Goal: Task Accomplishment & Management: Manage account settings

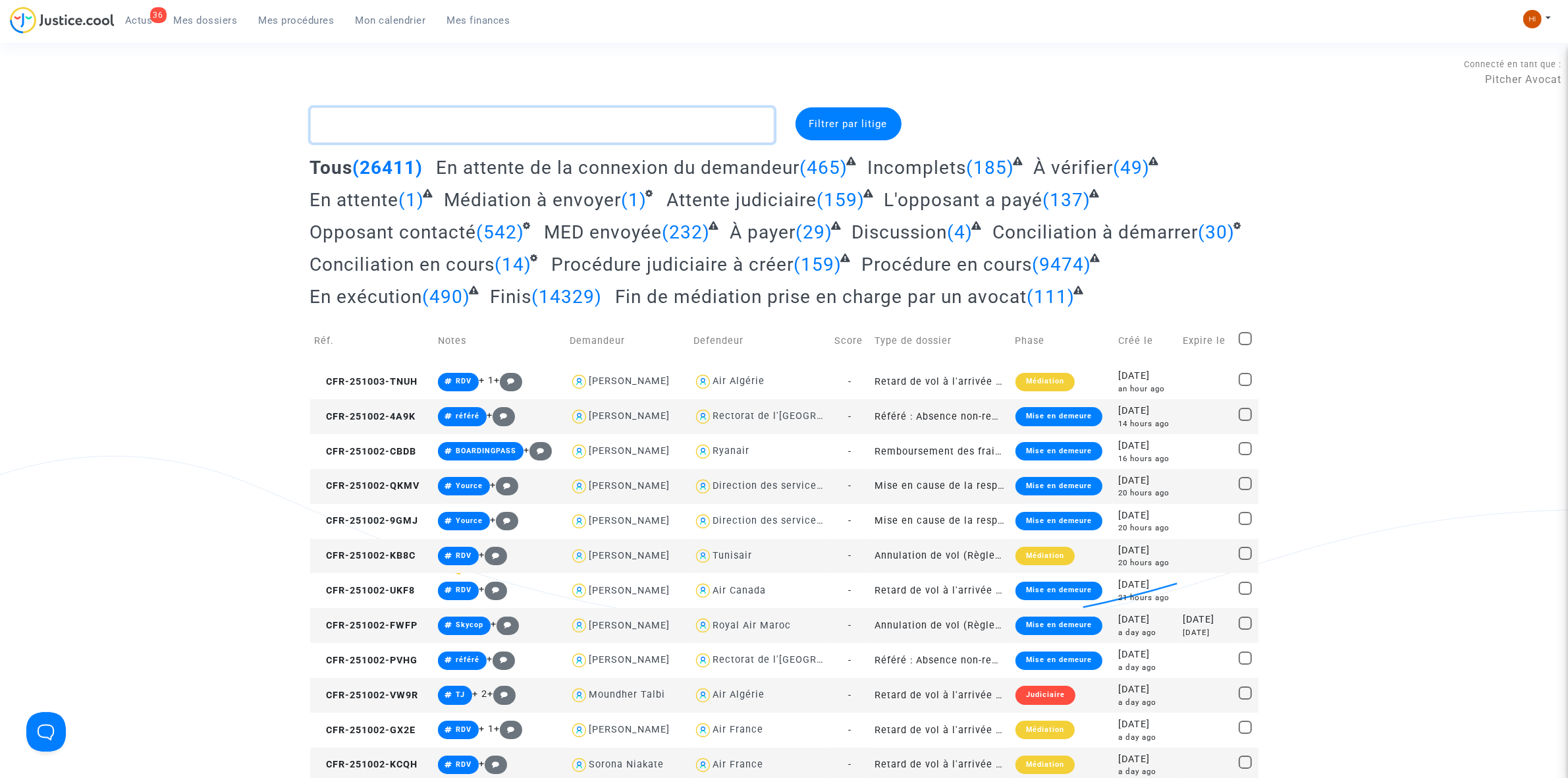
click at [462, 133] on textarea at bounding box center [542, 125] width 464 height 35
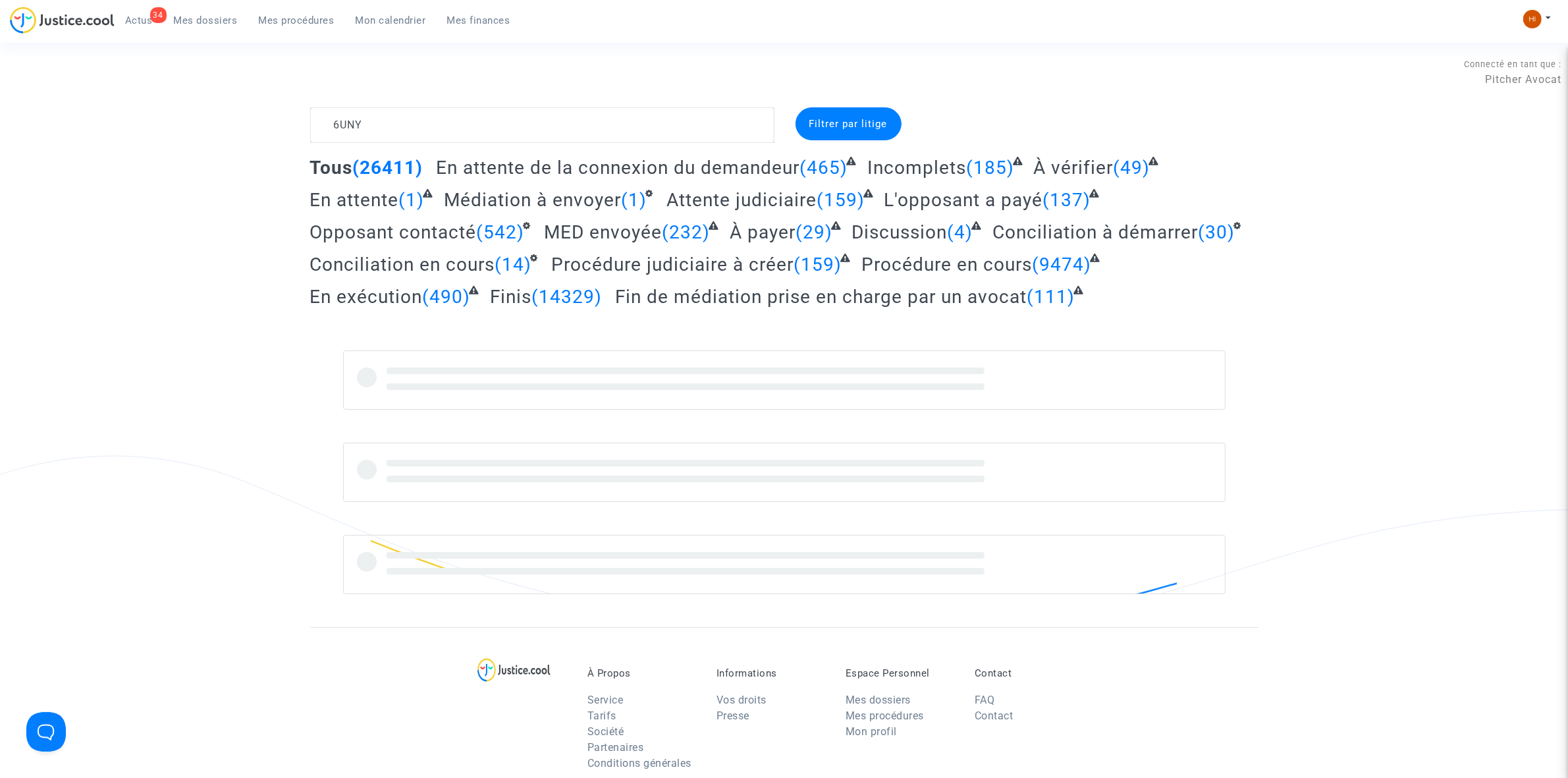
type textarea "6UNY"
click at [481, 133] on textarea at bounding box center [542, 125] width 464 height 35
click at [527, 114] on textarea at bounding box center [542, 125] width 464 height 35
drag, startPoint x: 518, startPoint y: 116, endPoint x: 343, endPoint y: 135, distance: 176.0
click at [235, 114] on div "6UNY Filtrer par litige Tous (26411) En attente de la connexion du demandeur (4…" at bounding box center [784, 351] width 1568 height 487
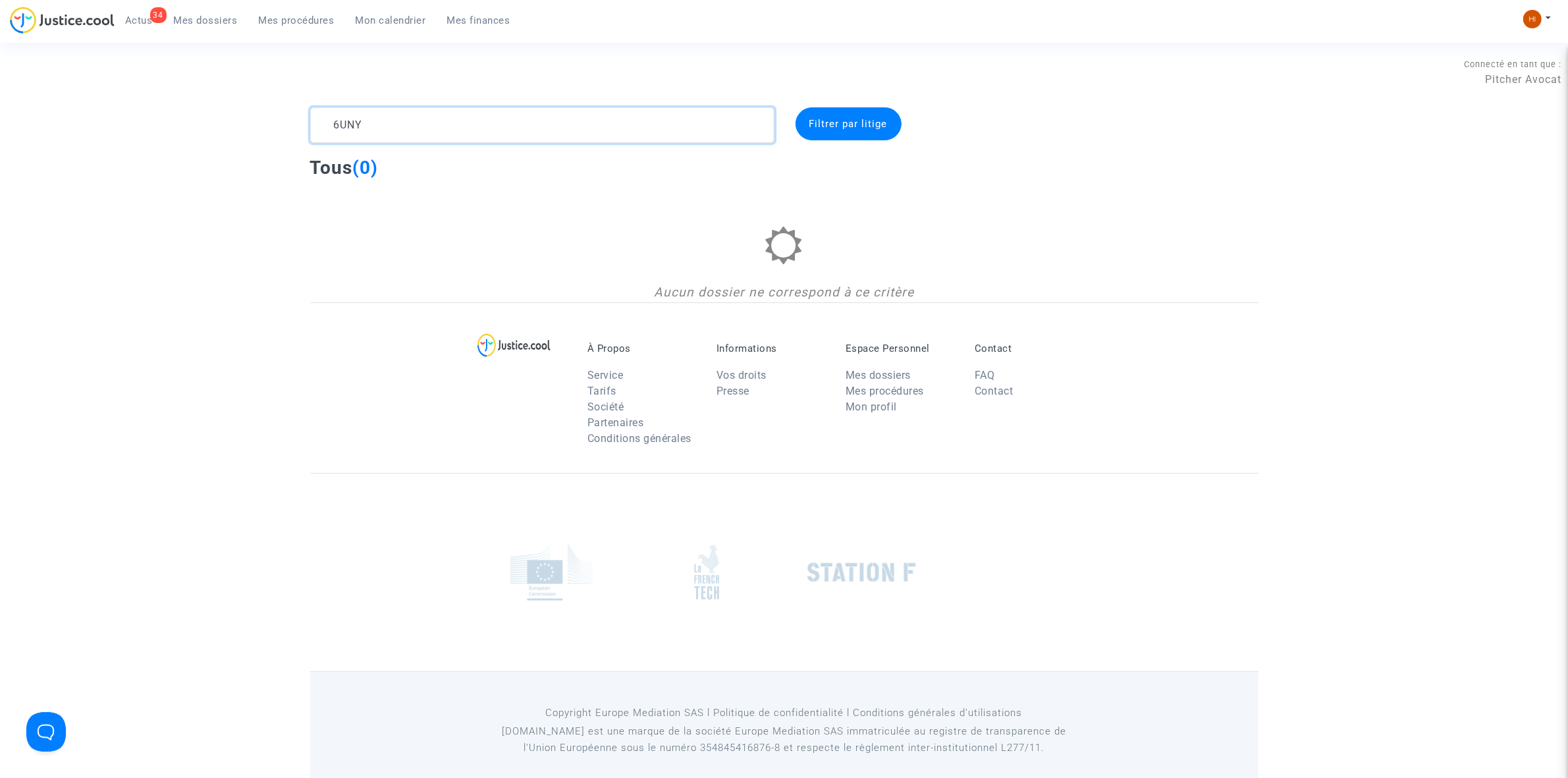
click at [379, 122] on textarea at bounding box center [542, 125] width 464 height 35
click at [343, 129] on textarea at bounding box center [542, 125] width 464 height 35
click at [392, 129] on textarea at bounding box center [542, 125] width 464 height 35
click at [1529, 18] on img at bounding box center [1533, 19] width 19 height 19
click at [1505, 70] on link "Changer de compte" at bounding box center [1484, 68] width 133 height 21
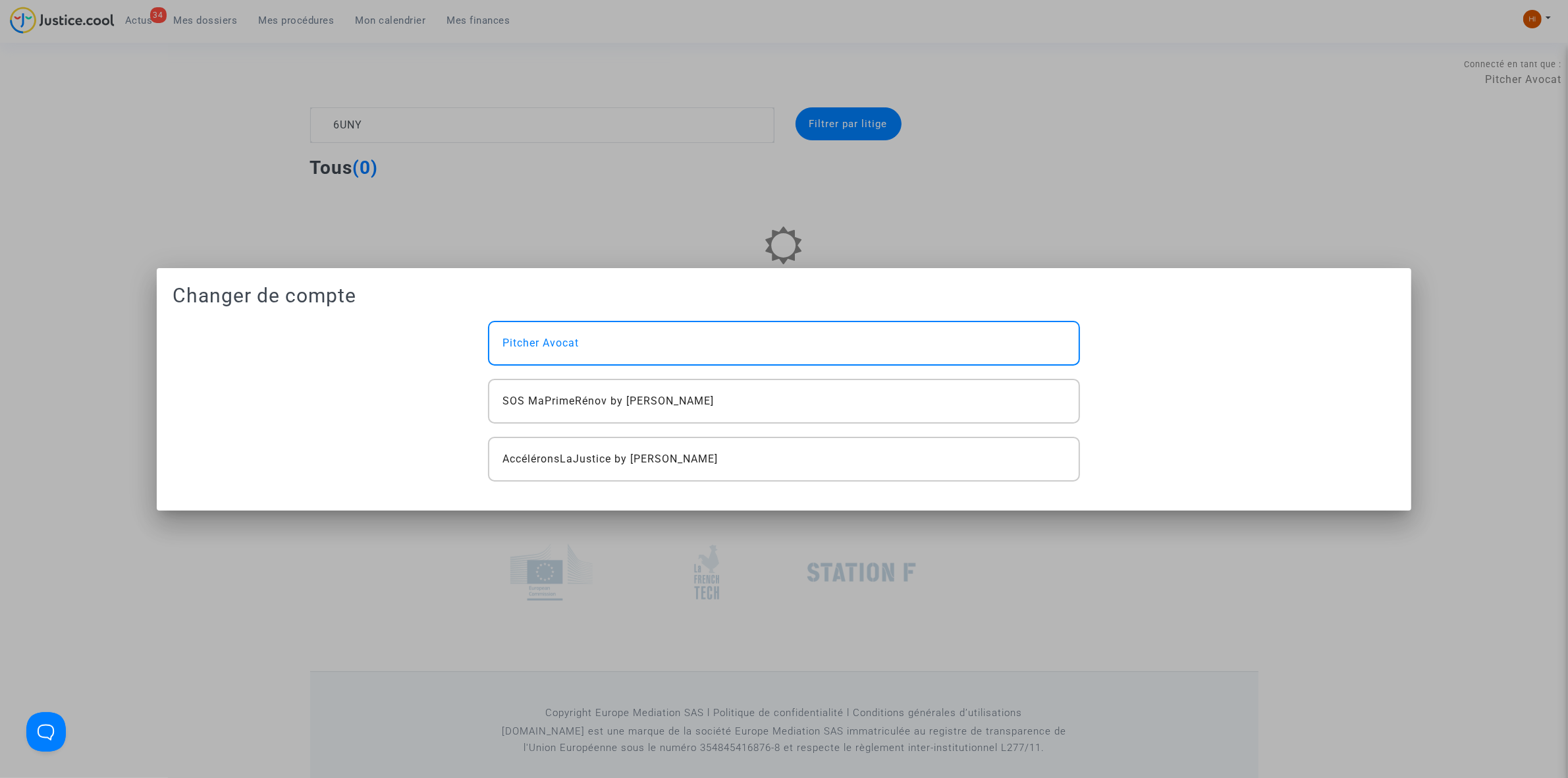
click at [923, 369] on div "Pitcher Avocat SOS MaPrimeRénov by Pitcher Avocat AccéléronsLaJustice by Pitche…" at bounding box center [784, 401] width 611 height 161
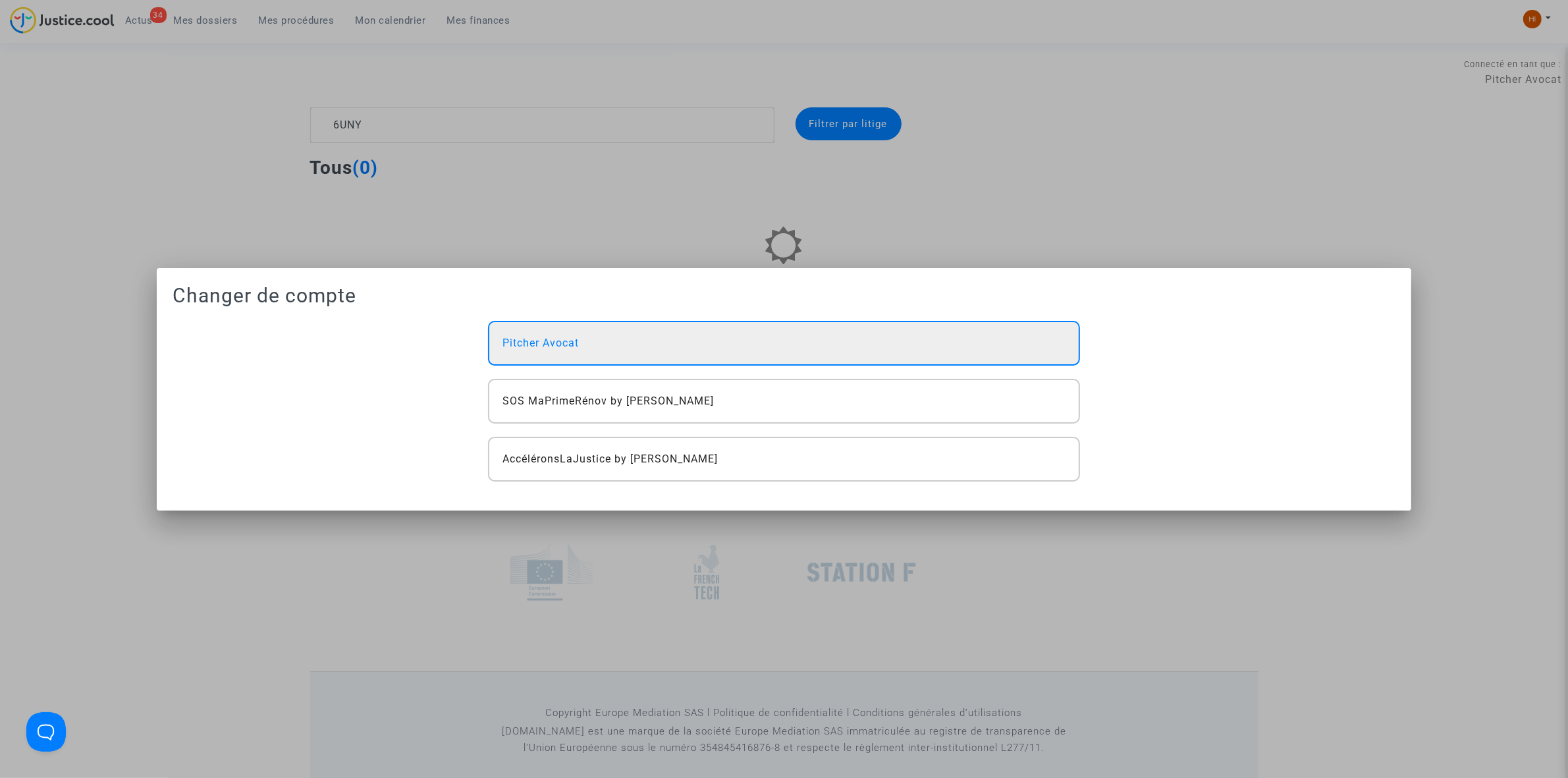
click at [921, 356] on div "Pitcher Avocat" at bounding box center [784, 343] width 591 height 45
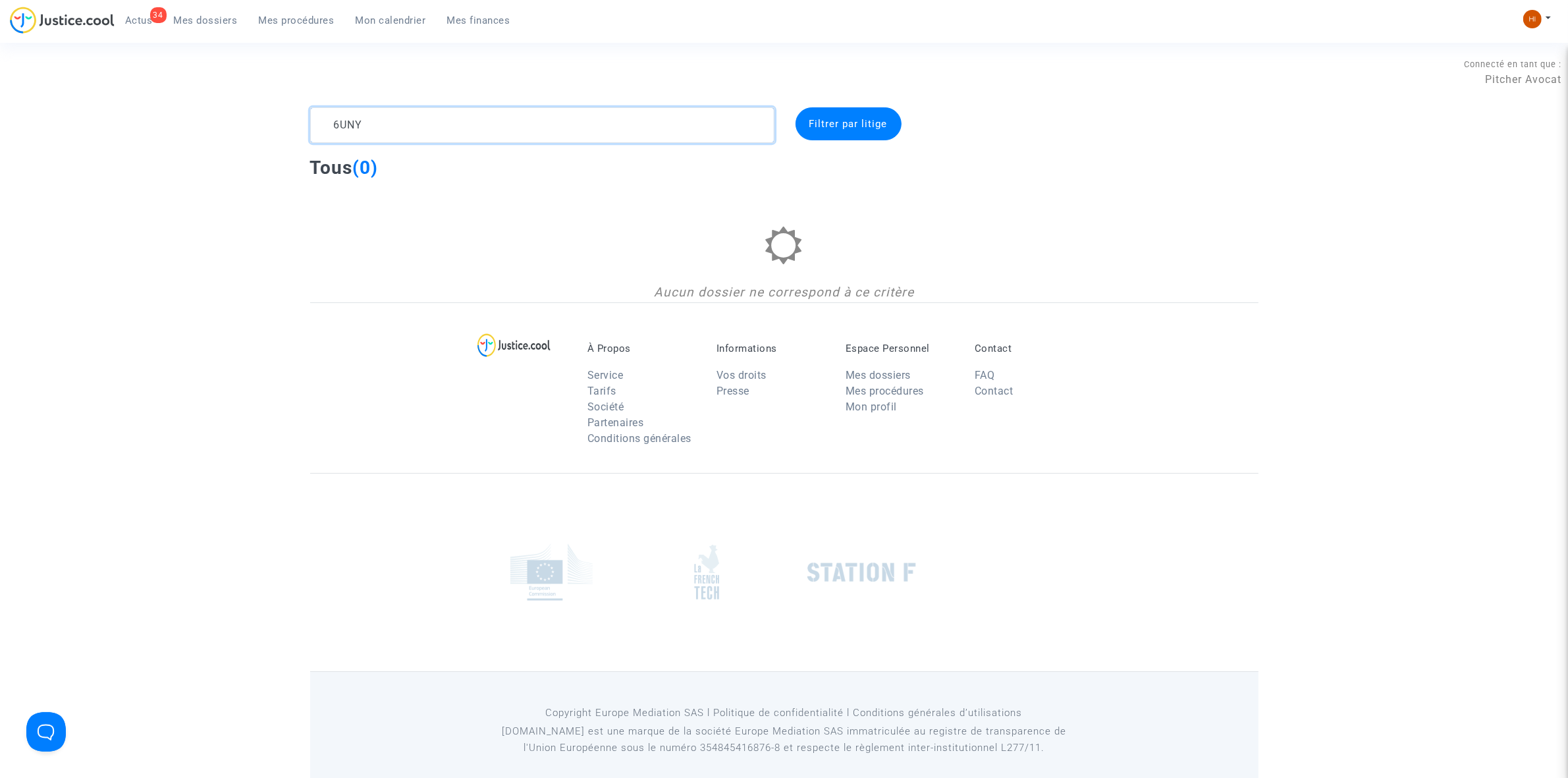
click at [354, 130] on textarea at bounding box center [542, 125] width 464 height 35
drag, startPoint x: 413, startPoint y: 120, endPoint x: 288, endPoint y: 143, distance: 127.1
click at [296, 146] on div "6UNY Filtrer par litige Tous (0) Aucun dossier ne correspond à ce critère" at bounding box center [784, 205] width 1568 height 195
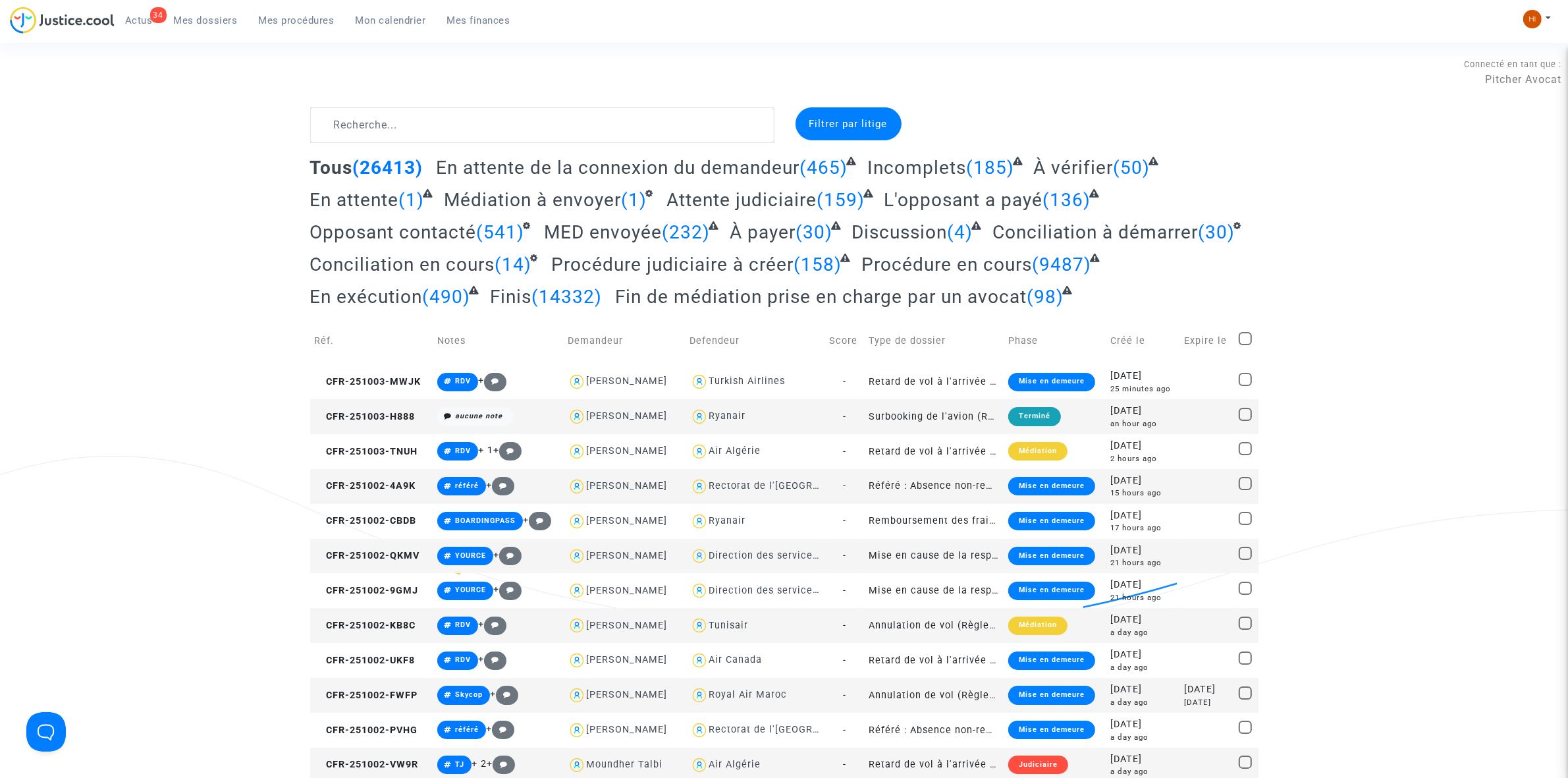
click at [288, 17] on span "Mes procédures" at bounding box center [296, 21] width 76 height 12
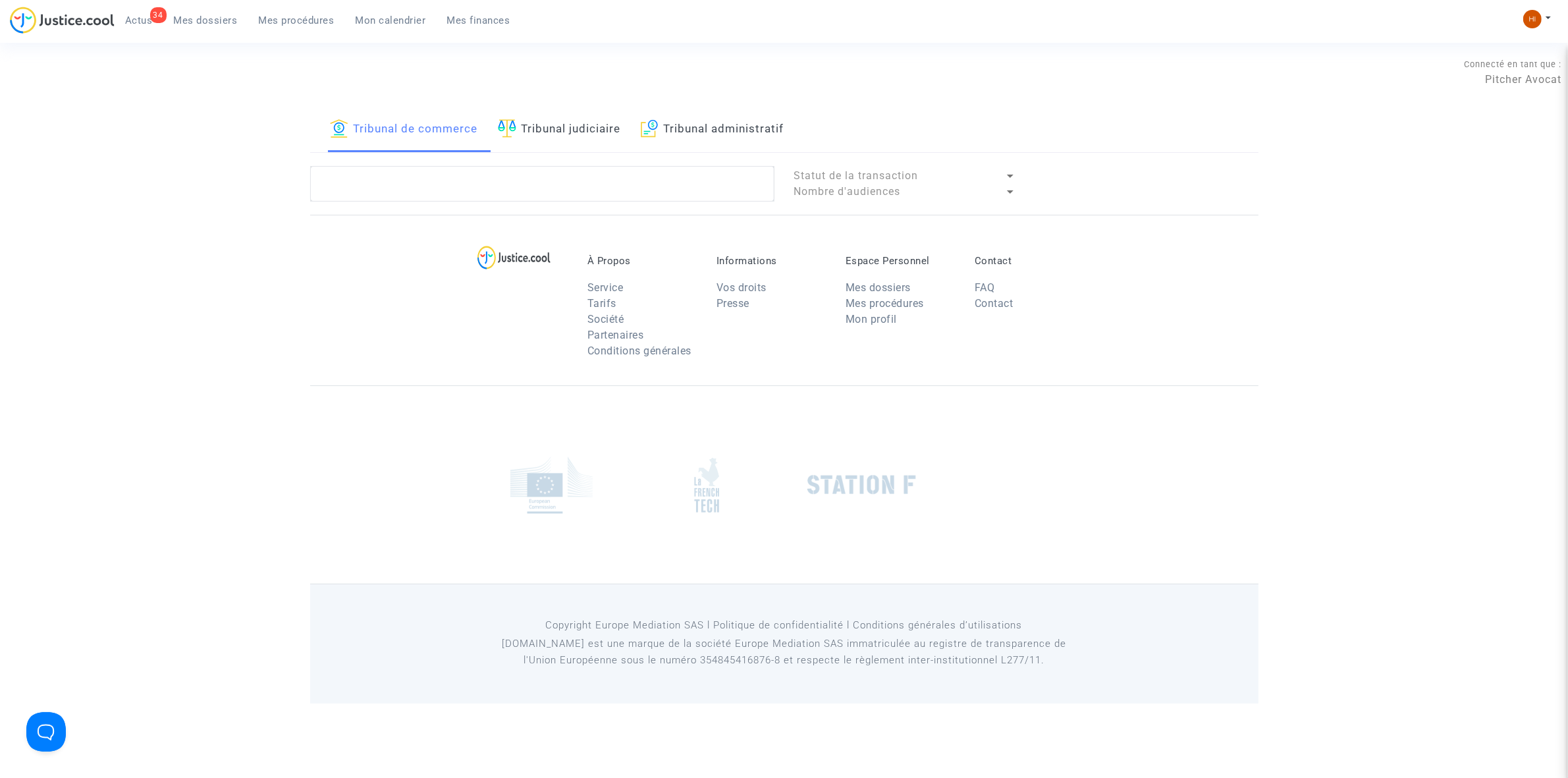
click at [461, 126] on link "Tribunal de commerce" at bounding box center [404, 130] width 148 height 45
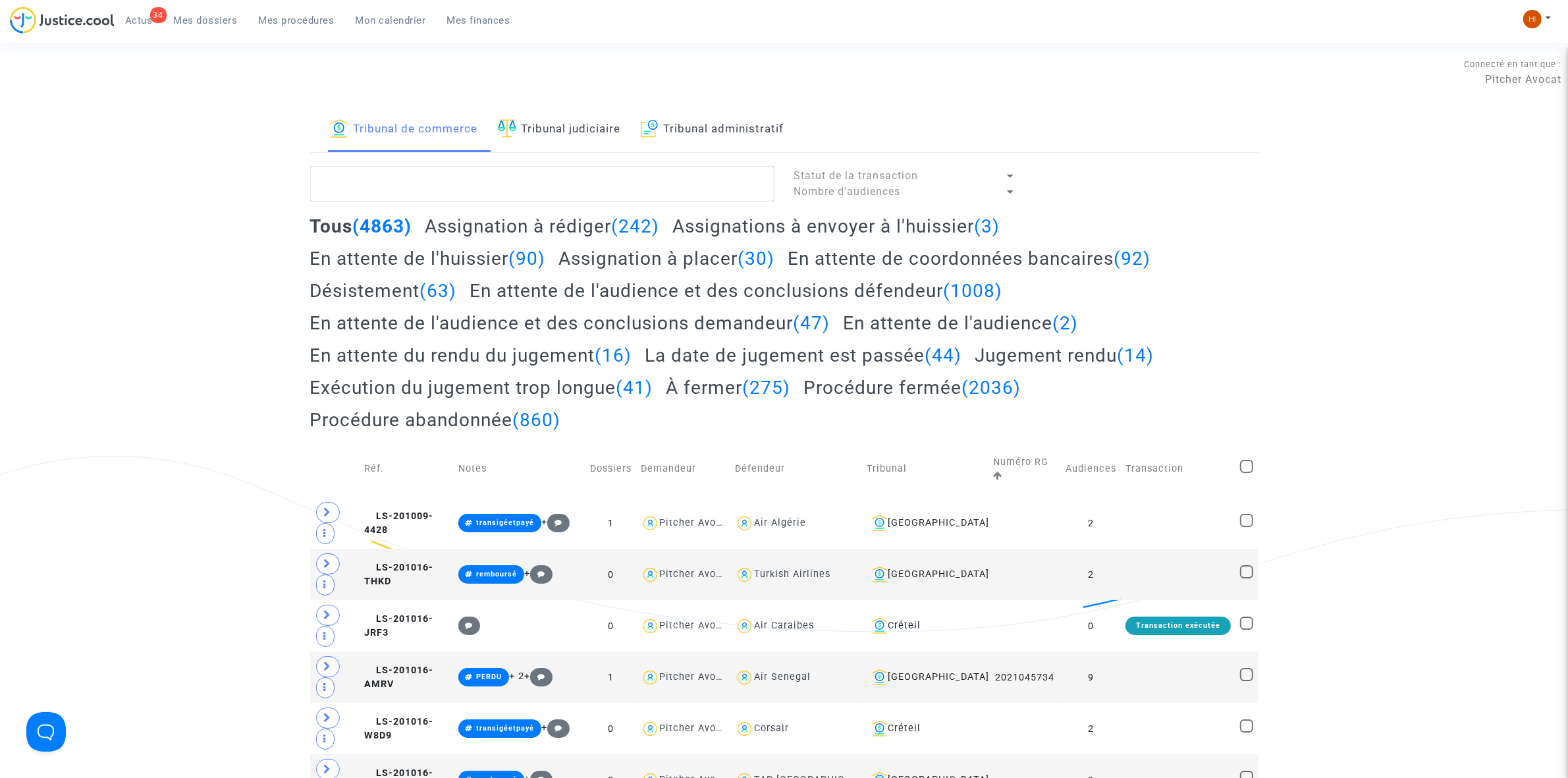
click at [540, 120] on link "Tribunal judiciaire" at bounding box center [560, 130] width 123 height 45
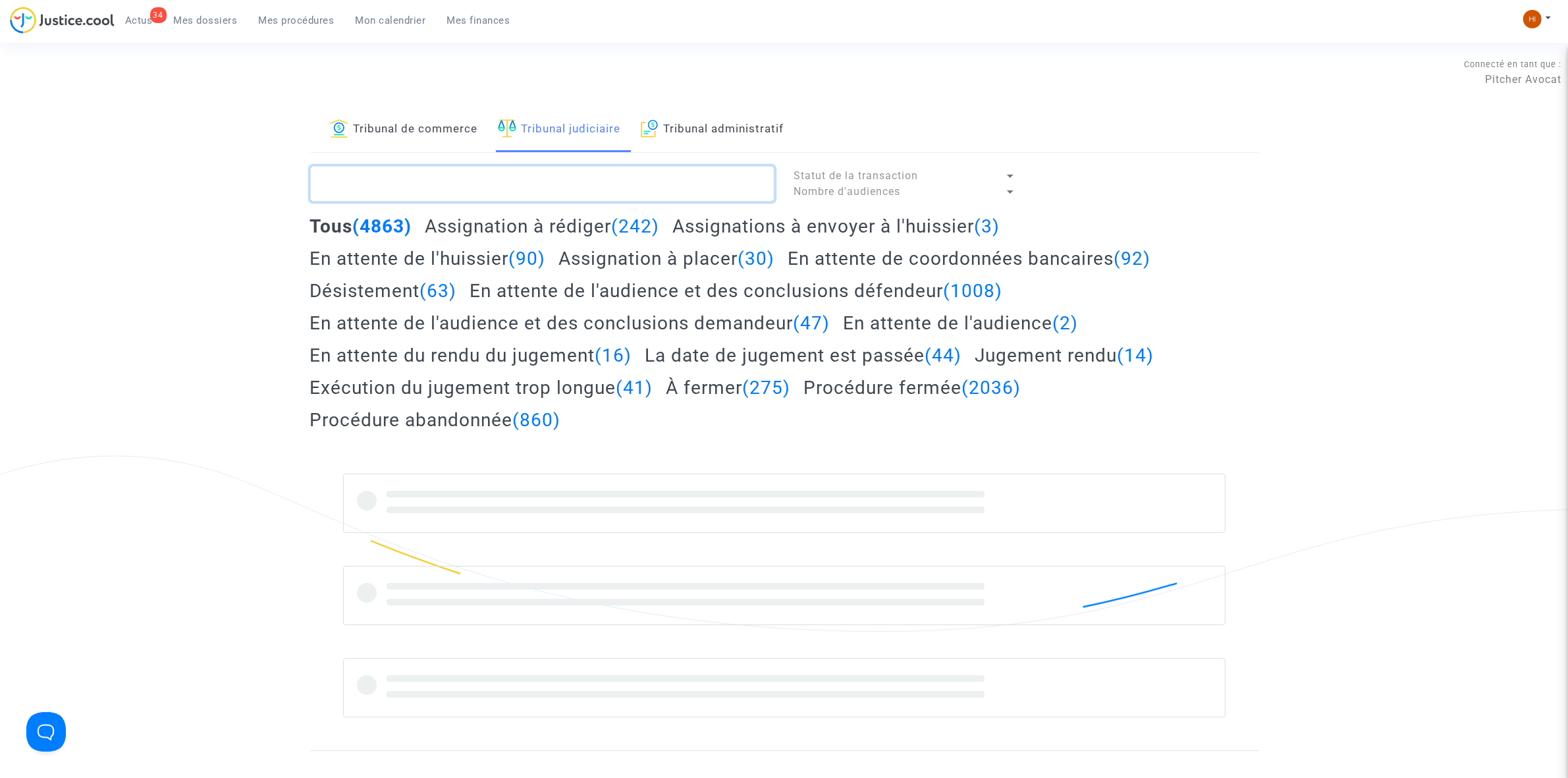
click at [528, 185] on textarea at bounding box center [542, 183] width 464 height 35
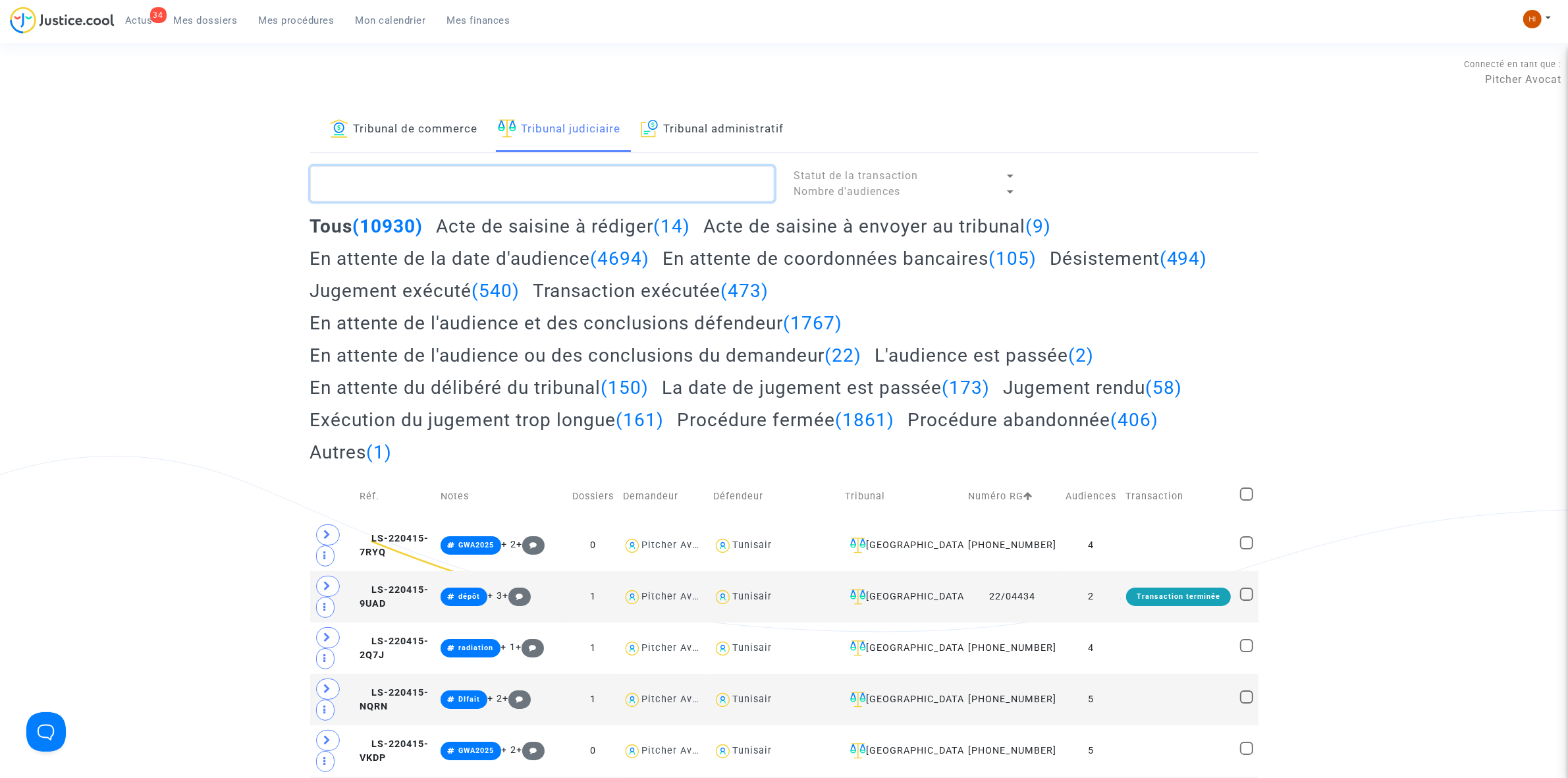
click at [607, 189] on textarea at bounding box center [542, 183] width 464 height 35
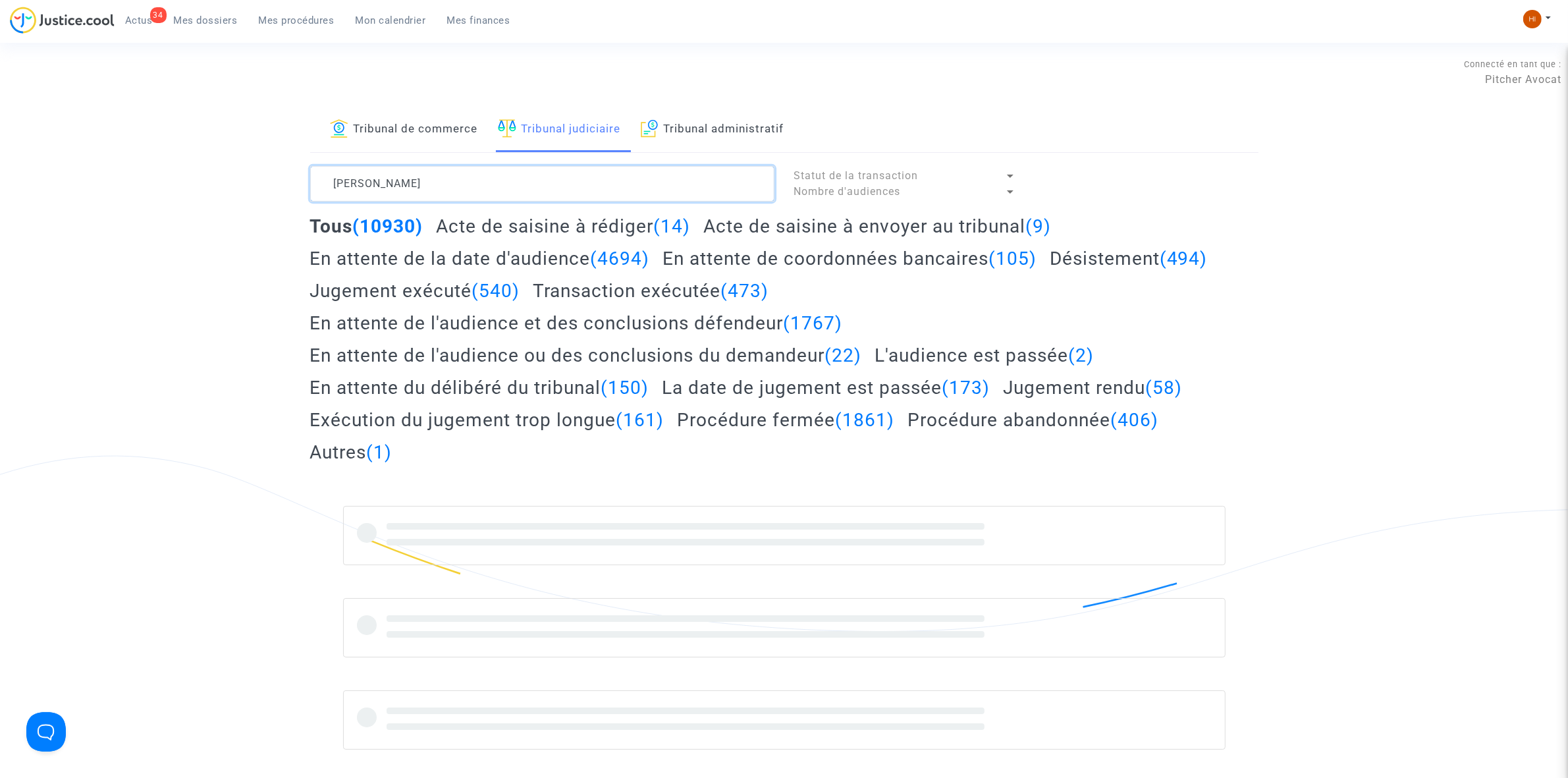
type textarea "PERRY"
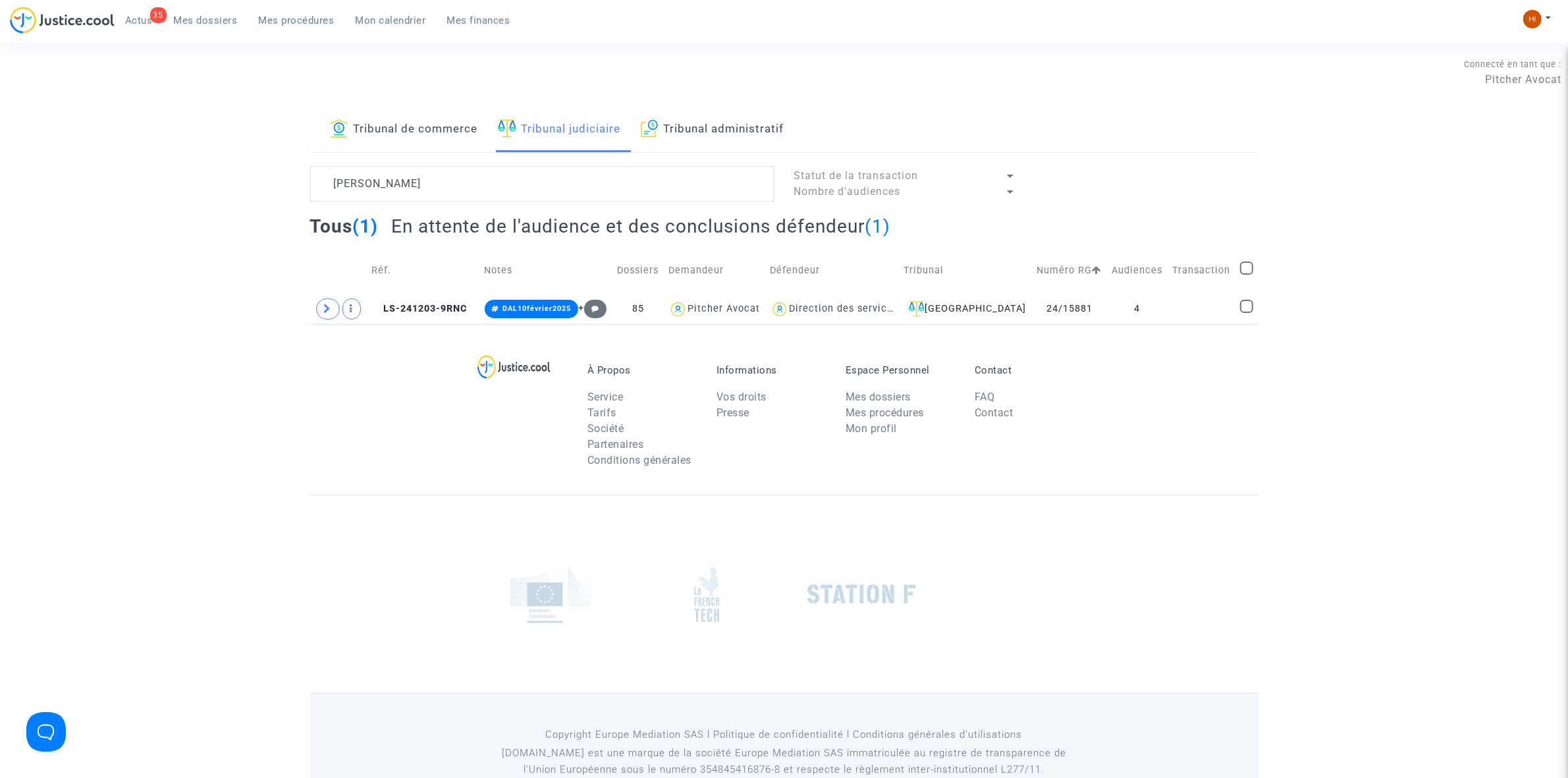
click at [206, 24] on span "Mes dossiers" at bounding box center [206, 21] width 64 height 12
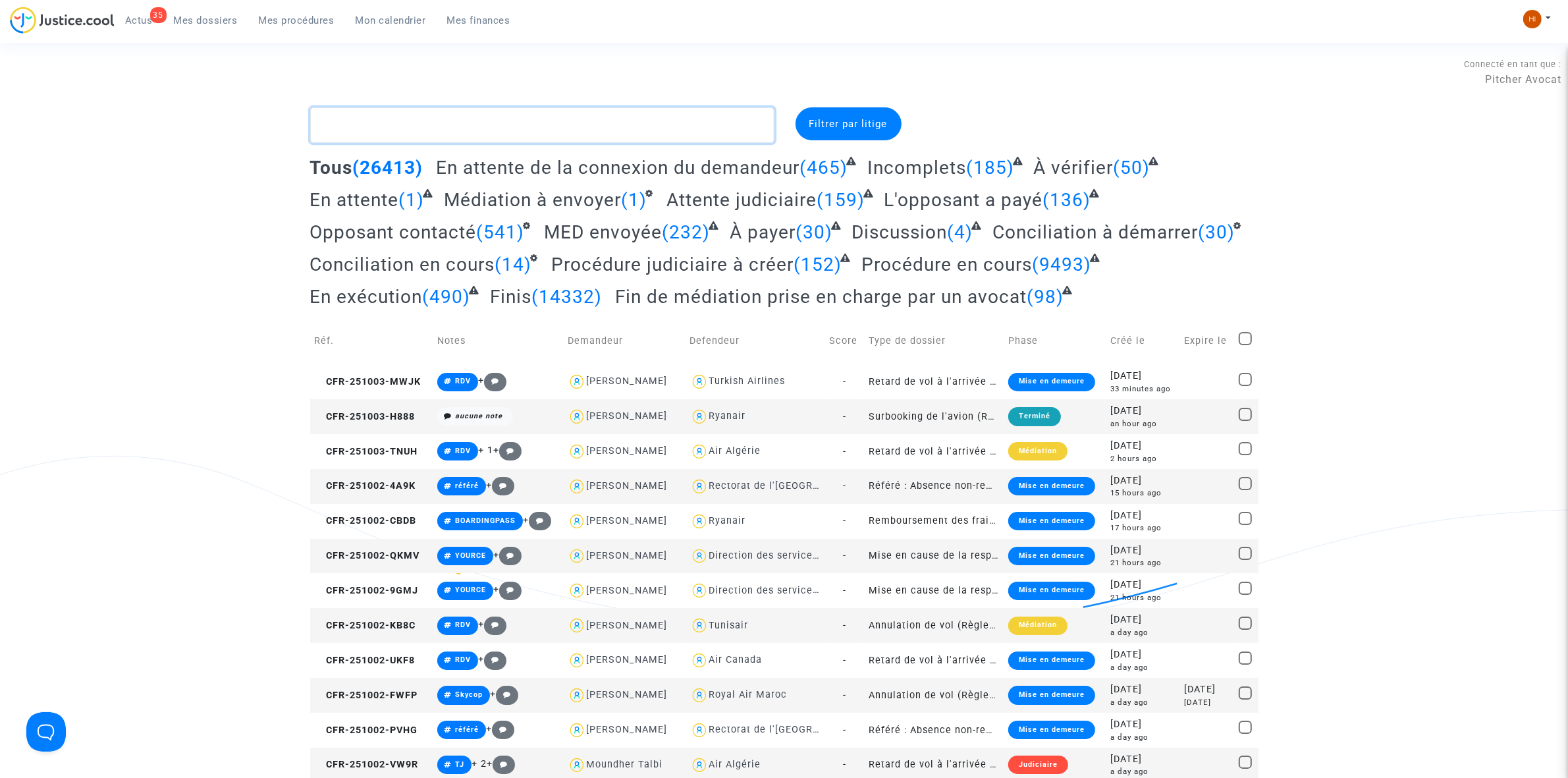
click at [413, 124] on textarea at bounding box center [542, 125] width 464 height 35
paste textarea "CFR-230105-R99P"
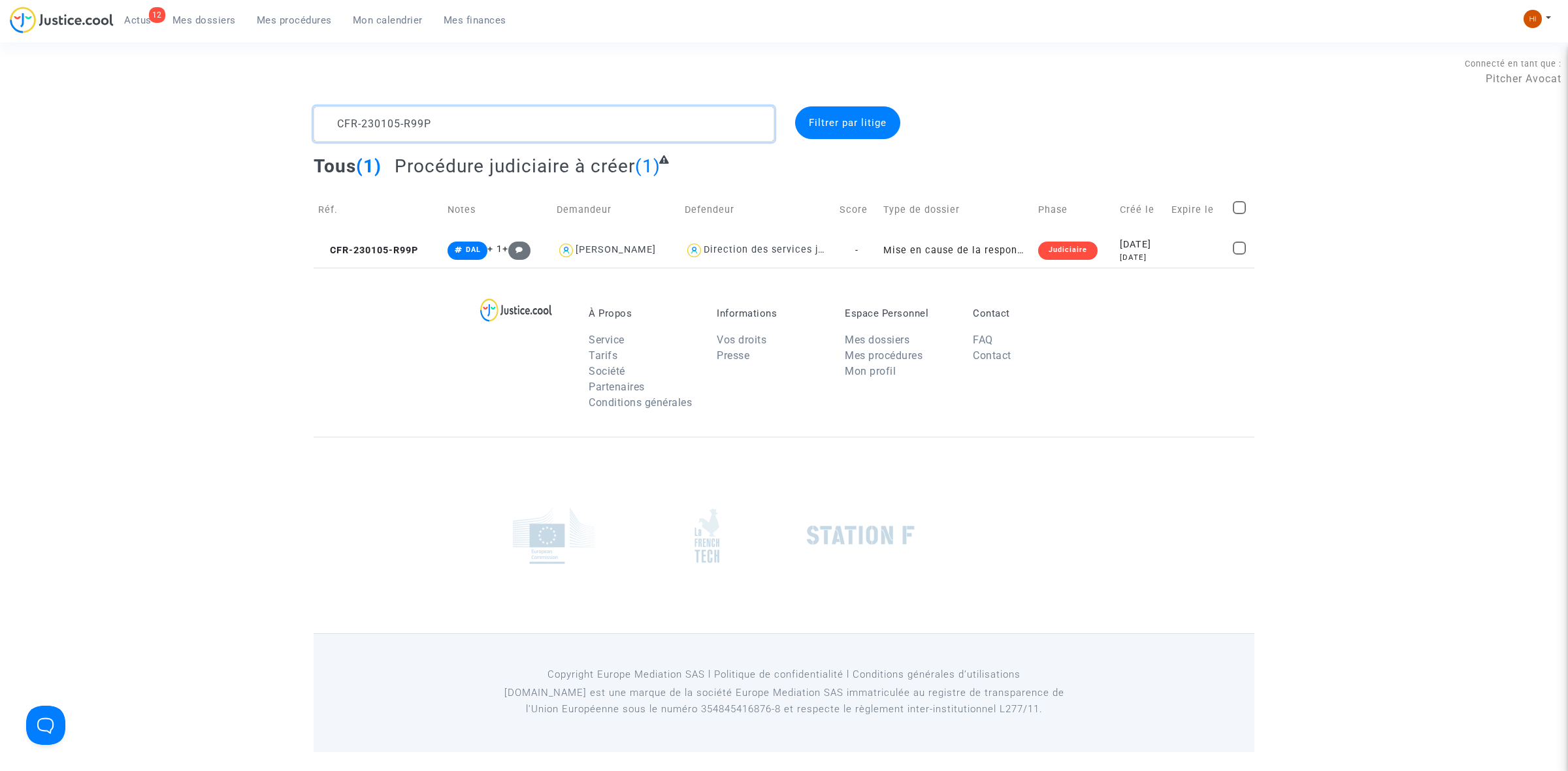
drag, startPoint x: 517, startPoint y: 119, endPoint x: 206, endPoint y: 118, distance: 311.0
click at [211, 118] on div "CFR-230105-R99P Filtrer par litige Tous (1) Procédure judiciaire à créer (1) Ré…" at bounding box center [784, 187] width 1568 height 161
paste textarea "distefano"
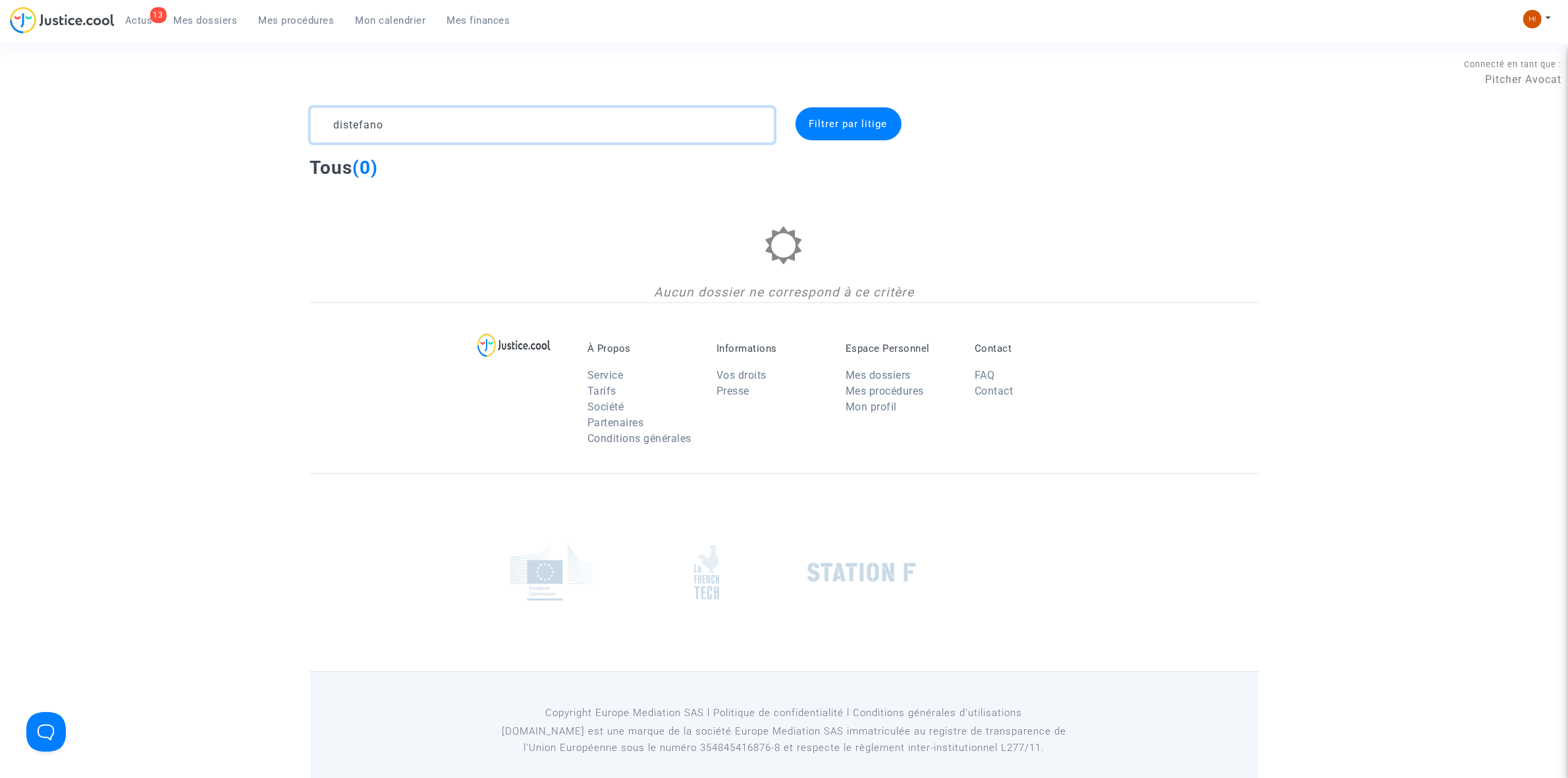
type textarea "distefano"
drag, startPoint x: 476, startPoint y: 116, endPoint x: 150, endPoint y: 93, distance: 326.8
click at [158, 97] on section "Connecté en tant que : Pitcher Avocat distefano Filtrer par litige Tous (0) Auc…" at bounding box center [784, 395] width 1568 height 791
click at [286, 11] on link "Mes procédures" at bounding box center [296, 21] width 97 height 20
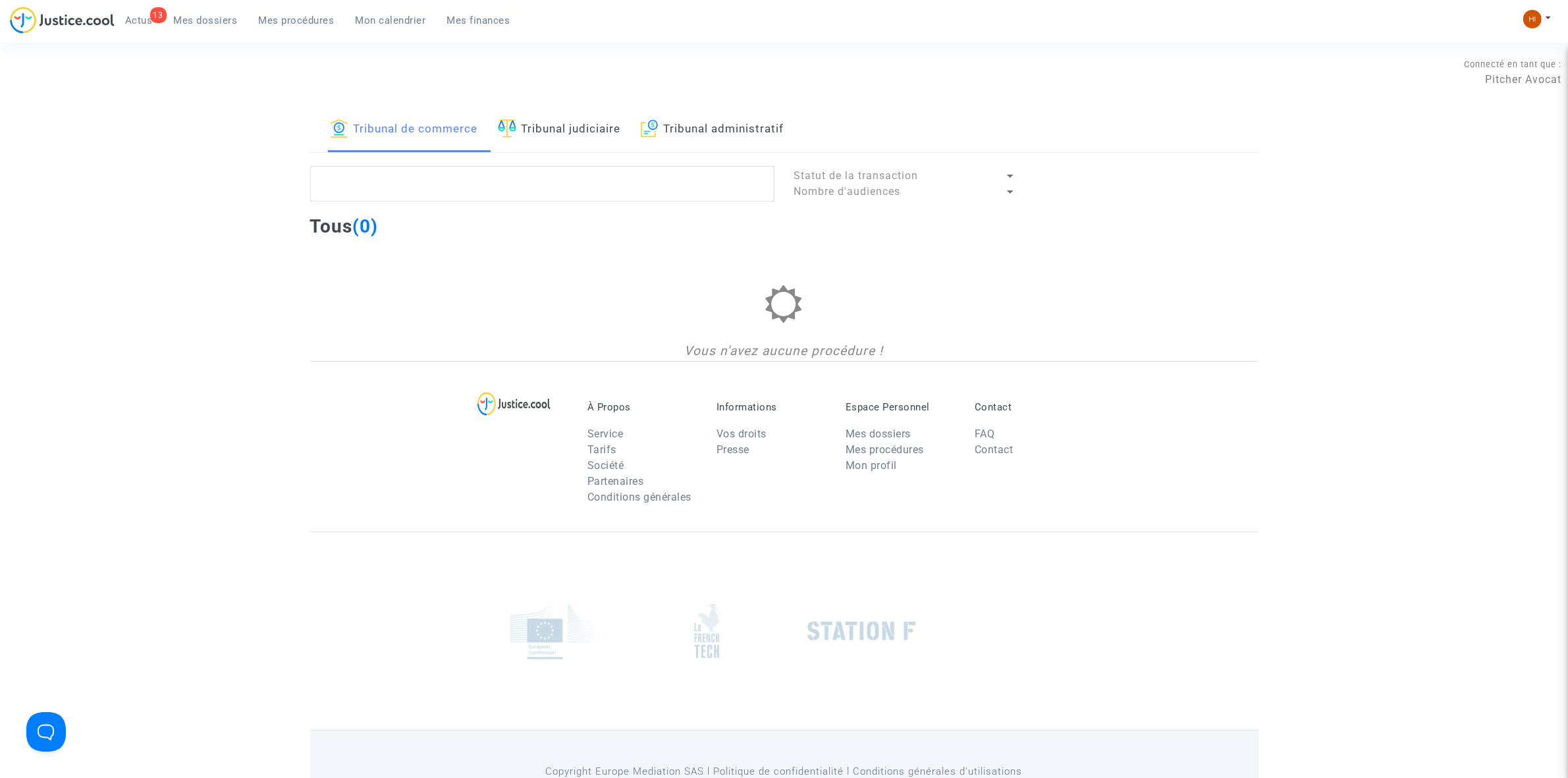
drag, startPoint x: 554, startPoint y: 136, endPoint x: 546, endPoint y: 172, distance: 36.9
click at [554, 136] on link "Tribunal judiciaire" at bounding box center [560, 130] width 123 height 45
click at [544, 179] on textarea at bounding box center [542, 183] width 464 height 35
type textarea "é"
click at [545, 185] on textarea at bounding box center [542, 183] width 464 height 35
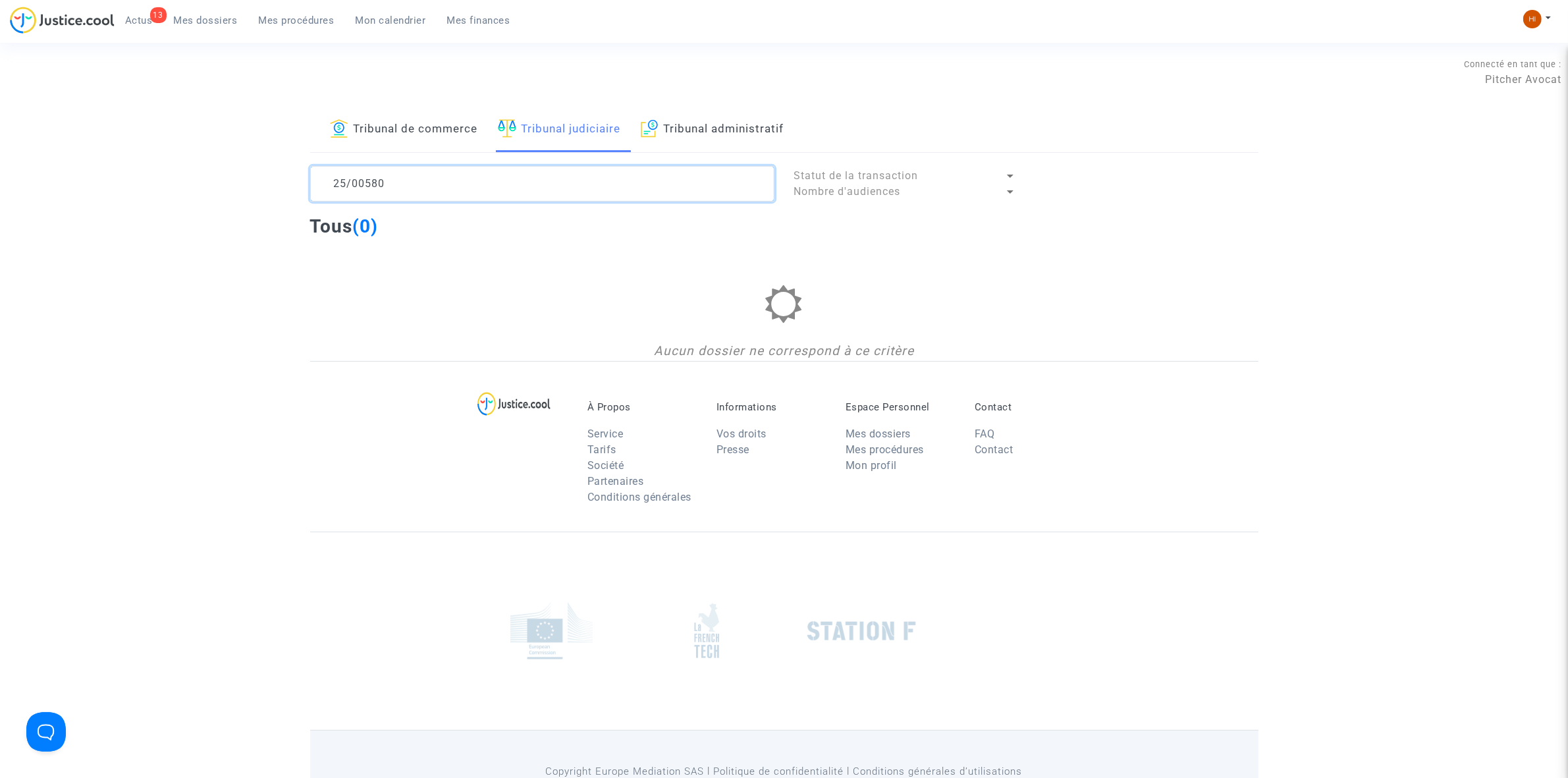
type textarea "25/00580"
click at [412, 26] on link "Mon calendrier" at bounding box center [390, 21] width 92 height 20
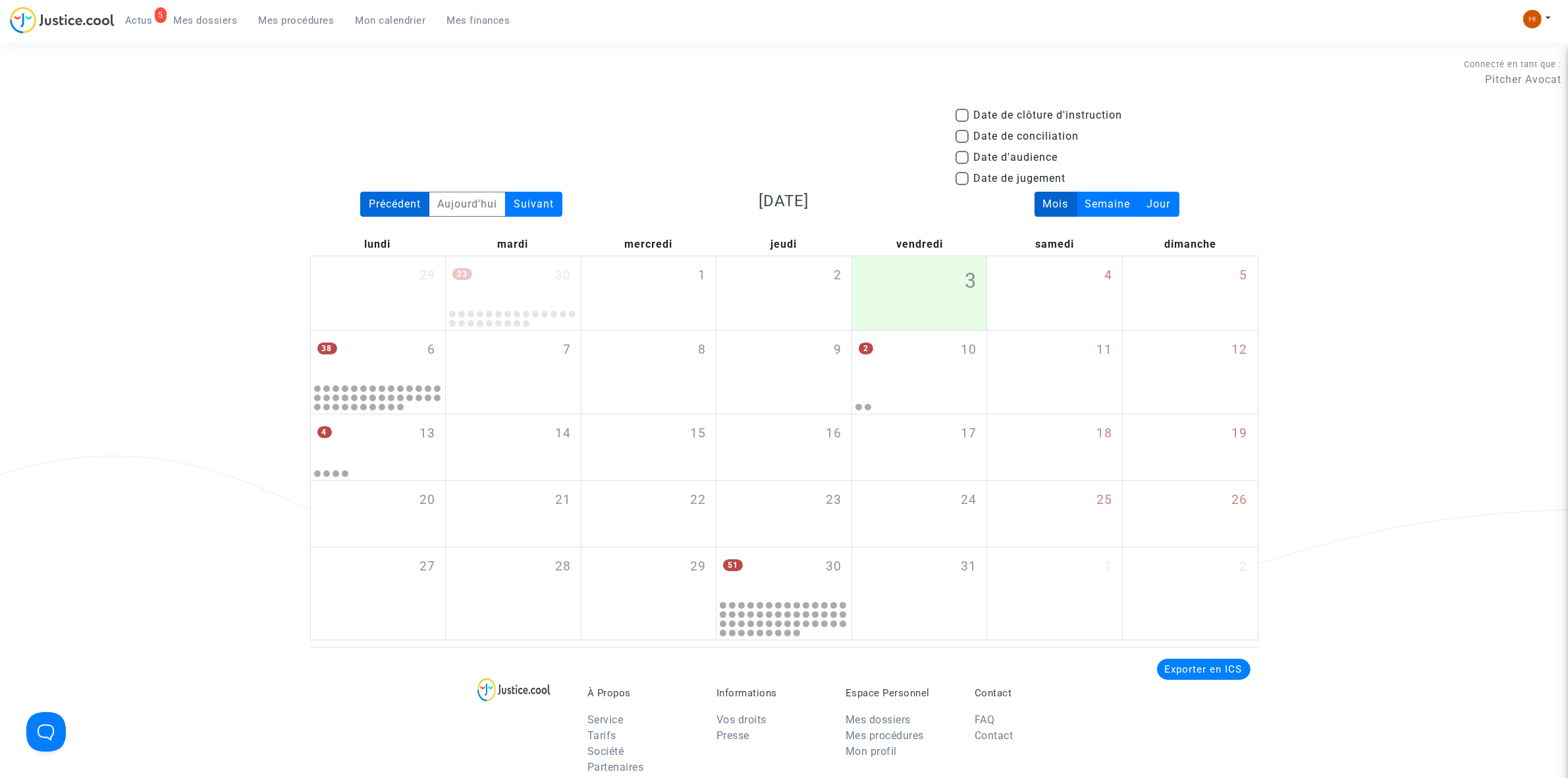
click at [384, 196] on div "Précédent" at bounding box center [395, 204] width 69 height 25
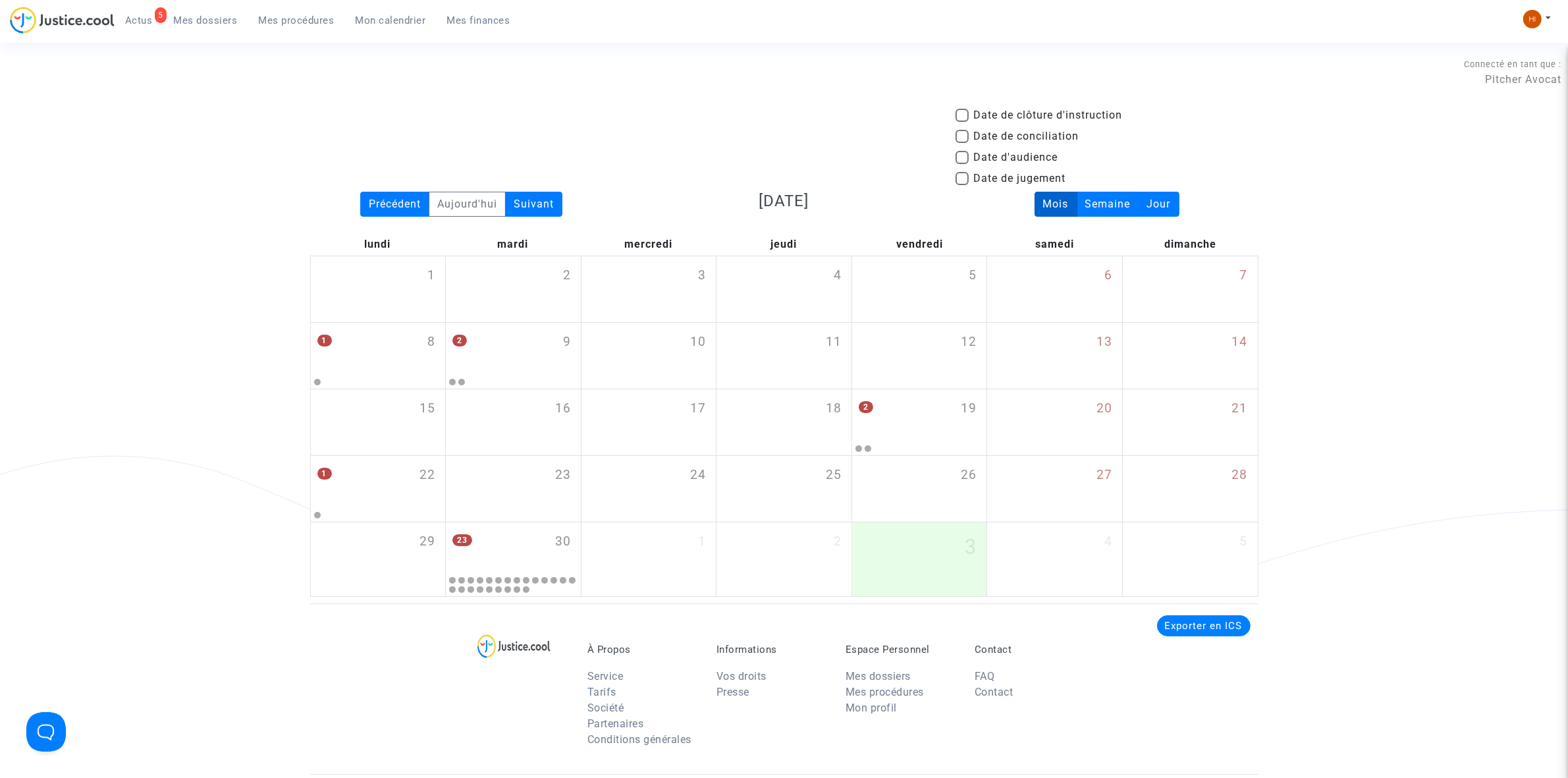
click at [981, 163] on span "Date d'audience" at bounding box center [1016, 158] width 84 height 16
click at [962, 164] on input "Date d'audience" at bounding box center [962, 164] width 1 height 1
checkbox input "true"
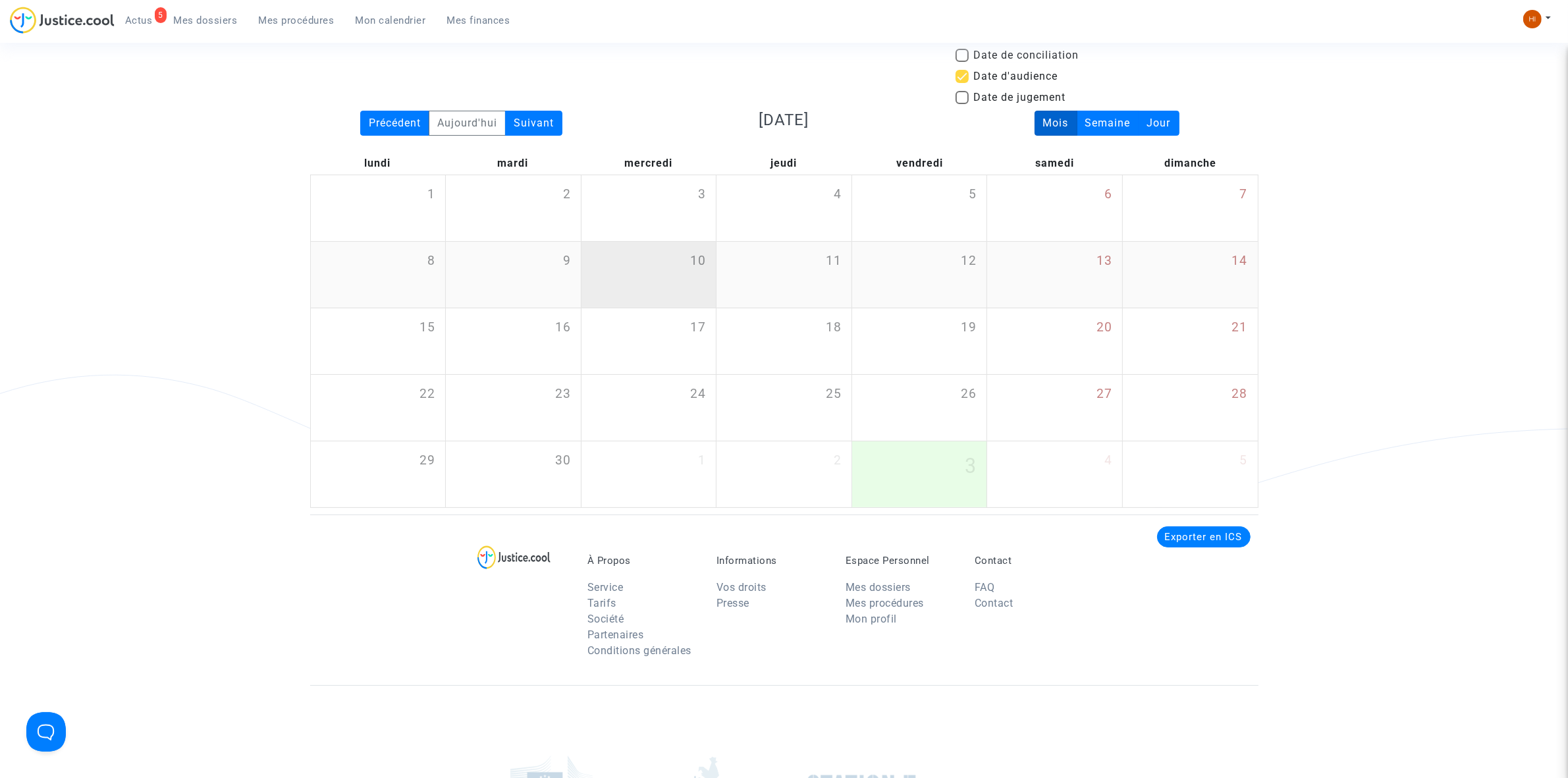
scroll to position [82, 0]
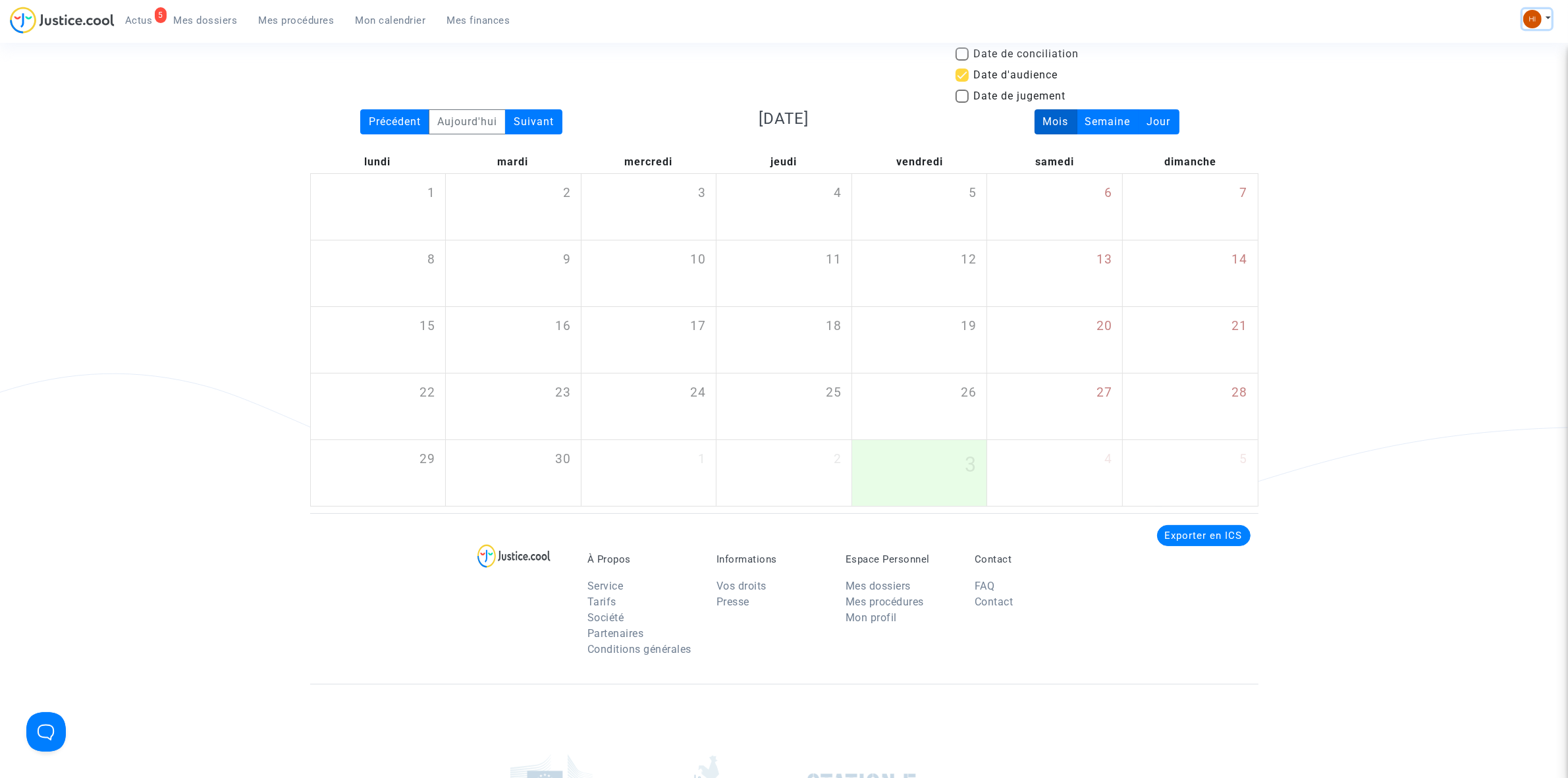
click at [1539, 18] on img at bounding box center [1533, 19] width 19 height 19
click at [1518, 64] on link "Changer de compte" at bounding box center [1484, 68] width 133 height 21
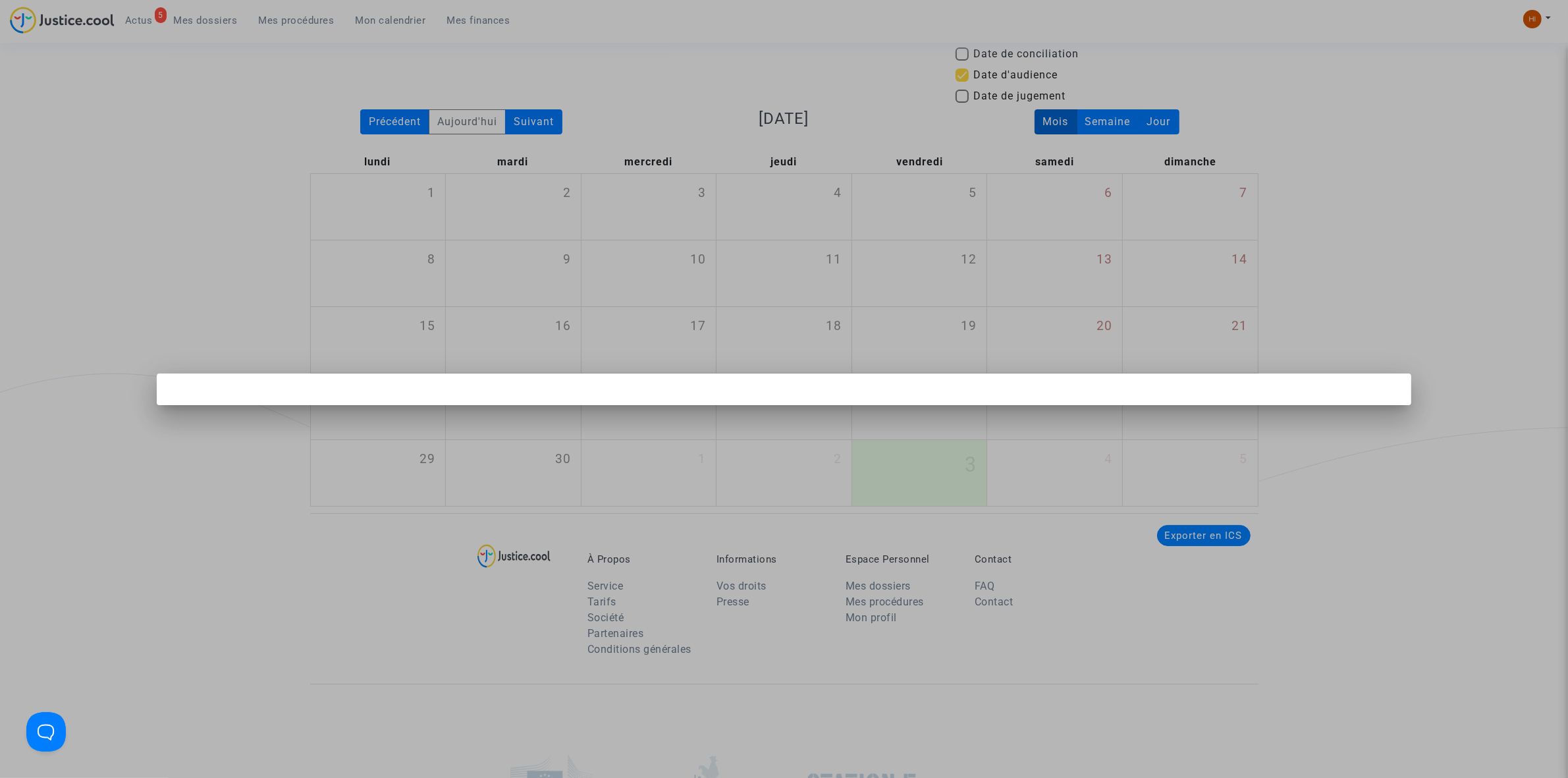
scroll to position [0, 0]
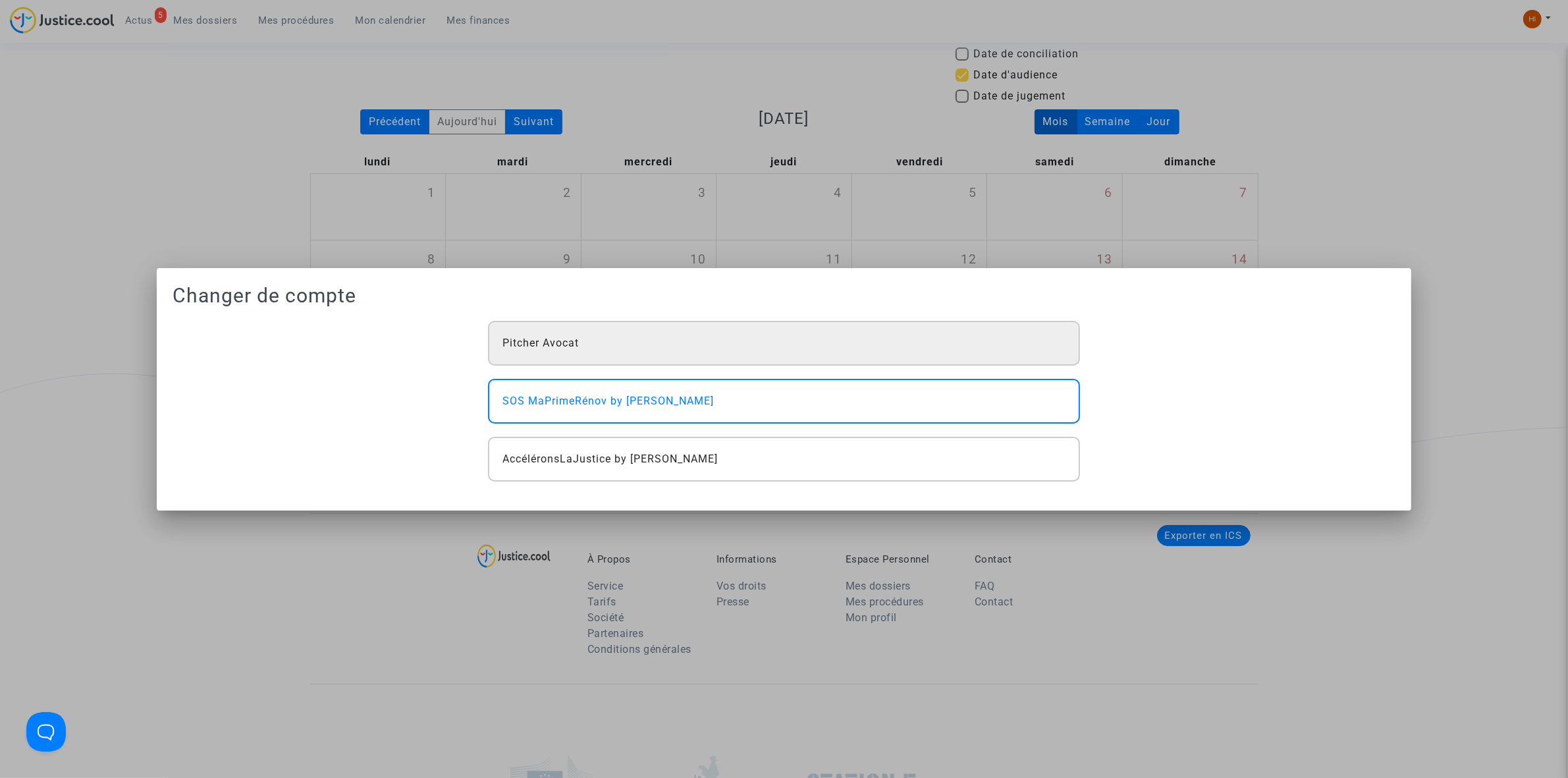
click at [725, 347] on div "Pitcher Avocat" at bounding box center [784, 343] width 591 height 45
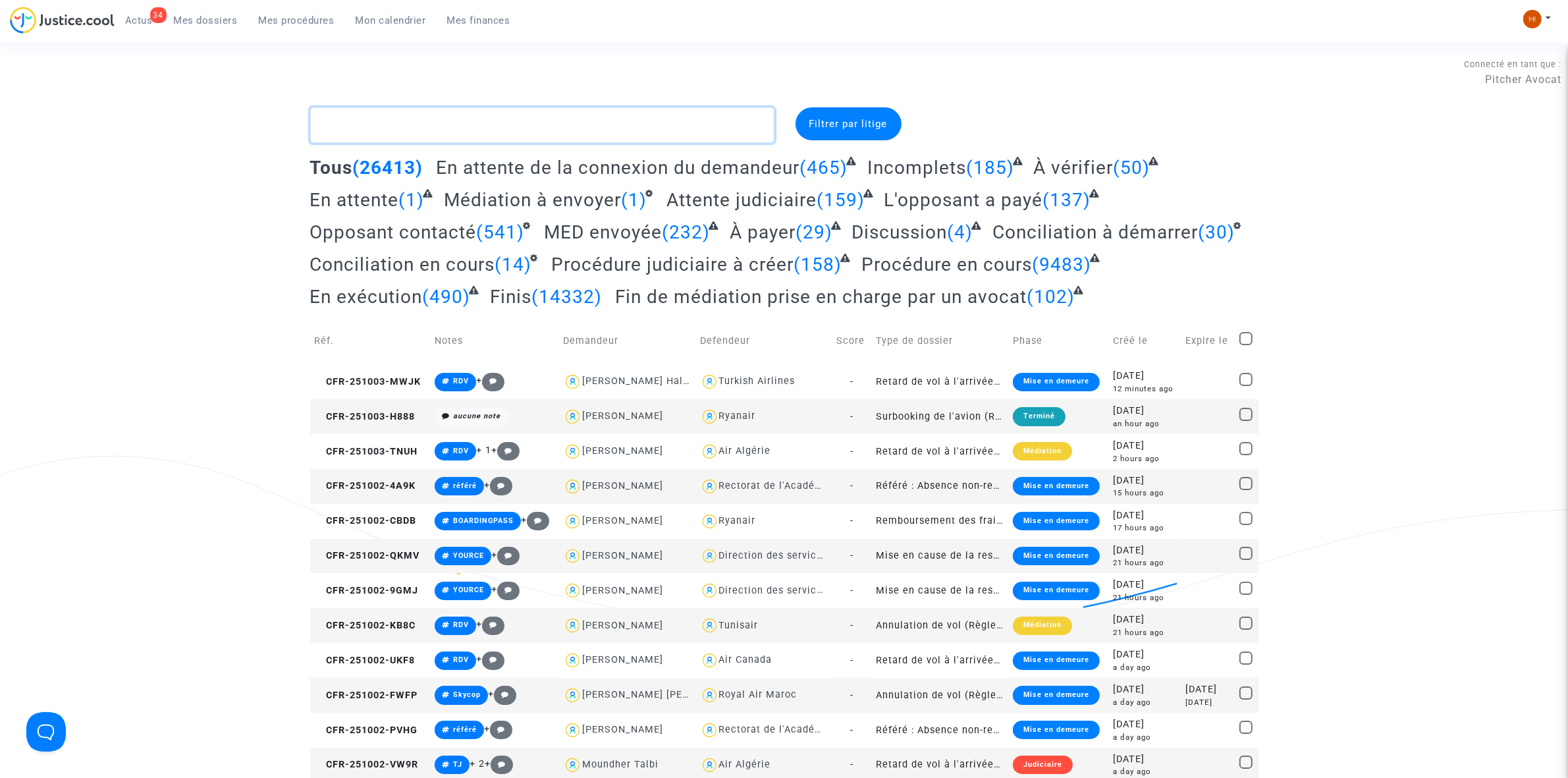
click at [406, 114] on textarea at bounding box center [542, 125] width 464 height 35
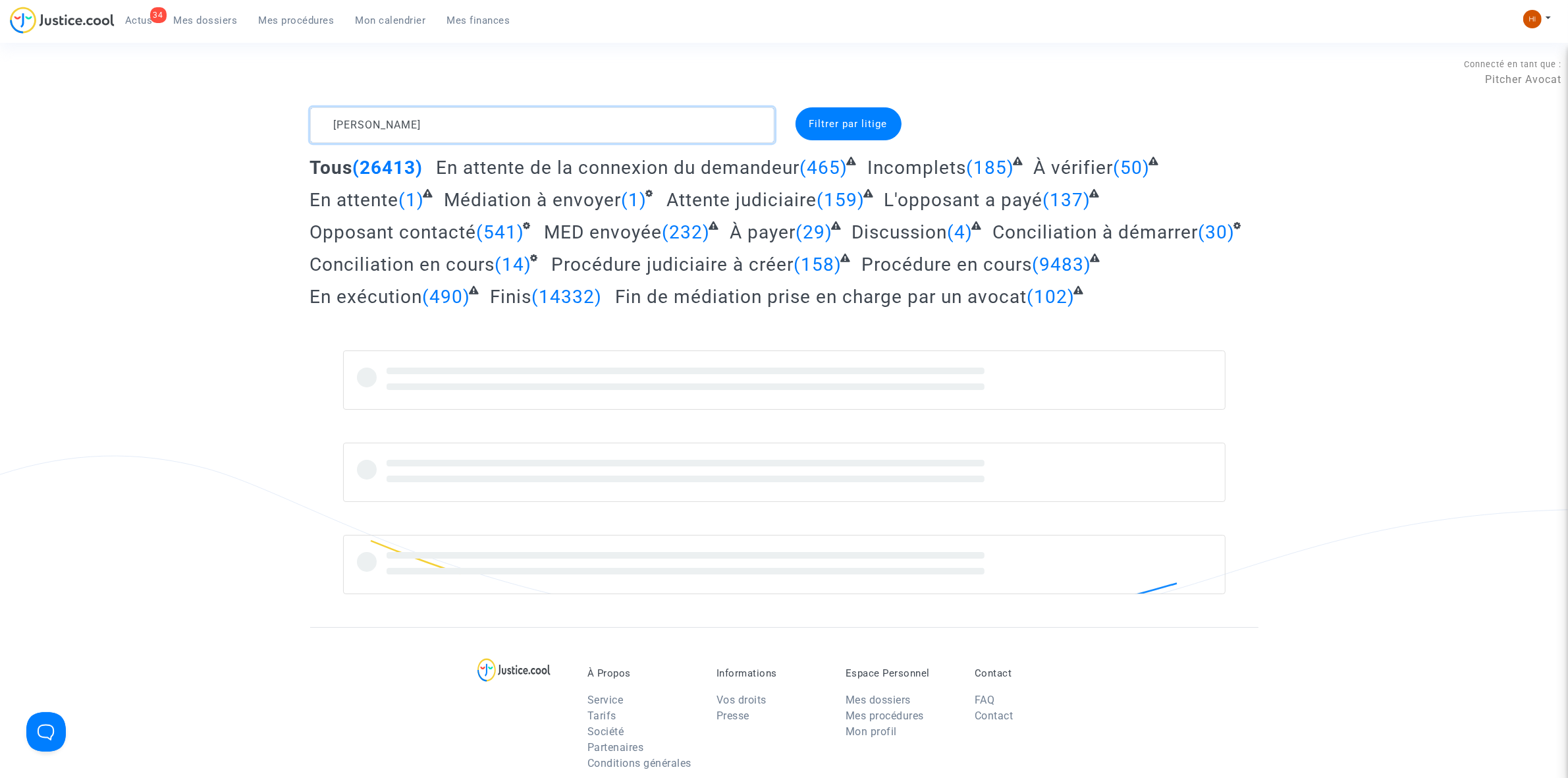
click at [462, 126] on textarea at bounding box center [542, 125] width 464 height 35
type textarea "BIENVENU NADINE"
click at [413, 115] on textarea at bounding box center [542, 125] width 464 height 35
click at [471, 110] on textarea at bounding box center [542, 125] width 464 height 35
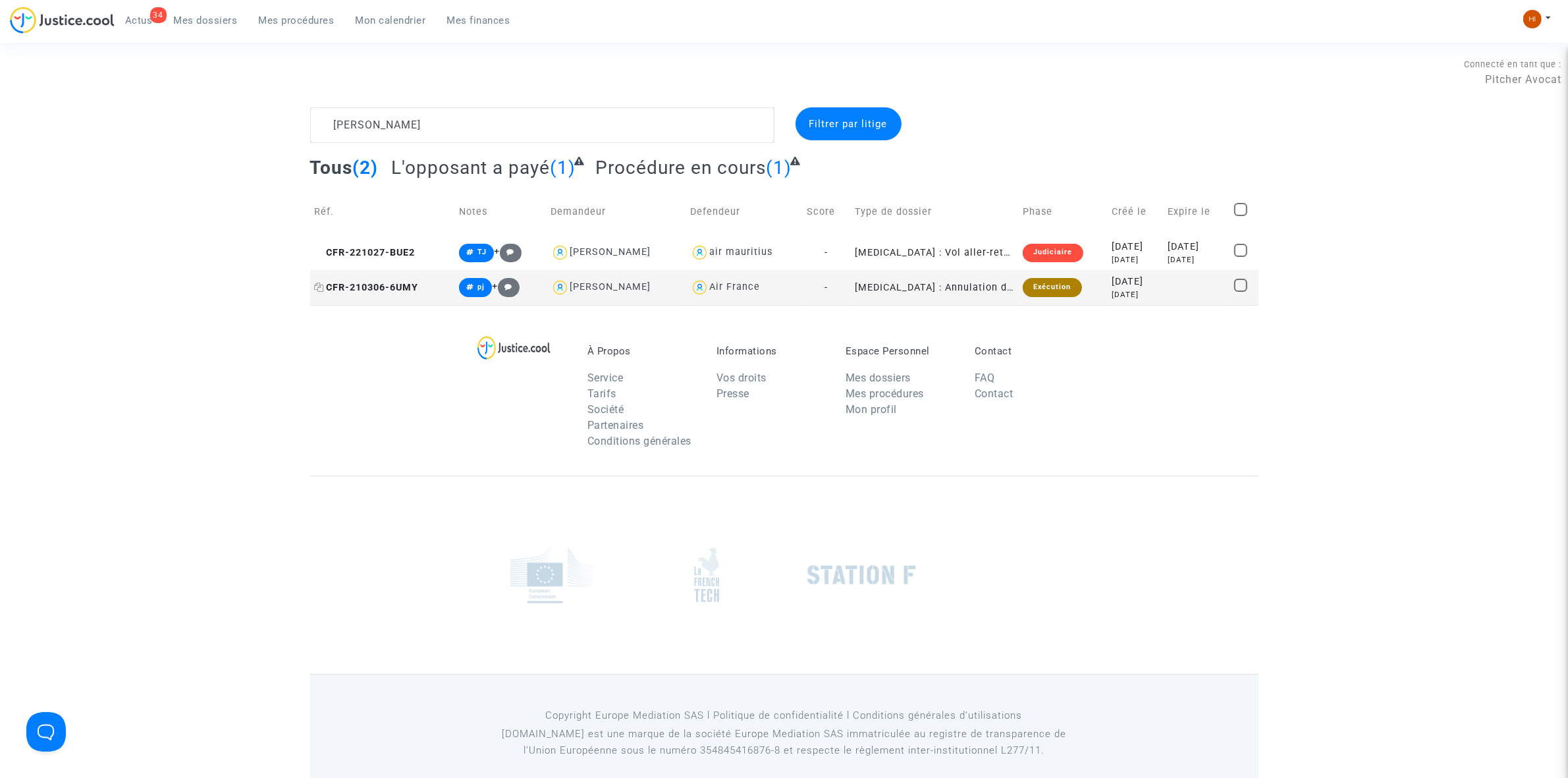
click at [389, 291] on span "CFR-210306-6UMY" at bounding box center [367, 288] width 104 height 11
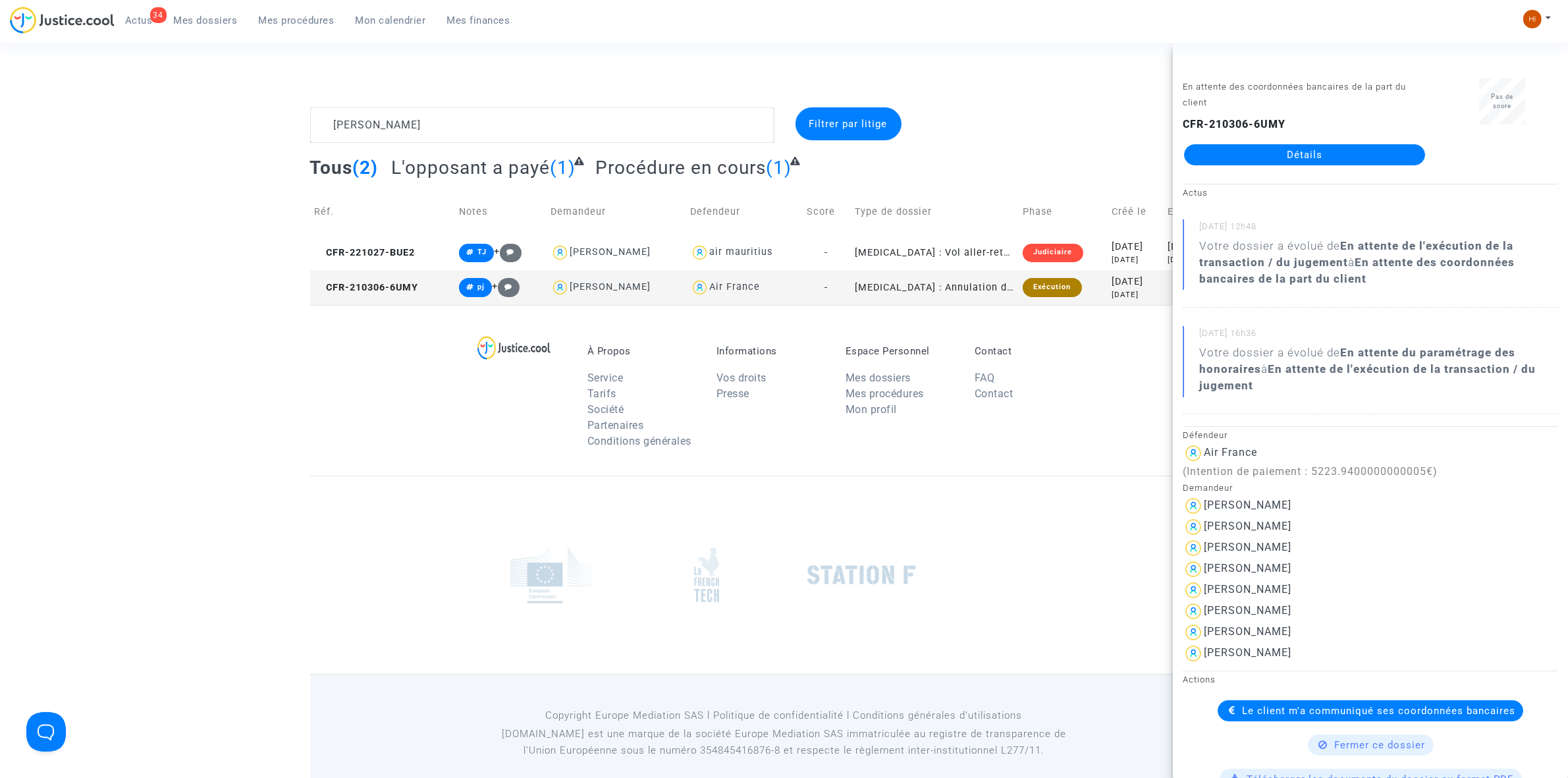
click at [1301, 146] on link "Détails" at bounding box center [1305, 155] width 241 height 21
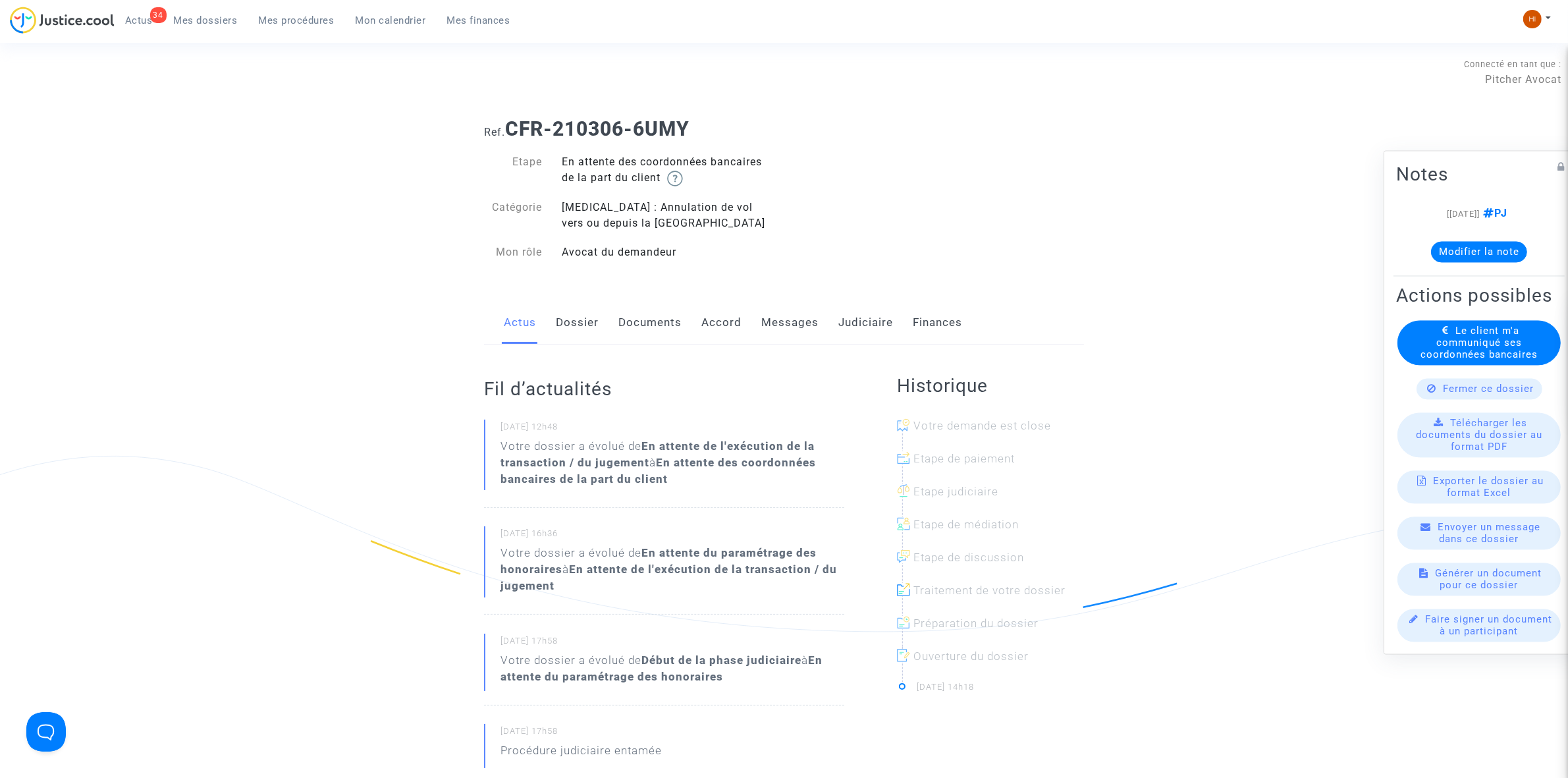
click at [655, 331] on link "Documents" at bounding box center [650, 322] width 64 height 43
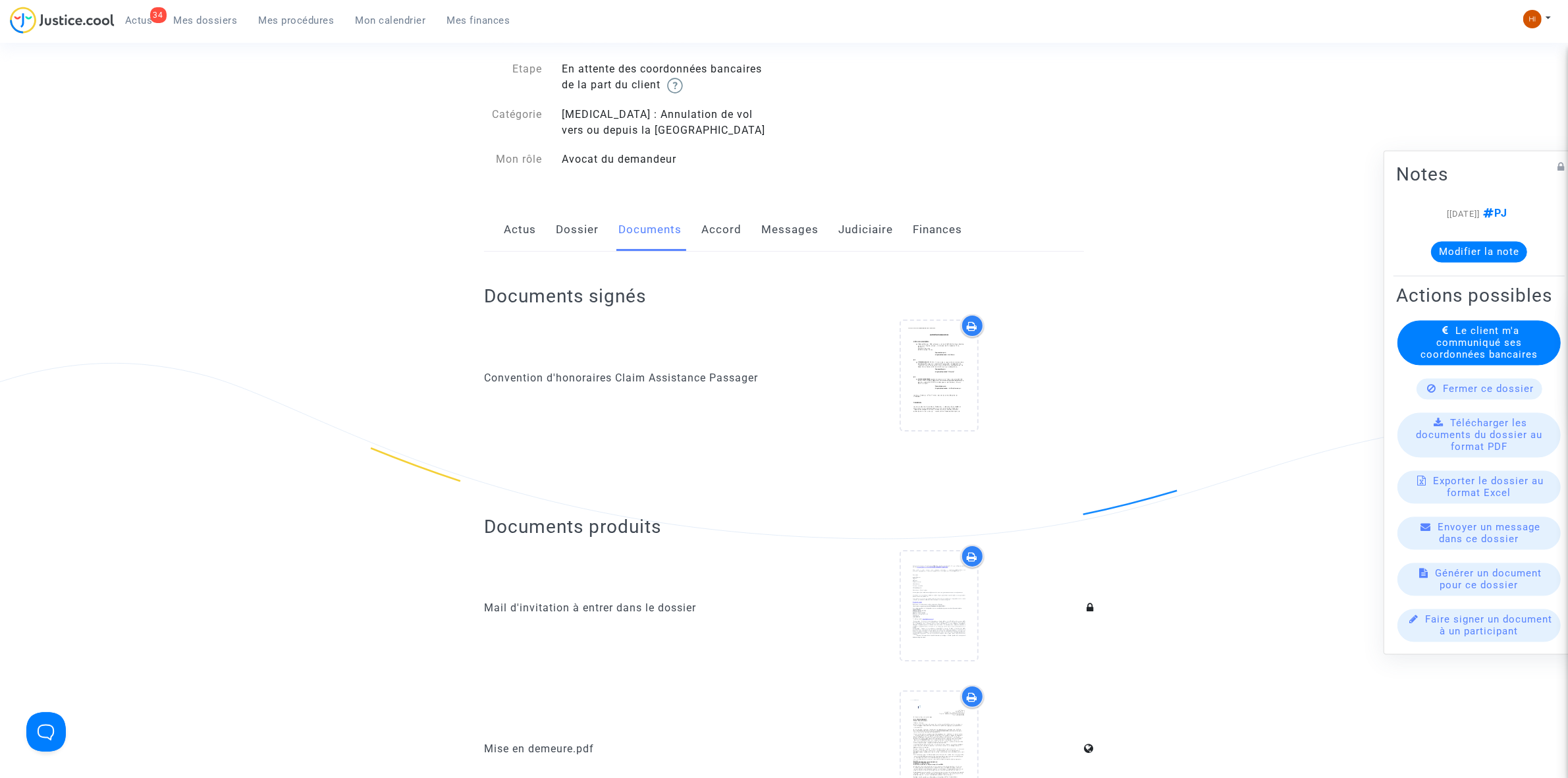
scroll to position [82, 0]
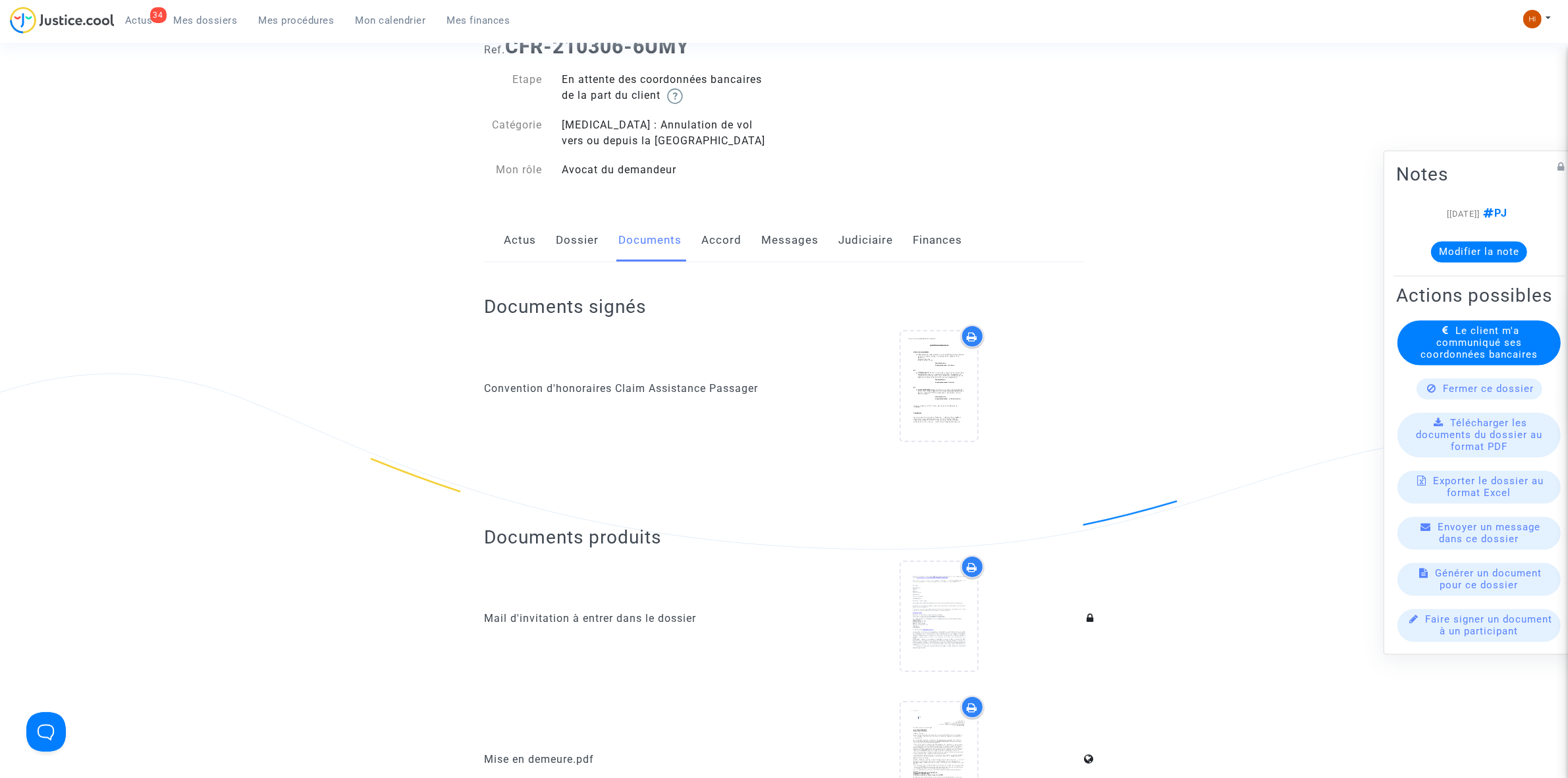
click at [578, 252] on link "Dossier" at bounding box center [577, 240] width 43 height 43
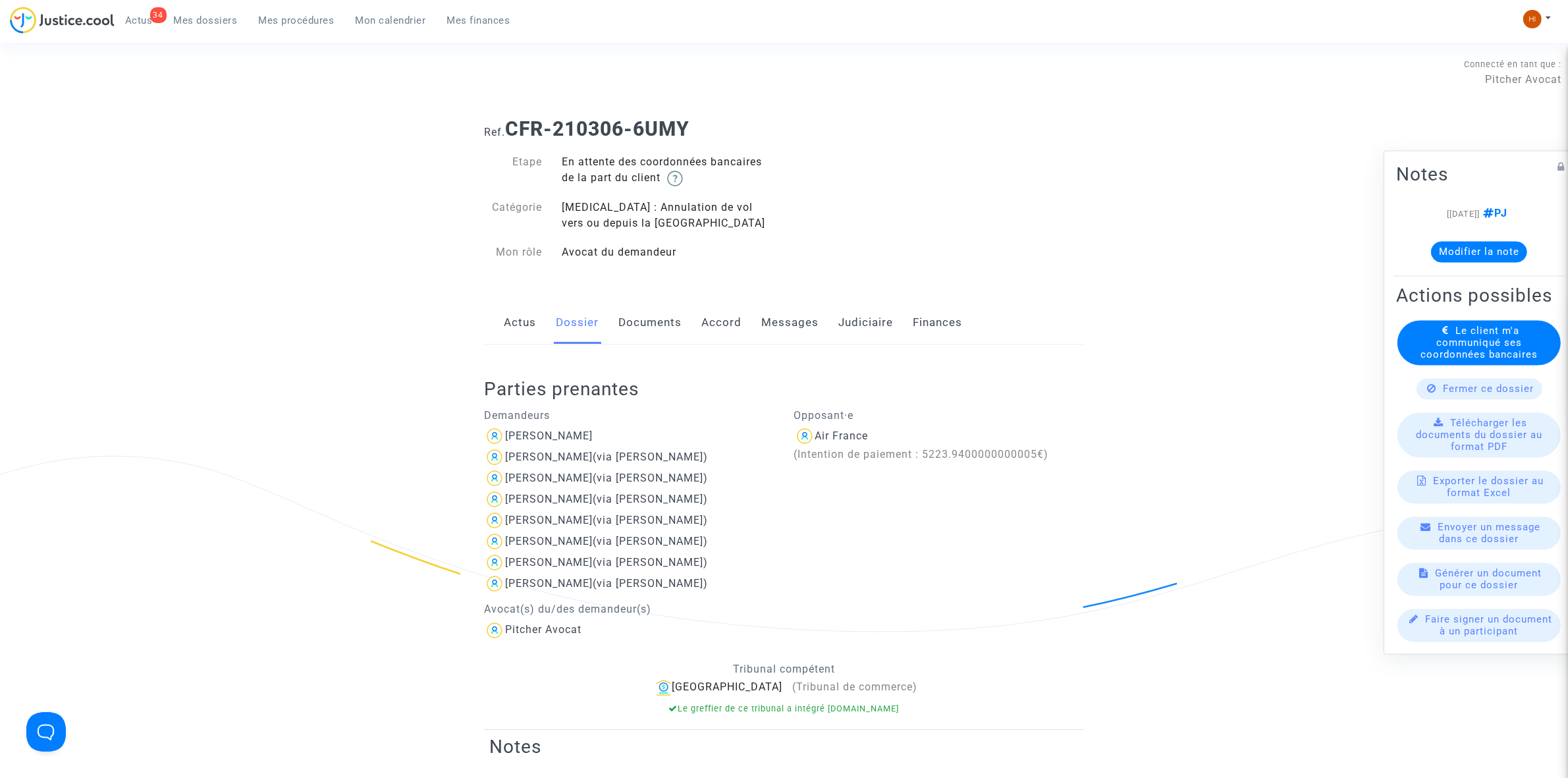
click at [848, 329] on link "Judiciaire" at bounding box center [866, 322] width 55 height 43
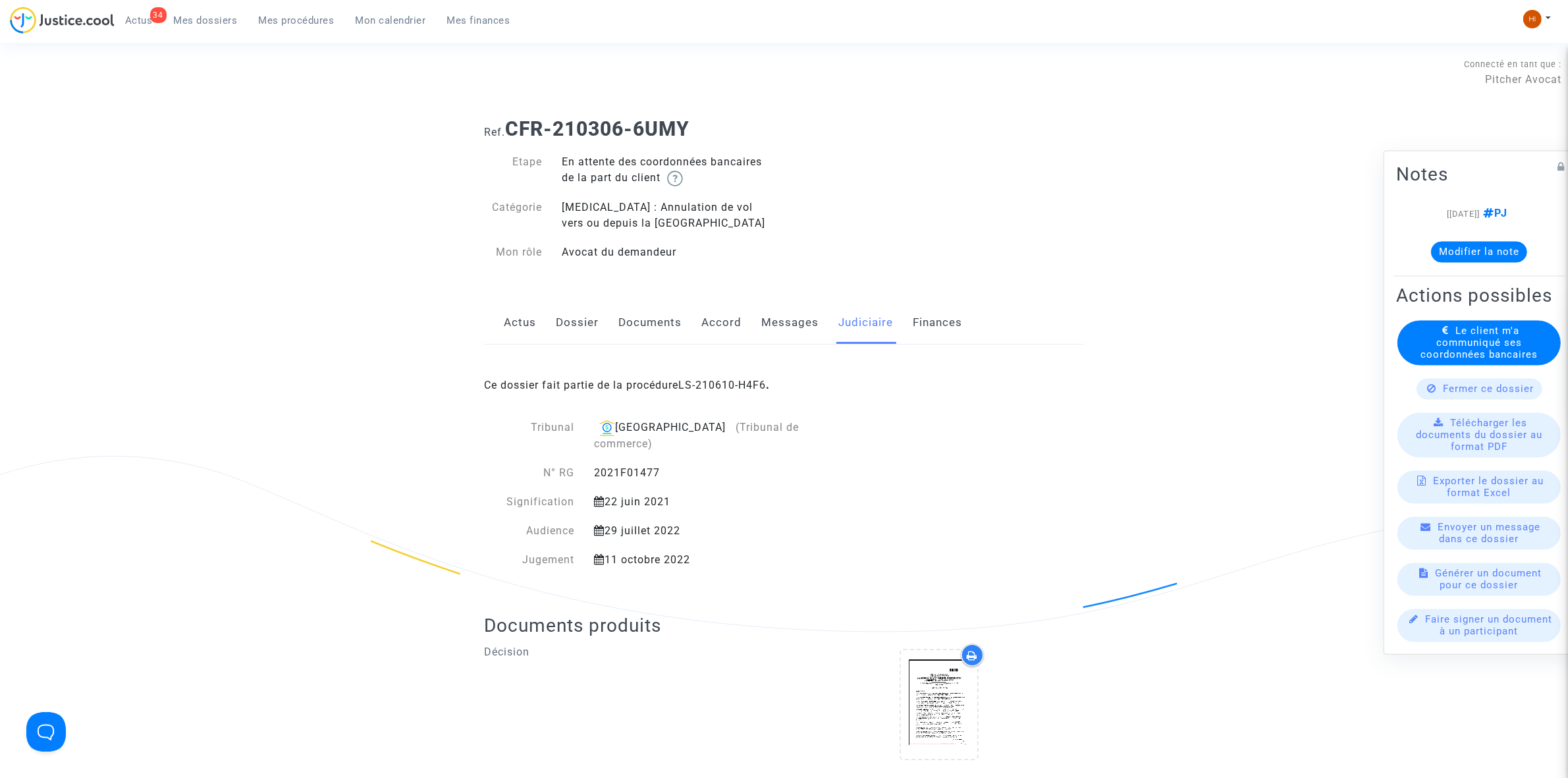
click at [784, 322] on link "Messages" at bounding box center [790, 322] width 58 height 43
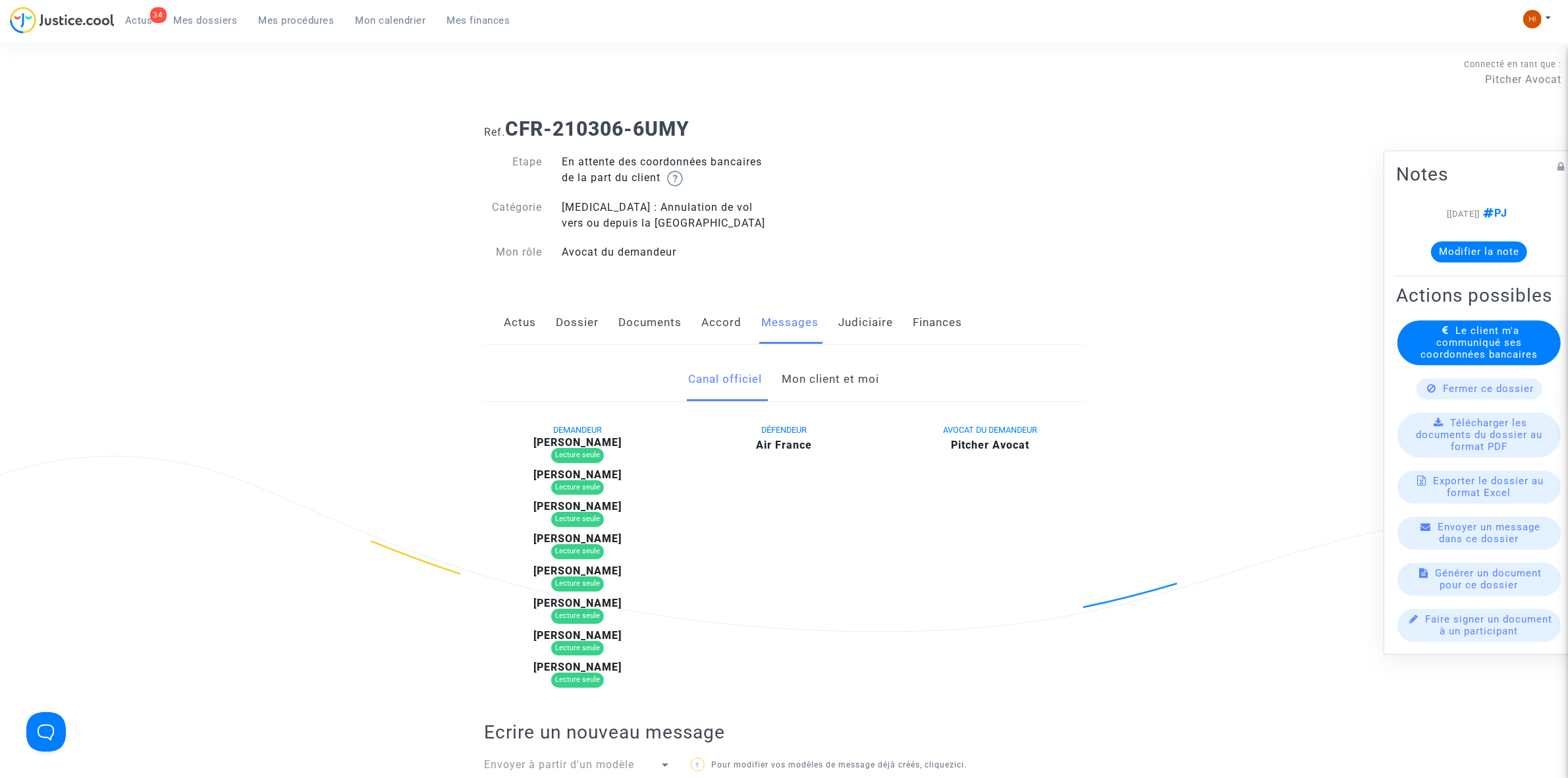
click at [847, 375] on link "Mon client et moi" at bounding box center [831, 379] width 98 height 43
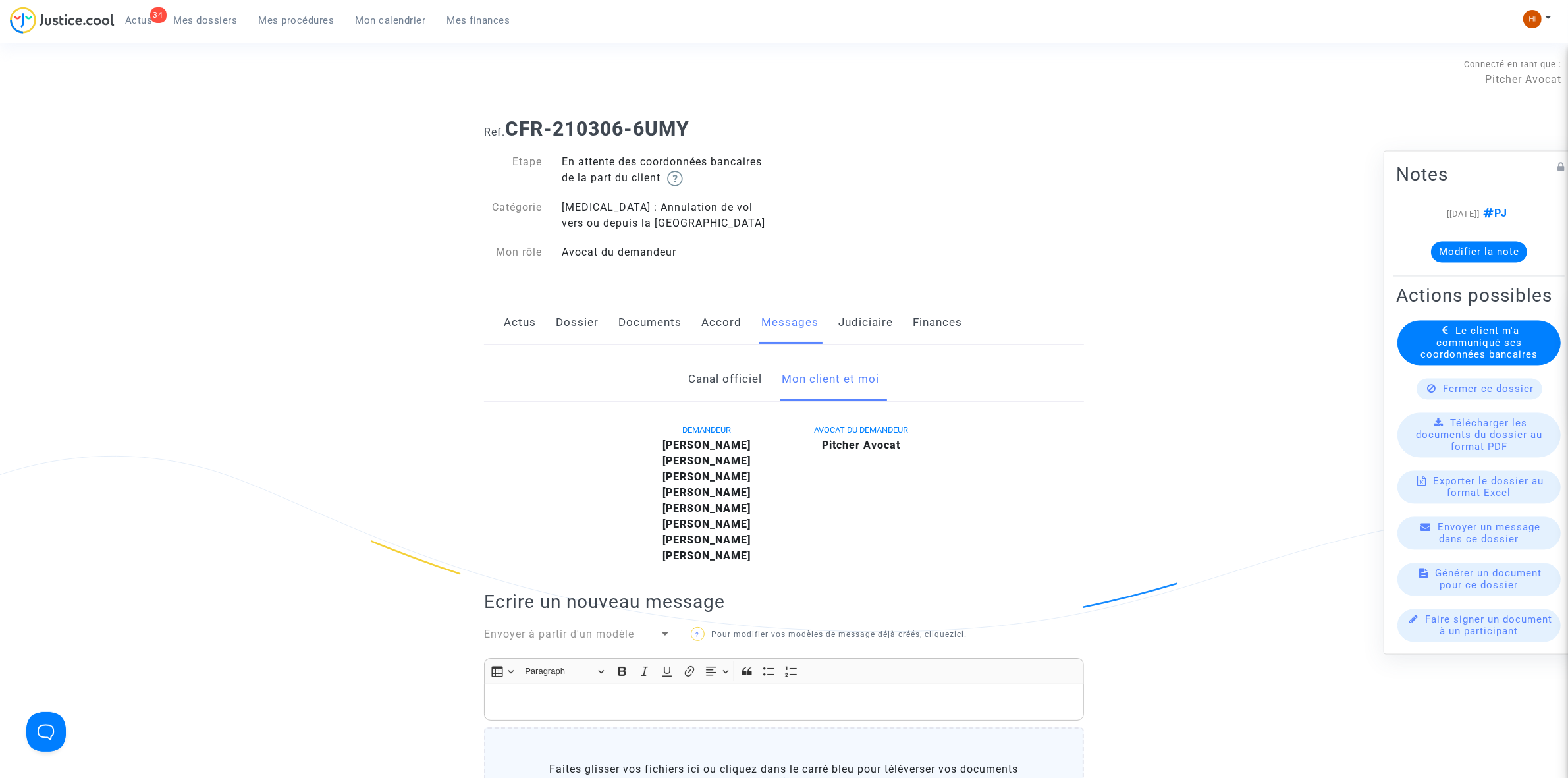
drag, startPoint x: 586, startPoint y: 317, endPoint x: 590, endPoint y: 323, distance: 7.2
click at [586, 317] on link "Dossier" at bounding box center [577, 322] width 43 height 43
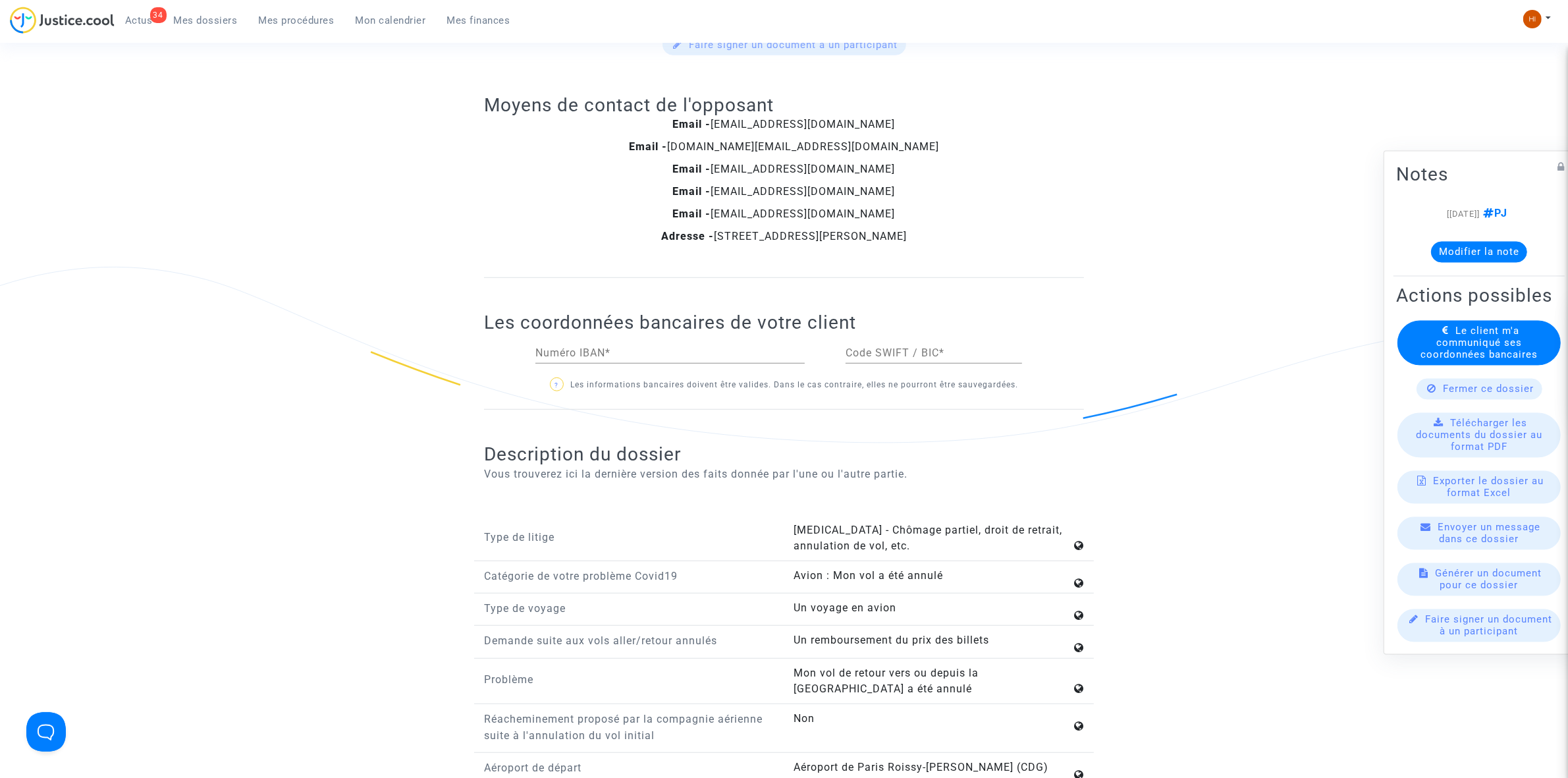
scroll to position [1070, 0]
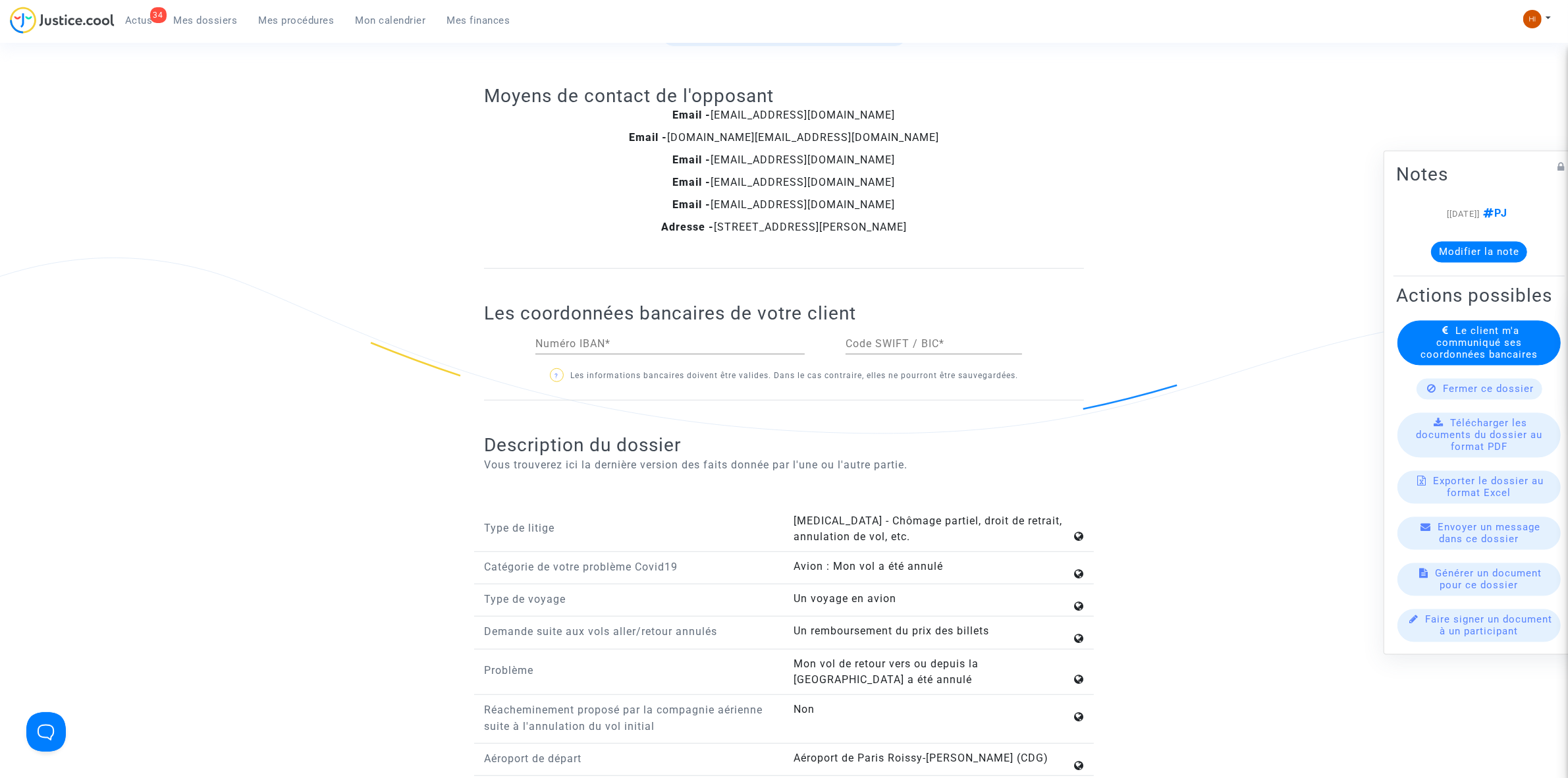
click at [675, 340] on input "Numéro IBAN *" at bounding box center [670, 344] width 269 height 12
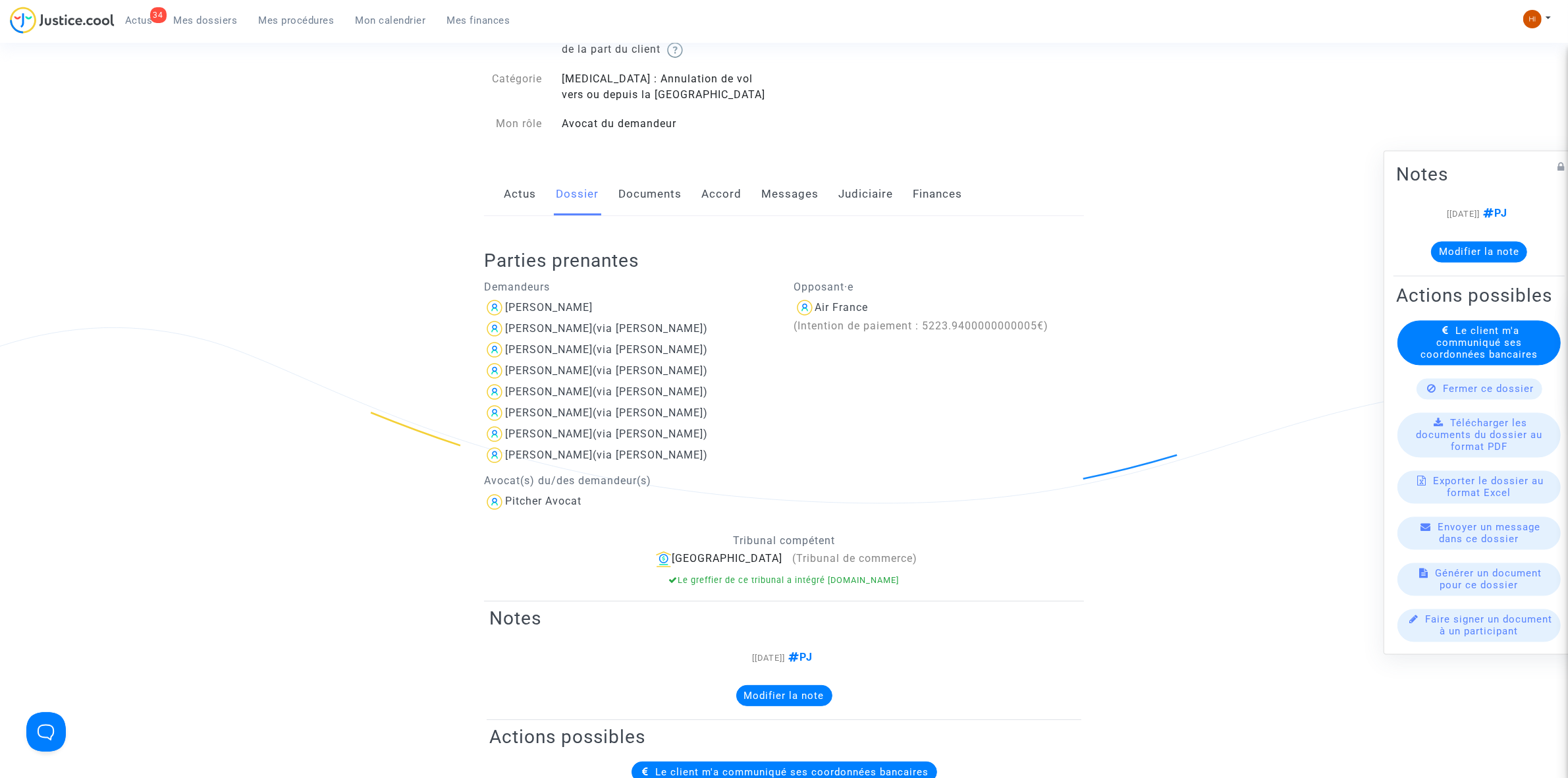
scroll to position [0, 0]
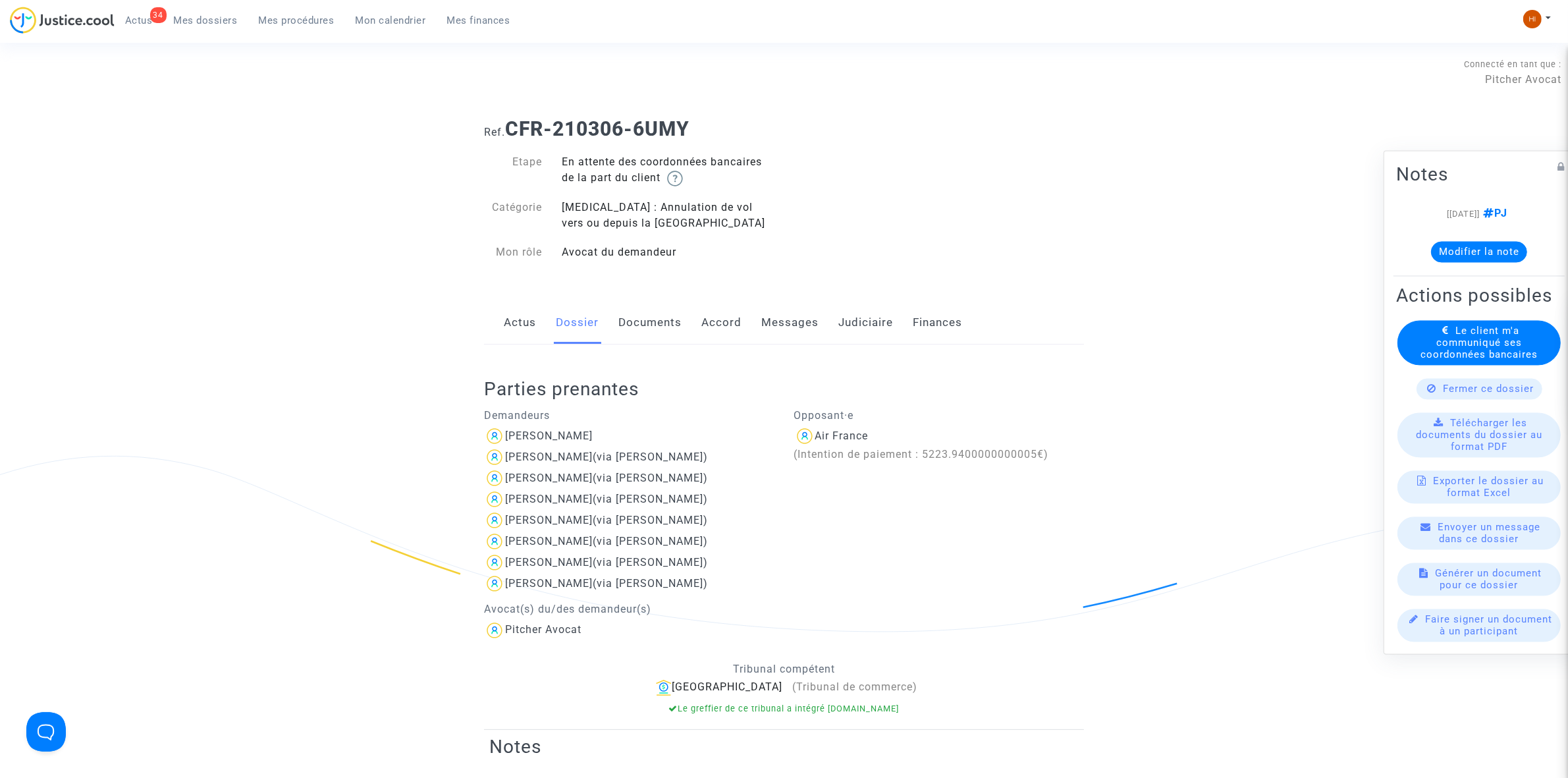
click at [639, 329] on link "Documents" at bounding box center [650, 322] width 64 height 43
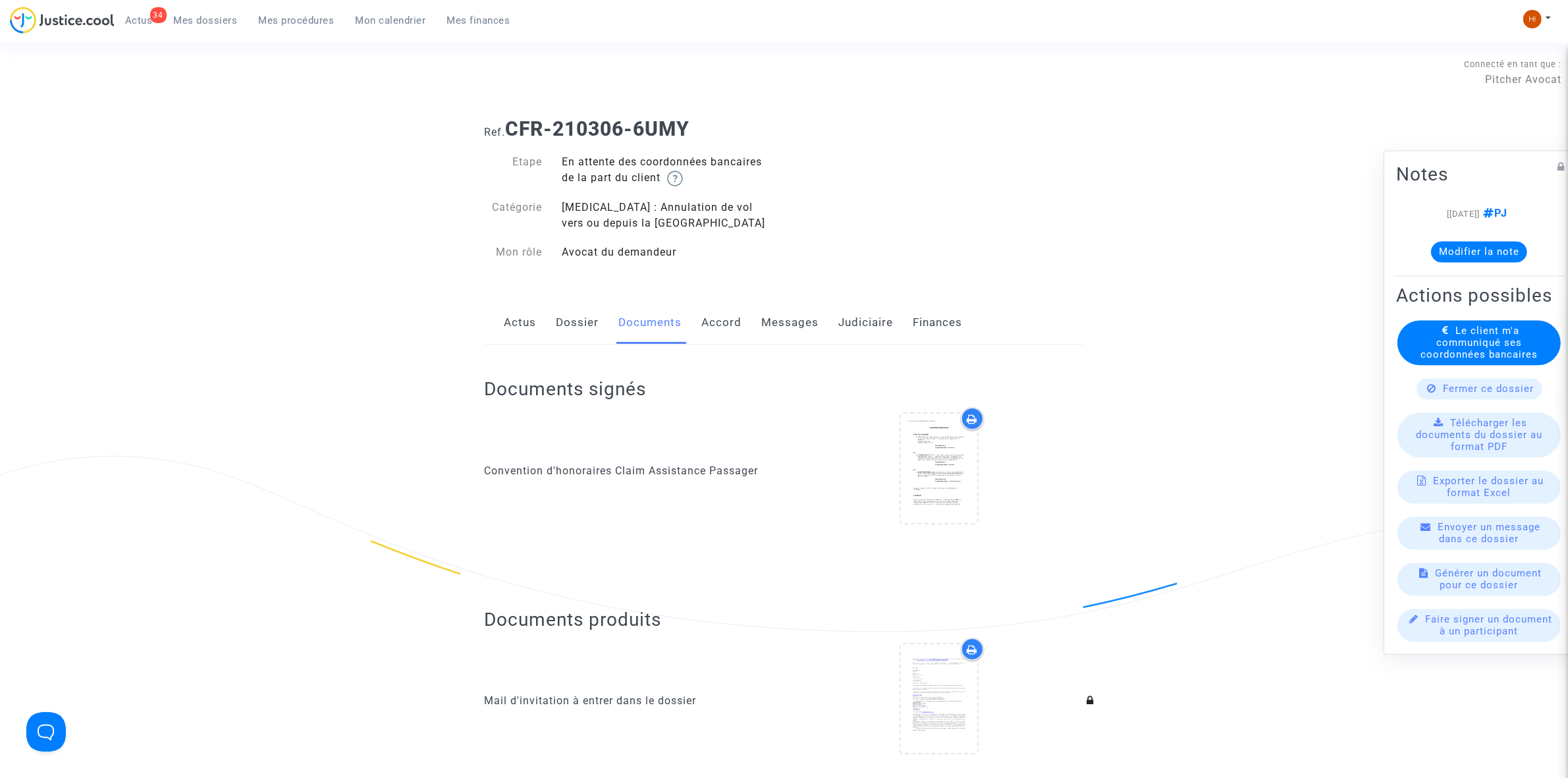
click at [578, 321] on link "Dossier" at bounding box center [577, 322] width 43 height 43
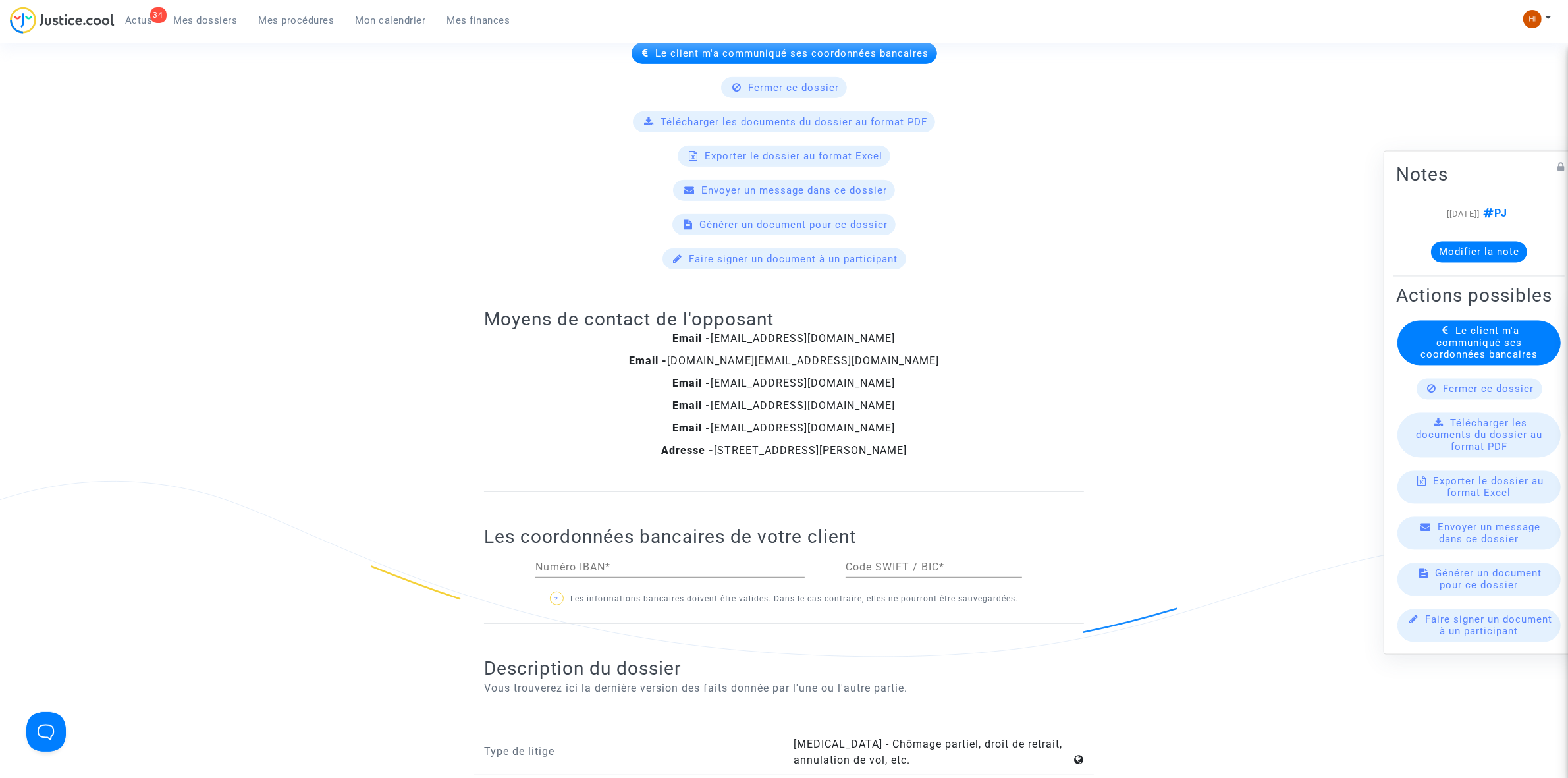
scroll to position [1153, 0]
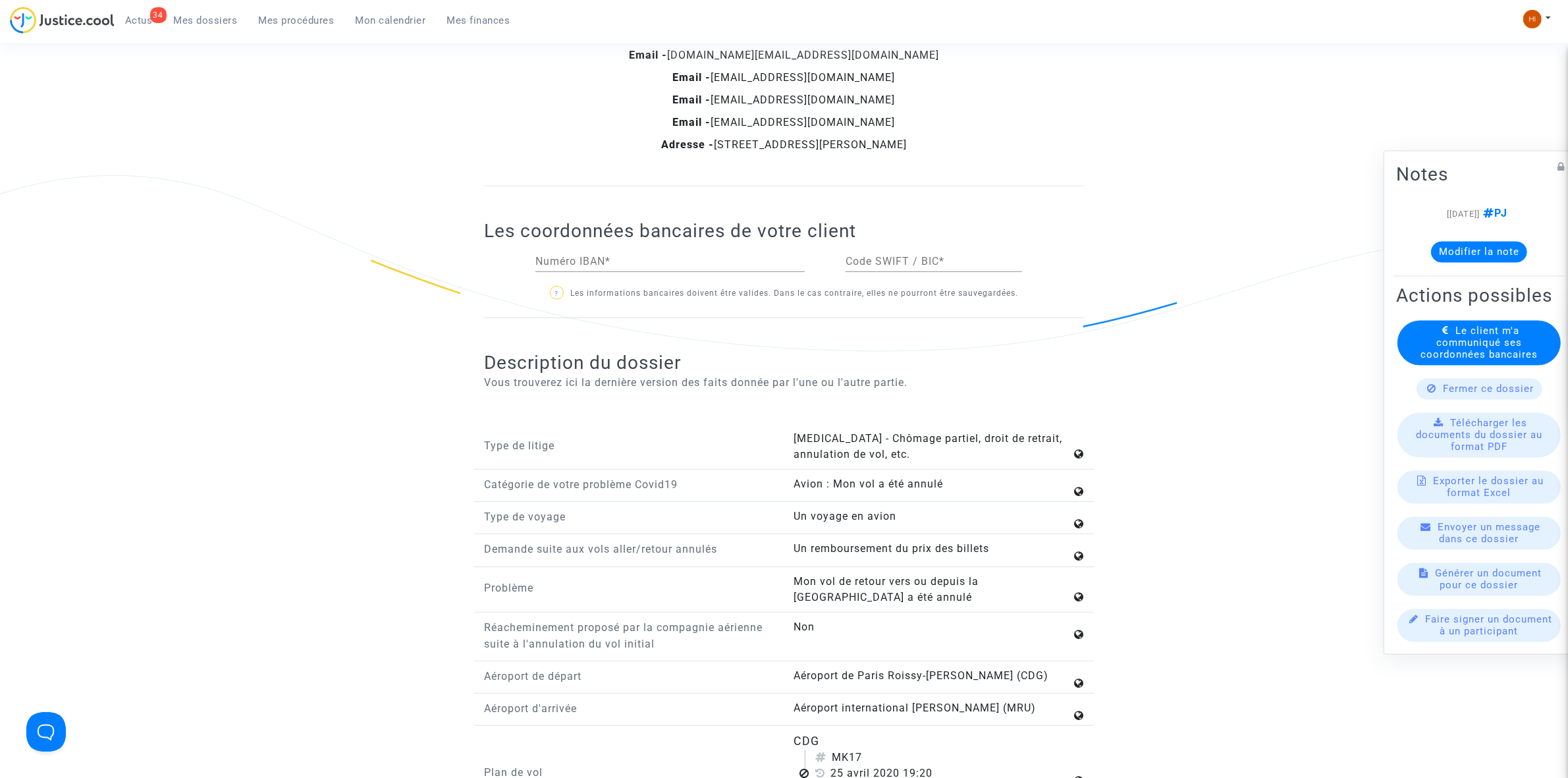
click at [600, 275] on div "Numéro IBAN *" at bounding box center [670, 264] width 269 height 43
click at [610, 264] on input "Numéro IBAN *" at bounding box center [670, 262] width 269 height 12
paste input "F"
click at [580, 268] on input "Numéro IBAN *" at bounding box center [670, 262] width 269 height 12
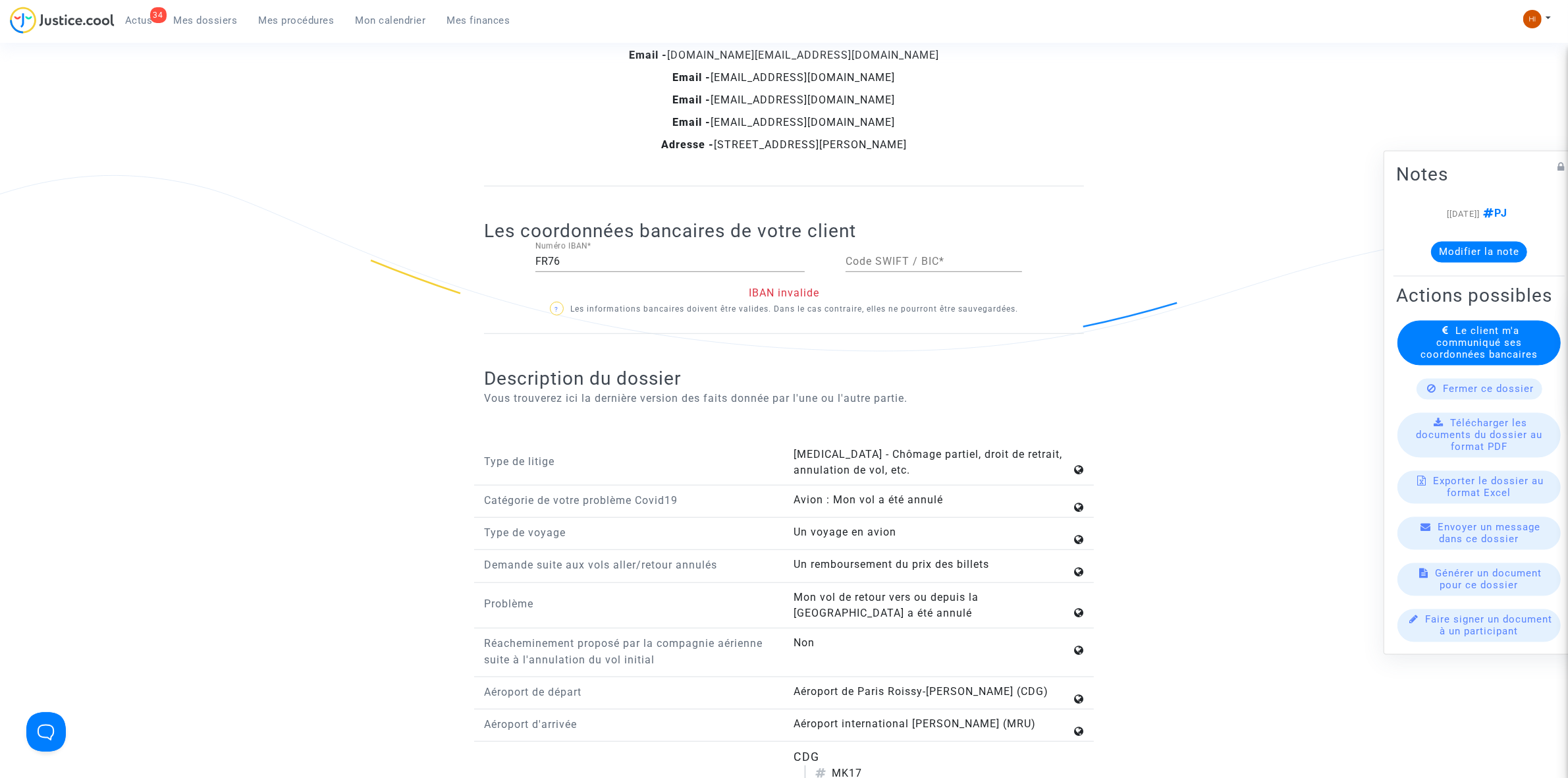
click at [679, 262] on input "FR76" at bounding box center [670, 262] width 269 height 12
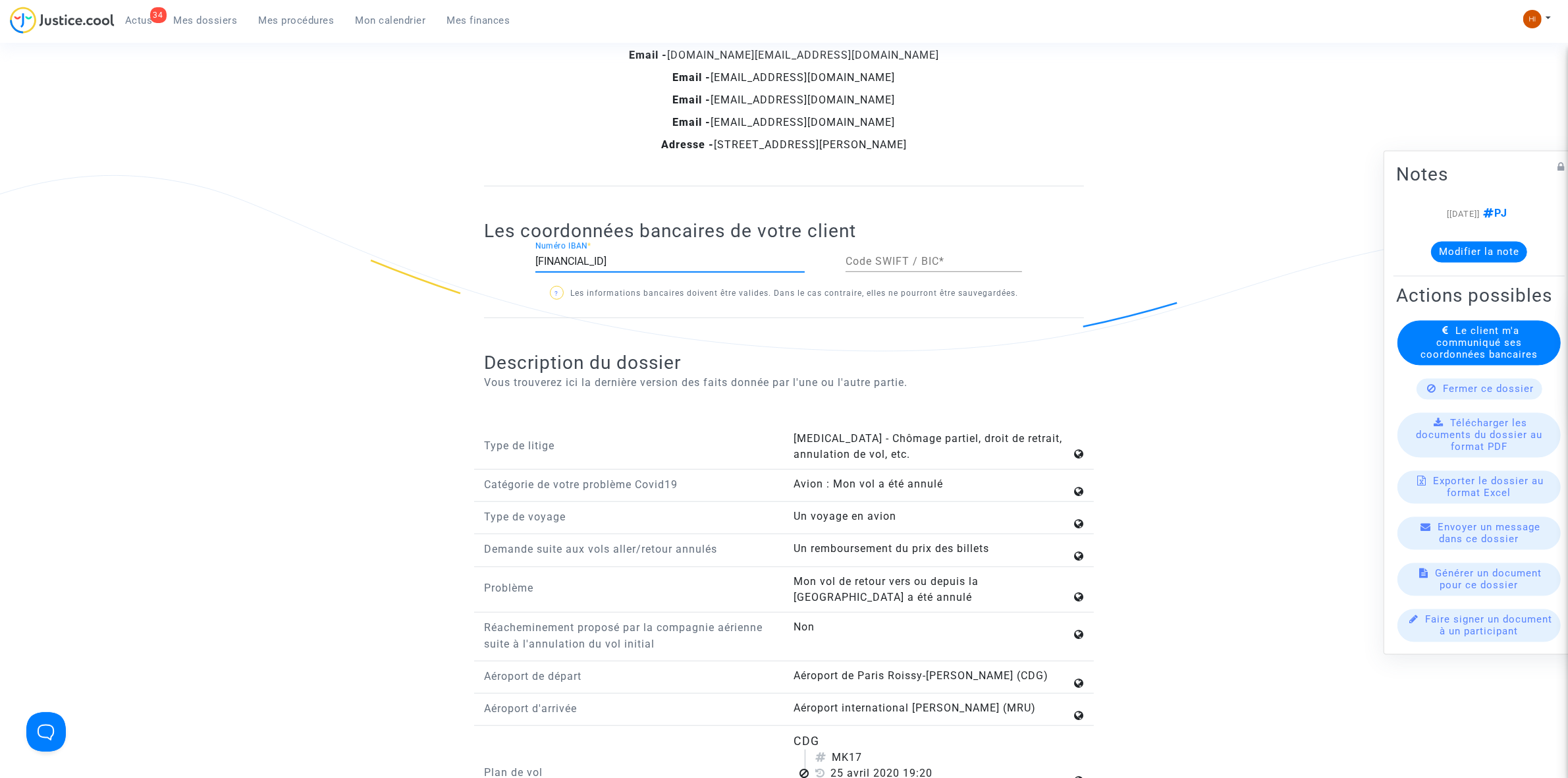
type input "FR76 1005 7192 8900 0493 5880 173"
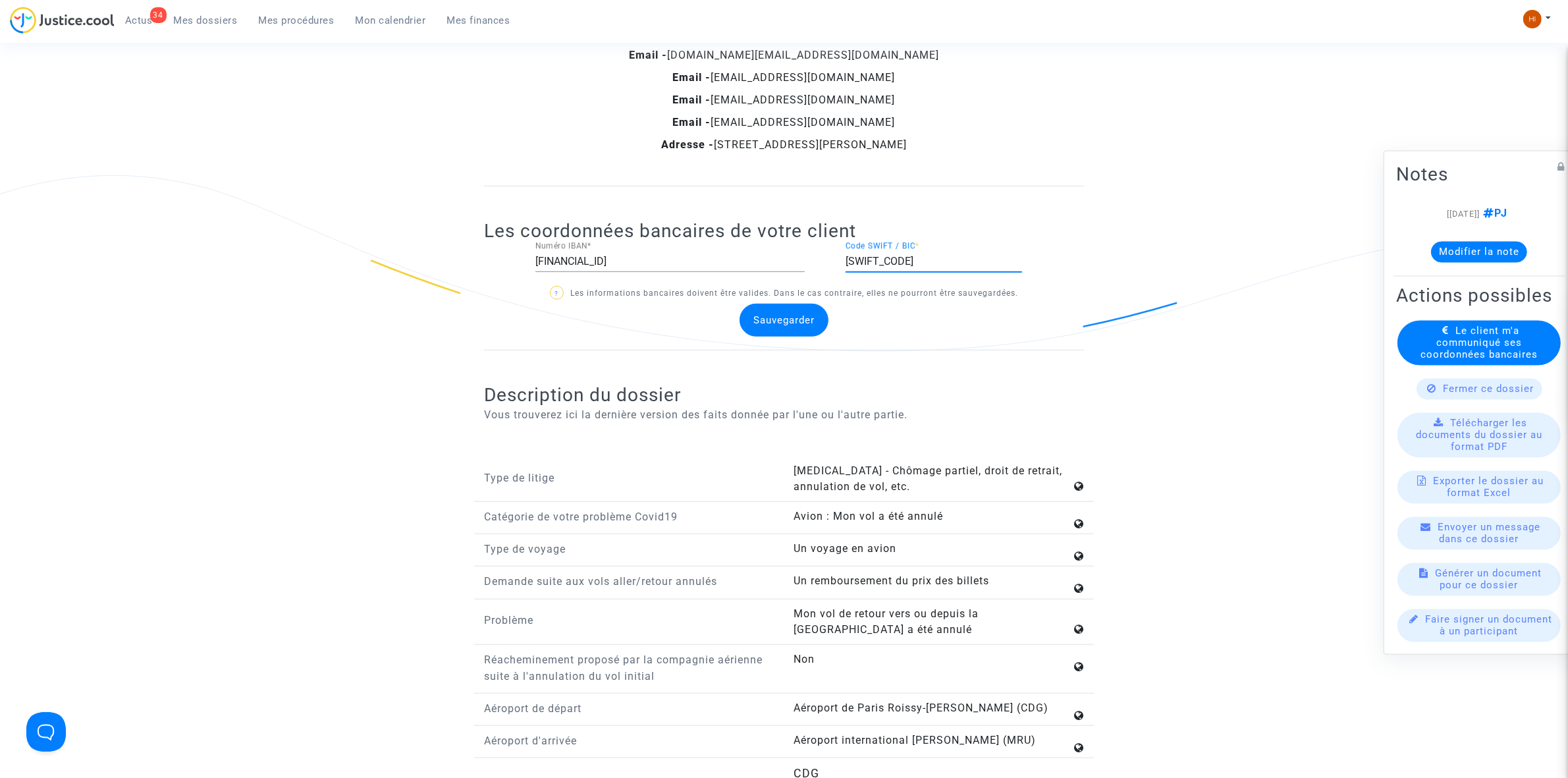
type input "CMCIFRPP"
click at [778, 334] on div "Sauvegarder" at bounding box center [784, 320] width 89 height 33
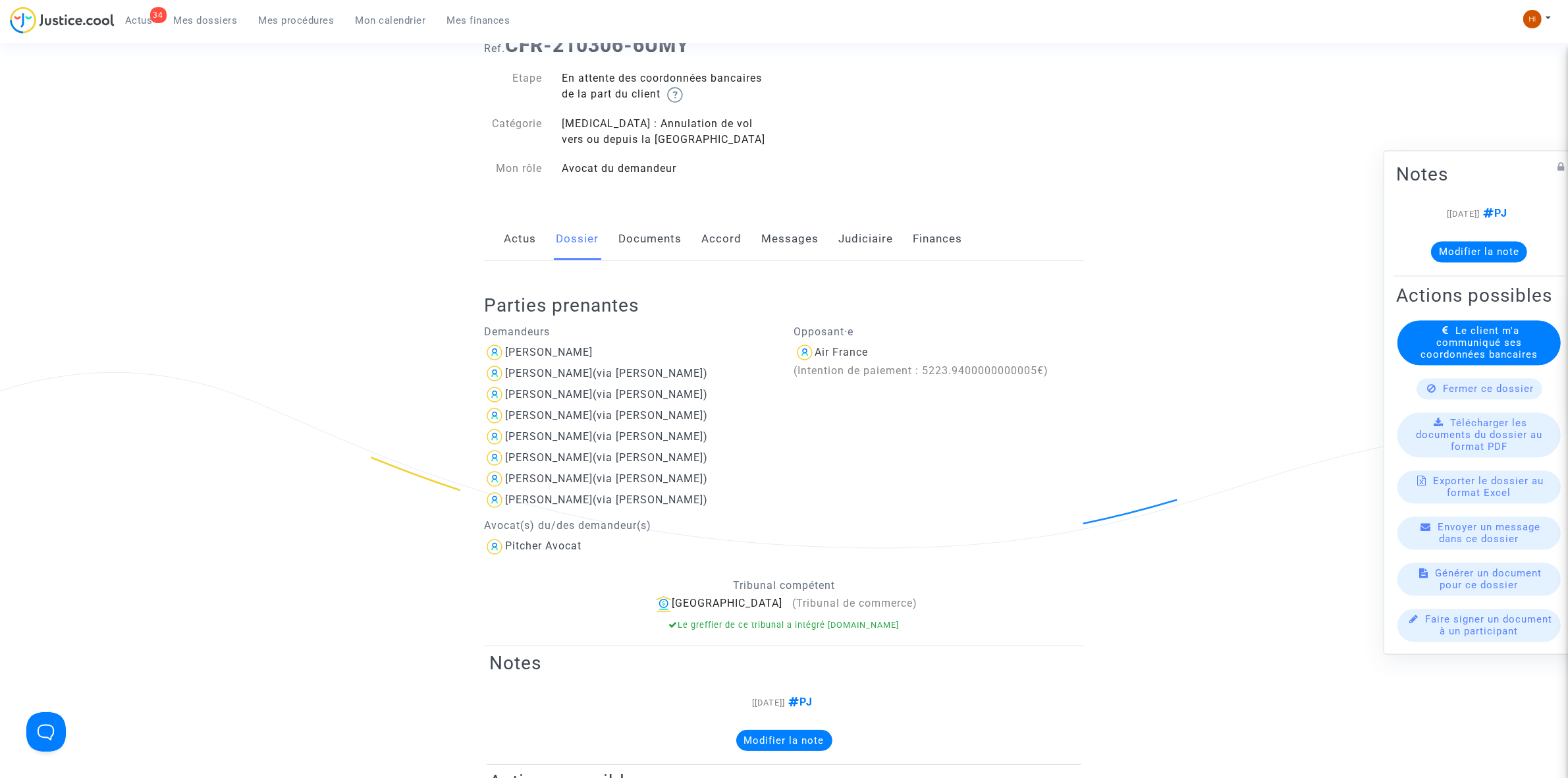
scroll to position [0, 0]
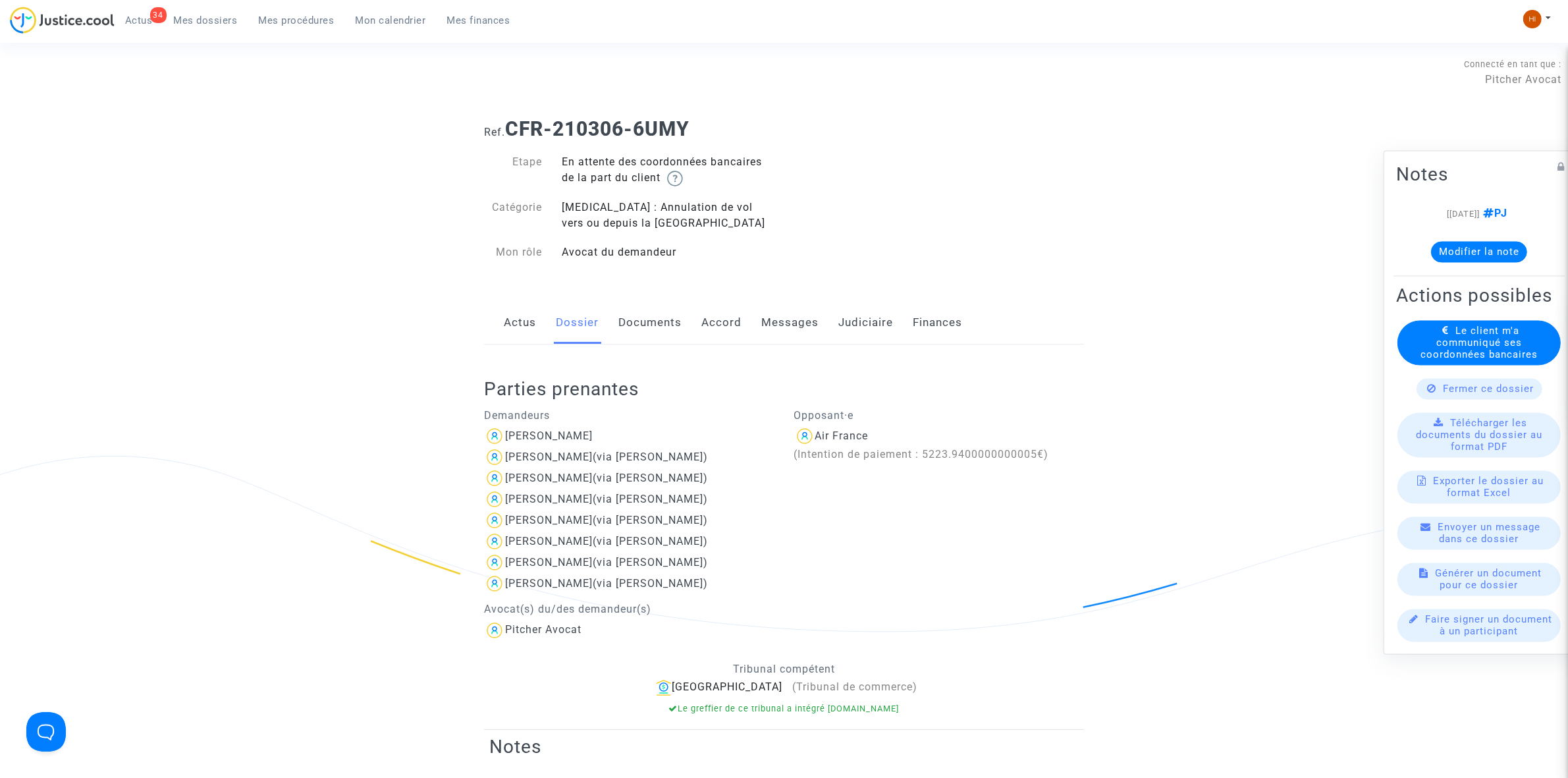
click at [659, 330] on link "Documents" at bounding box center [650, 322] width 64 height 43
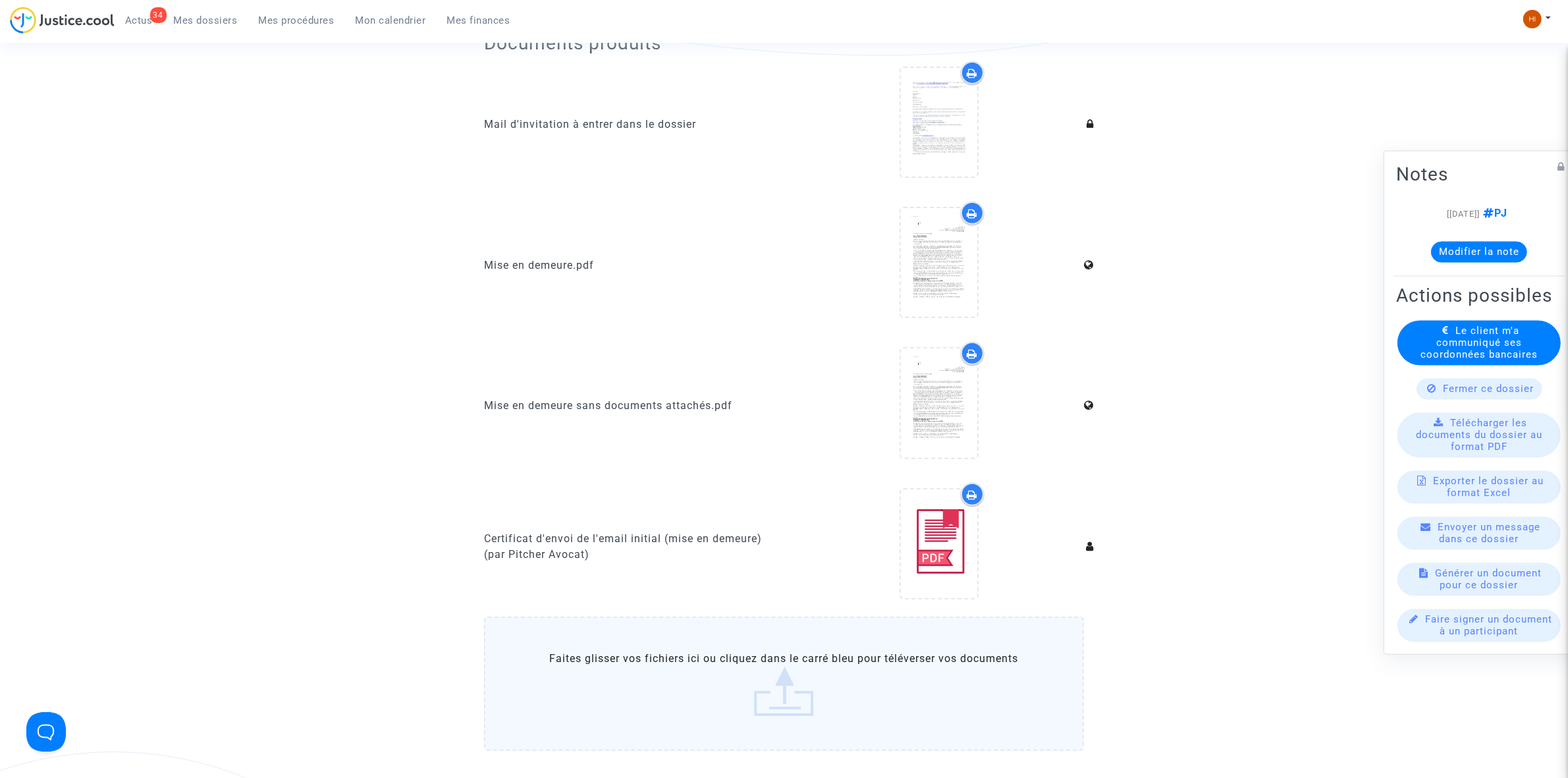
scroll to position [988, 0]
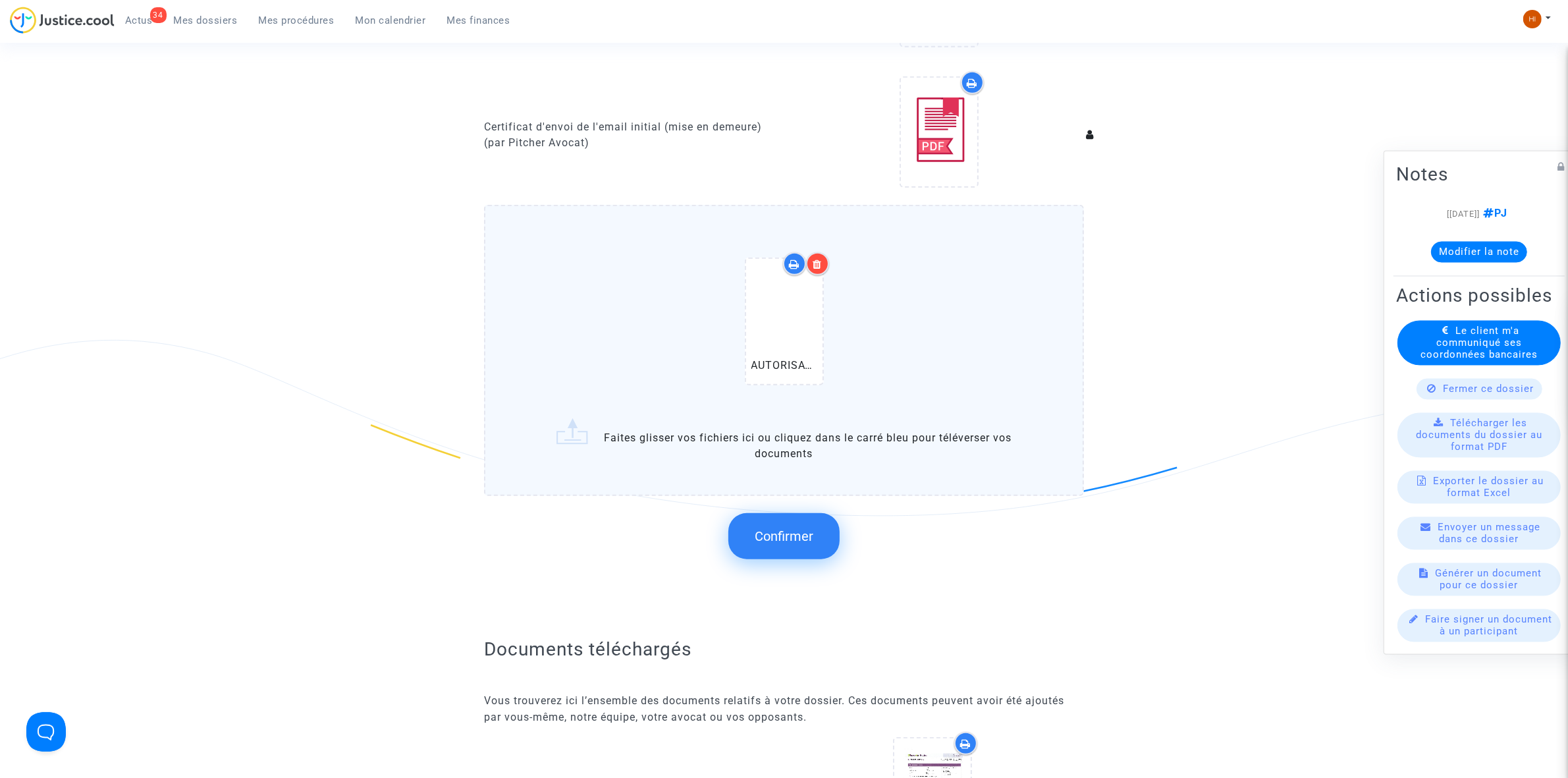
click at [794, 534] on span "Confirmer" at bounding box center [784, 537] width 59 height 16
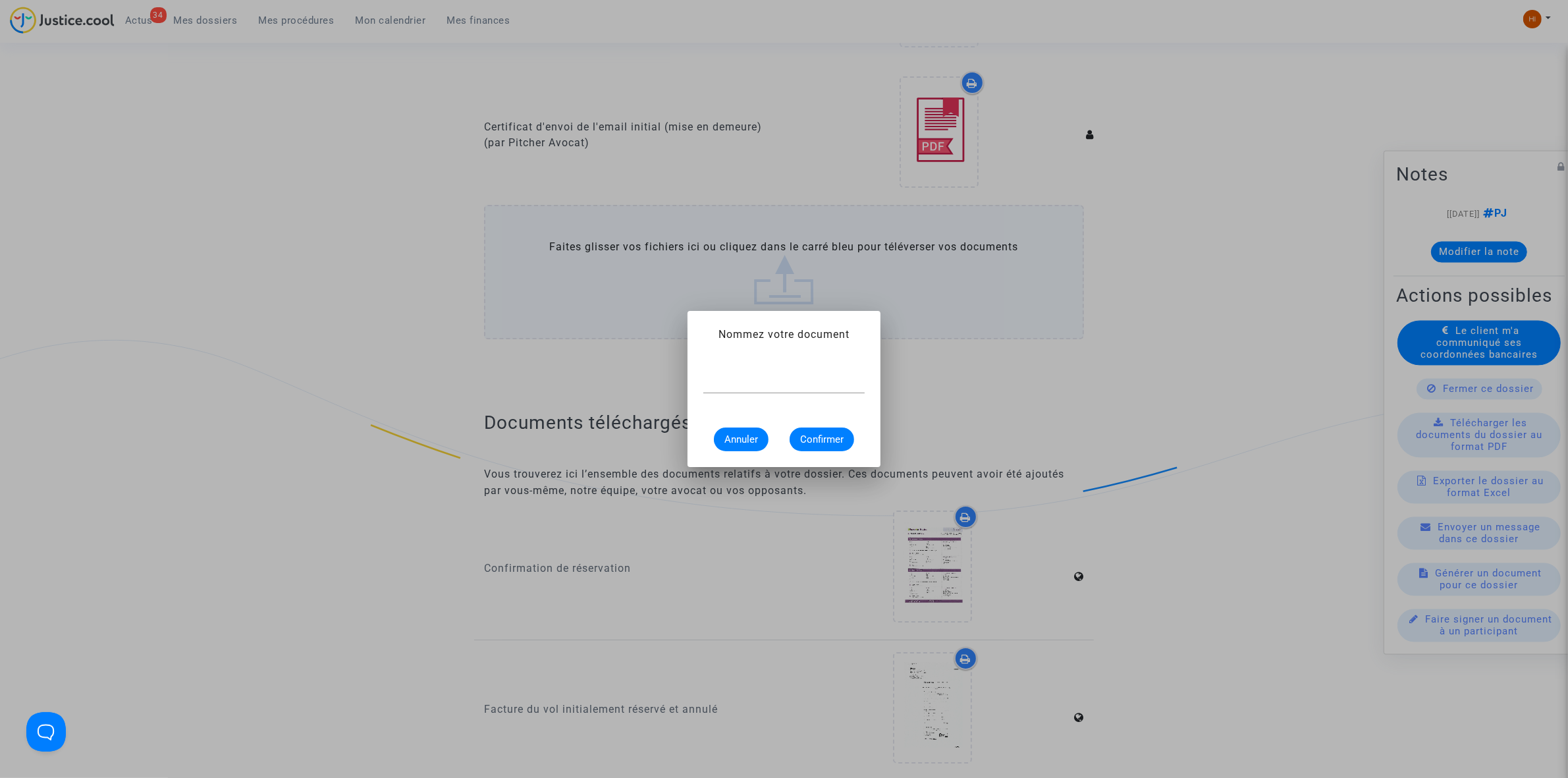
scroll to position [0, 0]
paste input "AUTORISATION DE PRELEVEMENT"
type input "AUTORISATION DE PRELEVEMENT"
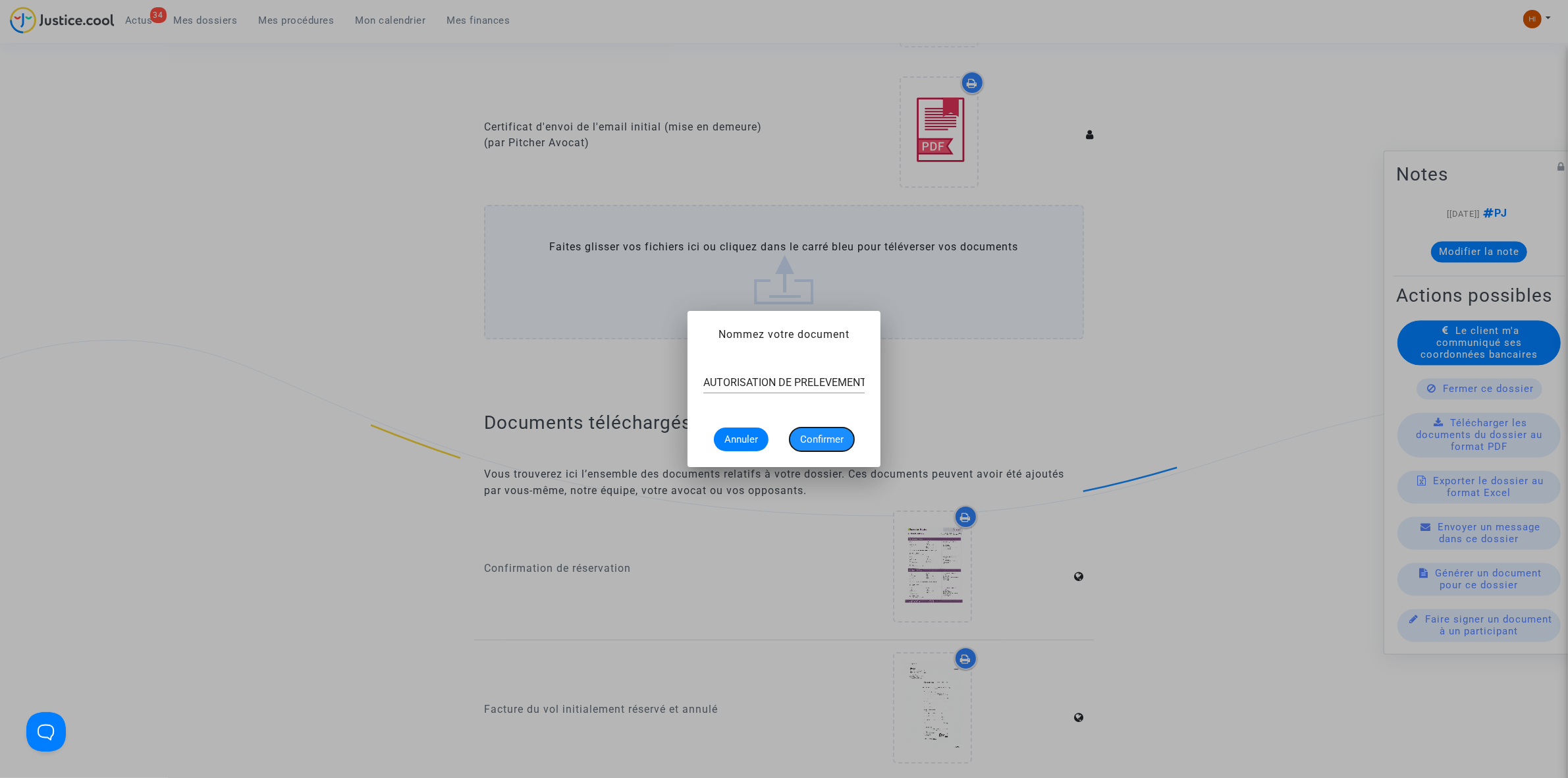
click at [811, 438] on span "Confirmer" at bounding box center [822, 440] width 43 height 12
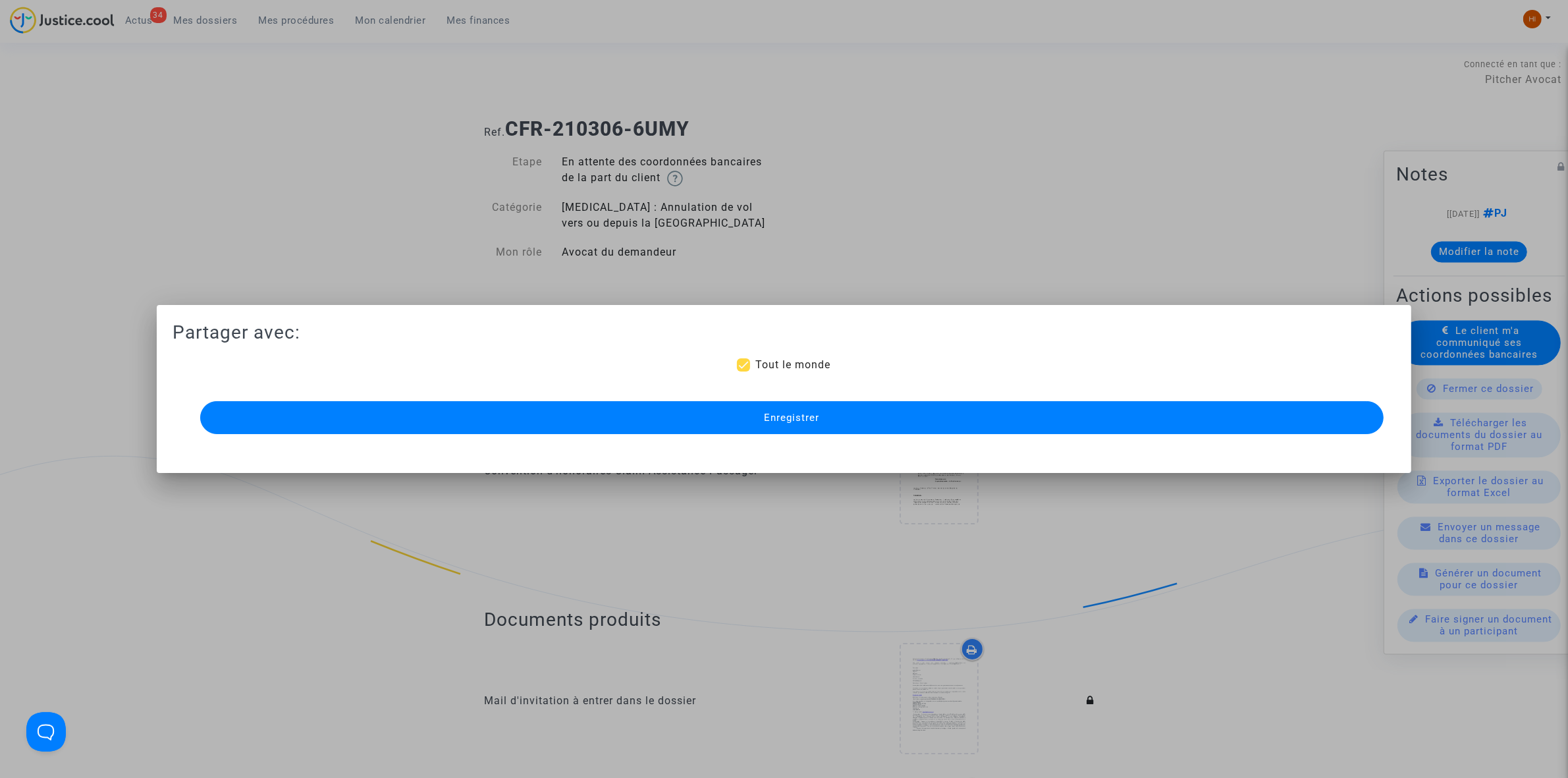
scroll to position [988, 0]
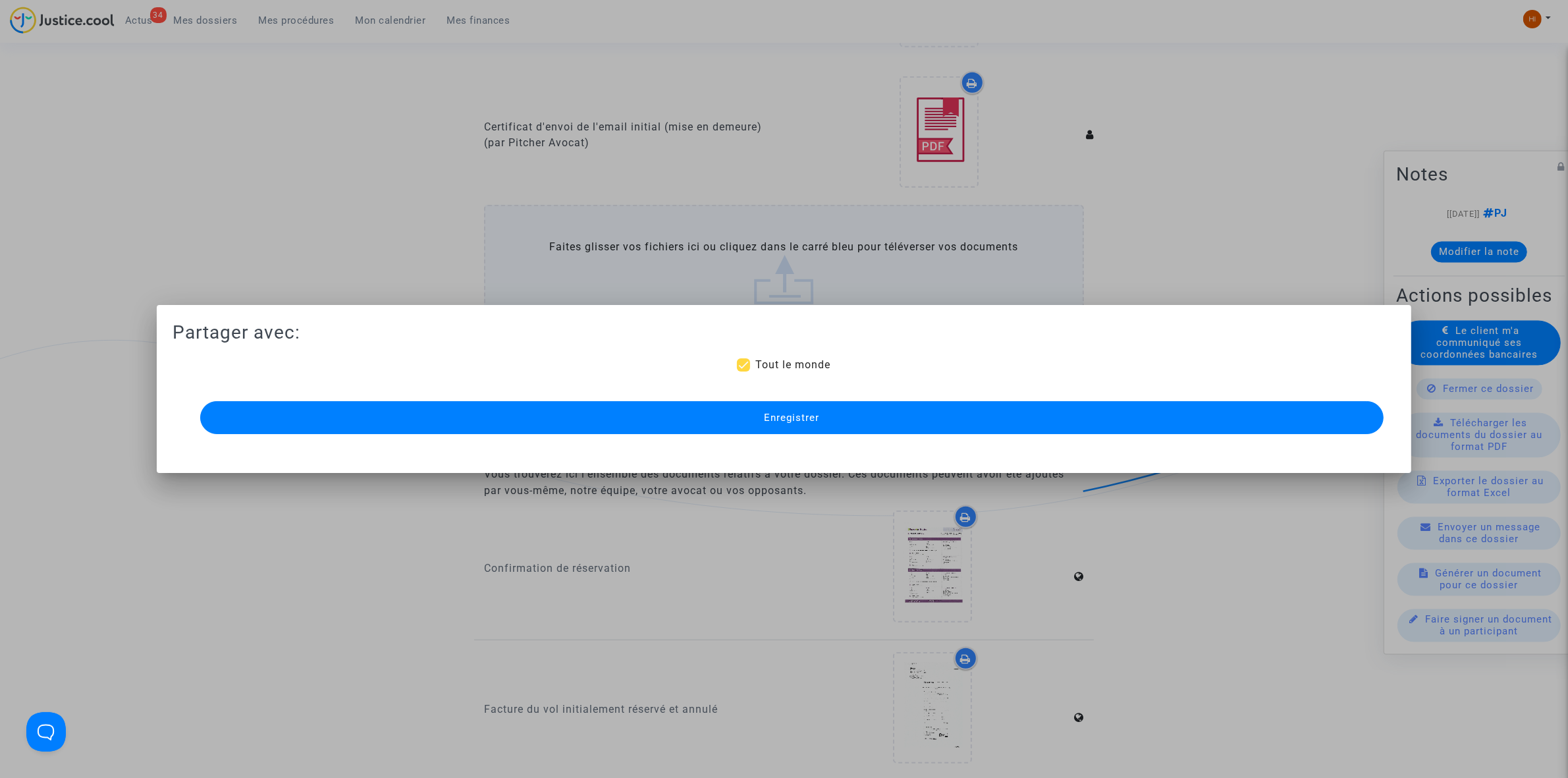
click at [777, 419] on span "Enregistrer" at bounding box center [791, 418] width 55 height 12
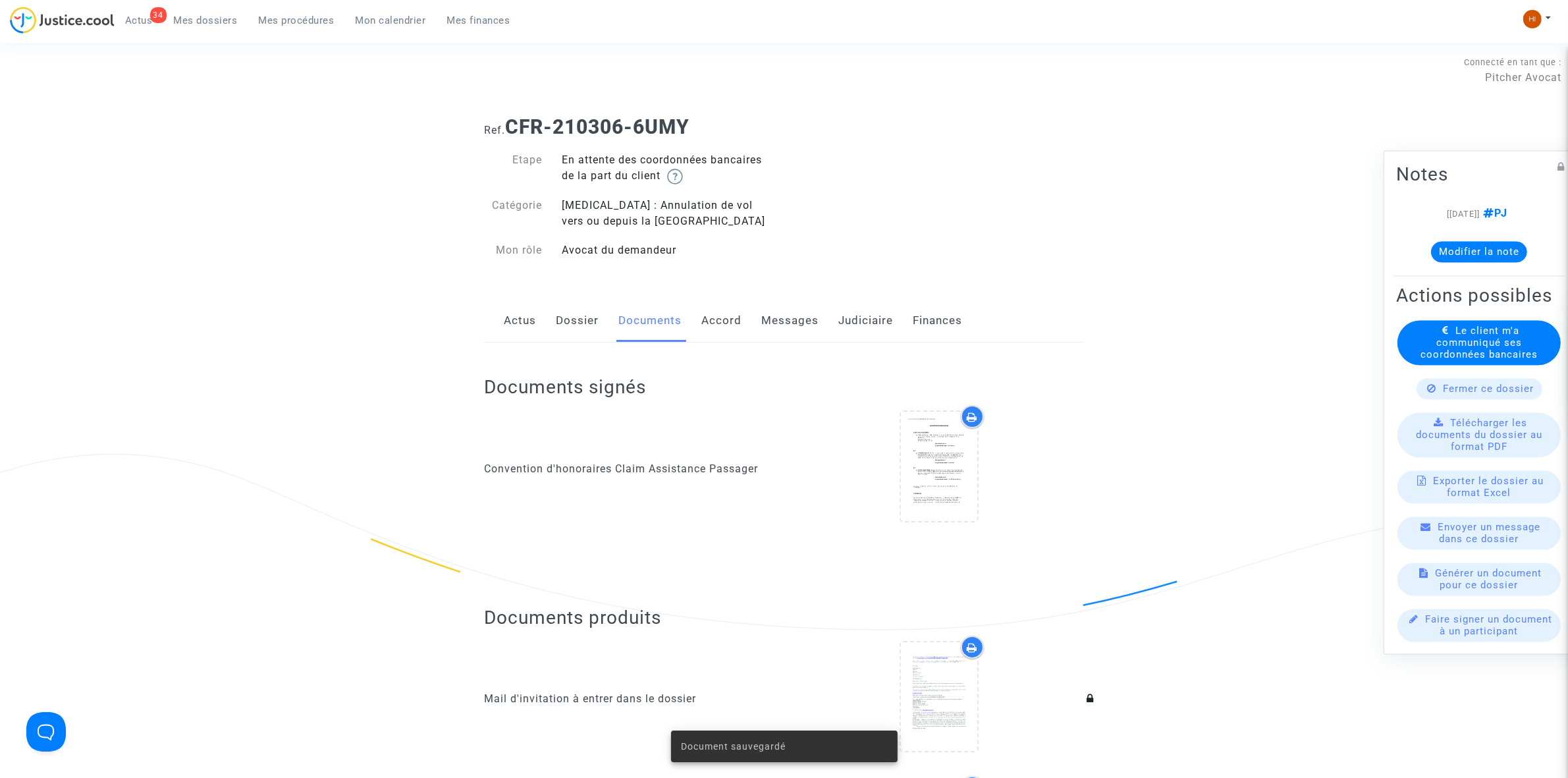
scroll to position [0, 0]
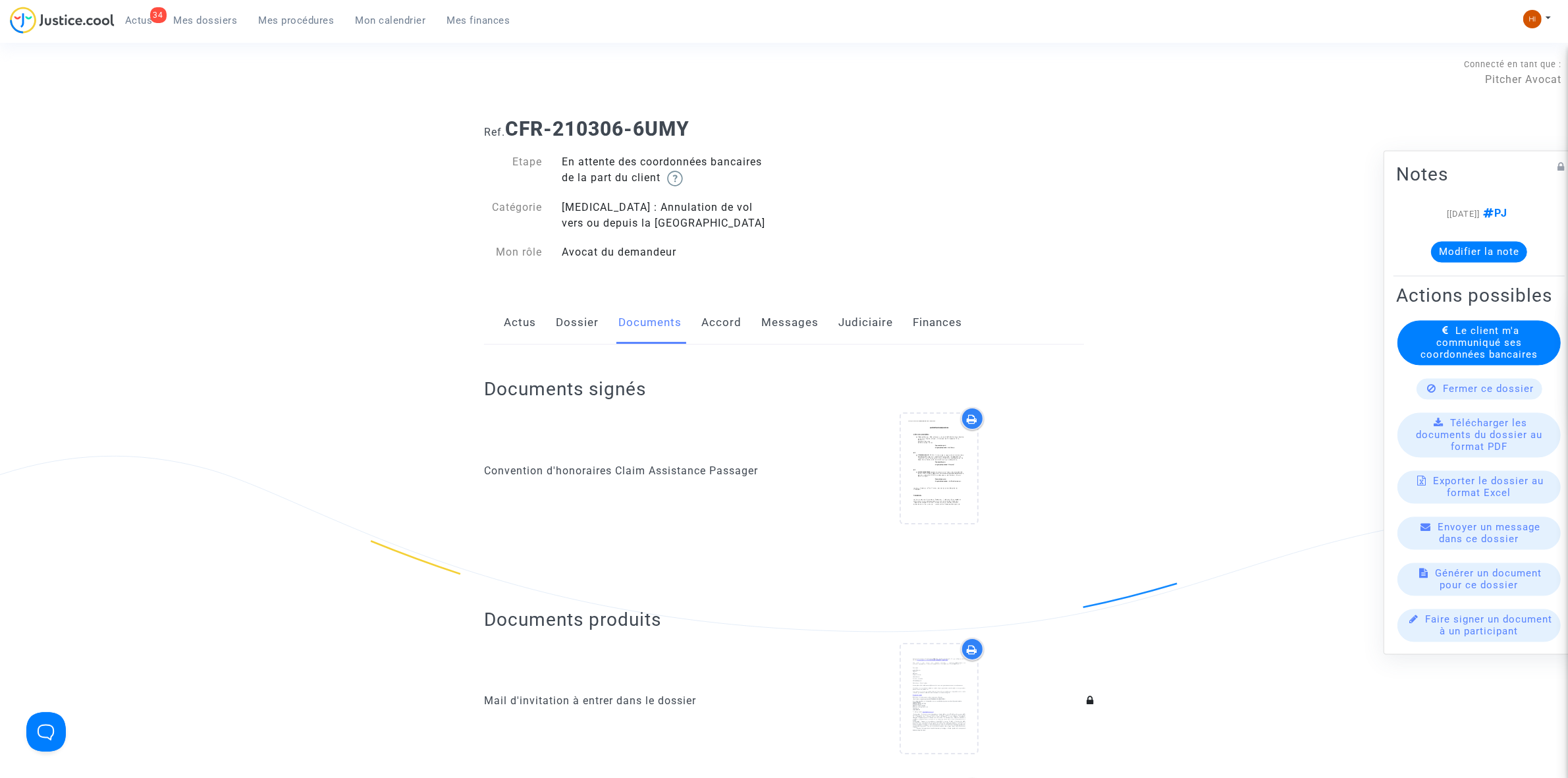
click at [307, 22] on span "Mes procédures" at bounding box center [296, 21] width 76 height 12
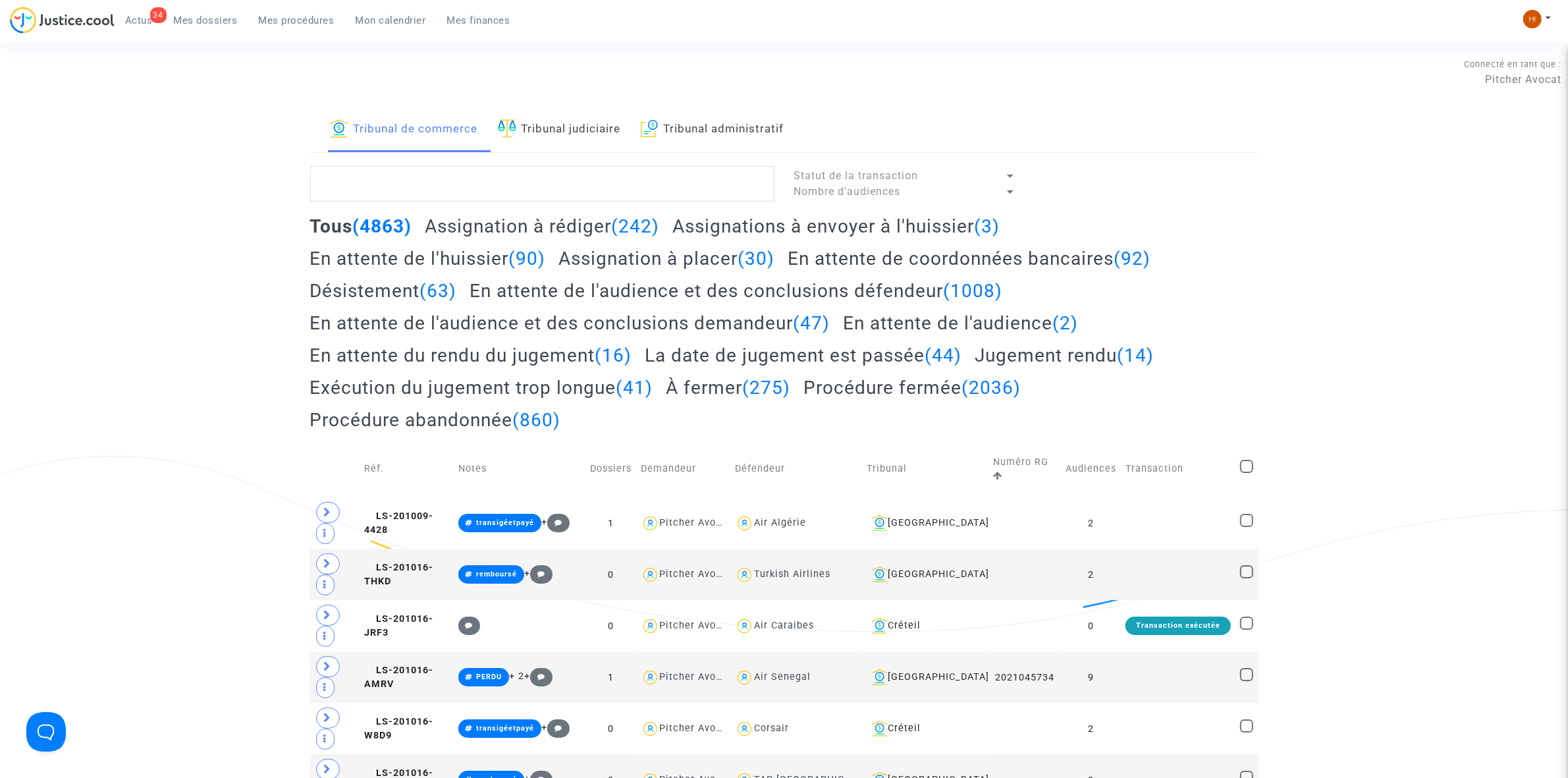
click at [558, 133] on link "Tribunal judiciaire" at bounding box center [560, 130] width 123 height 45
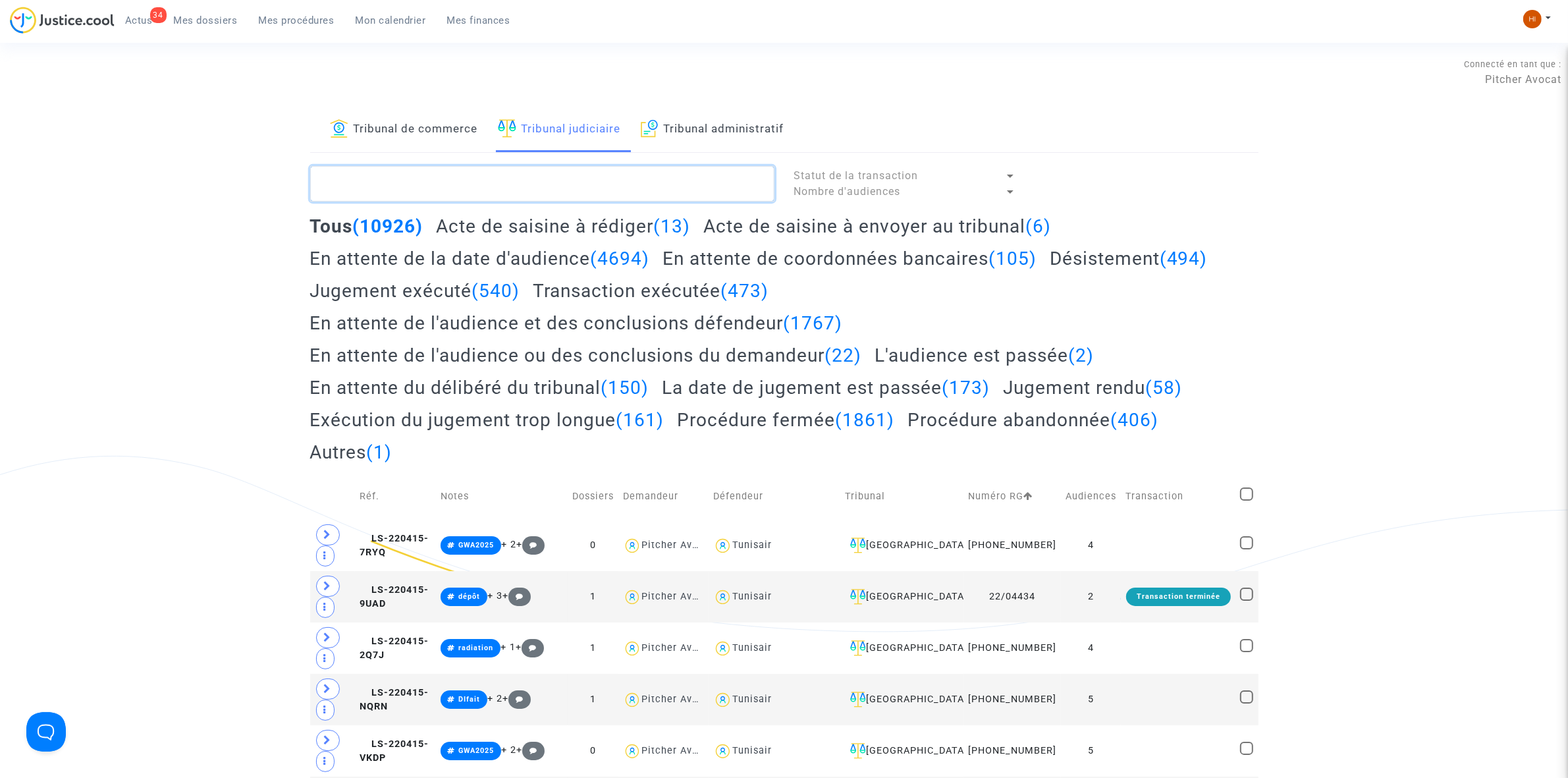
click at [442, 167] on textarea at bounding box center [542, 183] width 464 height 35
paste textarea "BEN ISMAIL Kais"
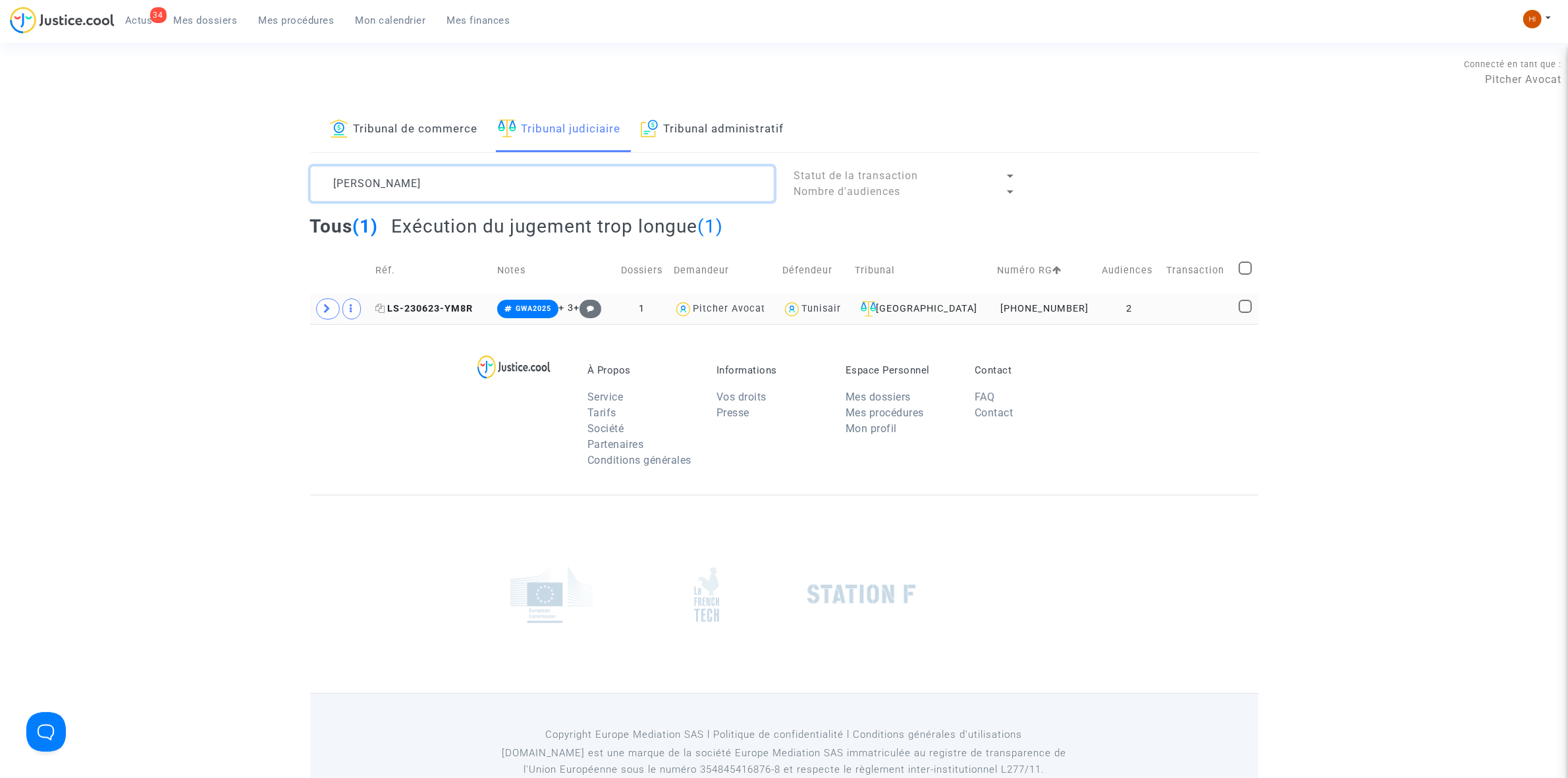
type textarea "BEN ISMAIL Kais"
click at [459, 308] on span "LS-230623-YM8R" at bounding box center [424, 308] width 98 height 11
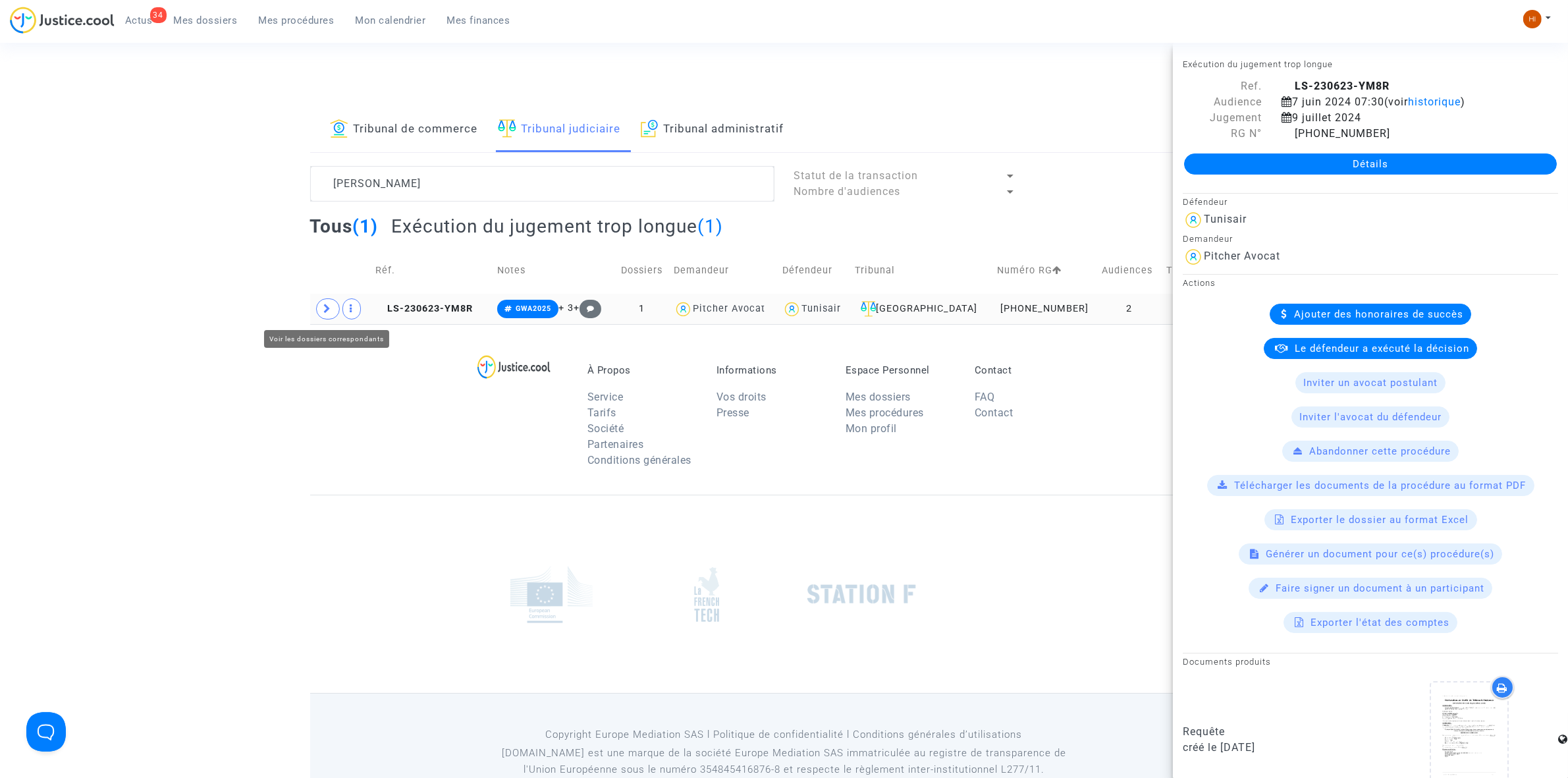
click at [330, 314] on icon at bounding box center [328, 308] width 8 height 10
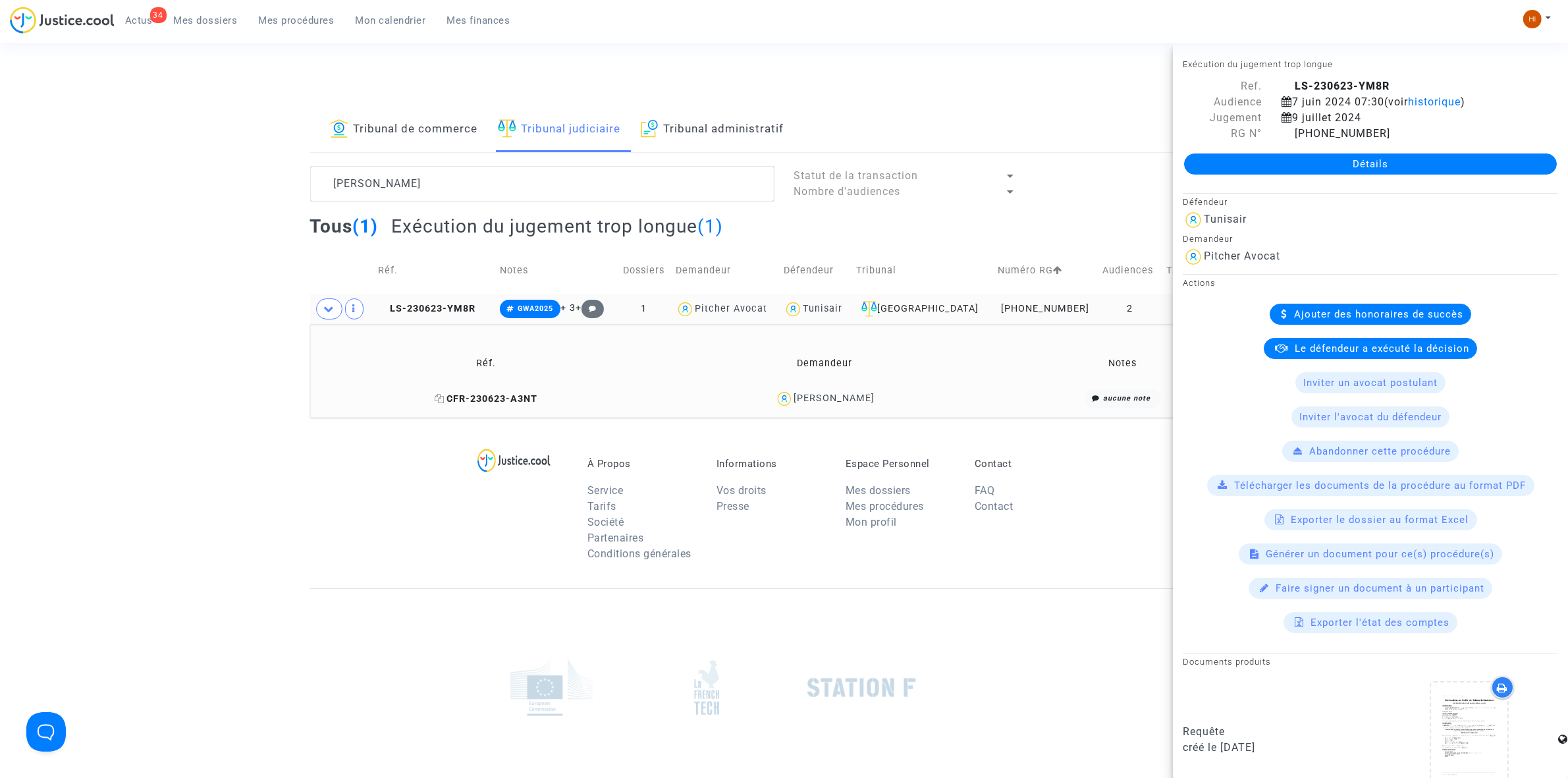
click at [487, 402] on span "CFR-230623-A3NT" at bounding box center [486, 399] width 103 height 11
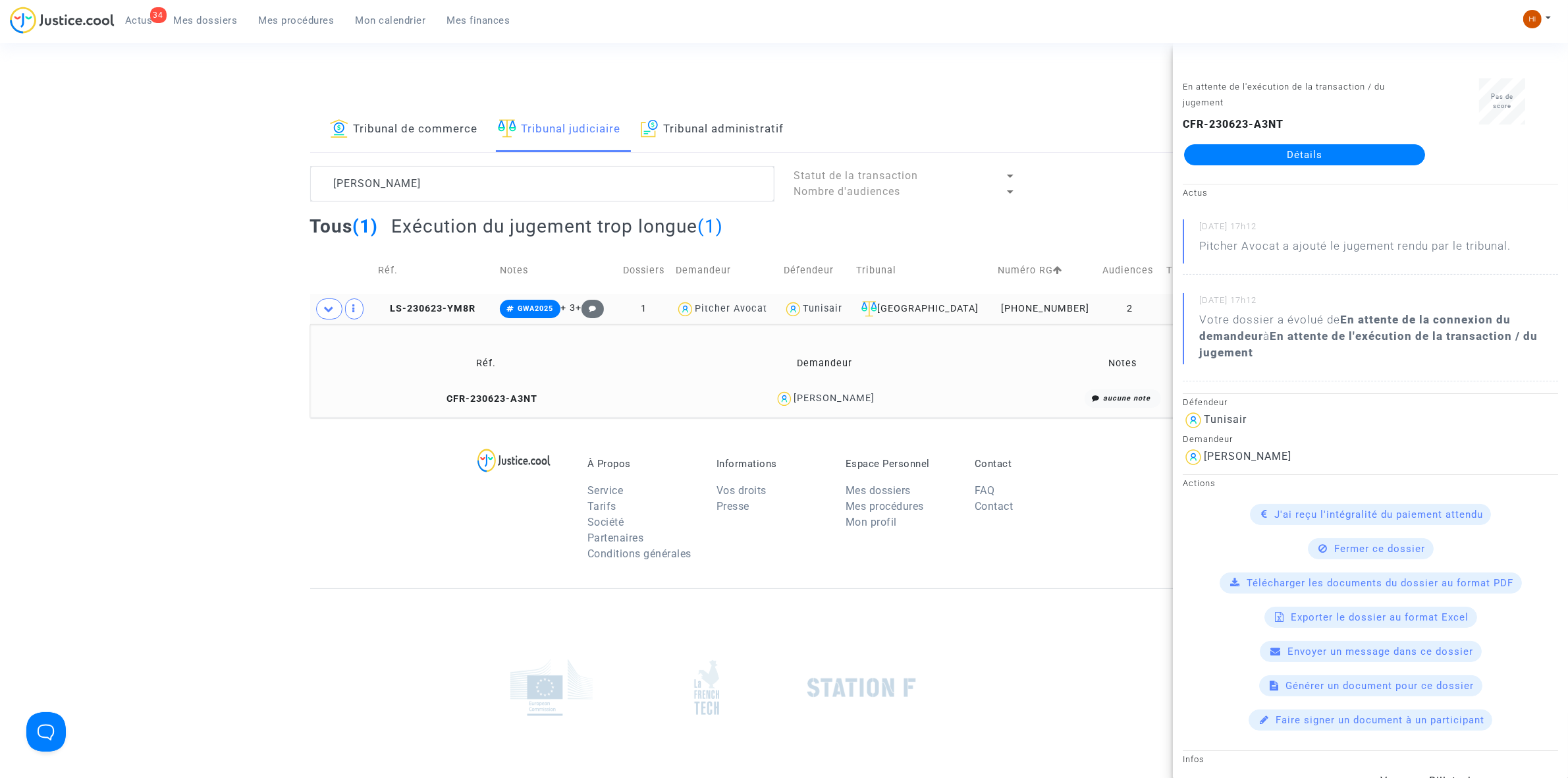
click at [1337, 151] on link "Détails" at bounding box center [1305, 155] width 241 height 21
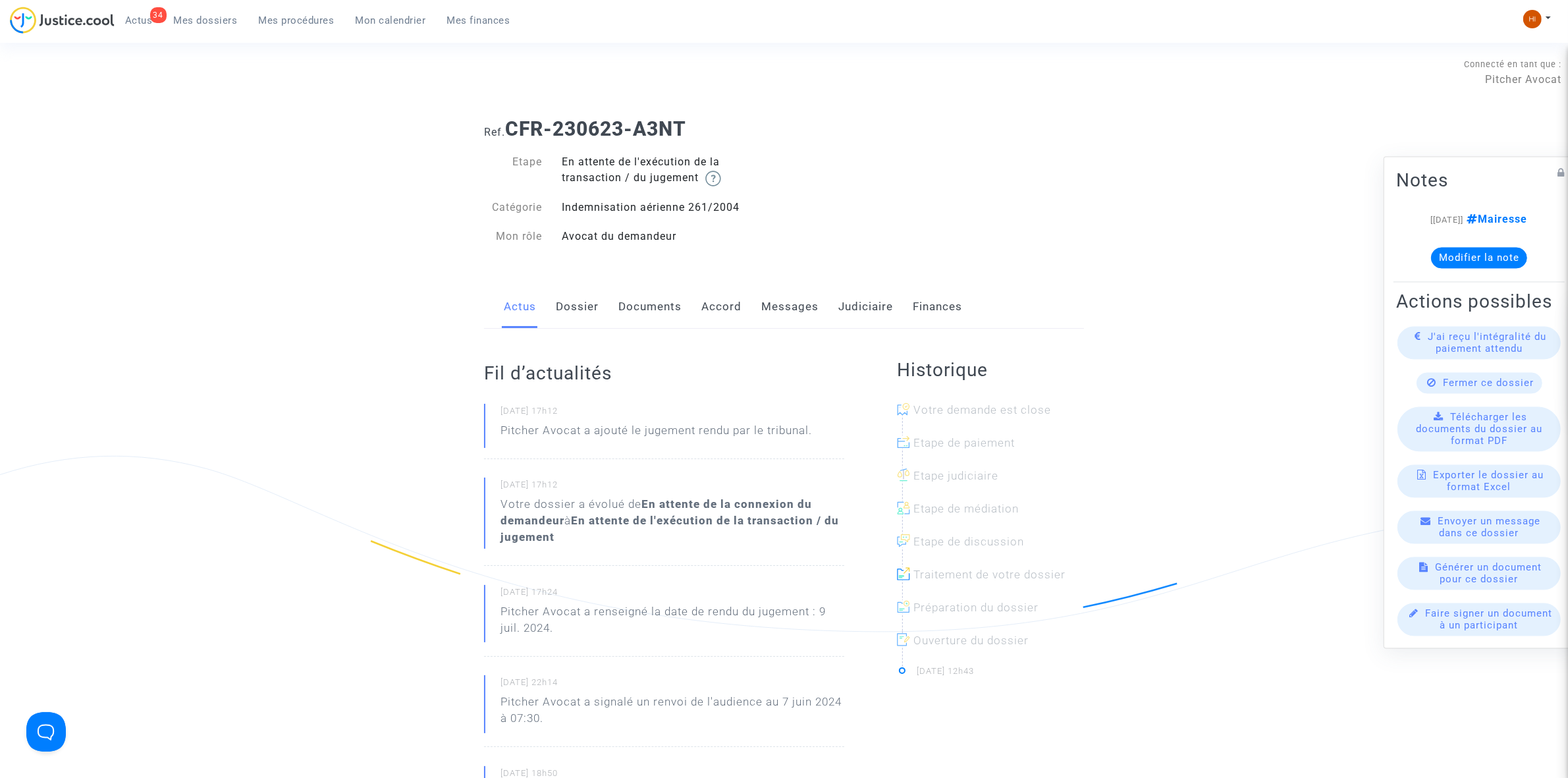
click at [548, 311] on div "Actus Dossier Documents Accord Messages Judiciaire Finances" at bounding box center [784, 307] width 600 height 44
click at [634, 305] on link "Documents" at bounding box center [650, 306] width 64 height 43
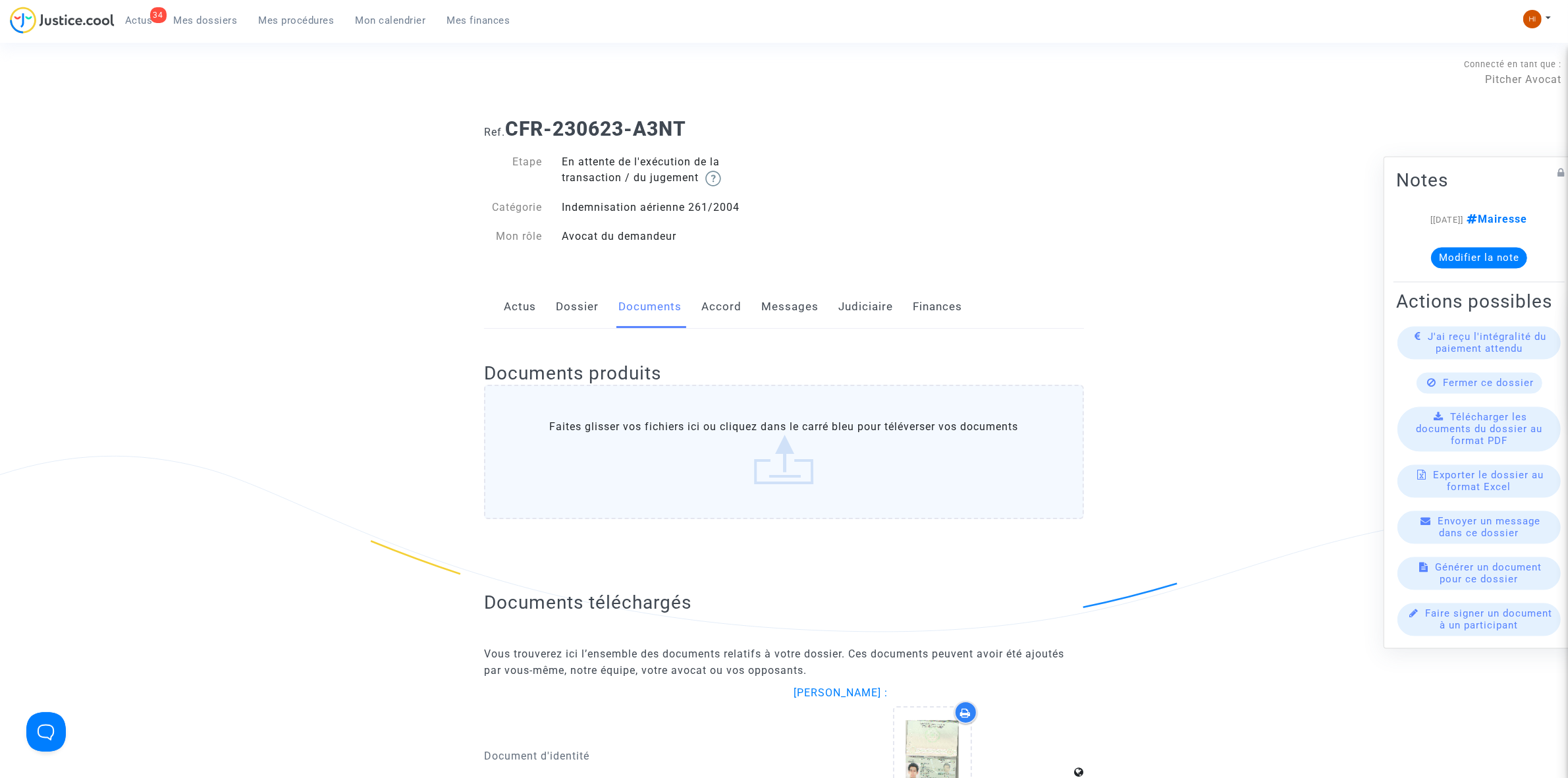
click at [842, 306] on link "Judiciaire" at bounding box center [866, 306] width 55 height 43
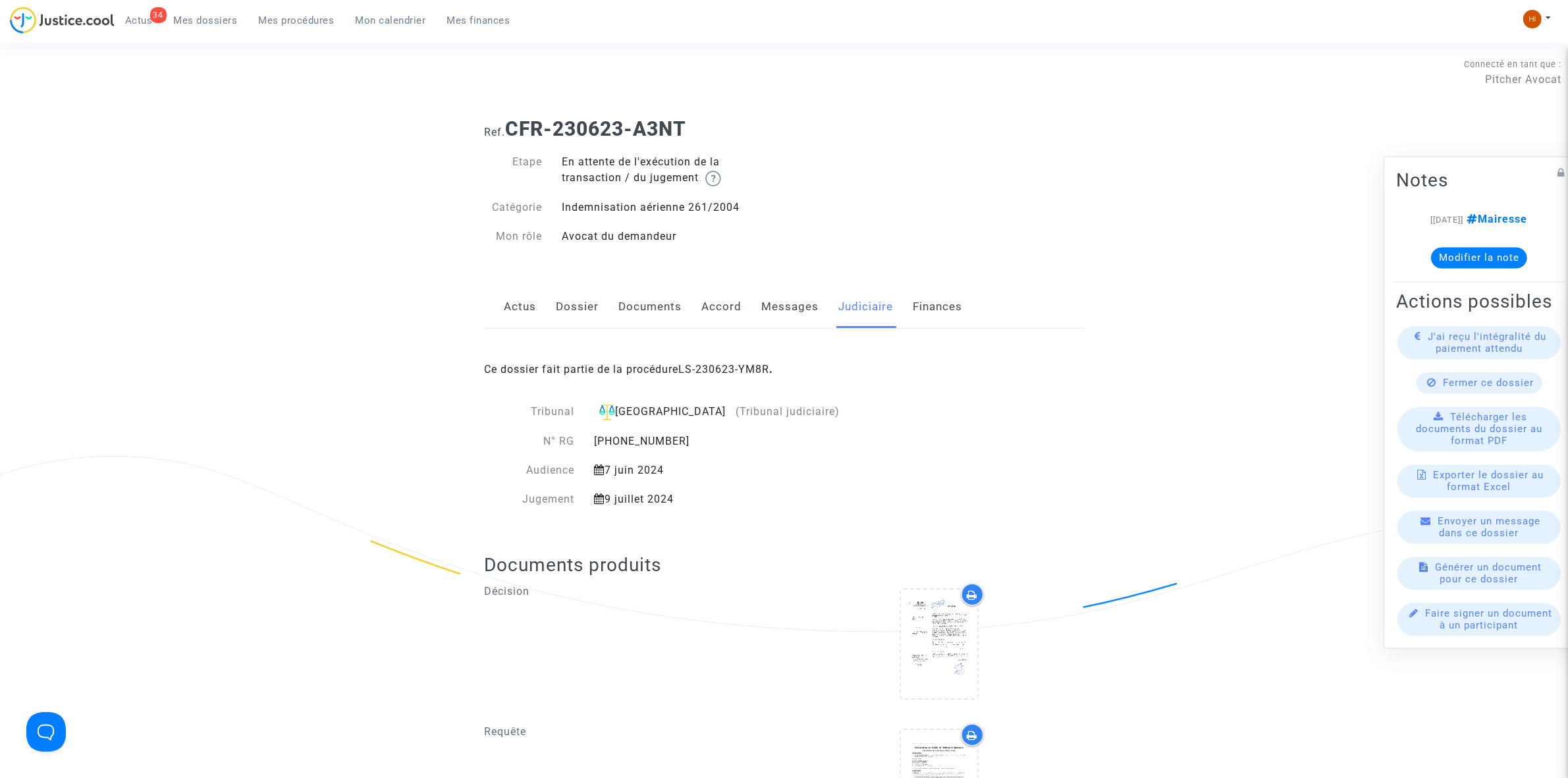
drag, startPoint x: 752, startPoint y: 368, endPoint x: 785, endPoint y: 326, distance: 53.4
click at [752, 368] on link "LS-230623-YM8R" at bounding box center [723, 369] width 91 height 13
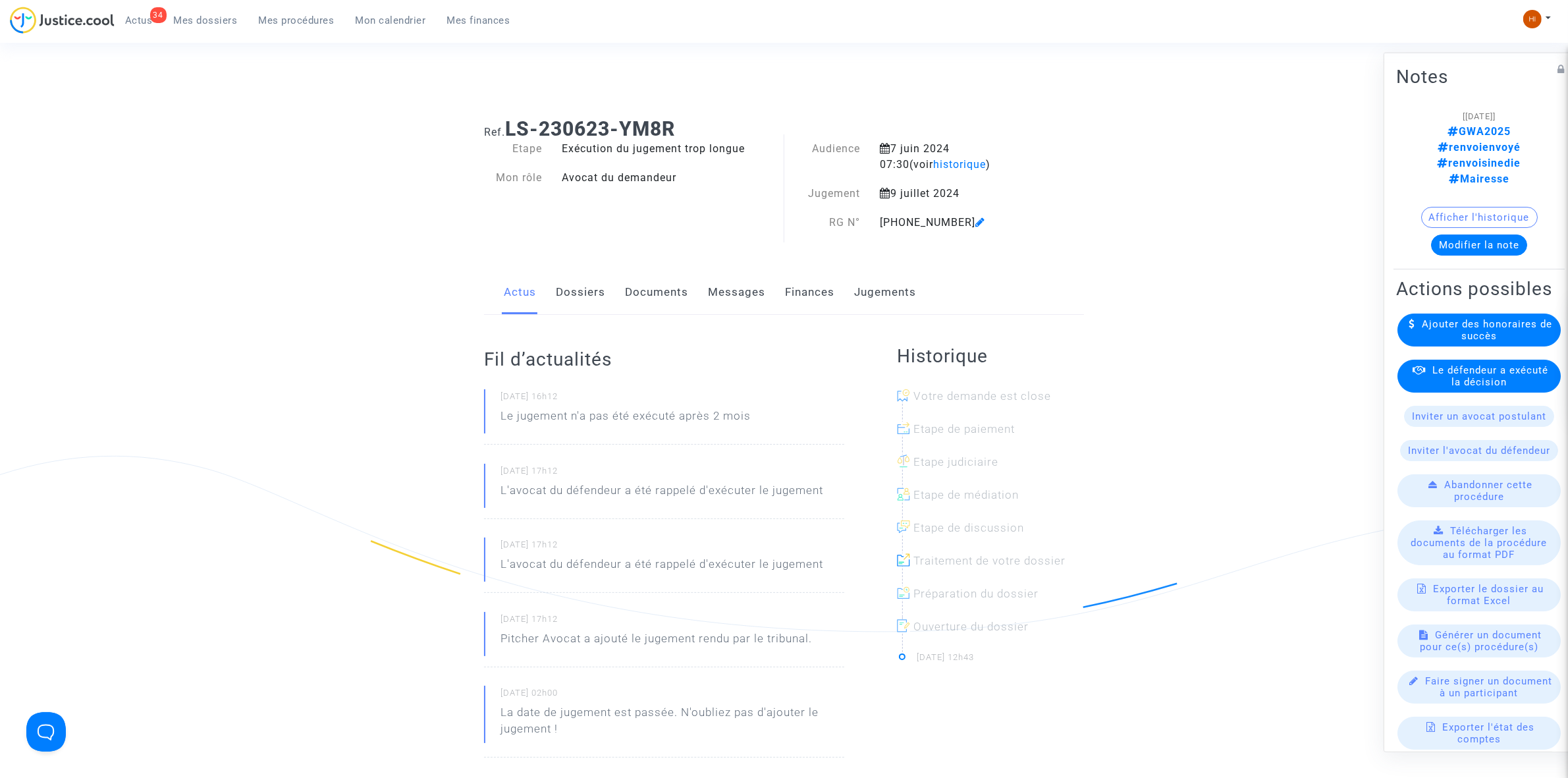
click at [880, 304] on link "Jugements" at bounding box center [885, 292] width 62 height 43
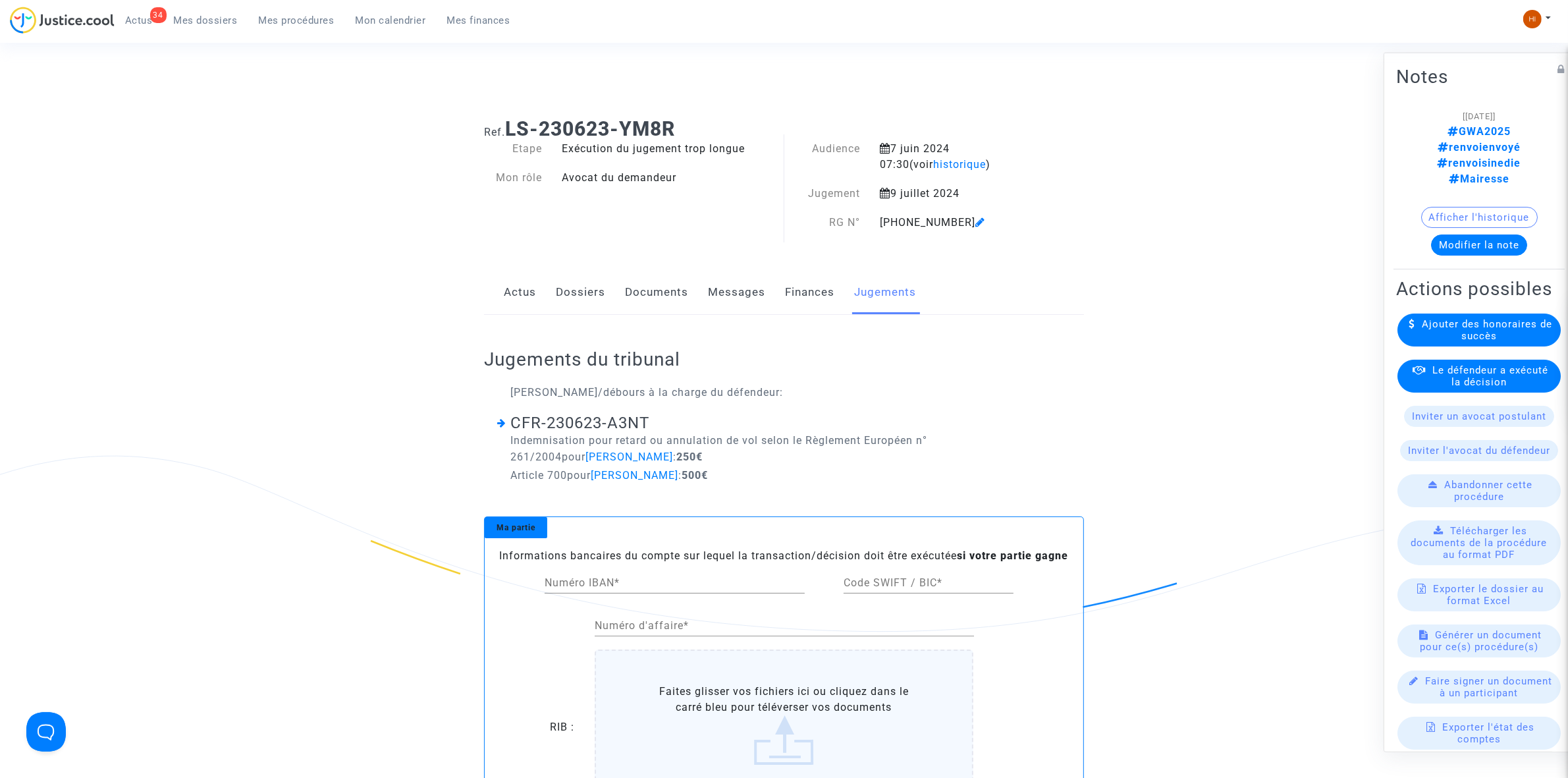
click at [564, 294] on link "Dossiers" at bounding box center [580, 292] width 49 height 43
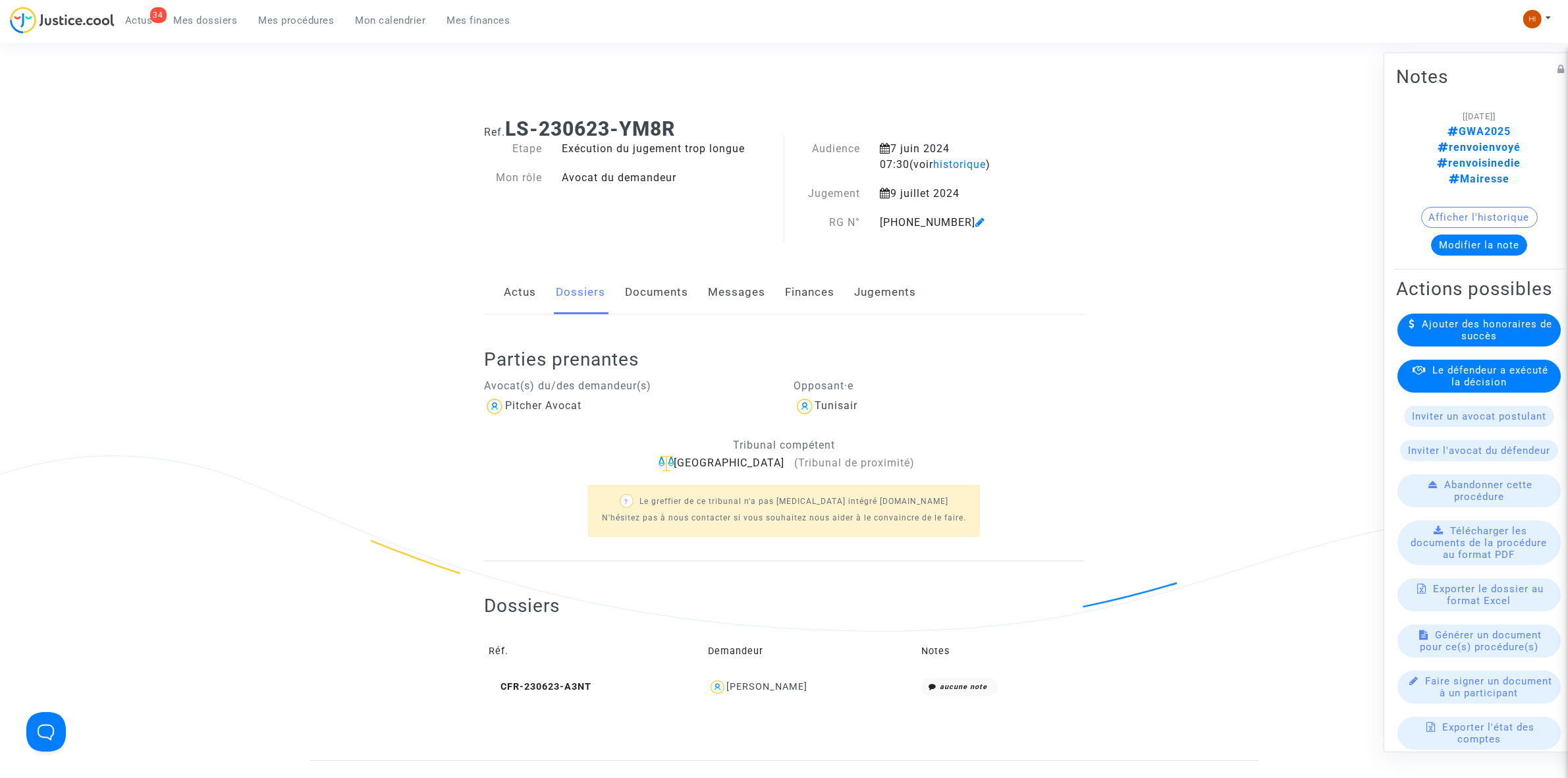
click at [651, 276] on link "Documents" at bounding box center [657, 292] width 64 height 43
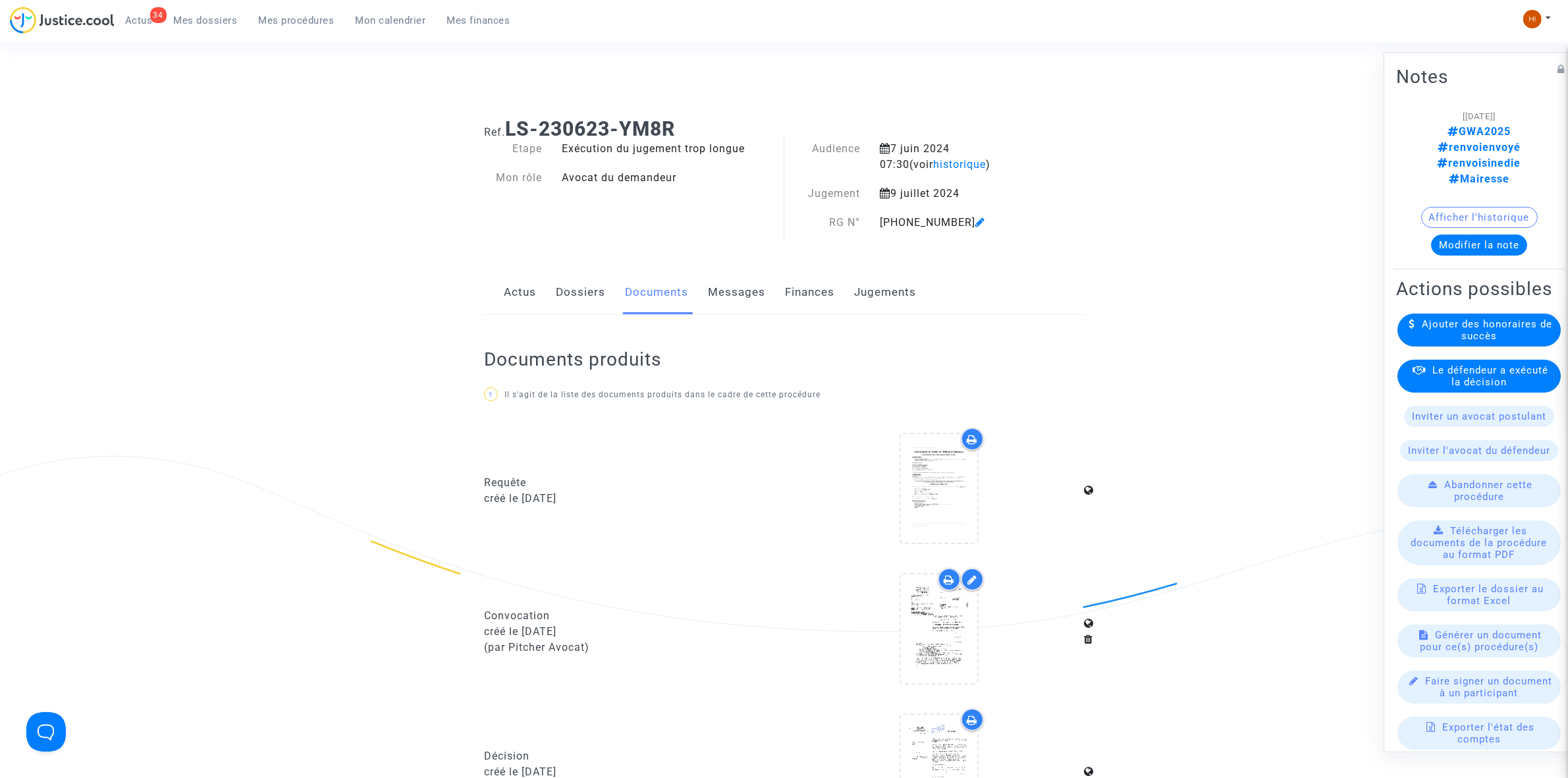
click at [1519, 206] on button "Afficher l'historique" at bounding box center [1479, 217] width 116 height 21
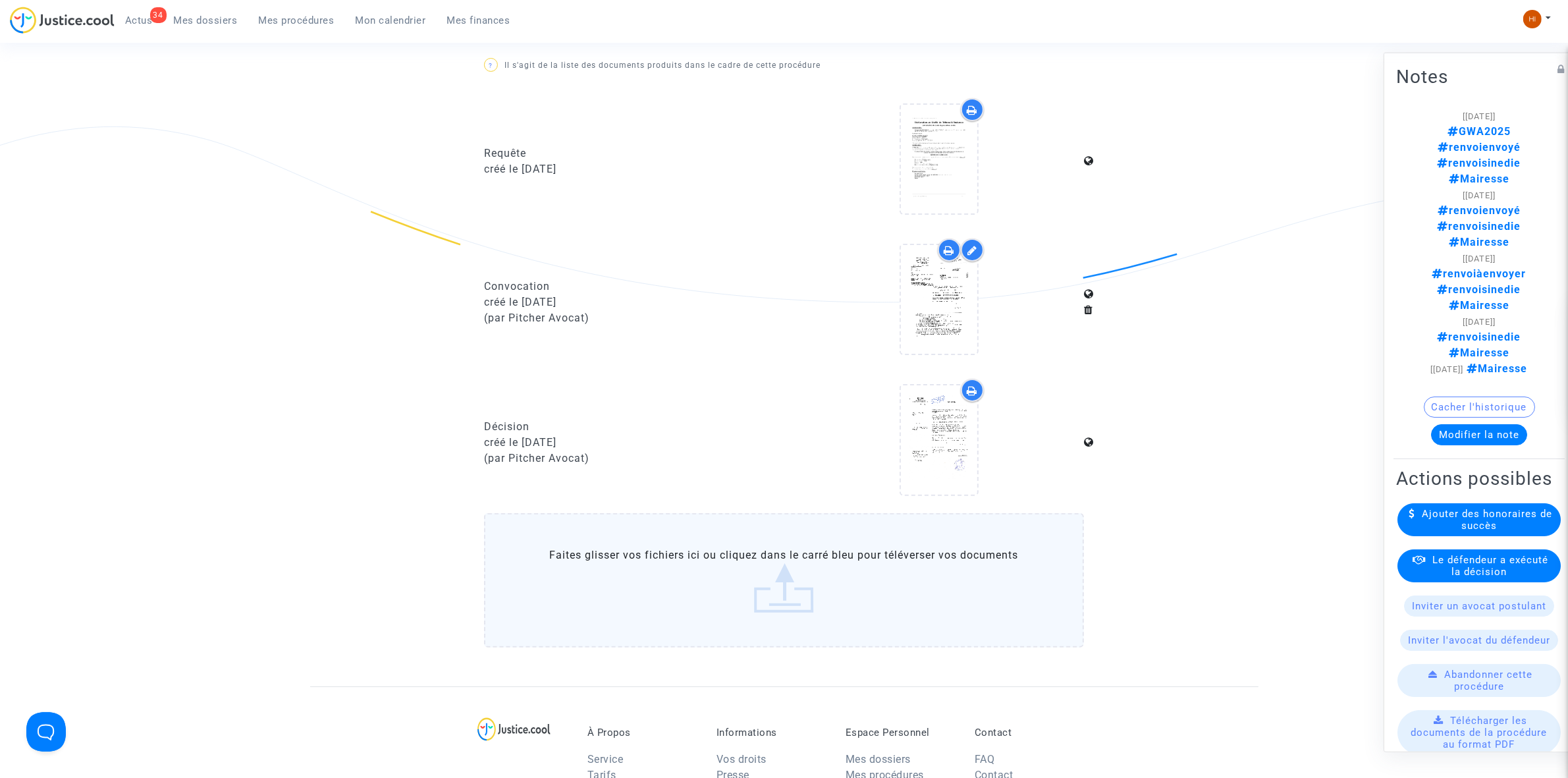
scroll to position [494, 0]
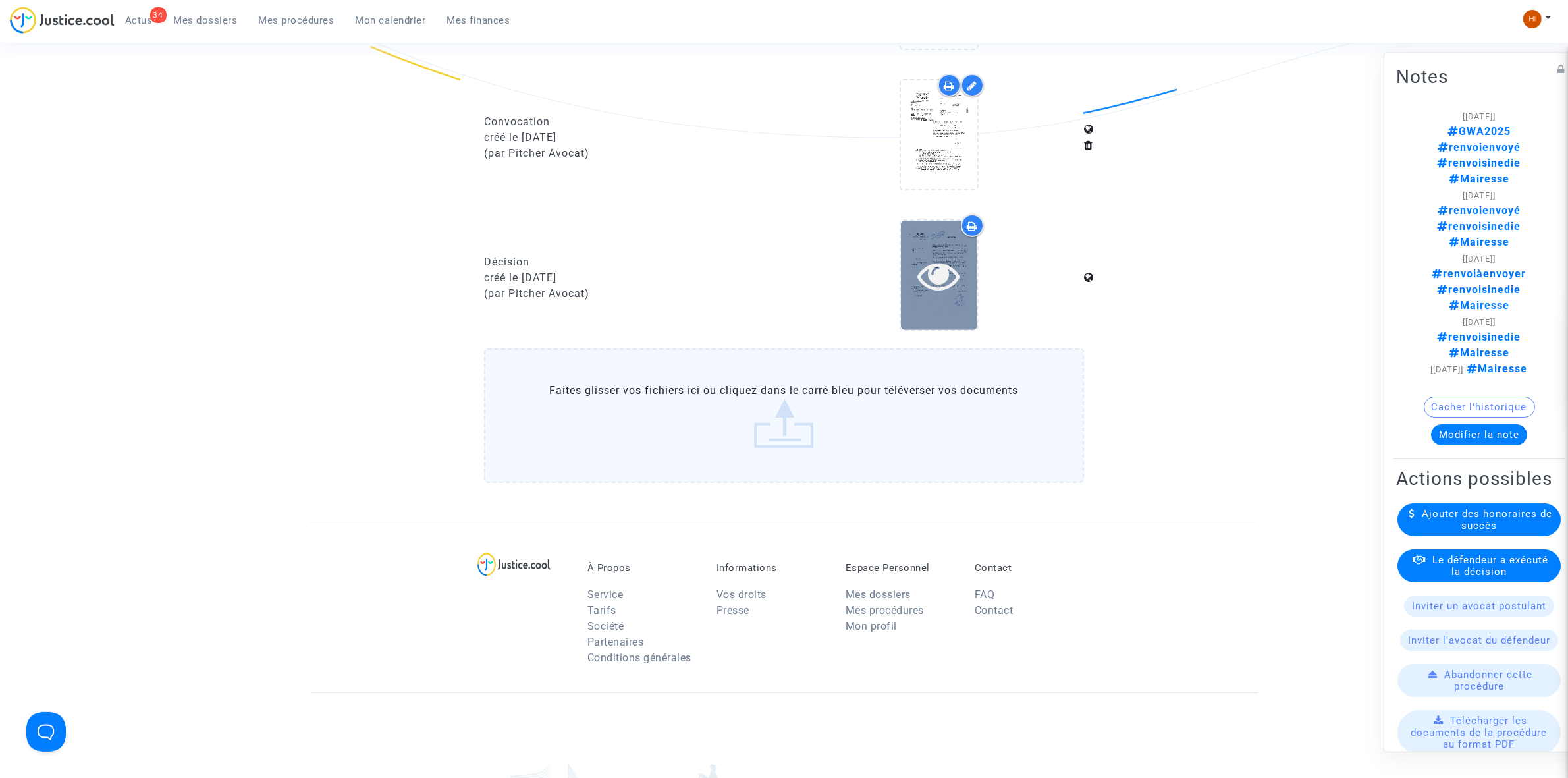
click at [962, 282] on div at bounding box center [939, 275] width 76 height 42
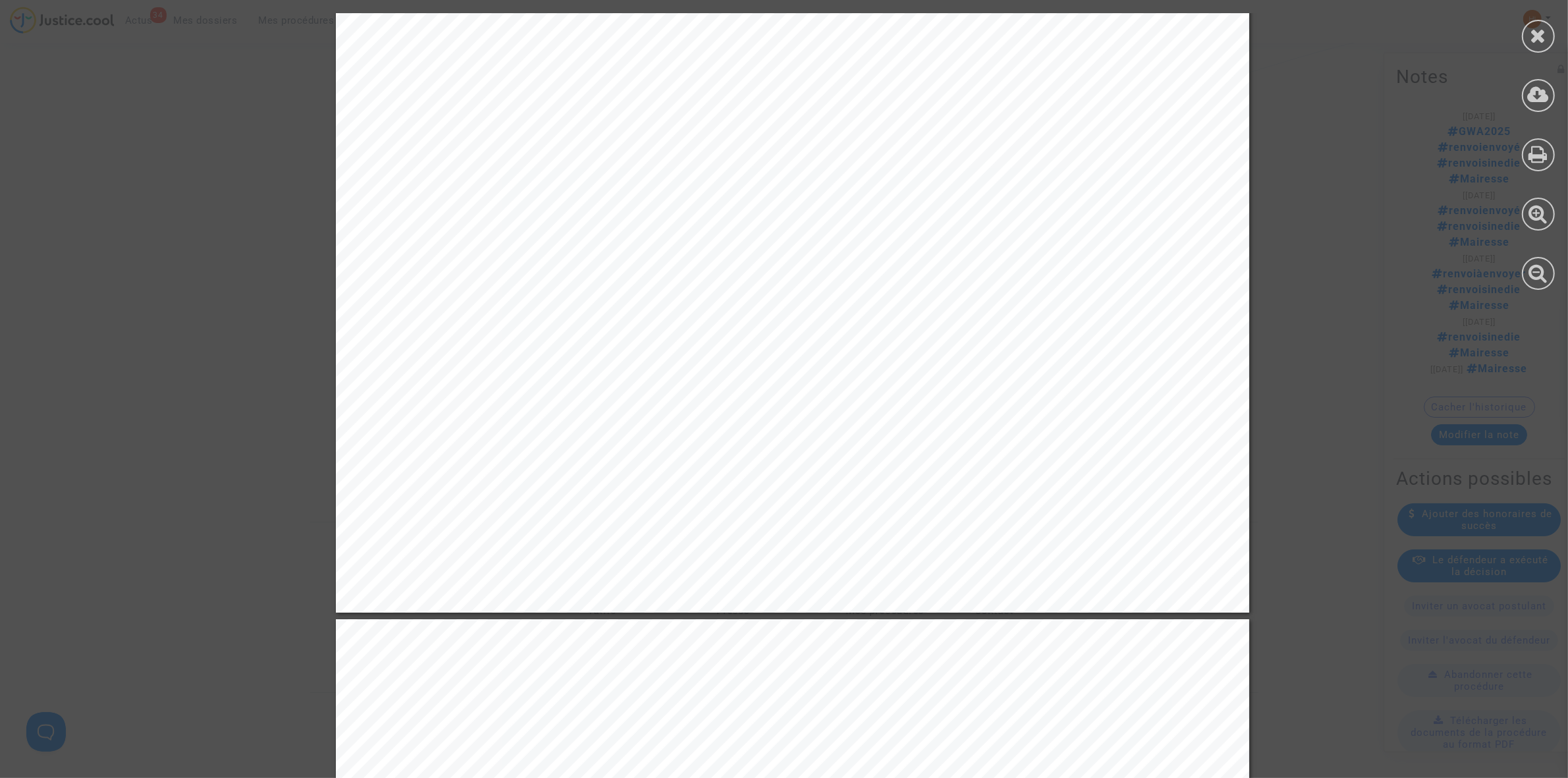
scroll to position [577, 0]
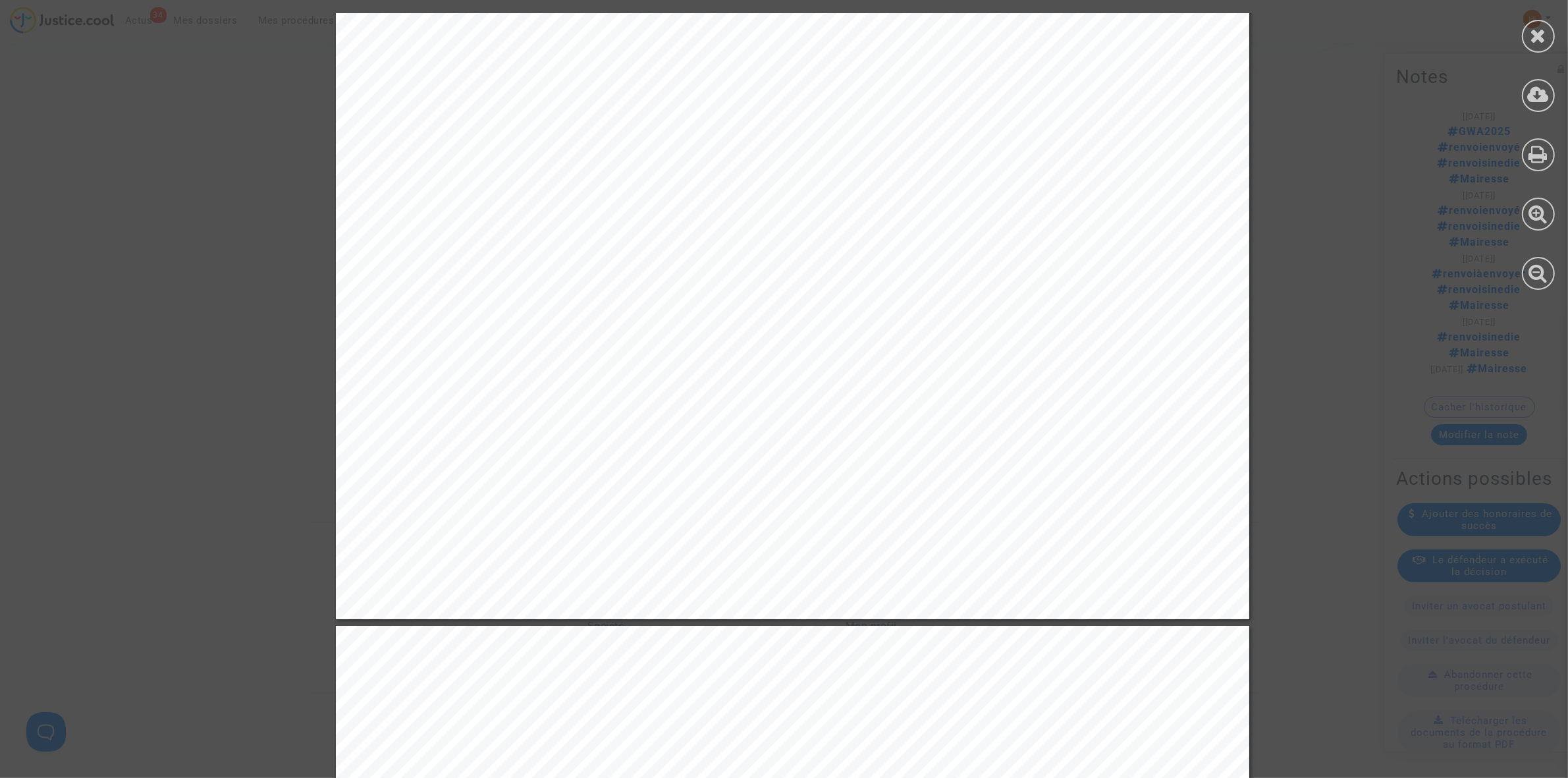
drag, startPoint x: 1549, startPoint y: 27, endPoint x: 1464, endPoint y: 56, distance: 89.8
click at [1549, 27] on div at bounding box center [1538, 36] width 33 height 33
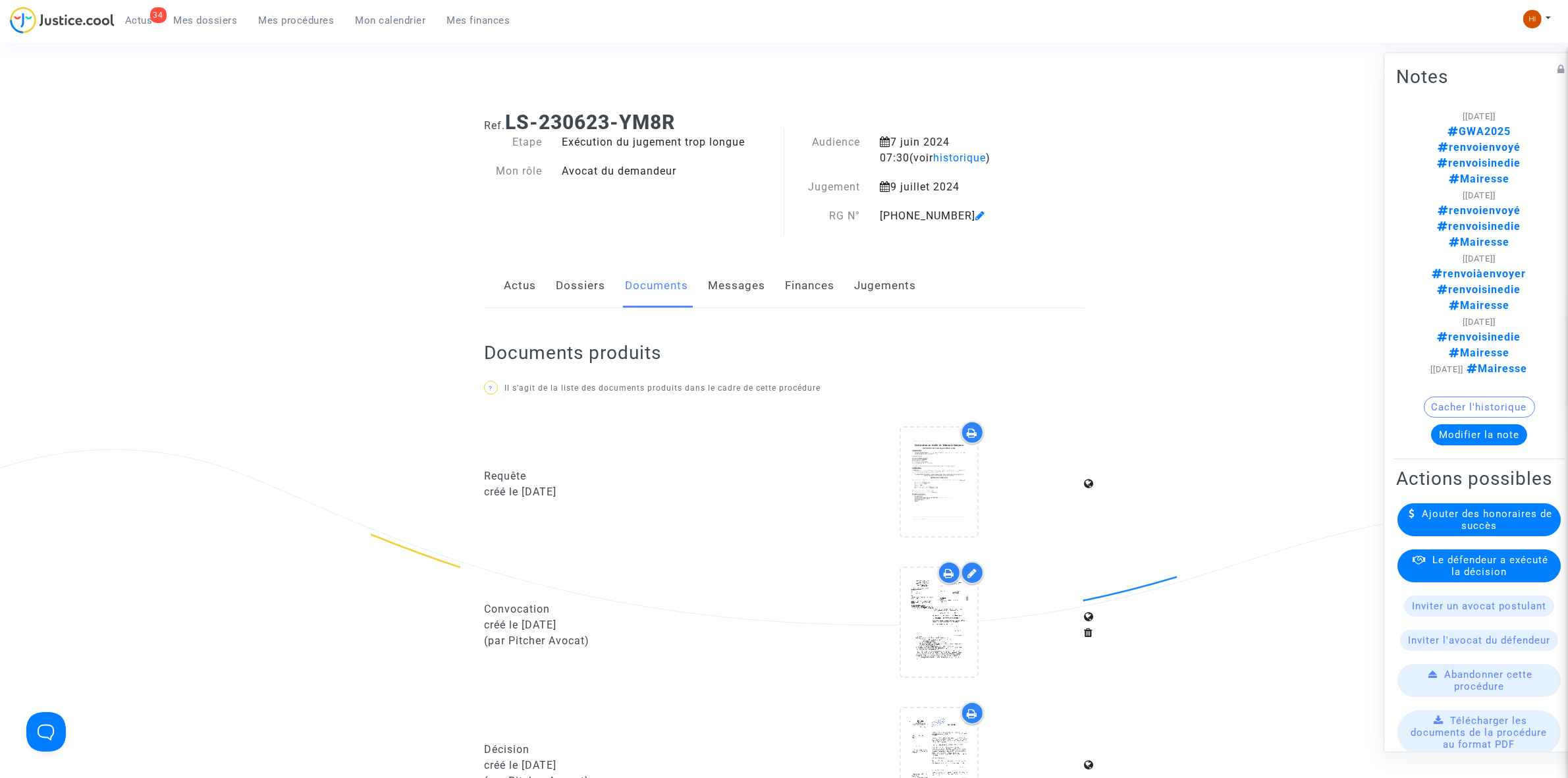
scroll to position [0, 0]
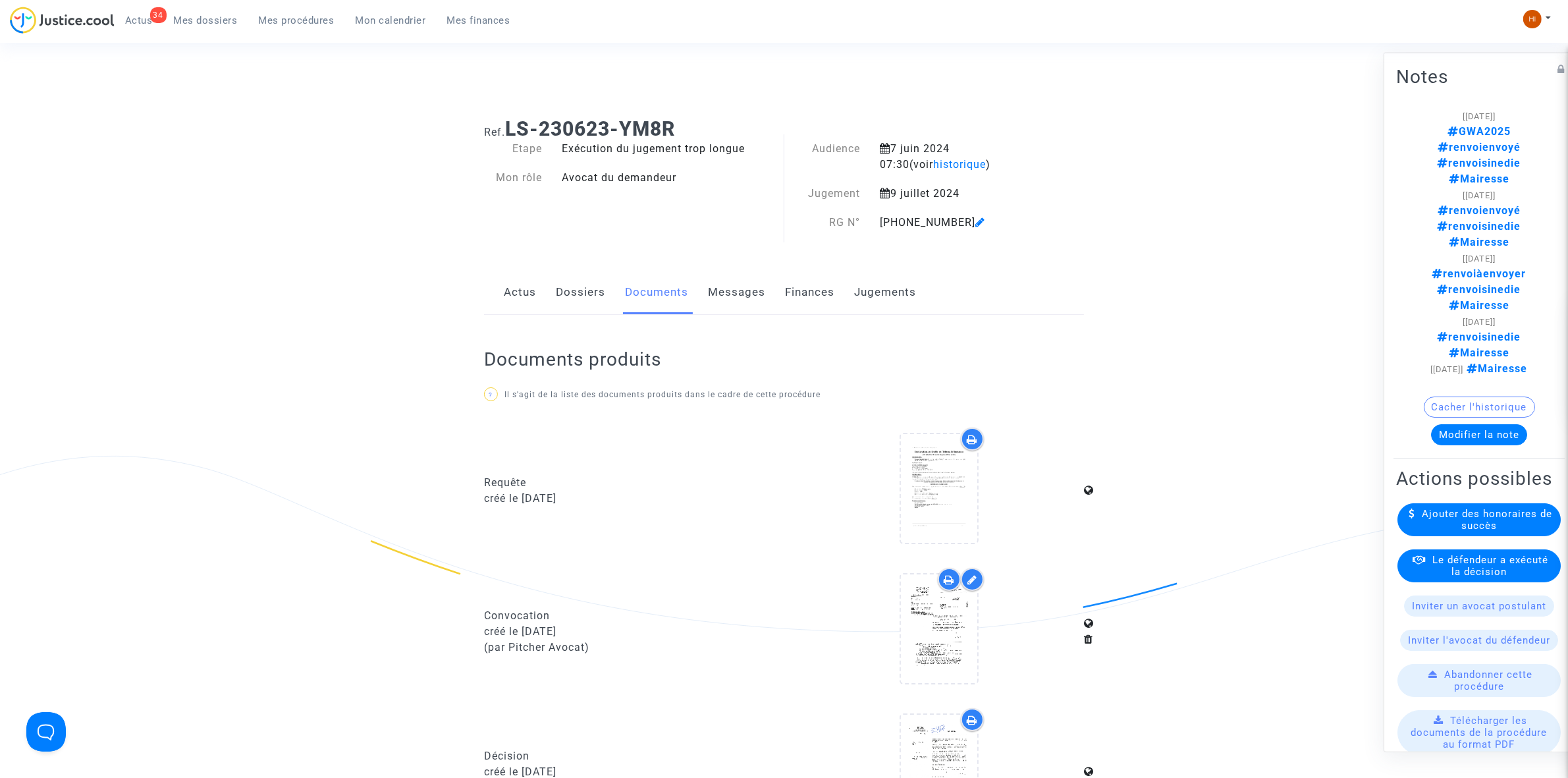
drag, startPoint x: 288, startPoint y: 19, endPoint x: 346, endPoint y: 22, distance: 58.1
click at [288, 19] on span "Mes procédures" at bounding box center [296, 21] width 76 height 12
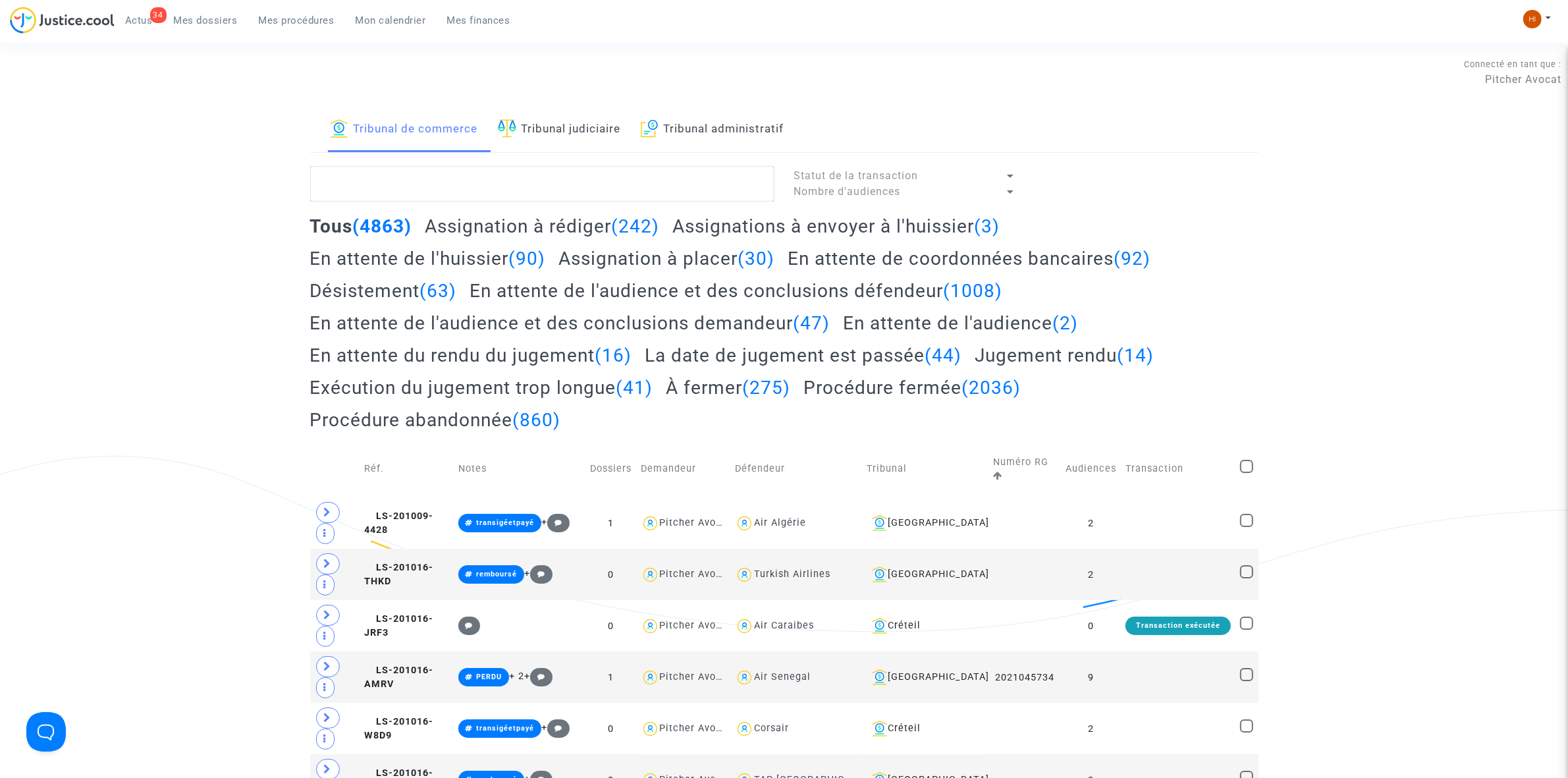
click at [522, 126] on link "Tribunal judiciaire" at bounding box center [560, 130] width 123 height 45
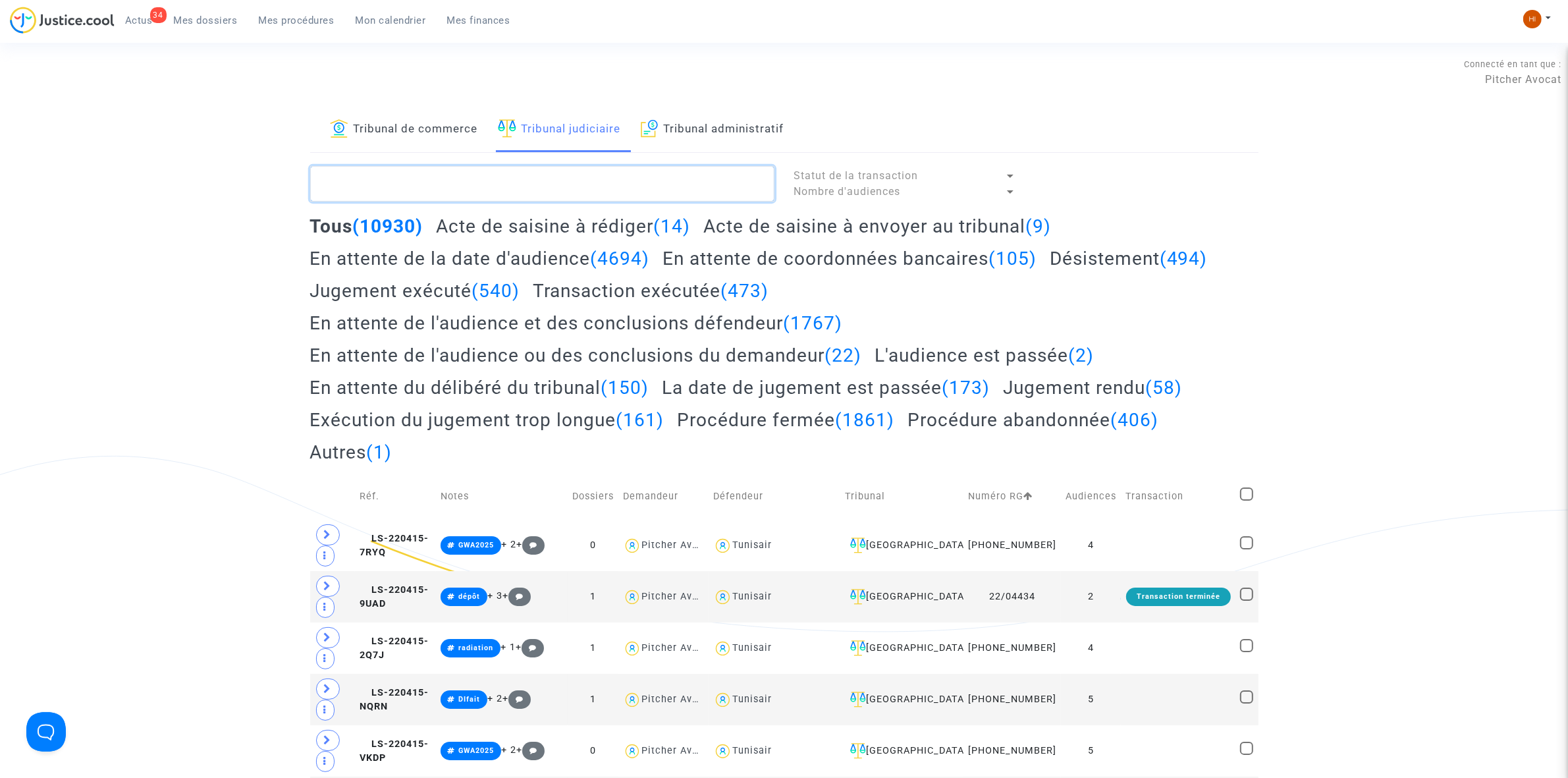
click at [413, 182] on textarea at bounding box center [542, 183] width 464 height 35
click at [600, 176] on textarea at bounding box center [542, 183] width 464 height 35
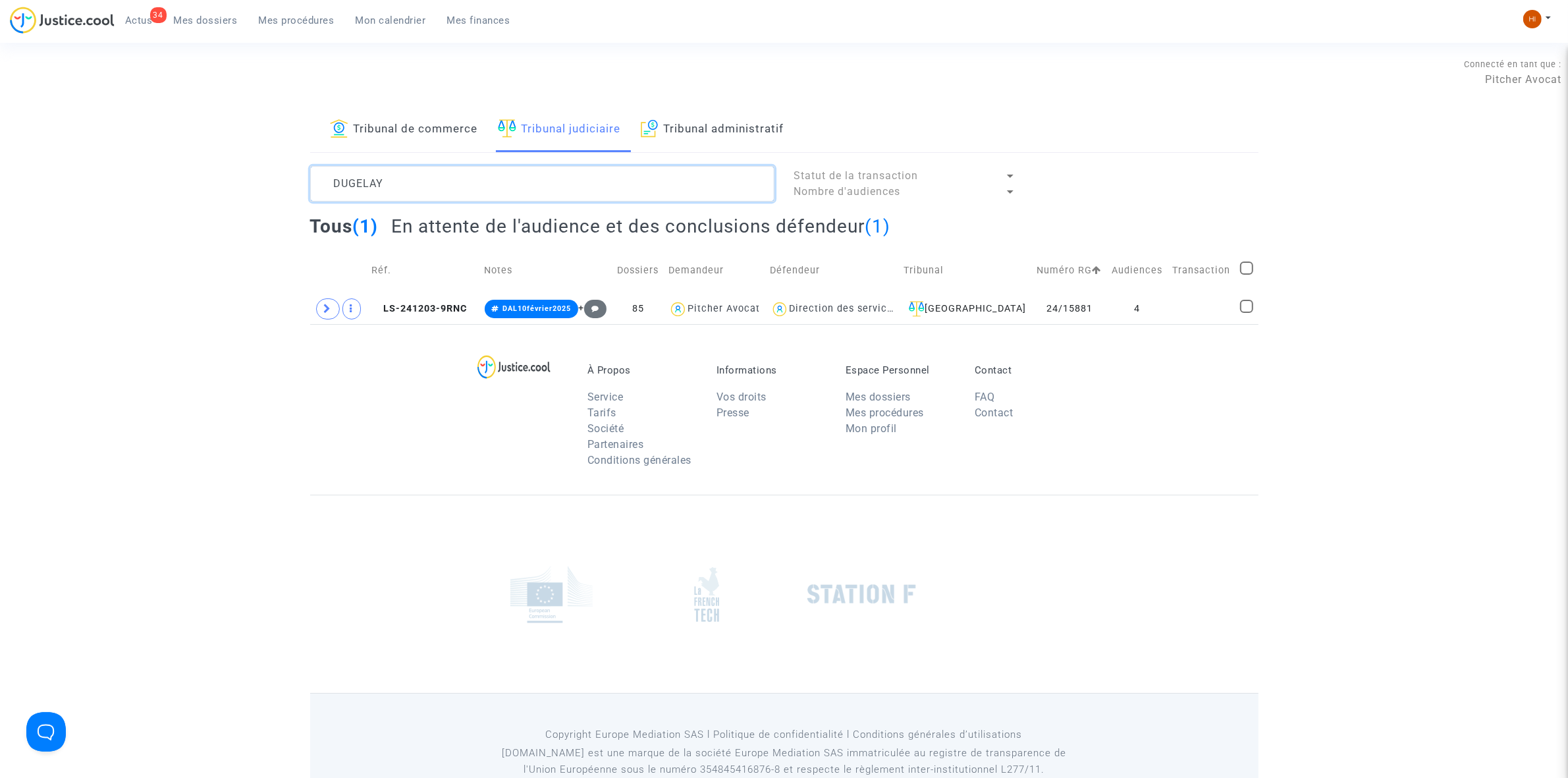
drag, startPoint x: 512, startPoint y: 199, endPoint x: 179, endPoint y: 140, distance: 338.2
click at [179, 140] on div "Tribunal de commerce Tribunal judiciaire Tribunal administratif DUGELAY Statut …" at bounding box center [784, 216] width 1568 height 217
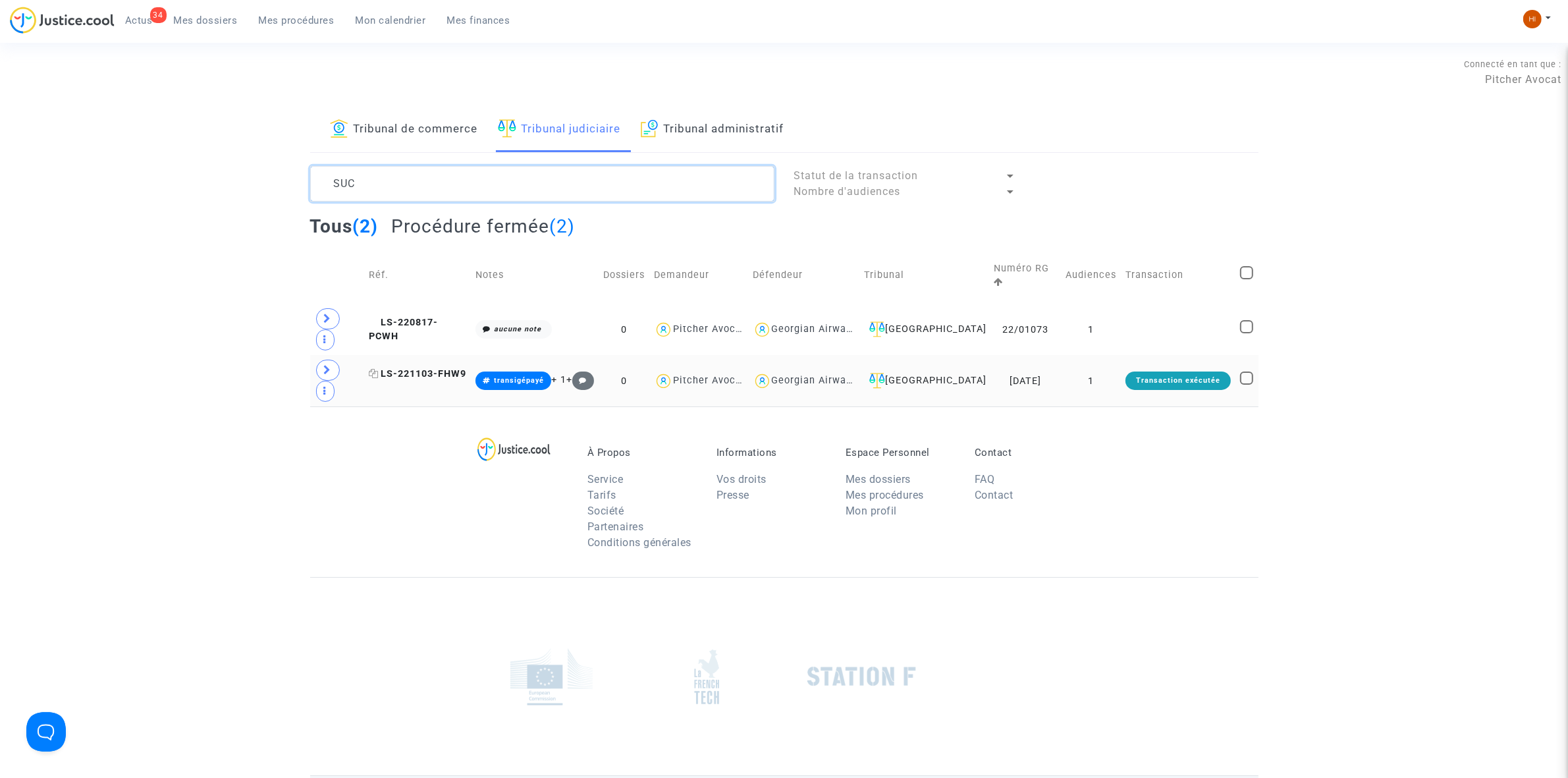
type textarea "SUC"
click at [431, 369] on span "LS-221103-FHW9" at bounding box center [418, 374] width 98 height 11
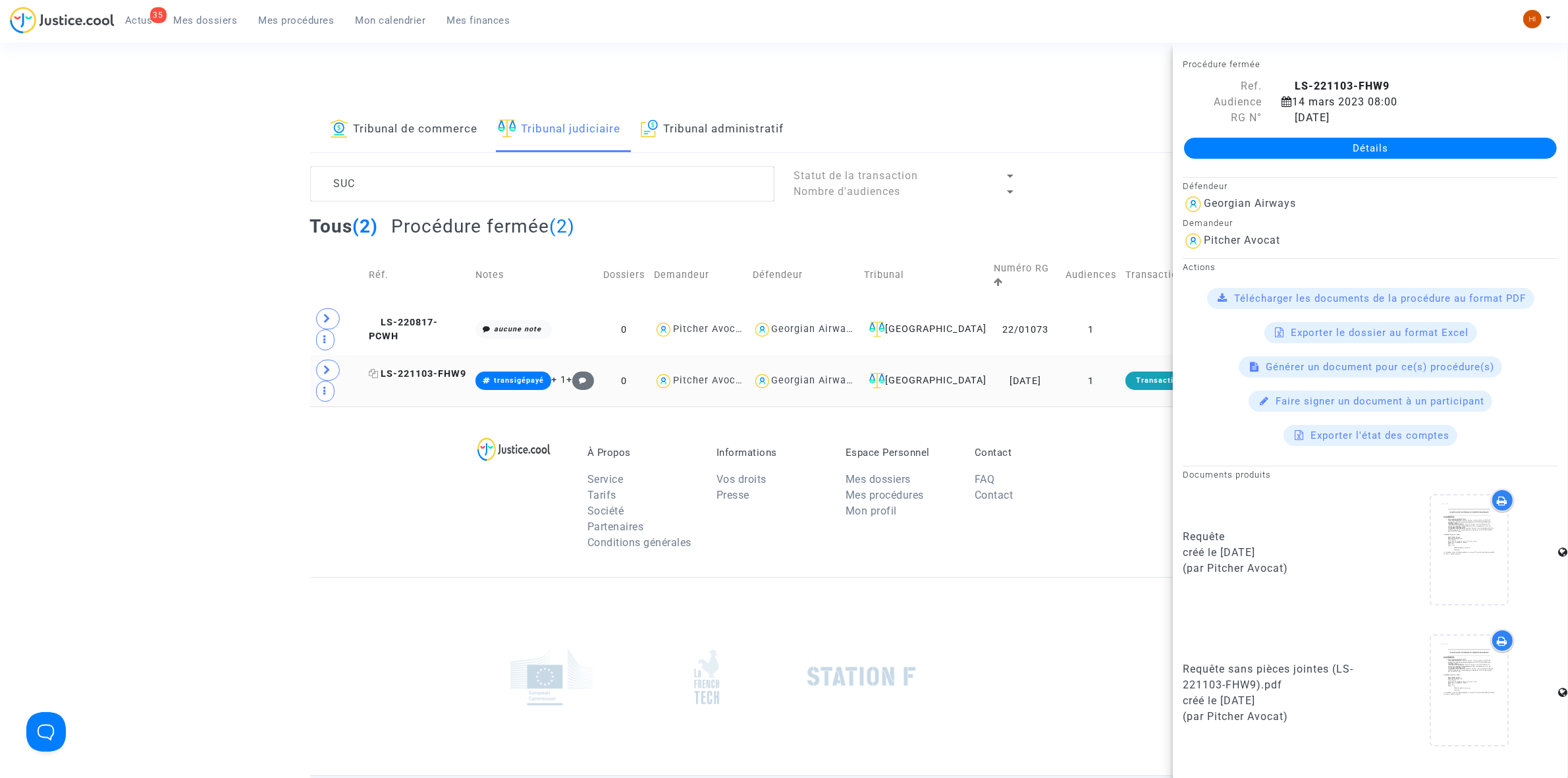
click at [428, 369] on span "LS-221103-FHW9" at bounding box center [418, 374] width 98 height 11
click at [1331, 140] on link "Détails" at bounding box center [1370, 149] width 372 height 21
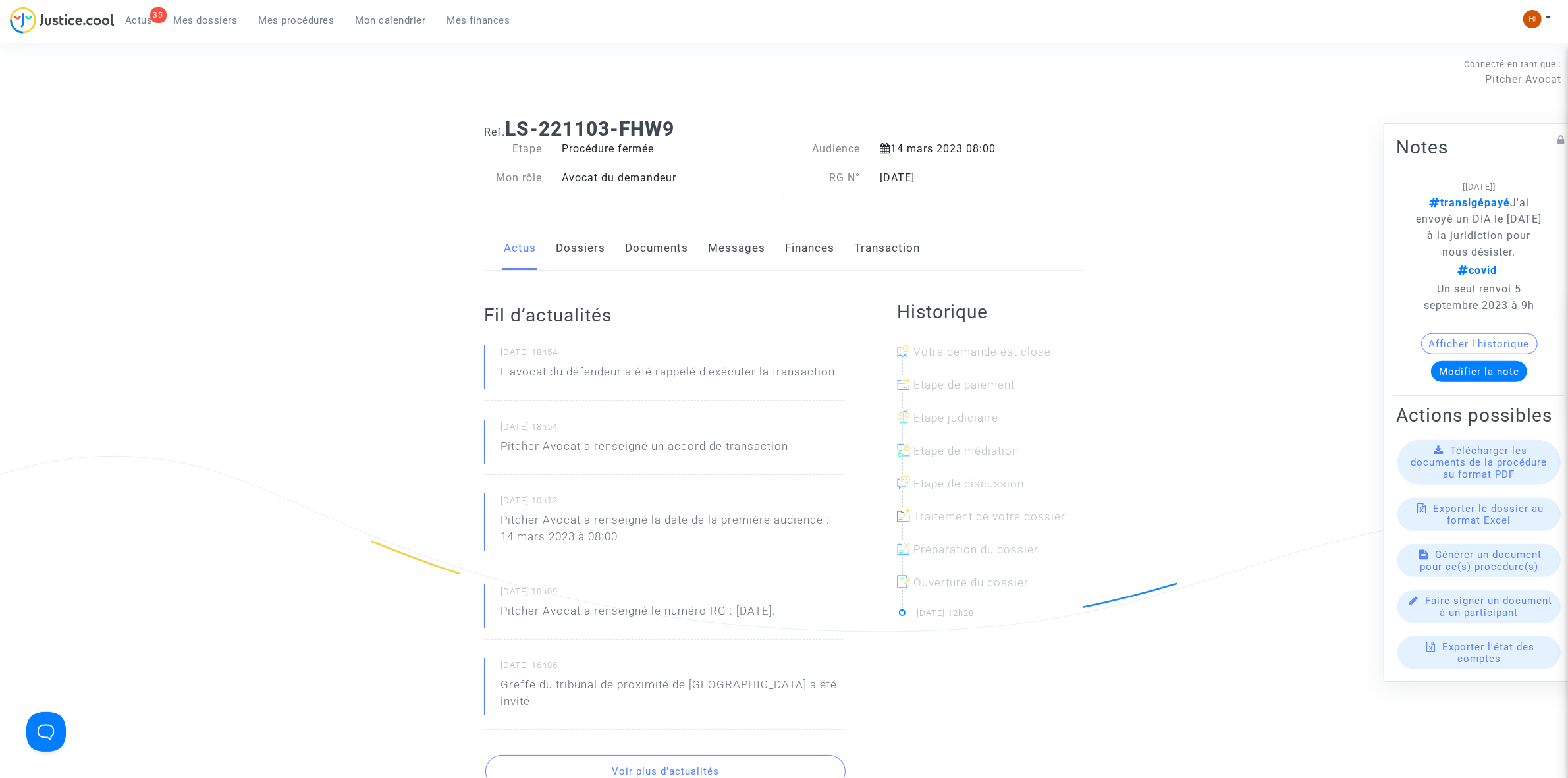
click at [637, 250] on link "Documents" at bounding box center [657, 248] width 64 height 43
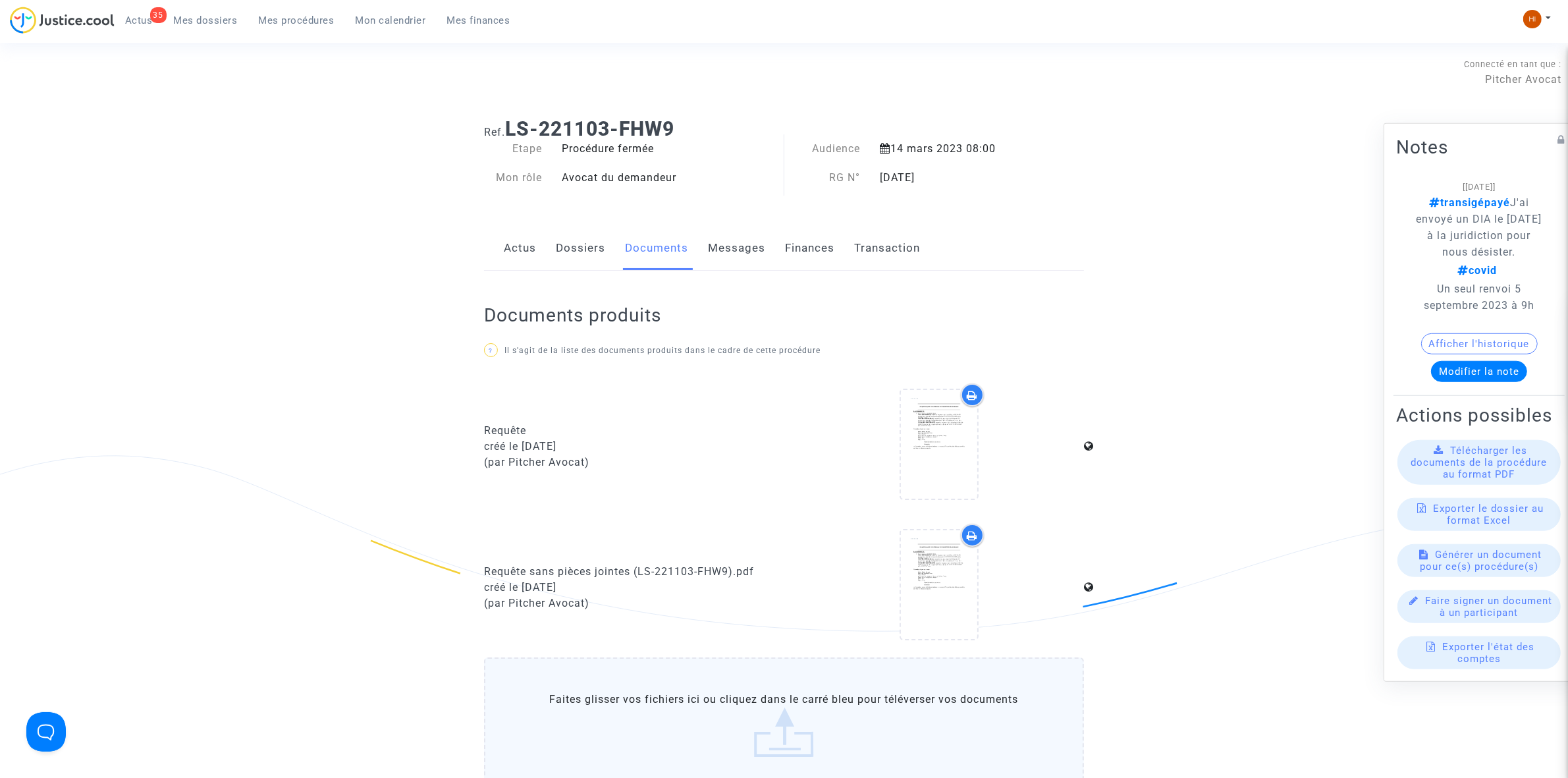
click at [581, 257] on link "Dossiers" at bounding box center [580, 248] width 49 height 43
click at [603, 252] on link "Dossiers" at bounding box center [580, 248] width 49 height 43
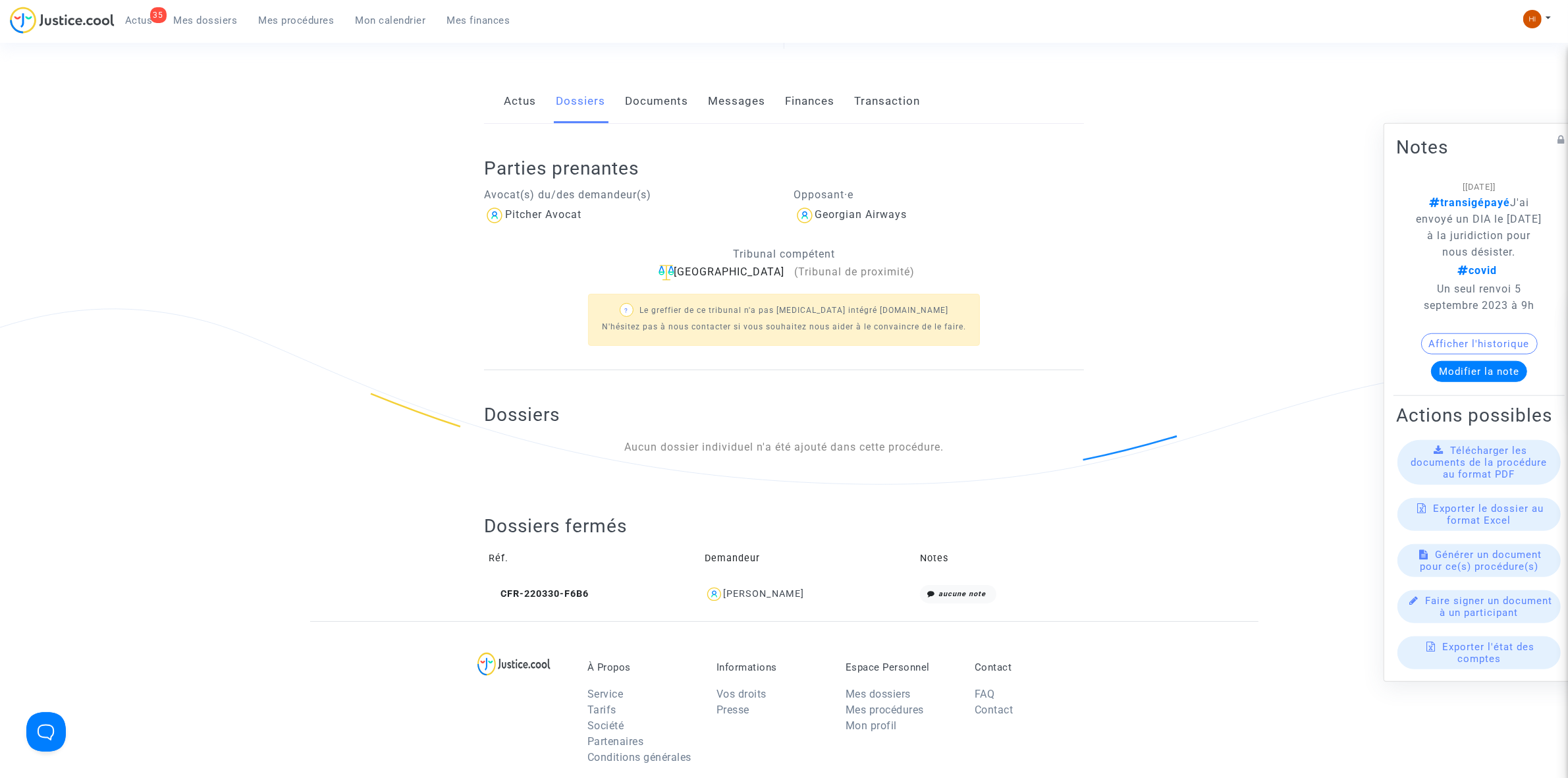
scroll to position [165, 0]
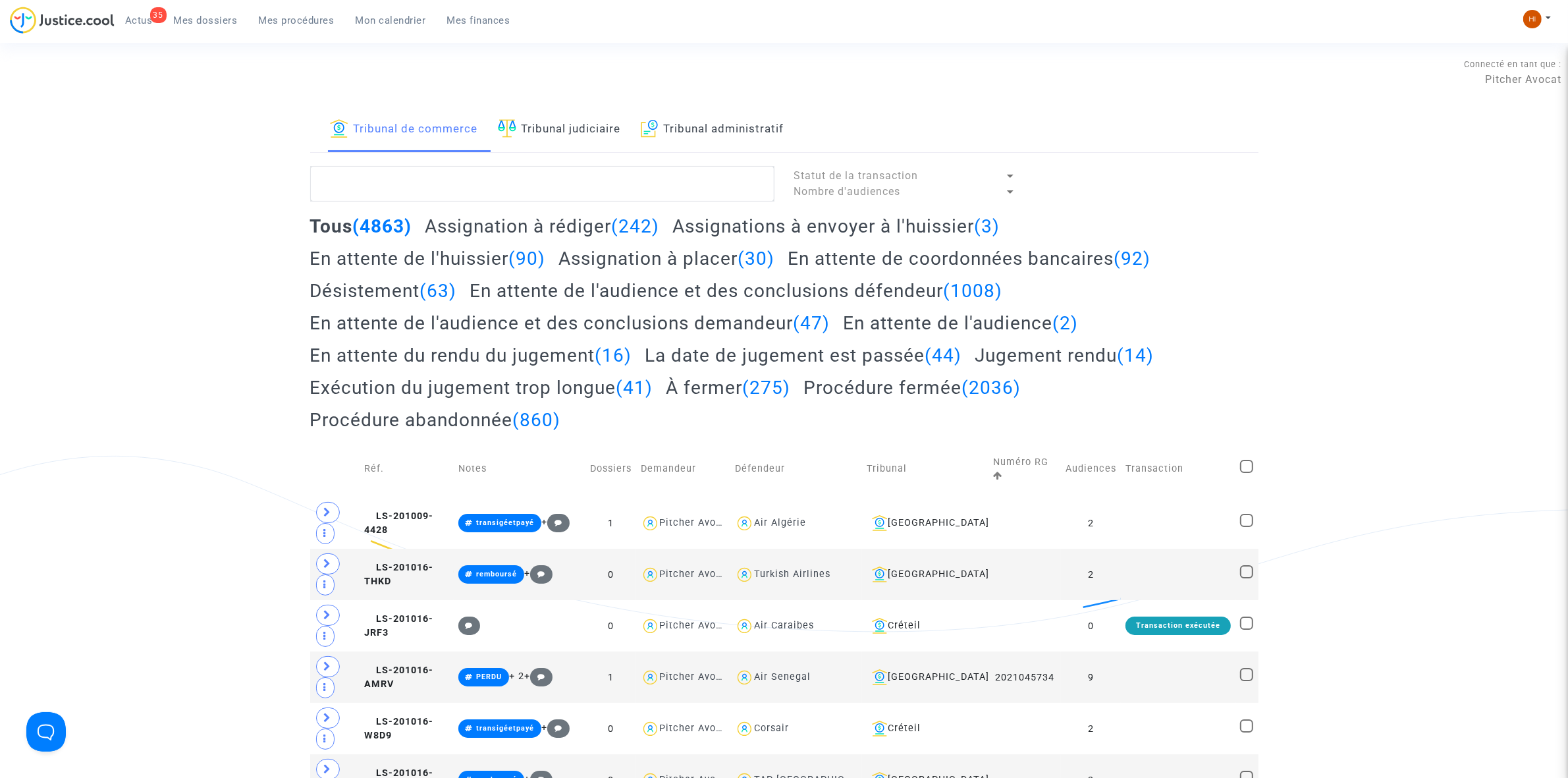
click at [512, 128] on img at bounding box center [508, 128] width 19 height 19
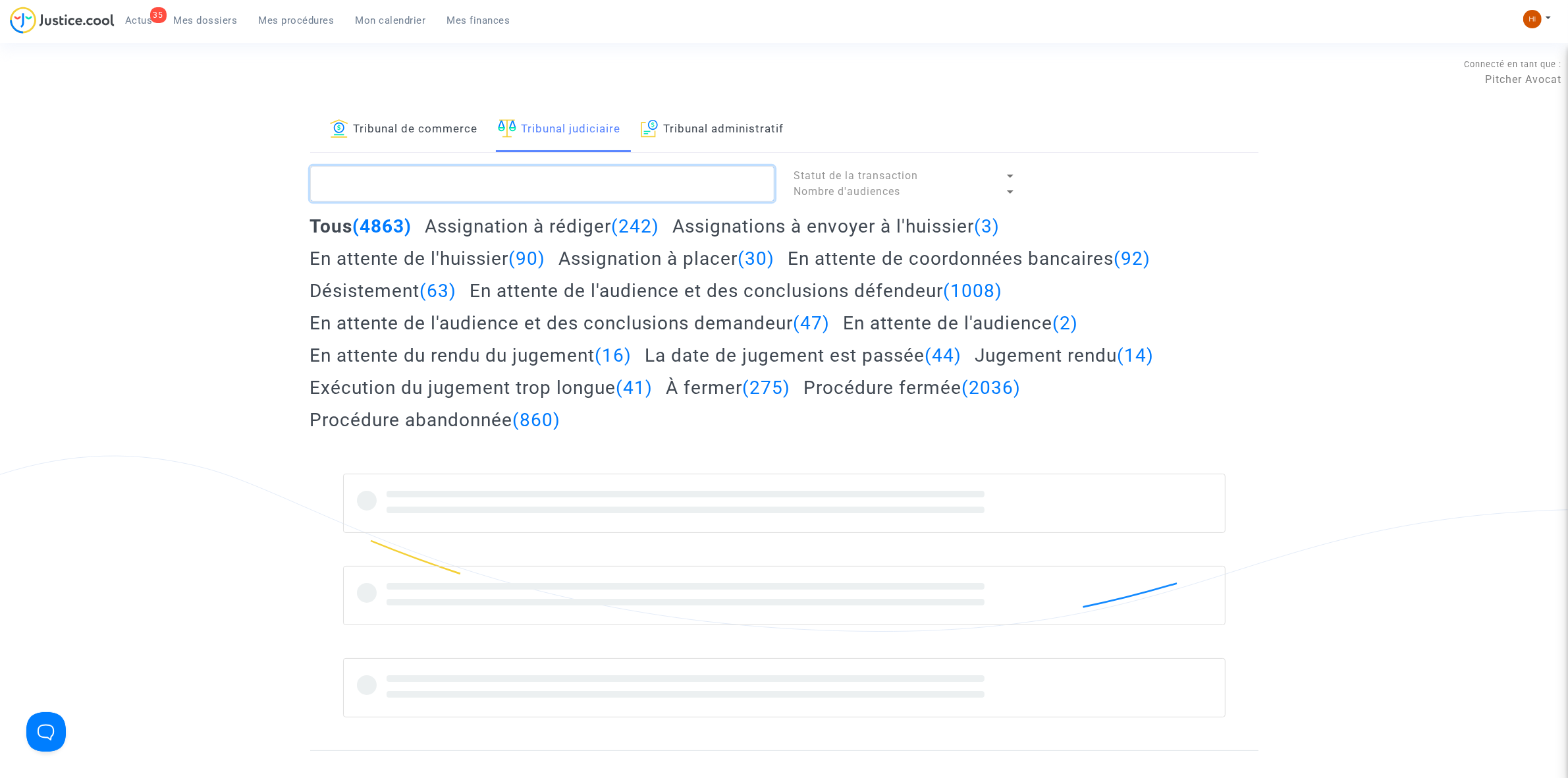
click at [500, 169] on textarea at bounding box center [542, 183] width 464 height 35
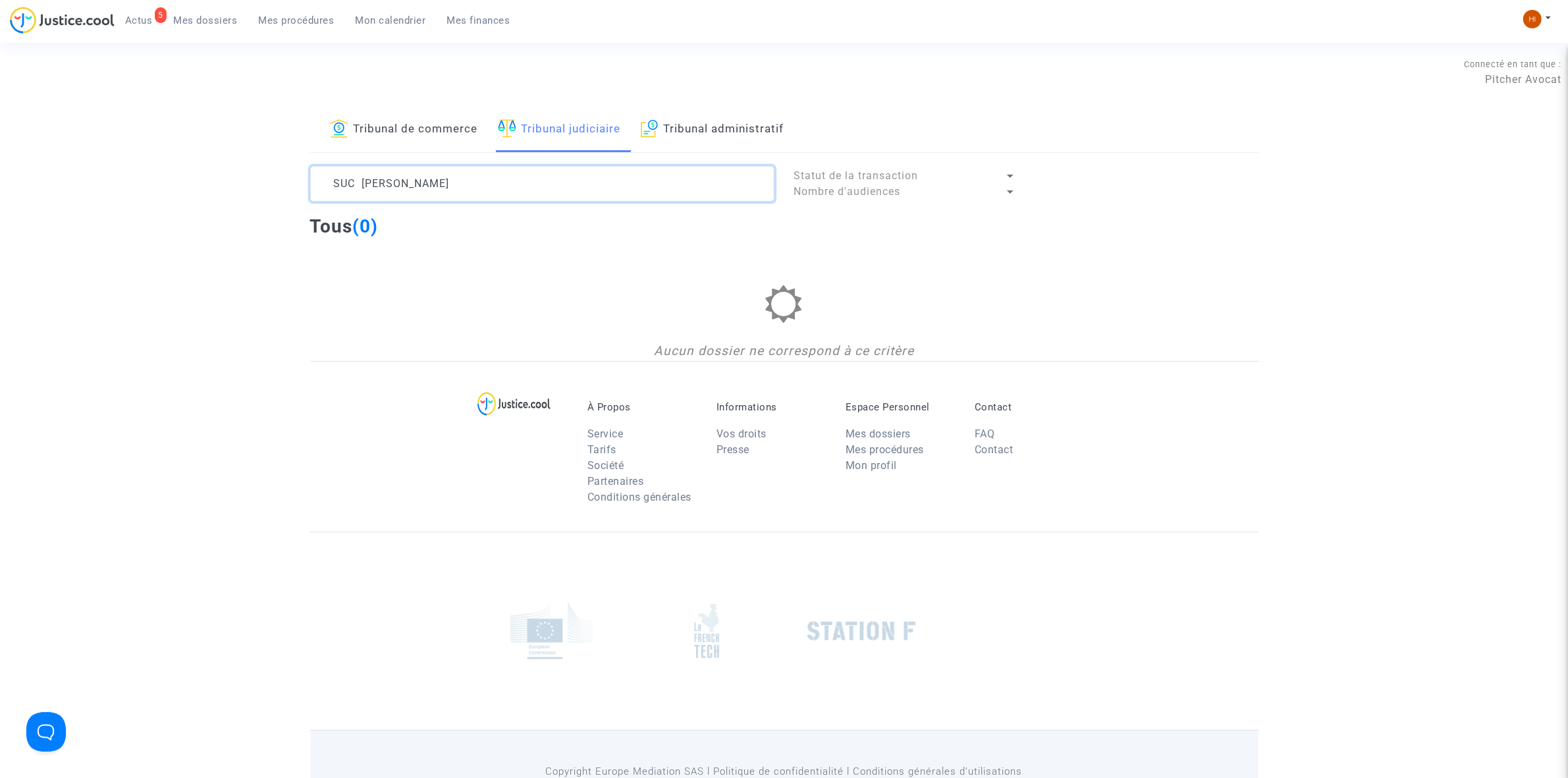
drag, startPoint x: 496, startPoint y: 192, endPoint x: 132, endPoint y: 172, distance: 364.5
click at [136, 173] on div "Tribunal de commerce Tribunal judiciaire Tribunal administratif SUC TOM Statut …" at bounding box center [784, 234] width 1568 height 254
paste textarea "LS-250131-A9VW"
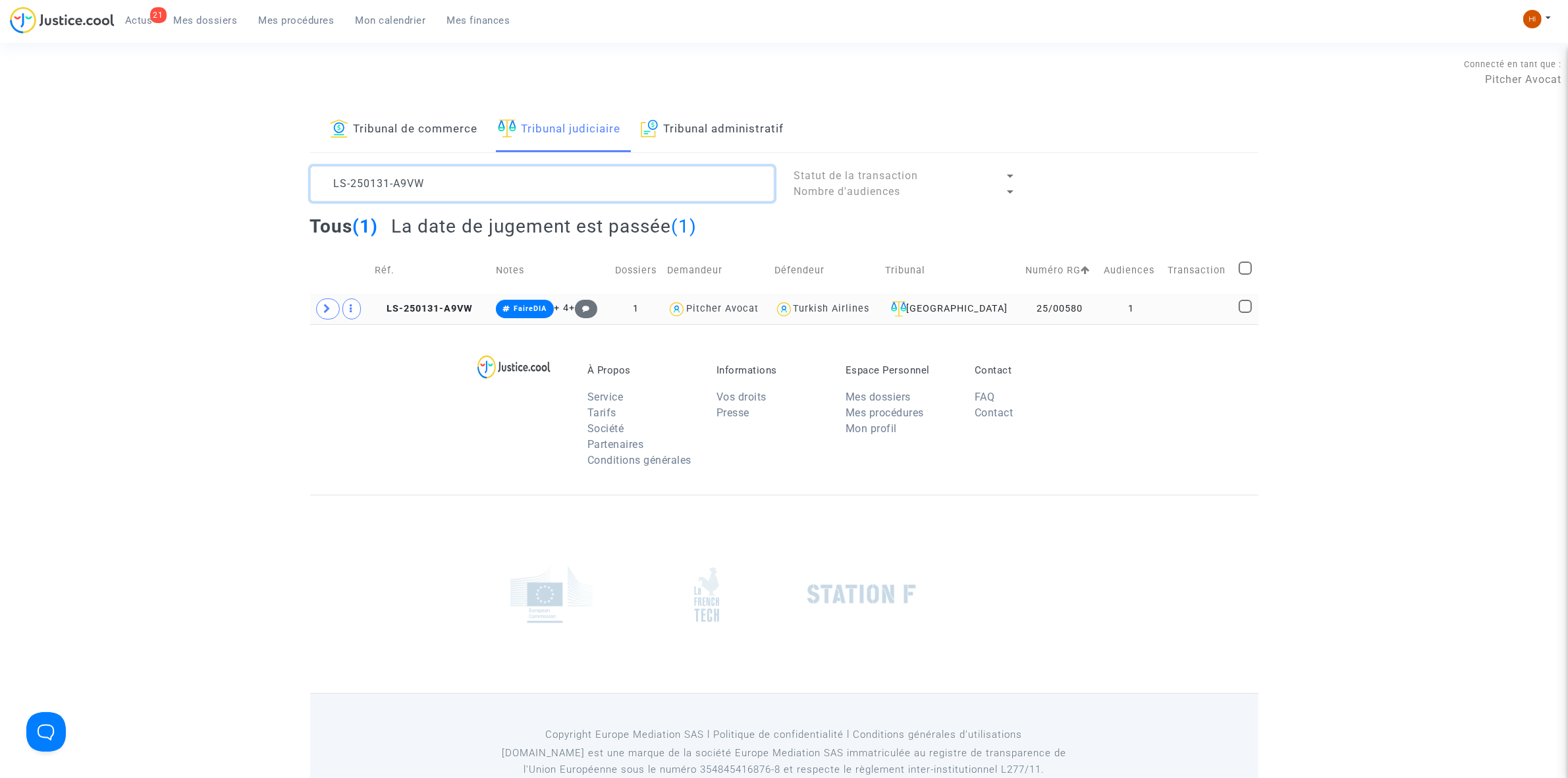
type textarea "LS-250131-A9VW"
click at [1194, 312] on td at bounding box center [1198, 308] width 71 height 30
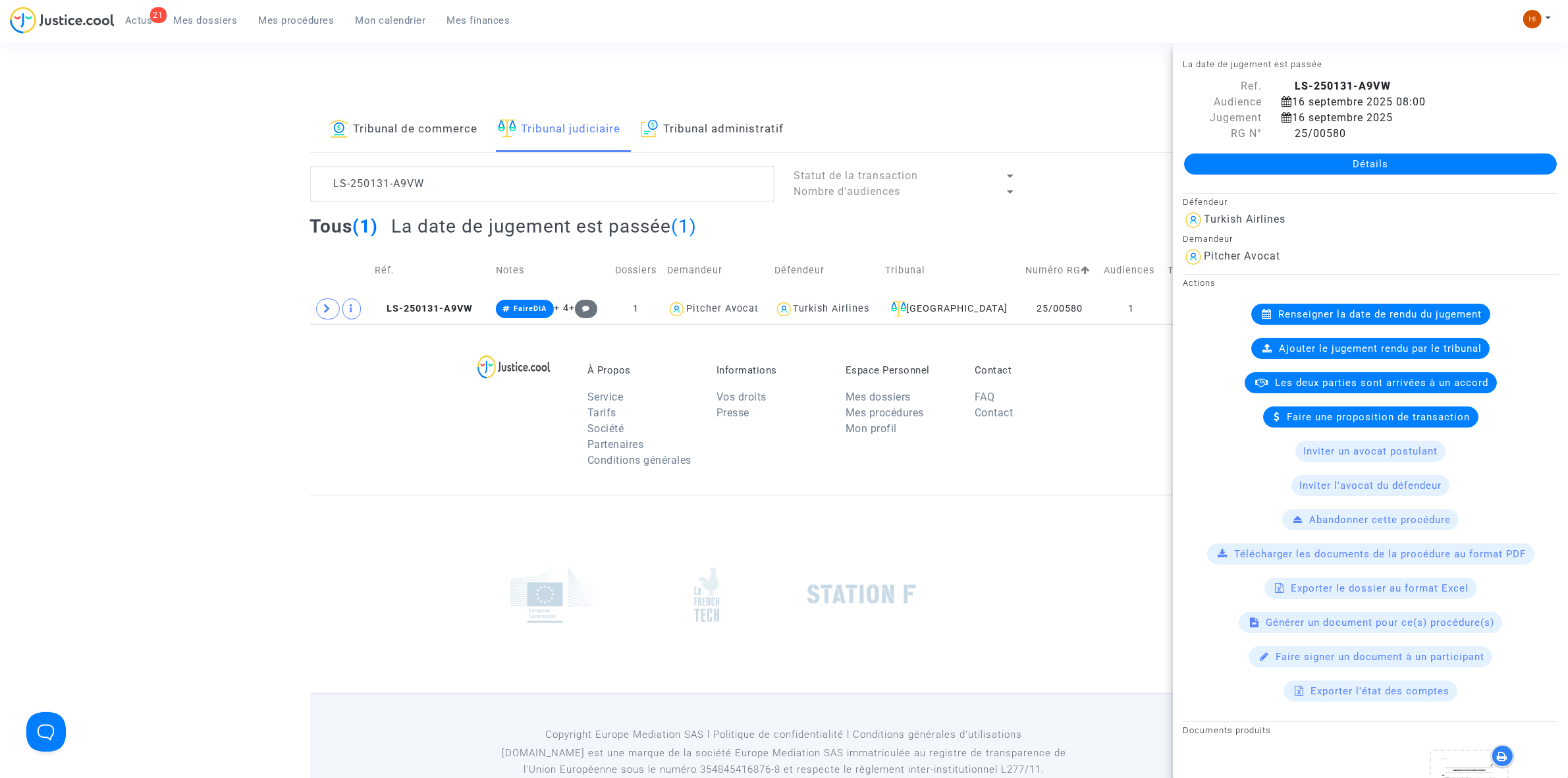
click at [1381, 160] on link "Détails" at bounding box center [1370, 164] width 372 height 21
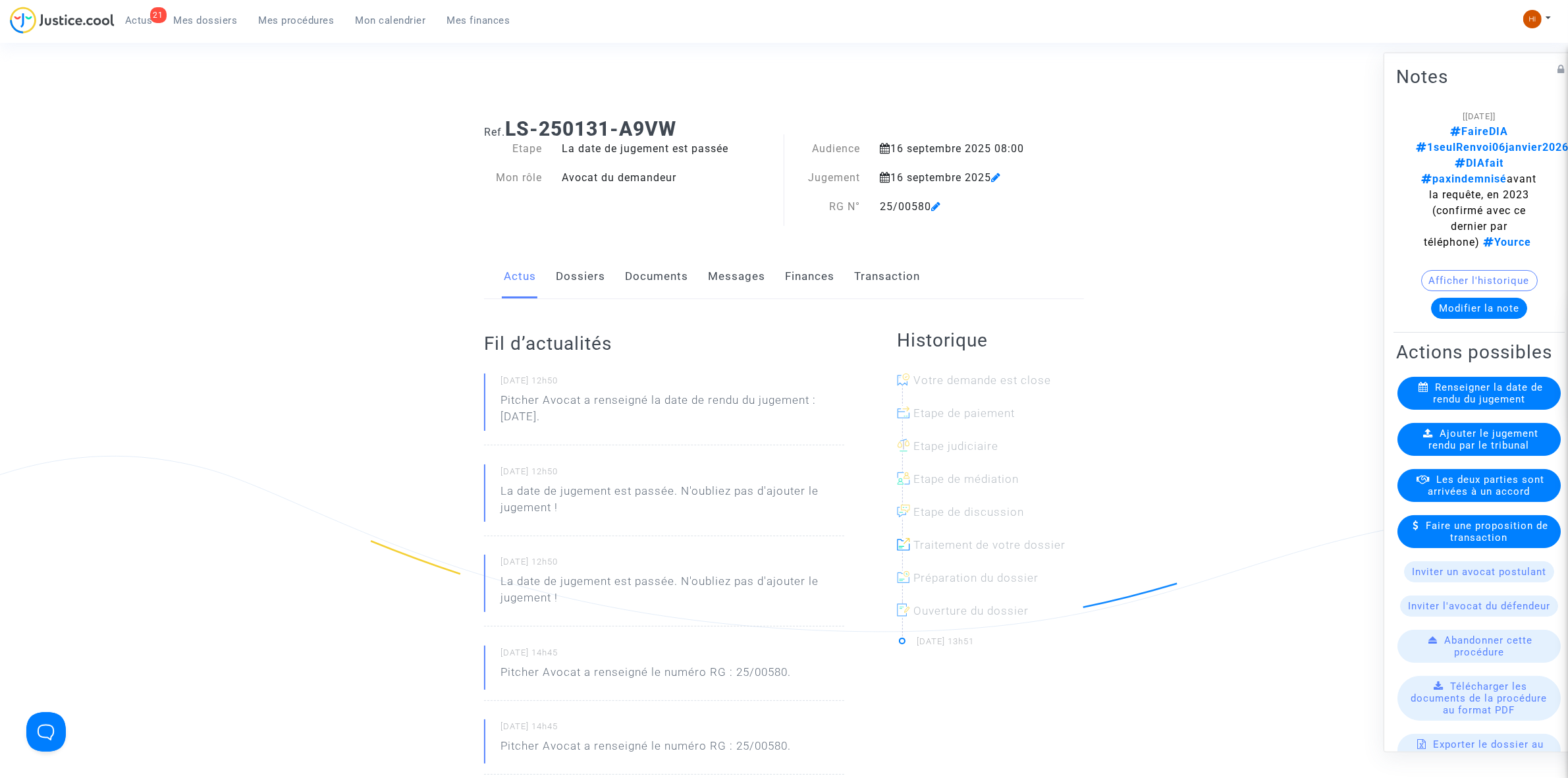
click at [680, 264] on link "Documents" at bounding box center [657, 276] width 64 height 43
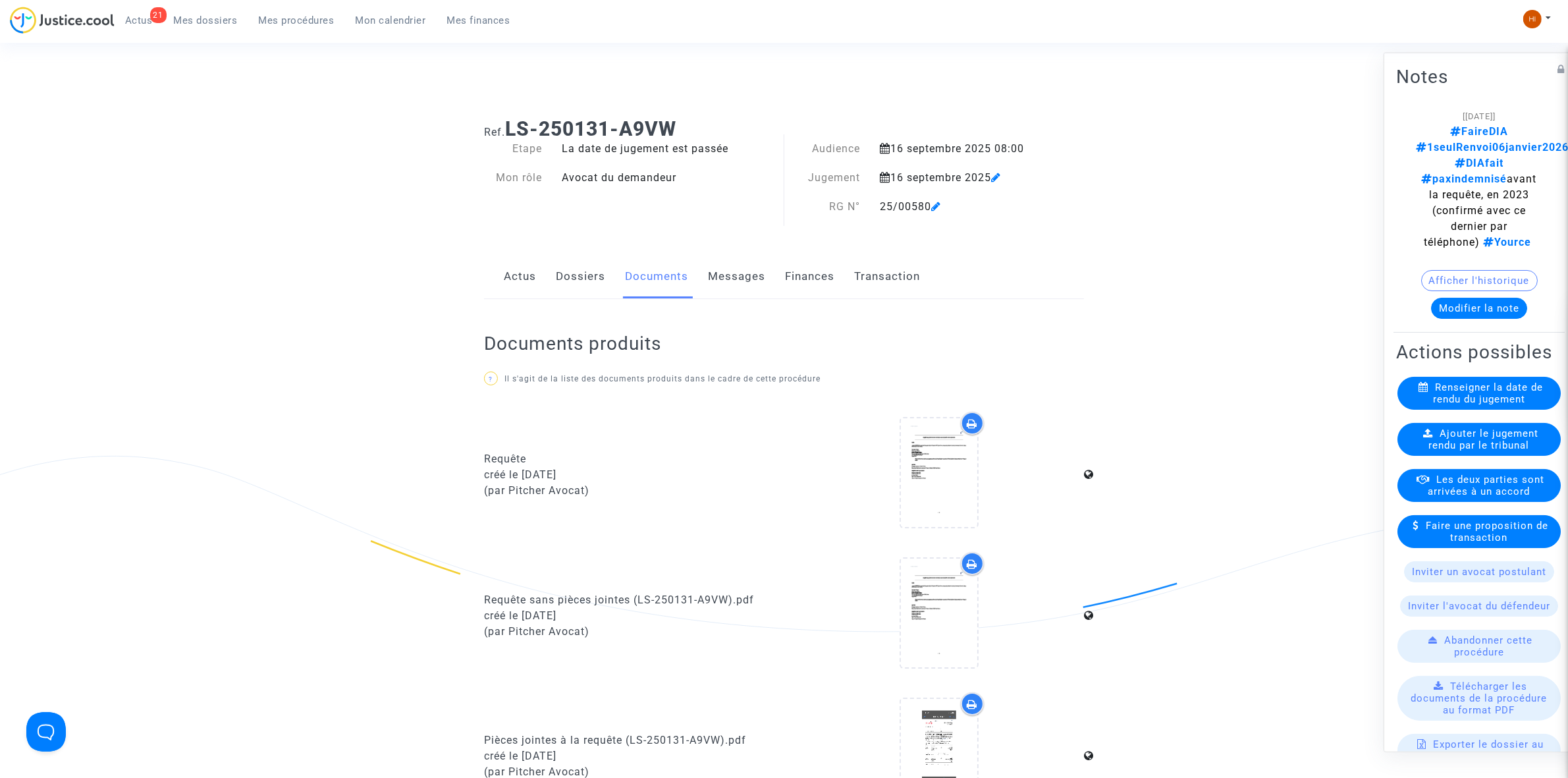
drag, startPoint x: 693, startPoint y: 128, endPoint x: 508, endPoint y: 126, distance: 185.0
click at [508, 126] on h1 "Ref. LS-250131-A9VW" at bounding box center [784, 128] width 600 height 23
copy b "LS-250131-A9VW"
click at [1439, 430] on span "Ajouter le jugement rendu par le tribunal" at bounding box center [1484, 438] width 110 height 23
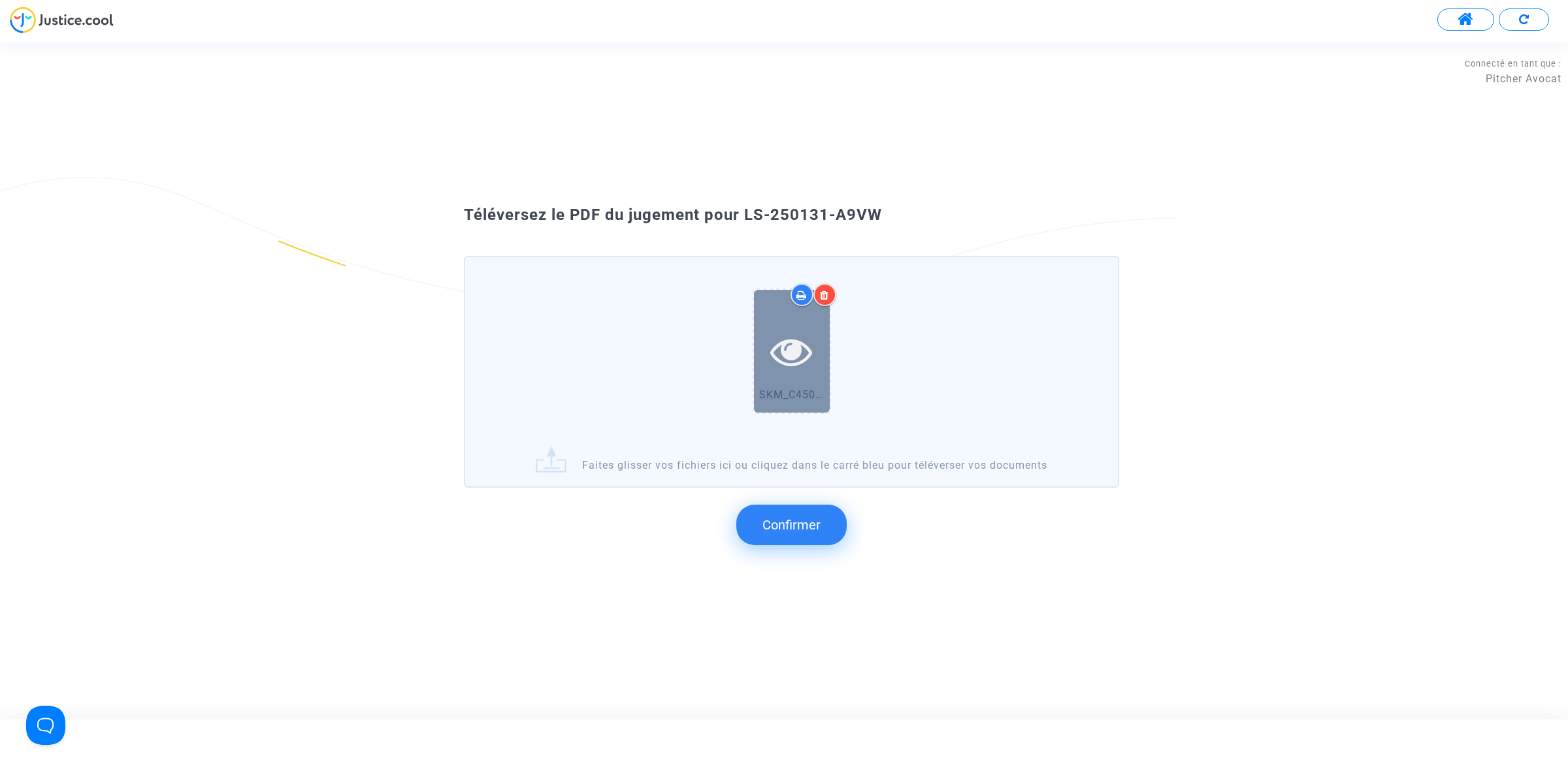
click at [775, 350] on icon at bounding box center [791, 351] width 42 height 42
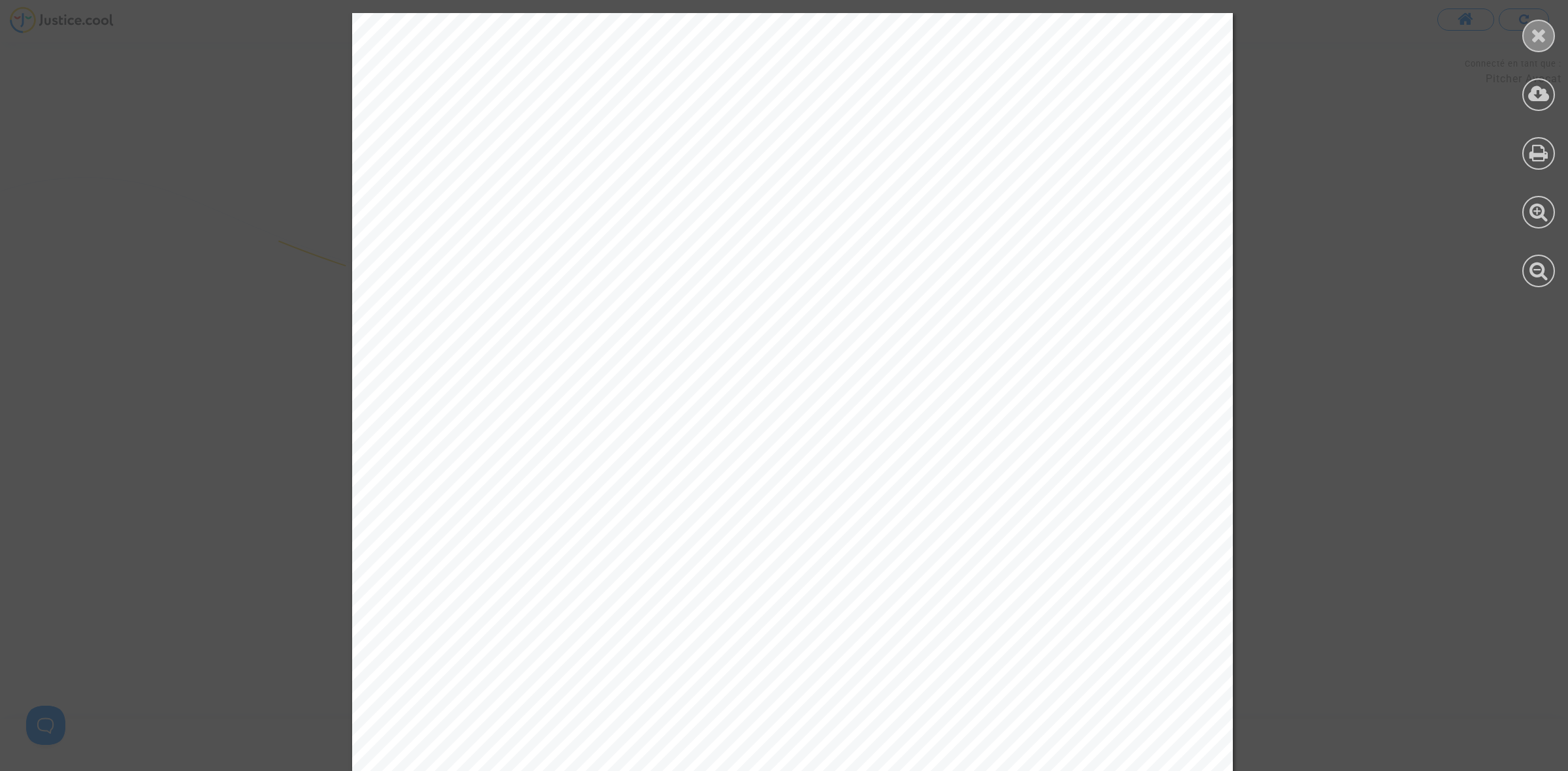
click at [1532, 40] on icon at bounding box center [1539, 35] width 17 height 20
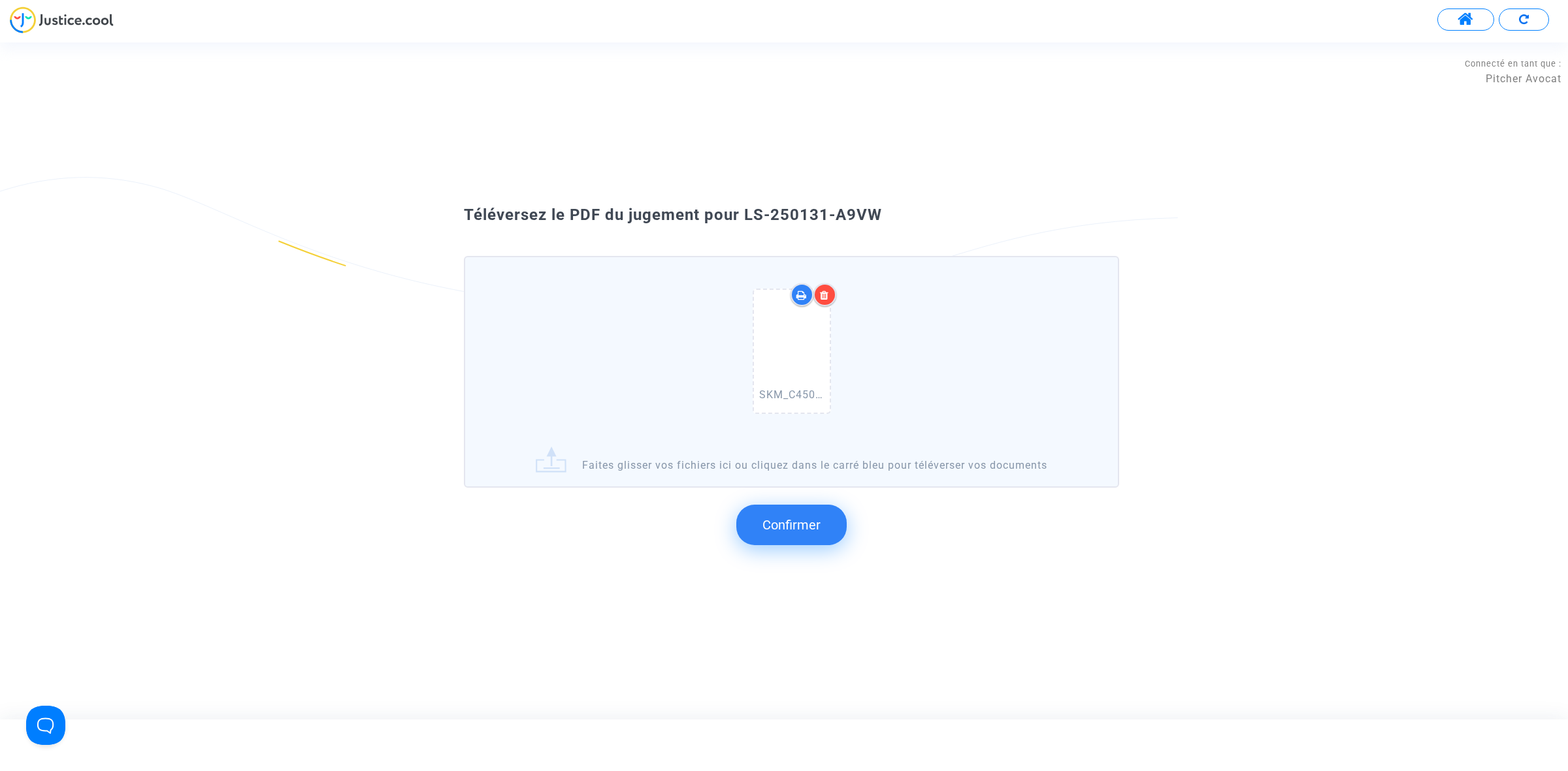
click at [831, 295] on div at bounding box center [824, 294] width 23 height 23
drag, startPoint x: 922, startPoint y: 210, endPoint x: 742, endPoint y: 206, distance: 180.0
click at [742, 206] on div "Téléversez le PDF du jugement pour LS-250131-A9VW SKM_C450i25093014470_0036.pdf…" at bounding box center [784, 380] width 1568 height 368
copy span "LS-250131-A9VW"
click at [781, 512] on button "Confirmer" at bounding box center [791, 524] width 110 height 40
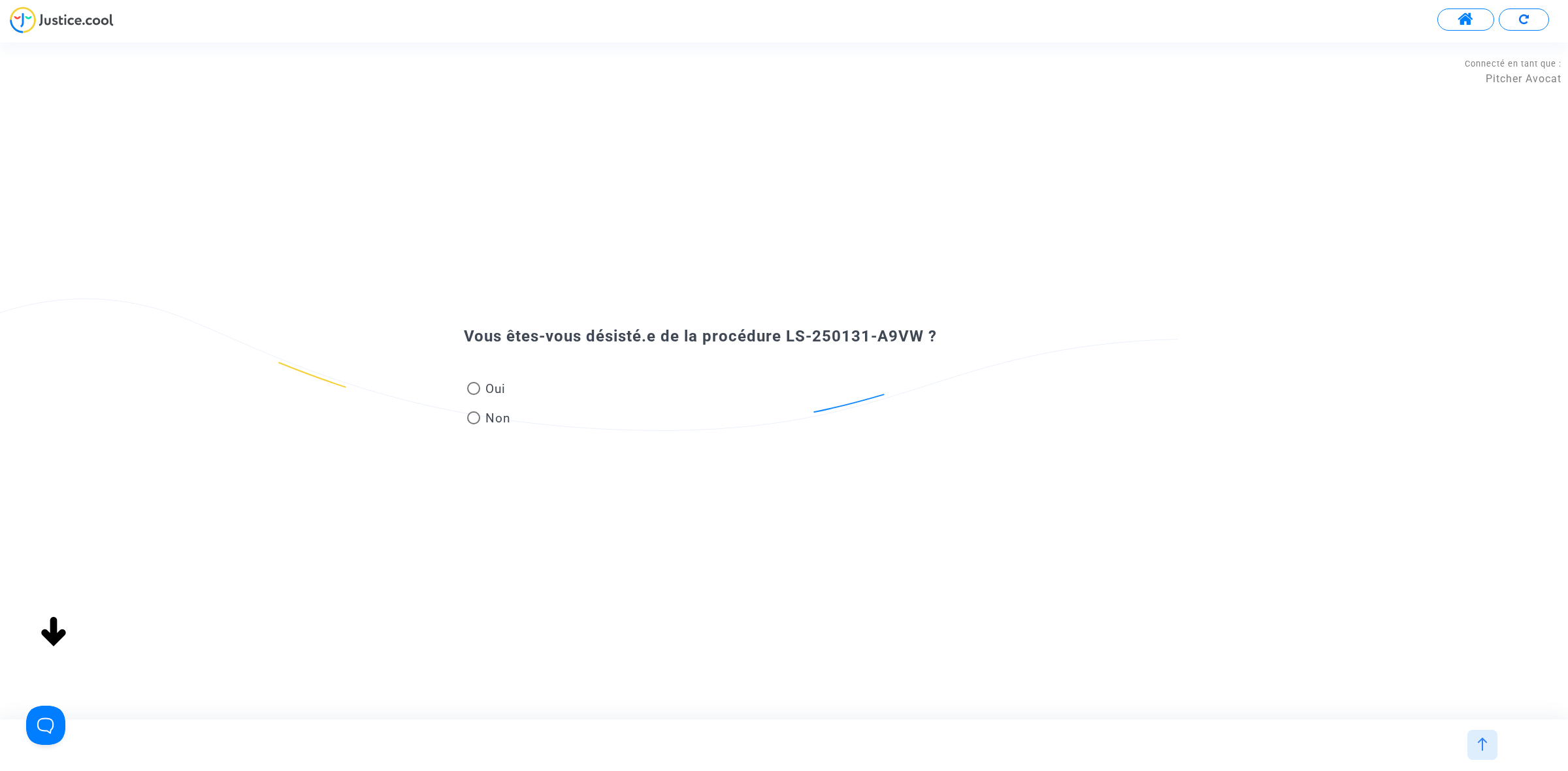
click at [493, 400] on mat-radio-button "Oui" at bounding box center [489, 391] width 44 height 23
radio input "true"
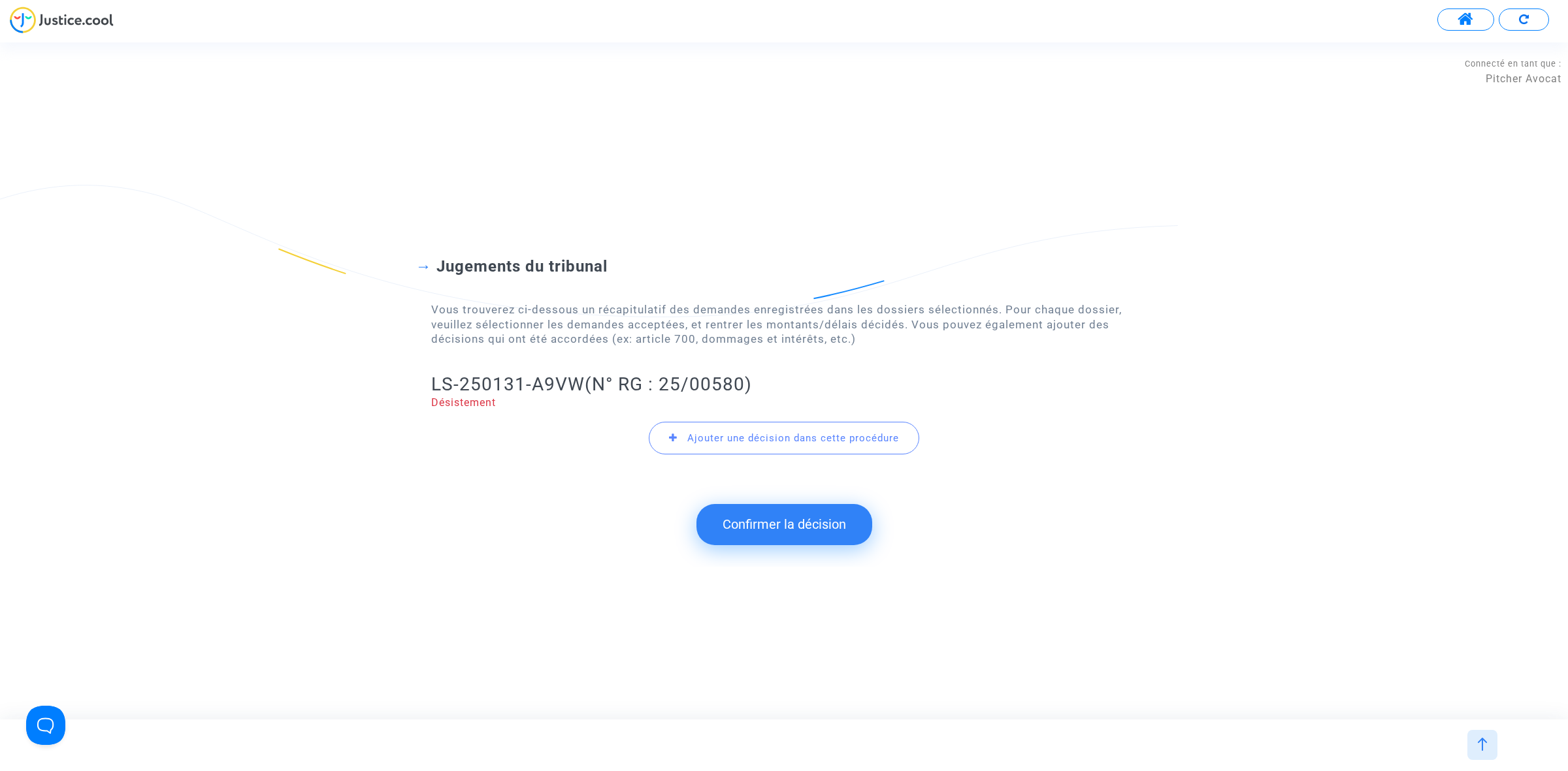
click at [769, 531] on button "Confirmer la décision" at bounding box center [784, 524] width 176 height 40
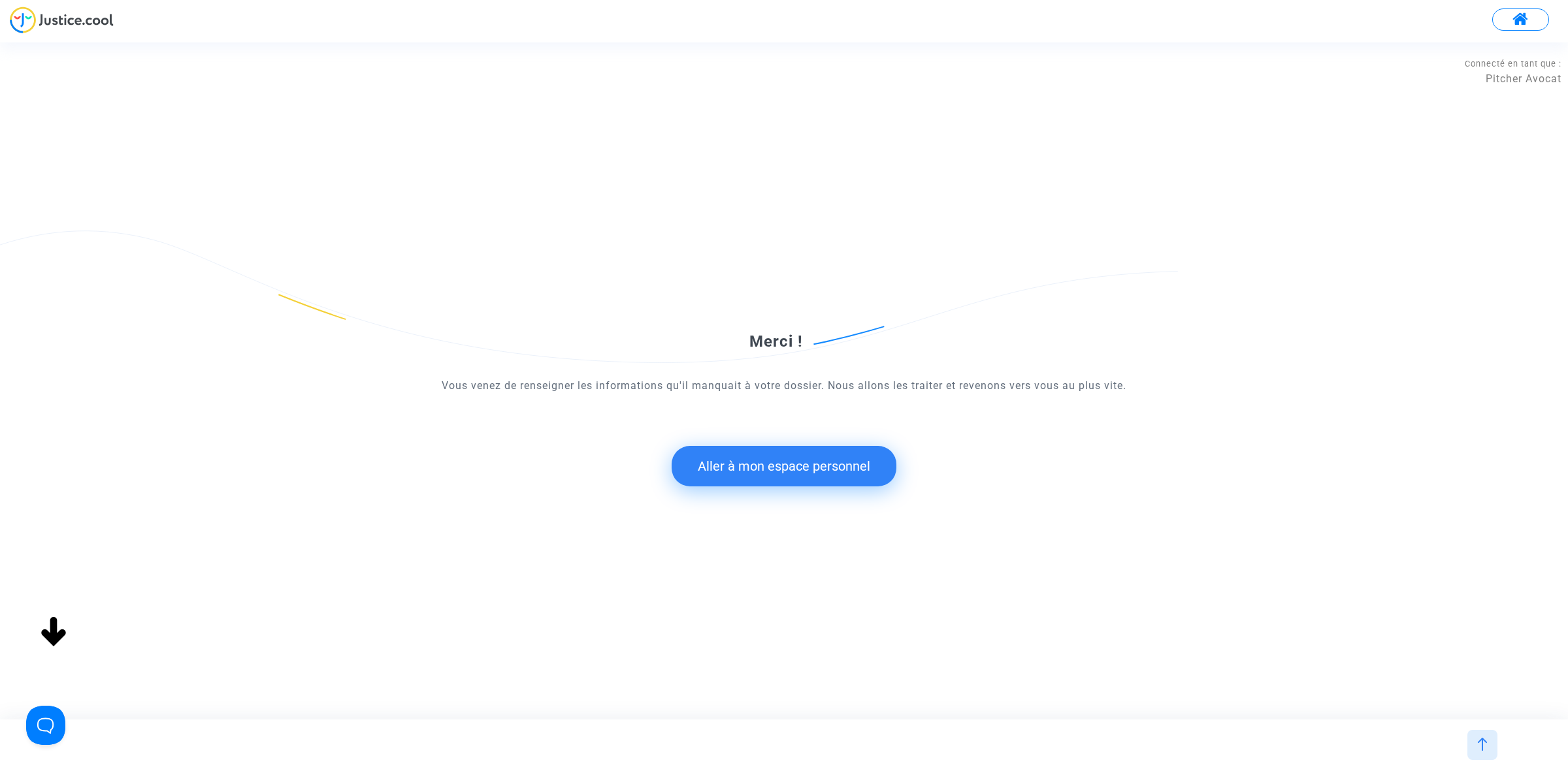
click at [769, 457] on button "Aller à mon espace personnel" at bounding box center [783, 466] width 225 height 40
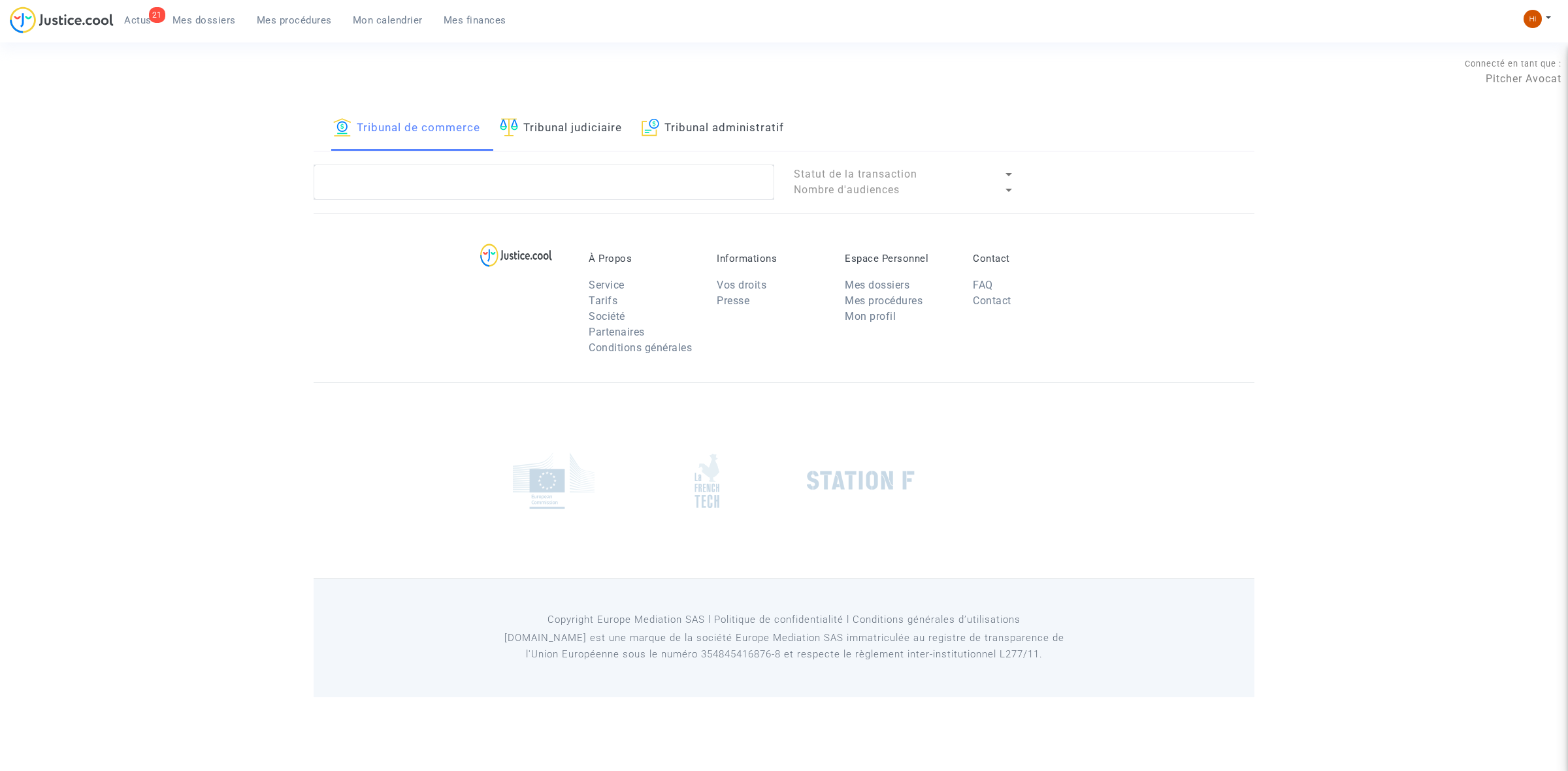
click at [614, 126] on link "Tribunal judiciaire" at bounding box center [560, 129] width 122 height 44
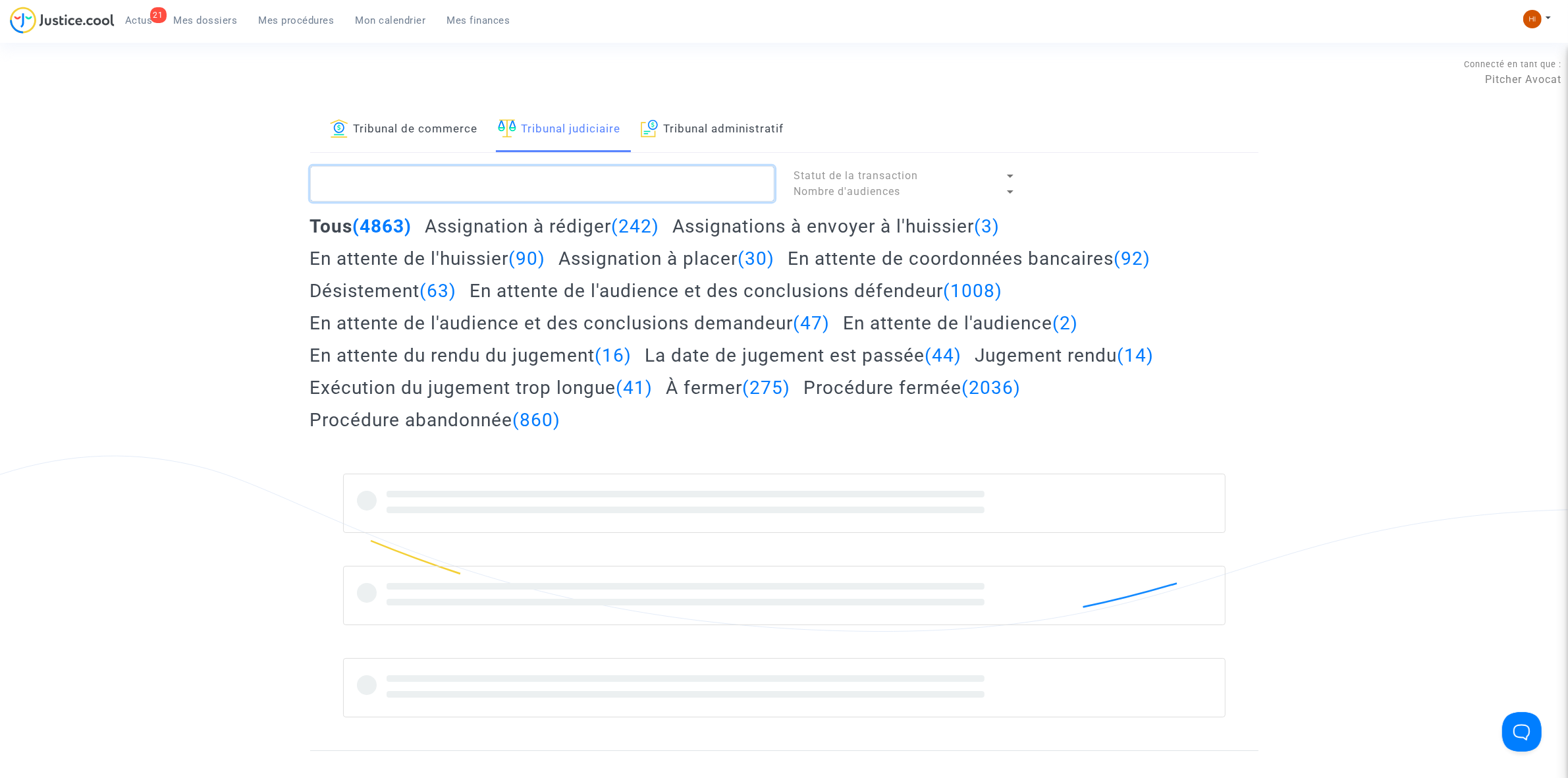
click at [600, 175] on textarea at bounding box center [542, 183] width 464 height 35
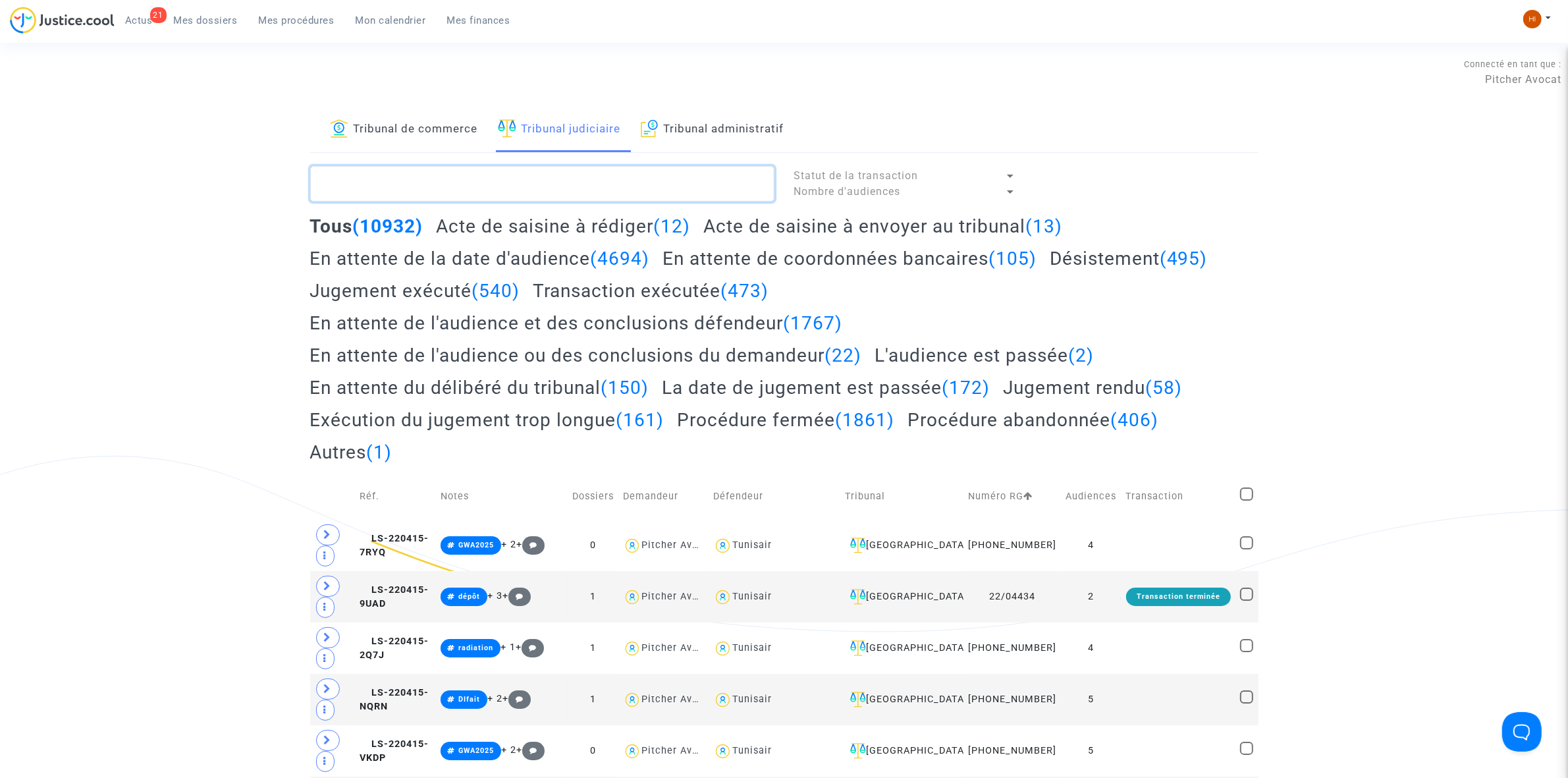
paste textarea "LS-250131-A9VW"
type textarea "LS-250131-A9VW"
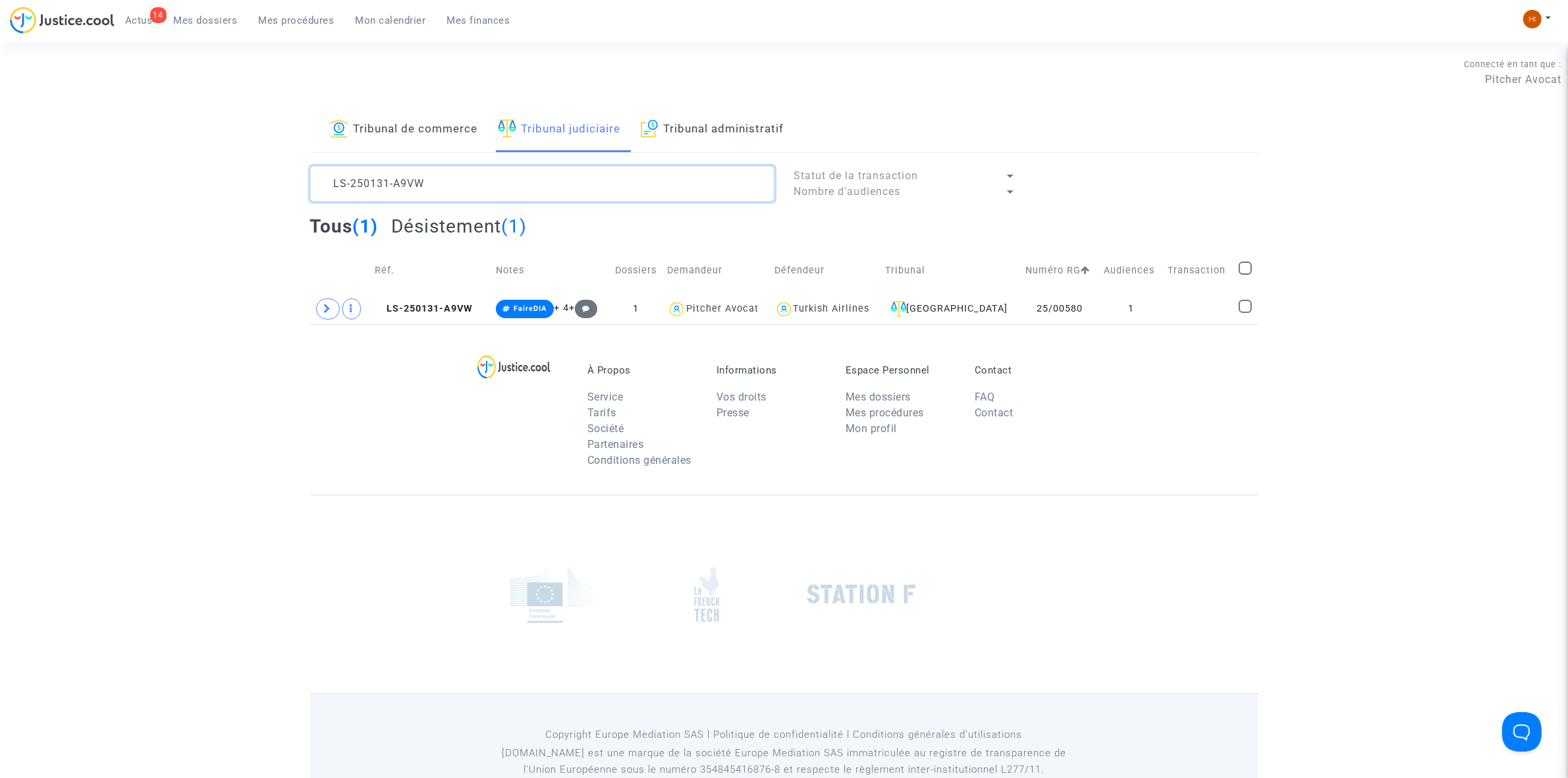
drag, startPoint x: 453, startPoint y: 185, endPoint x: 366, endPoint y: 167, distance: 88.8
click at [272, 202] on div "Tribunal de commerce Tribunal judiciaire Tribunal administratif LS-250131-A9VW …" at bounding box center [784, 216] width 1568 height 217
click at [1113, 318] on td "1" at bounding box center [1131, 308] width 64 height 30
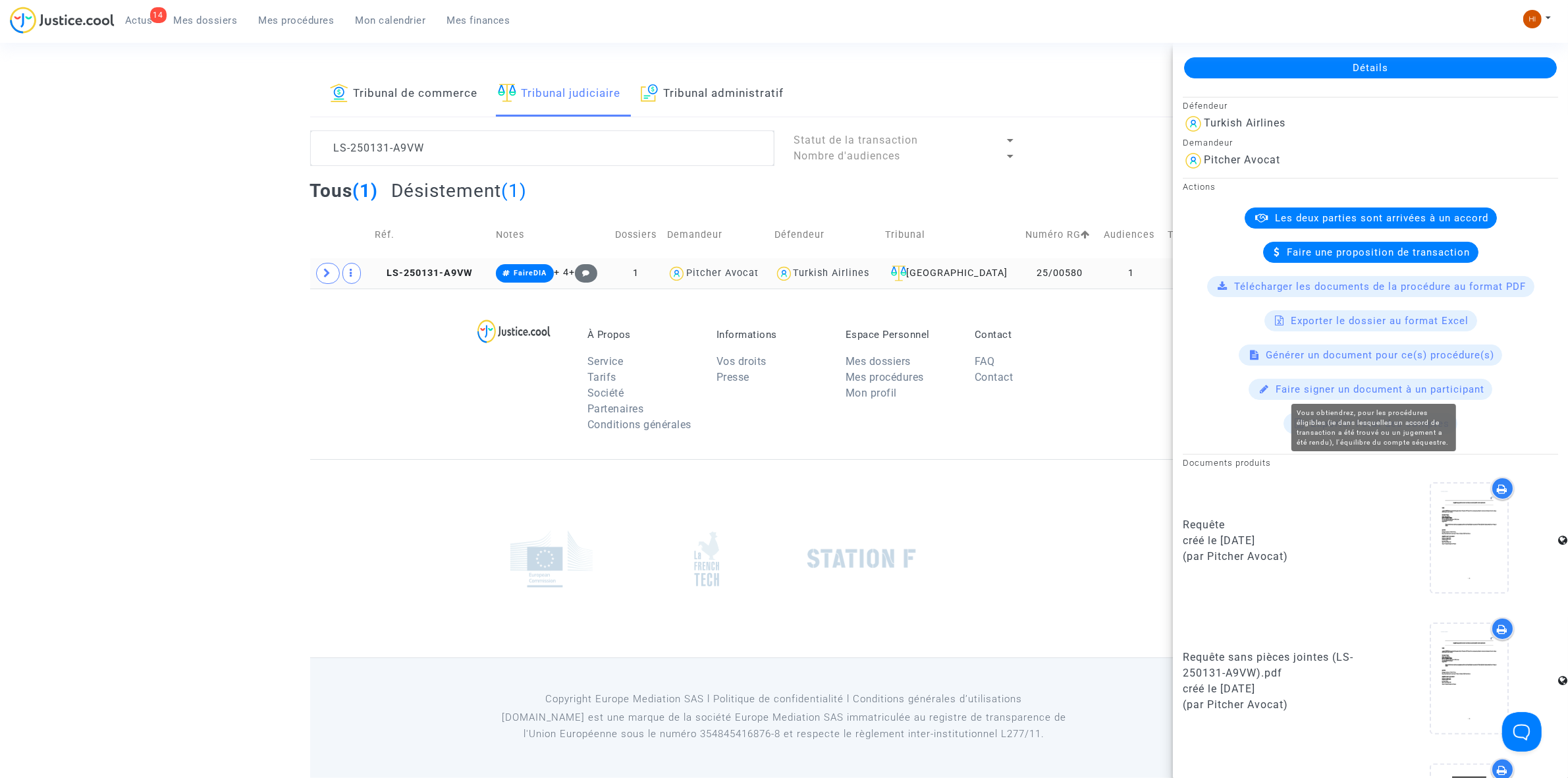
scroll to position [77, 0]
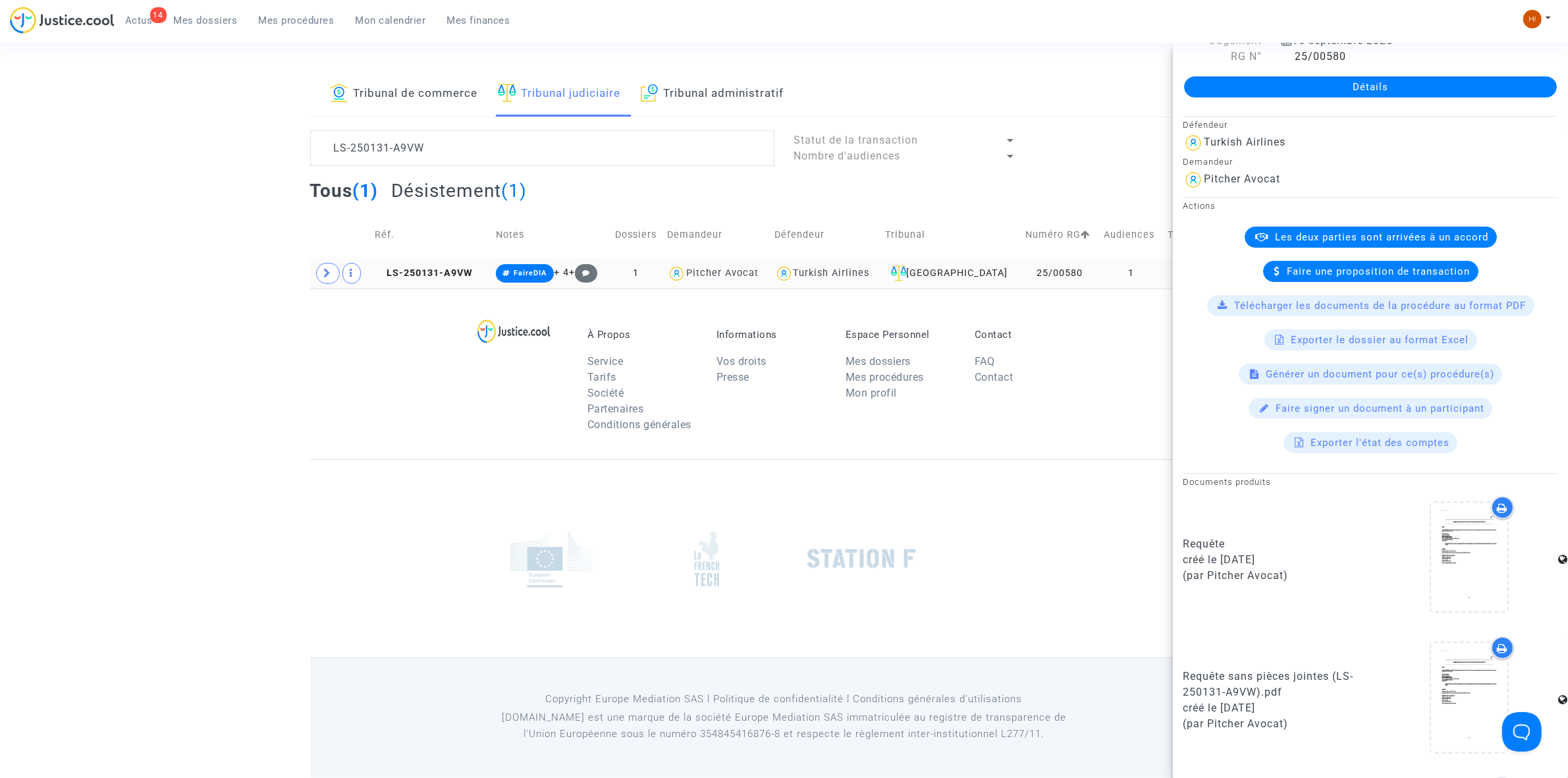
drag, startPoint x: 409, startPoint y: 266, endPoint x: 419, endPoint y: 267, distance: 10.0
click at [410, 267] on td "LS-250131-A9VW" at bounding box center [430, 273] width 121 height 30
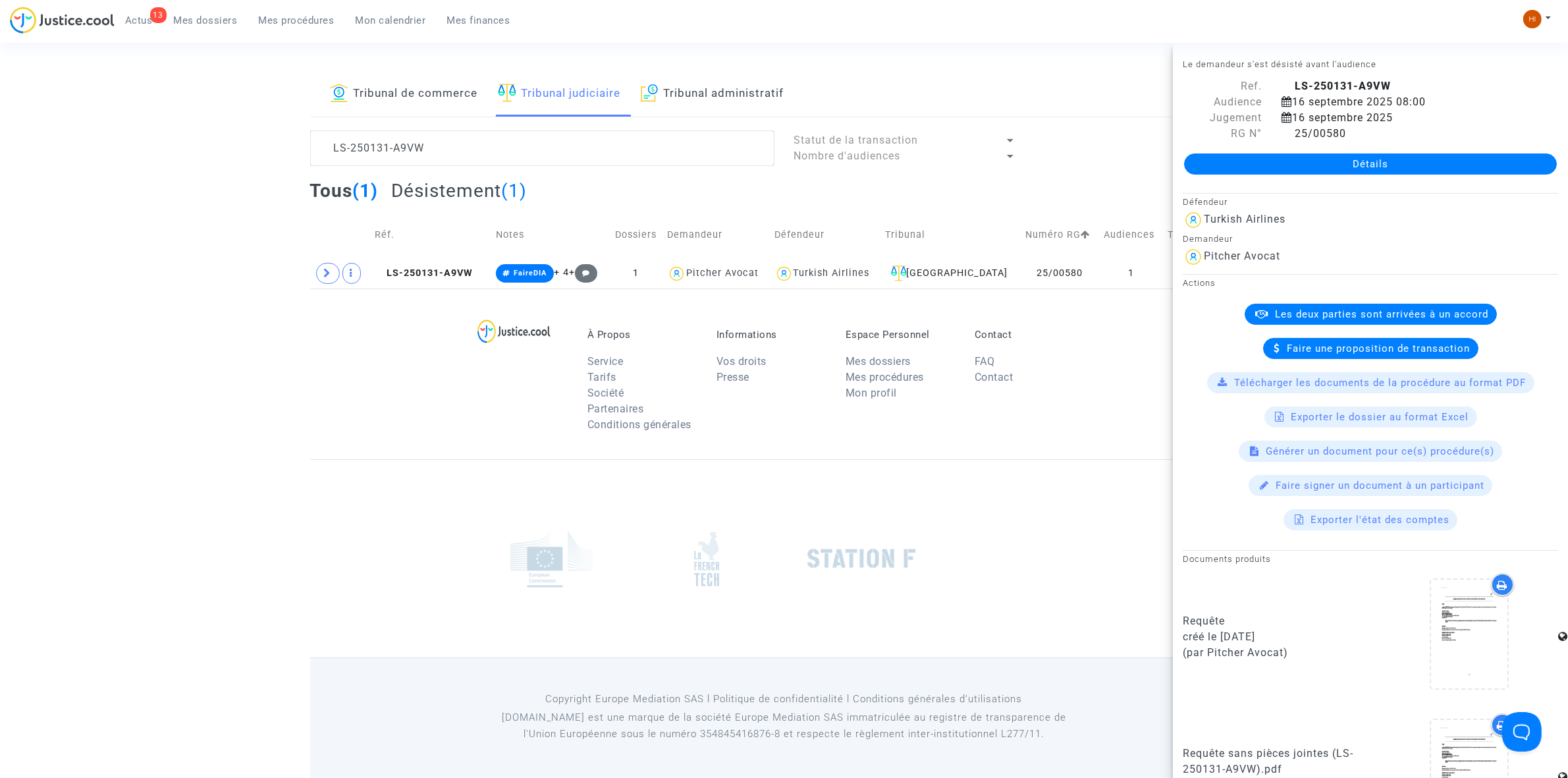
click at [1358, 169] on link "Détails" at bounding box center [1370, 164] width 372 height 21
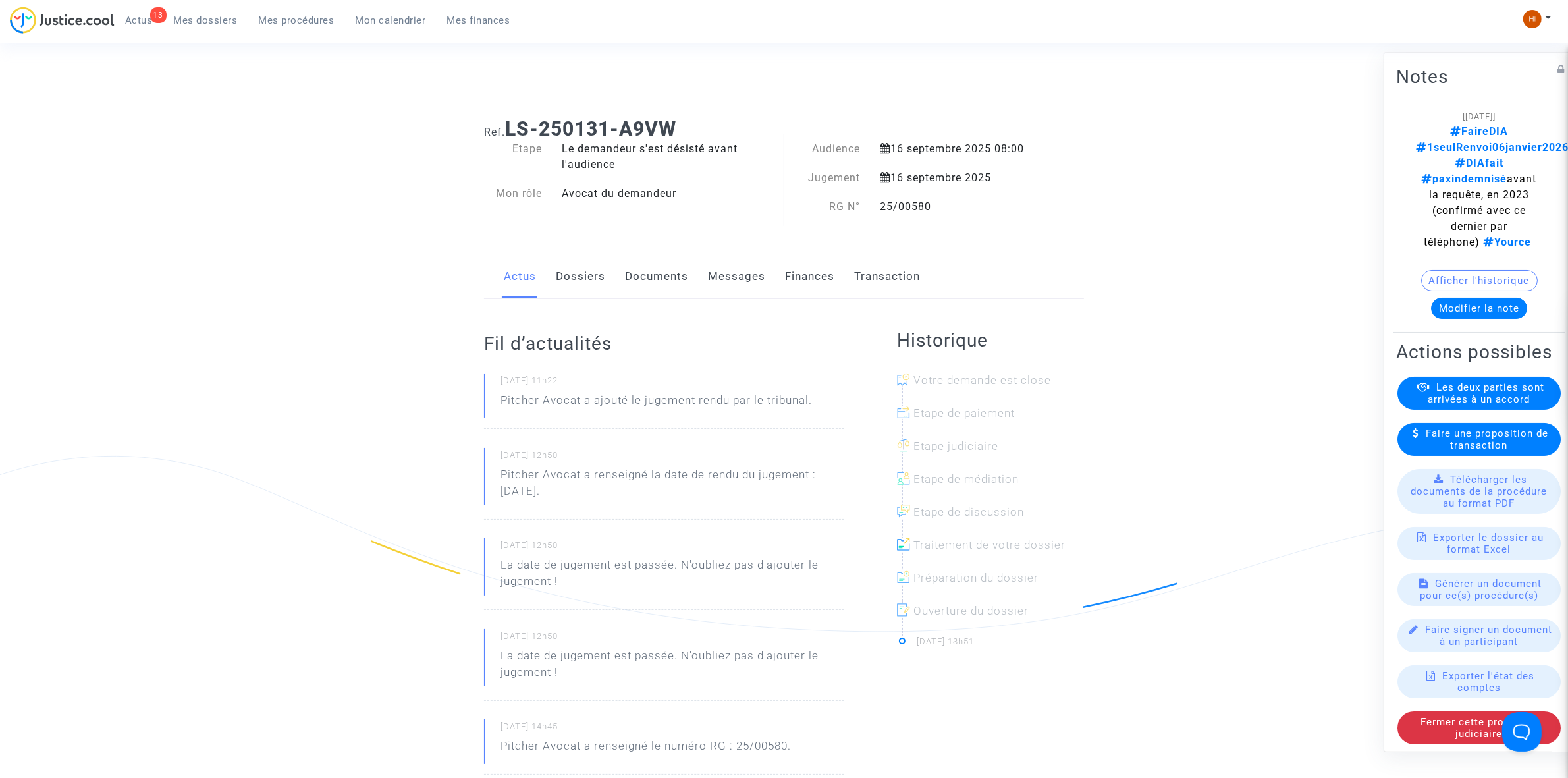
click at [568, 284] on link "Dossiers" at bounding box center [580, 276] width 49 height 43
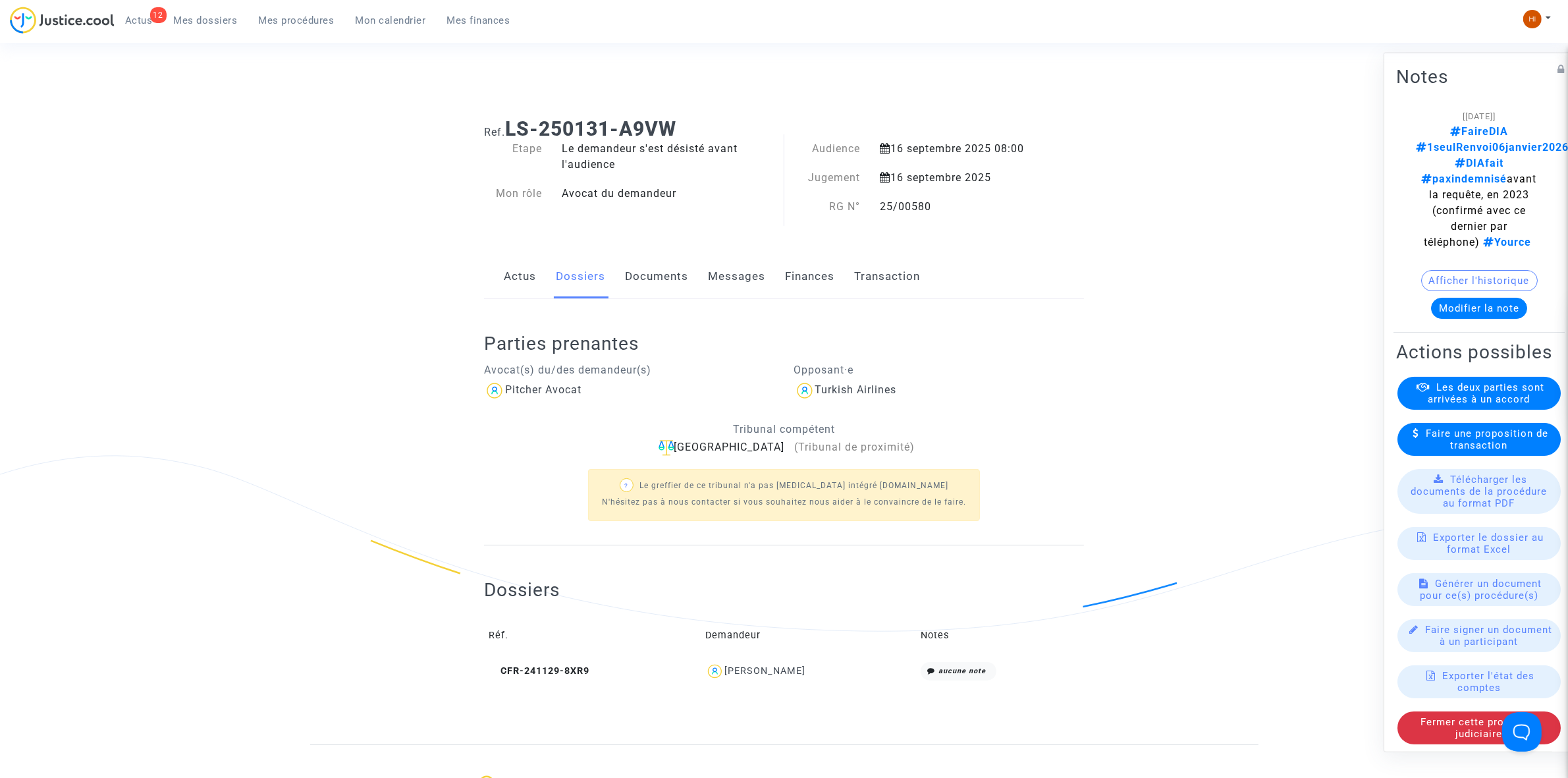
click at [1453, 270] on button "Afficher l'historique" at bounding box center [1479, 280] width 116 height 21
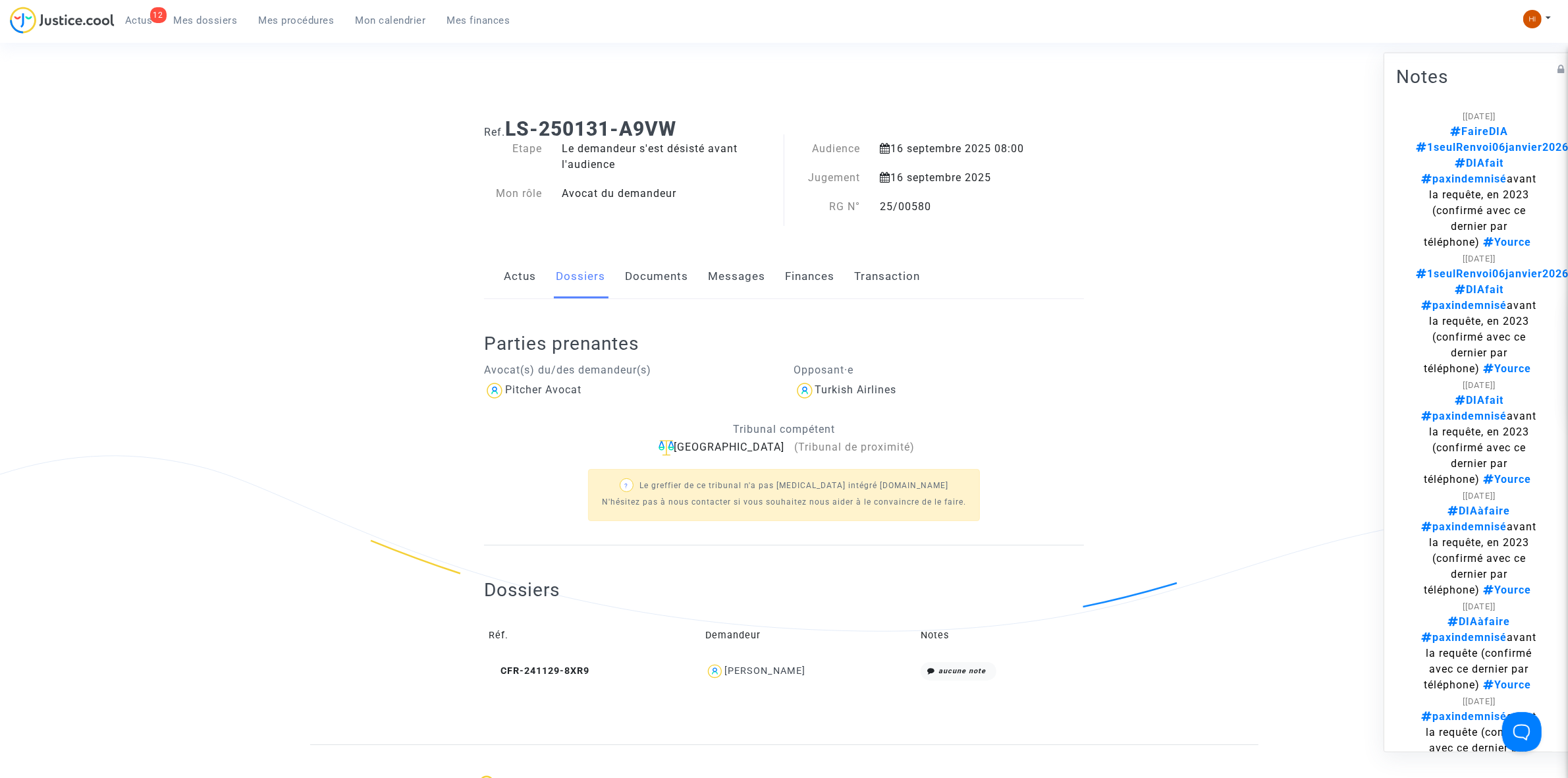
click at [308, 20] on span "Mes procédures" at bounding box center [296, 21] width 76 height 12
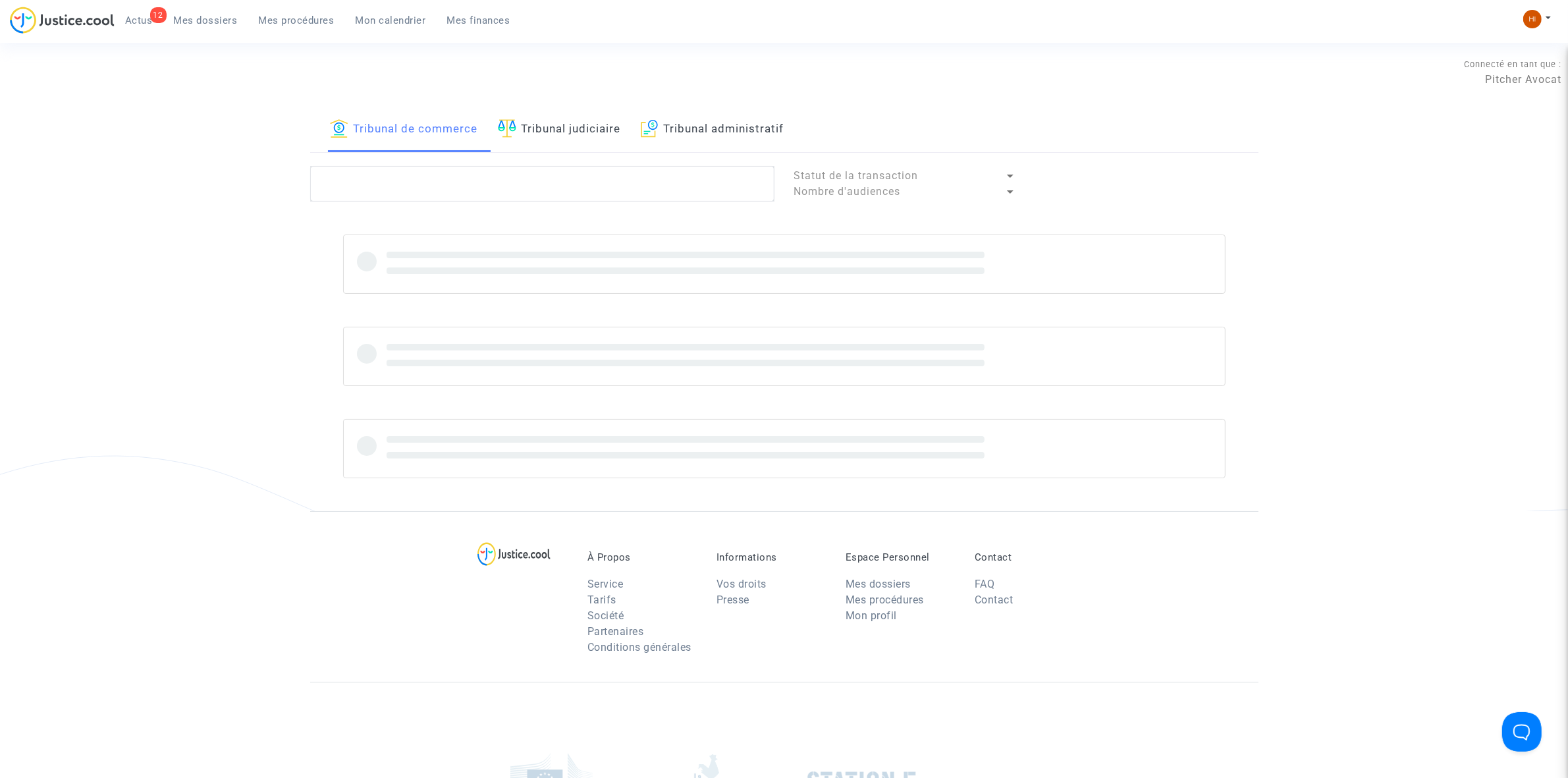
click at [572, 137] on link "Tribunal judiciaire" at bounding box center [560, 130] width 123 height 45
click at [551, 196] on textarea at bounding box center [542, 183] width 464 height 35
paste textarea "LS-250131-8CKH"
type textarea "LS-250131-8CKH"
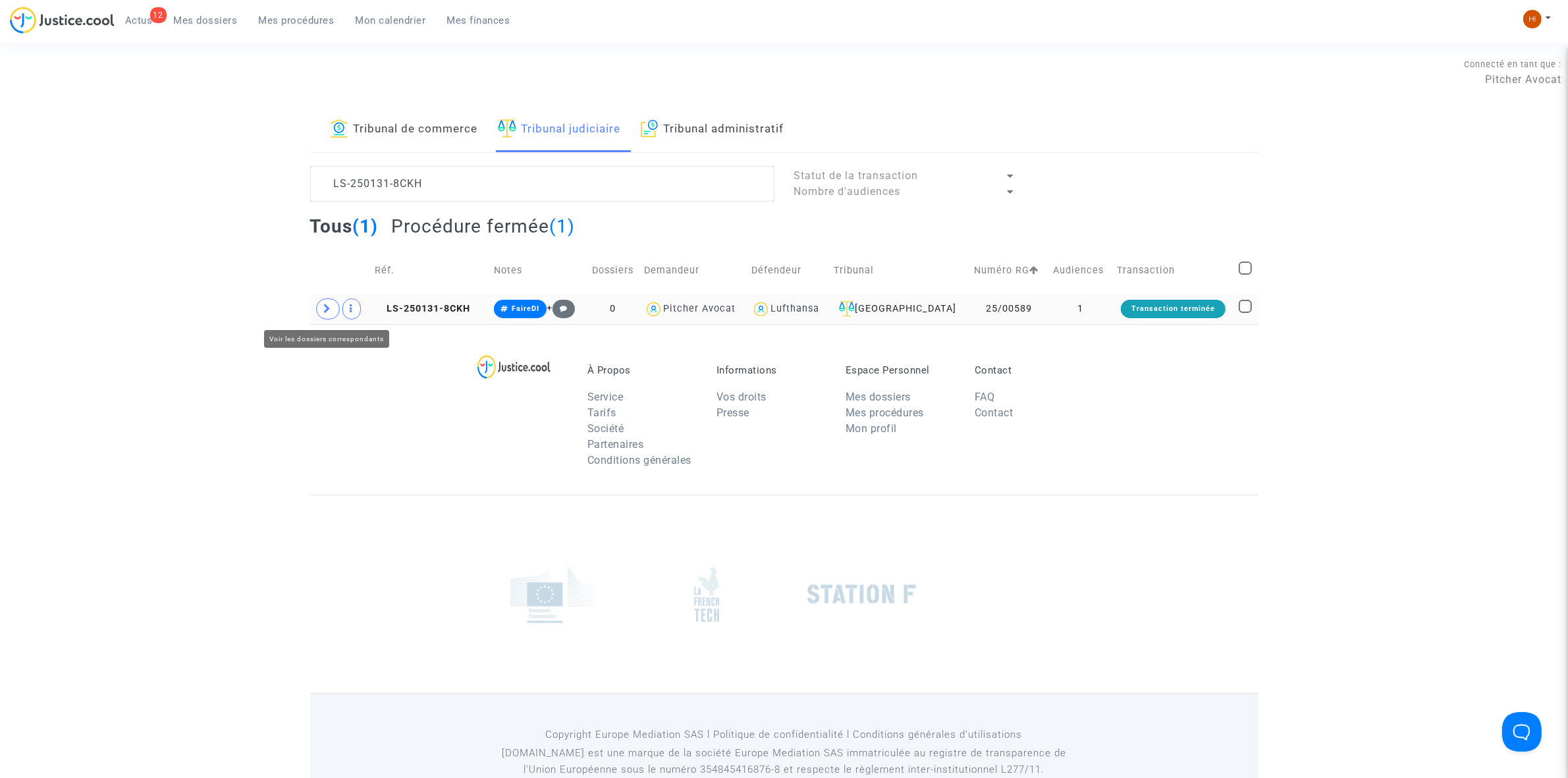
click at [326, 312] on icon at bounding box center [328, 308] width 8 height 10
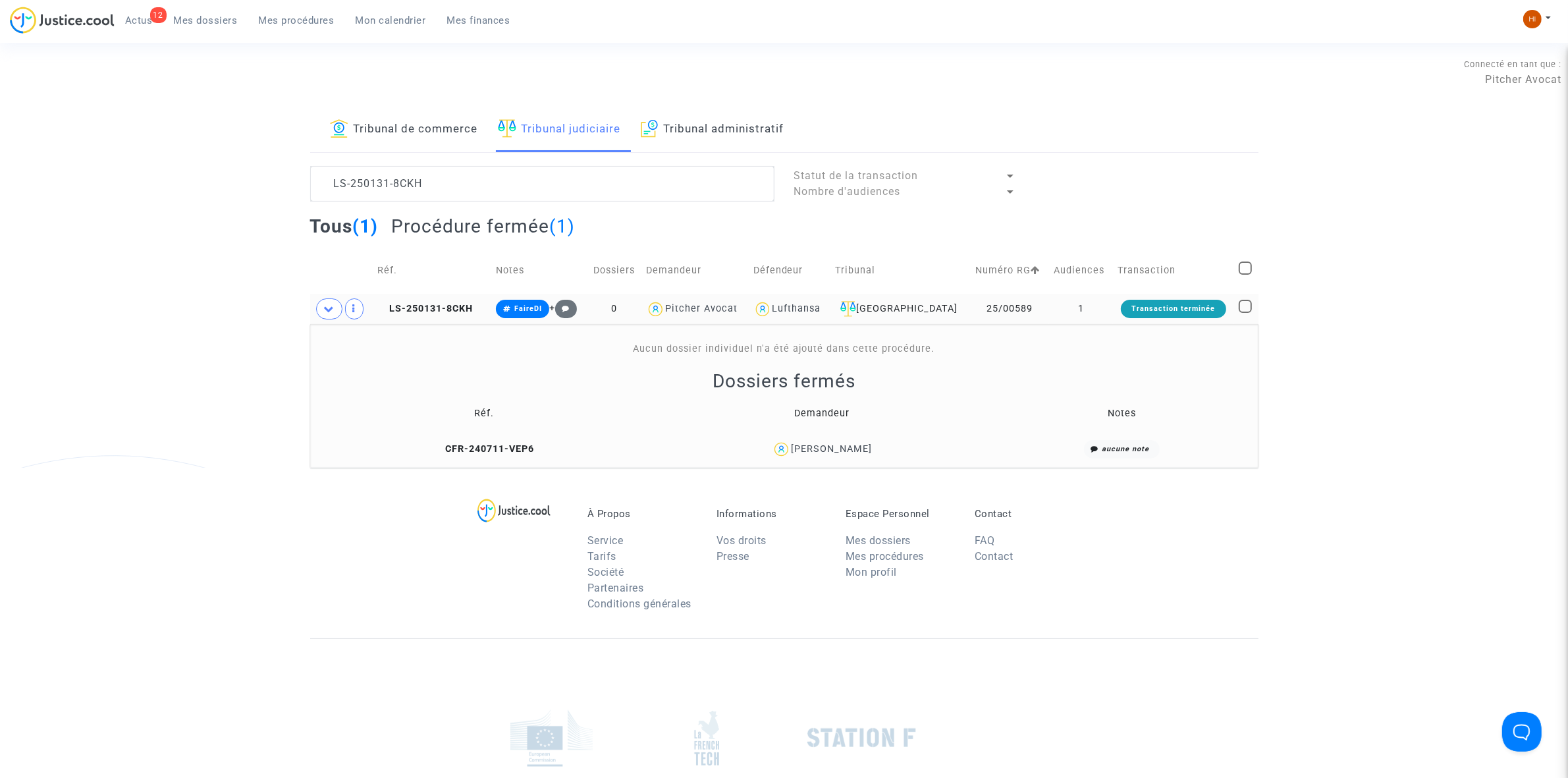
click at [485, 310] on td "LS-250131-8CKH" at bounding box center [431, 308] width 118 height 30
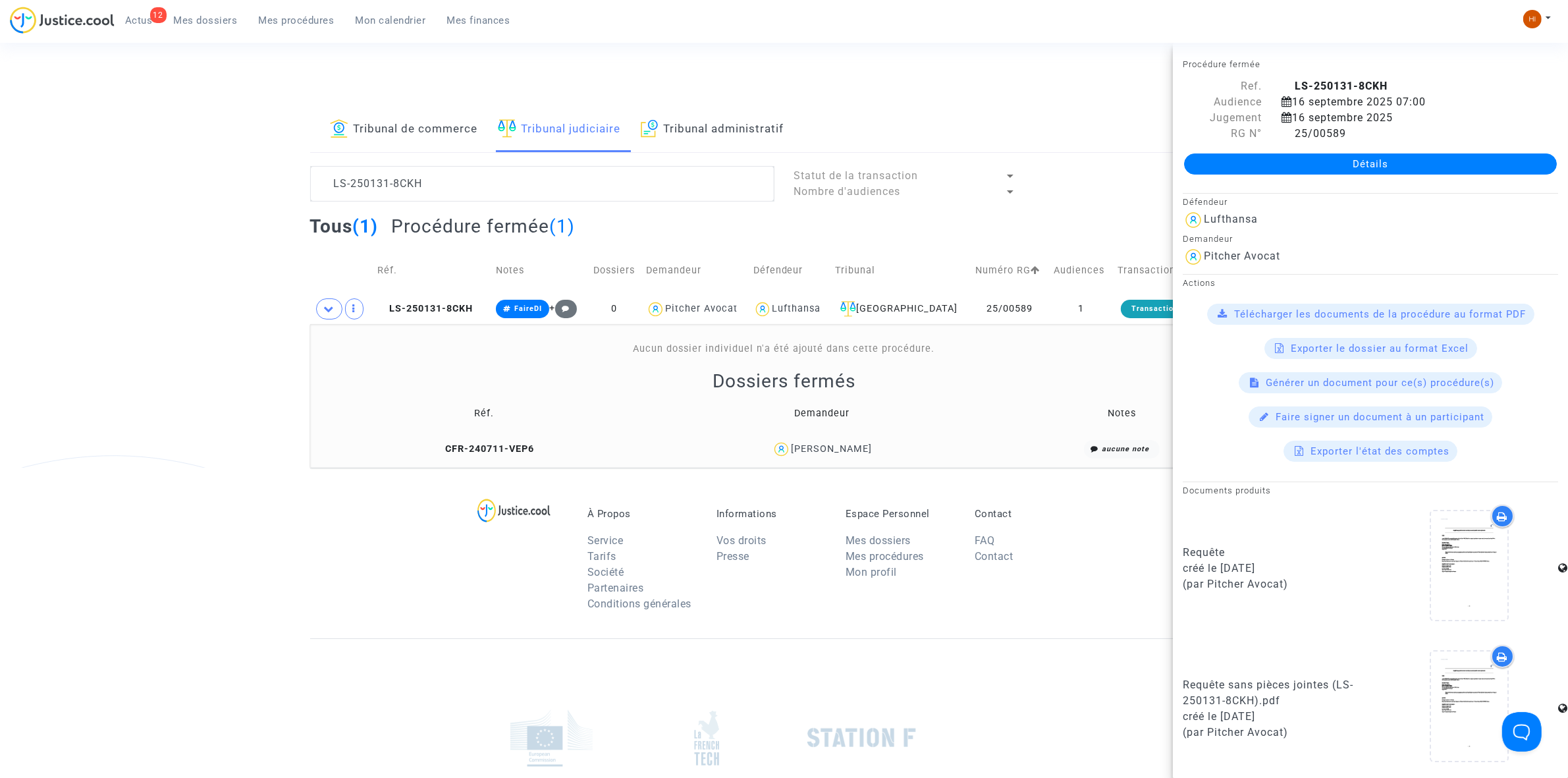
click at [1472, 159] on link "Détails" at bounding box center [1370, 164] width 372 height 21
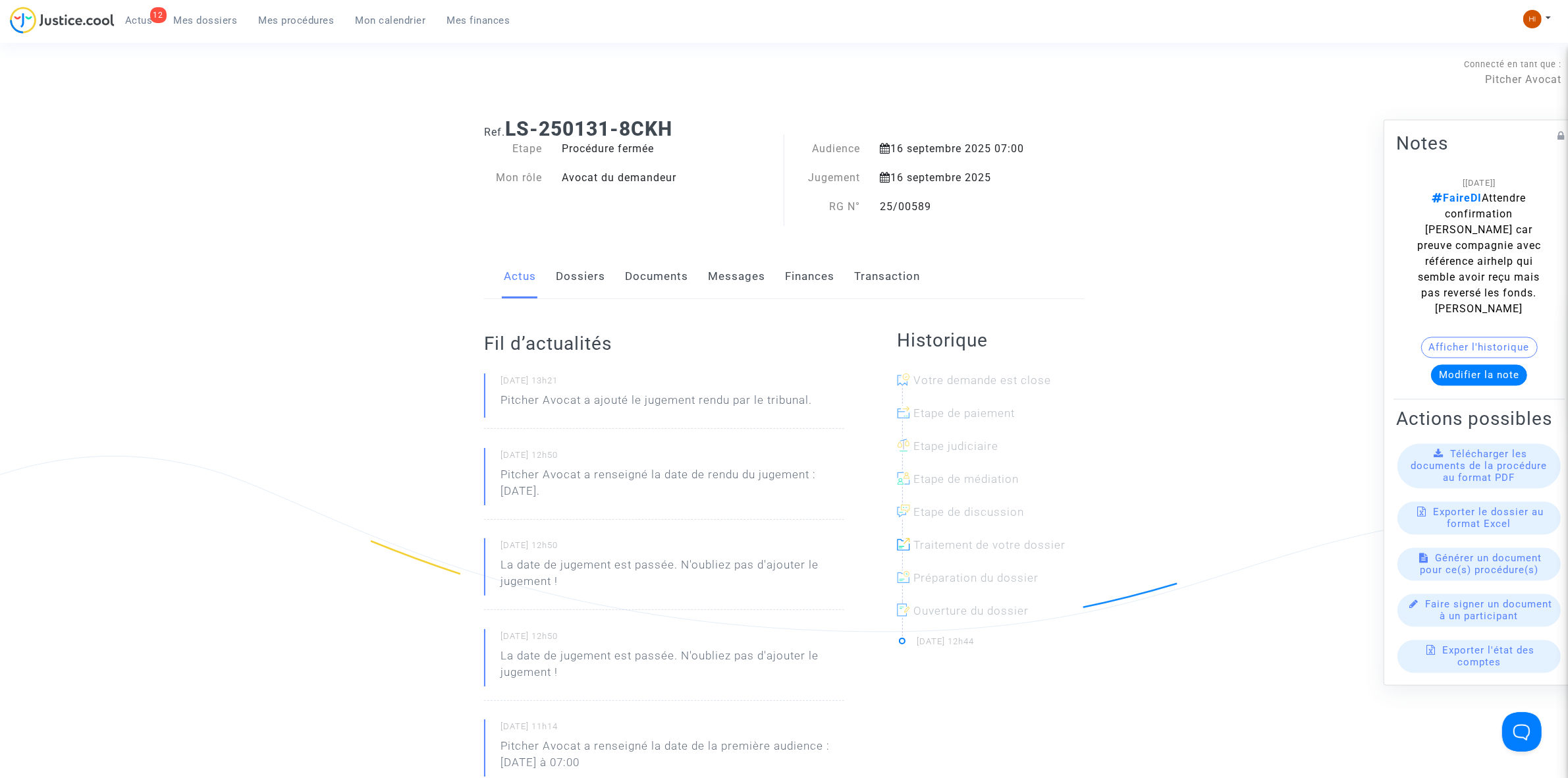
click at [679, 278] on link "Documents" at bounding box center [657, 276] width 64 height 43
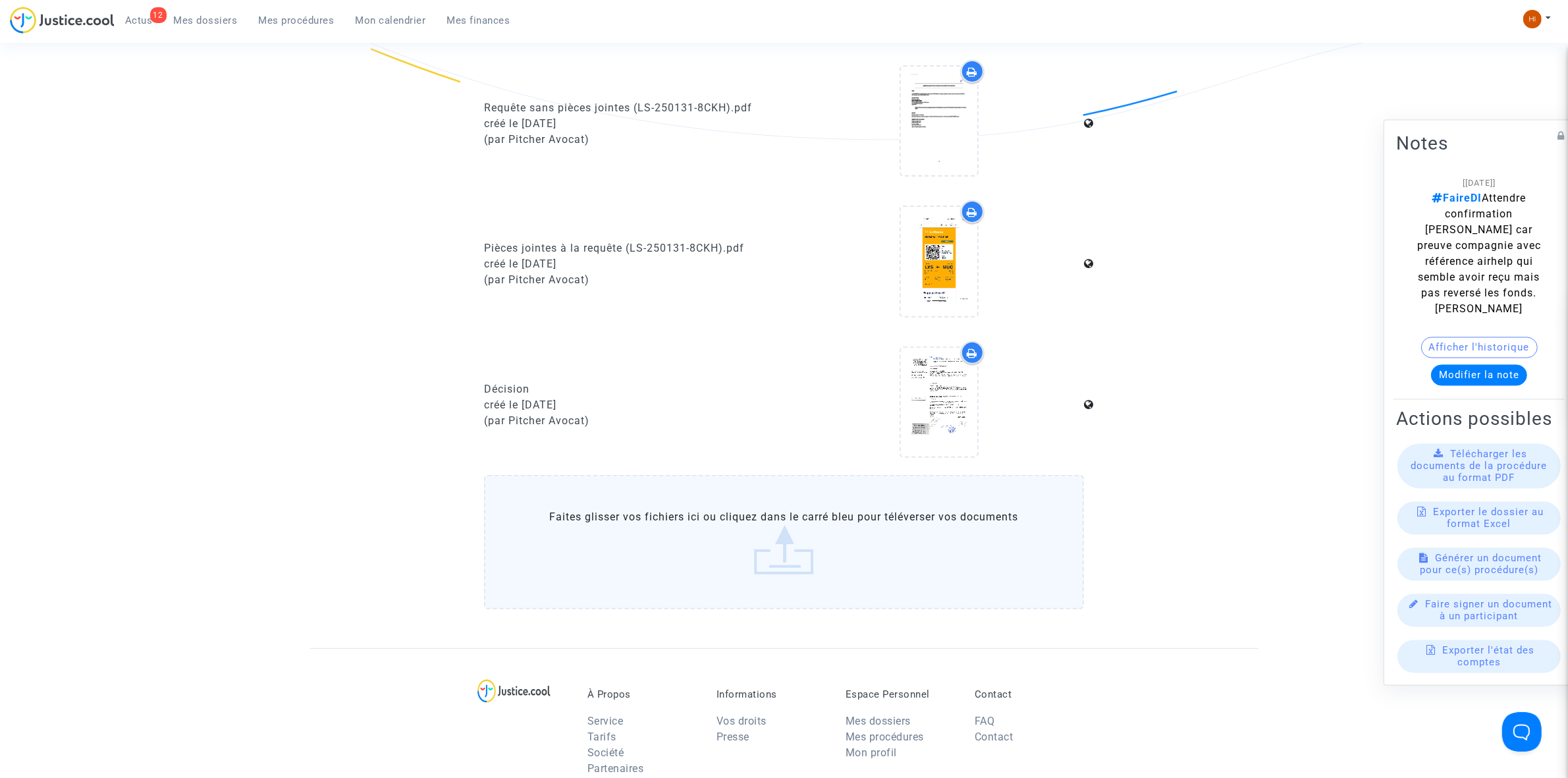
scroll to position [494, 0]
click at [952, 389] on icon at bounding box center [939, 400] width 43 height 42
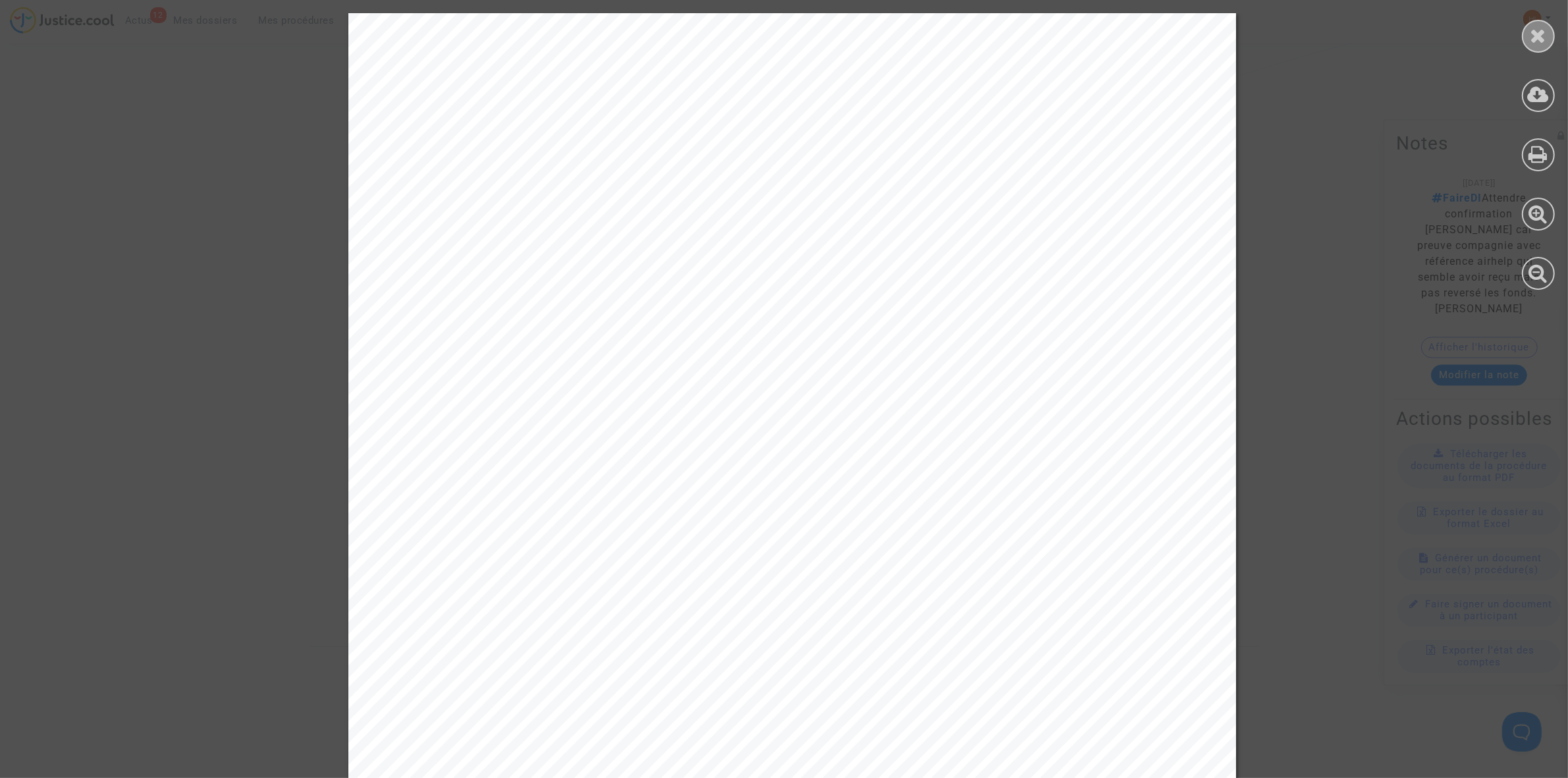
click at [1549, 40] on div at bounding box center [1538, 36] width 33 height 33
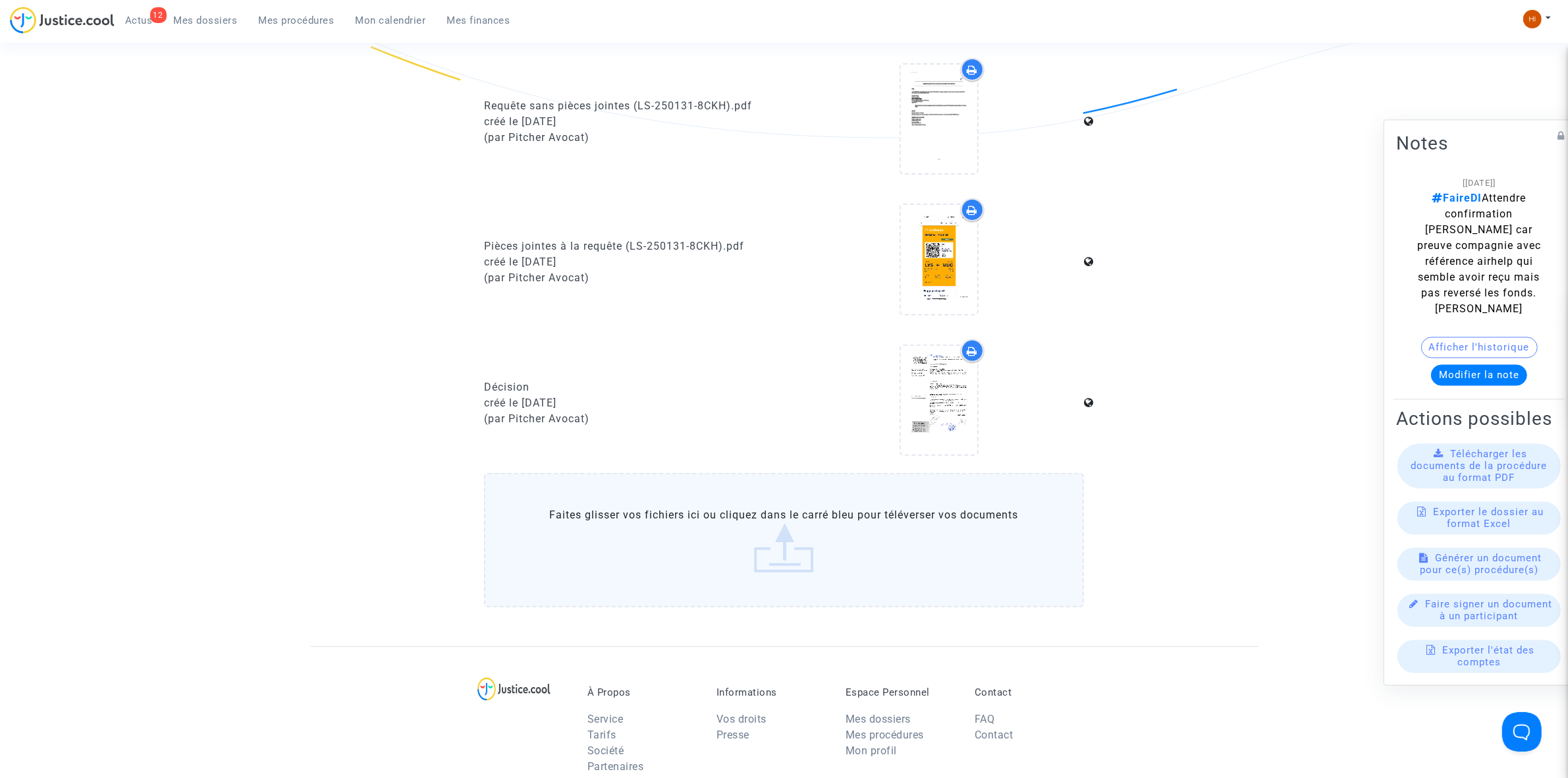
click at [304, 28] on link "Mes procédures" at bounding box center [296, 21] width 97 height 20
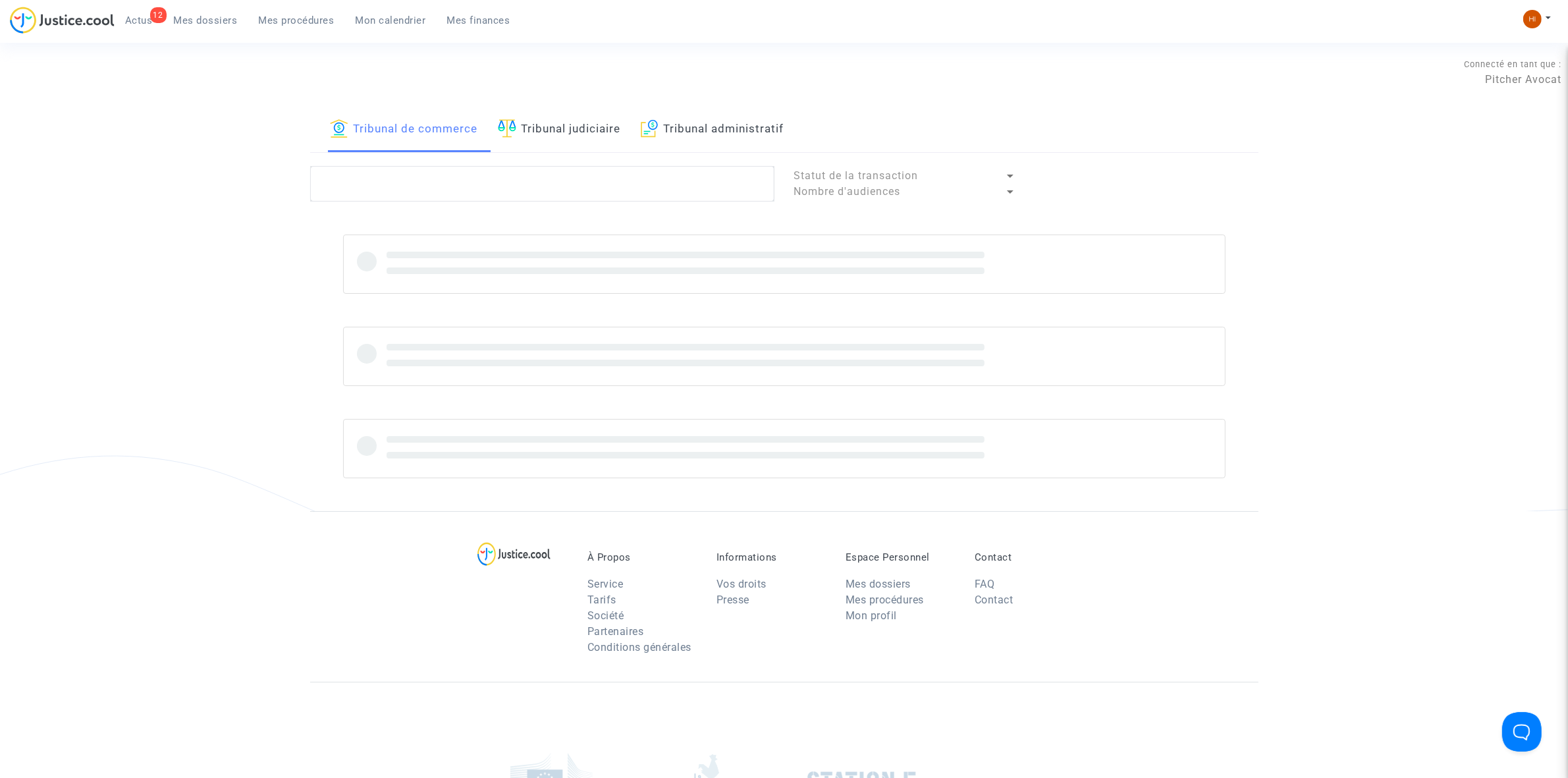
click at [550, 142] on link "Tribunal judiciaire" at bounding box center [560, 130] width 123 height 45
click at [519, 199] on textarea at bounding box center [542, 183] width 464 height 35
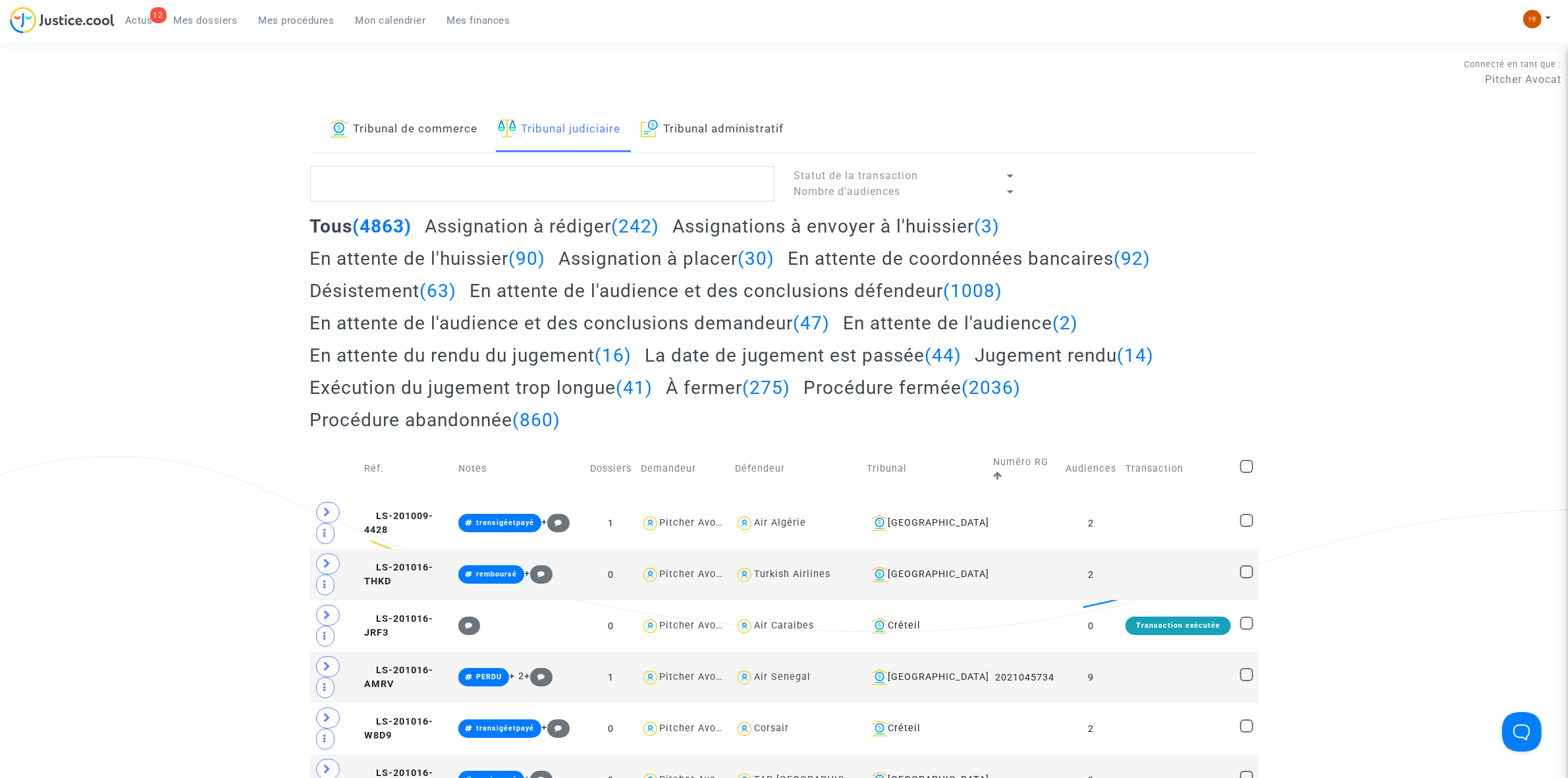
click at [580, 129] on link "Tribunal judiciaire" at bounding box center [560, 130] width 123 height 45
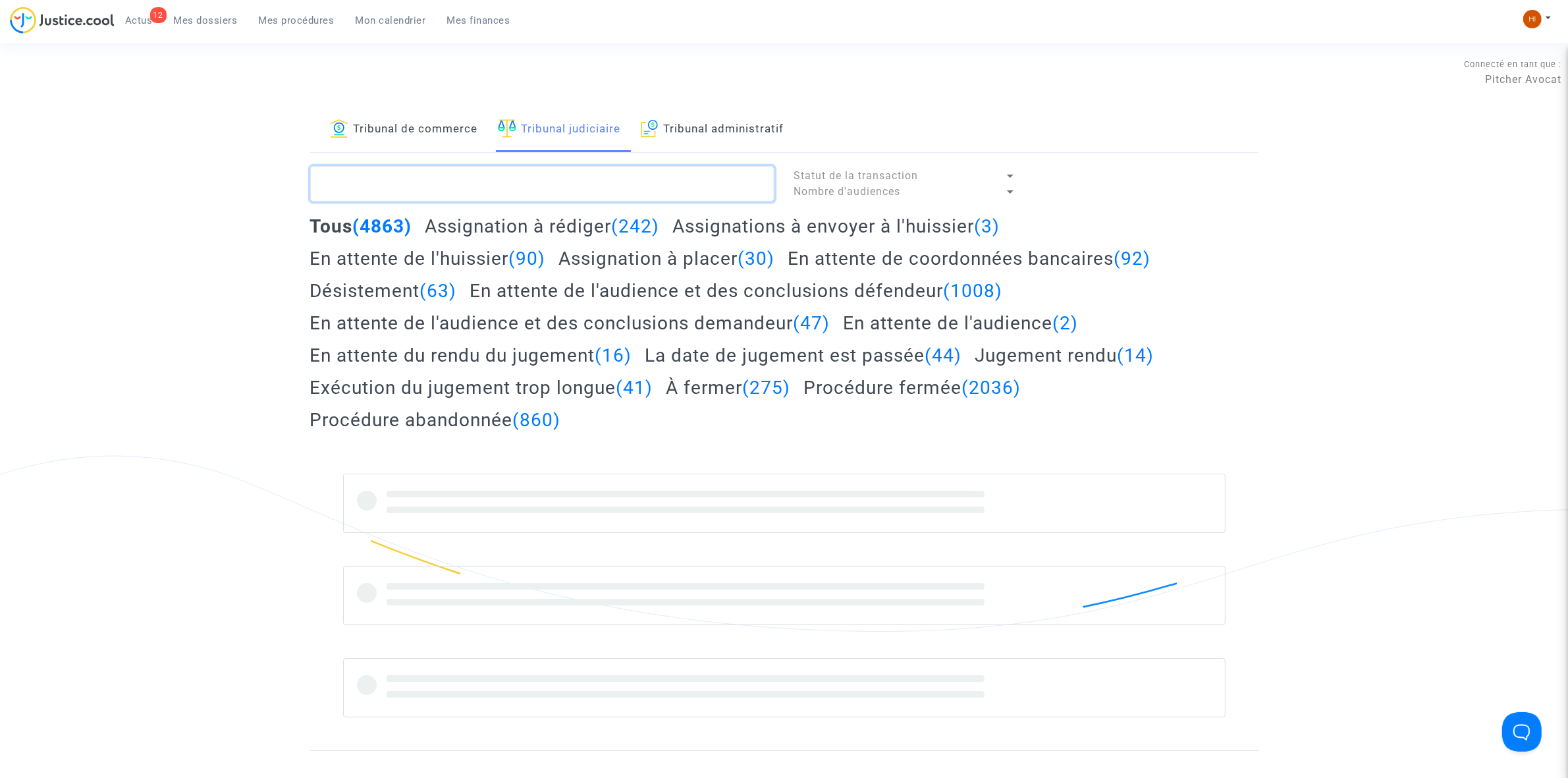
click at [544, 189] on textarea at bounding box center [542, 183] width 464 height 35
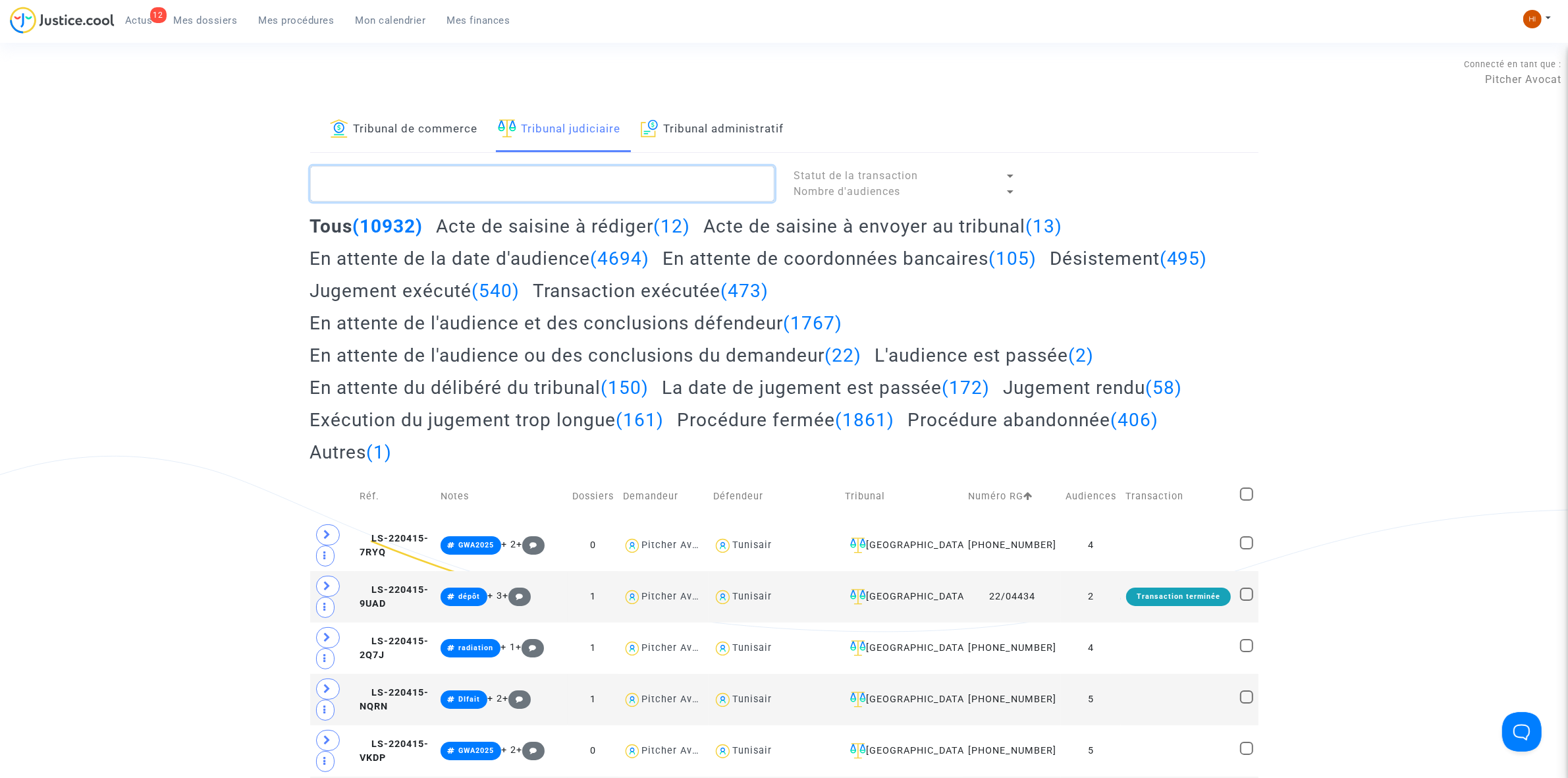
paste textarea "LS-250131-T9T7"
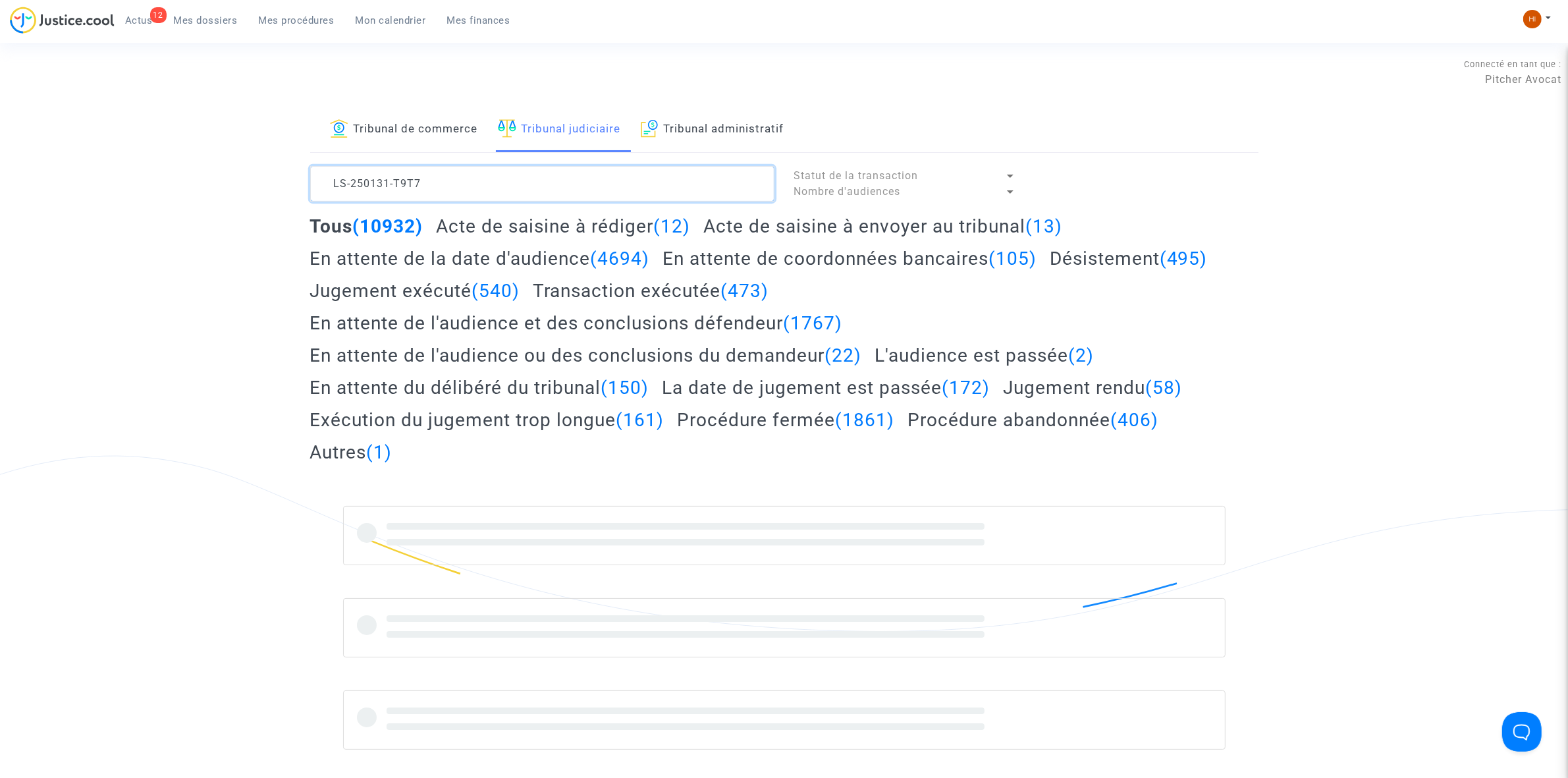
type textarea "LS-250131-T9T7"
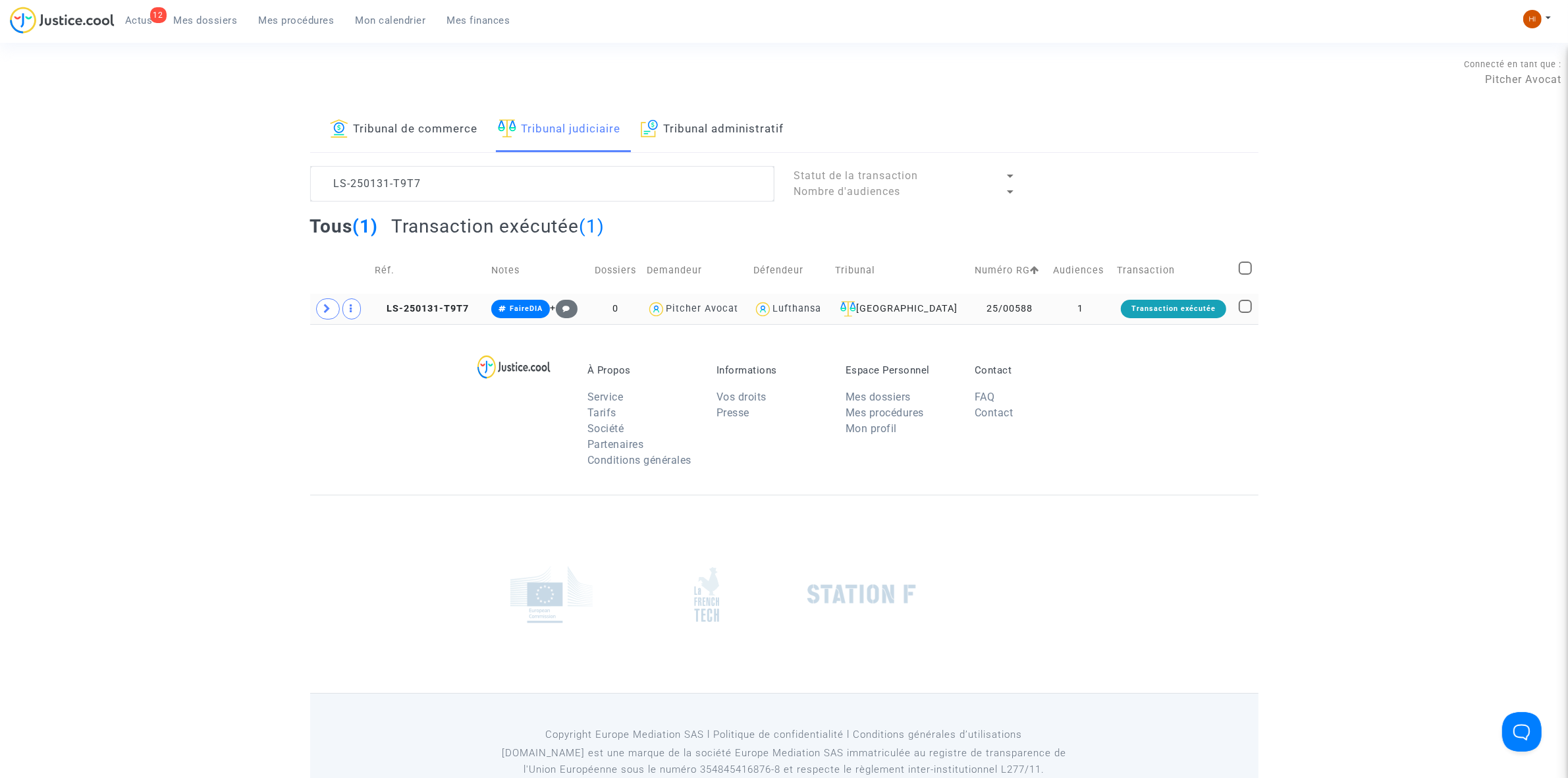
click at [435, 298] on td "LS-250131-T9T7" at bounding box center [428, 308] width 116 height 30
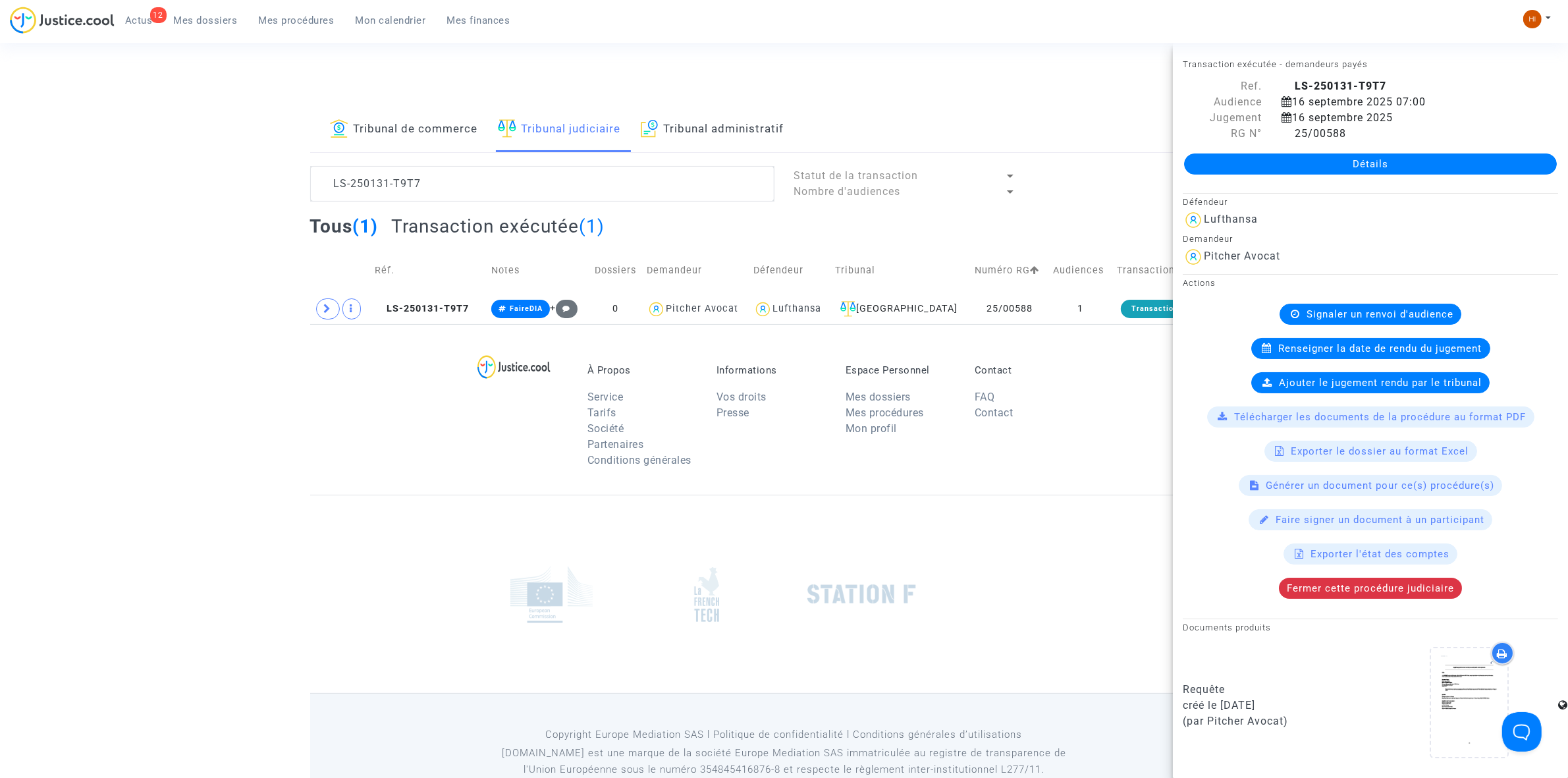
click at [1331, 160] on link "Détails" at bounding box center [1370, 164] width 372 height 21
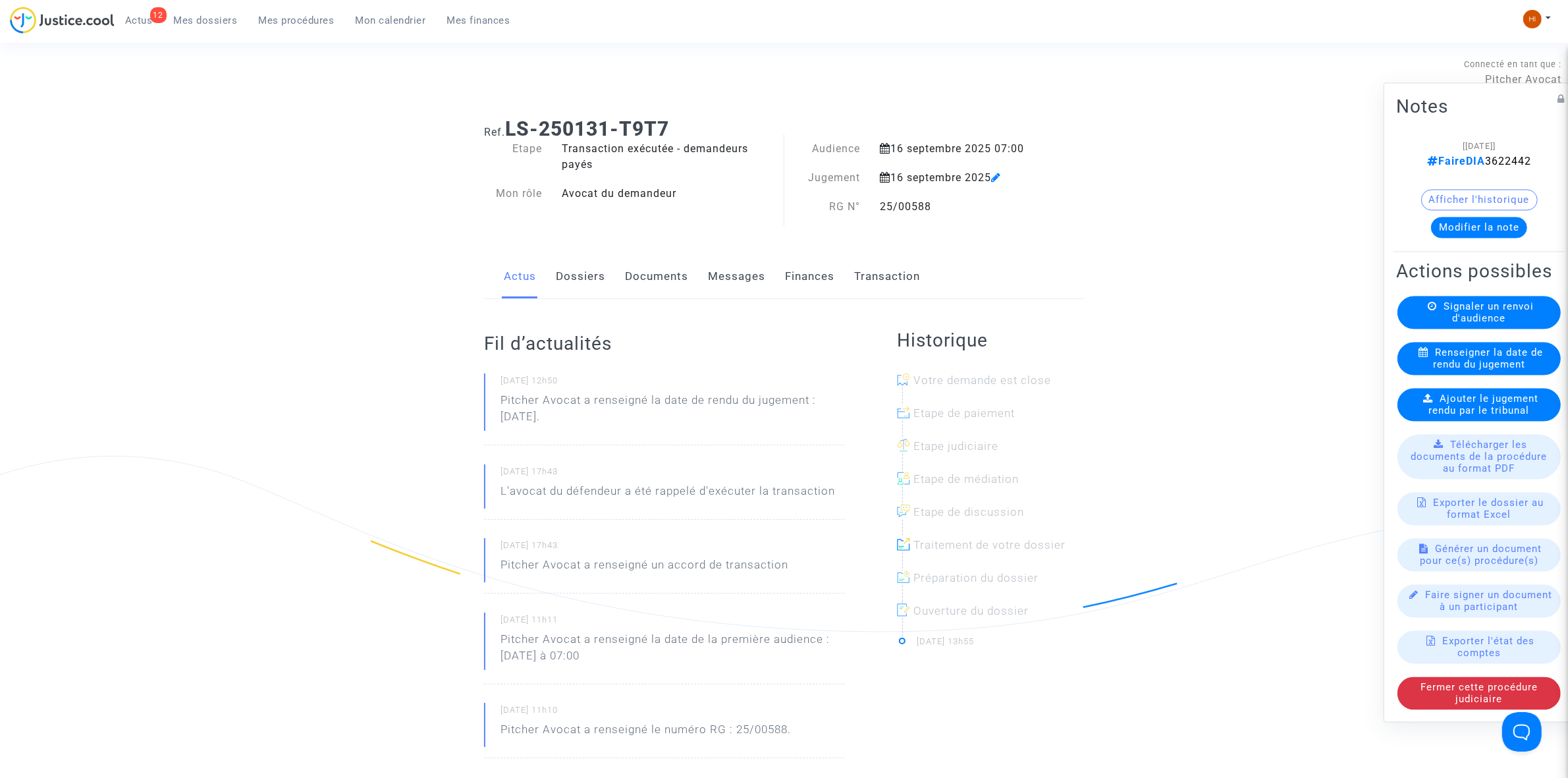
click at [571, 280] on link "Dossiers" at bounding box center [580, 276] width 49 height 43
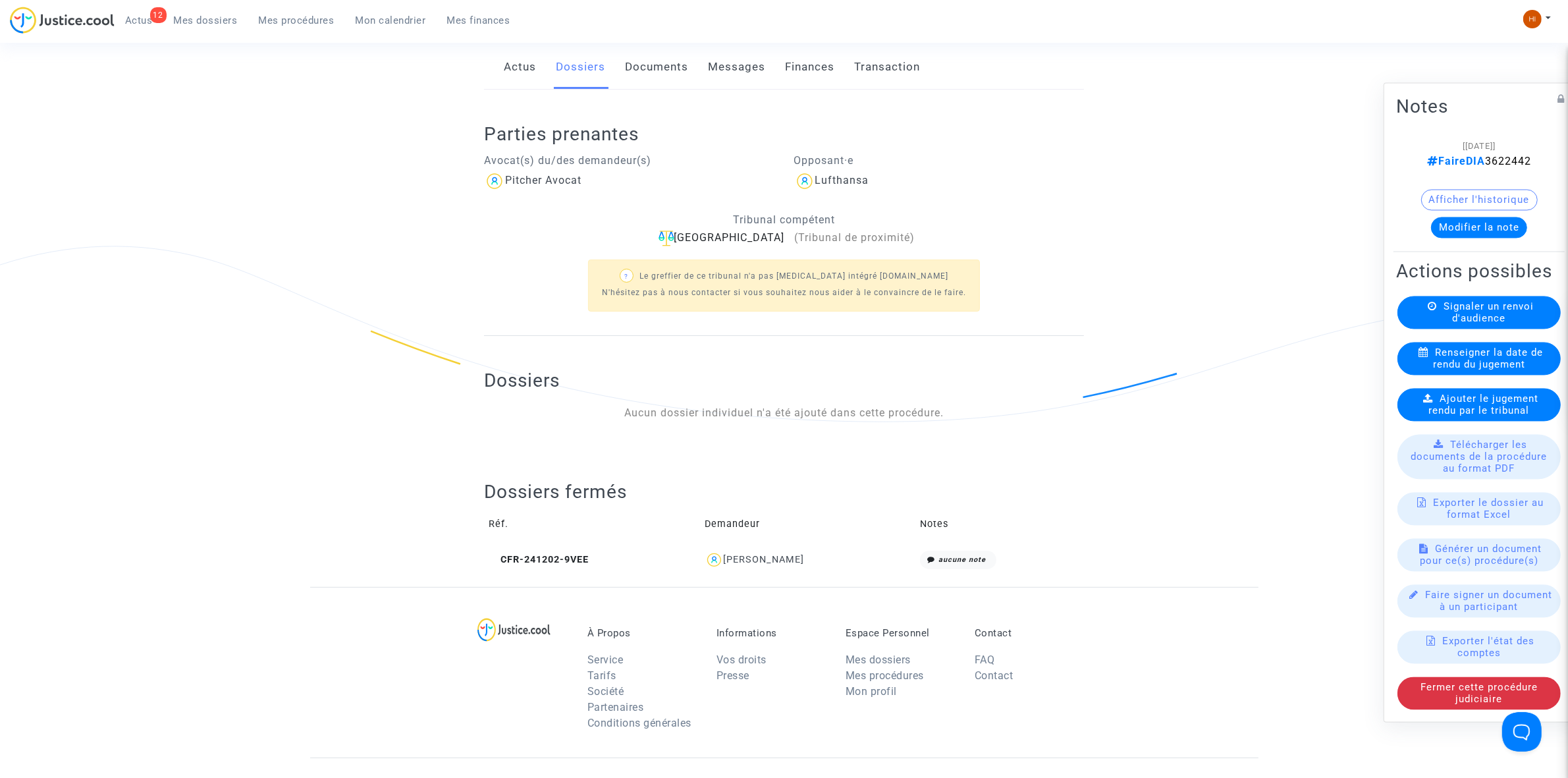
scroll to position [494, 0]
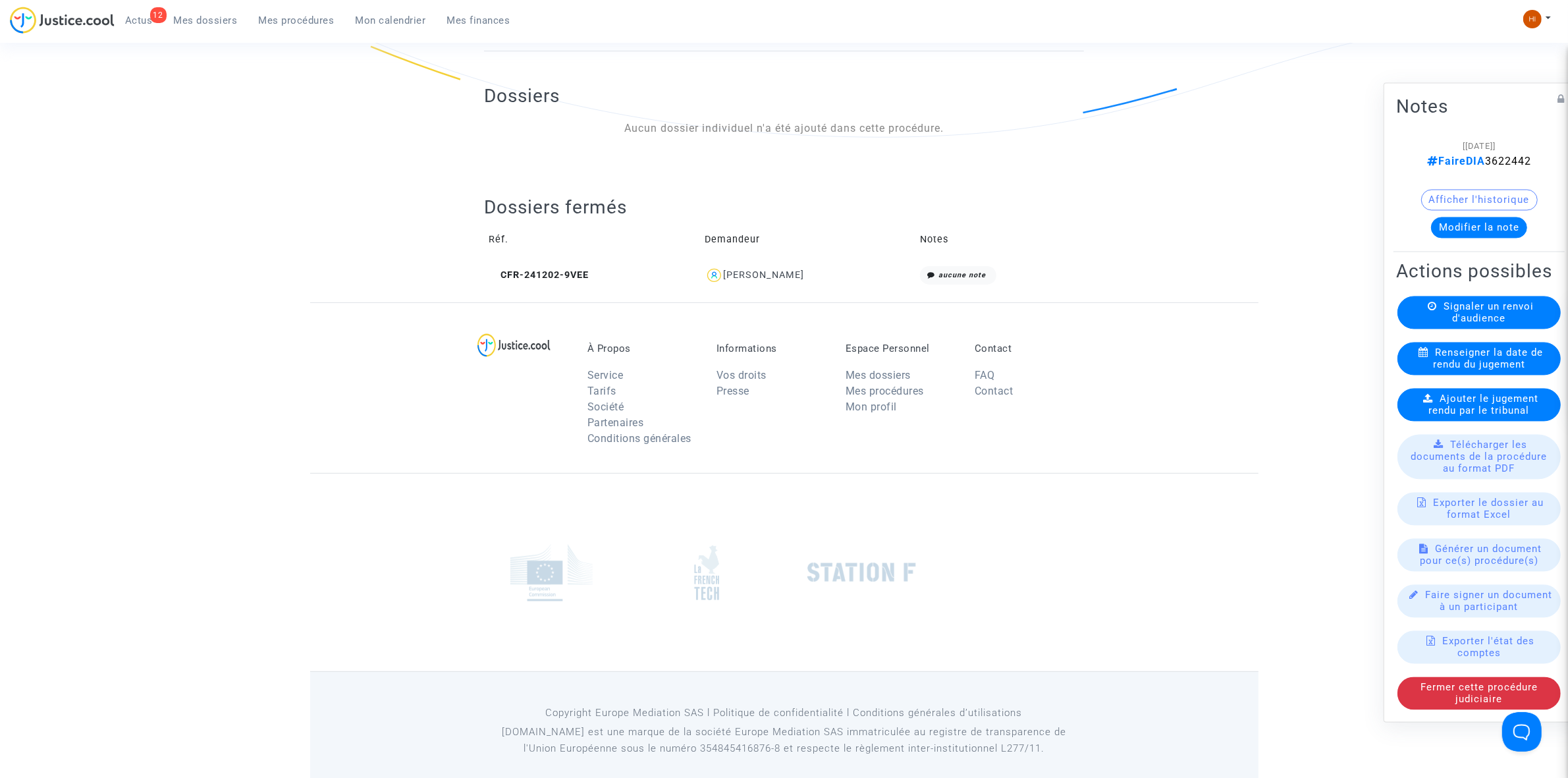
click at [1513, 421] on div "Ajouter le jugement rendu par le tribunal" at bounding box center [1479, 404] width 163 height 33
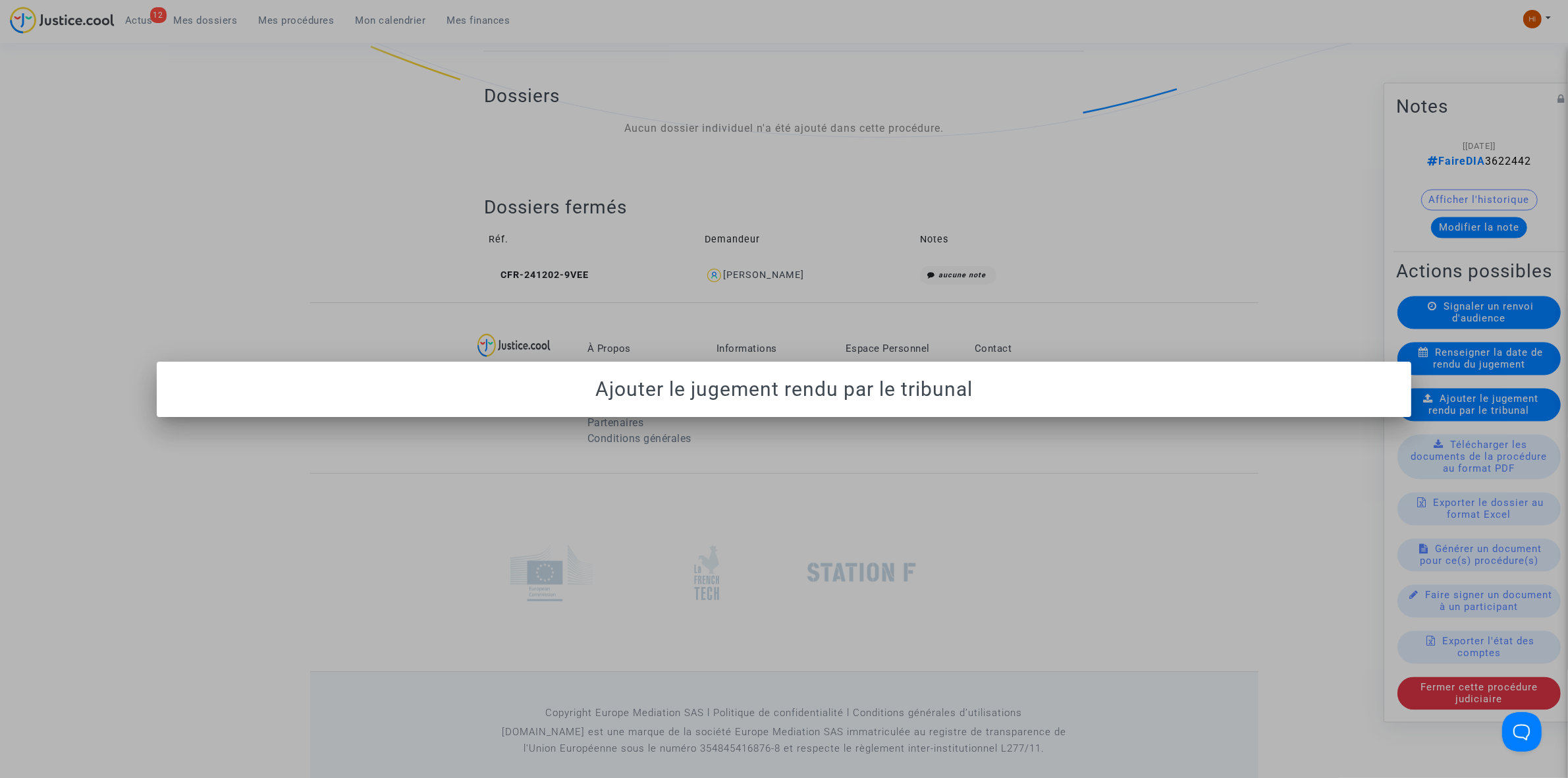
scroll to position [0, 0]
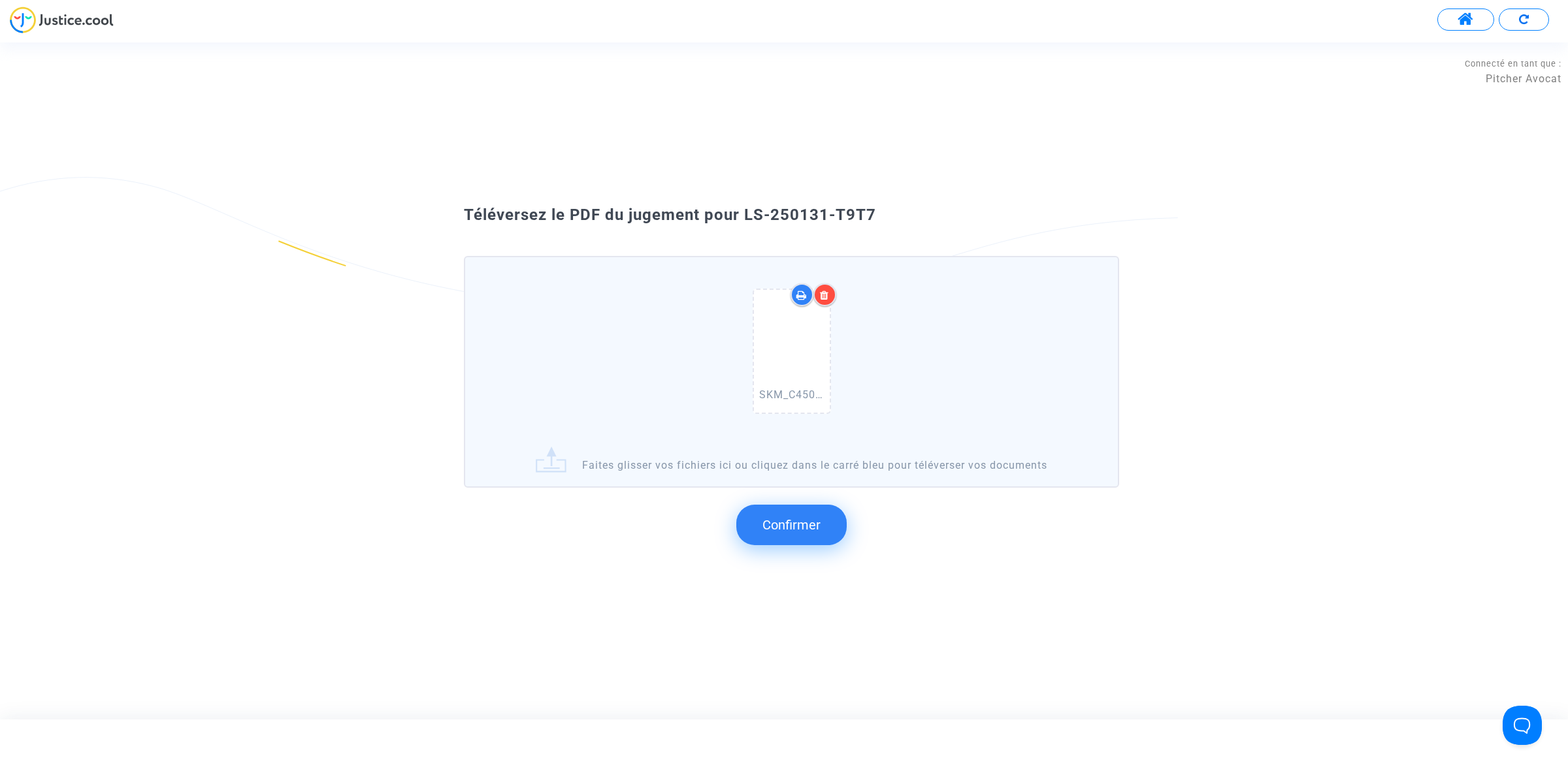
click at [807, 517] on span "Confirmer" at bounding box center [791, 525] width 58 height 16
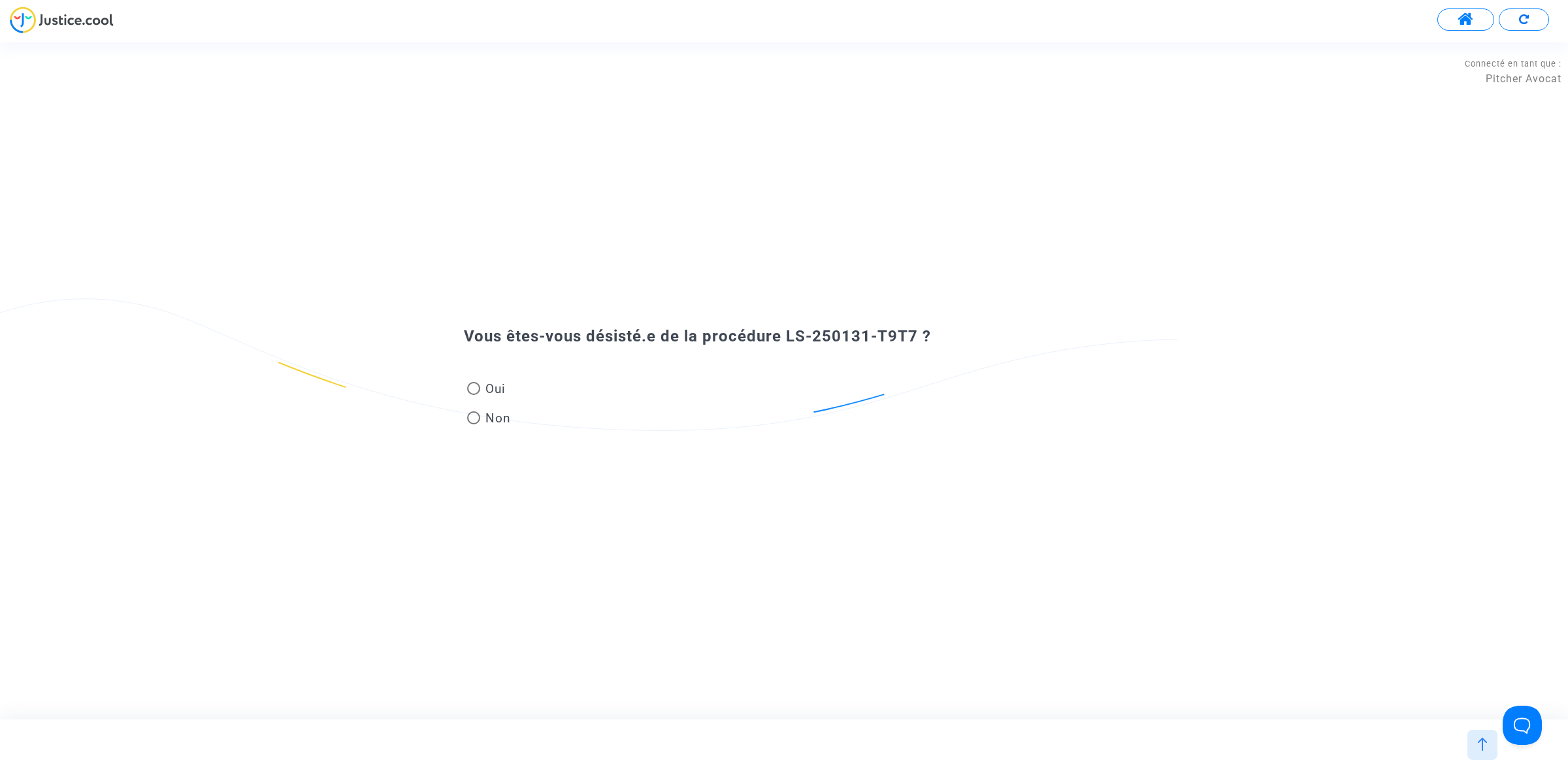
click at [478, 384] on span at bounding box center [474, 388] width 13 height 13
click at [474, 395] on input "Oui" at bounding box center [473, 395] width 1 height 1
radio input "true"
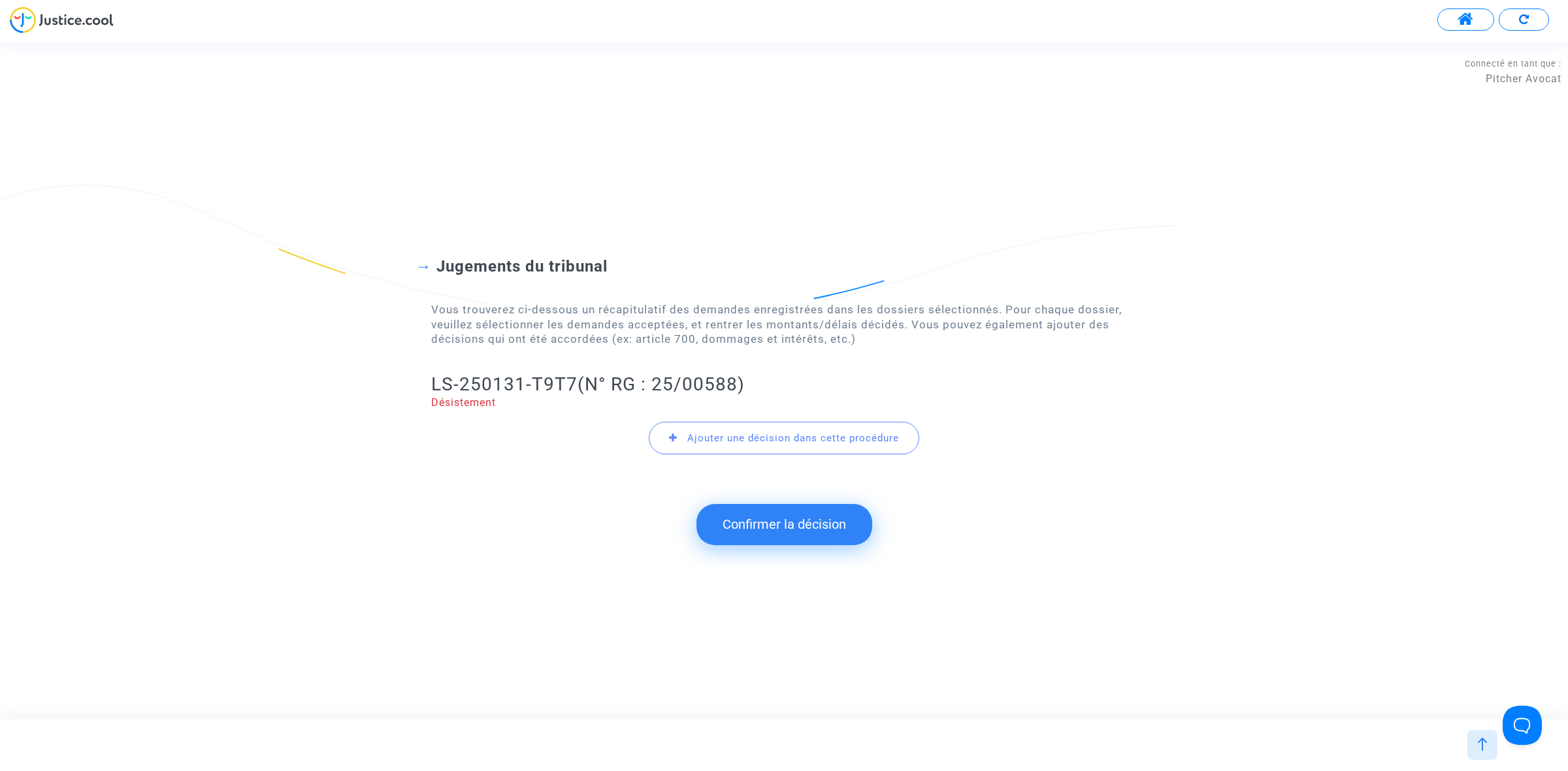
click at [742, 511] on button "Confirmer la décision" at bounding box center [784, 524] width 176 height 40
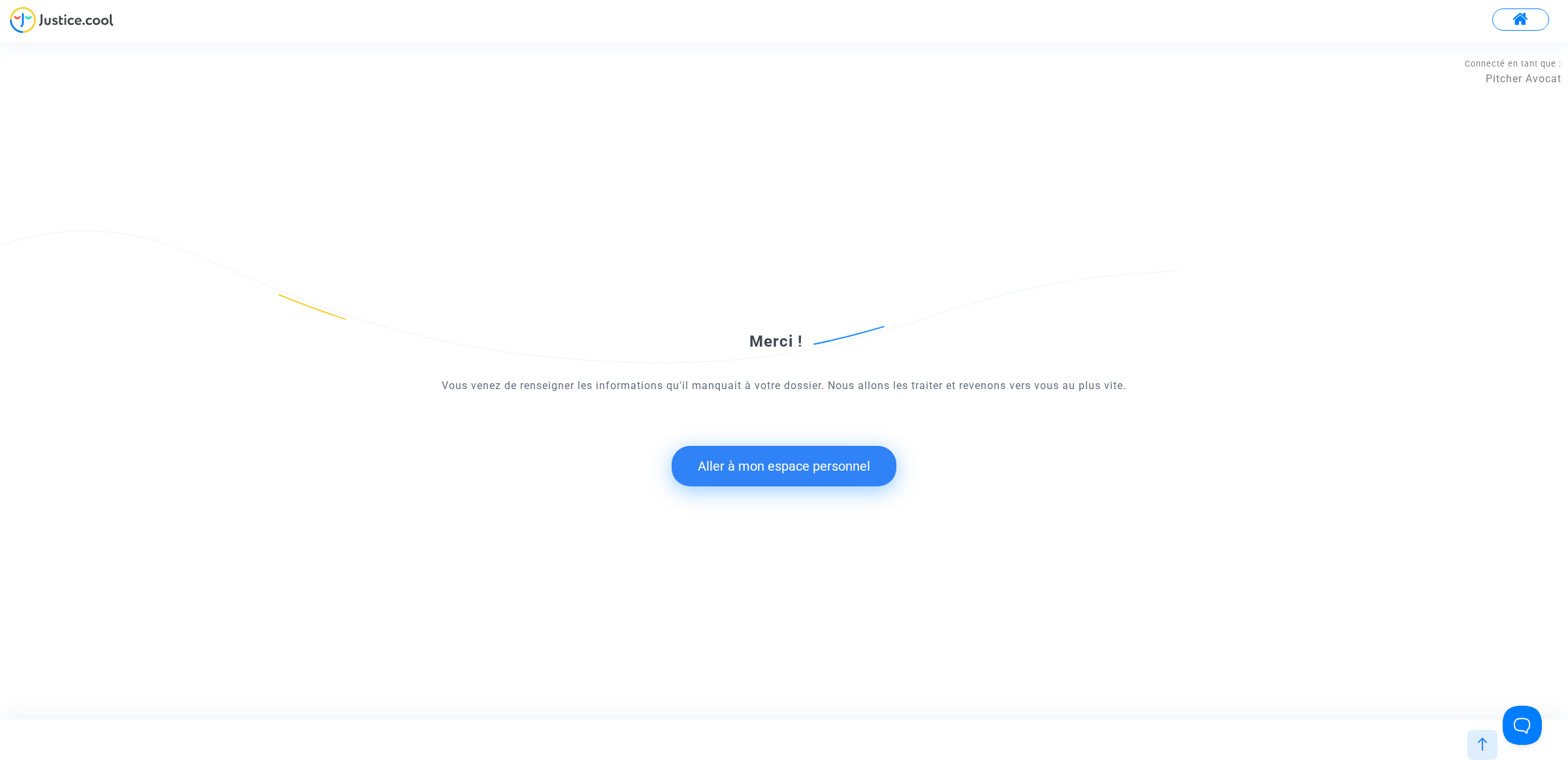
click at [755, 474] on button "Aller à mon espace personnel" at bounding box center [783, 466] width 225 height 40
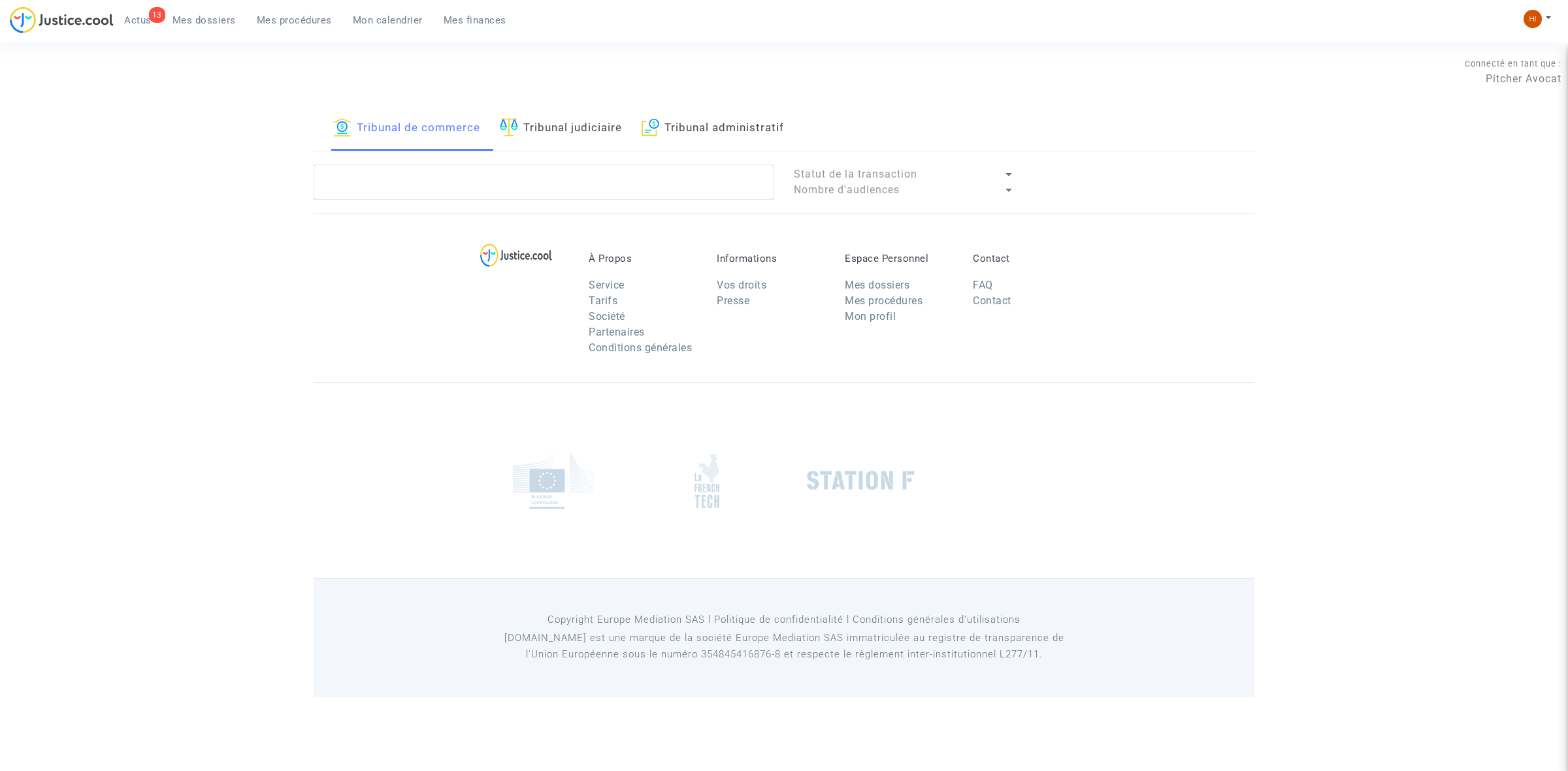
click at [547, 134] on link "Tribunal judiciaire" at bounding box center [560, 129] width 122 height 44
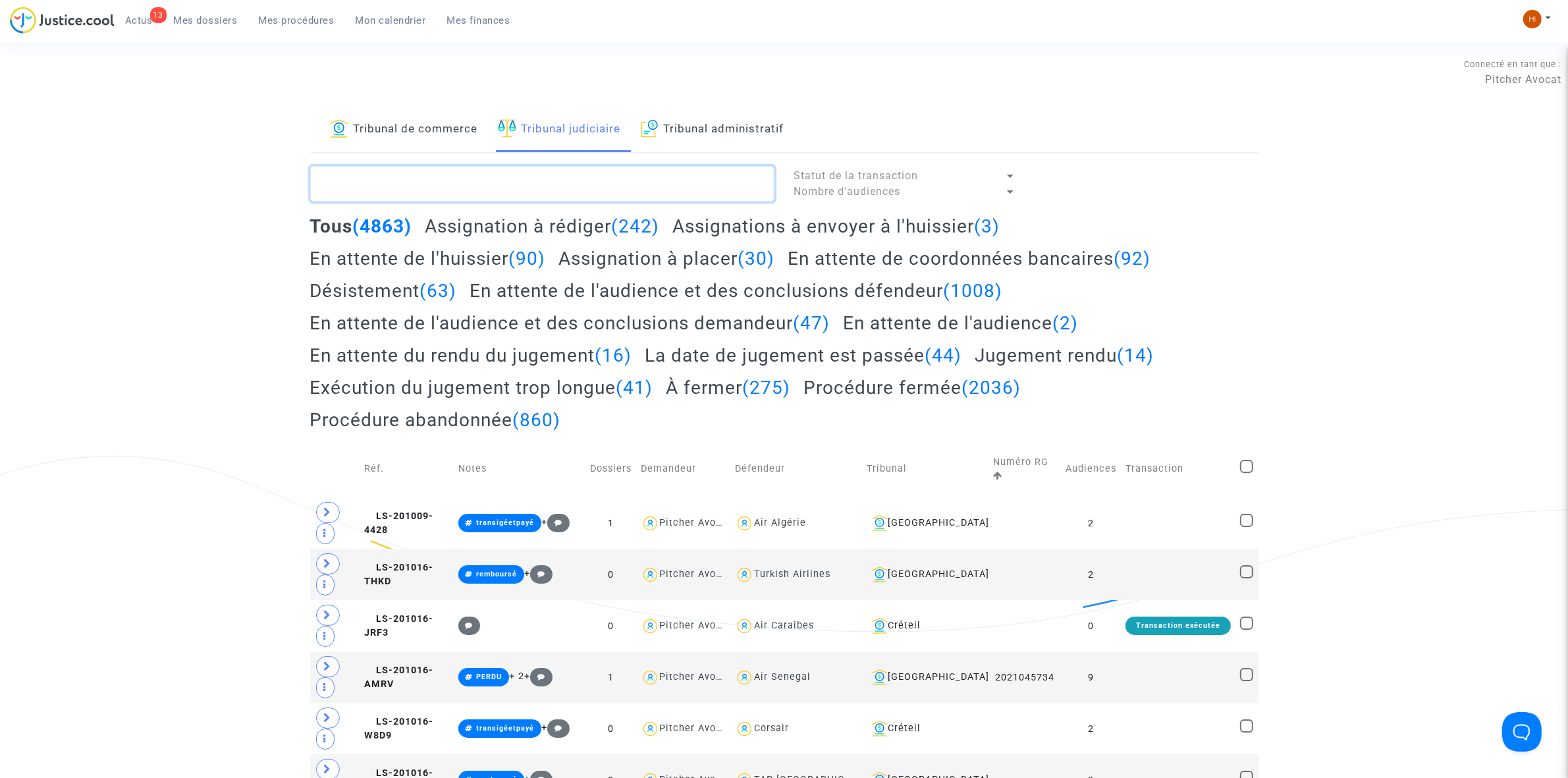
click at [555, 190] on textarea at bounding box center [542, 183] width 464 height 35
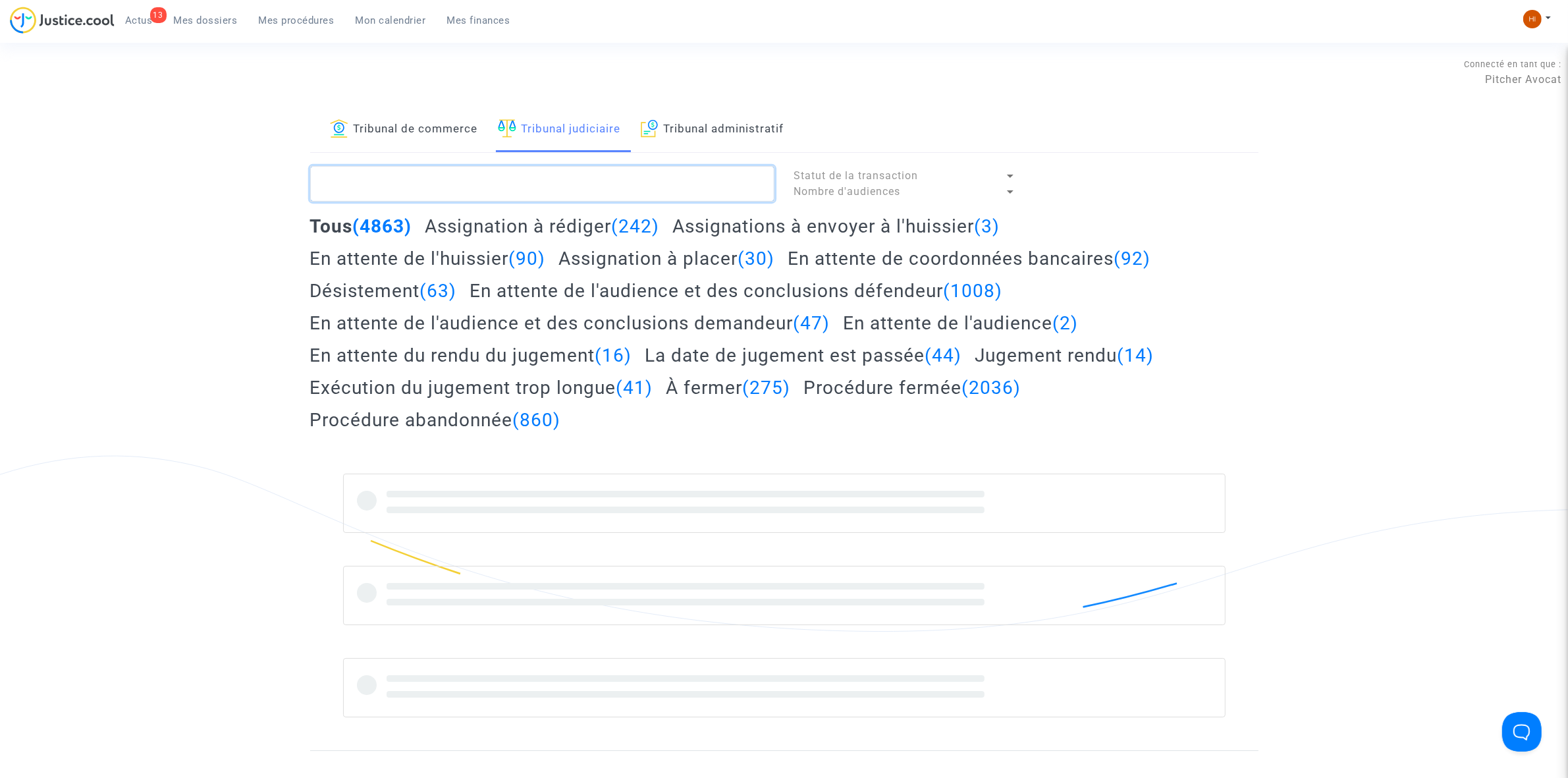
paste textarea "LS-250131-T9T7"
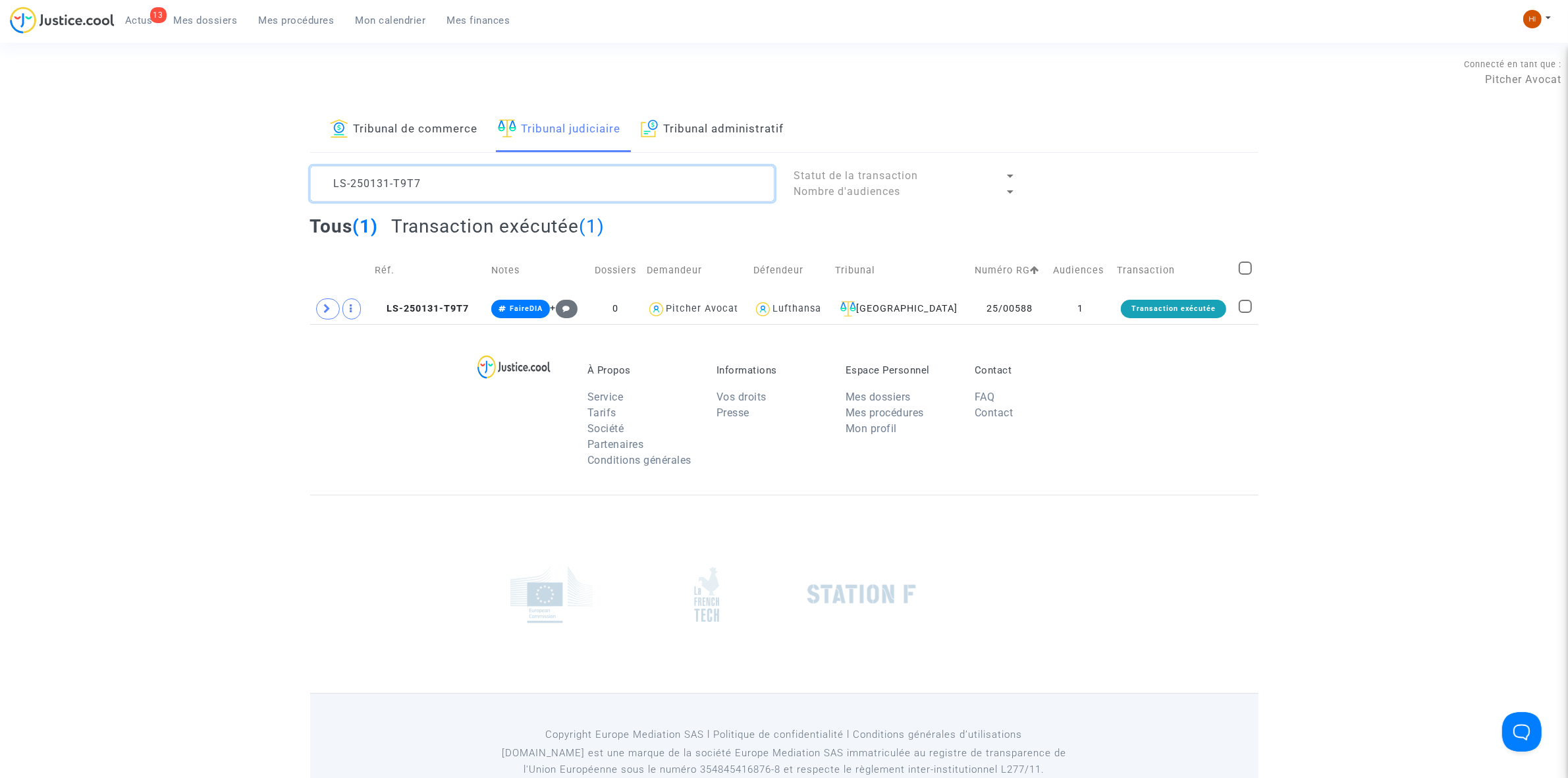
type textarea "LS-250131-T9T7"
click at [447, 313] on span "LS-250131-T9T7" at bounding box center [421, 308] width 94 height 11
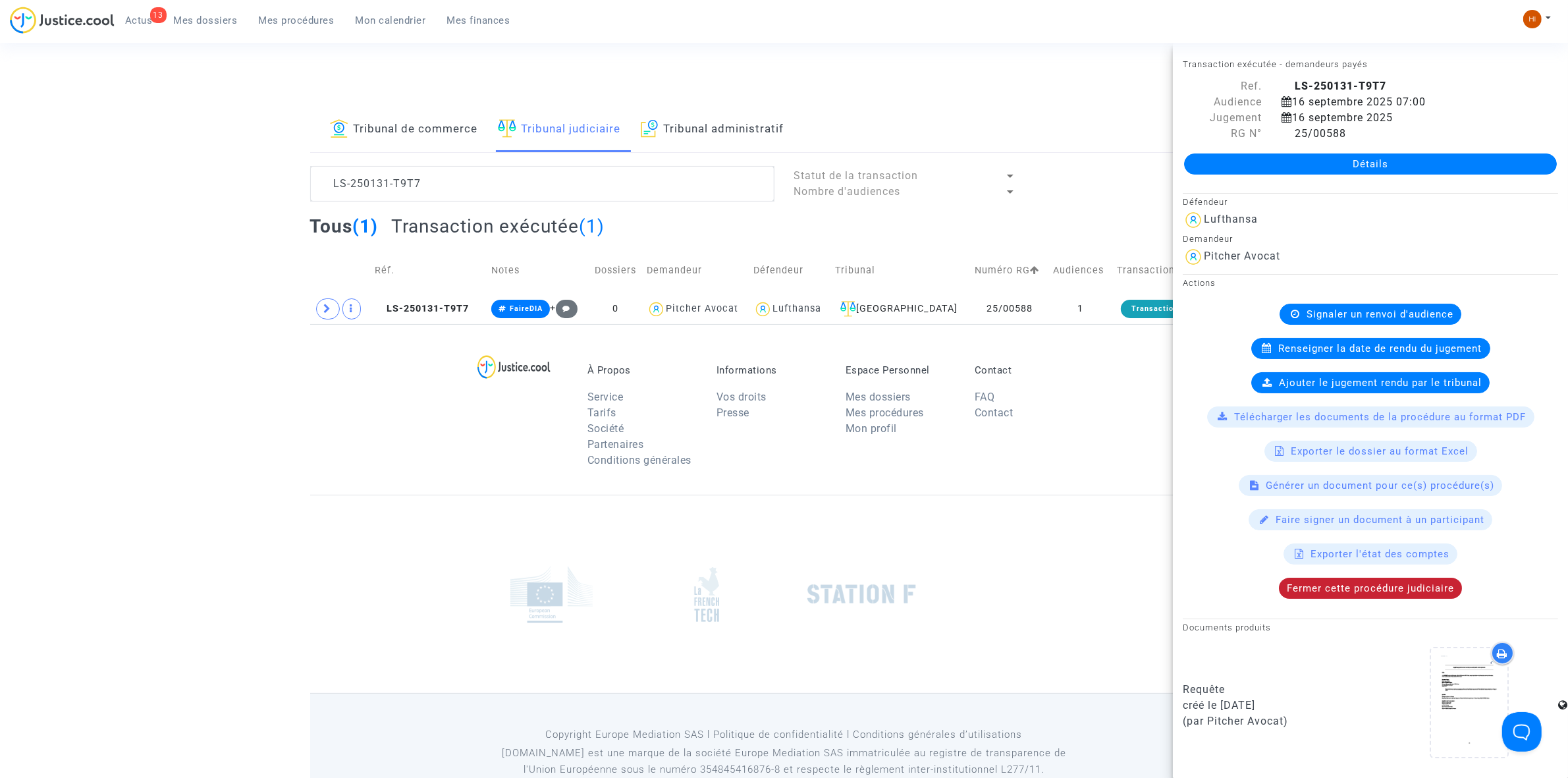
click at [1365, 585] on div "Fermer cette procédure judiciaire" at bounding box center [1371, 589] width 183 height 21
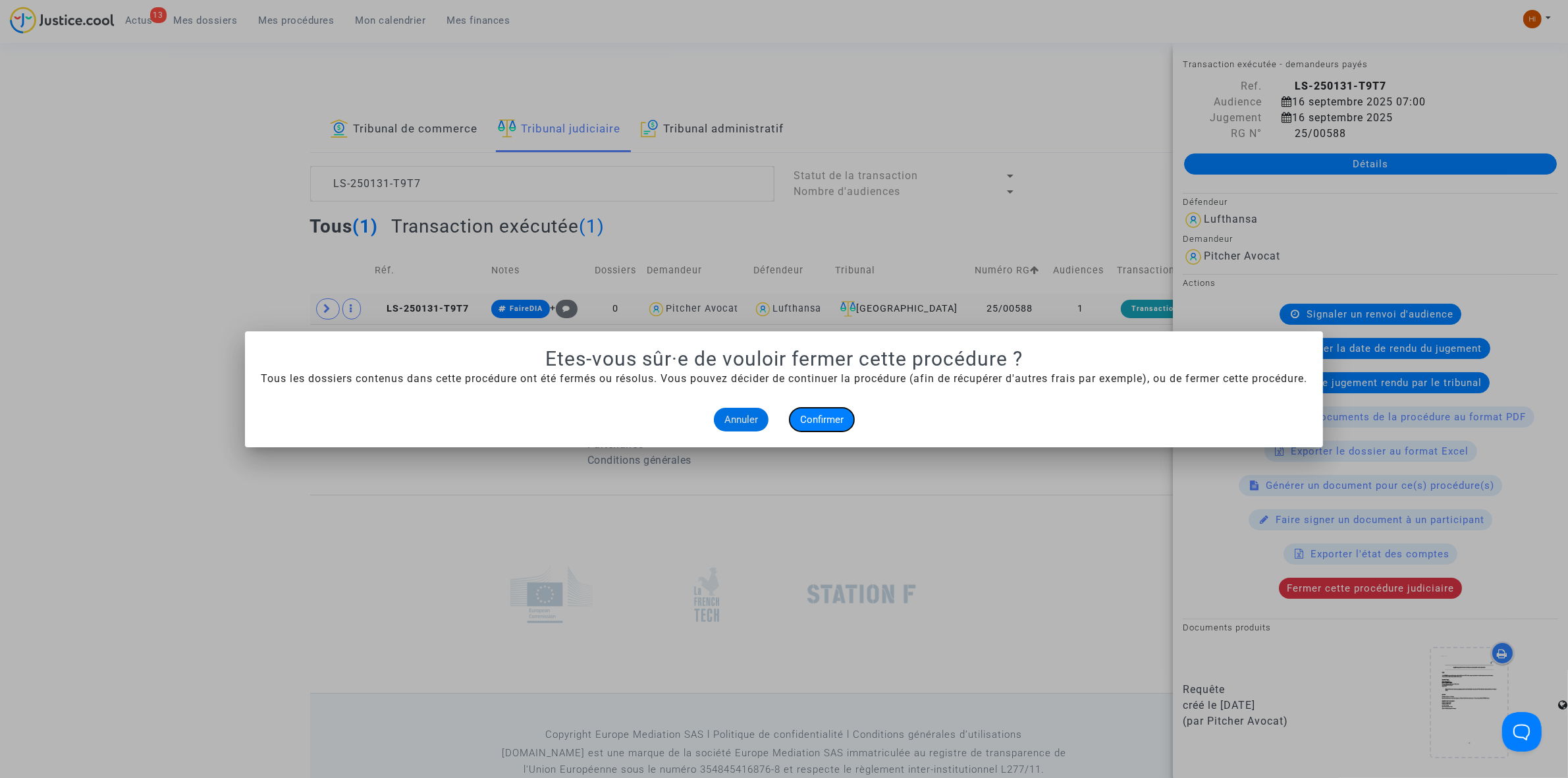
drag, startPoint x: 822, startPoint y: 416, endPoint x: 604, endPoint y: 306, distance: 244.2
click at [823, 416] on span "Confirmer" at bounding box center [822, 419] width 43 height 12
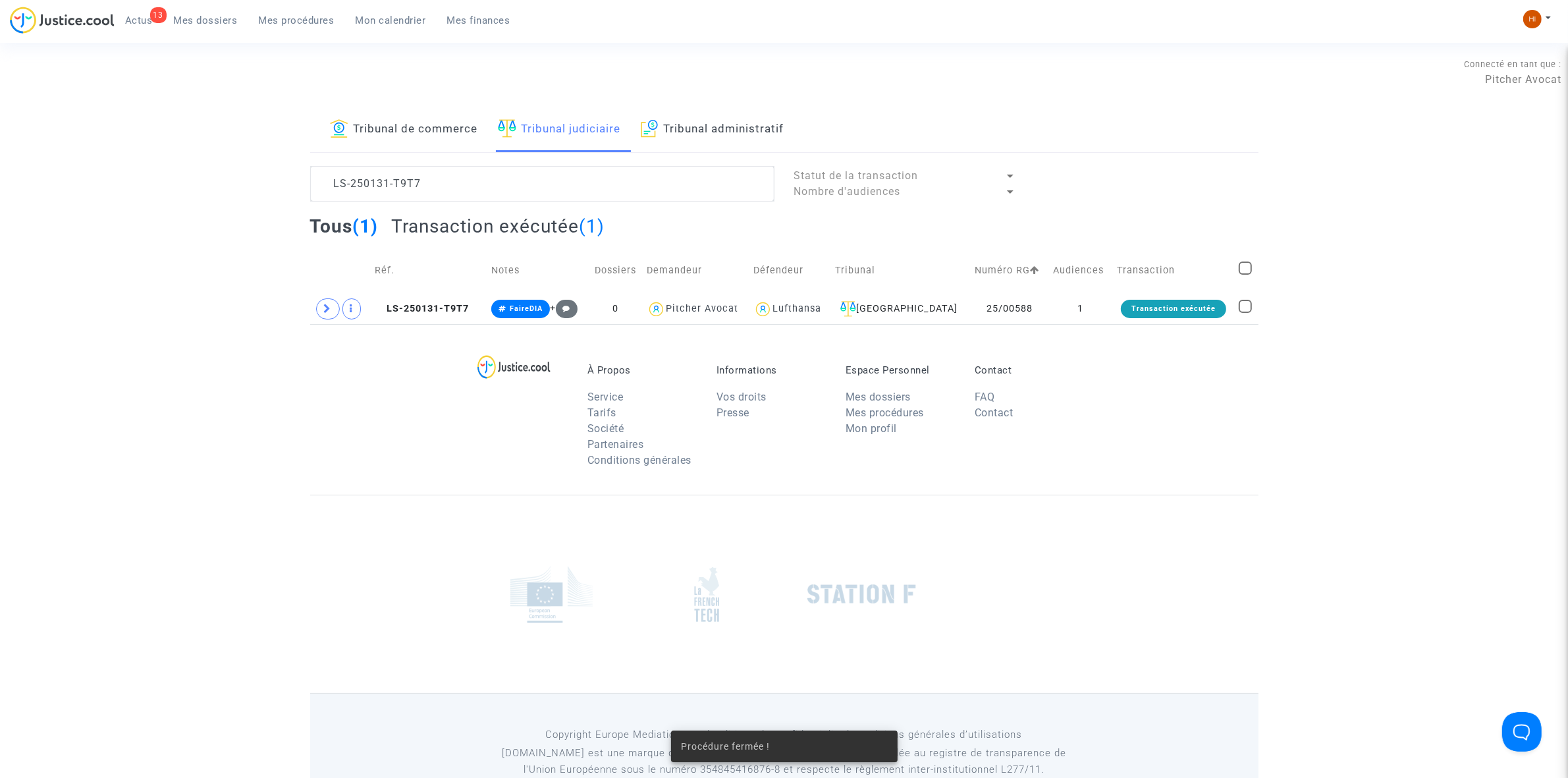
click at [402, 135] on link "Tribunal de commerce" at bounding box center [404, 130] width 148 height 45
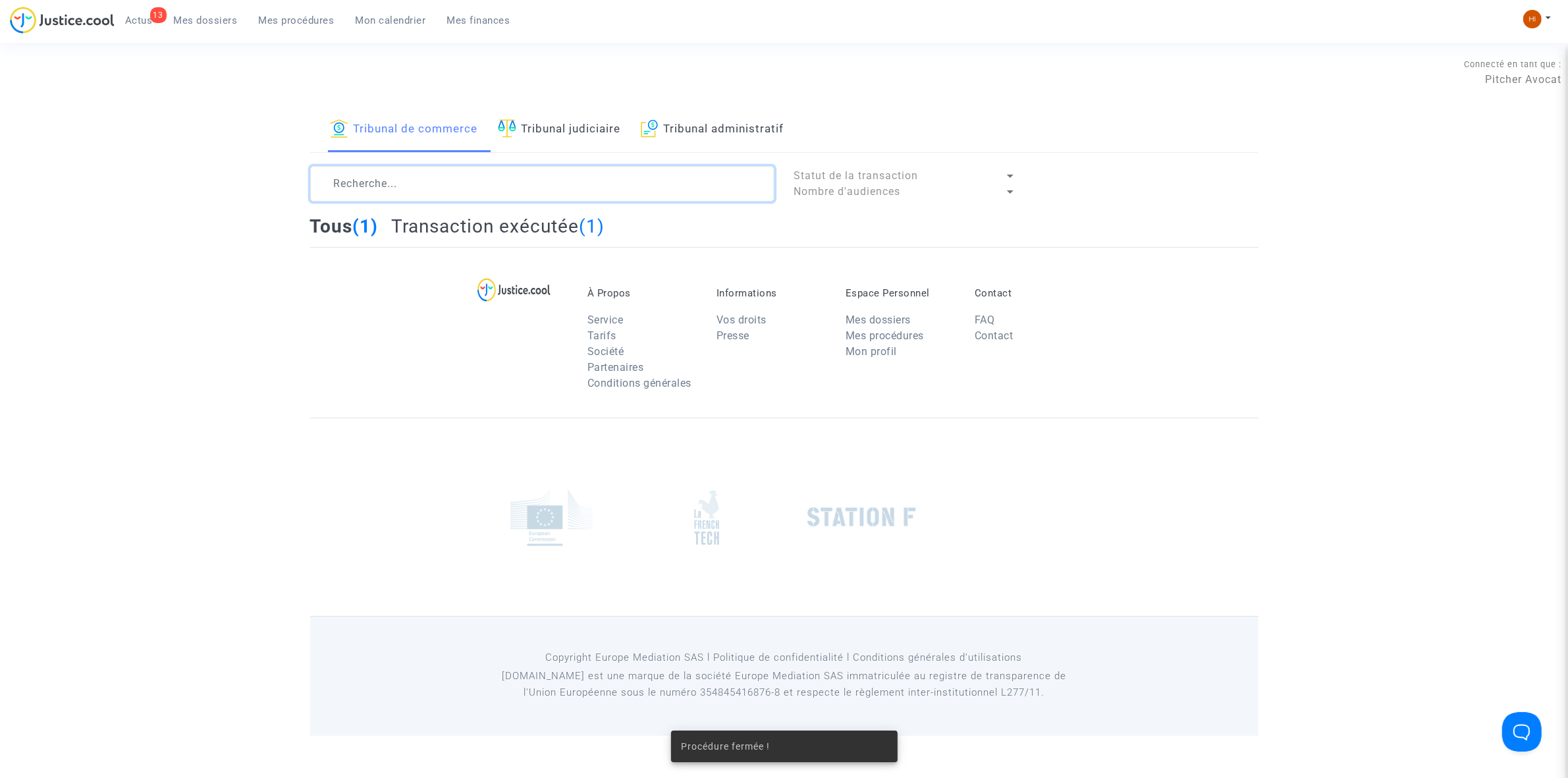
click at [390, 183] on textarea at bounding box center [542, 183] width 464 height 35
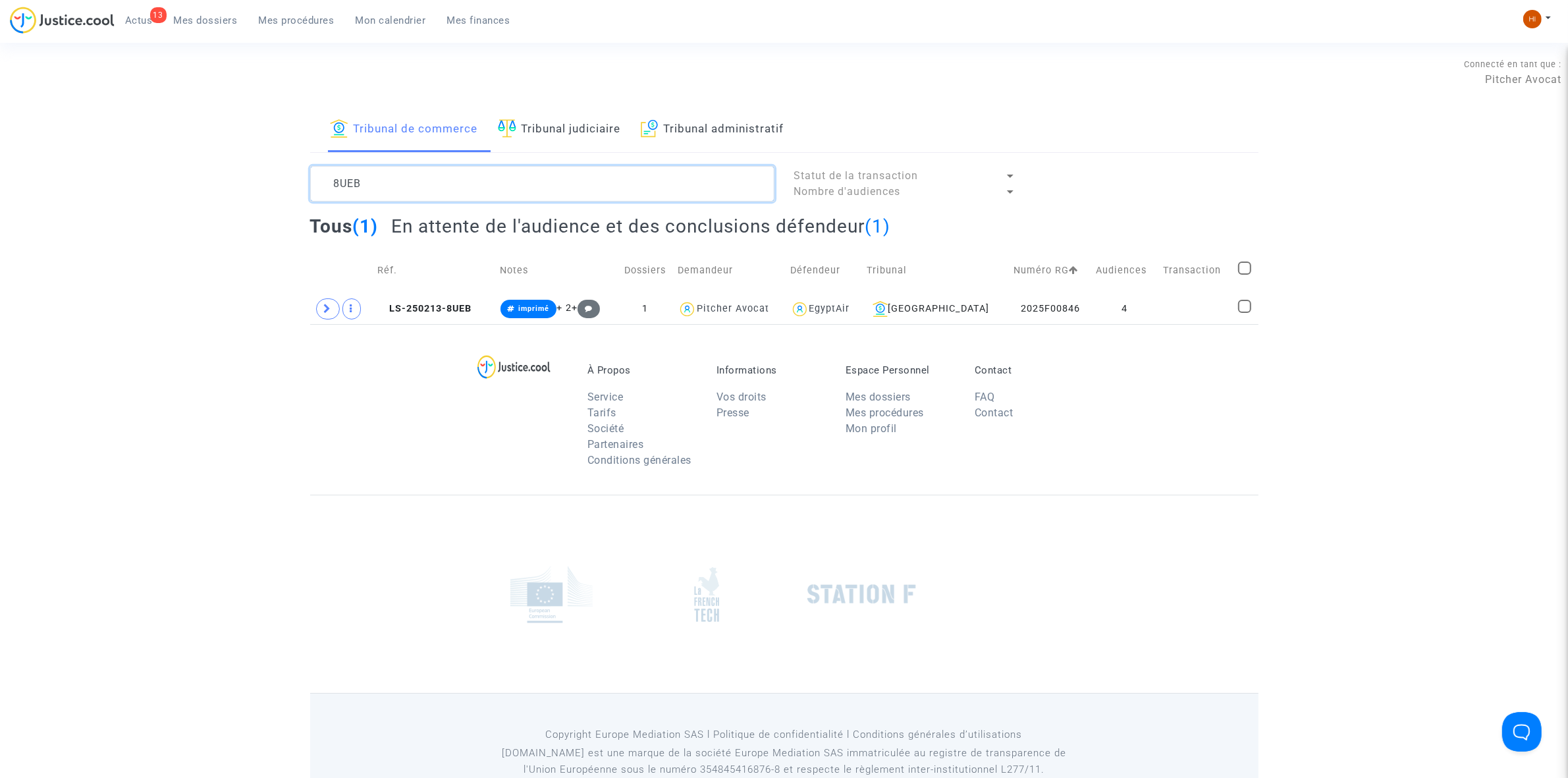
type textarea "8UEB"
click at [324, 313] on icon at bounding box center [328, 308] width 8 height 10
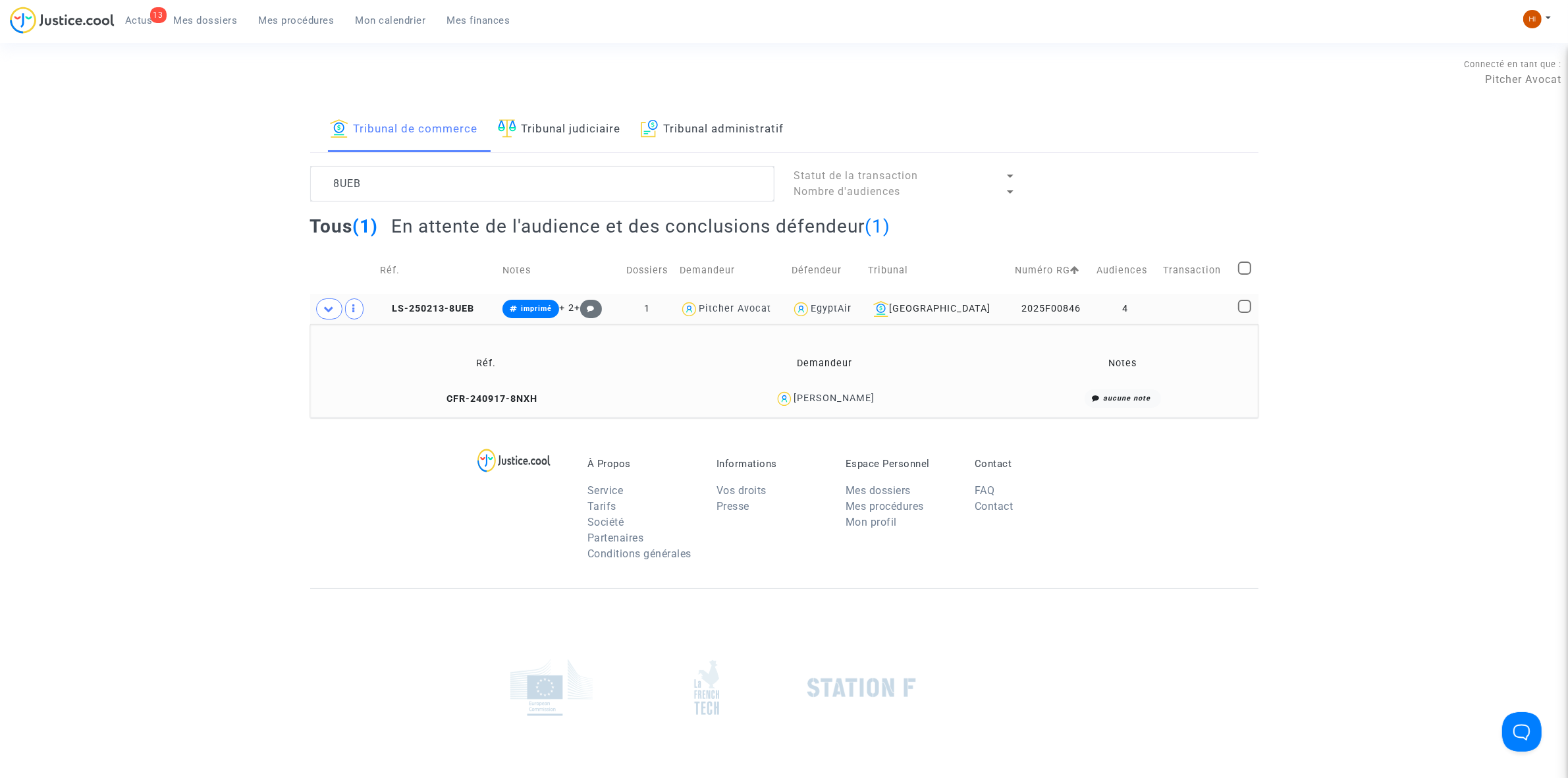
click at [489, 407] on td "CFR-240917-8NXH" at bounding box center [486, 399] width 343 height 28
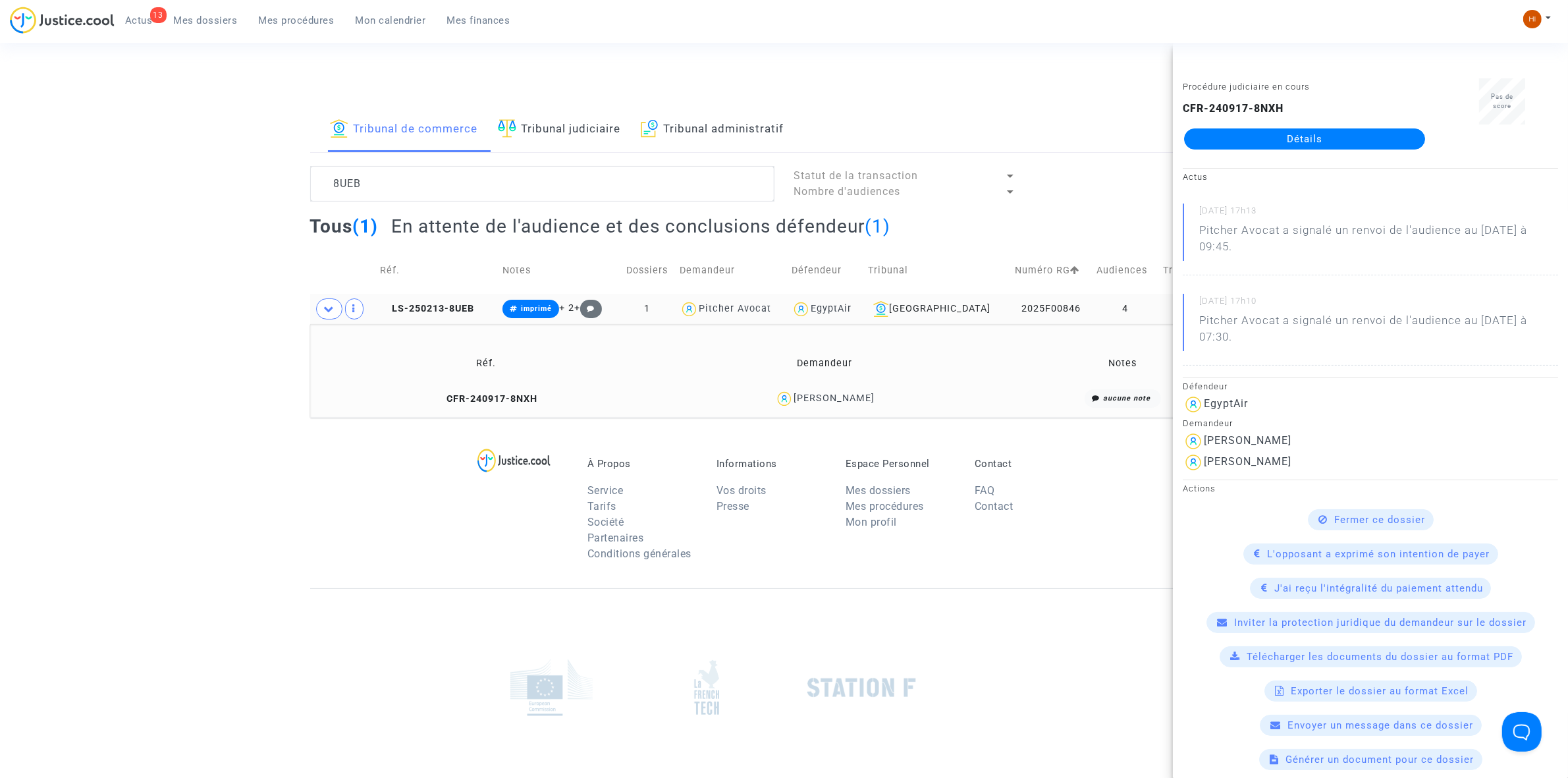
click at [1330, 128] on link "Détails" at bounding box center [1305, 139] width 241 height 21
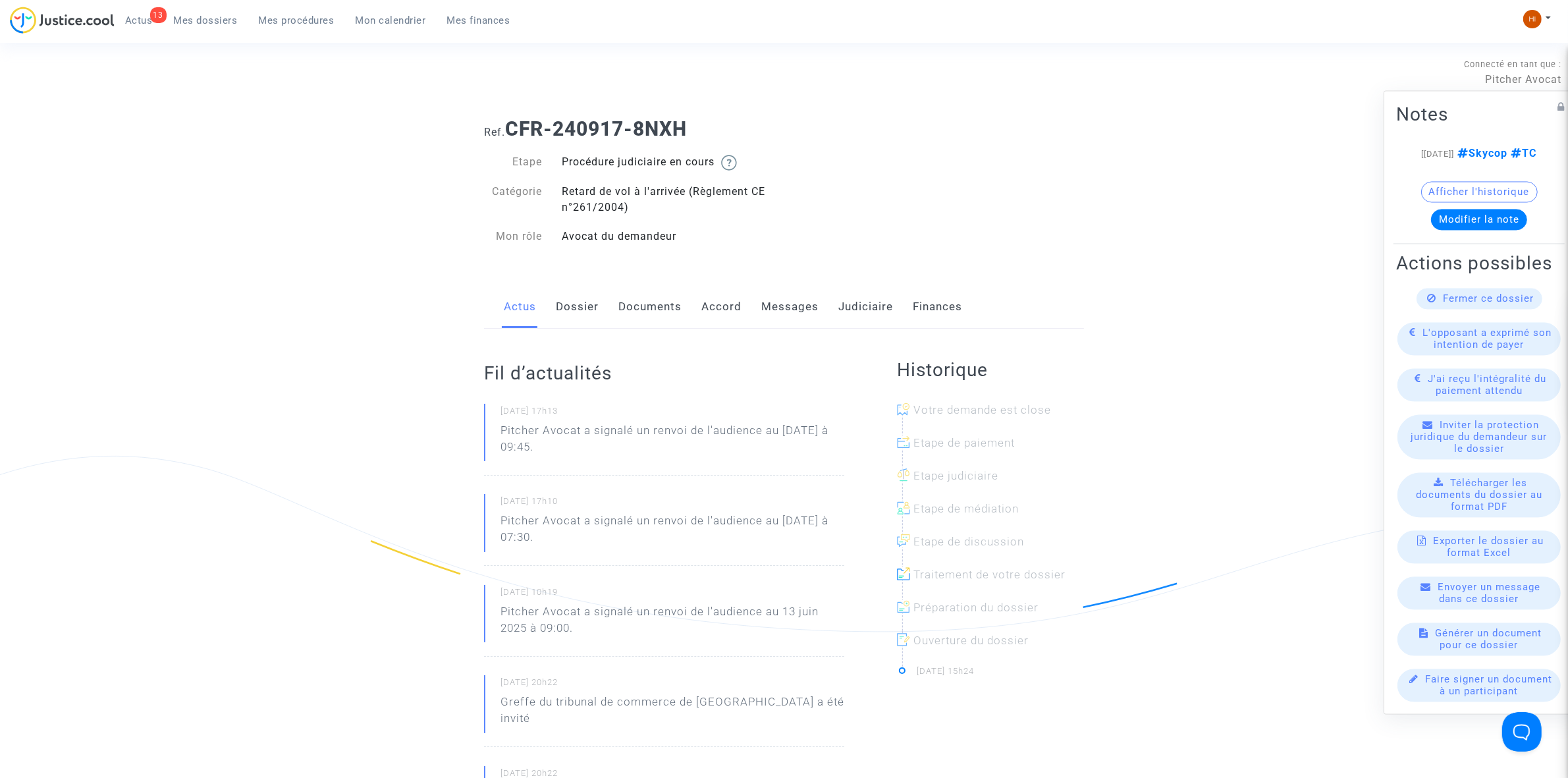
click at [643, 308] on link "Documents" at bounding box center [650, 306] width 64 height 43
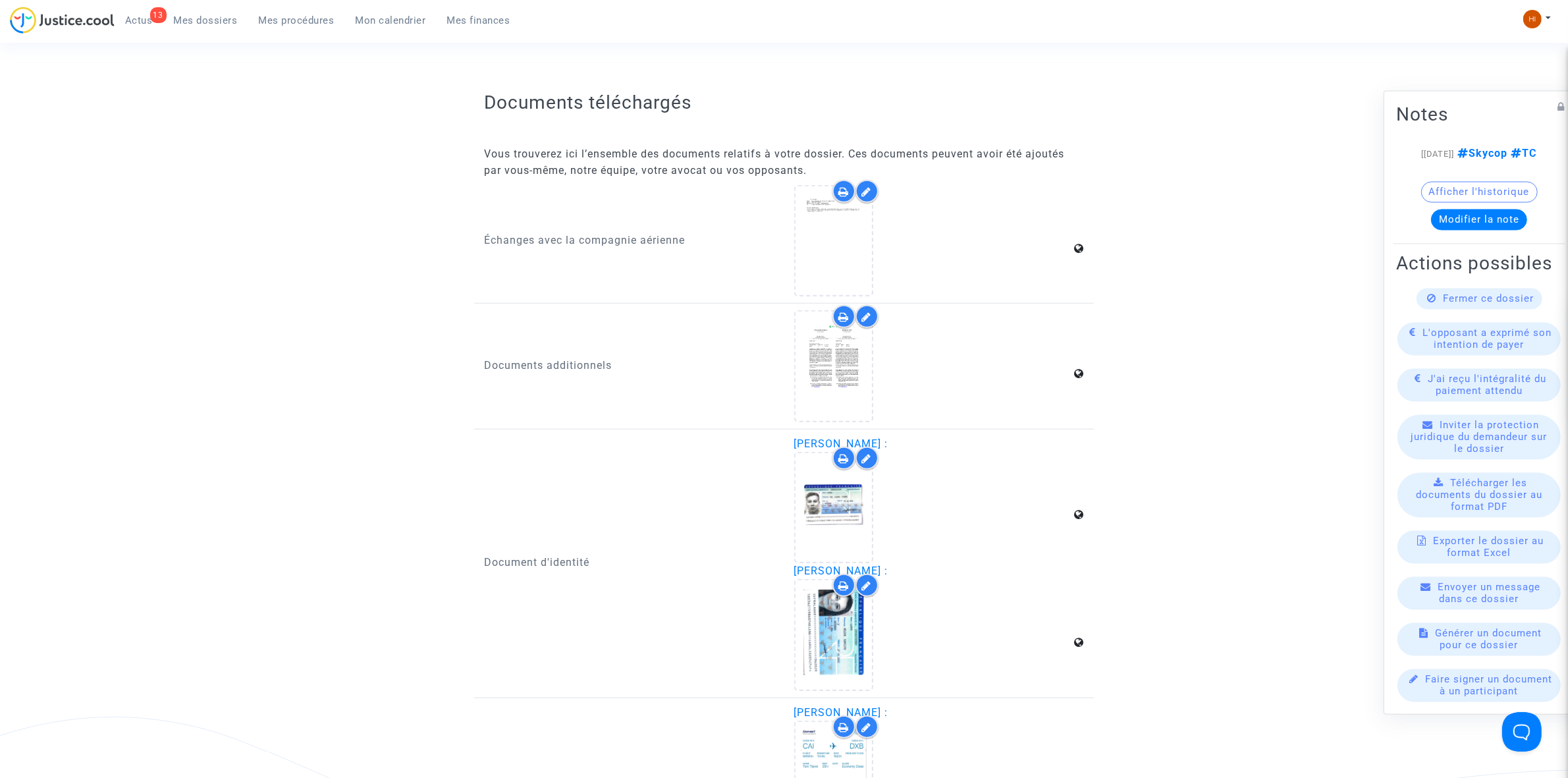
scroll to position [1482, 0]
click at [261, 11] on link "Mes procédures" at bounding box center [296, 21] width 97 height 20
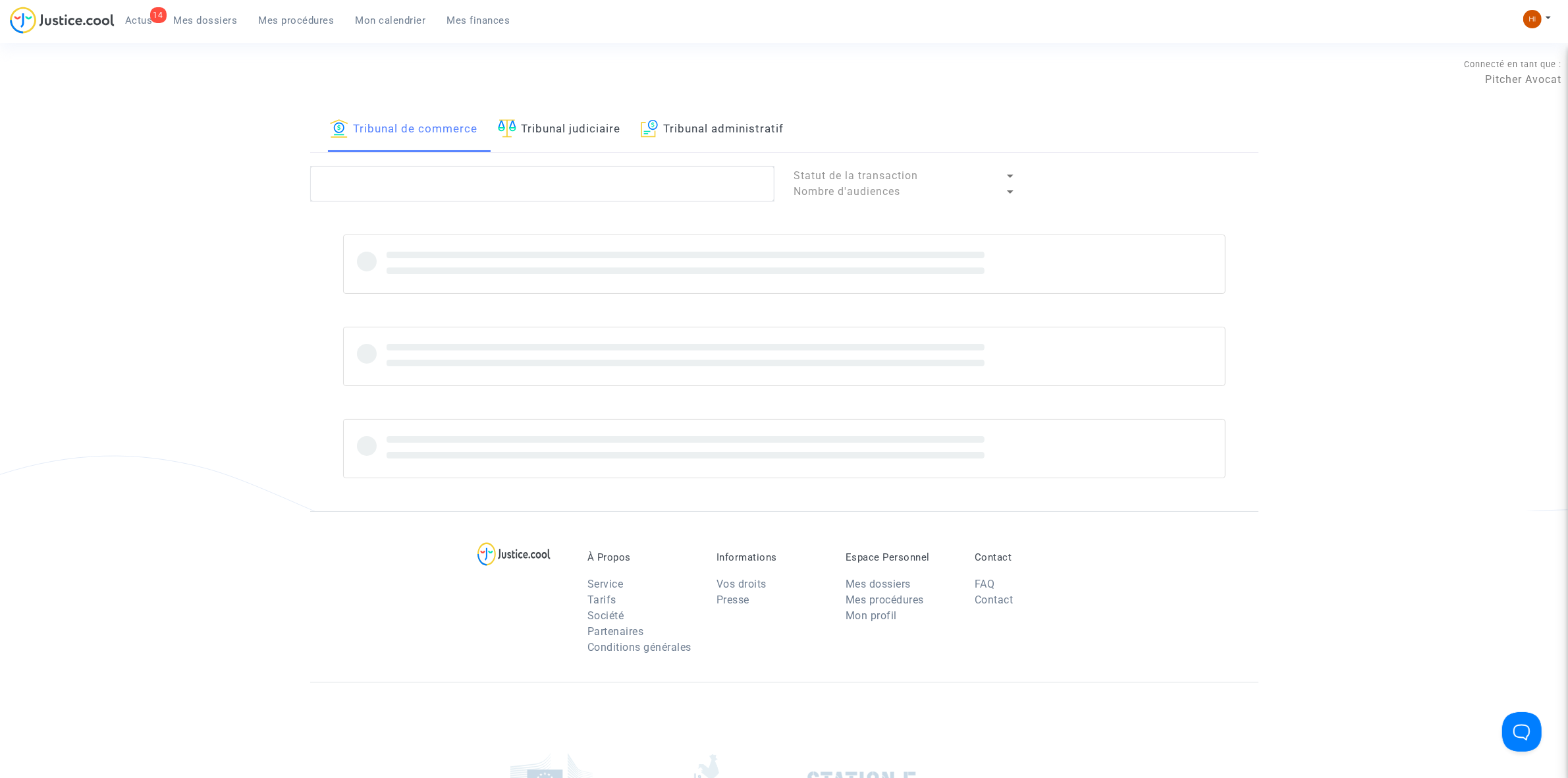
click at [532, 122] on link "Tribunal judiciaire" at bounding box center [560, 130] width 123 height 45
paste textarea "LS-250107-877W"
click at [525, 172] on textarea at bounding box center [542, 183] width 464 height 35
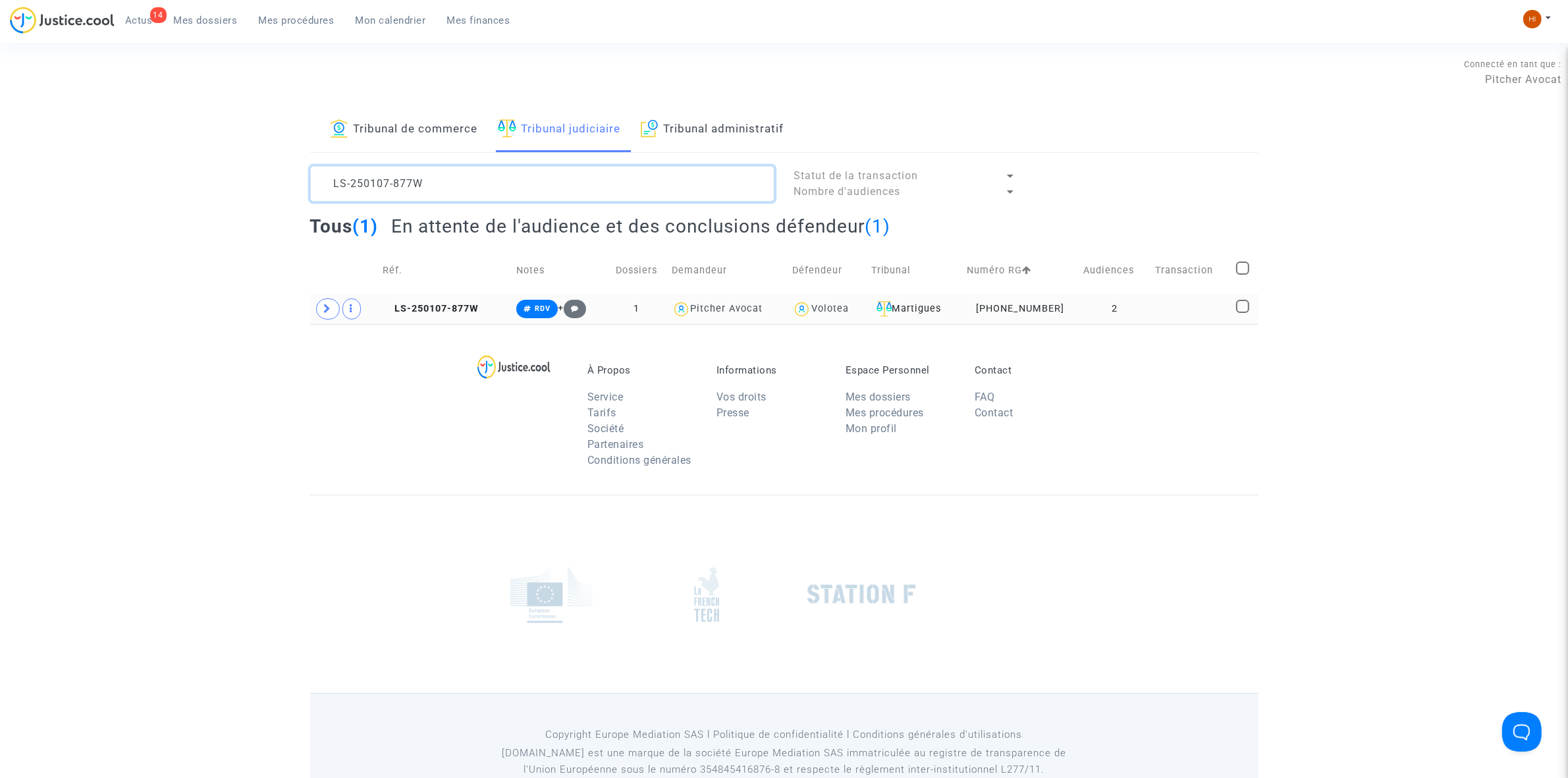
type textarea "LS-250107-877W"
click at [1116, 310] on td "2" at bounding box center [1114, 308] width 72 height 30
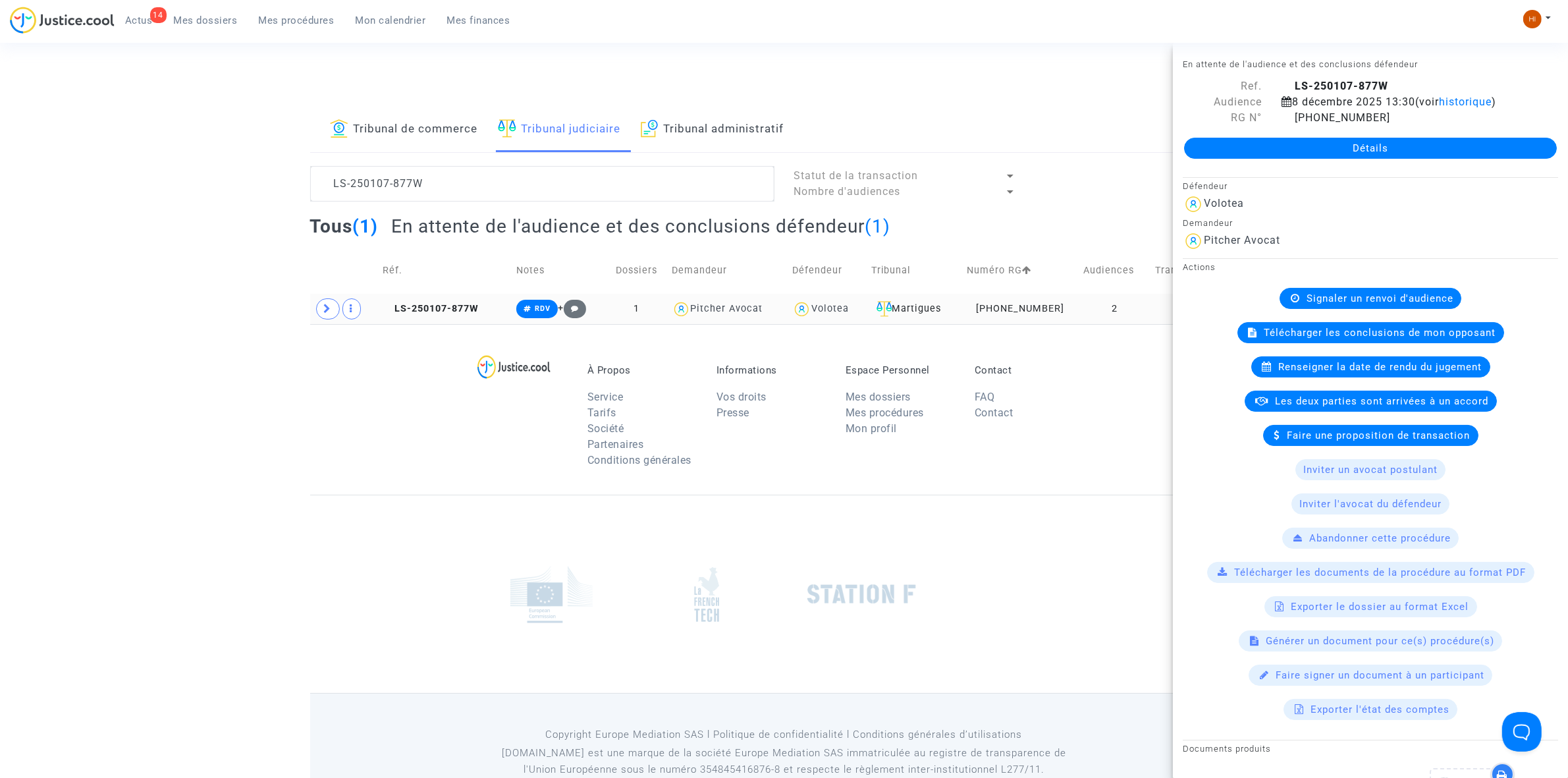
click at [468, 294] on td "LS-250107-877W" at bounding box center [445, 308] width 134 height 30
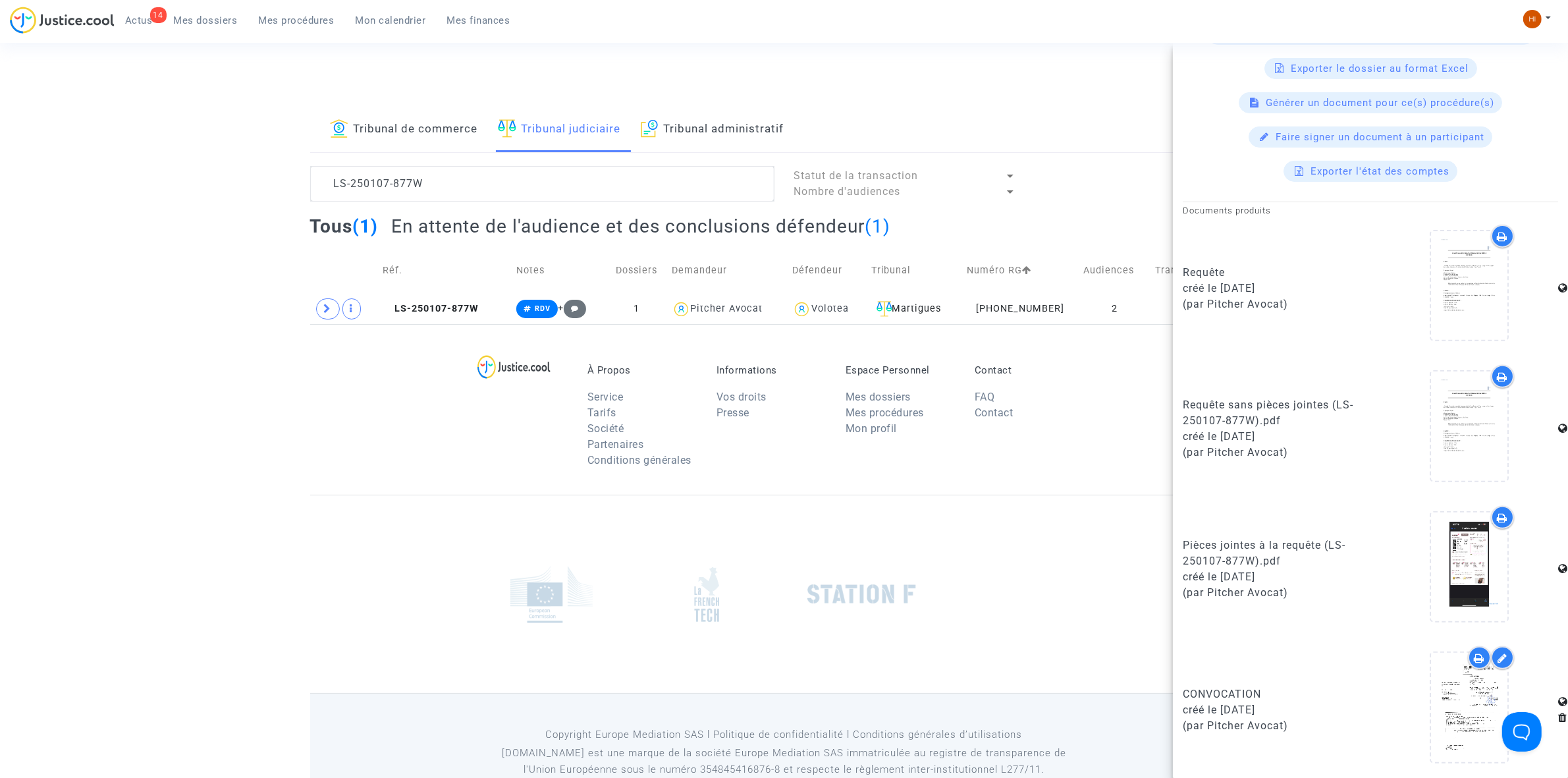
scroll to position [541, 0]
click at [1465, 712] on icon at bounding box center [1470, 704] width 43 height 42
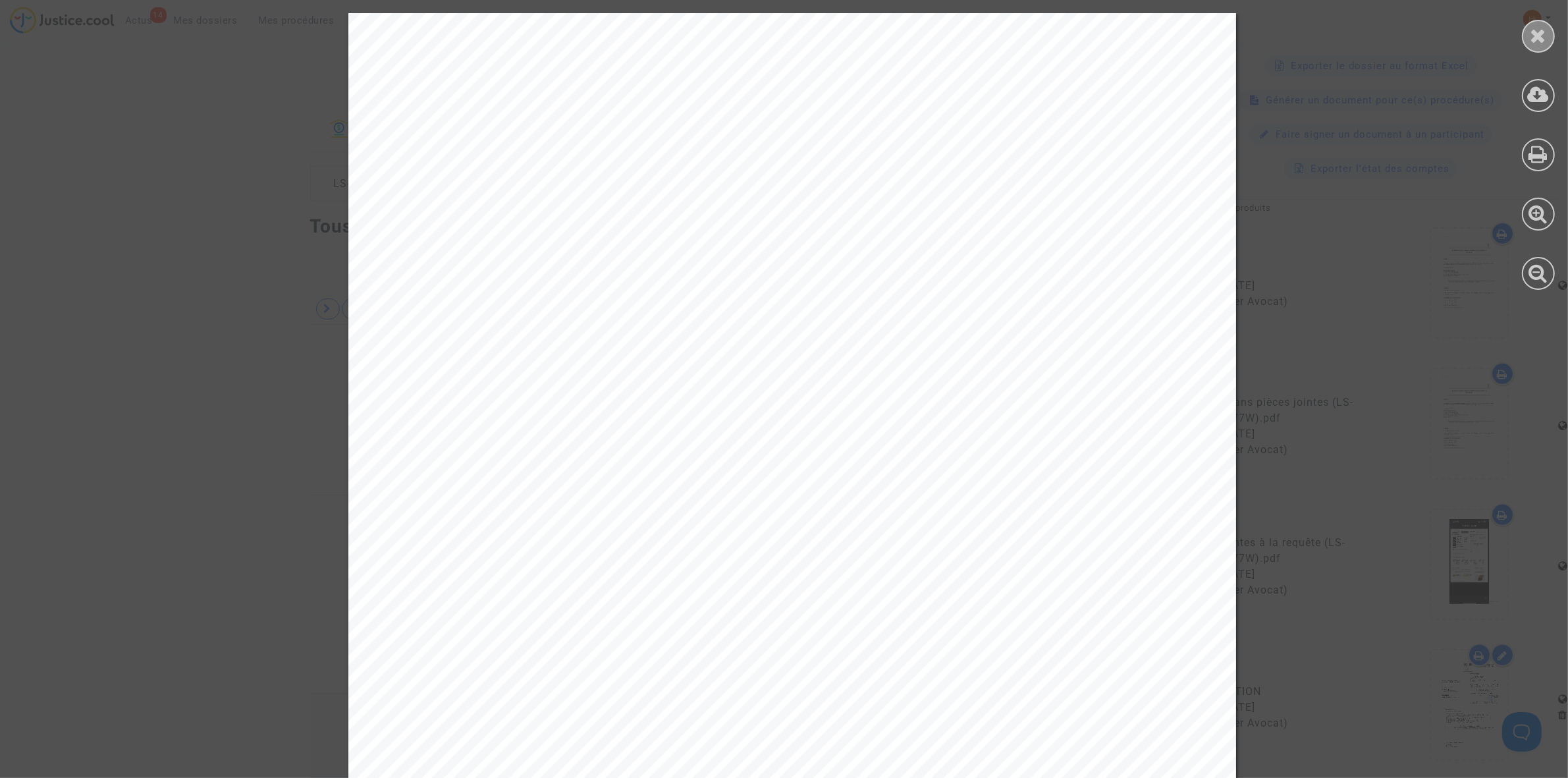
click at [1533, 25] on icon at bounding box center [1539, 35] width 17 height 20
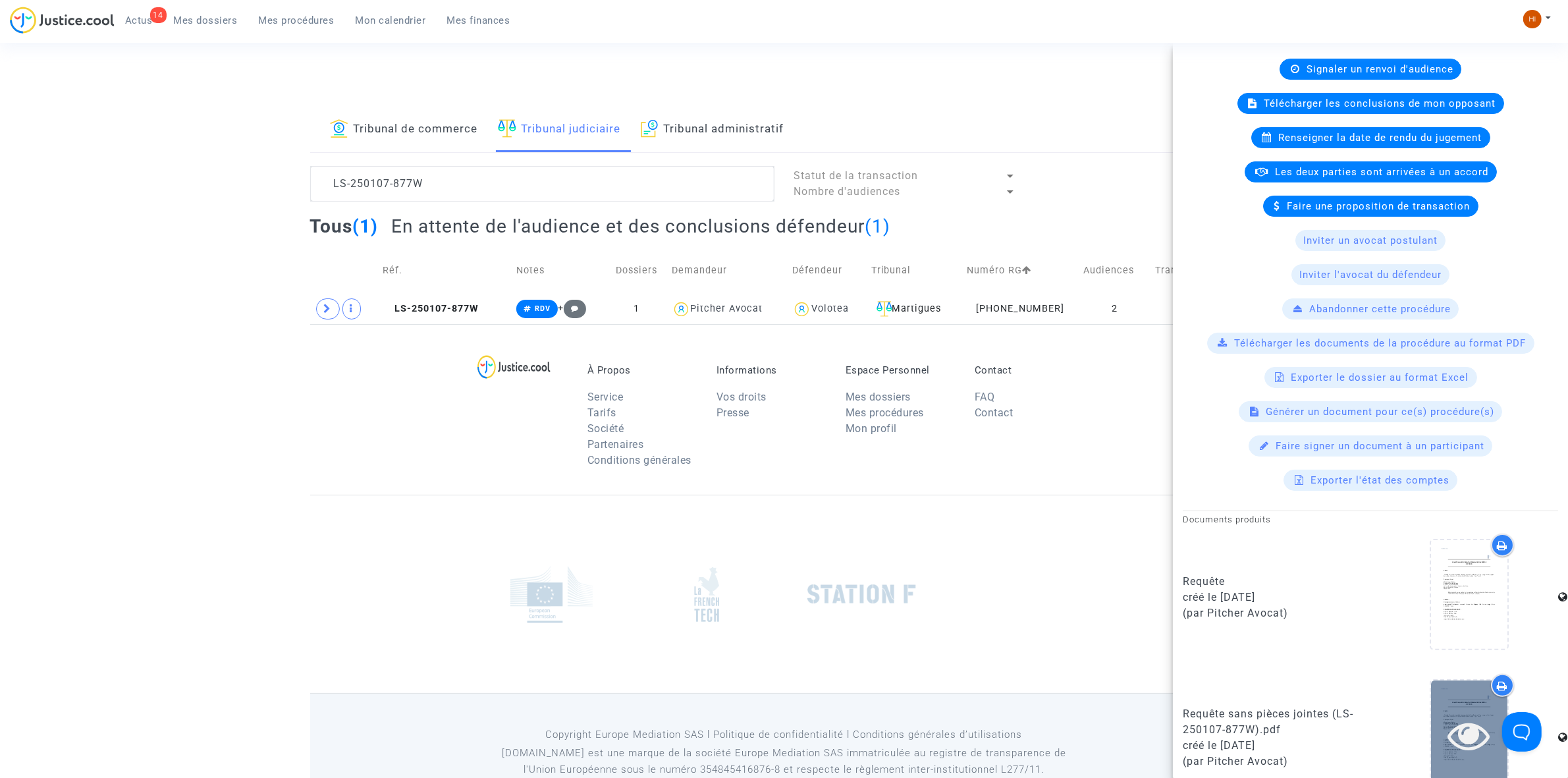
scroll to position [211, 0]
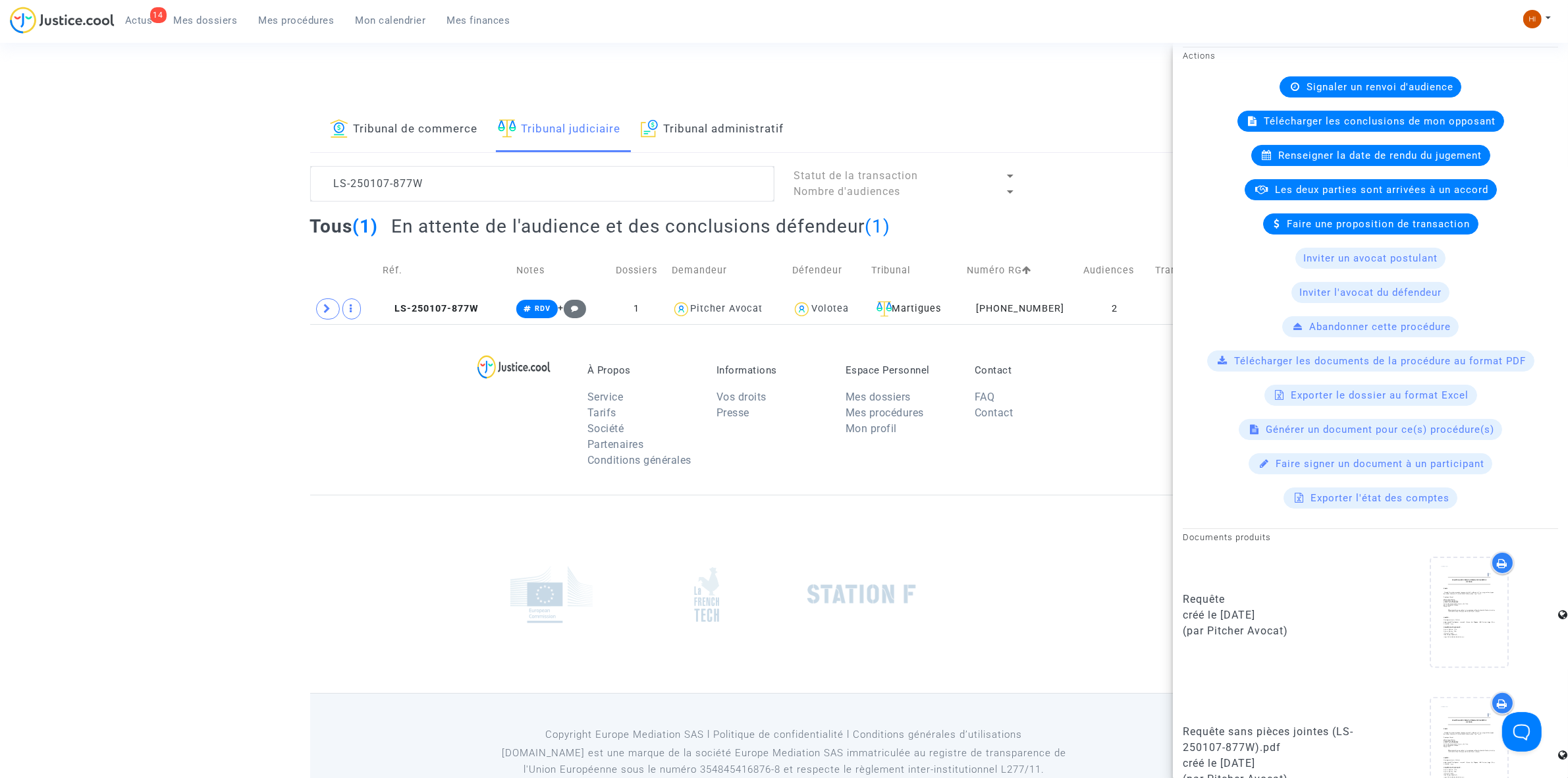
drag, startPoint x: 459, startPoint y: 125, endPoint x: 457, endPoint y: 165, distance: 40.0
click at [457, 125] on link "Tribunal de commerce" at bounding box center [404, 130] width 148 height 45
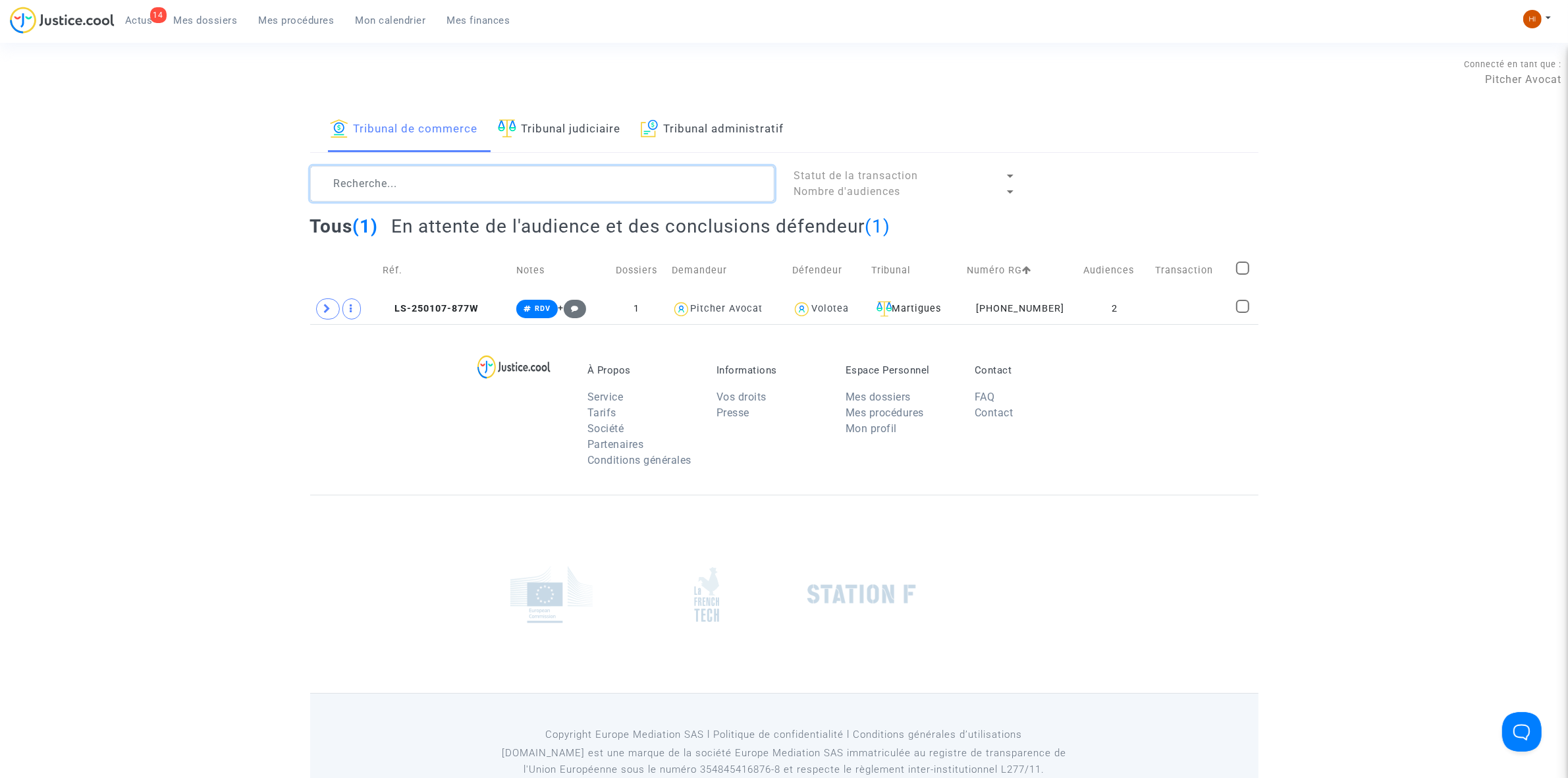
click at [458, 188] on textarea at bounding box center [542, 183] width 464 height 35
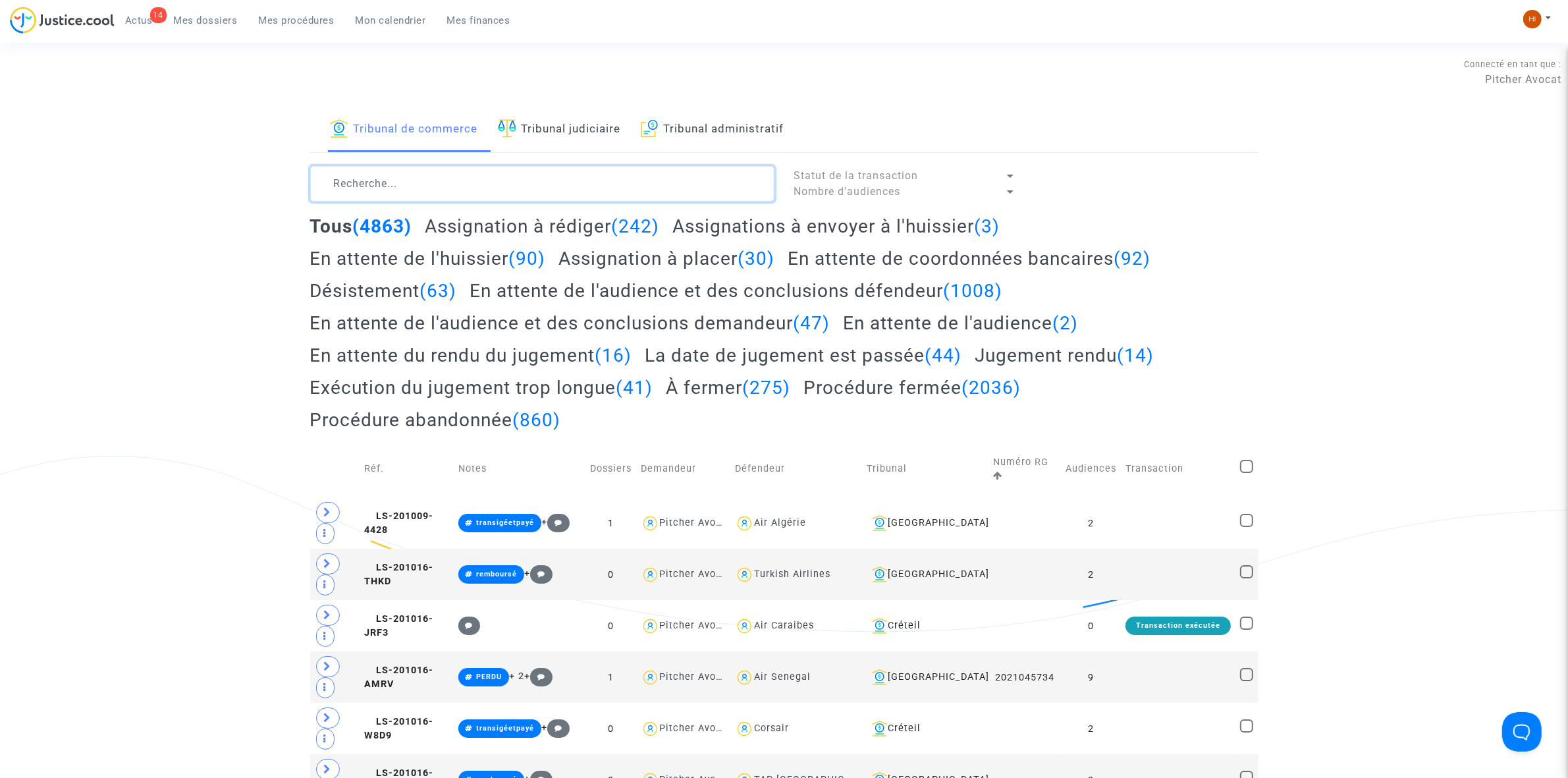
paste textarea "2025007854 DEMANDEUR : Société de droit lituanien SKYCOP - Me Joyce PITCHER de …"
type textarea "2025007854 DEMANDEUR : Société de droit lituanien SKYCOP - Me Joyce PITCHER de …"
click at [475, 189] on textarea at bounding box center [542, 183] width 464 height 35
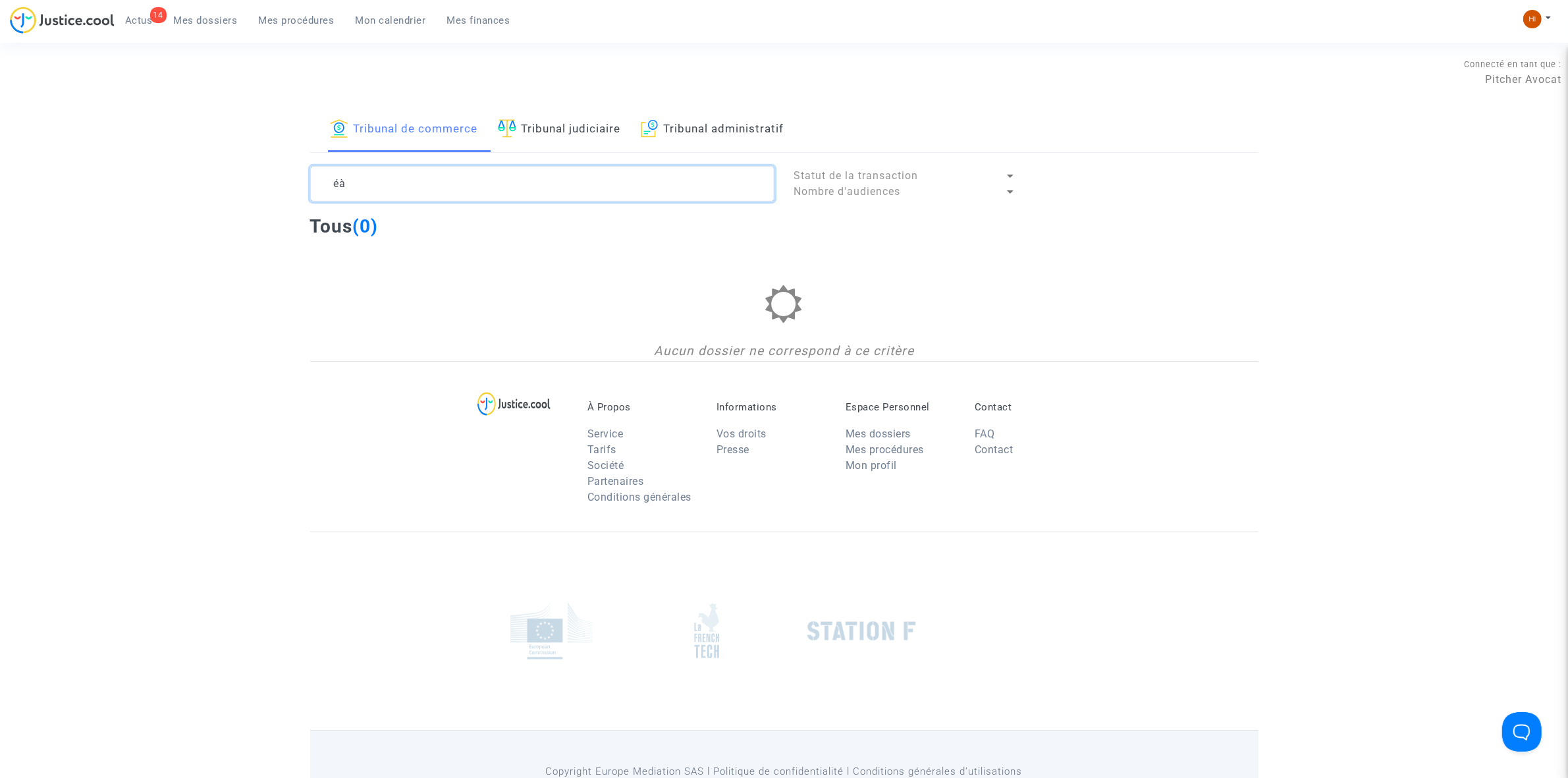
type textarea "é"
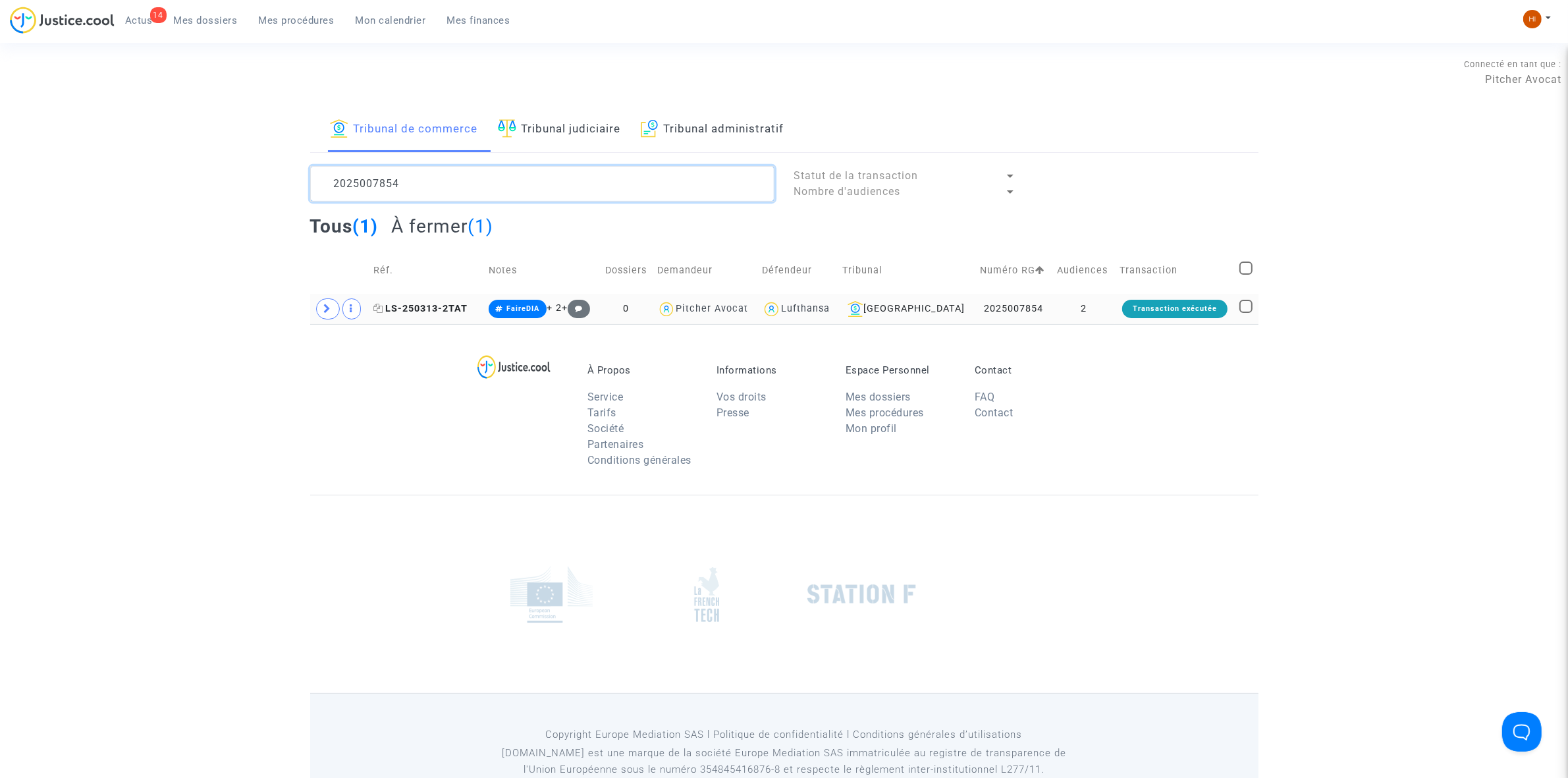
type textarea "2025007854"
click at [449, 307] on span "LS-250313-2TAT" at bounding box center [420, 308] width 94 height 11
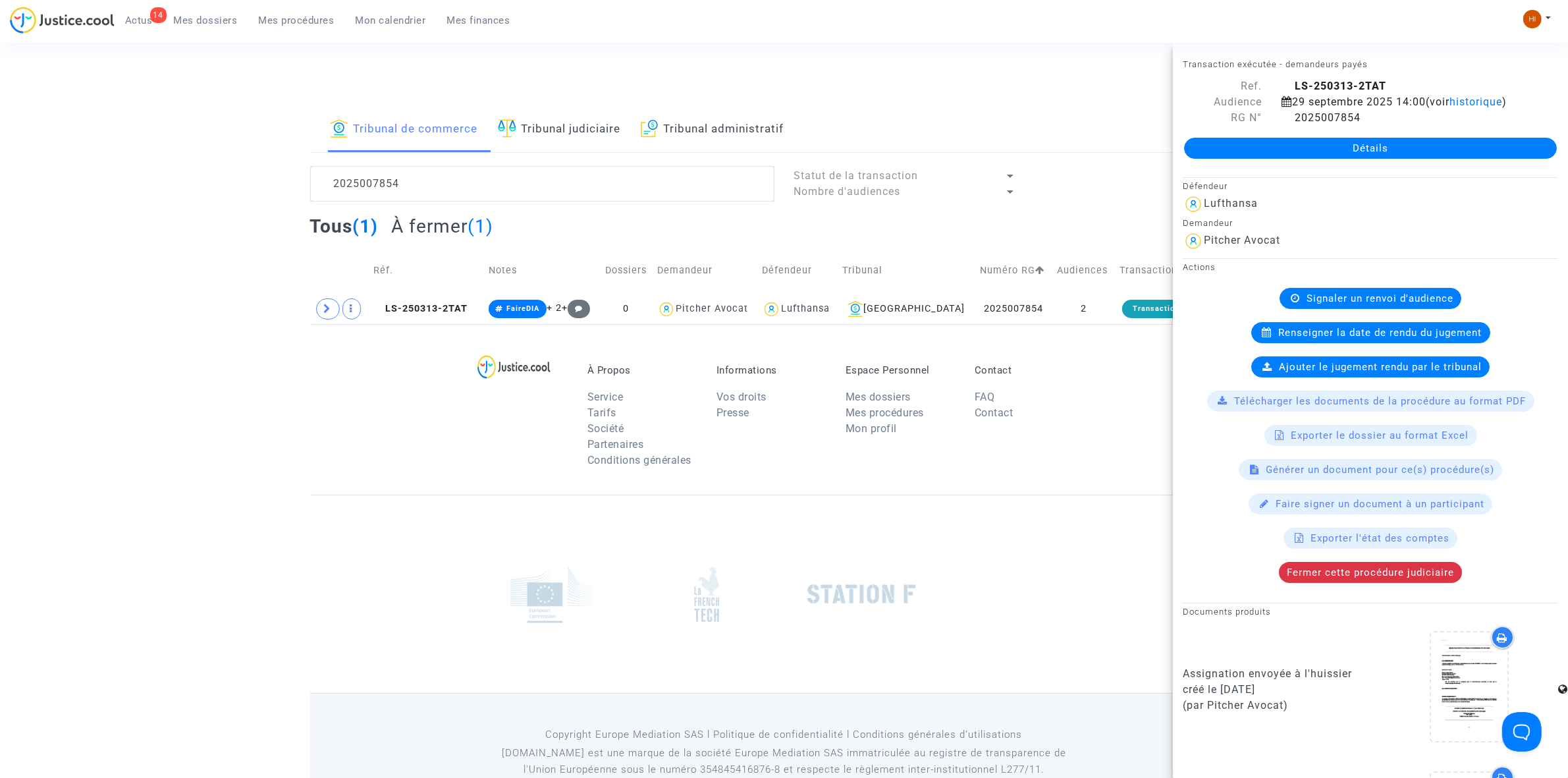
click at [1349, 149] on div "Détails" at bounding box center [1370, 148] width 395 height 45
click at [1352, 159] on link "Détails" at bounding box center [1370, 149] width 372 height 21
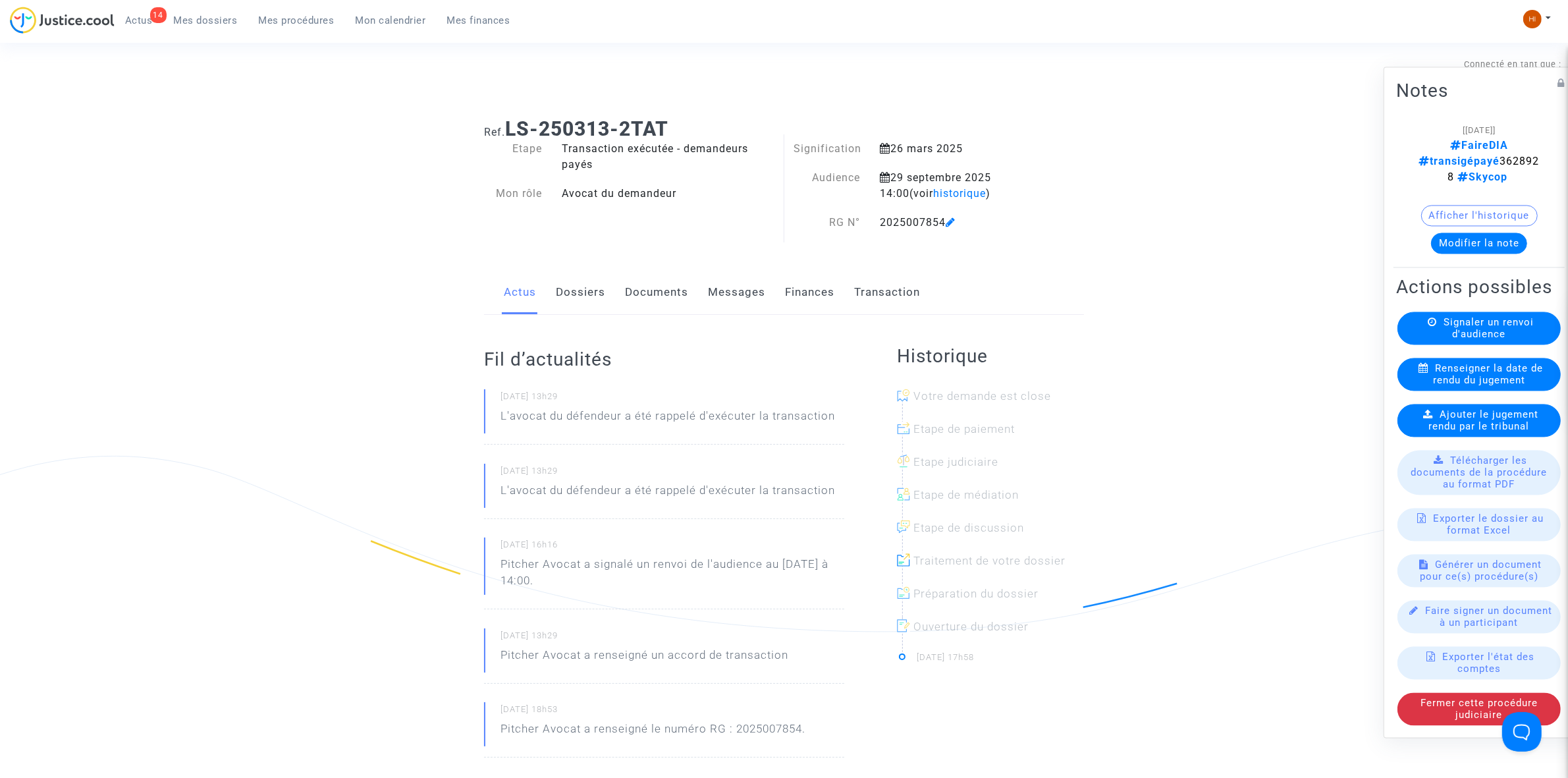
click at [1433, 384] on span "Renseigner la date de rendu du jugement" at bounding box center [1488, 374] width 110 height 23
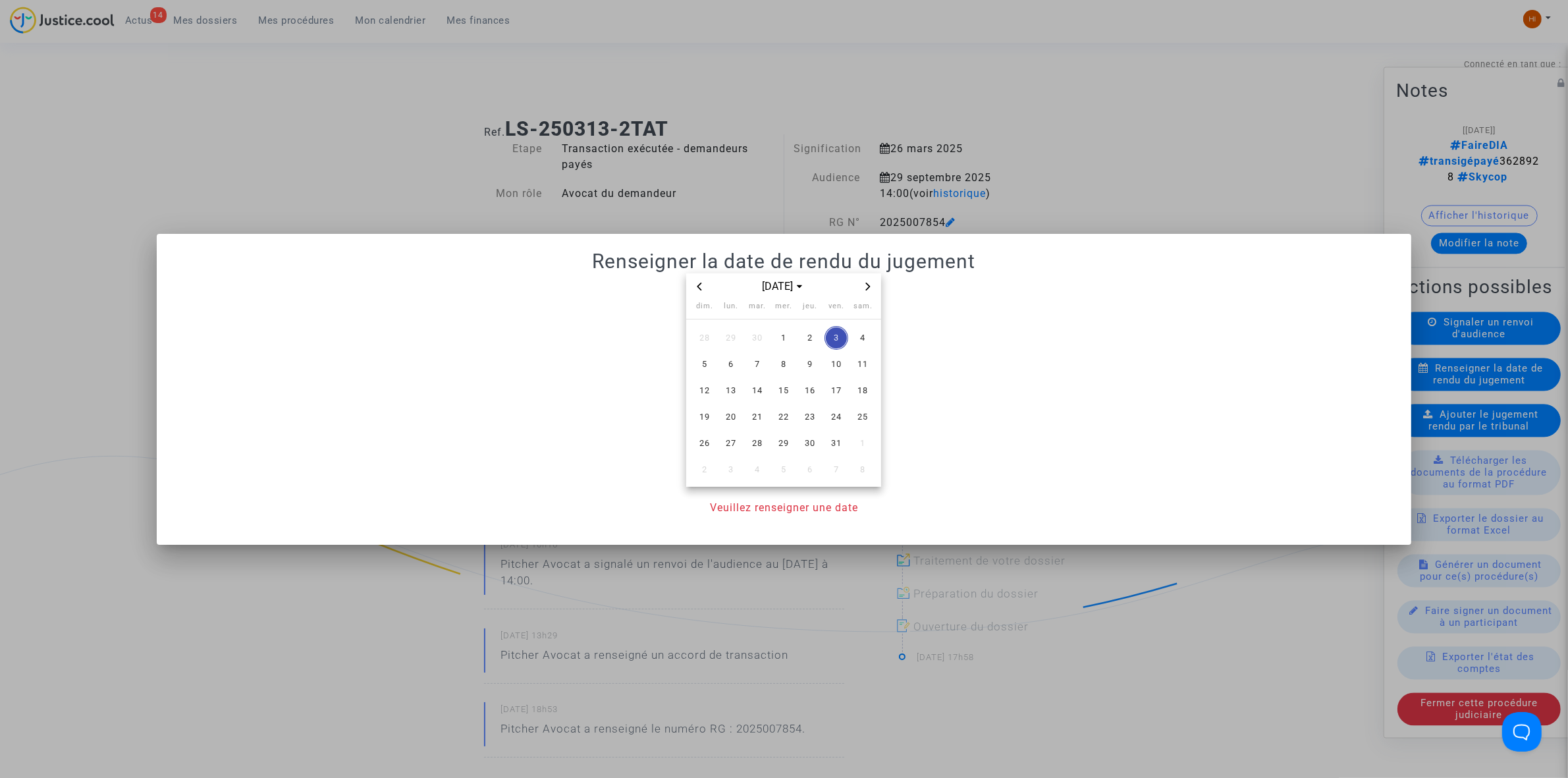
drag, startPoint x: 699, startPoint y: 290, endPoint x: 719, endPoint y: 293, distance: 20.2
click at [699, 290] on icon "Previous month" at bounding box center [699, 287] width 8 height 8
click at [735, 446] on span "29" at bounding box center [730, 443] width 23 height 23
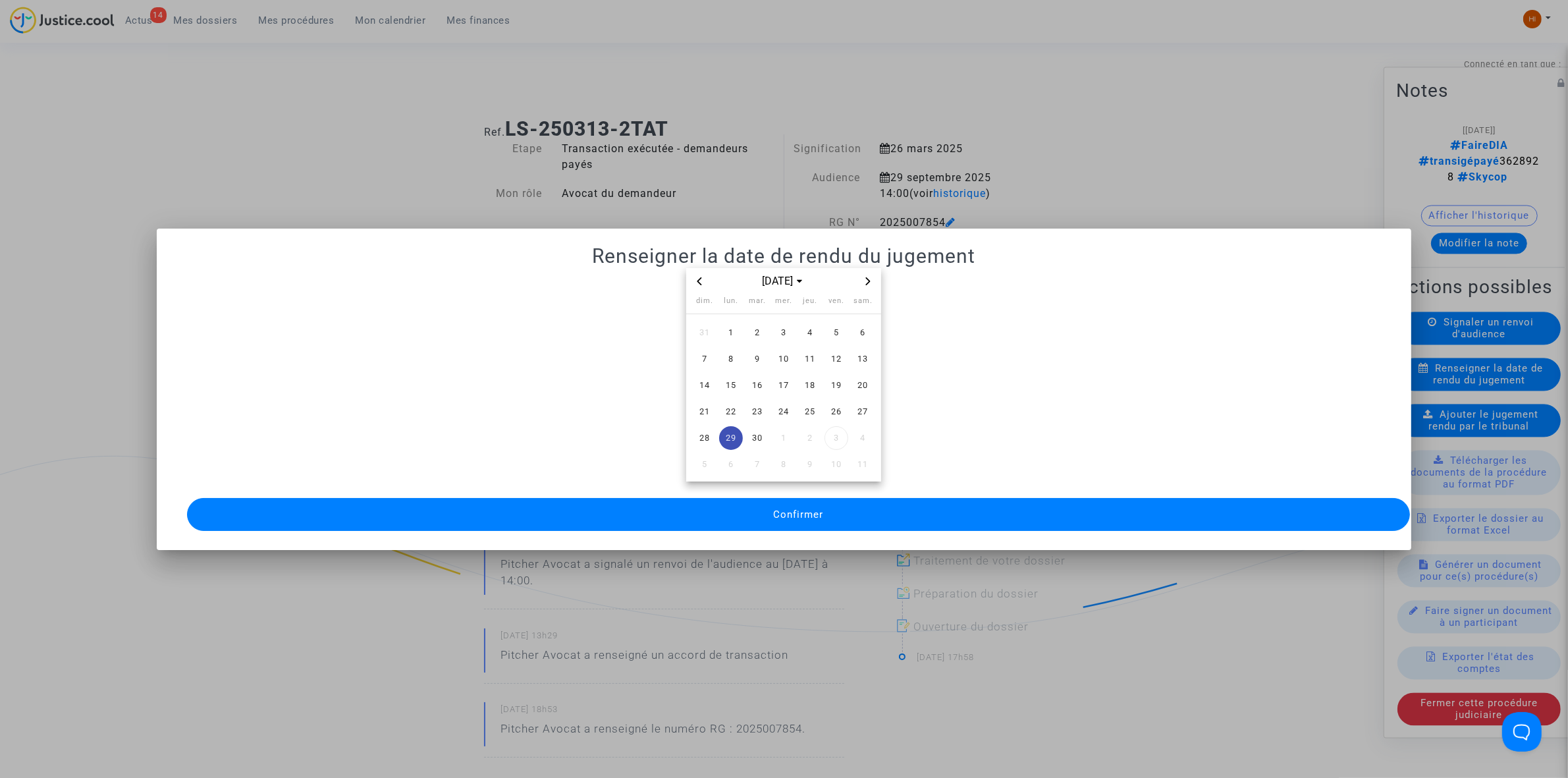
click at [748, 514] on button "Confirmer" at bounding box center [798, 514] width 1223 height 33
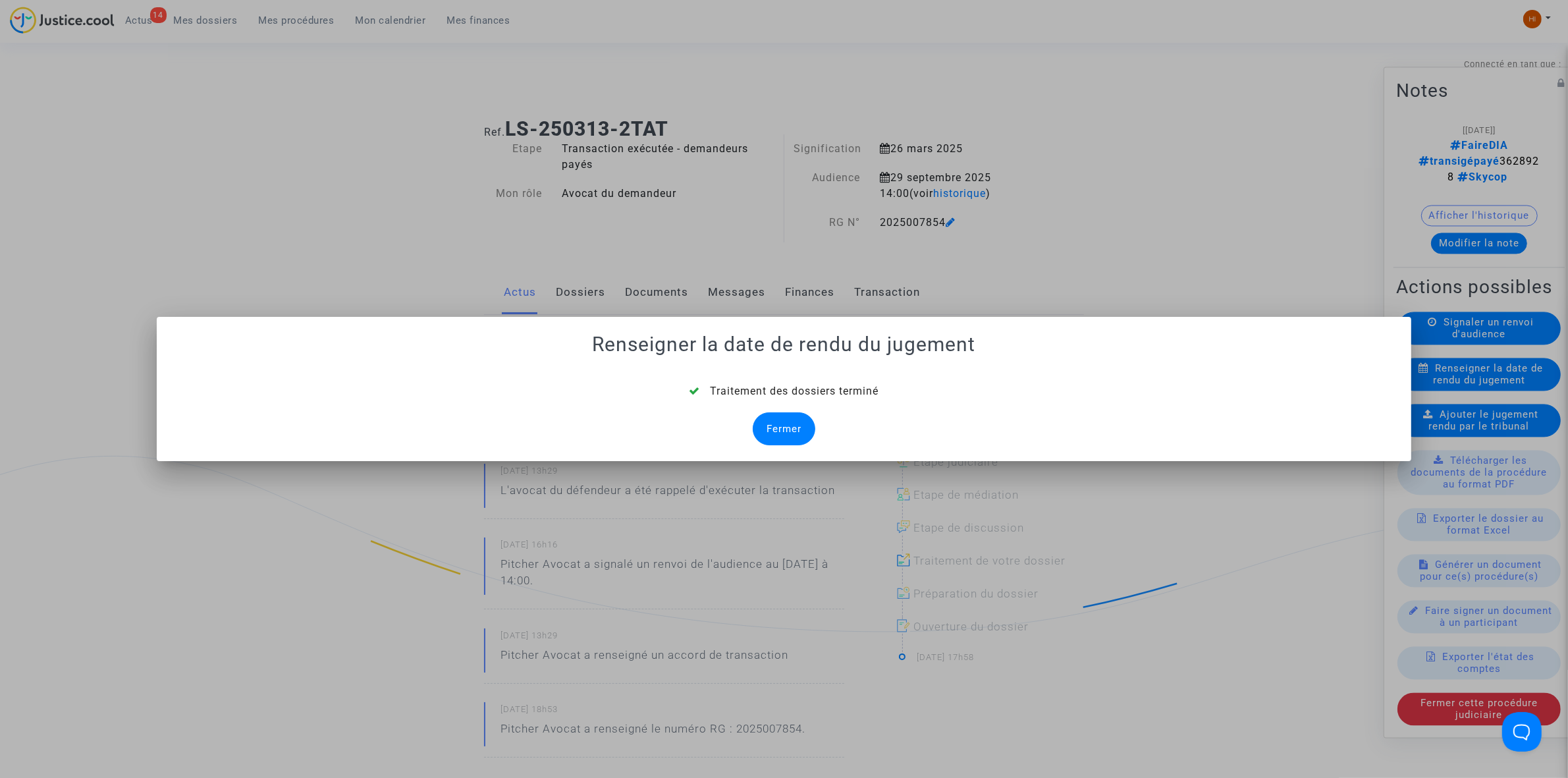
drag, startPoint x: 799, startPoint y: 421, endPoint x: 759, endPoint y: 462, distance: 57.3
click at [799, 421] on div "Fermer" at bounding box center [784, 429] width 63 height 33
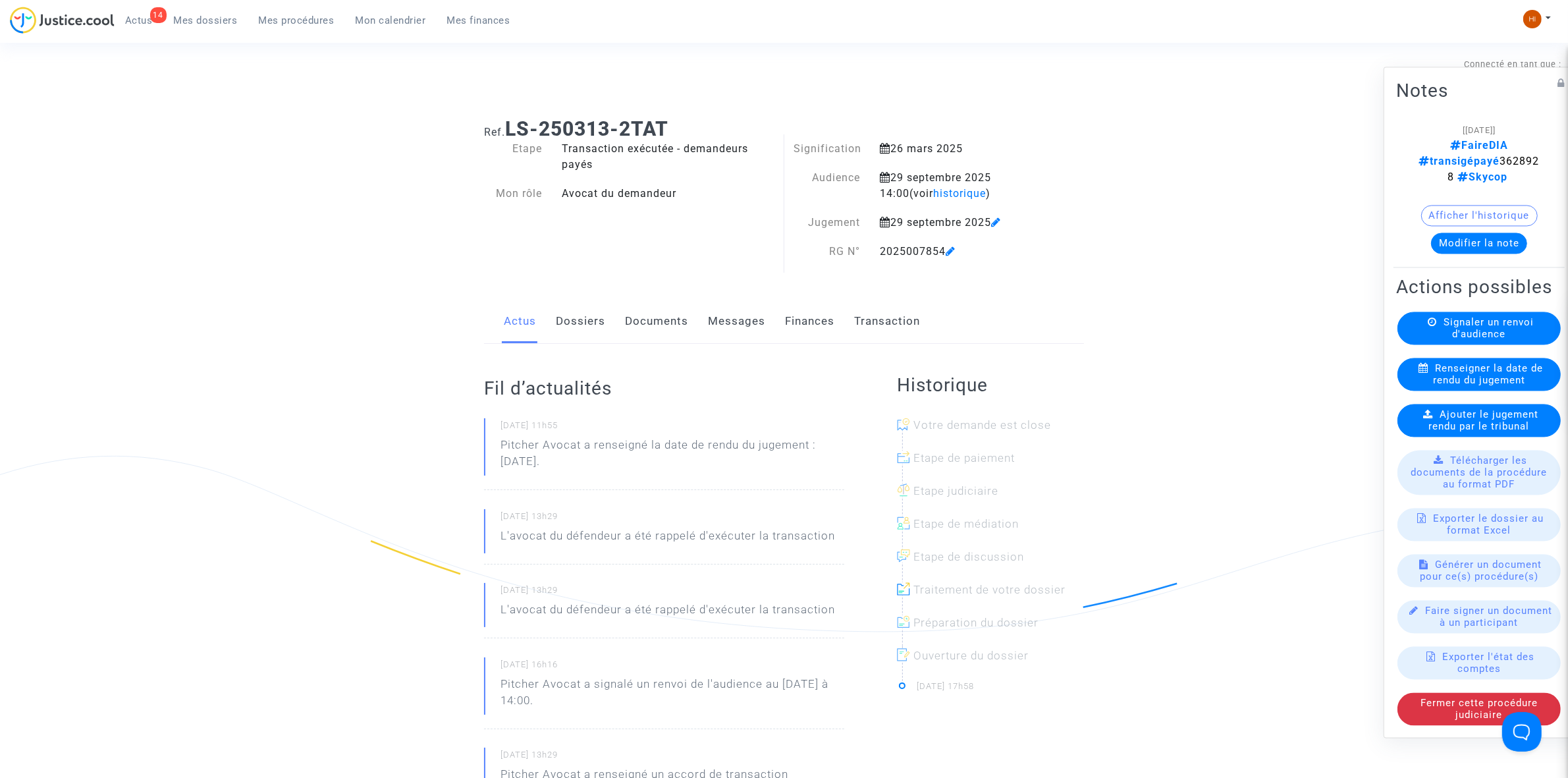
click at [1467, 422] on span "Ajouter le jugement rendu par le tribunal" at bounding box center [1484, 420] width 110 height 23
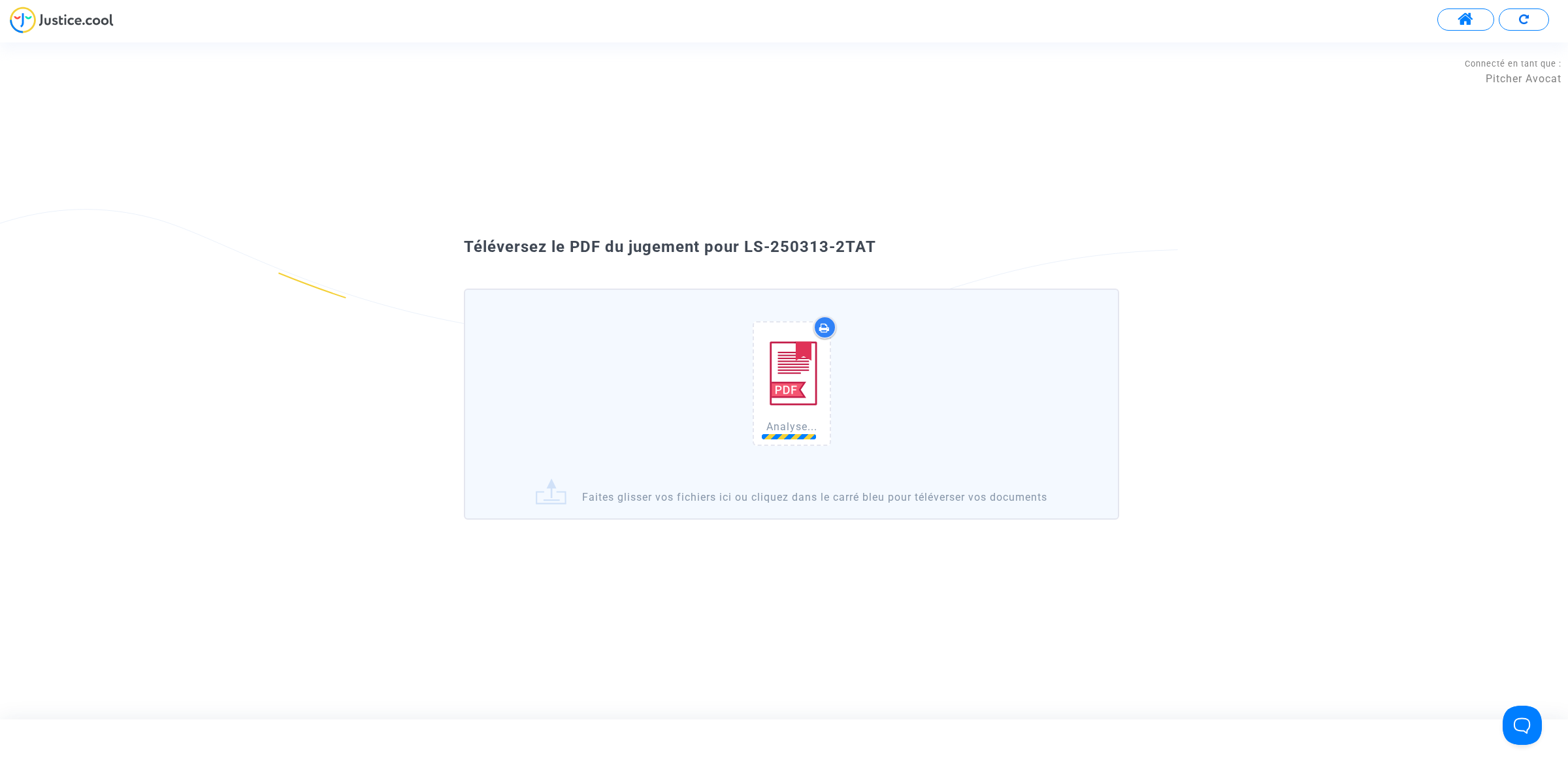
drag, startPoint x: 917, startPoint y: 268, endPoint x: 747, endPoint y: 239, distance: 172.5
click at [747, 239] on div "Téléversez le PDF du jugement pour LS-250313-2TAT Analyse... Faites glisser vos…" at bounding box center [784, 381] width 706 height 288
copy div "LS-250313-2TAT"
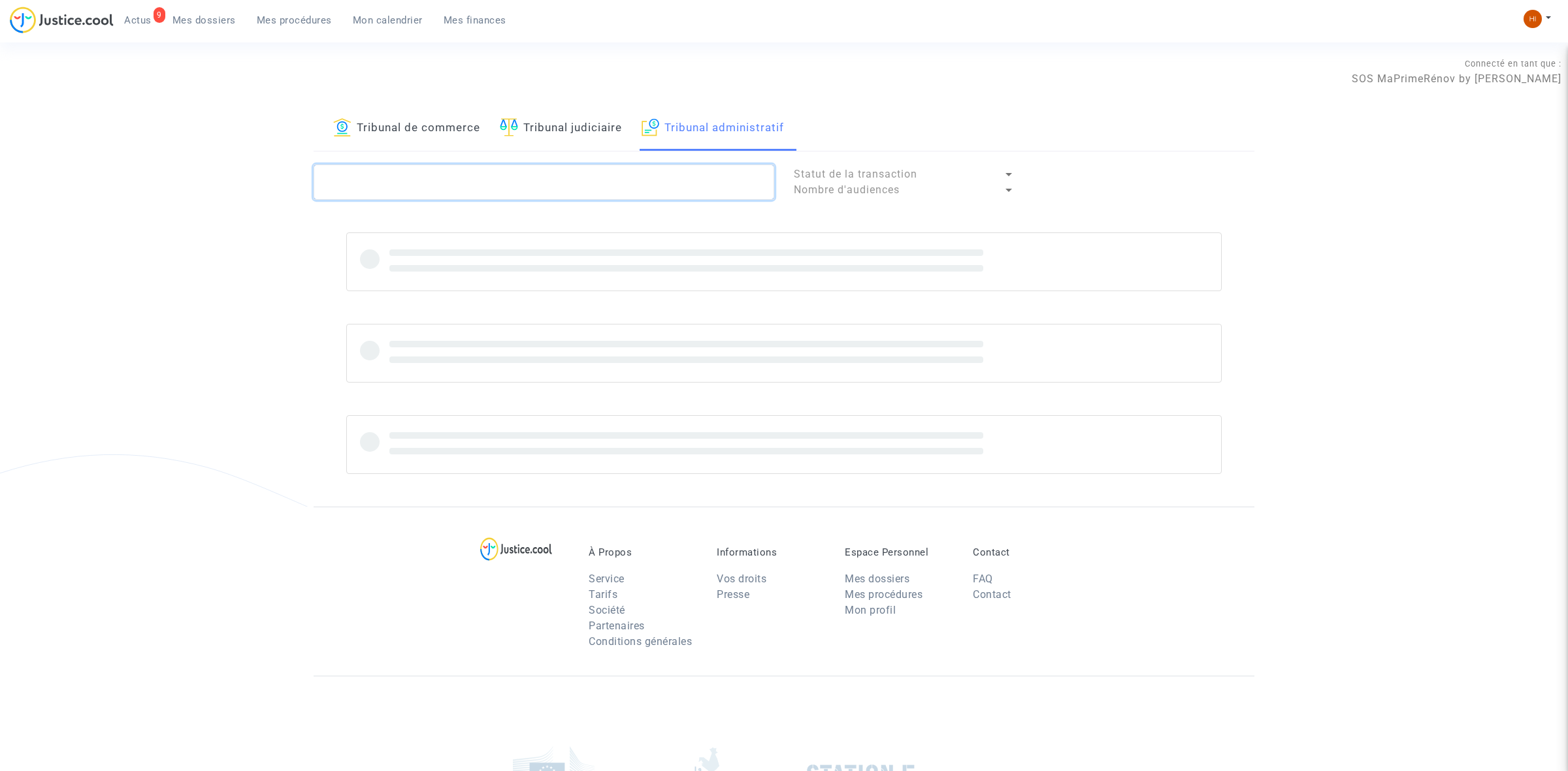
click at [583, 184] on textarea at bounding box center [544, 182] width 460 height 35
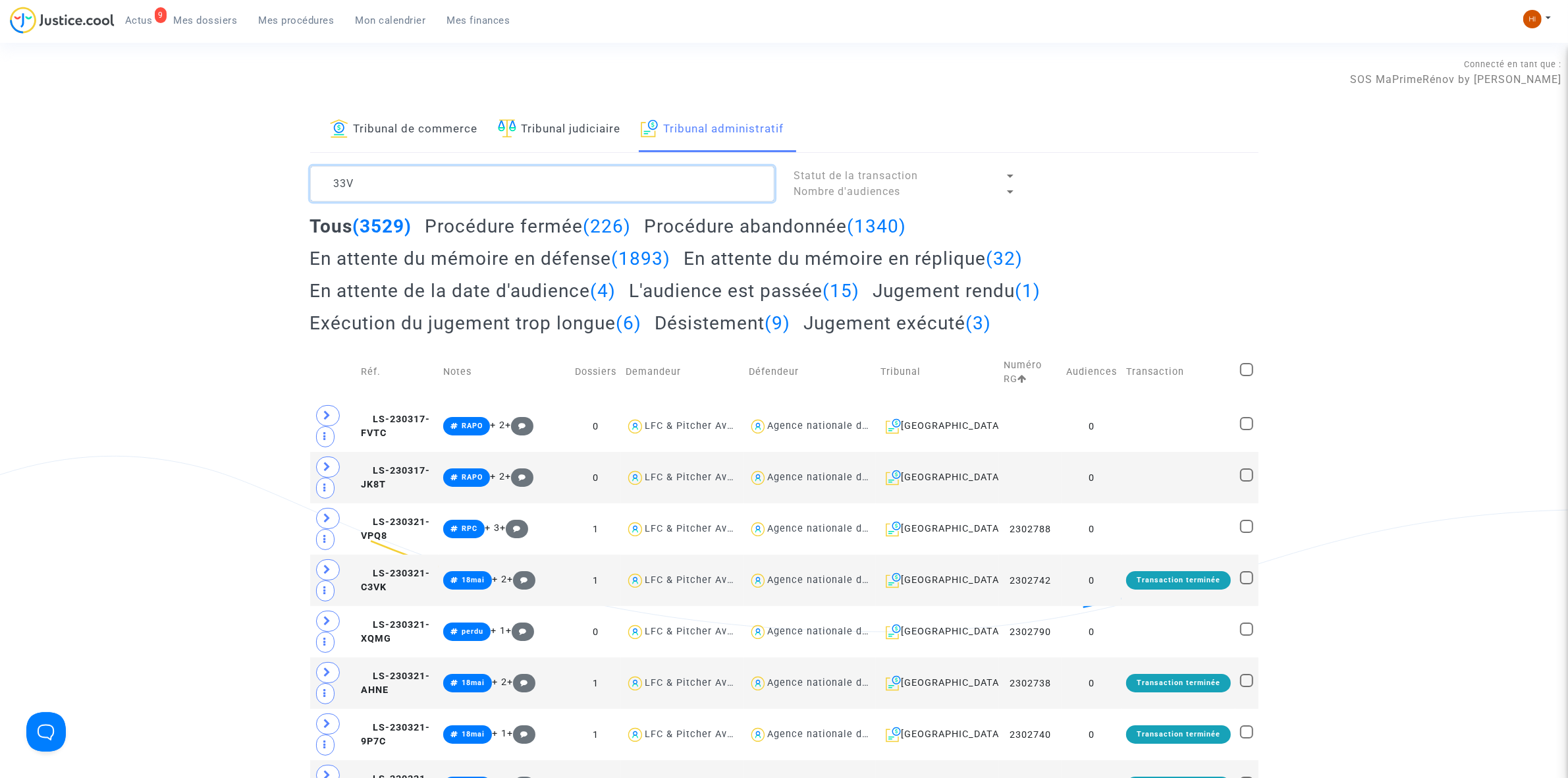
type textarea "33VA"
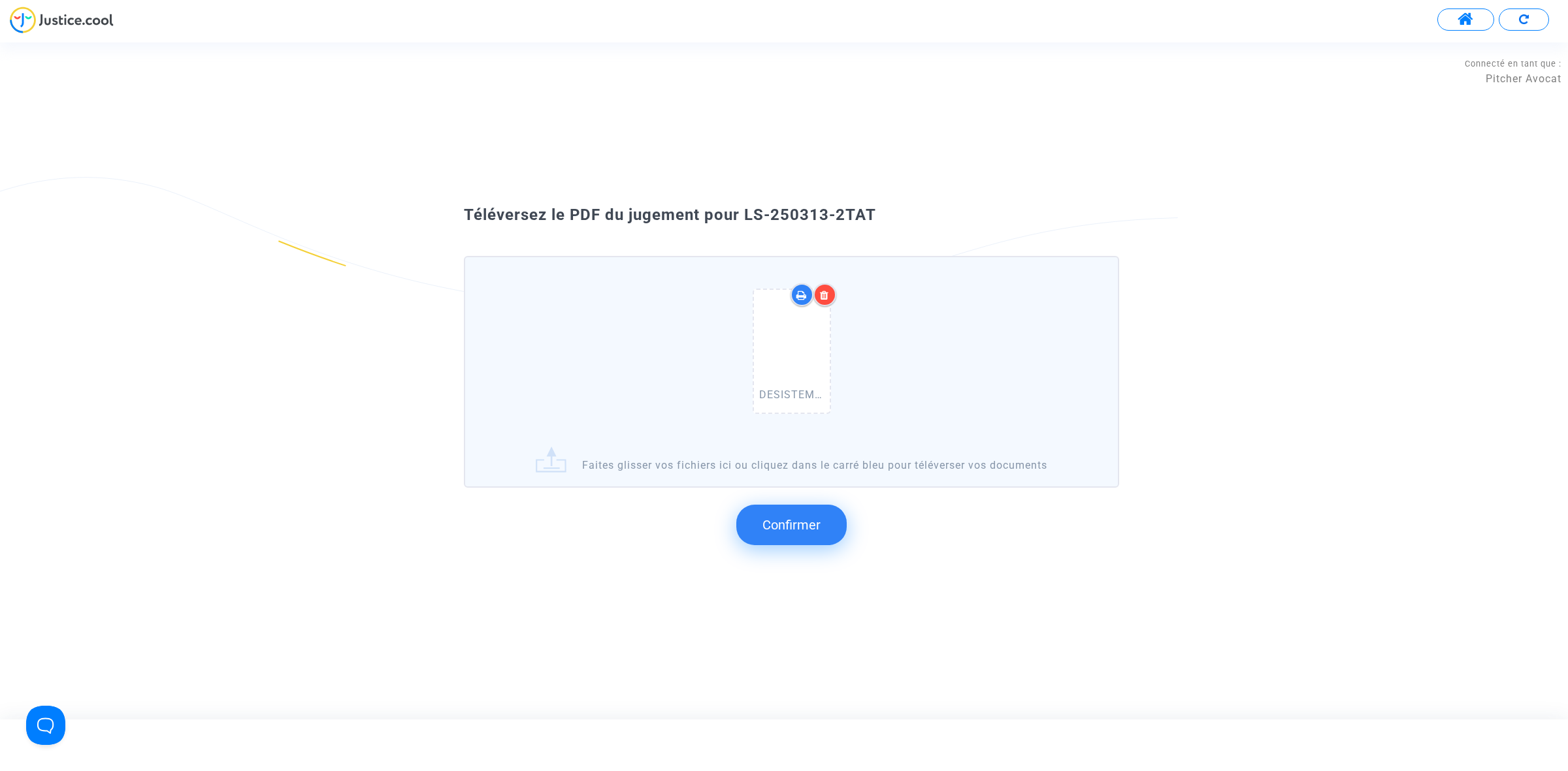
click at [787, 537] on button "Confirmer" at bounding box center [791, 524] width 110 height 40
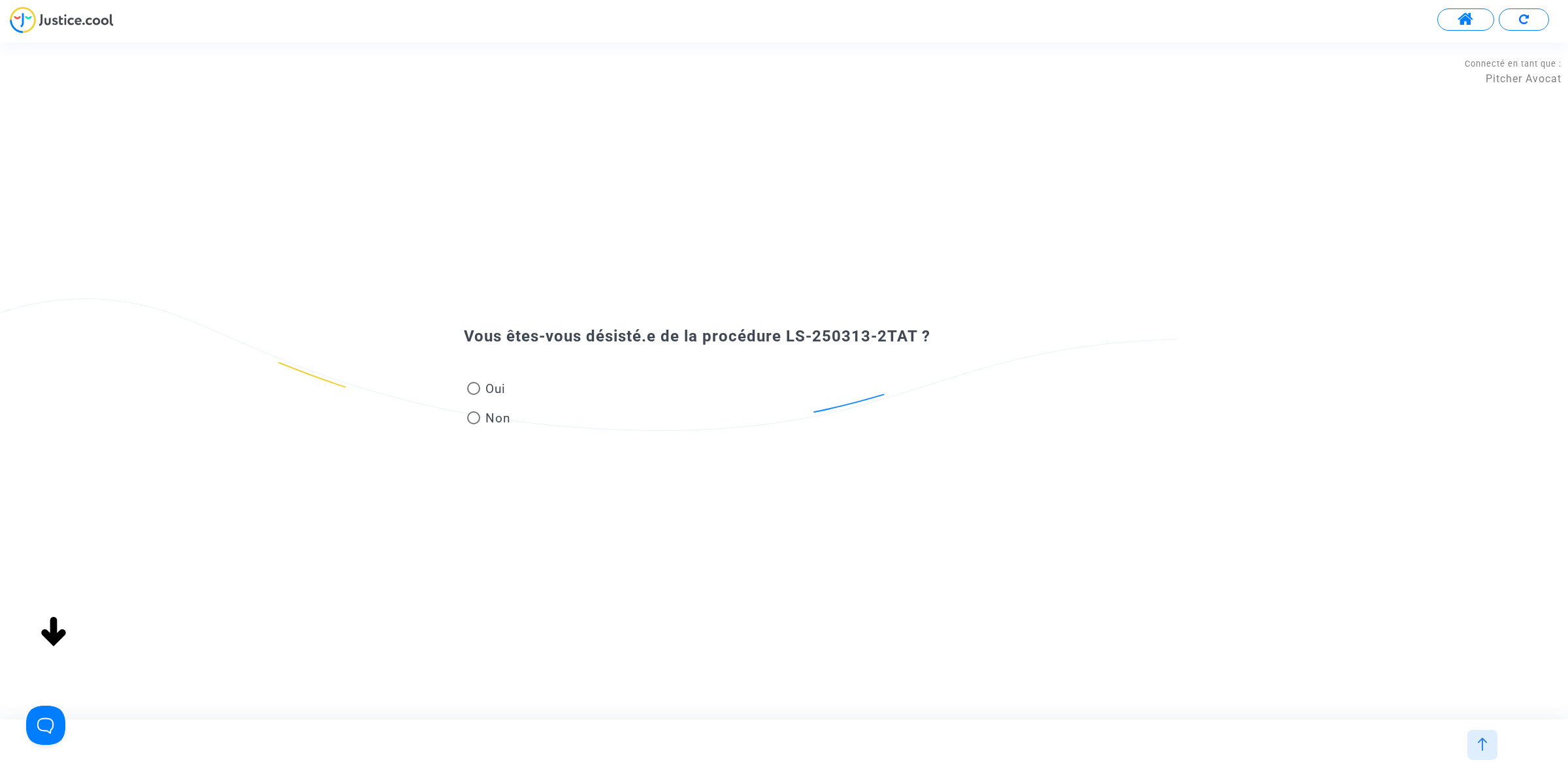
click at [495, 396] on span "Oui" at bounding box center [493, 388] width 25 height 18
click at [474, 396] on input "Oui" at bounding box center [473, 395] width 1 height 1
radio input "true"
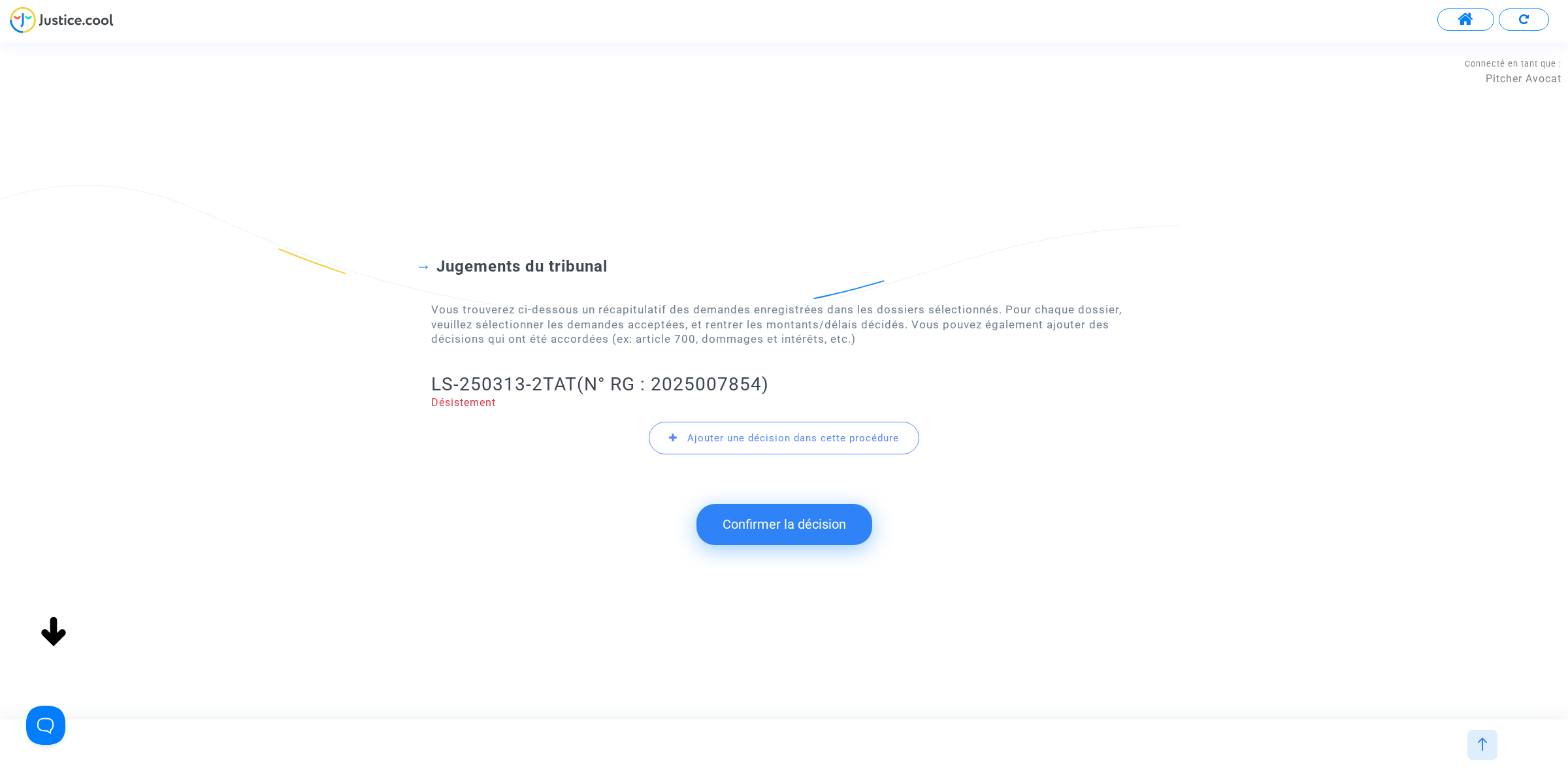
click at [759, 524] on button "Confirmer la décision" at bounding box center [784, 524] width 176 height 40
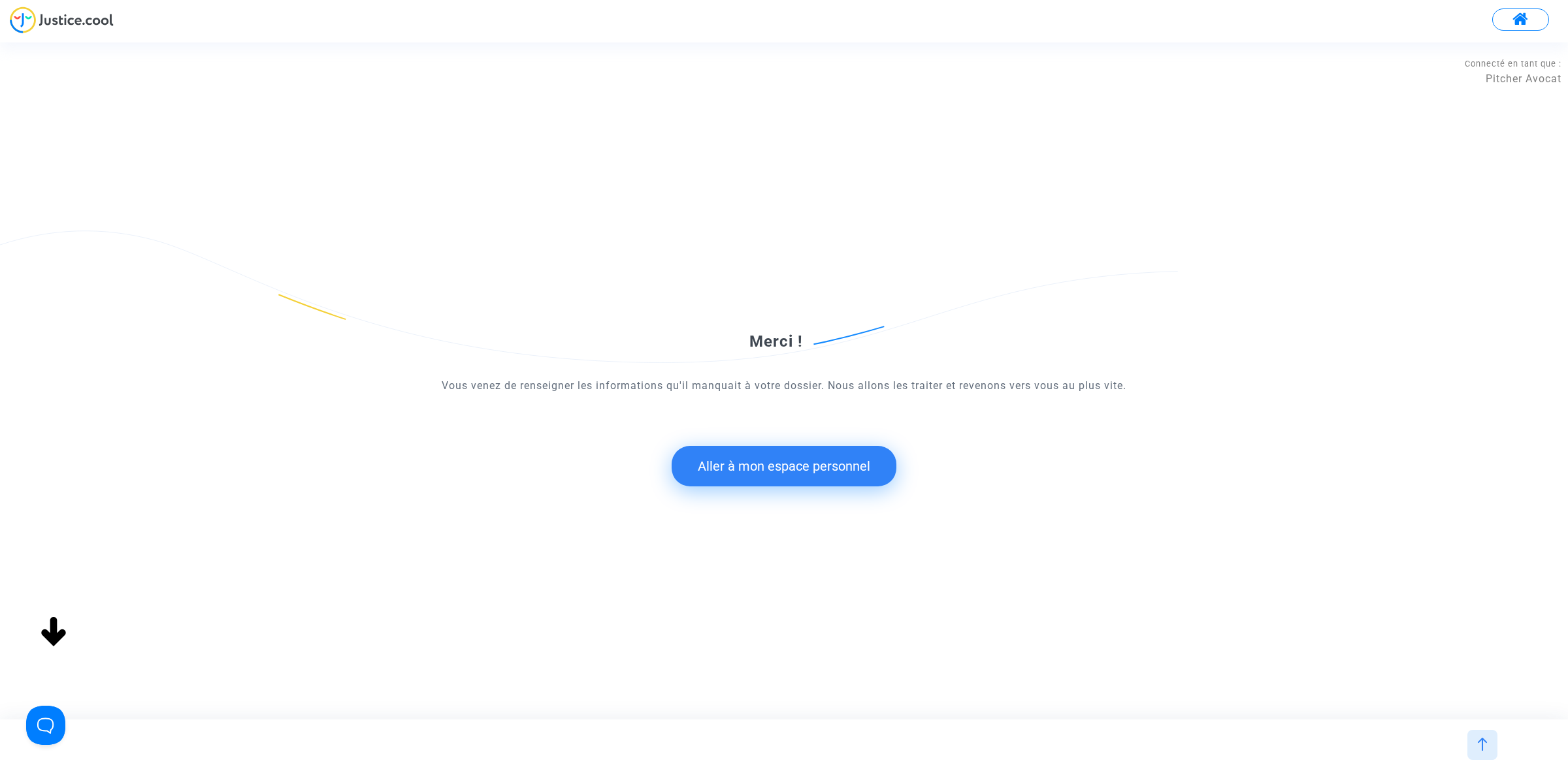
click at [722, 461] on button "Aller à mon espace personnel" at bounding box center [783, 466] width 225 height 40
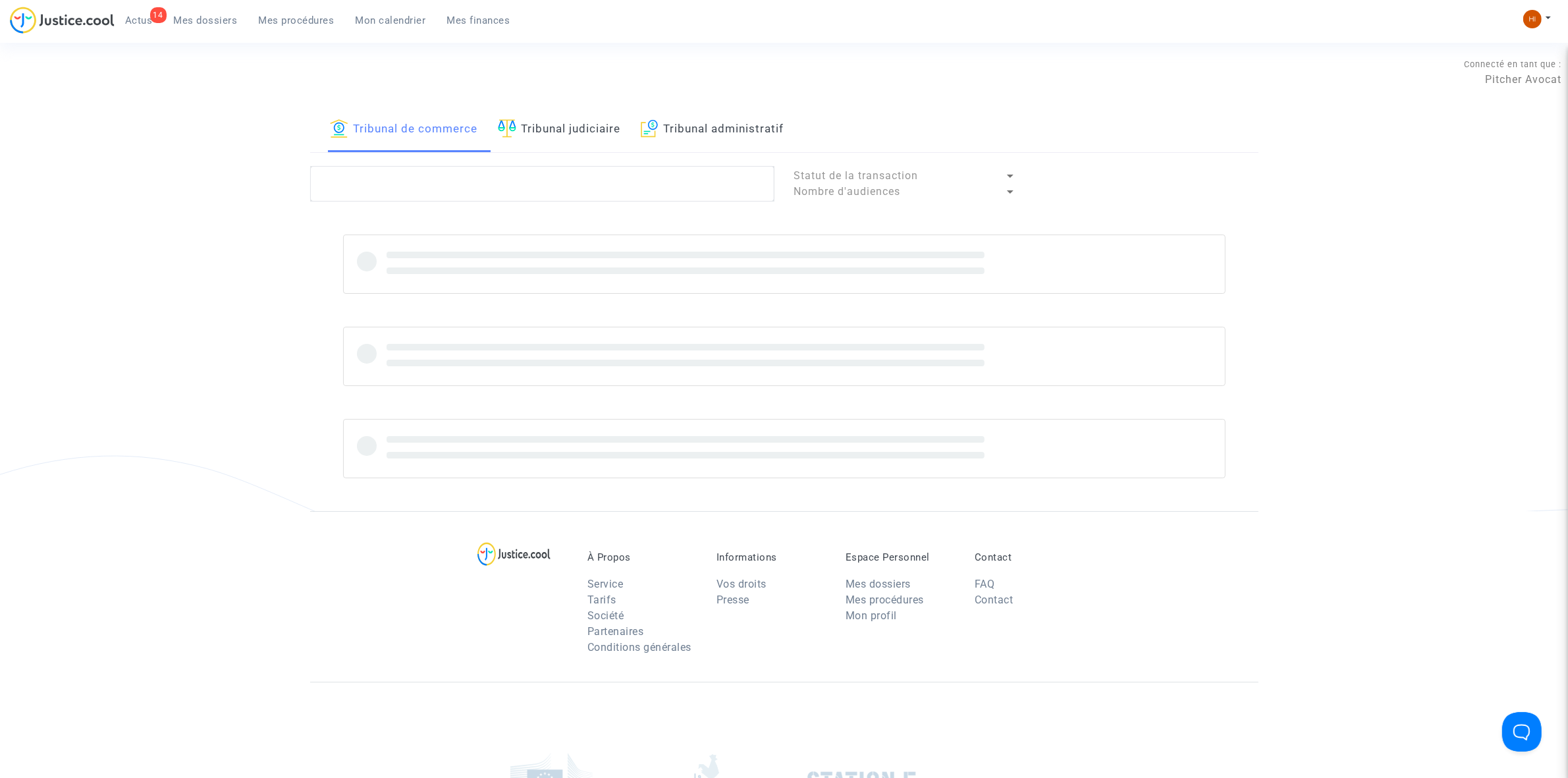
click at [555, 138] on div "Tribunal de commerce Tribunal judiciaire Tribunal administratif Statut de la tr…" at bounding box center [784, 310] width 948 height 404
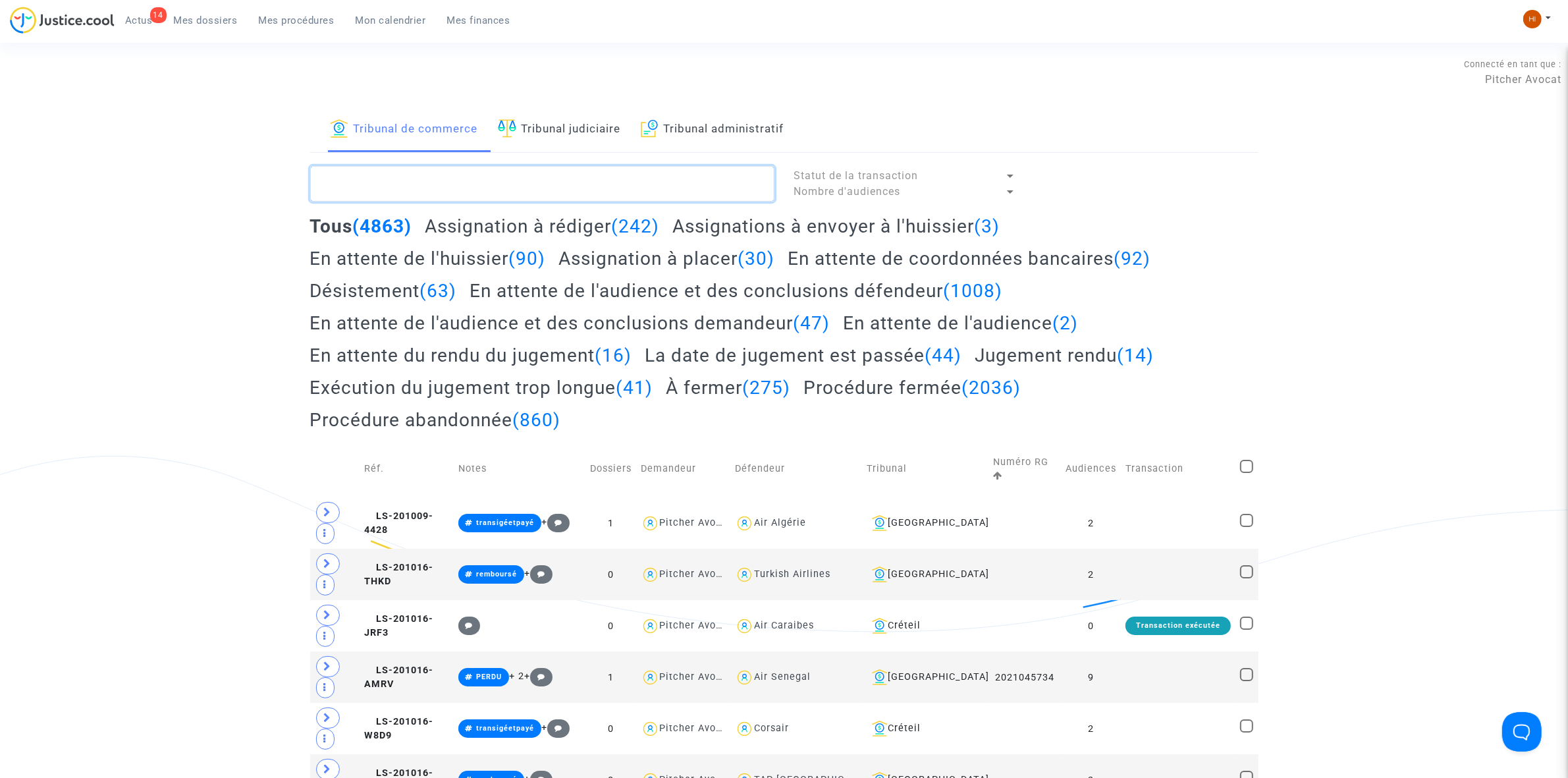
click at [462, 193] on textarea at bounding box center [542, 183] width 464 height 35
paste textarea "LS-250313-2TAT"
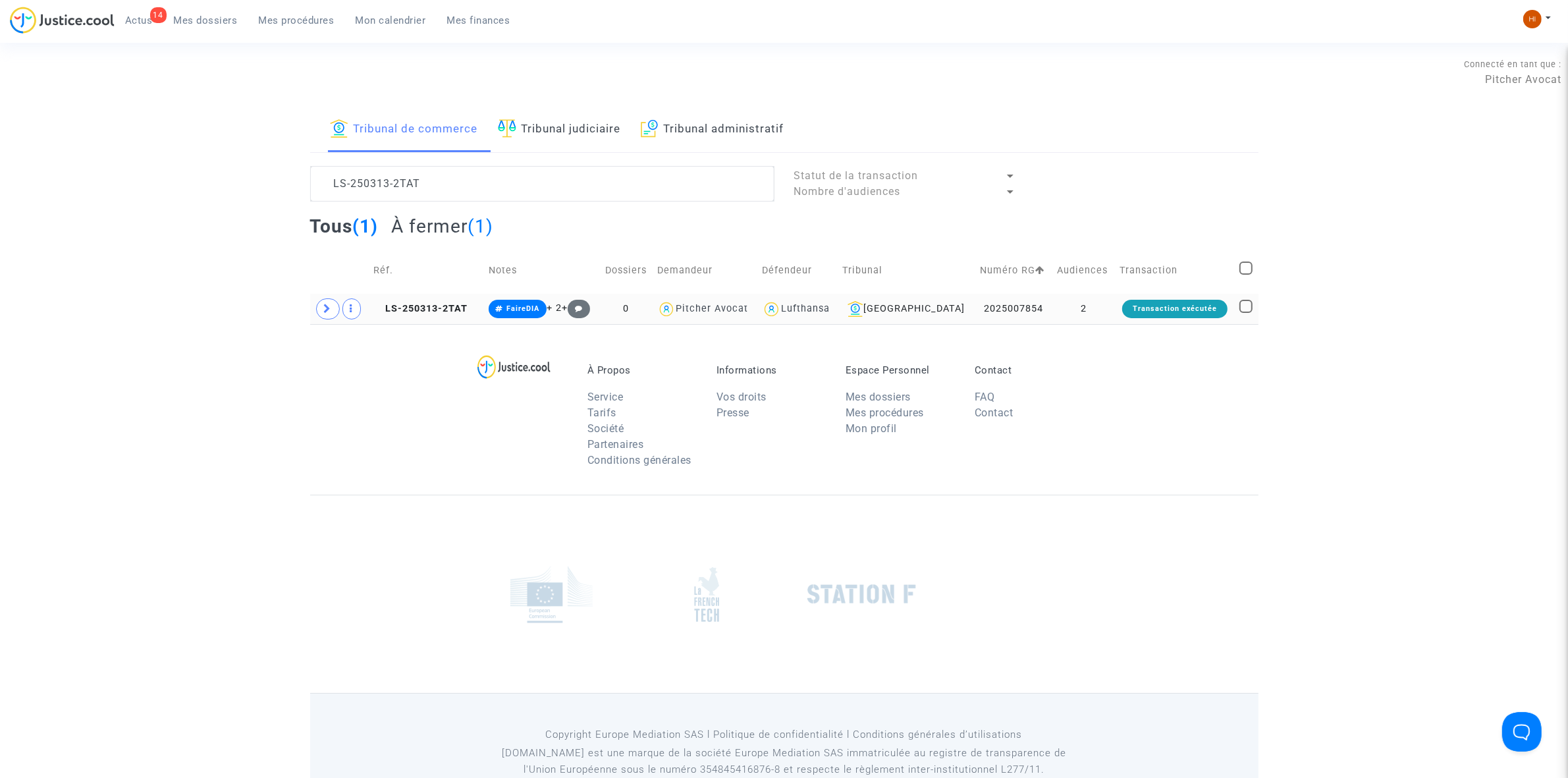
click at [433, 301] on td "LS-250313-2TAT" at bounding box center [426, 308] width 114 height 30
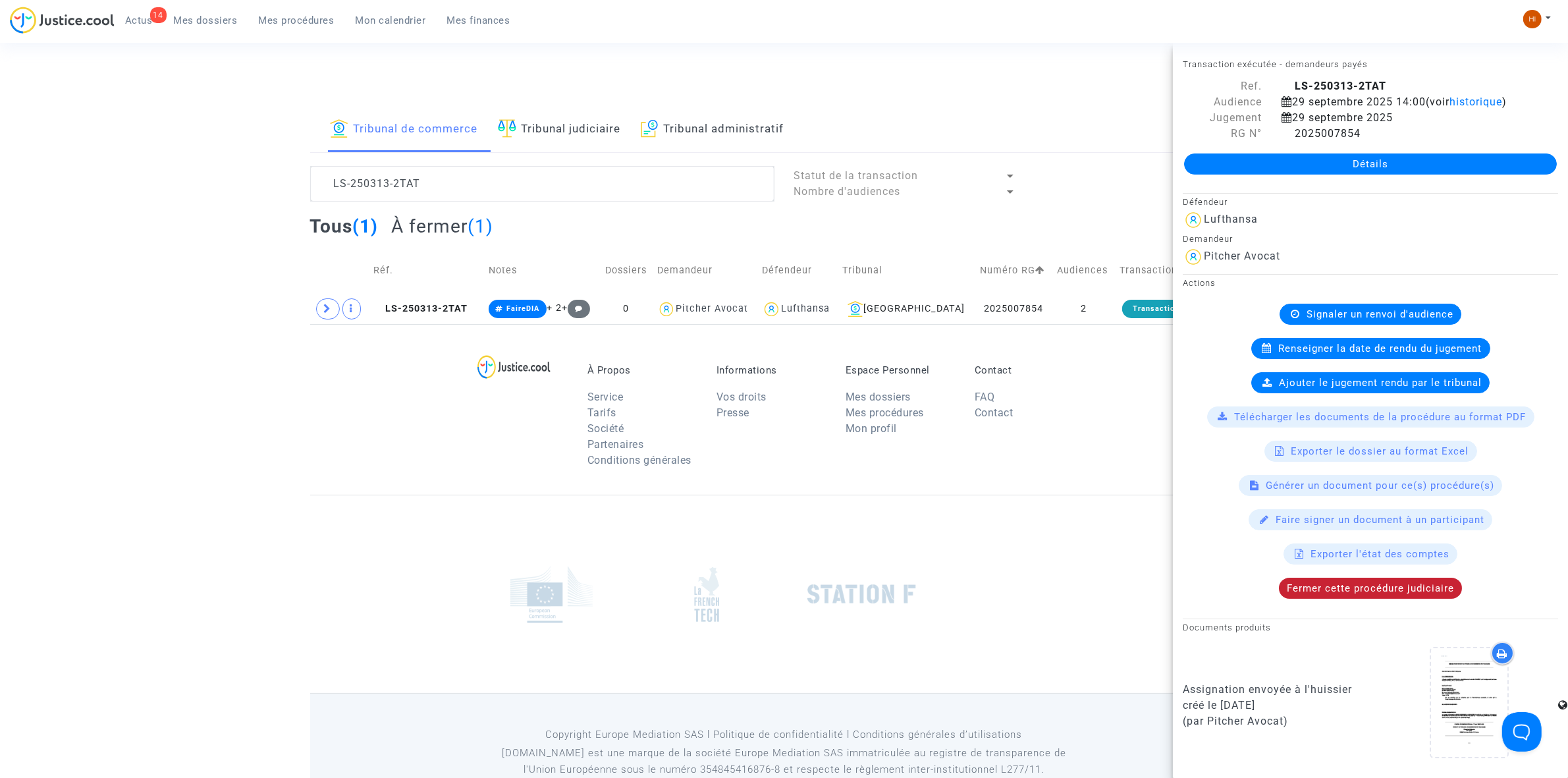
click at [1361, 594] on span "Fermer cette procédure judiciaire" at bounding box center [1370, 589] width 167 height 12
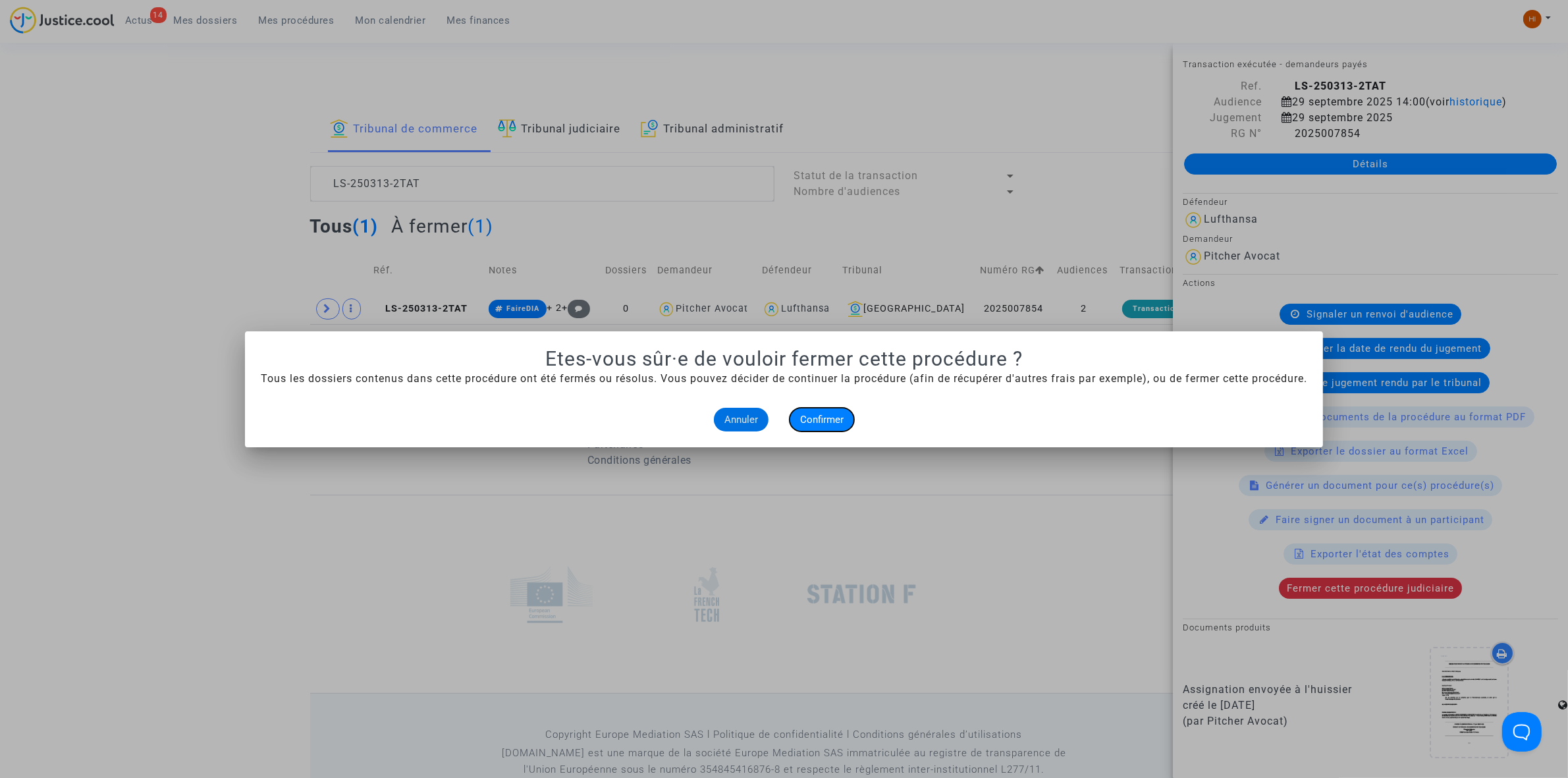
click at [828, 419] on span "Confirmer" at bounding box center [822, 419] width 43 height 12
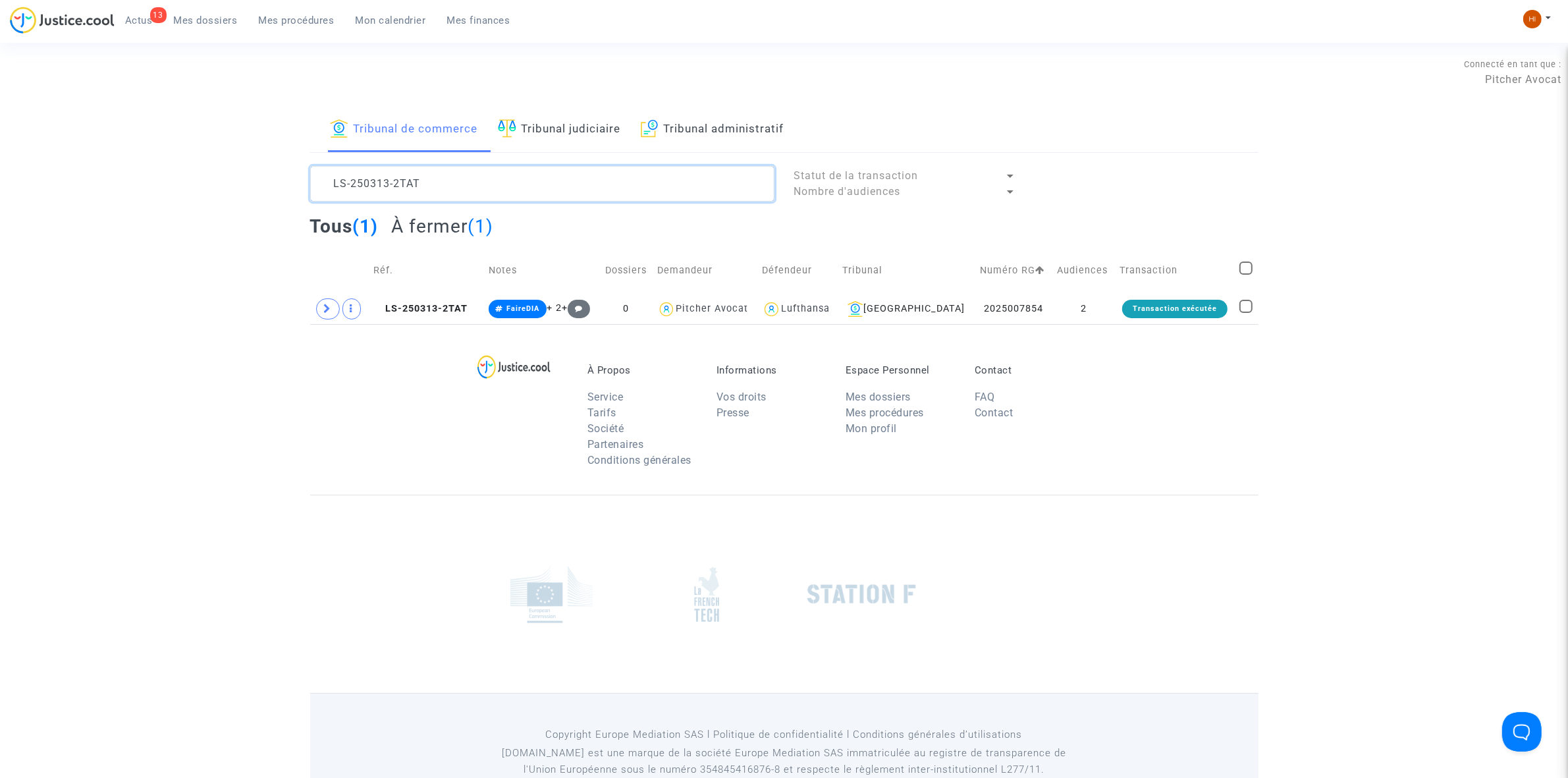
click at [508, 166] on textarea at bounding box center [542, 183] width 464 height 35
paste textarea "11-24-000441"
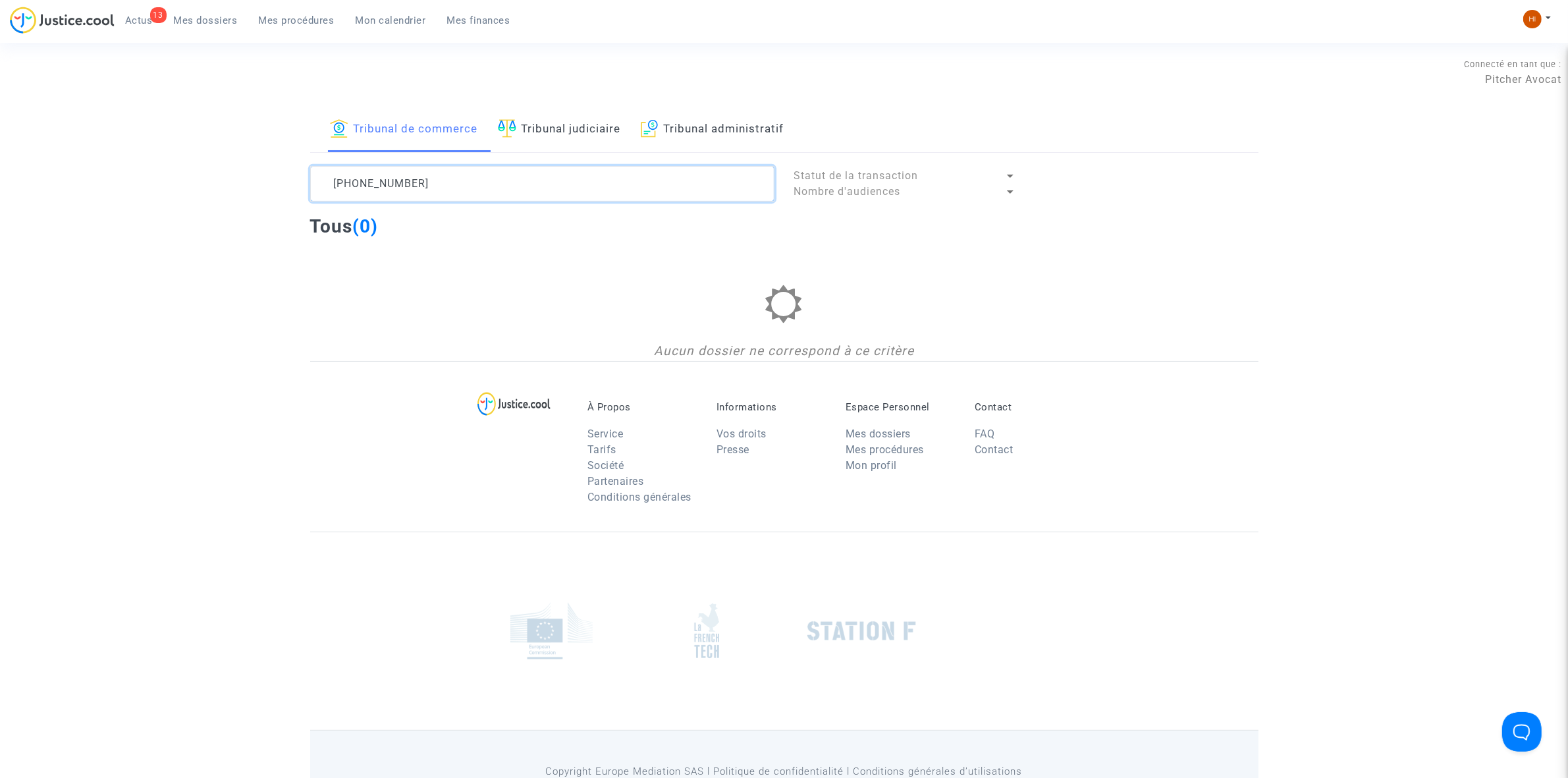
type textarea "11-24-000441"
click at [560, 129] on link "Tribunal judiciaire" at bounding box center [560, 130] width 123 height 45
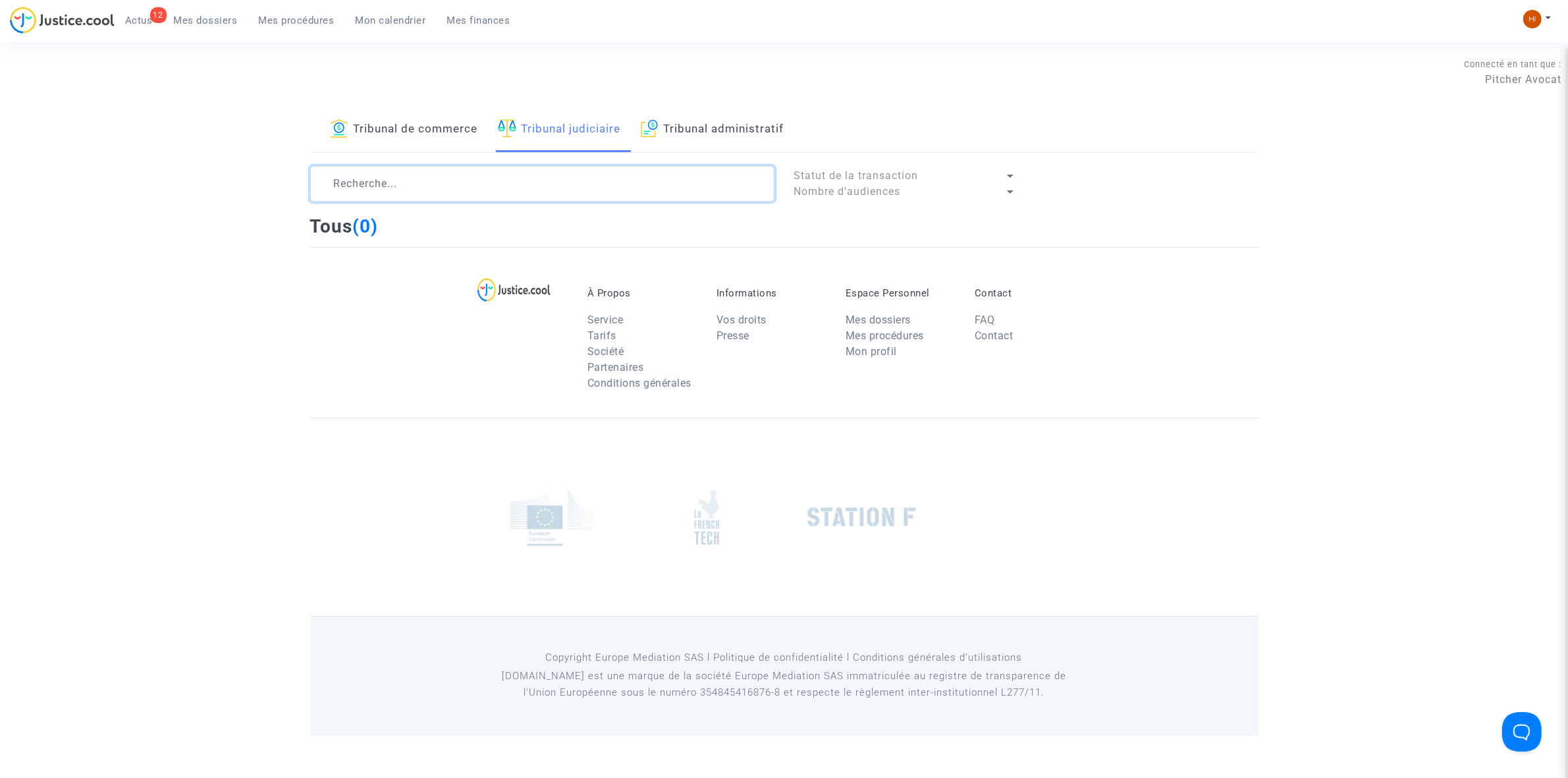
click at [566, 196] on textarea at bounding box center [542, 183] width 464 height 35
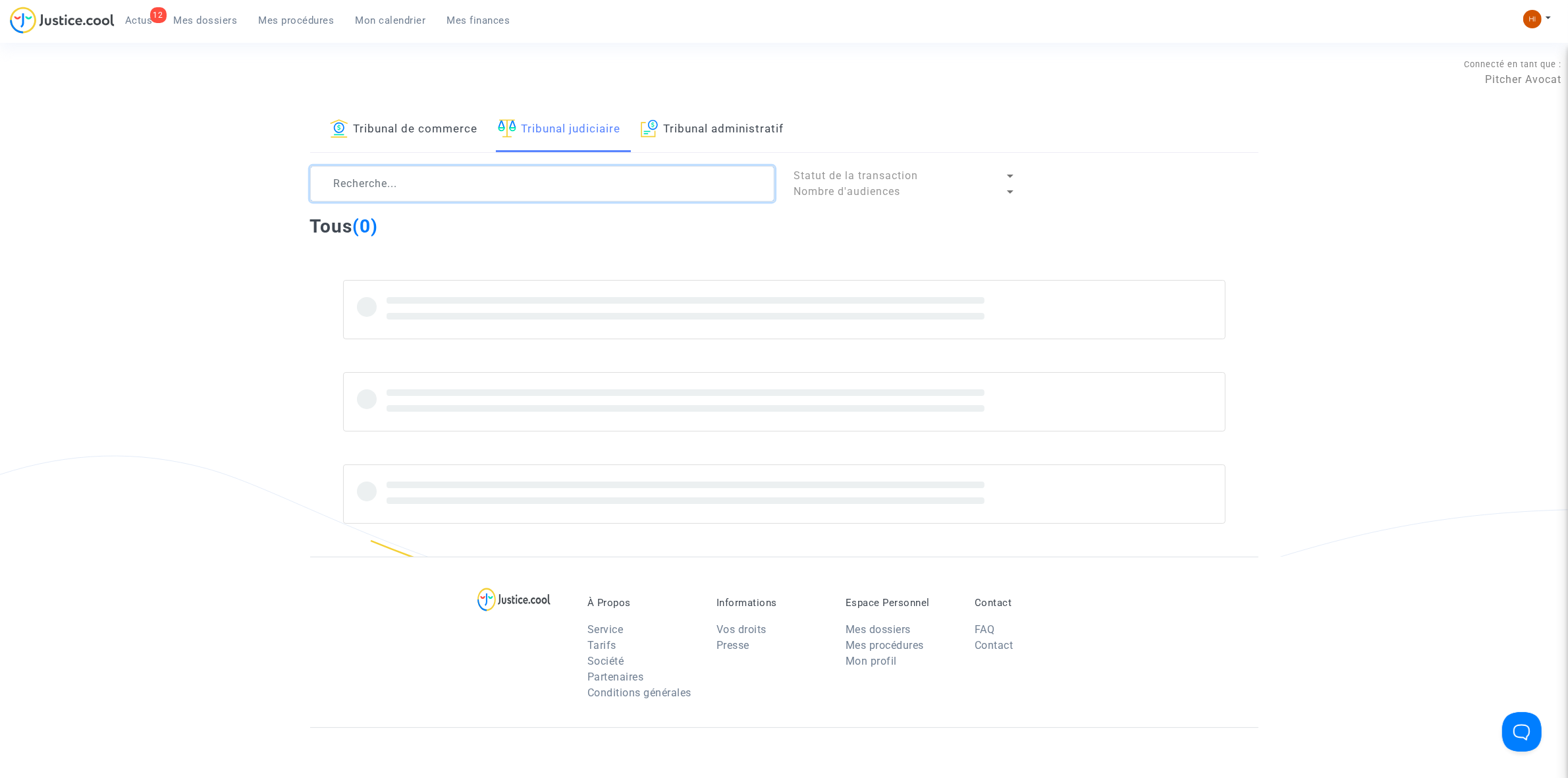
paste textarea "11-24-000441"
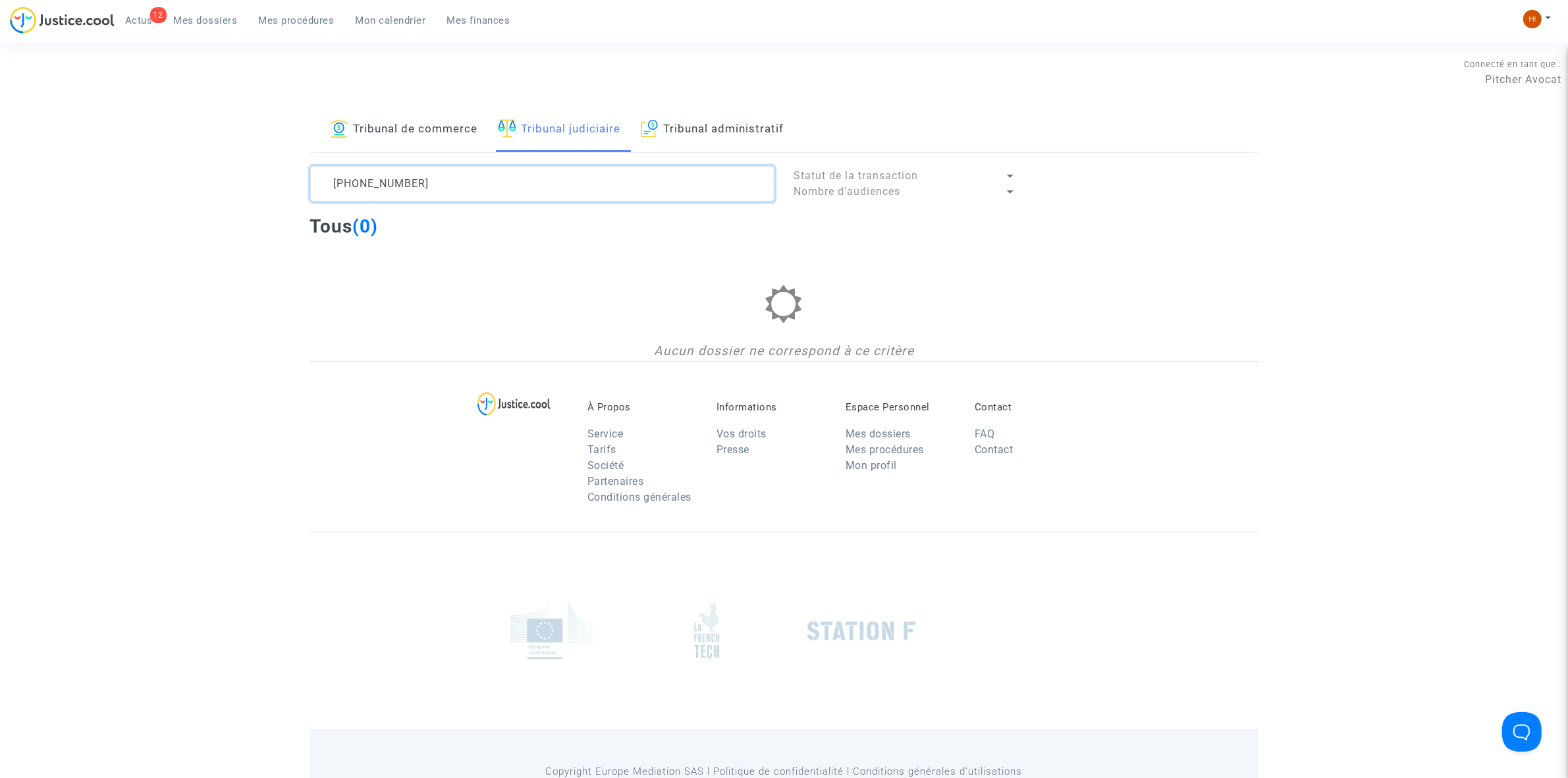
drag, startPoint x: 463, startPoint y: 188, endPoint x: 7, endPoint y: 180, distance: 456.1
click at [7, 183] on div "Tribunal de commerce Tribunal judiciaire Tribunal administratif 11-24-000441 St…" at bounding box center [784, 234] width 1568 height 254
drag, startPoint x: 402, startPoint y: 196, endPoint x: 186, endPoint y: 187, distance: 216.2
click at [191, 187] on div "Tribunal de commerce Tribunal judiciaire Tribunal administratif L'HOMME Statut …" at bounding box center [784, 234] width 1568 height 254
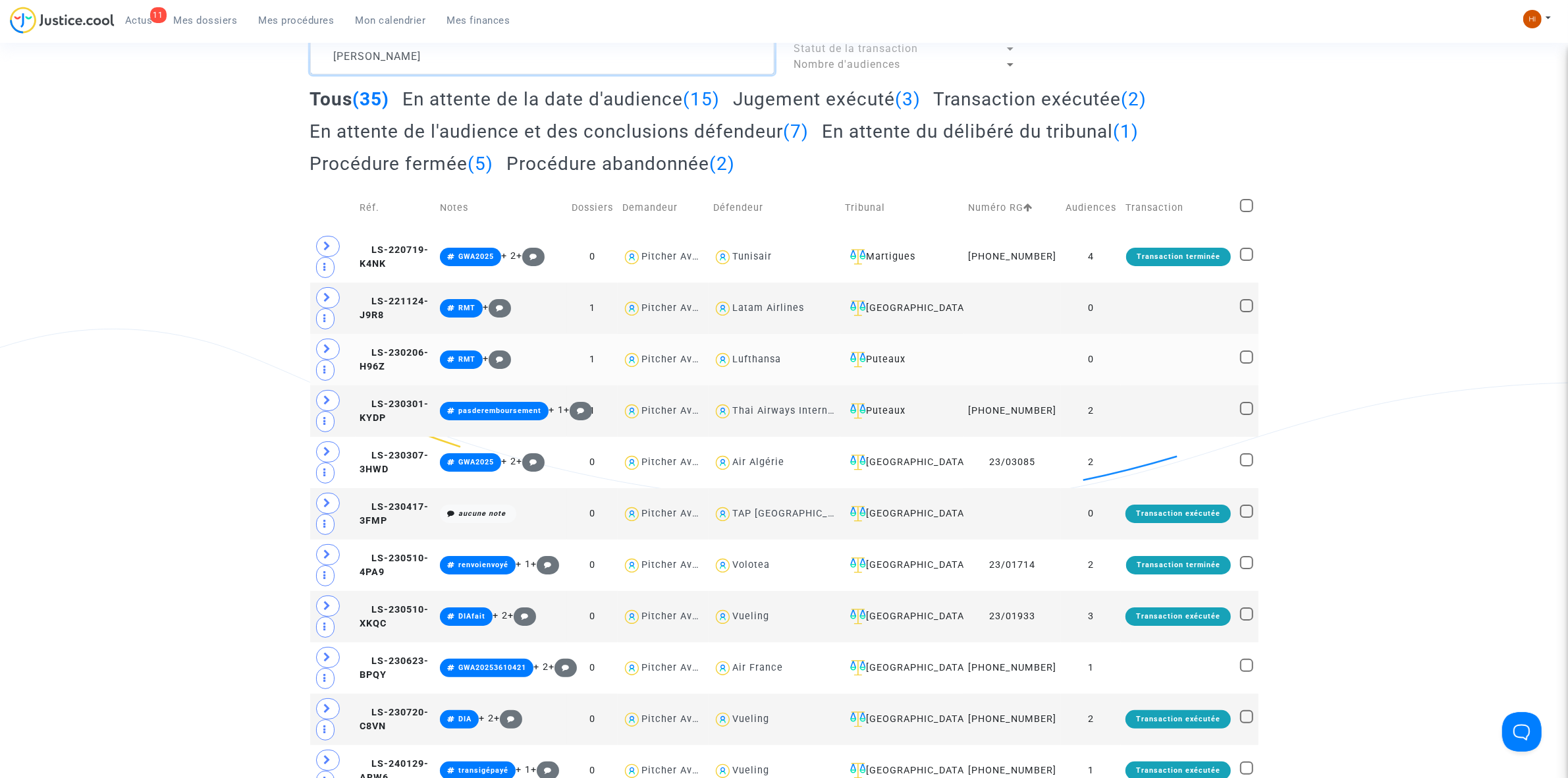
scroll to position [494, 0]
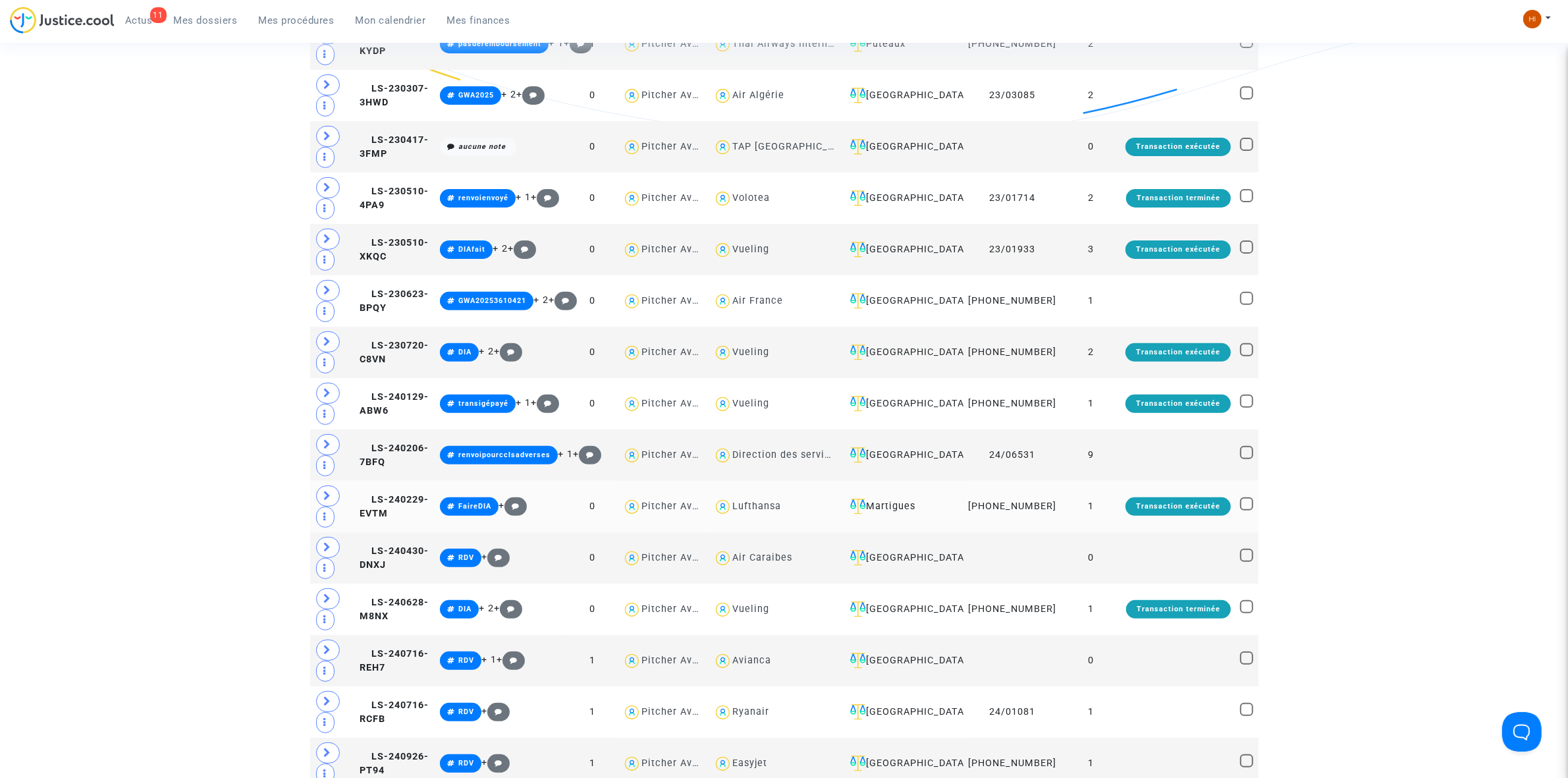
click at [781, 512] on div "Lufthansa" at bounding box center [756, 506] width 49 height 11
type textarea "andré @Lufthansa"
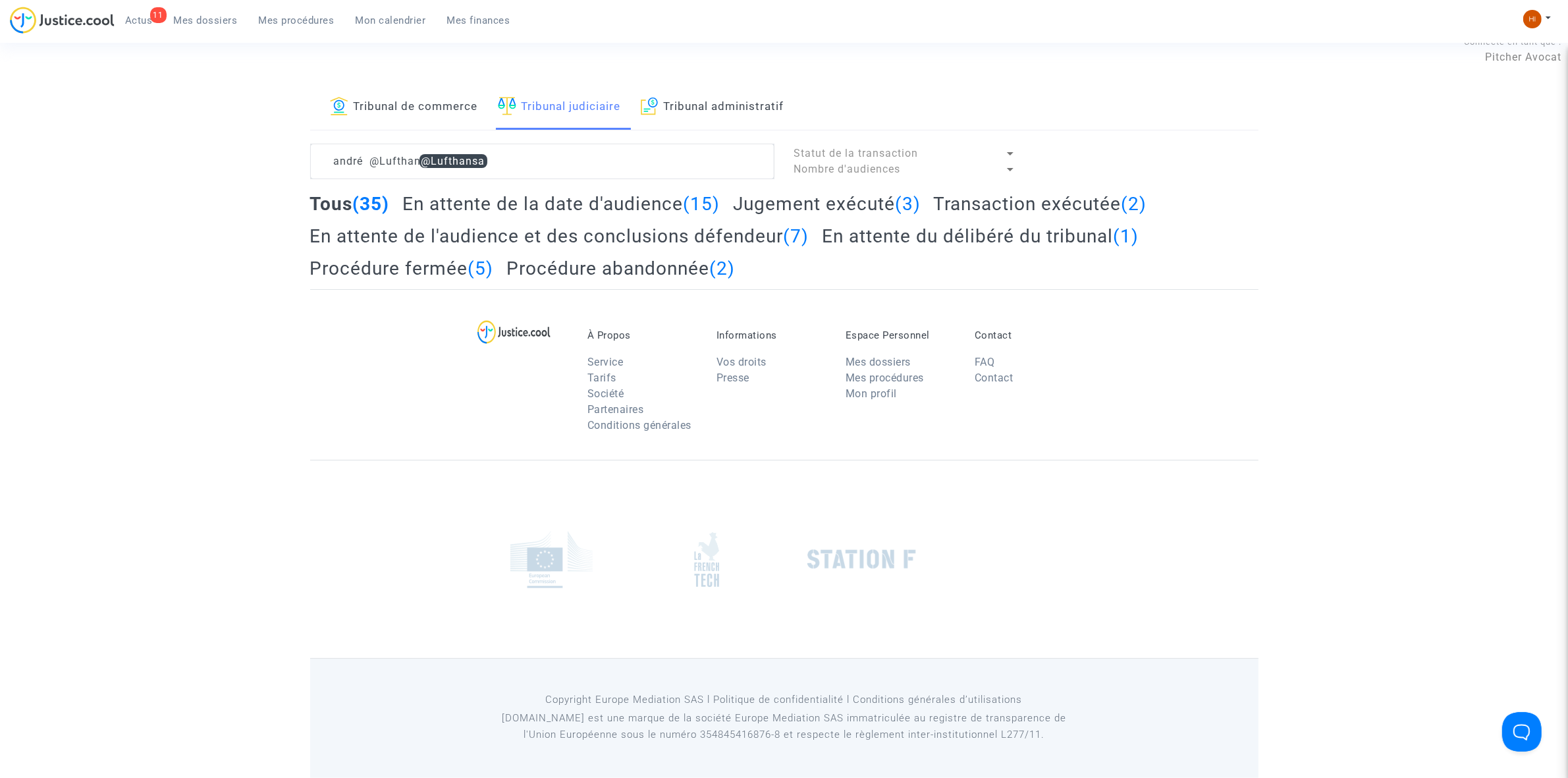
scroll to position [128, 0]
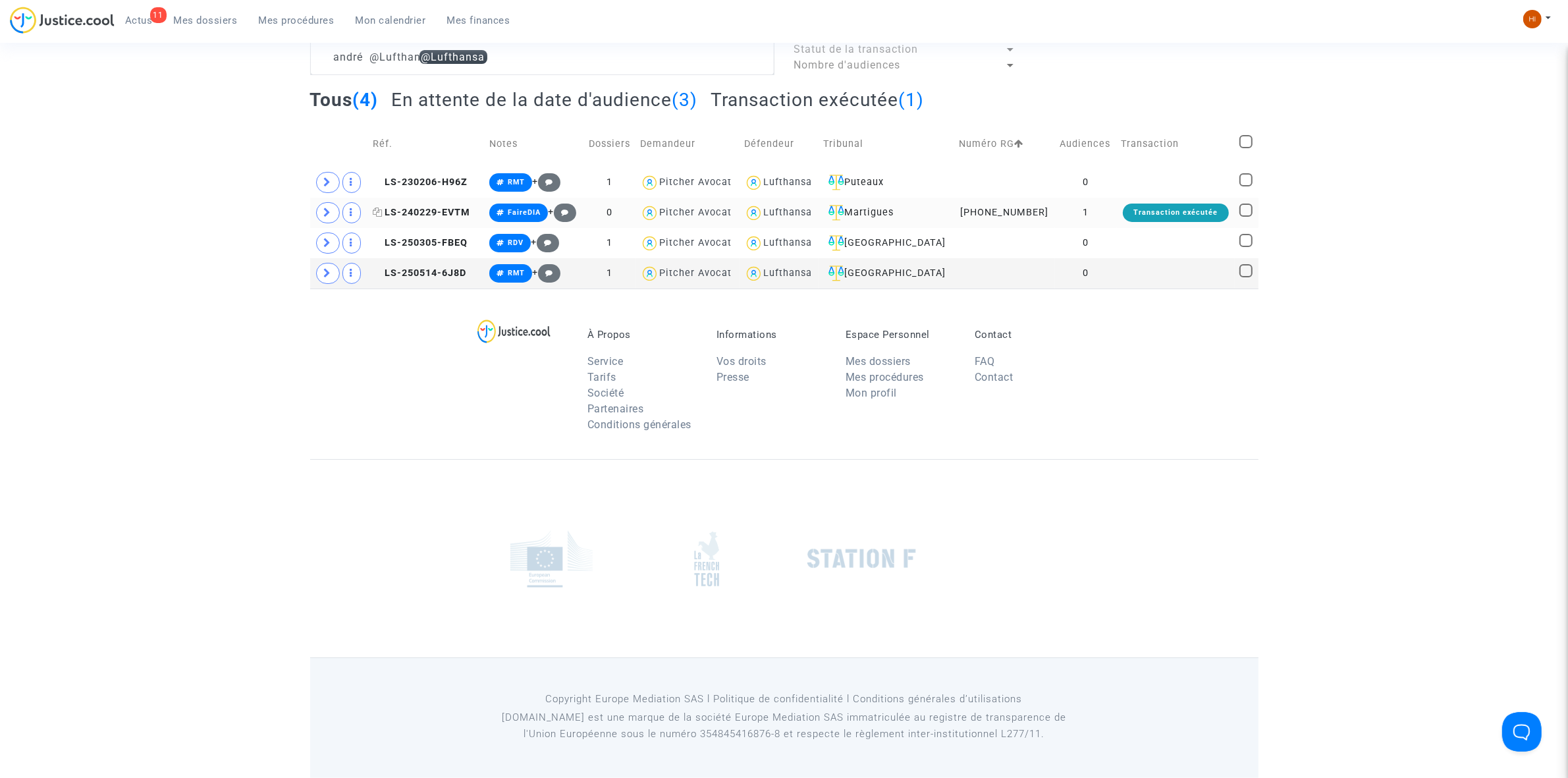
click at [425, 208] on span "LS-240229-EVTM" at bounding box center [421, 212] width 98 height 11
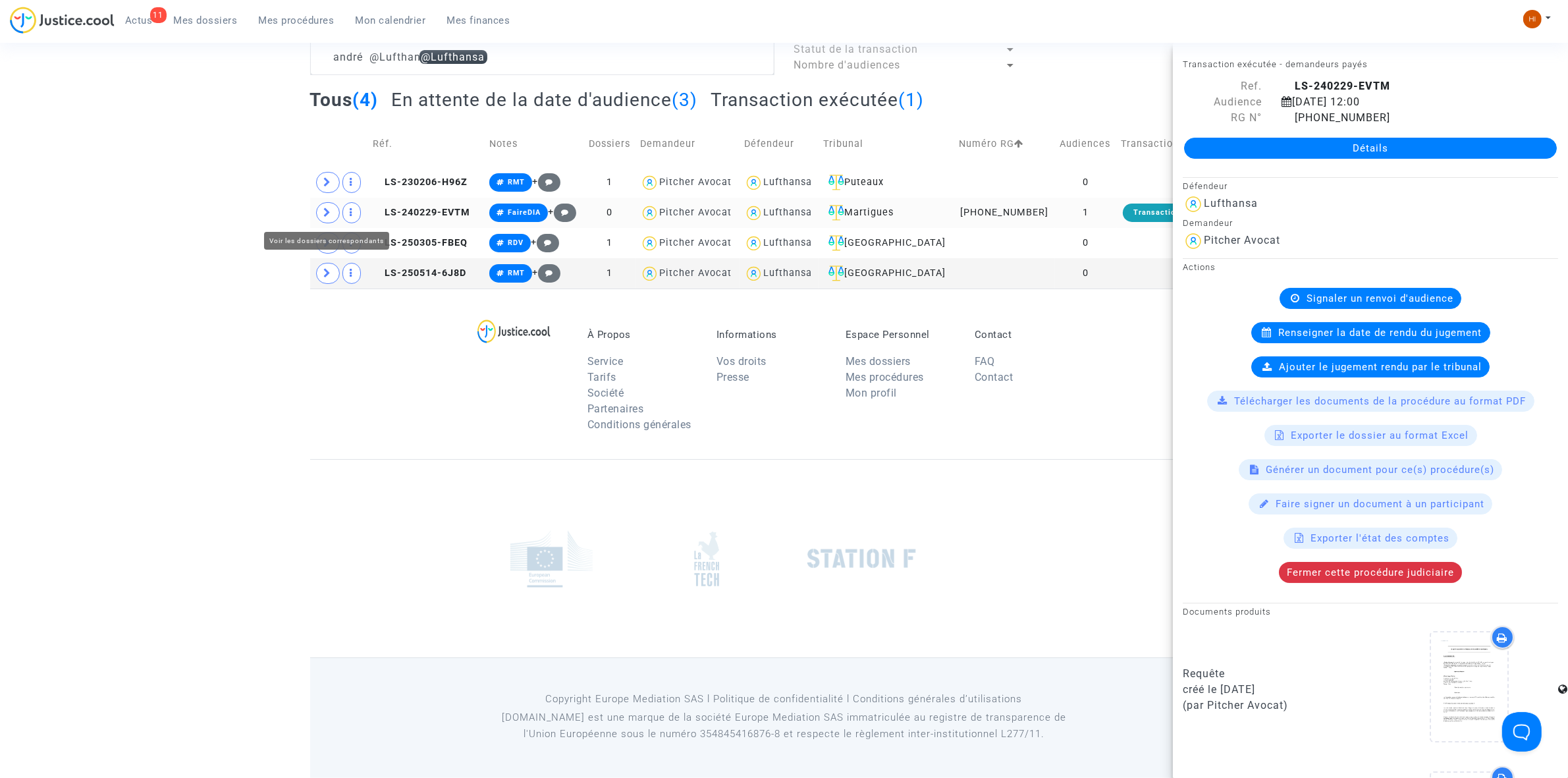
click at [334, 214] on span at bounding box center [328, 213] width 23 height 21
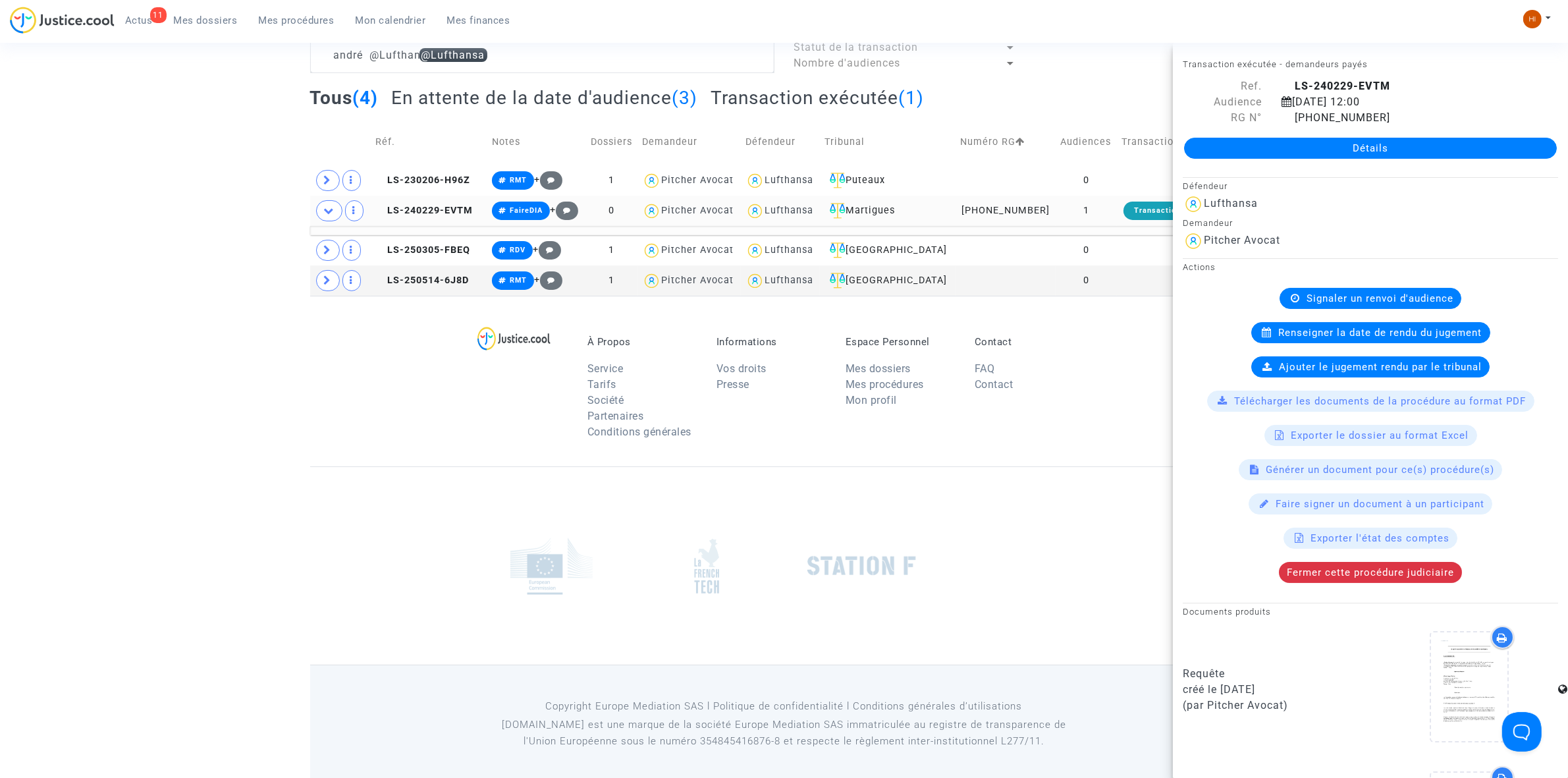
scroll to position [272, 0]
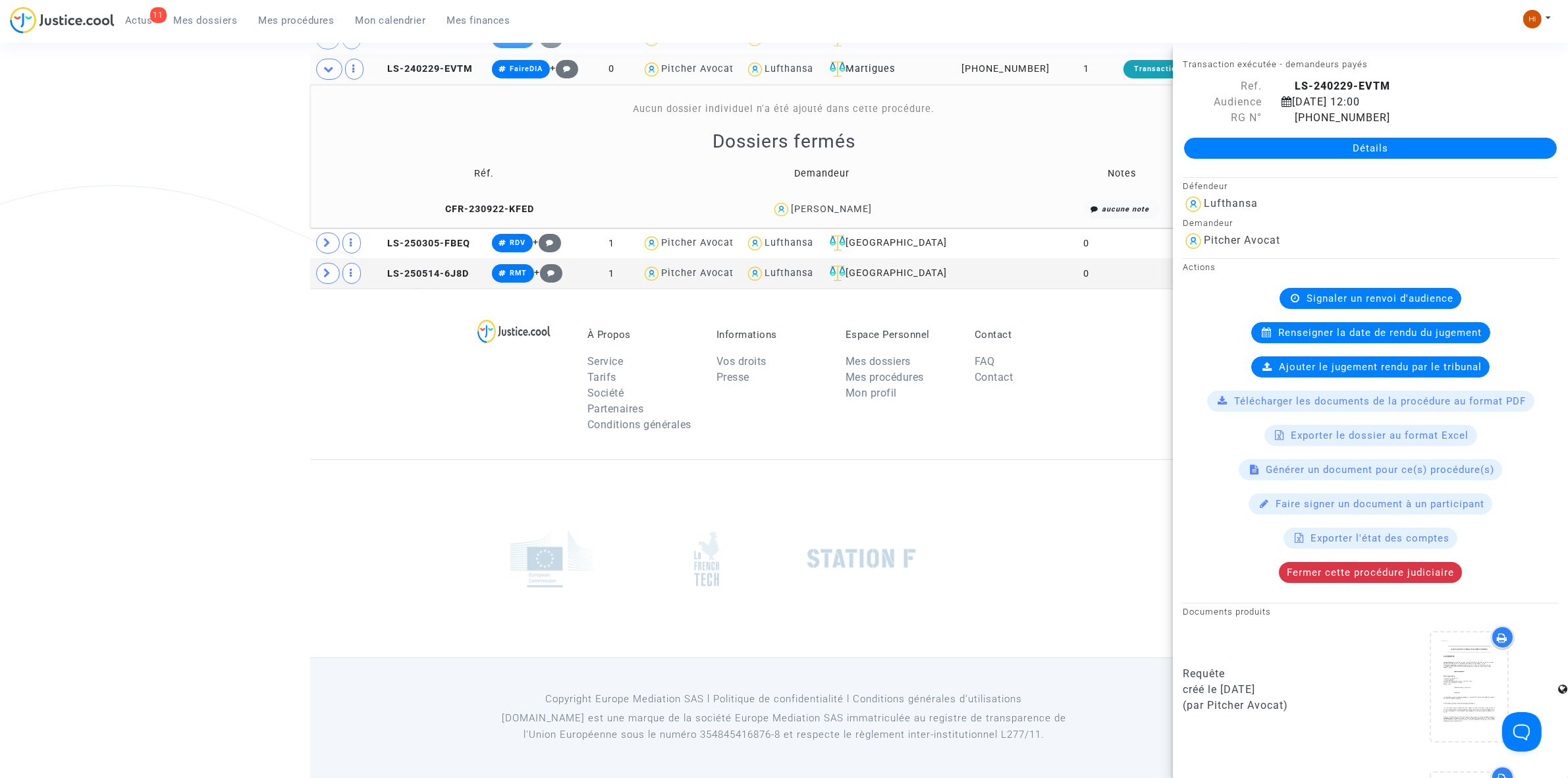
click at [364, 422] on div "À Propos Service Tarifs Société Partenaires Conditions générales Informations V…" at bounding box center [784, 373] width 948 height 171
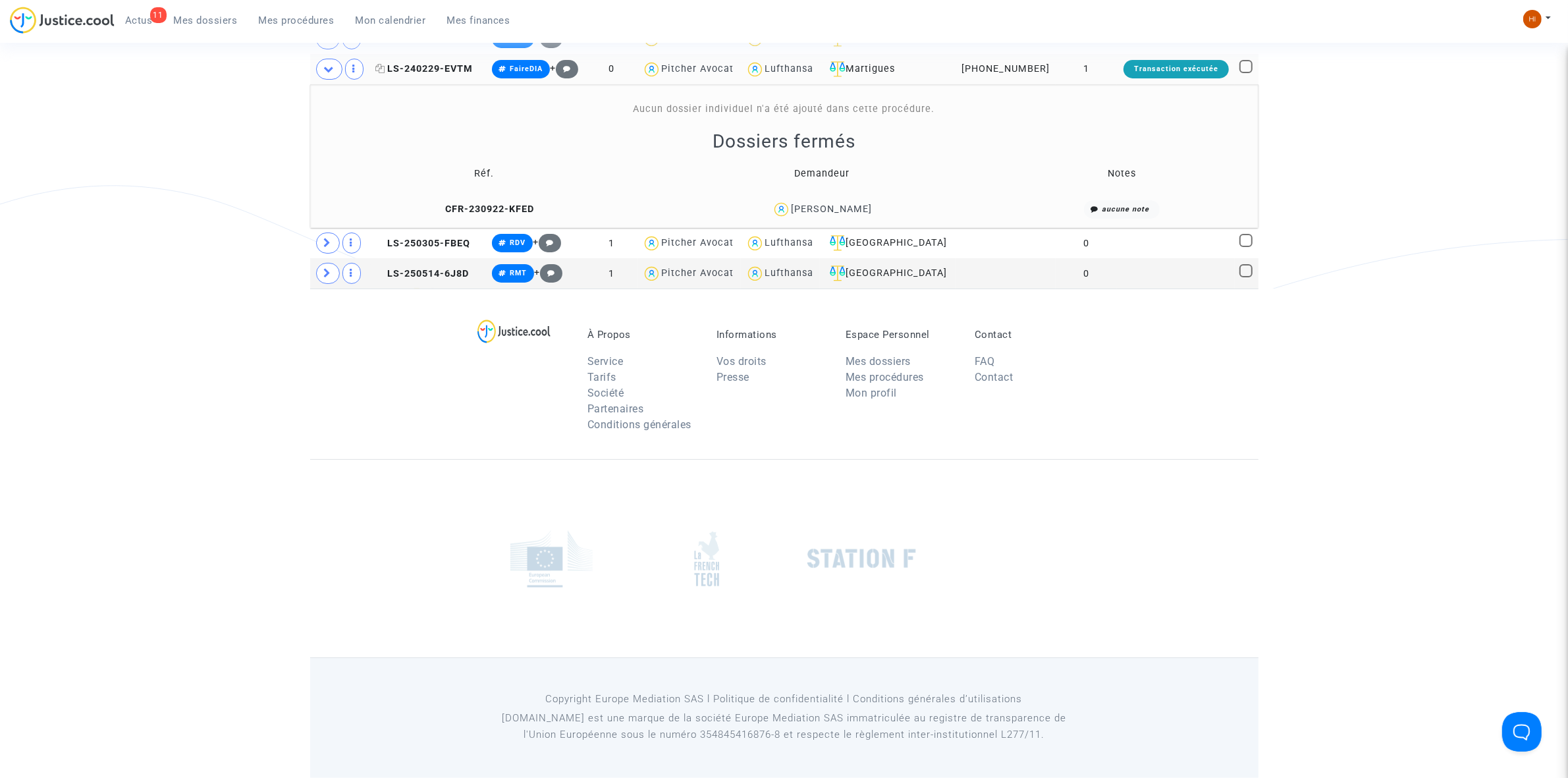
click at [452, 64] on span "LS-240229-EVTM" at bounding box center [424, 69] width 98 height 11
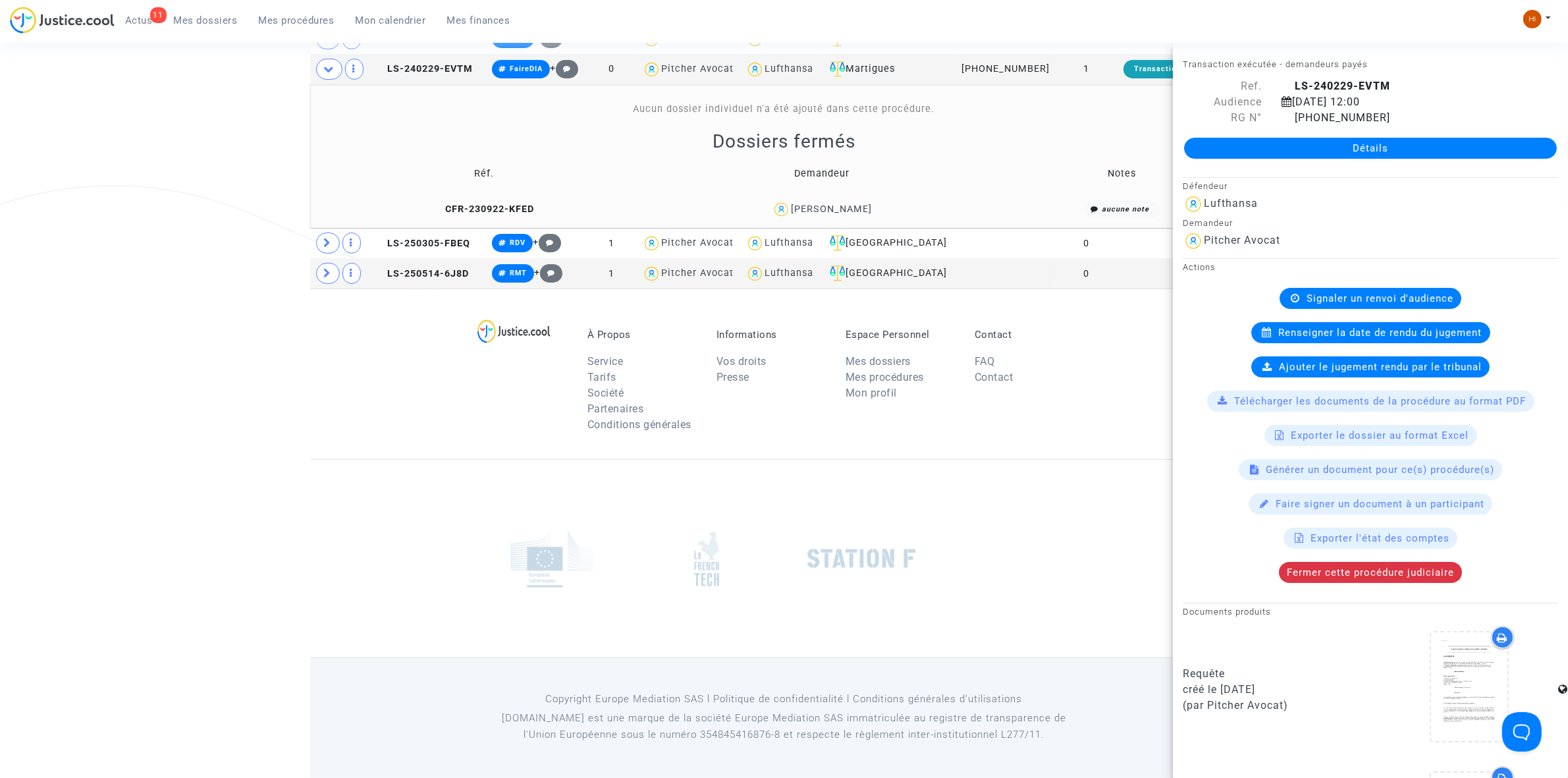
click at [1355, 151] on link "Détails" at bounding box center [1370, 149] width 372 height 21
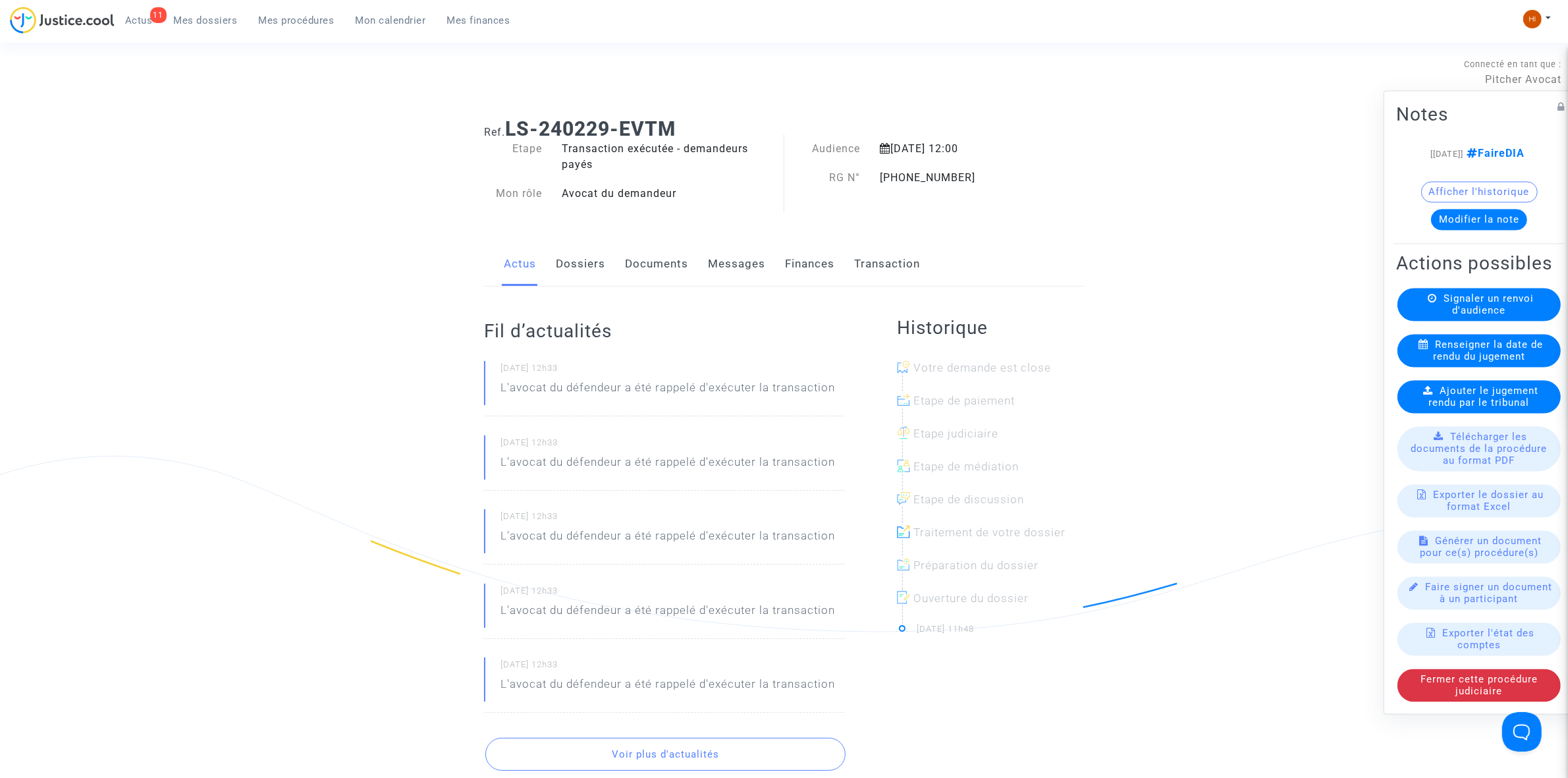
click at [584, 271] on link "Dossiers" at bounding box center [580, 264] width 49 height 43
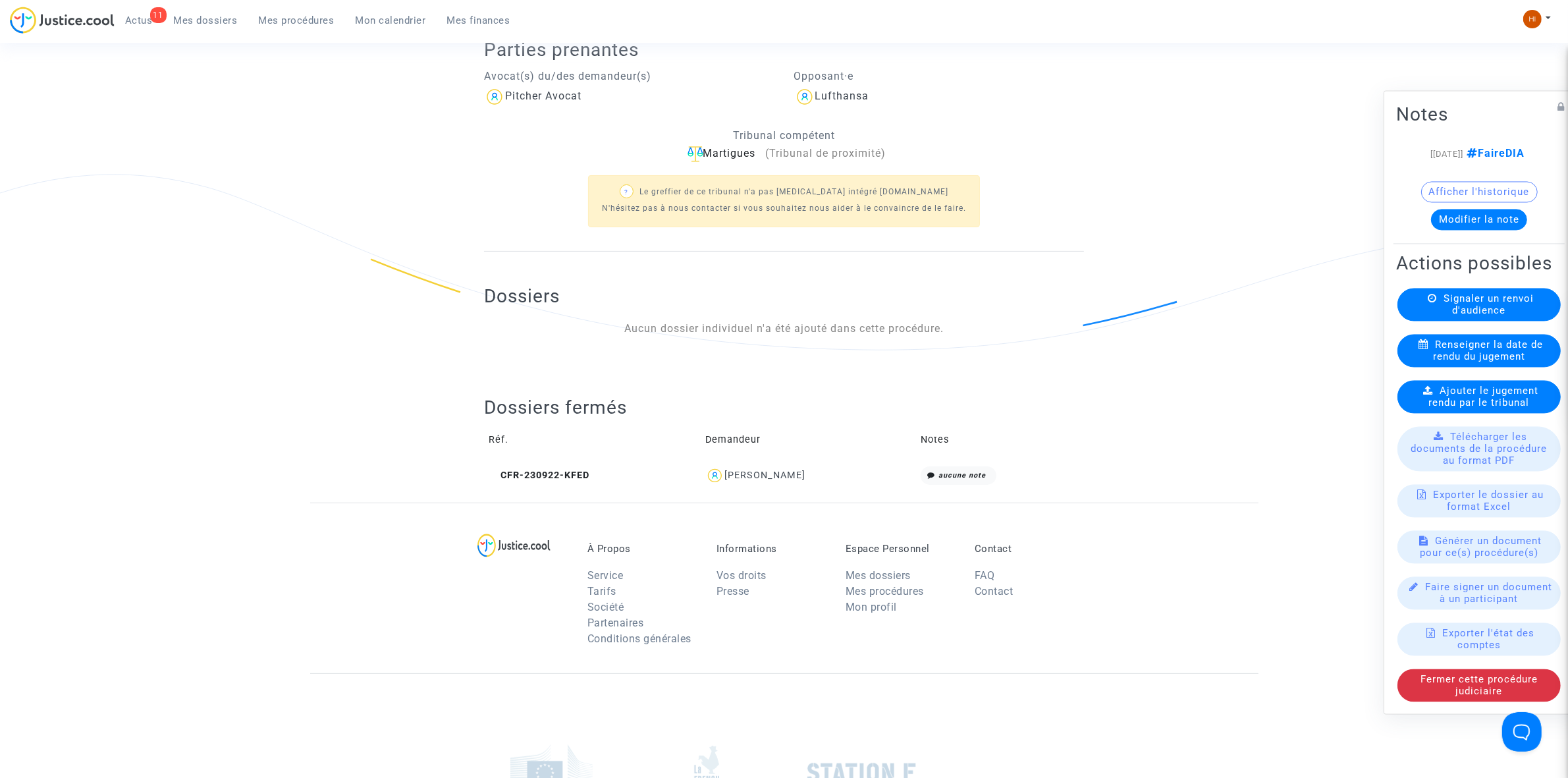
scroll to position [494, 0]
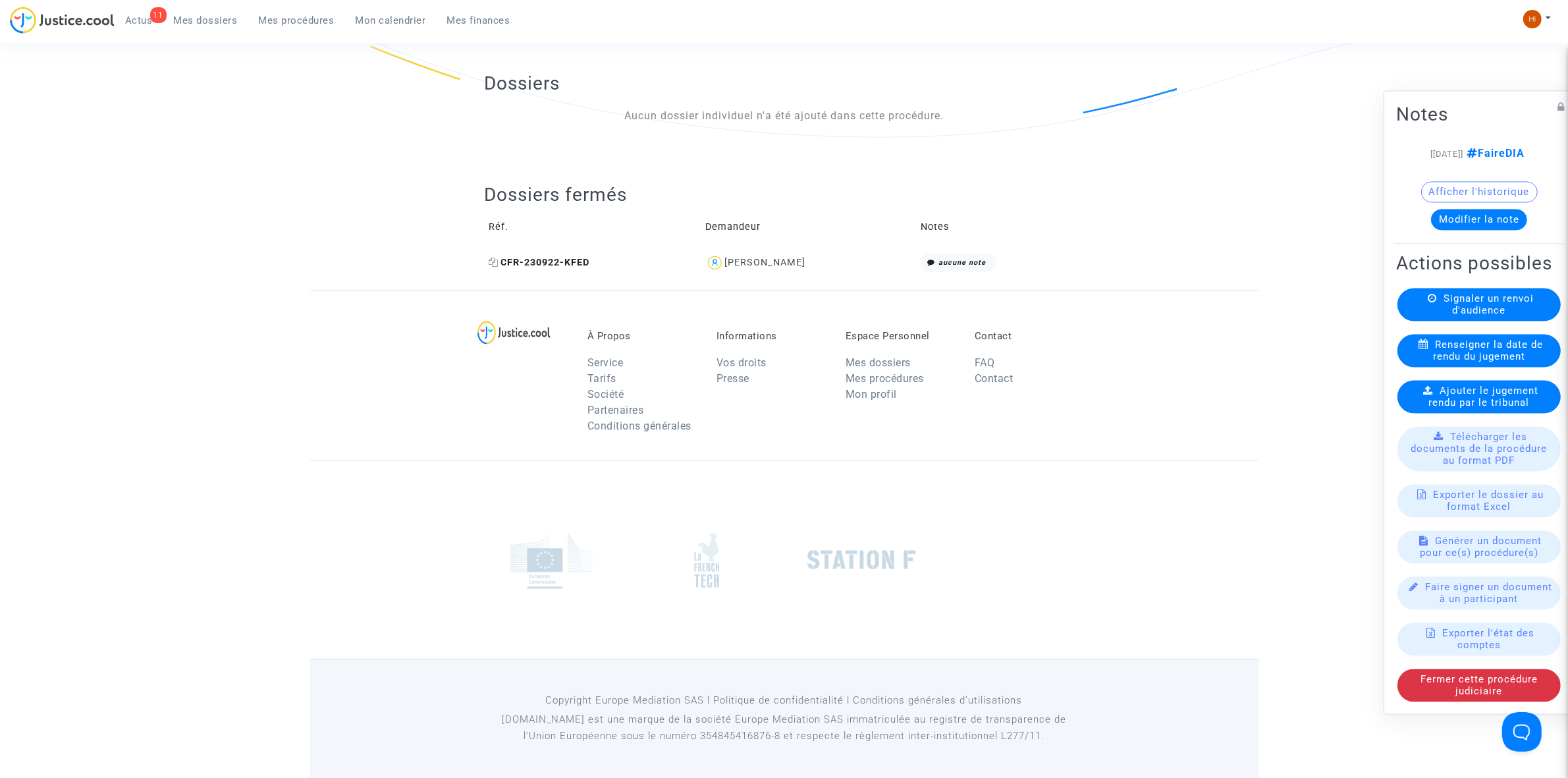
click at [573, 267] on span "CFR-230922-KFED" at bounding box center [539, 262] width 101 height 11
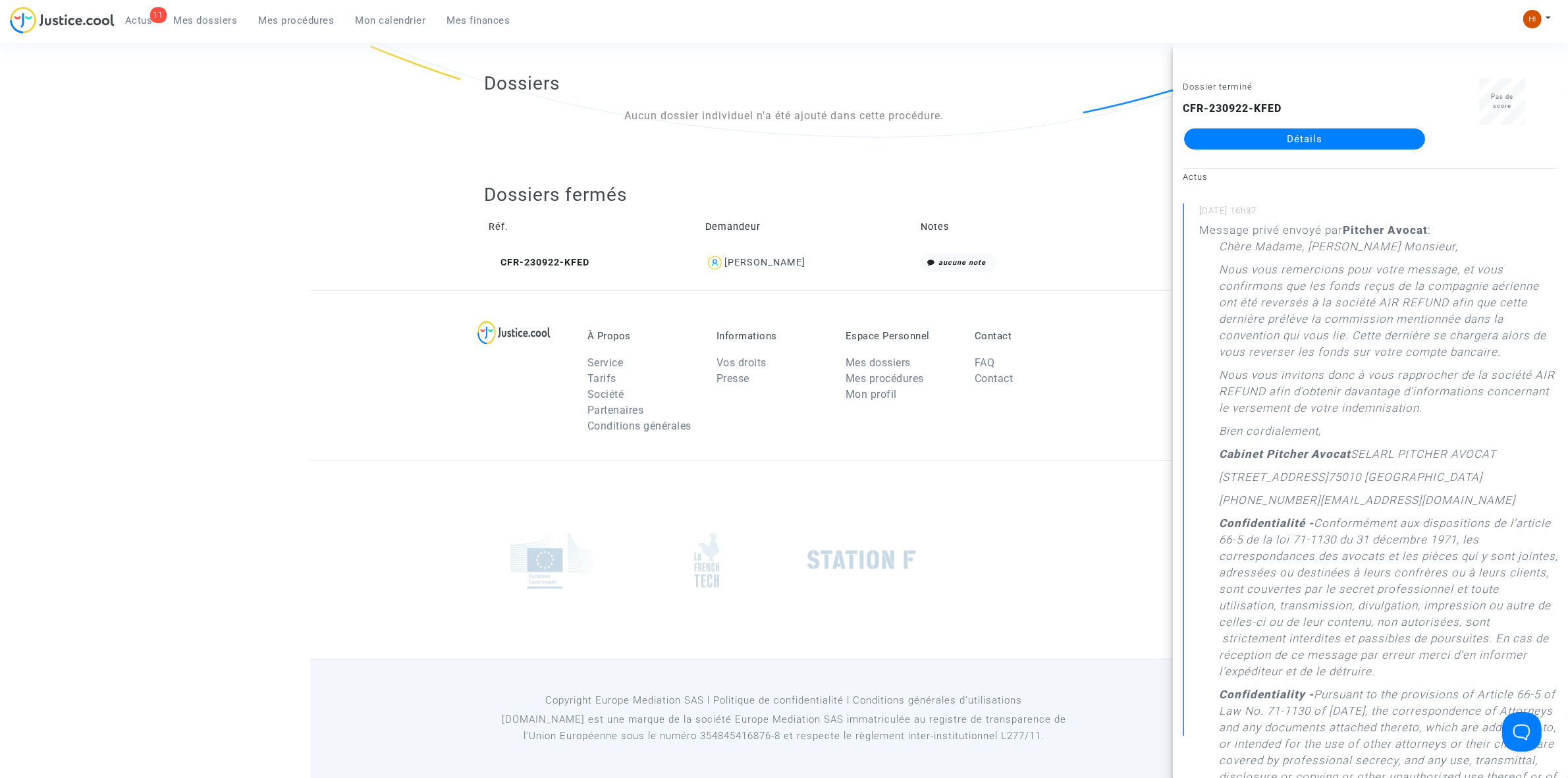
click at [1044, 212] on td "Notes" at bounding box center [1000, 227] width 168 height 43
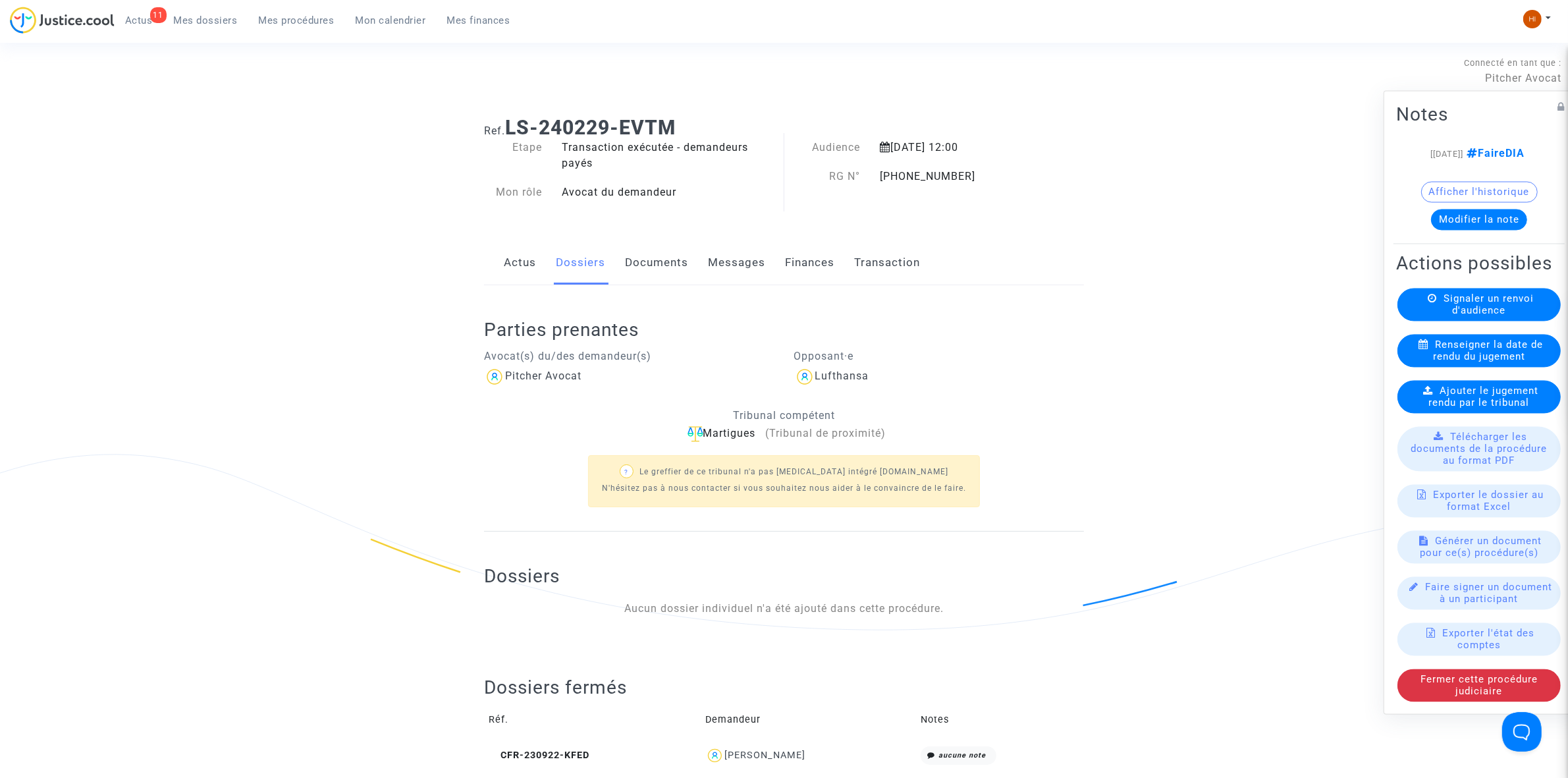
scroll to position [0, 0]
click at [1489, 316] on span "Signaler un renvoi d'audience" at bounding box center [1488, 304] width 90 height 23
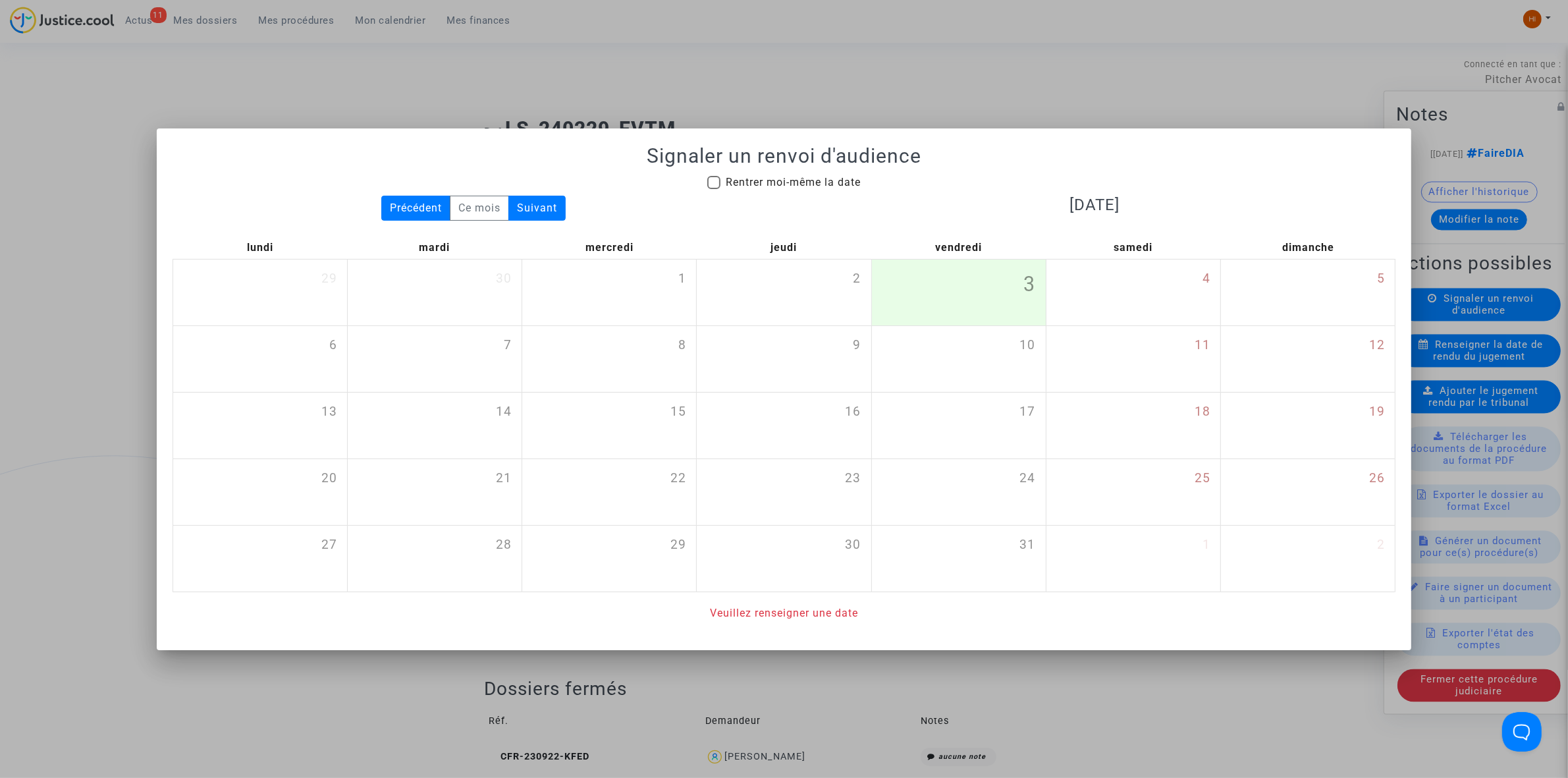
click at [785, 186] on span "Rentrer moi-même la date" at bounding box center [793, 182] width 135 height 13
click at [714, 189] on input "Rentrer moi-même la date" at bounding box center [713, 189] width 1 height 1
checkbox input "true"
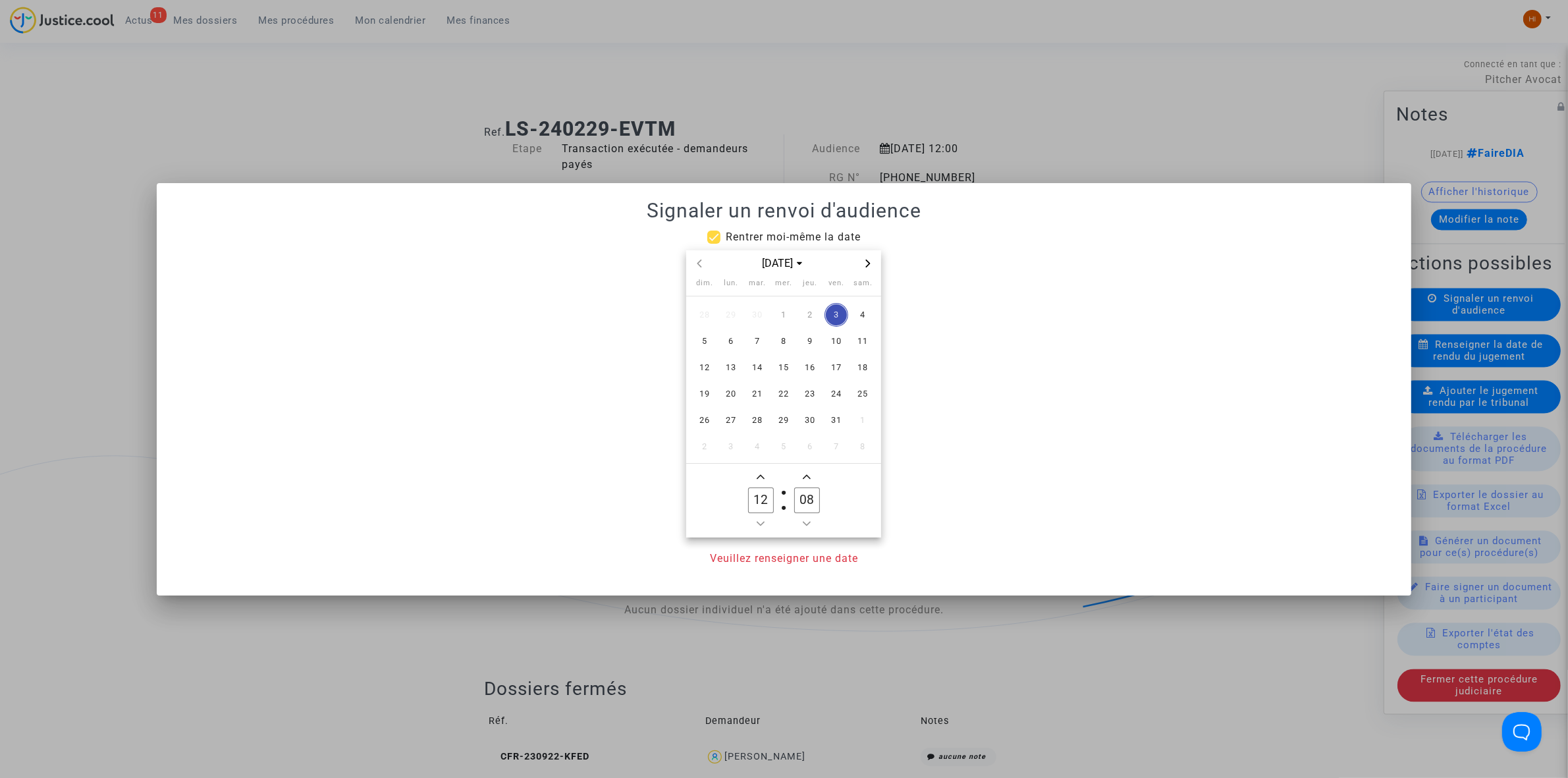
click at [877, 258] on div "[DATE]" at bounding box center [784, 264] width 195 height 27
click at [867, 274] on div "[DATE]" at bounding box center [784, 264] width 195 height 27
click at [868, 262] on icon "Next month" at bounding box center [868, 264] width 5 height 8
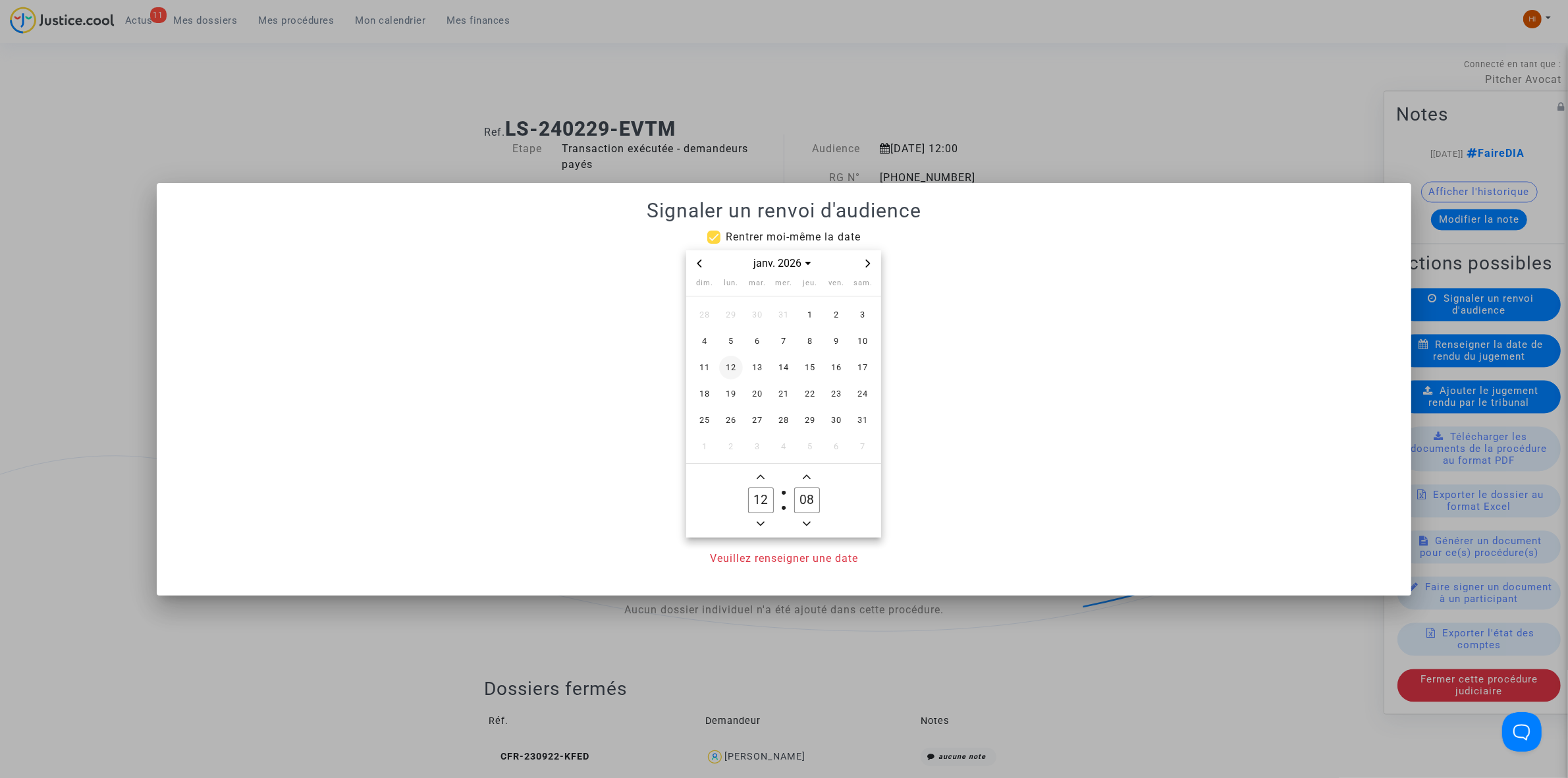
click at [726, 360] on span "12" at bounding box center [730, 367] width 23 height 23
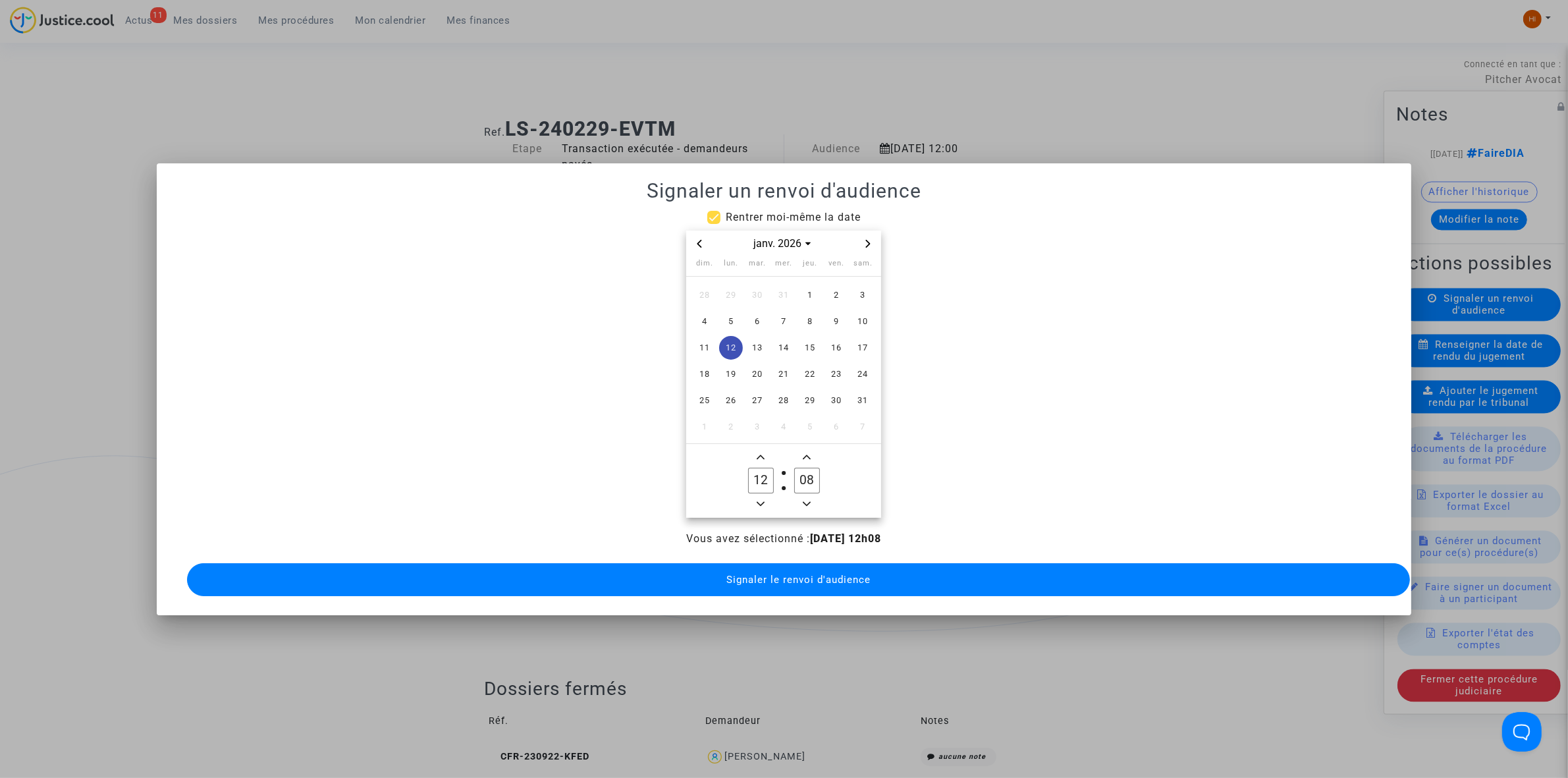
click at [762, 454] on icon "Add a hour" at bounding box center [761, 458] width 8 height 8
type input "13"
drag, startPoint x: 806, startPoint y: 475, endPoint x: 782, endPoint y: 478, distance: 24.2
click at [784, 478] on owl-date-time-timer-box "08 Minute" at bounding box center [806, 481] width 46 height 64
drag, startPoint x: 808, startPoint y: 476, endPoint x: 796, endPoint y: 476, distance: 12.0
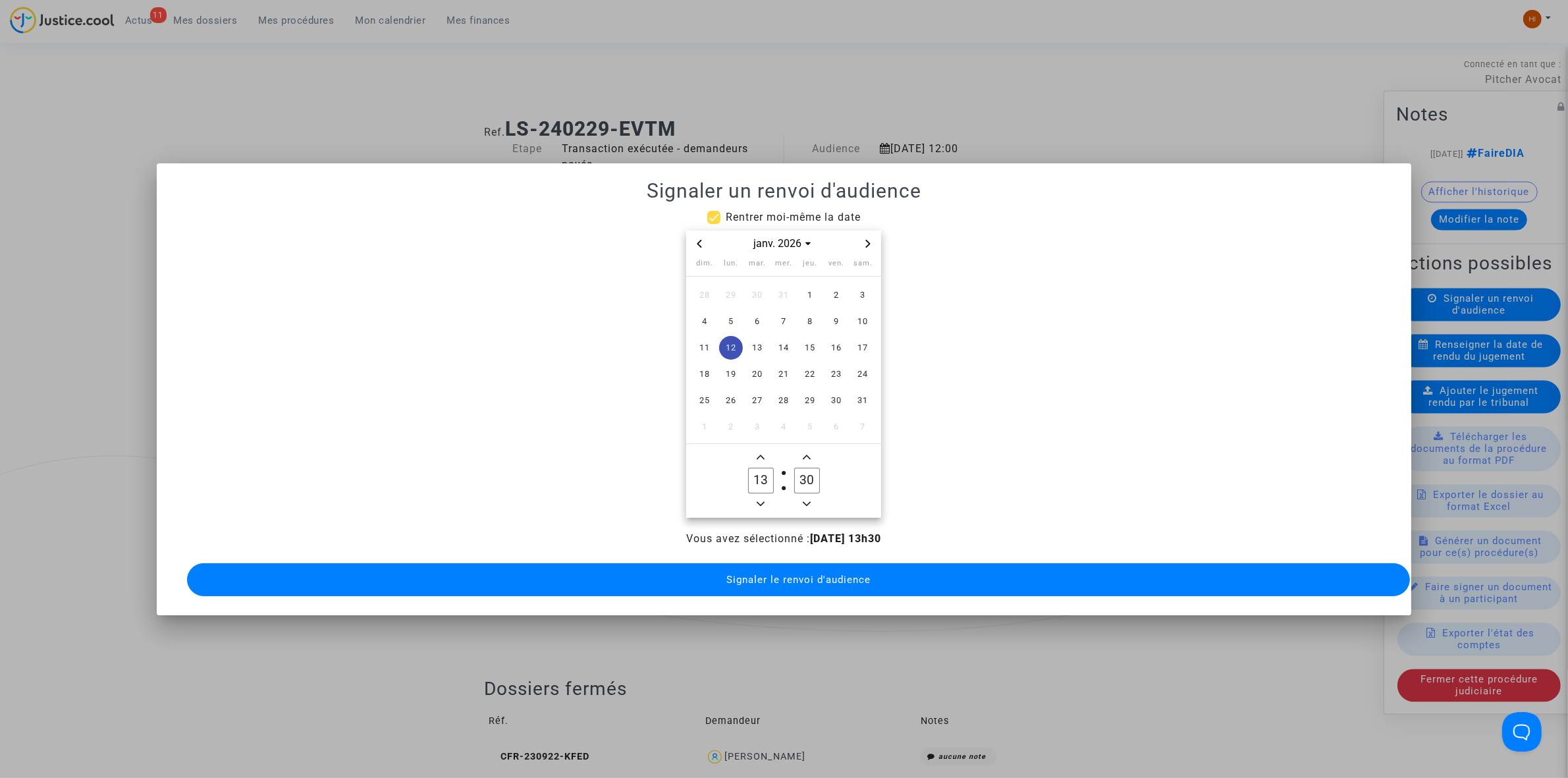
click at [796, 476] on input "30" at bounding box center [806, 480] width 25 height 25
type input "30"
click at [792, 574] on span "Signaler le renvoi d'audience" at bounding box center [798, 580] width 144 height 12
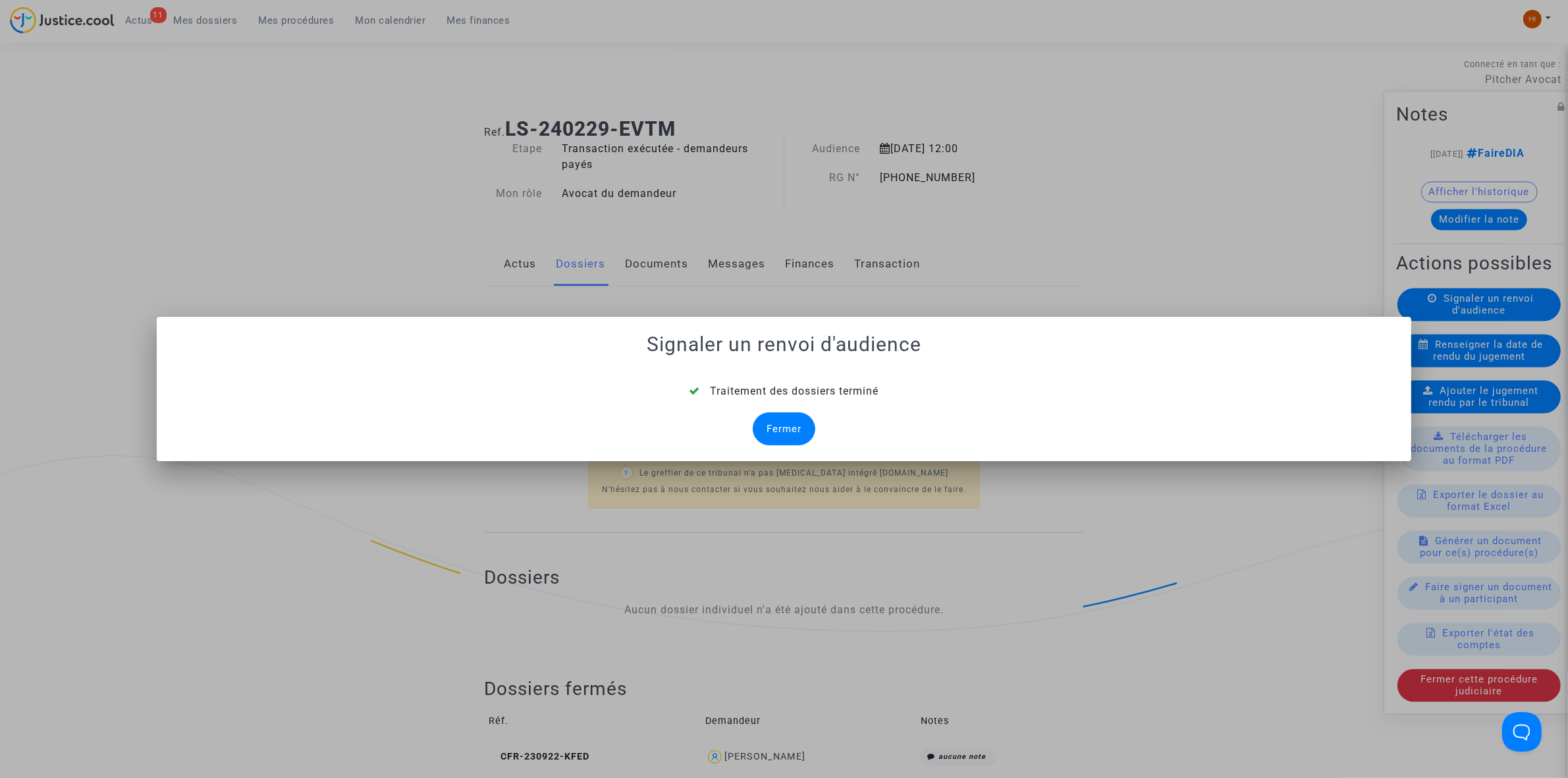
drag, startPoint x: 792, startPoint y: 437, endPoint x: 643, endPoint y: 11, distance: 451.3
click at [798, 437] on div "Fermer" at bounding box center [784, 429] width 63 height 33
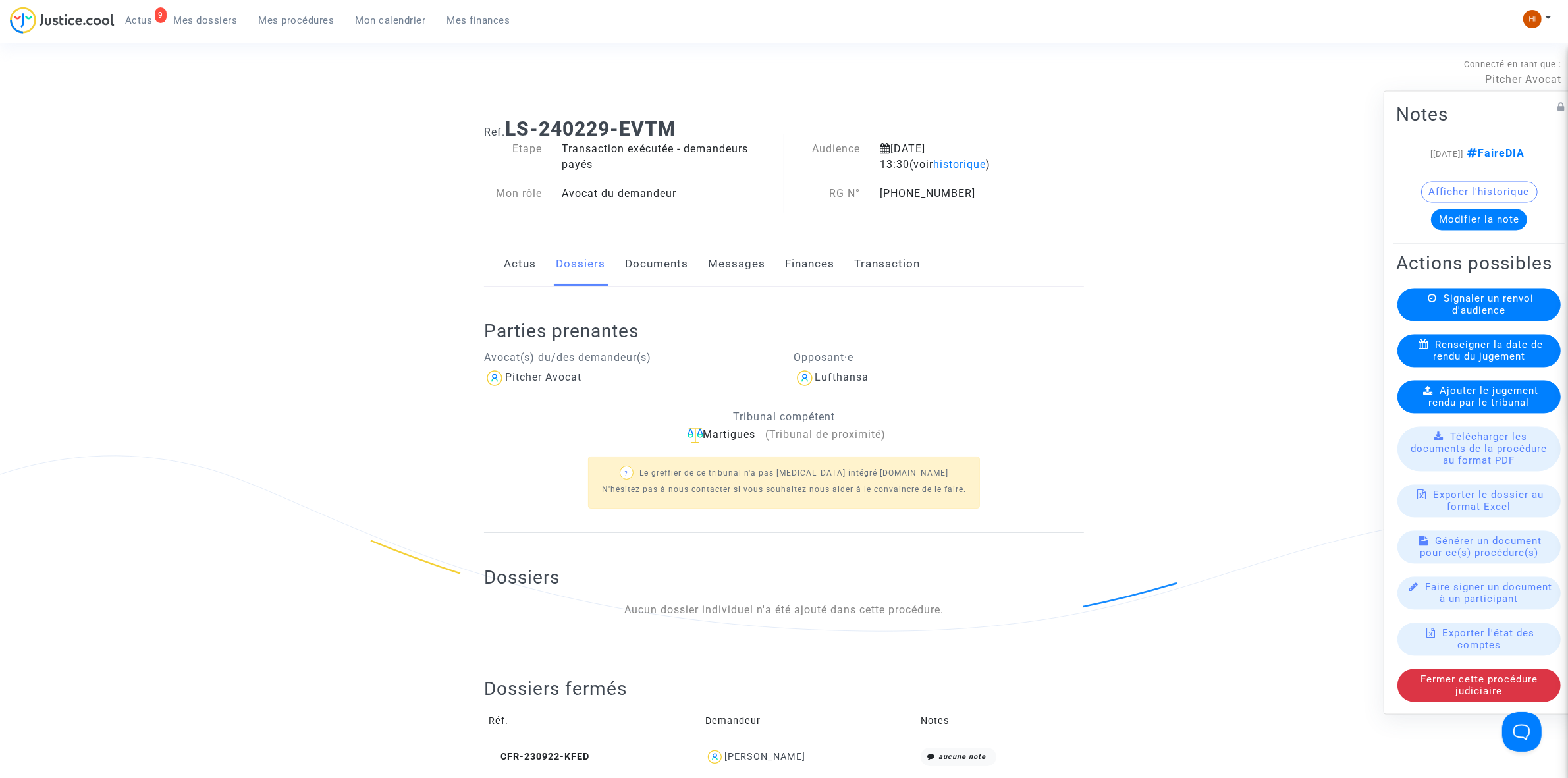
click at [302, 17] on span "Mes procédures" at bounding box center [296, 21] width 76 height 12
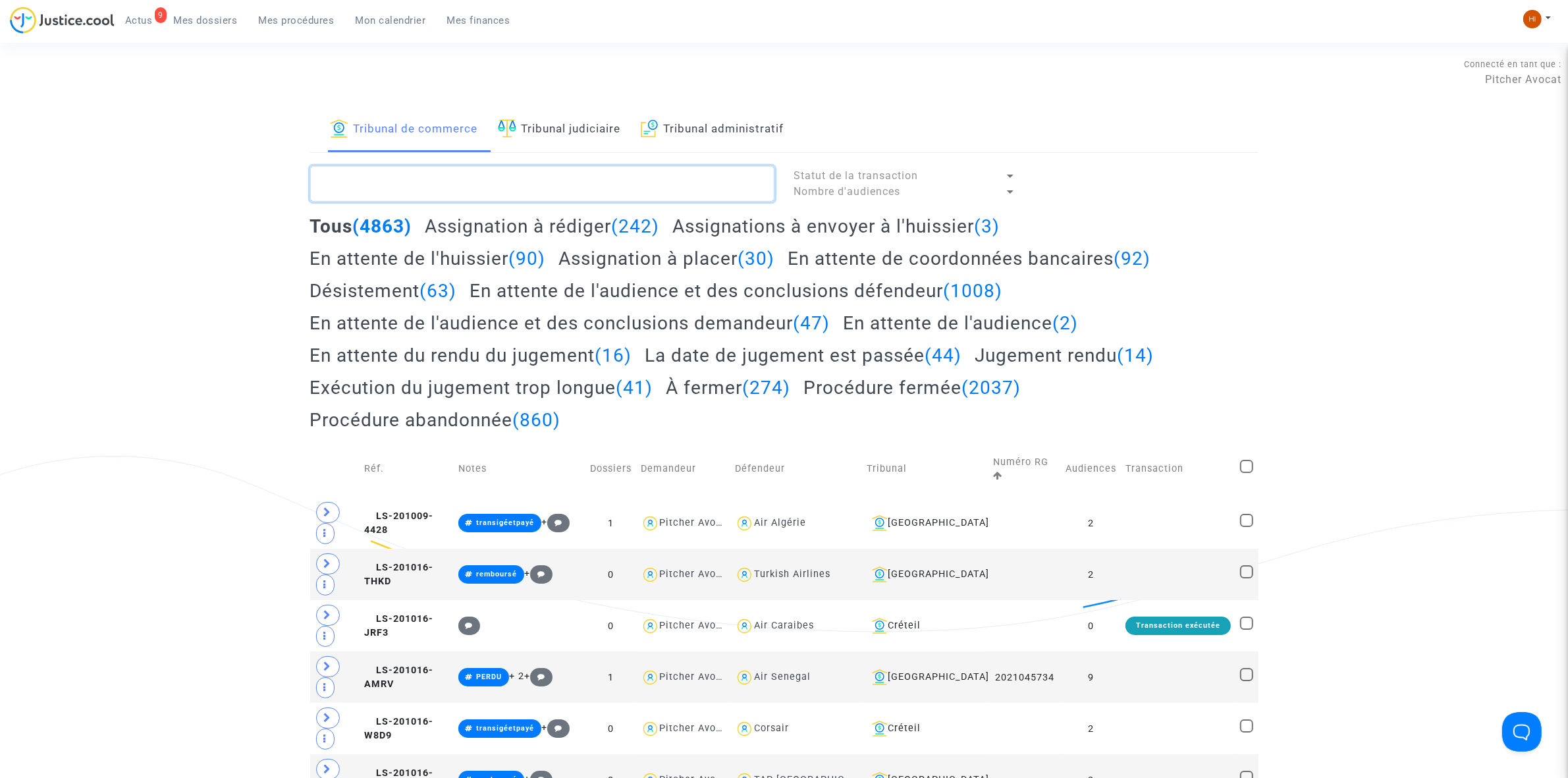
click at [567, 189] on textarea at bounding box center [542, 183] width 464 height 35
click at [602, 130] on link "Tribunal judiciaire" at bounding box center [560, 130] width 123 height 45
click at [570, 187] on textarea at bounding box center [542, 183] width 464 height 35
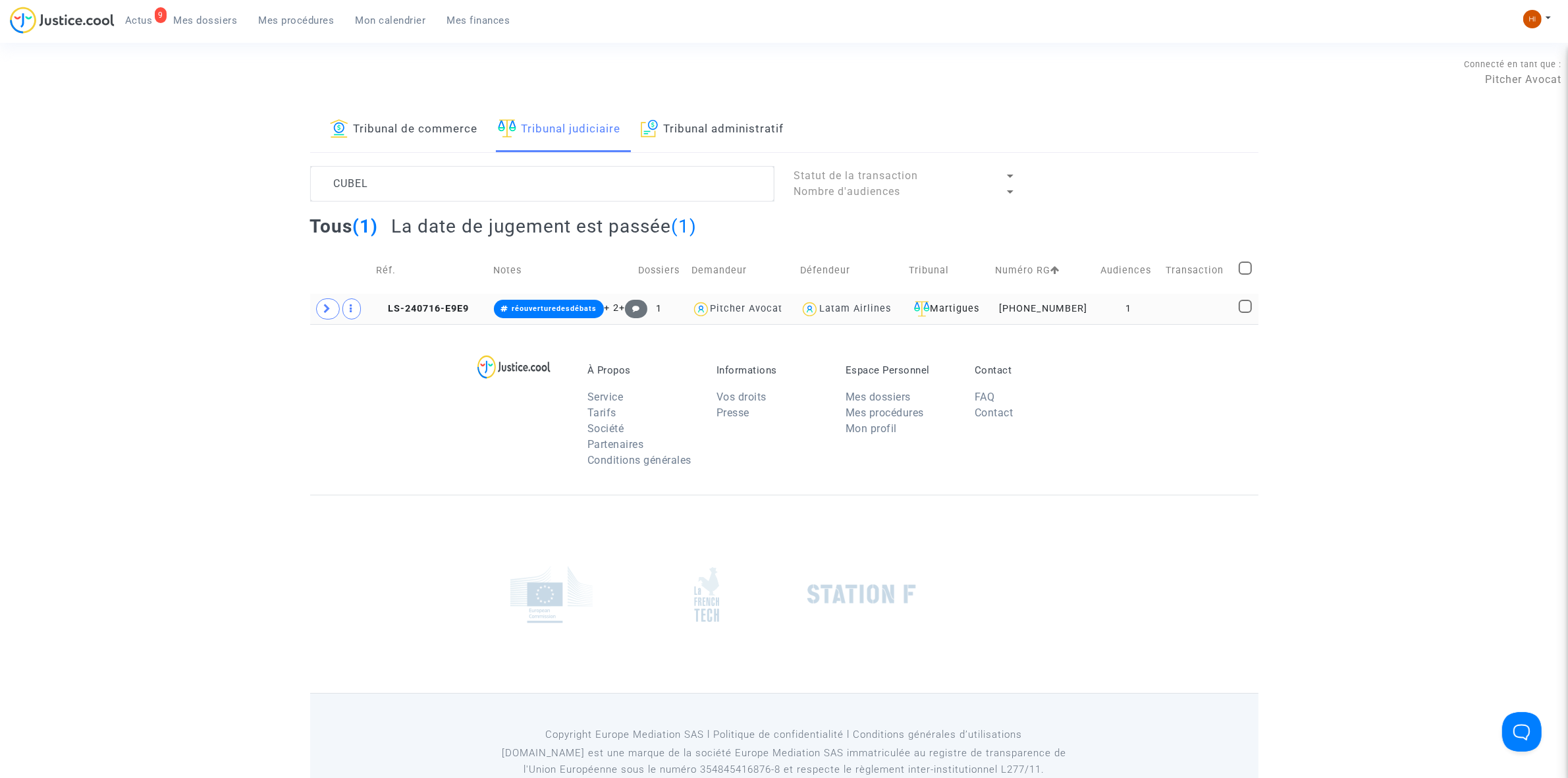
click at [1154, 314] on td "1" at bounding box center [1129, 308] width 66 height 30
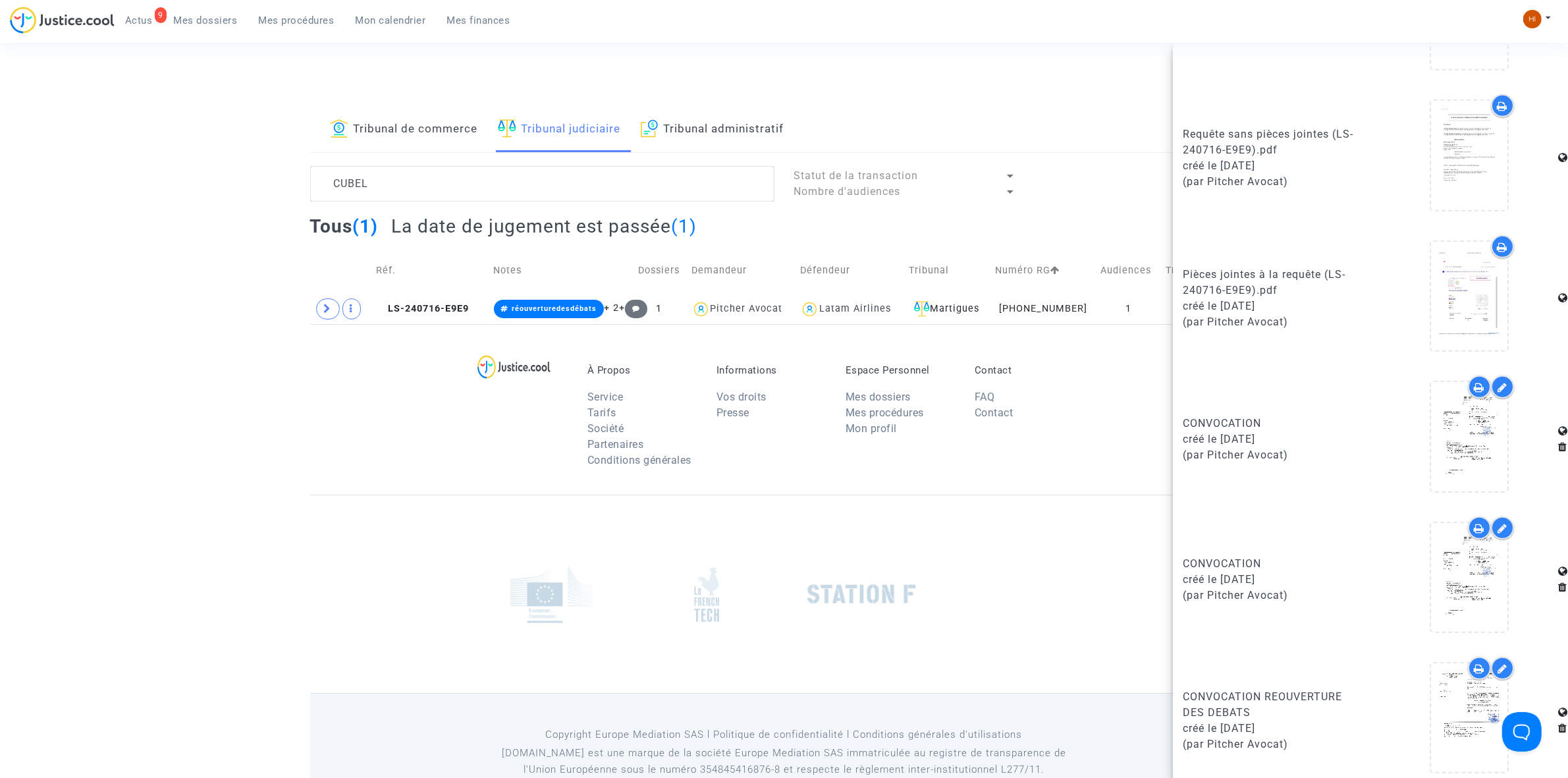
scroll to position [802, 0]
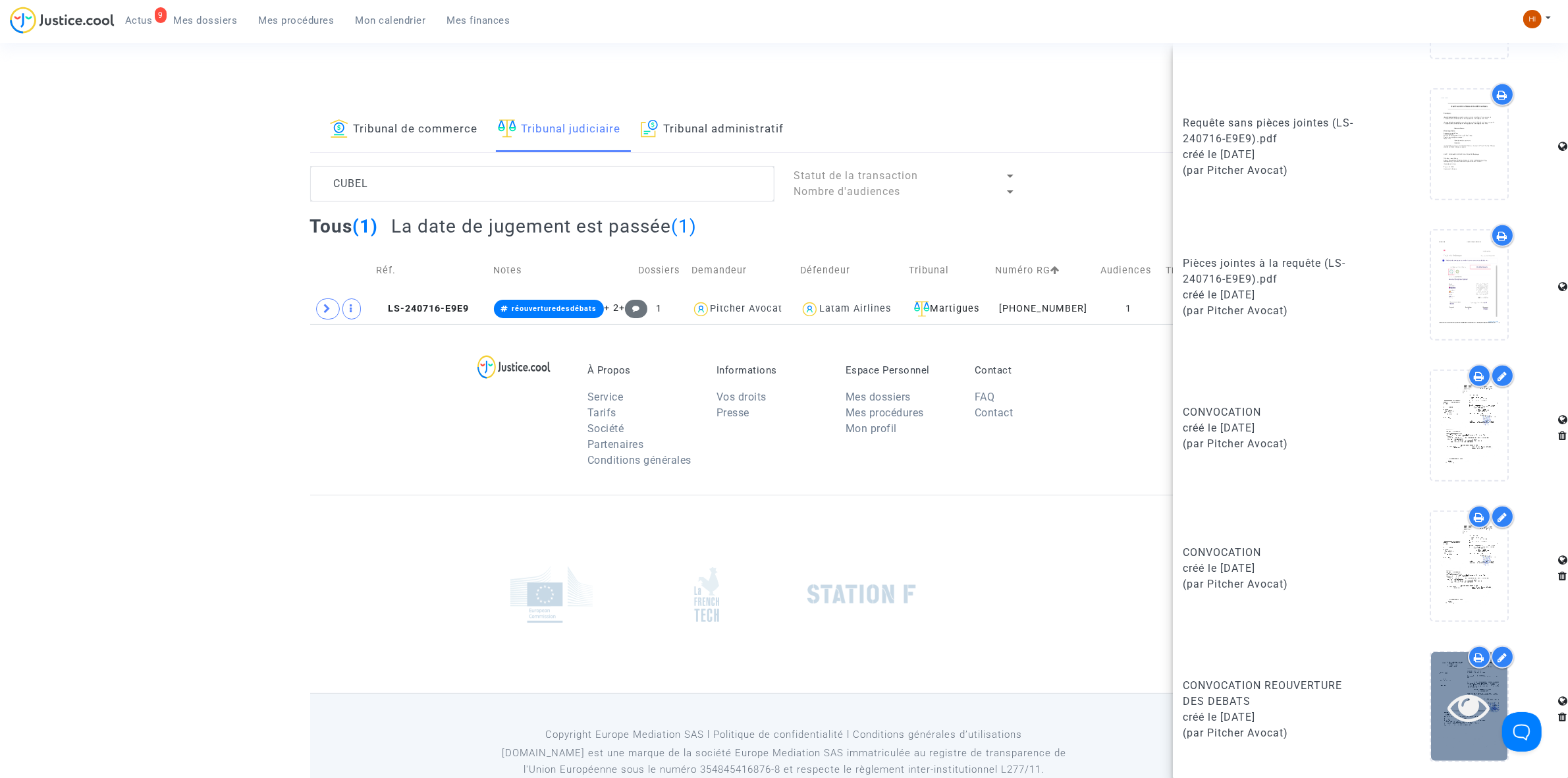
click at [1459, 708] on icon at bounding box center [1470, 706] width 43 height 42
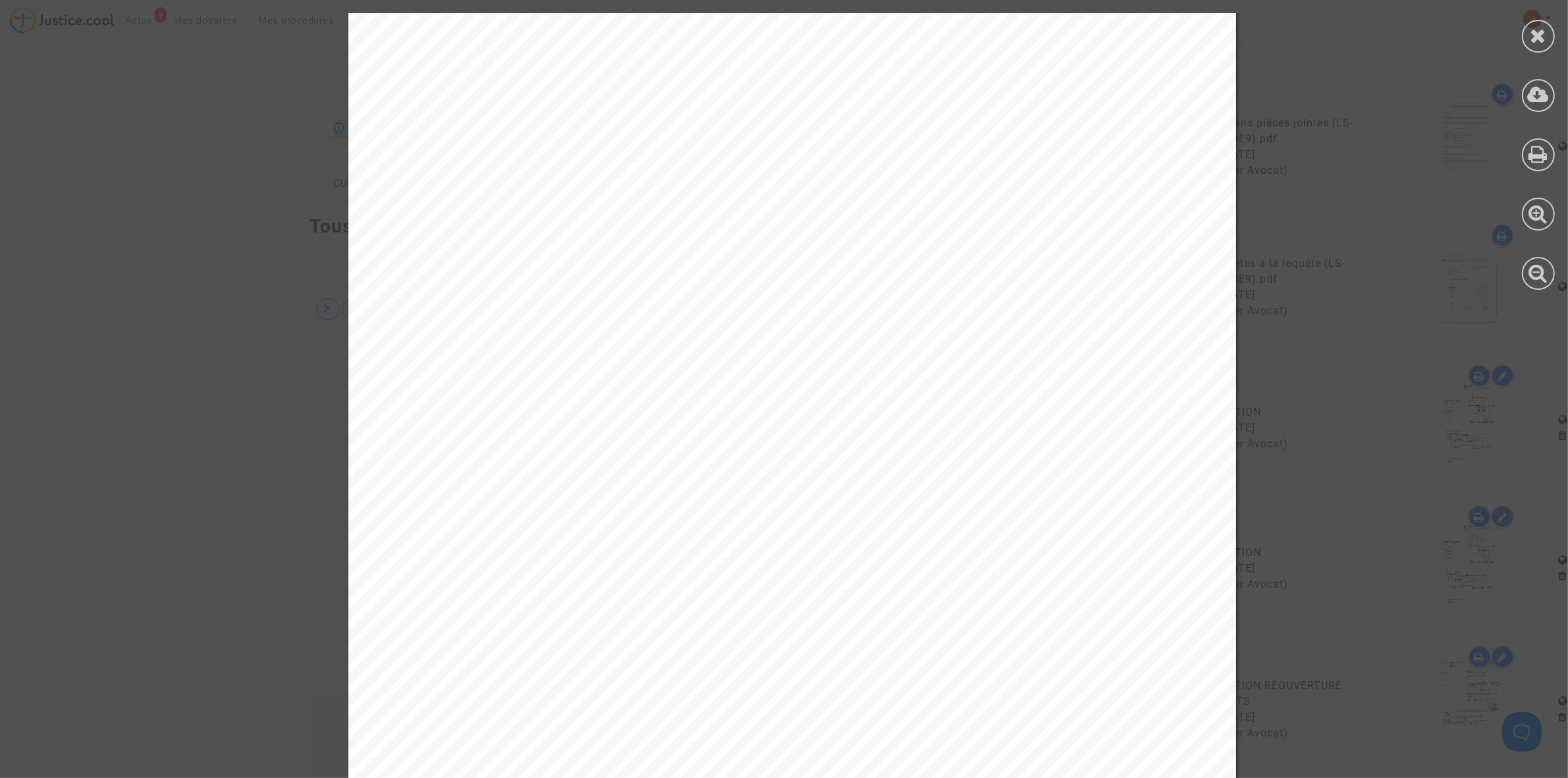
scroll to position [0, 0]
click at [1543, 40] on icon at bounding box center [1539, 35] width 17 height 20
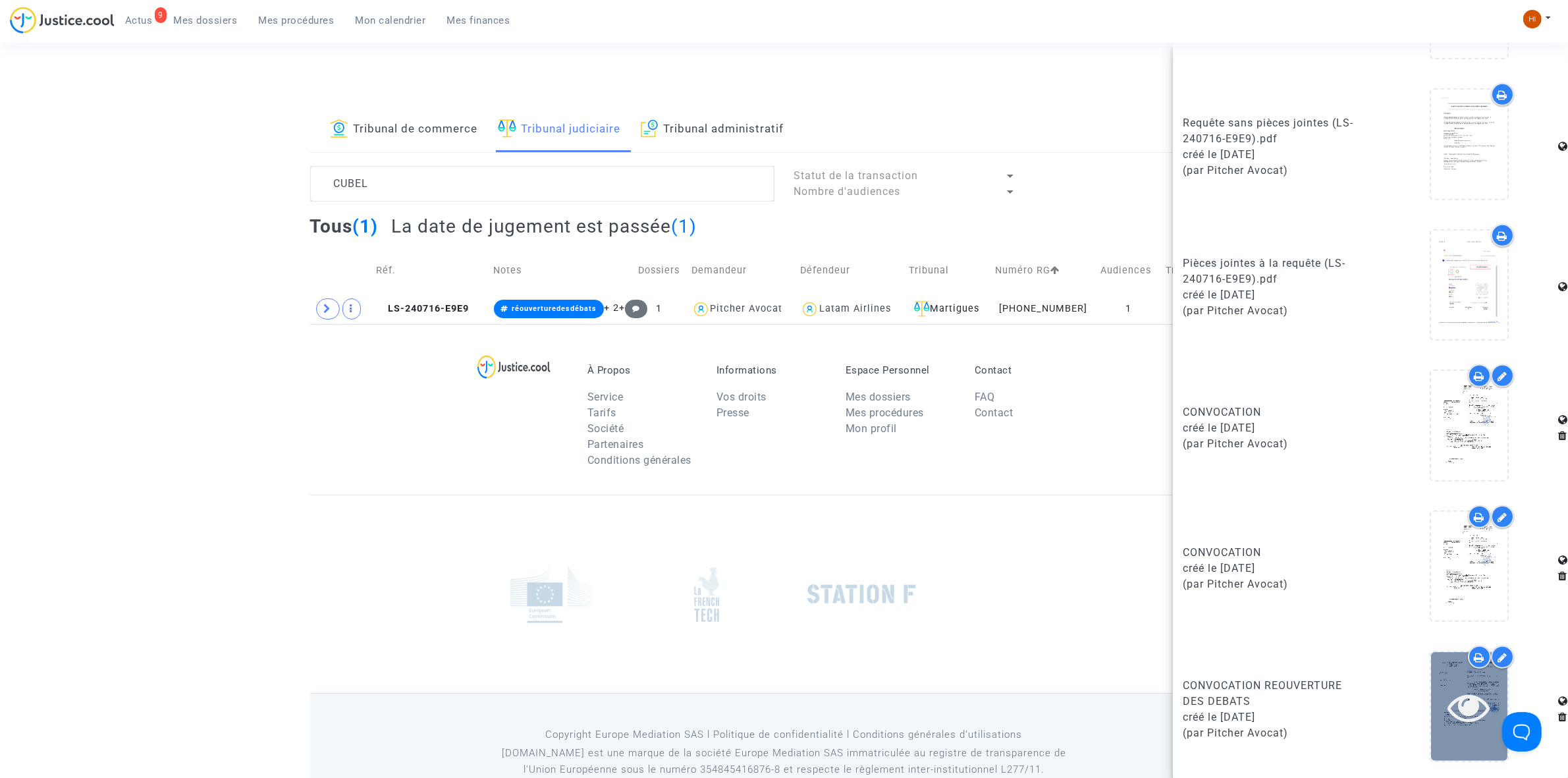
click at [1448, 703] on icon at bounding box center [1470, 706] width 43 height 42
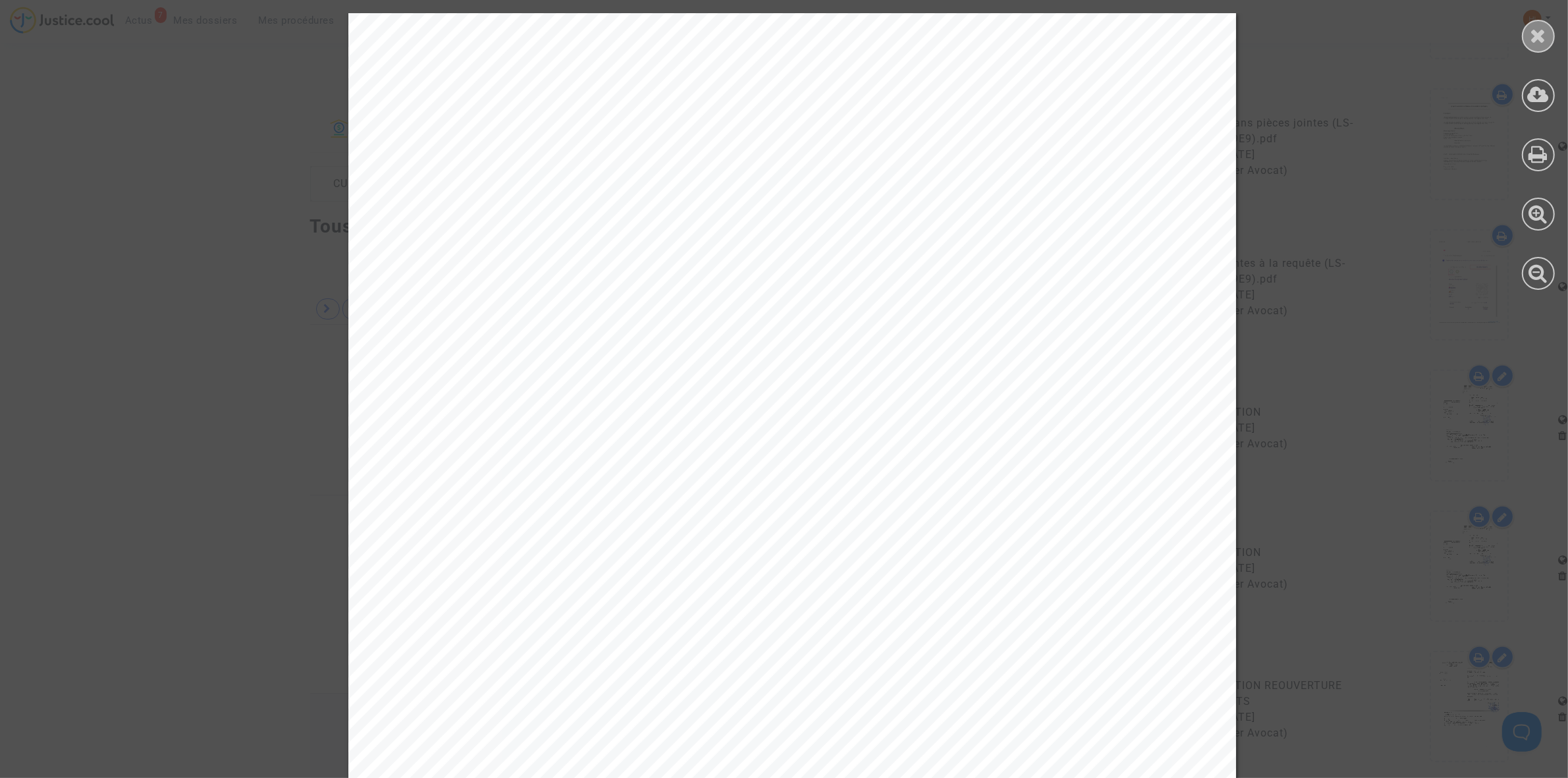
click at [1538, 27] on icon at bounding box center [1539, 35] width 17 height 20
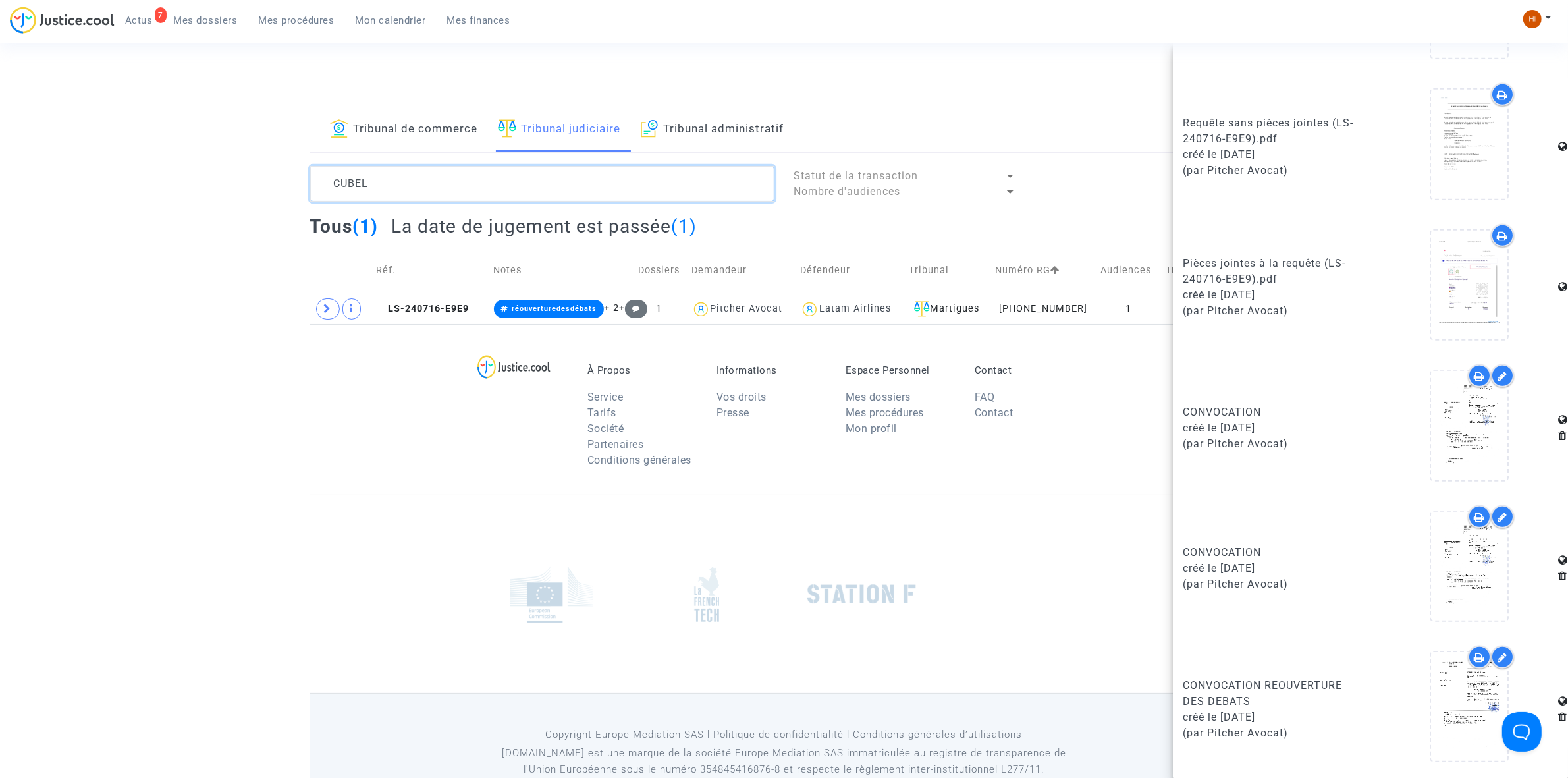
drag, startPoint x: 392, startPoint y: 165, endPoint x: 37, endPoint y: 189, distance: 355.8
click at [22, 144] on div "Tribunal de commerce Tribunal judiciaire Tribunal administratif CUBEL Statut de…" at bounding box center [784, 216] width 1568 height 217
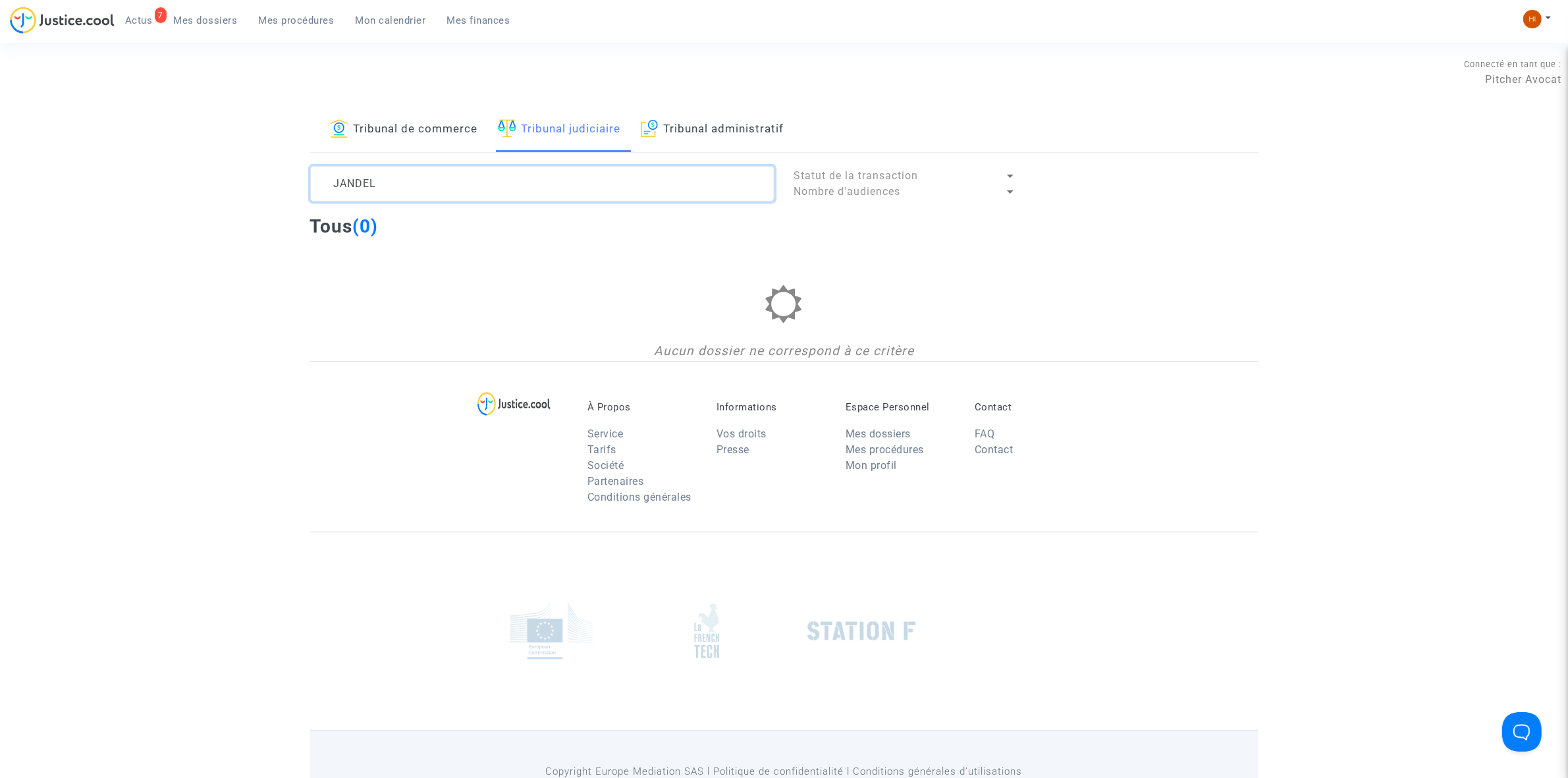
type textarea "JANDEL"
drag, startPoint x: 401, startPoint y: 120, endPoint x: 409, endPoint y: 133, distance: 15.3
click at [402, 120] on link "Tribunal de commerce" at bounding box center [404, 130] width 148 height 45
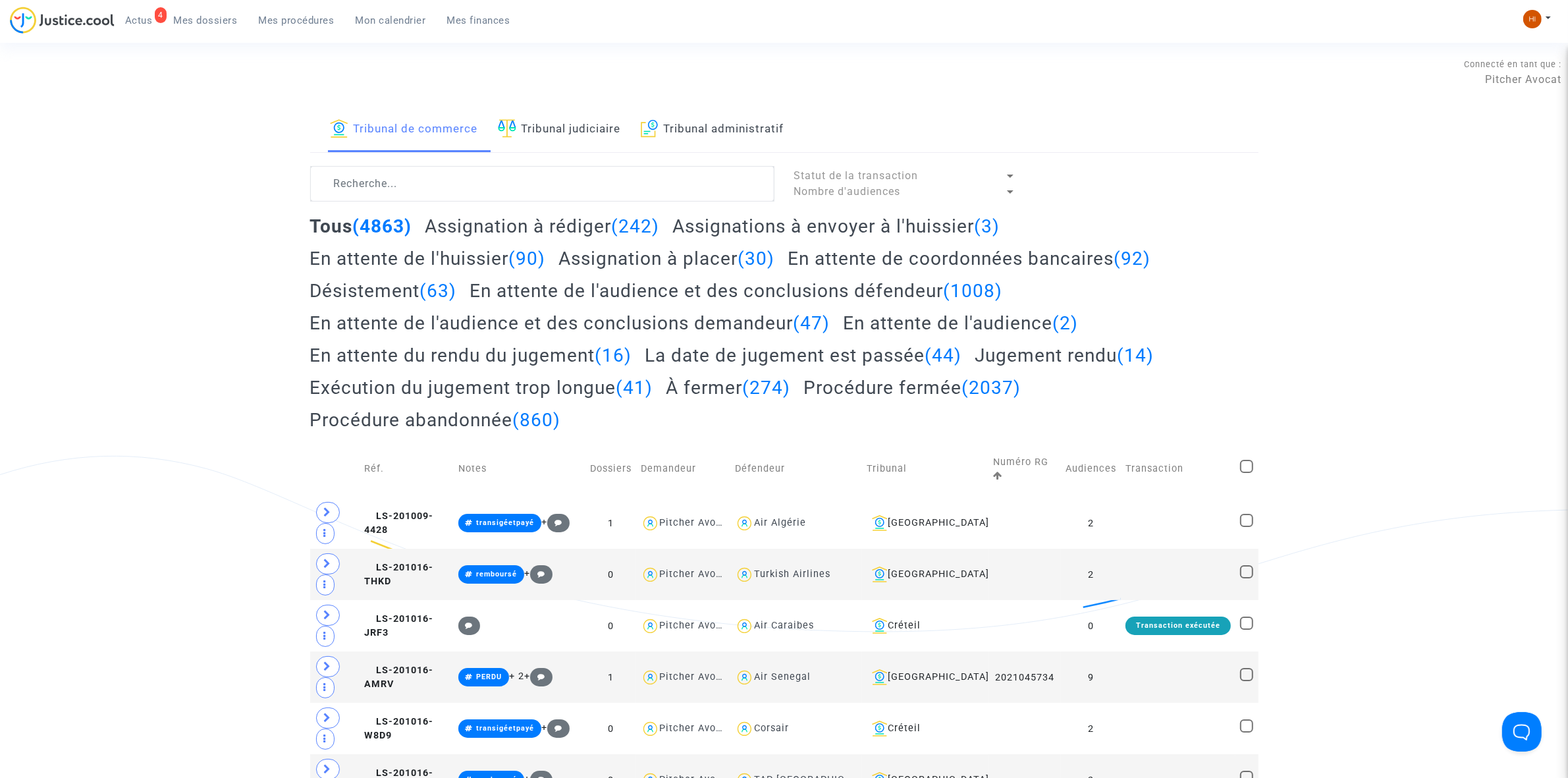
drag, startPoint x: 1414, startPoint y: 189, endPoint x: 1102, endPoint y: 218, distance: 313.3
drag, startPoint x: 514, startPoint y: 126, endPoint x: 537, endPoint y: 153, distance: 35.5
click at [514, 126] on img at bounding box center [508, 128] width 19 height 19
click at [550, 190] on textarea at bounding box center [542, 183] width 464 height 35
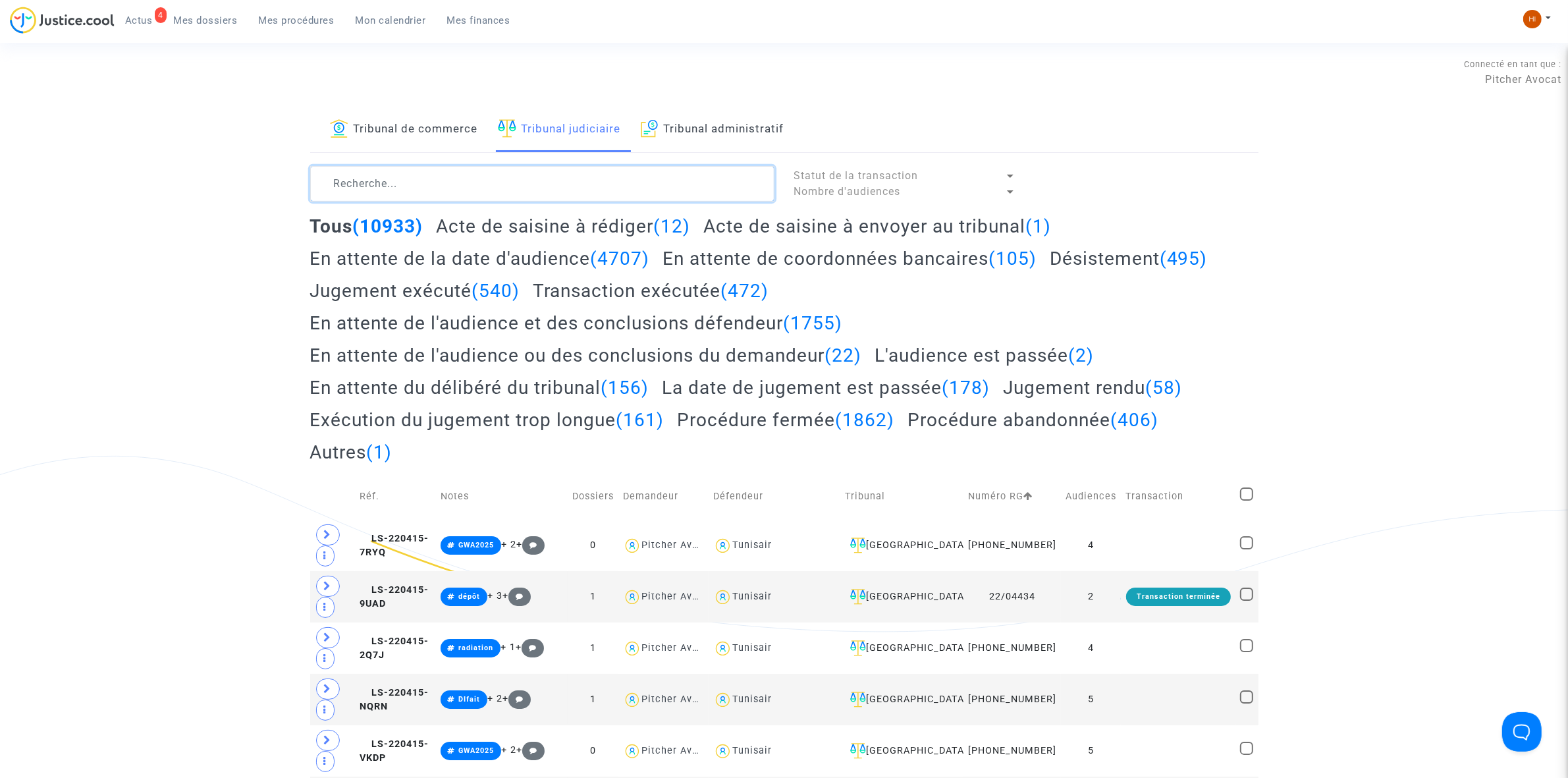
paste textarea "MENDES-AMEZIAN"
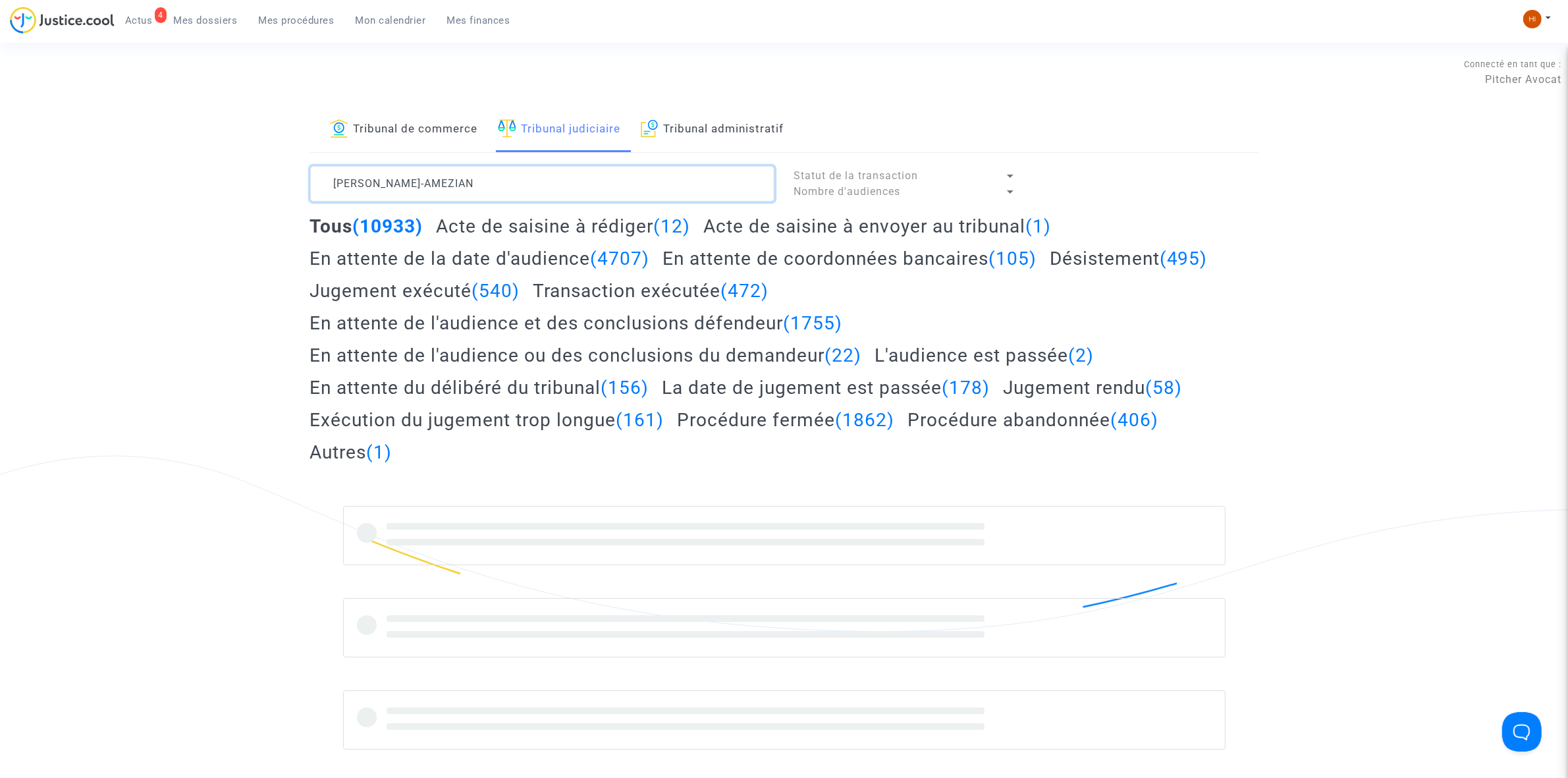
click at [382, 181] on textarea at bounding box center [542, 183] width 464 height 35
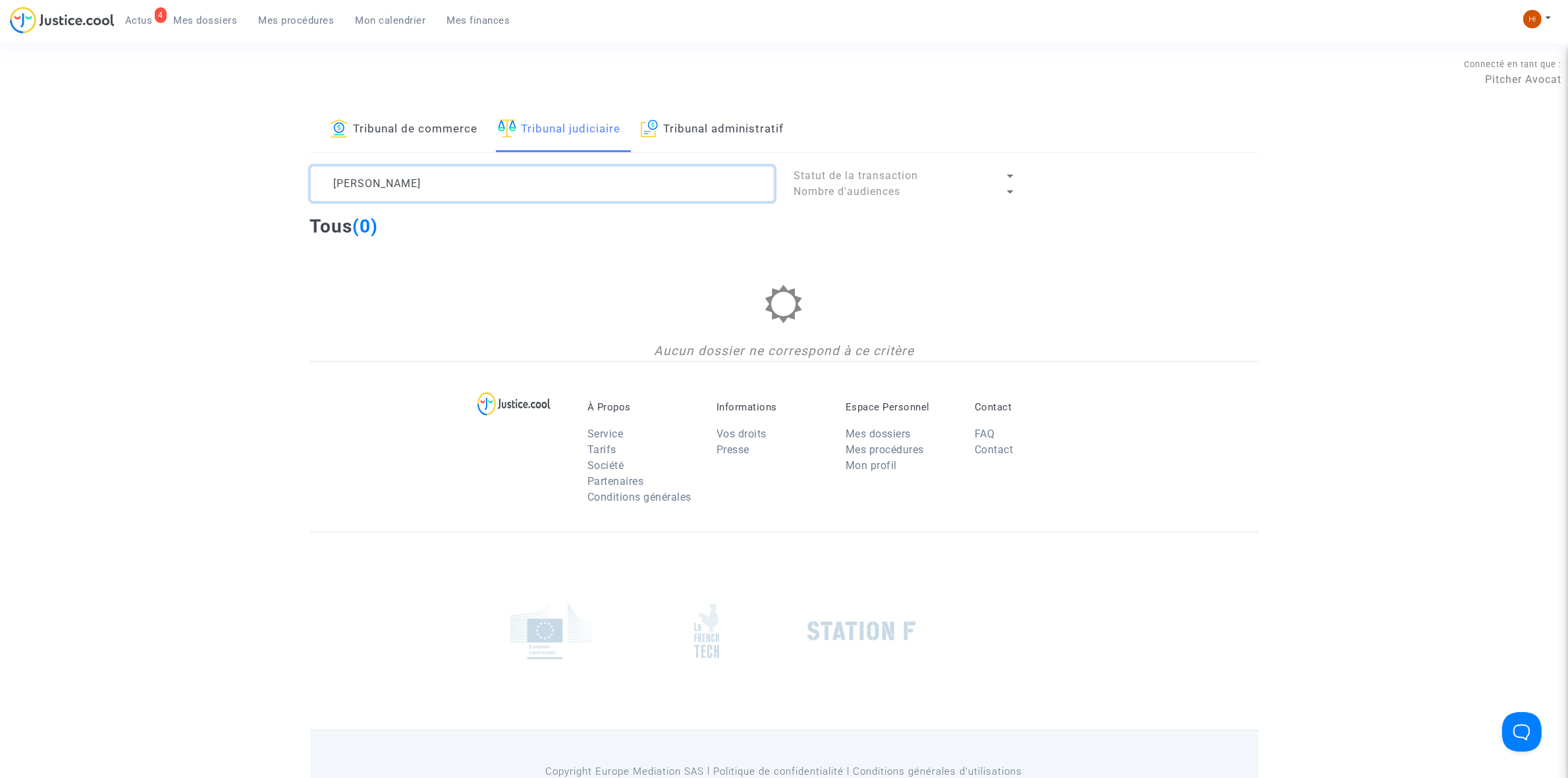
drag, startPoint x: 380, startPoint y: 181, endPoint x: 88, endPoint y: 192, distance: 292.2
click at [88, 192] on div "Tribunal de commerce Tribunal judiciaire Tribunal administratif MENDES AMEZIAN …" at bounding box center [784, 234] width 1568 height 254
drag, startPoint x: 501, startPoint y: 192, endPoint x: 308, endPoint y: 196, distance: 193.0
click at [308, 196] on div "AMEZIAN" at bounding box center [542, 183] width 484 height 35
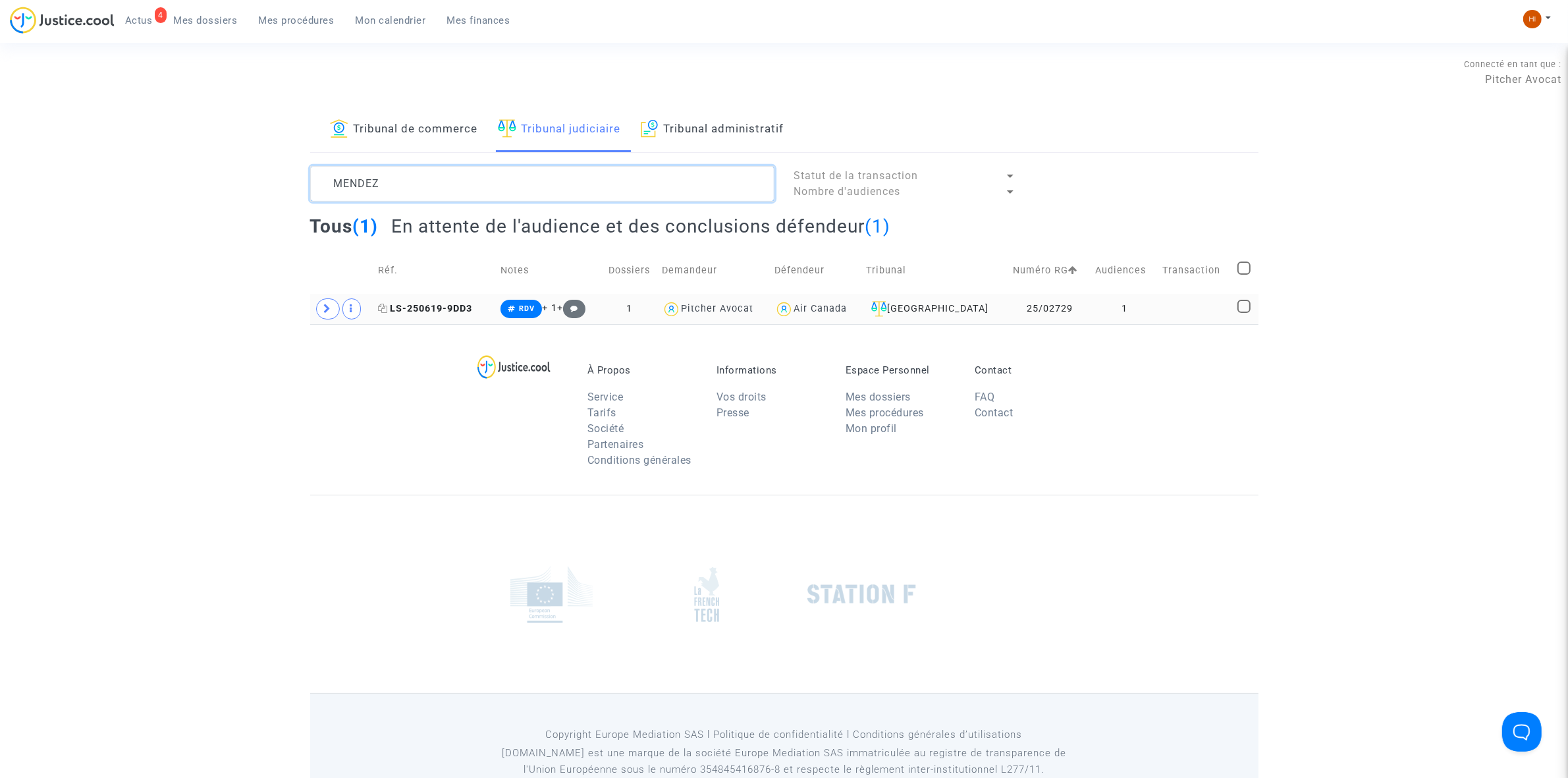
type textarea "MENDEZ"
click at [465, 308] on span "LS-250619-9DD3" at bounding box center [425, 308] width 94 height 11
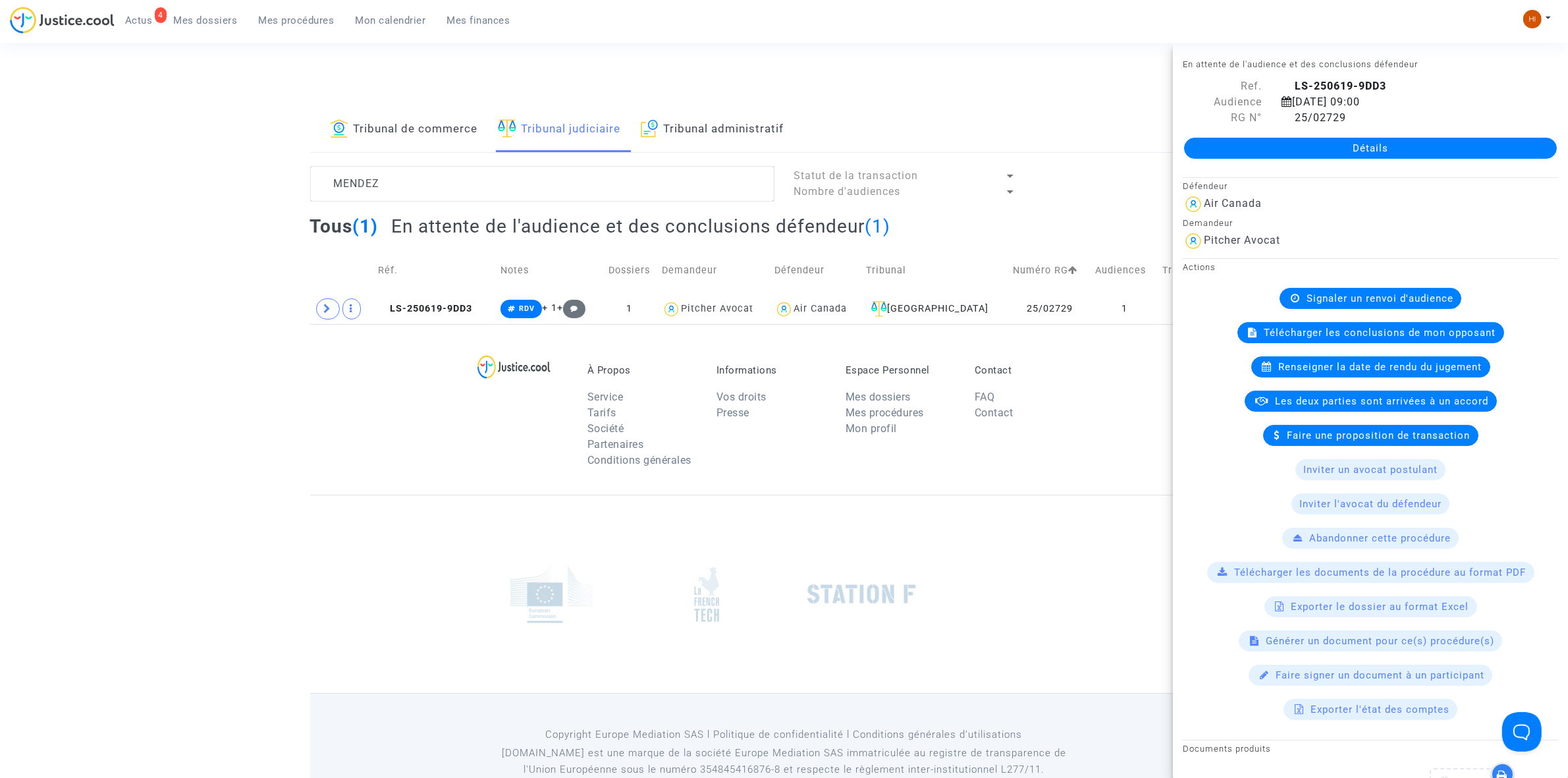
click at [1502, 153] on link "Détails" at bounding box center [1370, 149] width 372 height 21
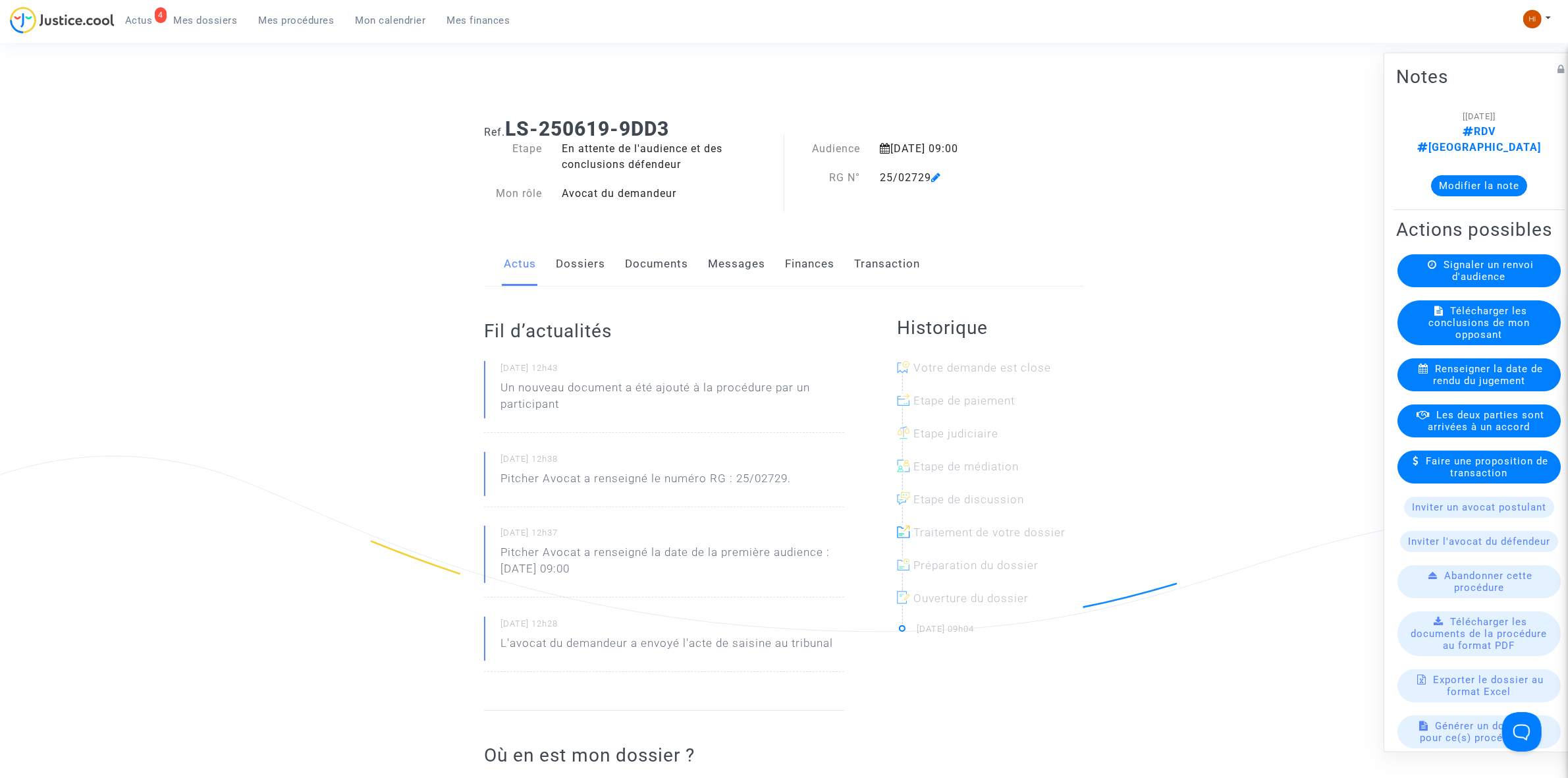
click at [662, 259] on link "Documents" at bounding box center [657, 264] width 64 height 43
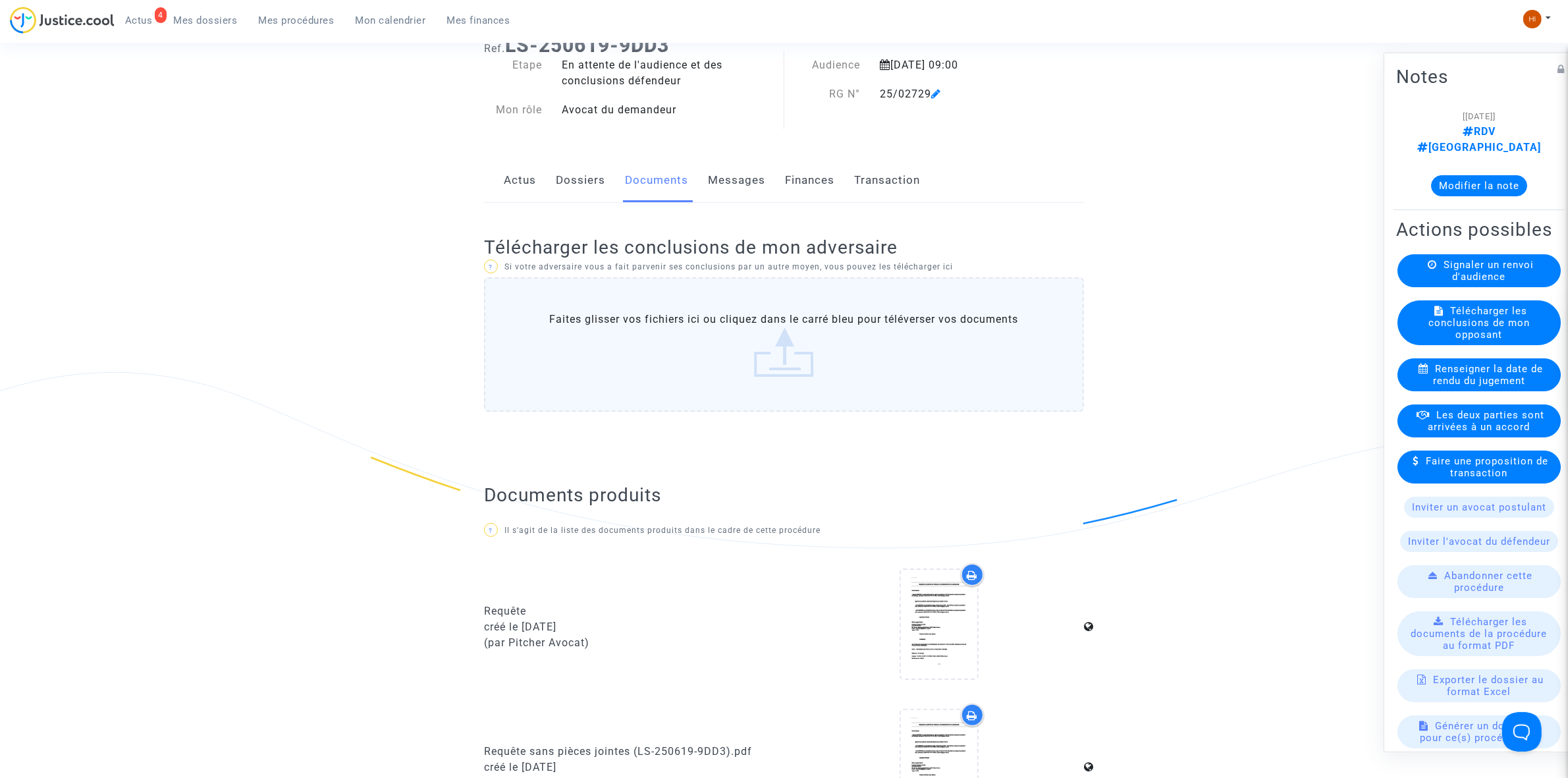
scroll to position [82, 0]
click at [590, 177] on link "Dossiers" at bounding box center [580, 181] width 49 height 43
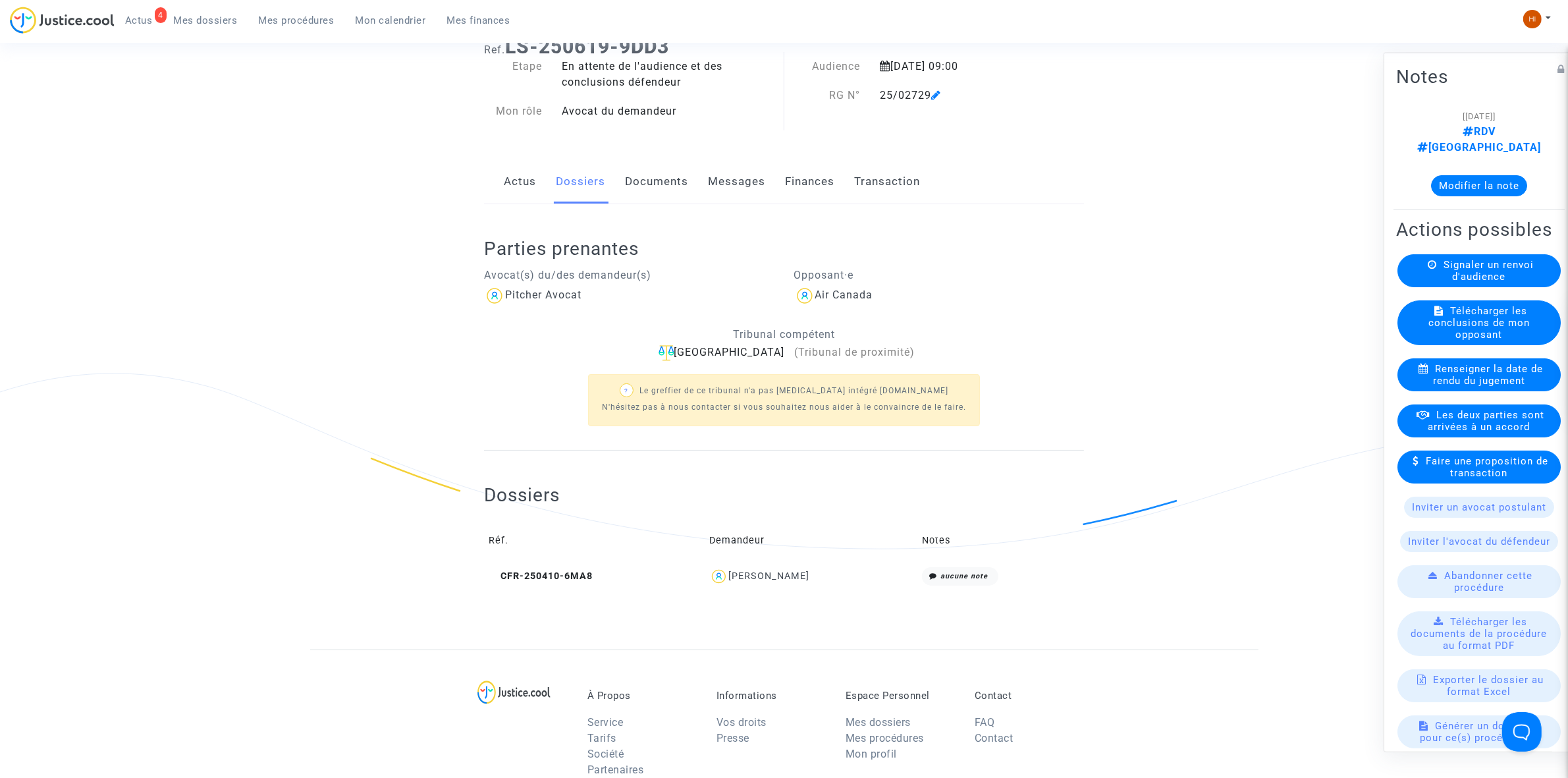
click at [661, 186] on link "Documents" at bounding box center [657, 181] width 64 height 43
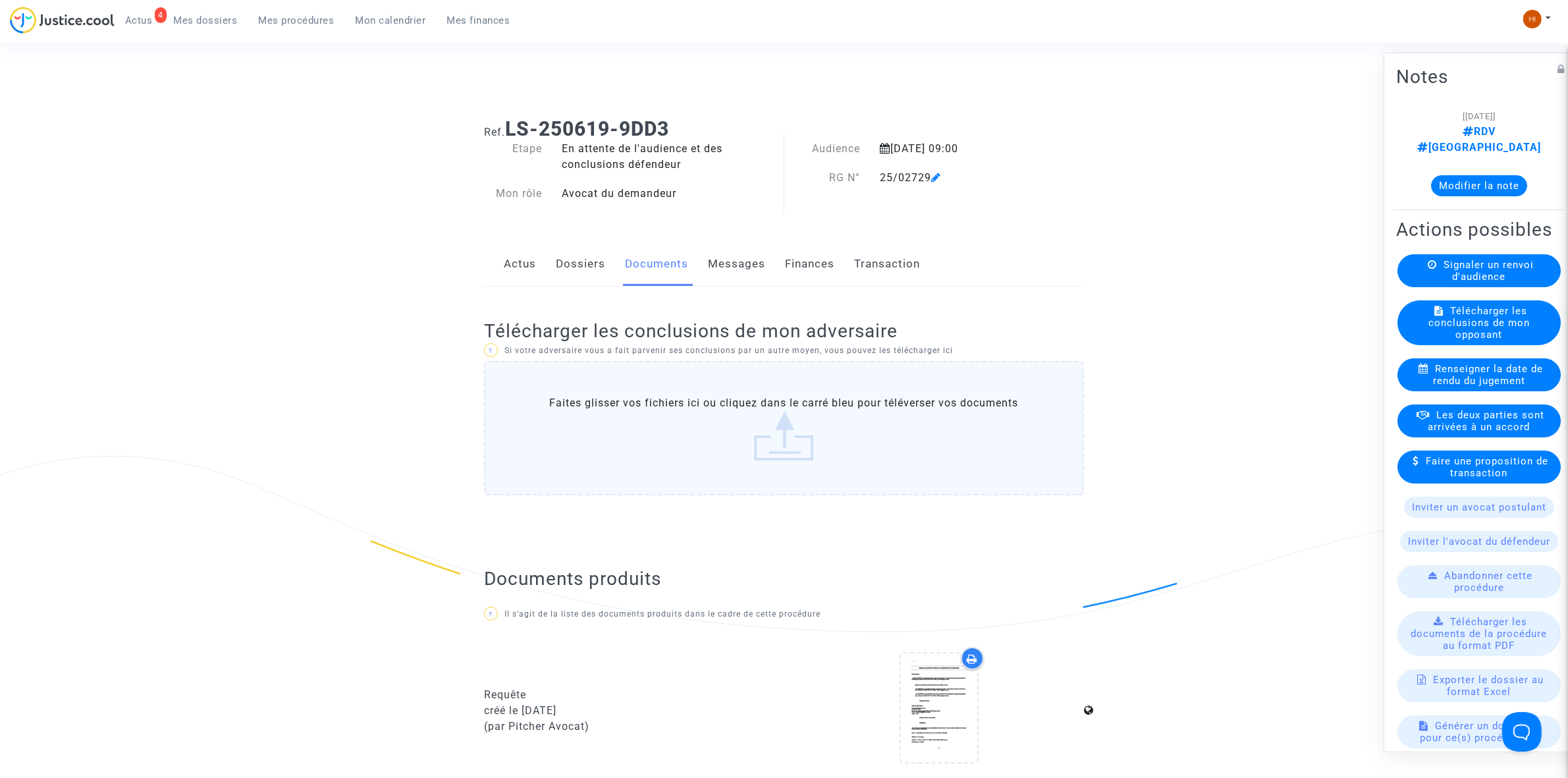
click at [591, 259] on link "Dossiers" at bounding box center [580, 264] width 49 height 43
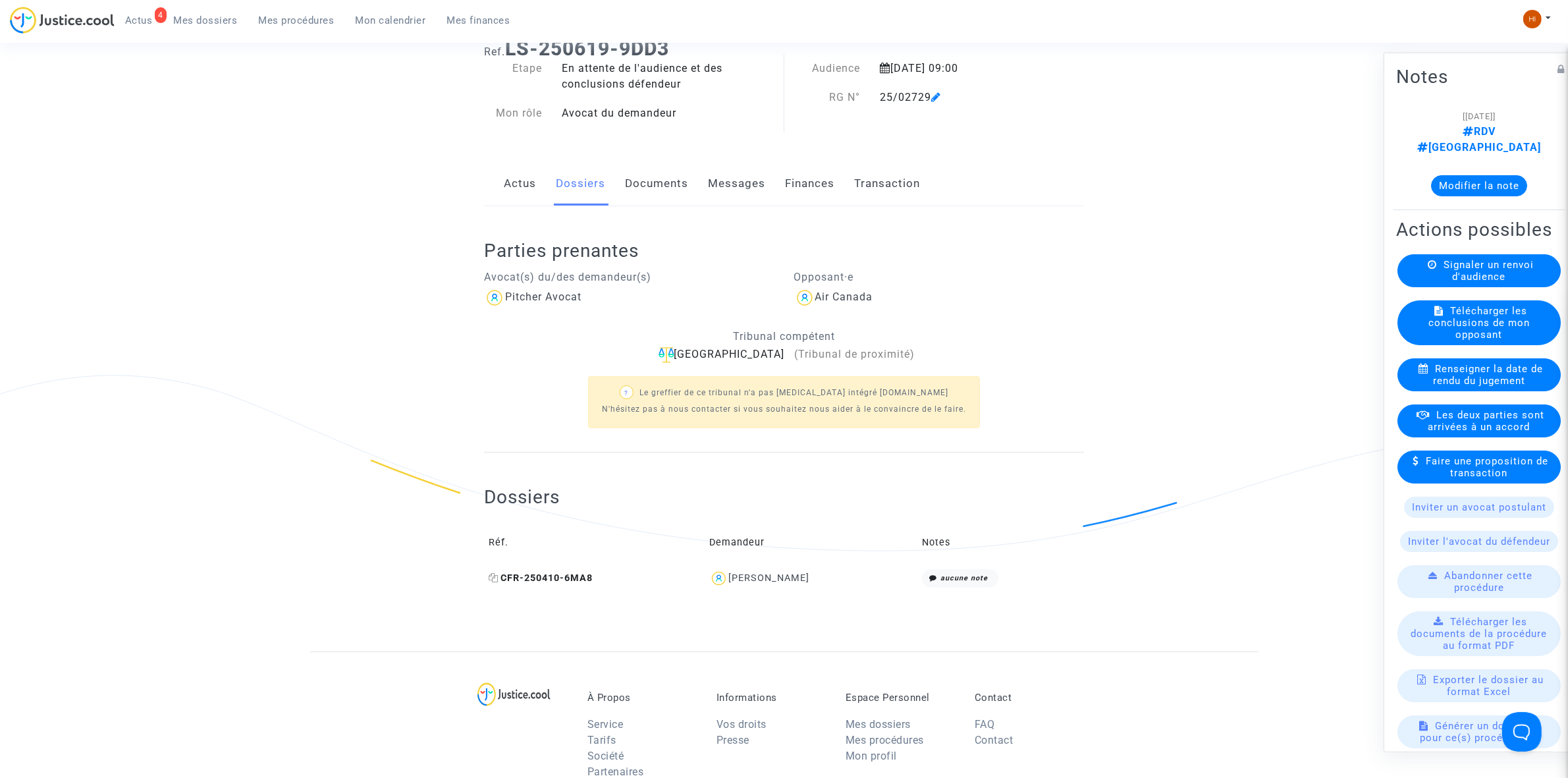
scroll to position [82, 0]
click at [542, 577] on span "CFR-250410-6MA8" at bounding box center [541, 576] width 104 height 11
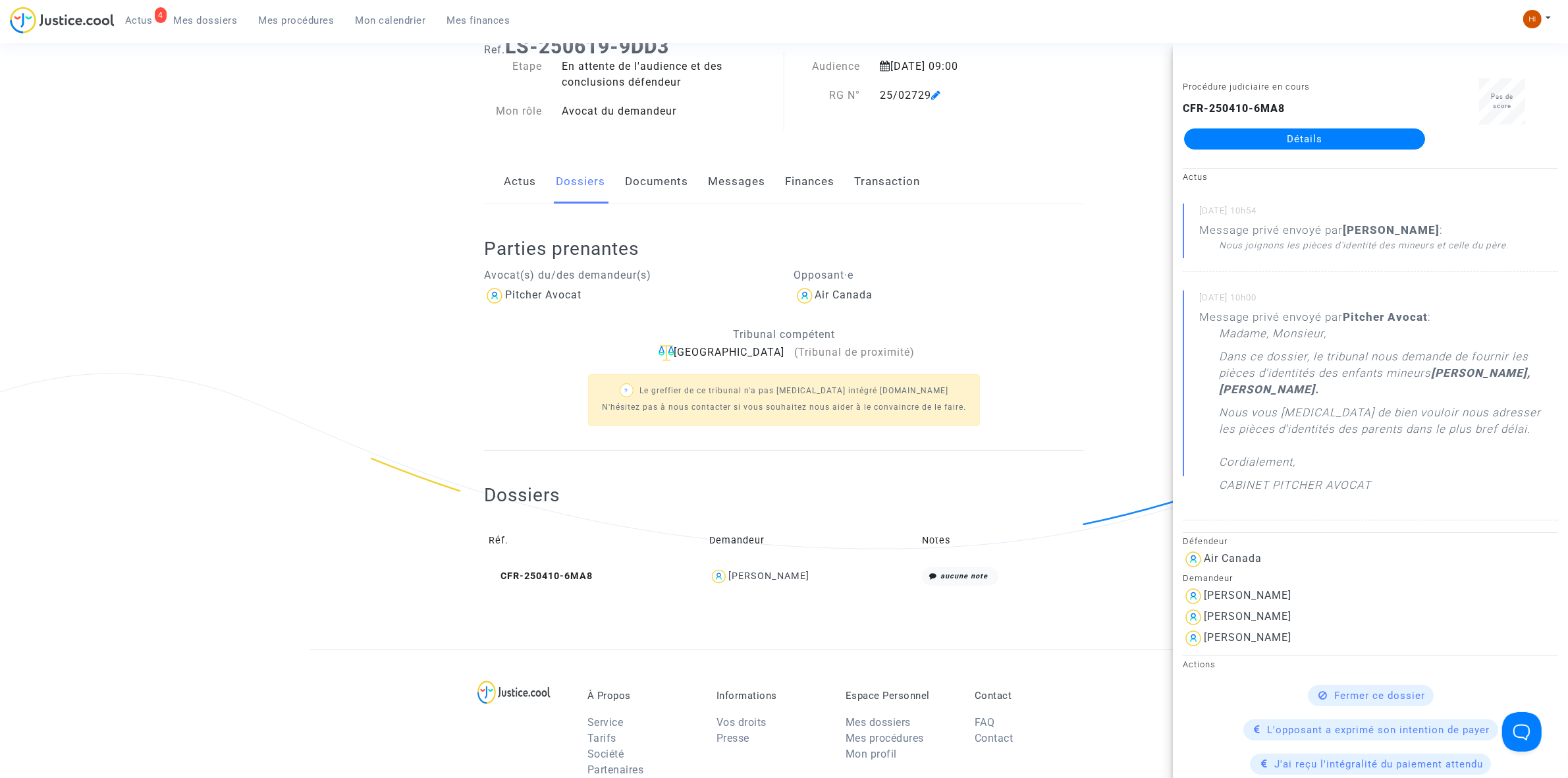
click at [663, 182] on link "Documents" at bounding box center [657, 181] width 64 height 43
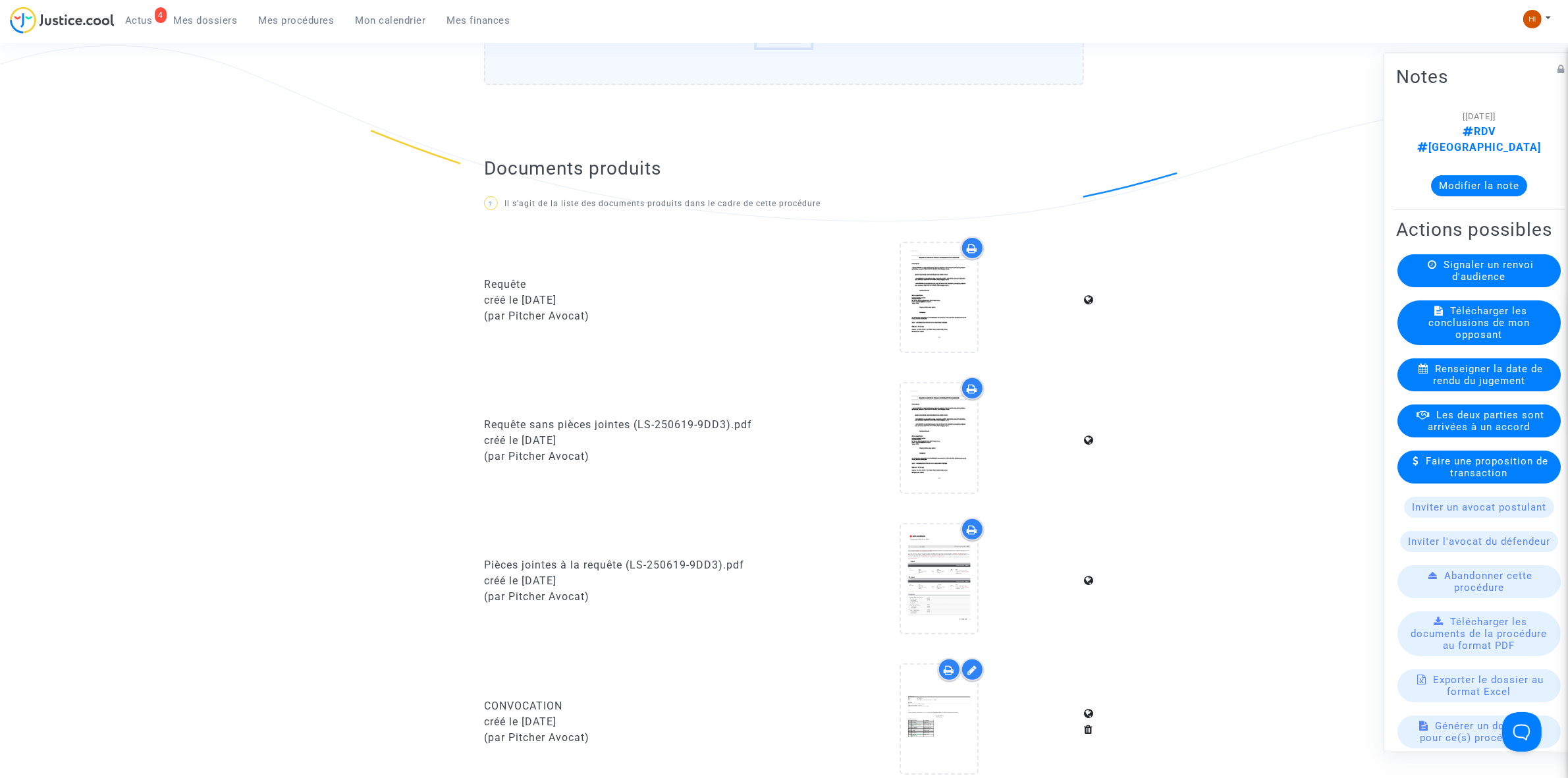
scroll to position [412, 0]
click at [930, 609] on div at bounding box center [939, 577] width 76 height 109
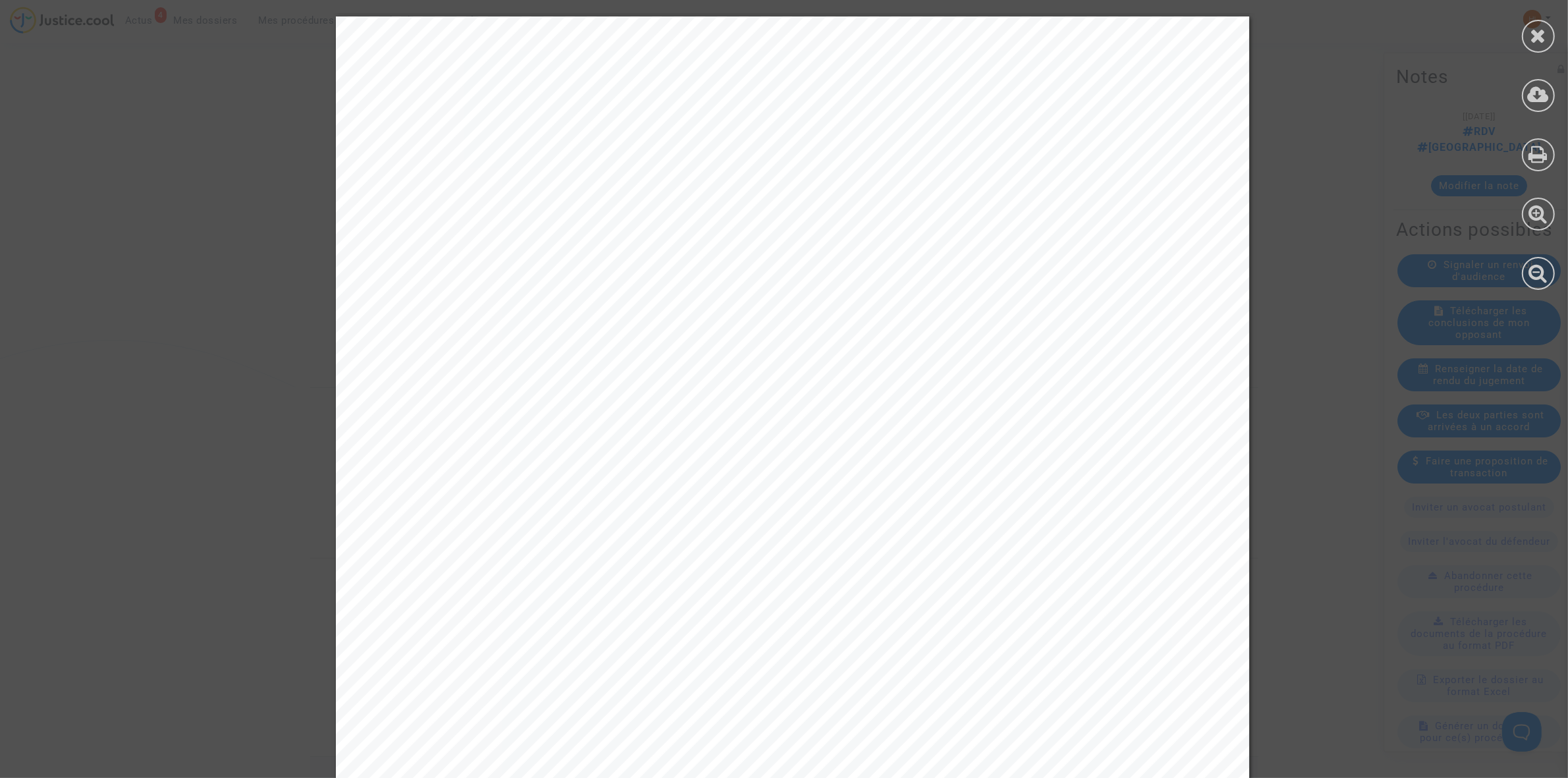
scroll to position [75217, 0]
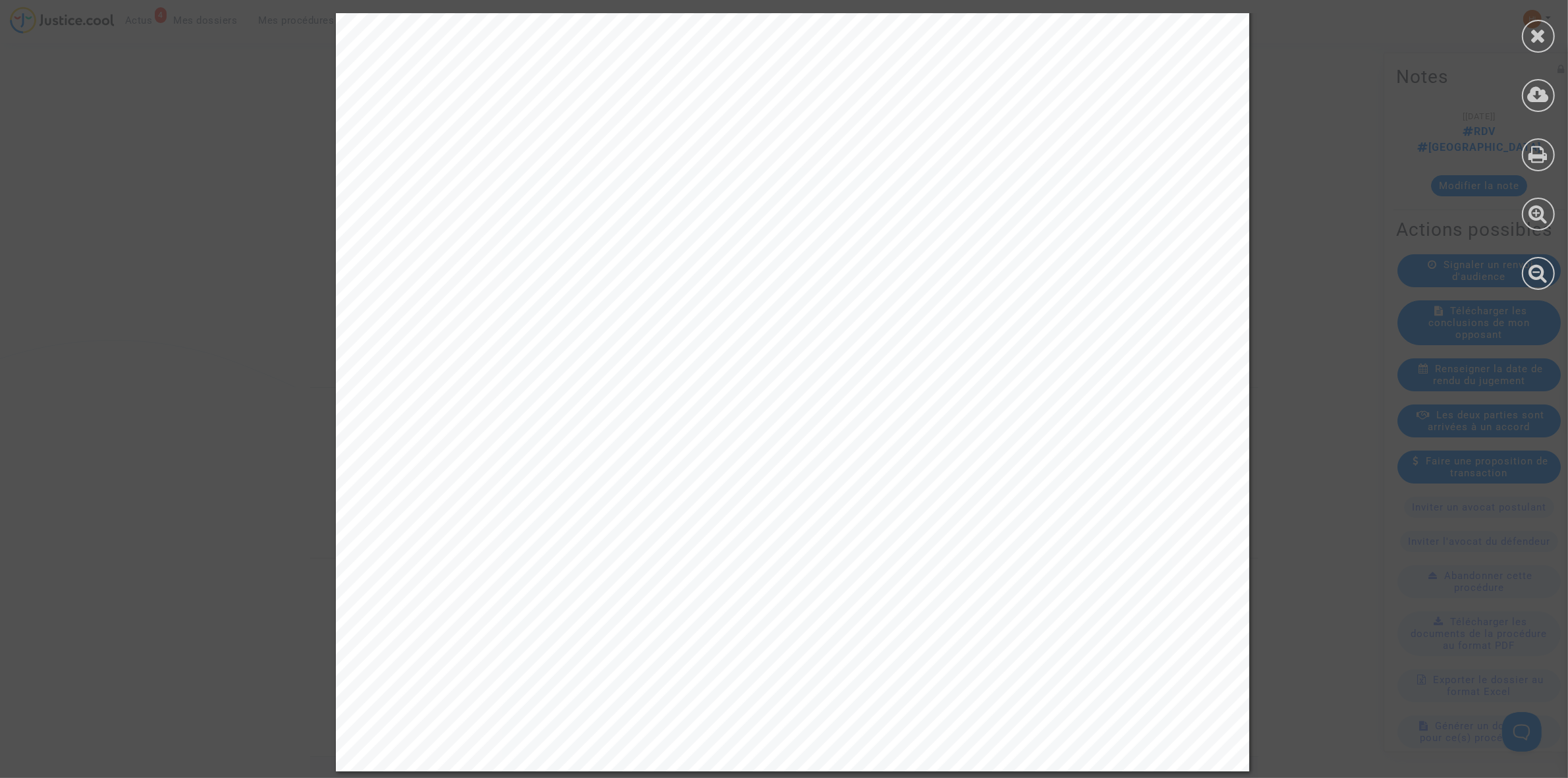
click at [1552, 31] on div at bounding box center [1538, 36] width 33 height 33
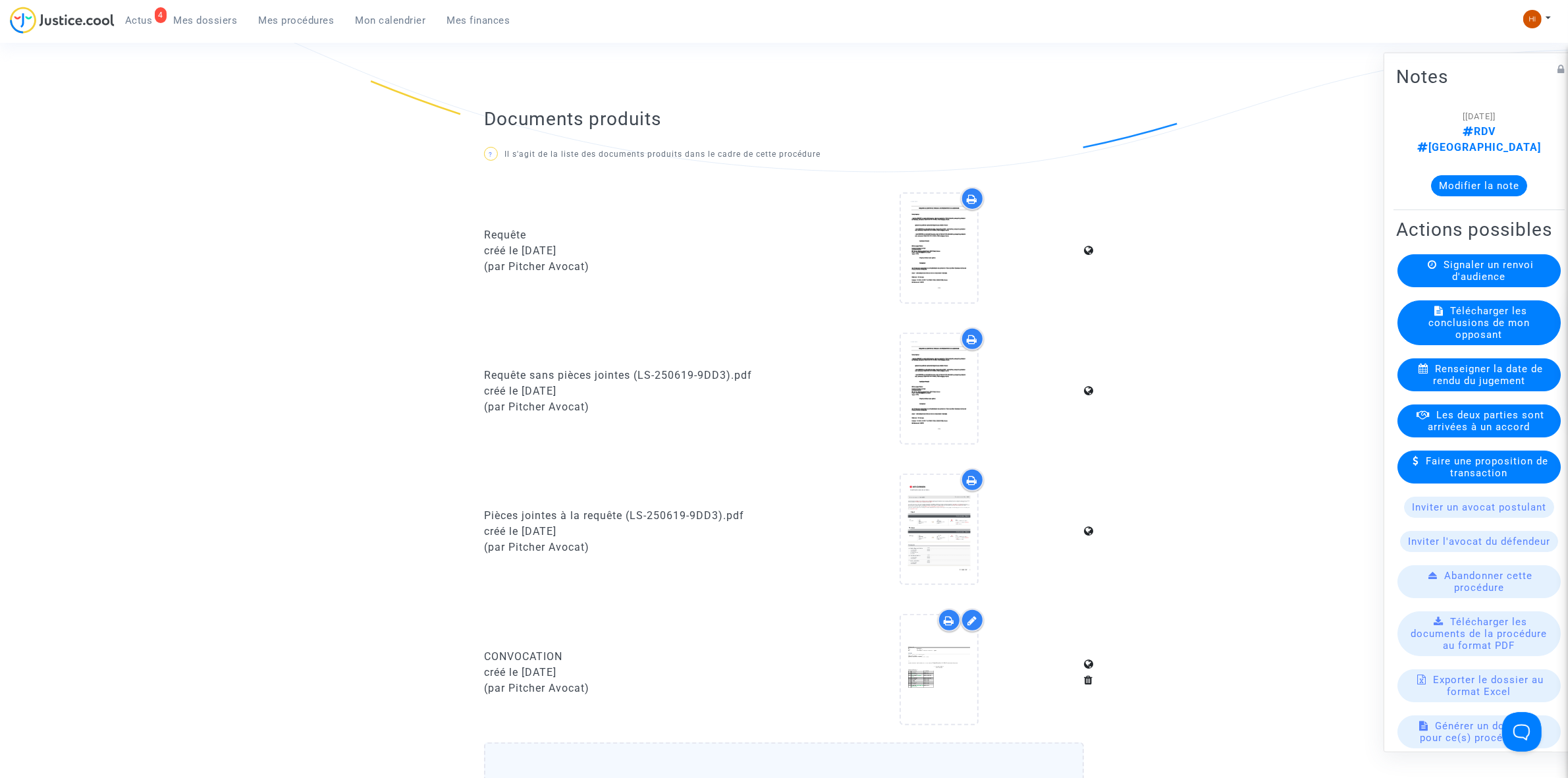
scroll to position [659, 0]
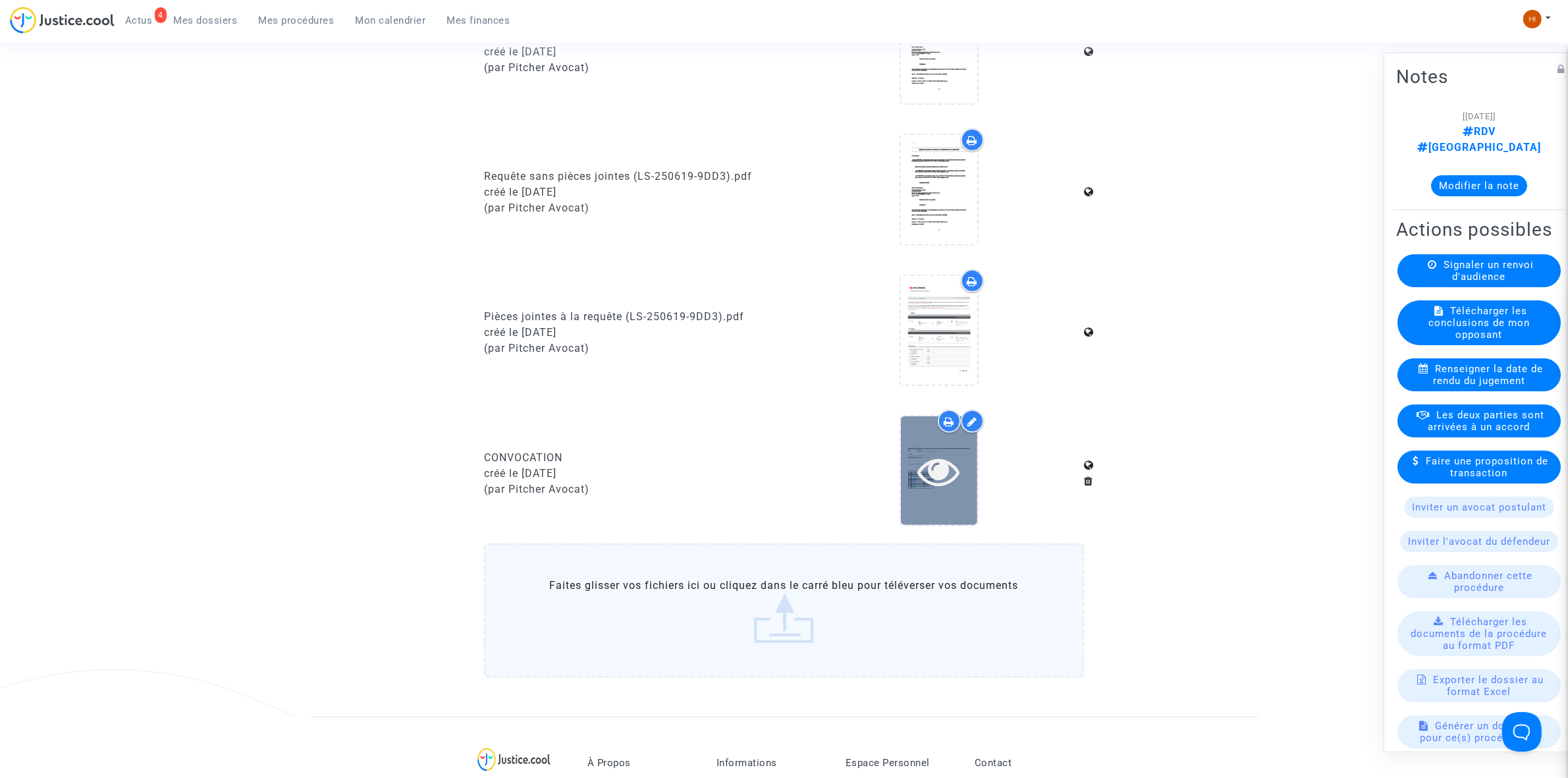
click at [931, 454] on icon at bounding box center [939, 471] width 43 height 42
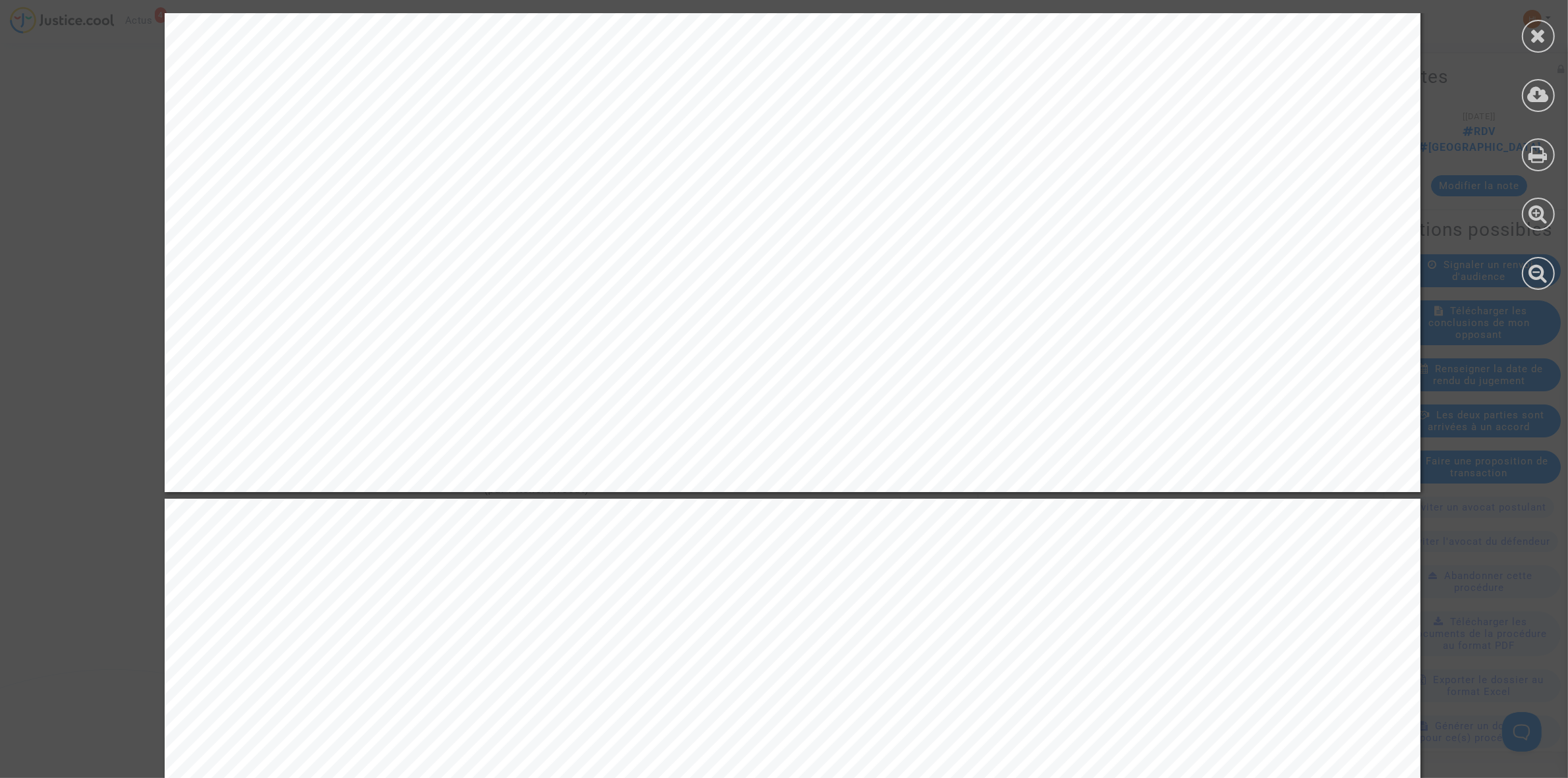
scroll to position [412, 0]
click at [1548, 34] on div at bounding box center [1538, 36] width 33 height 33
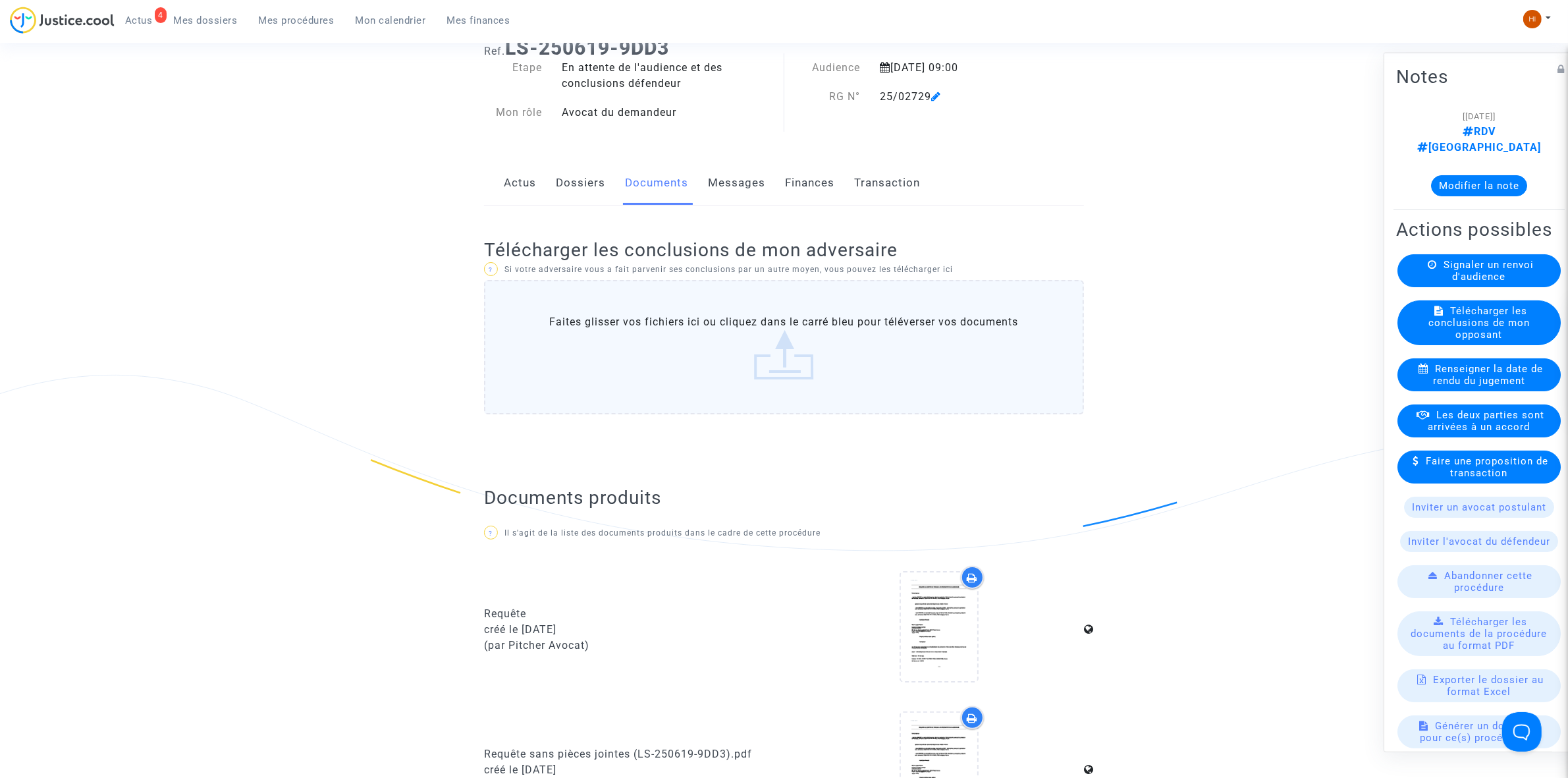
scroll to position [0, 0]
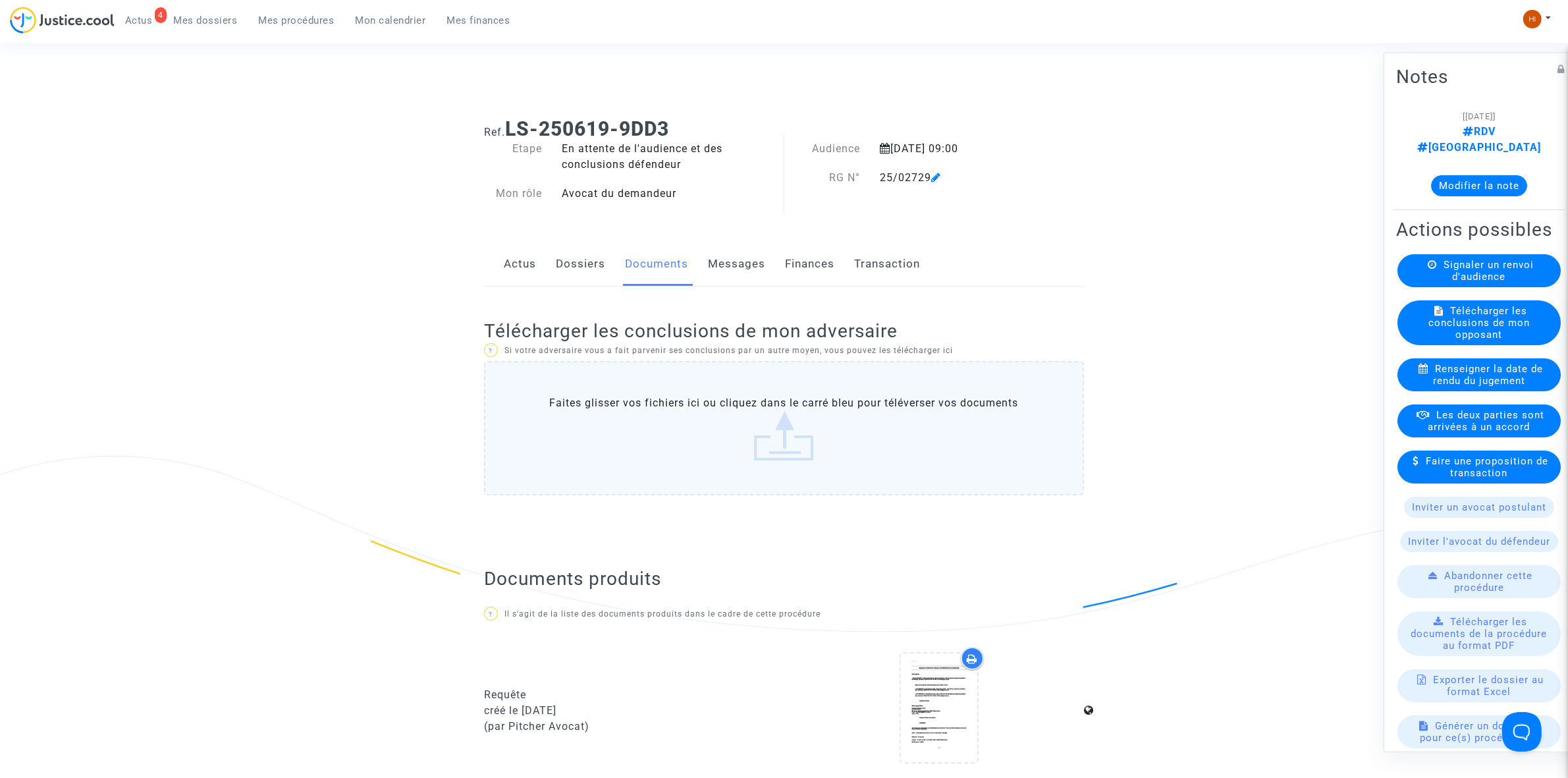
click at [587, 265] on link "Dossiers" at bounding box center [580, 264] width 49 height 43
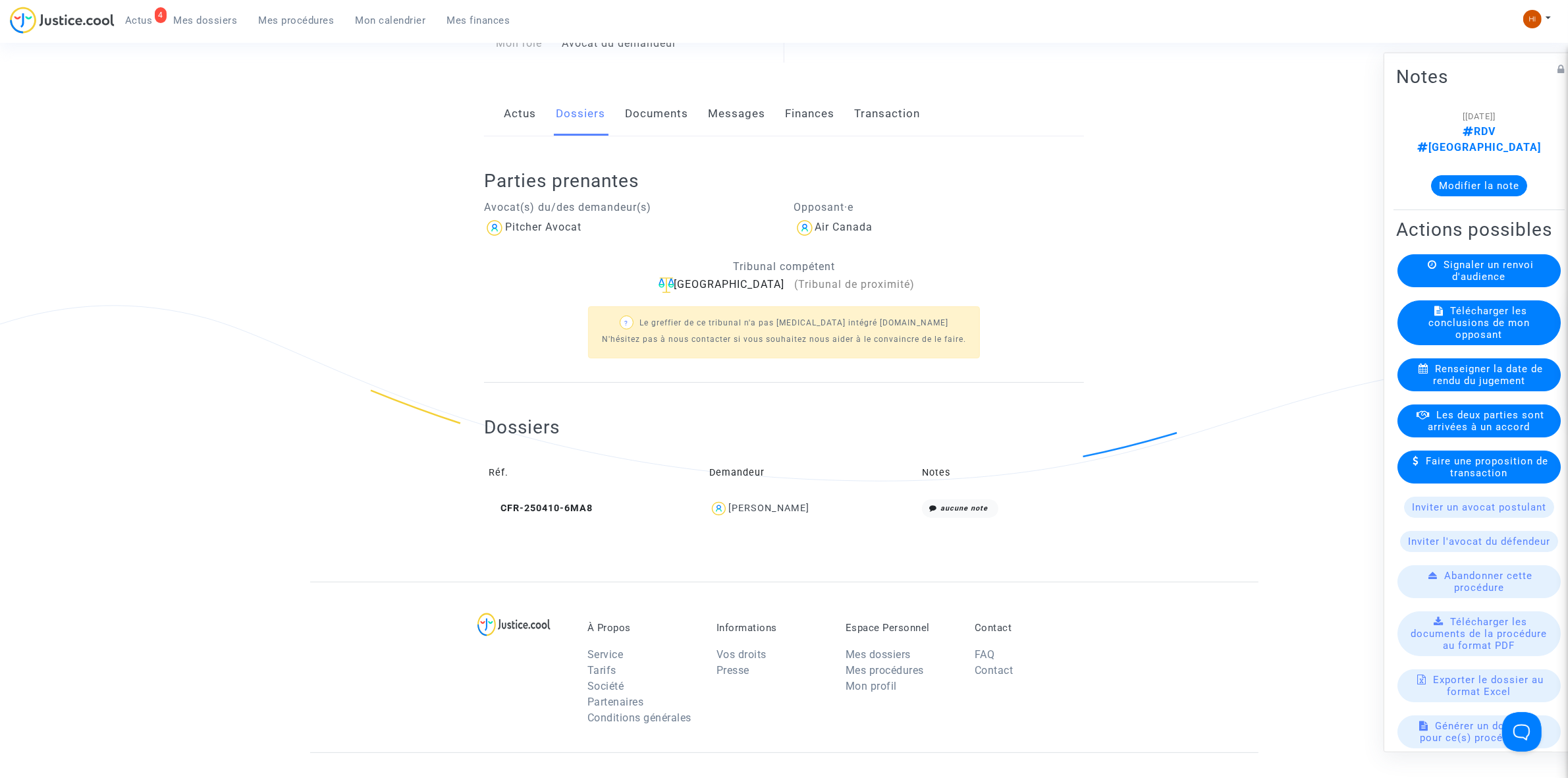
scroll to position [165, 0]
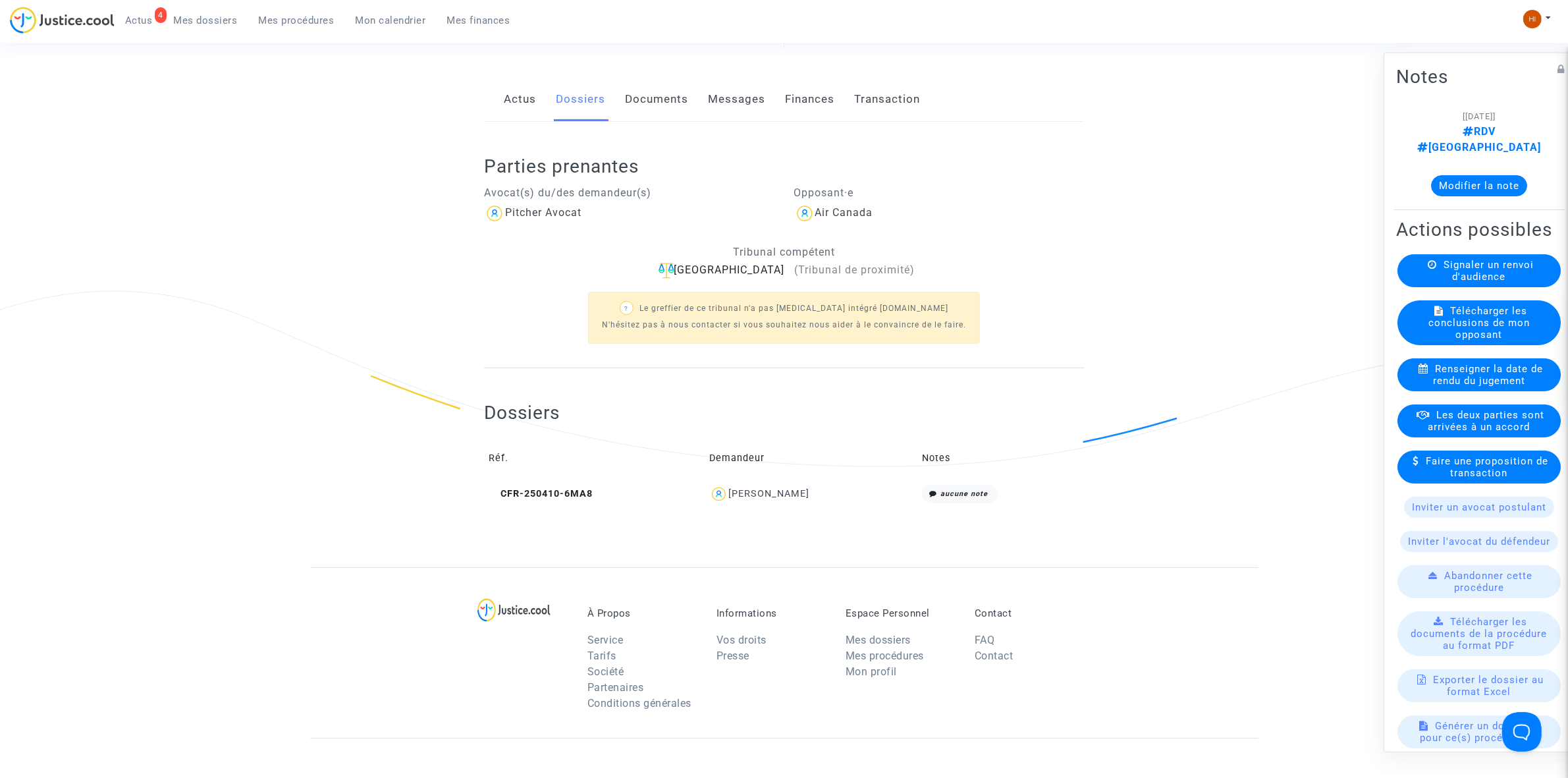
click at [678, 96] on link "Documents" at bounding box center [657, 99] width 64 height 43
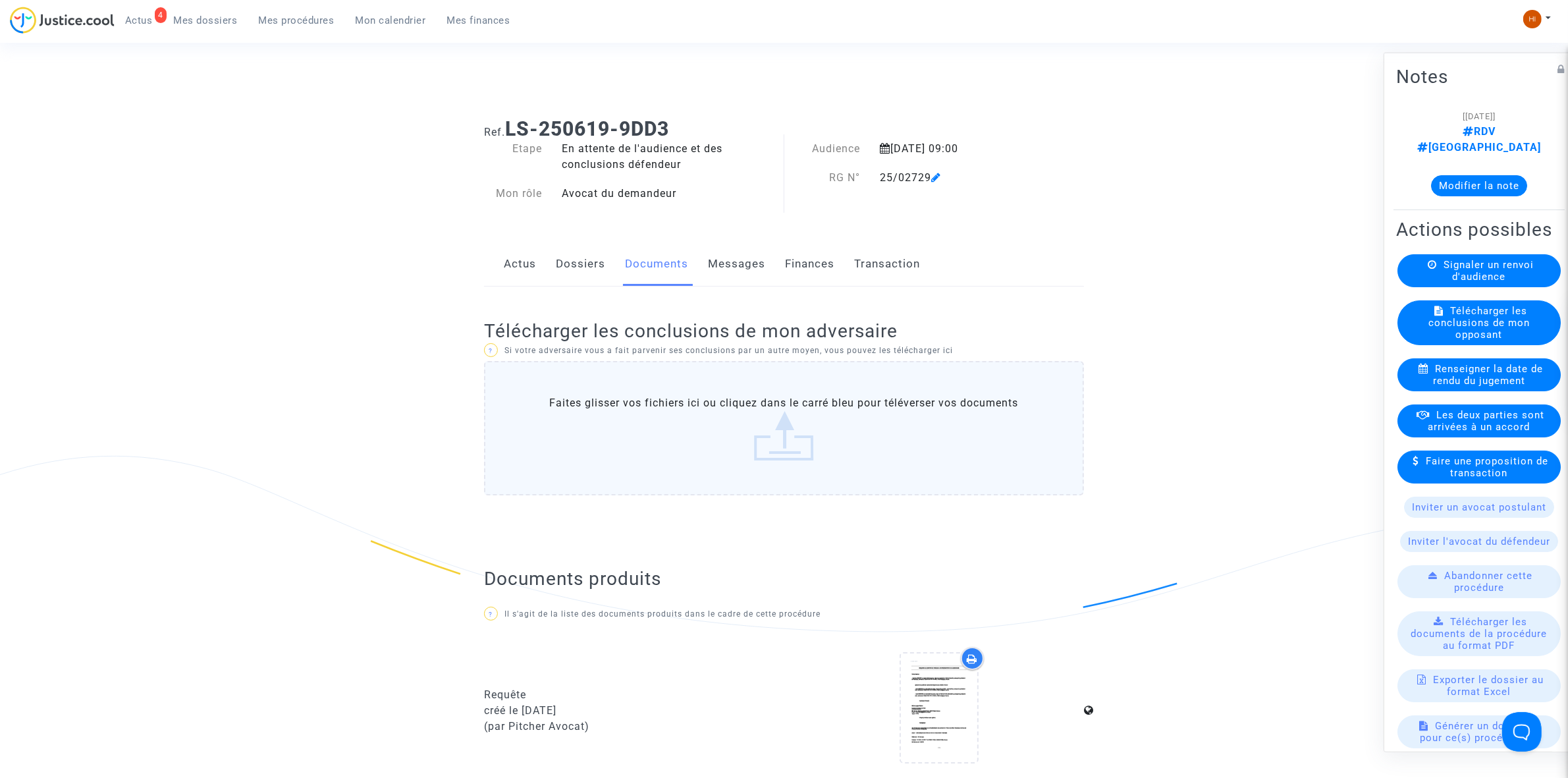
drag, startPoint x: 321, startPoint y: 21, endPoint x: 347, endPoint y: 27, distance: 26.7
click at [321, 21] on span "Mes procédures" at bounding box center [296, 21] width 76 height 12
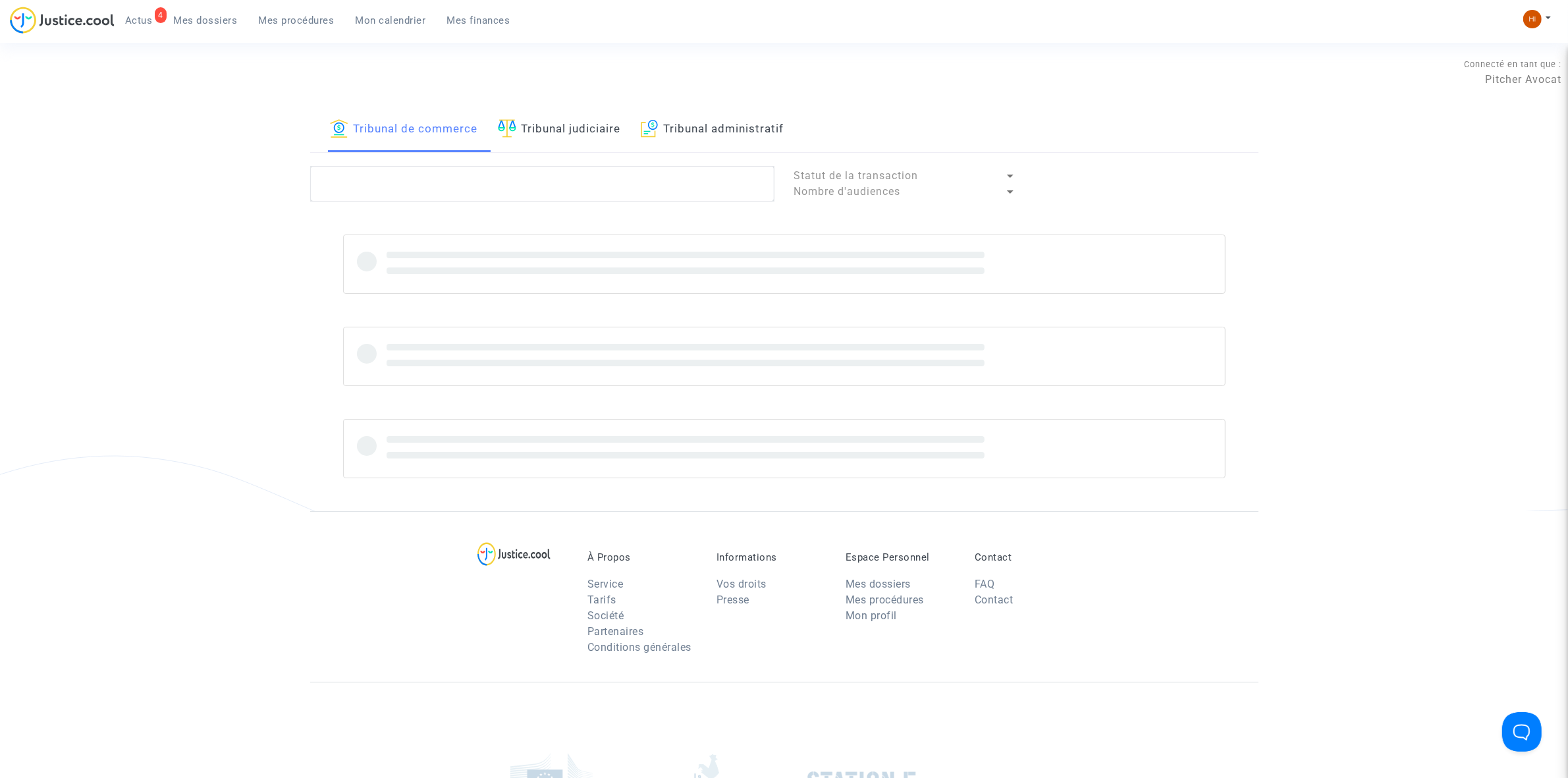
click at [587, 118] on link "Tribunal judiciaire" at bounding box center [560, 130] width 123 height 45
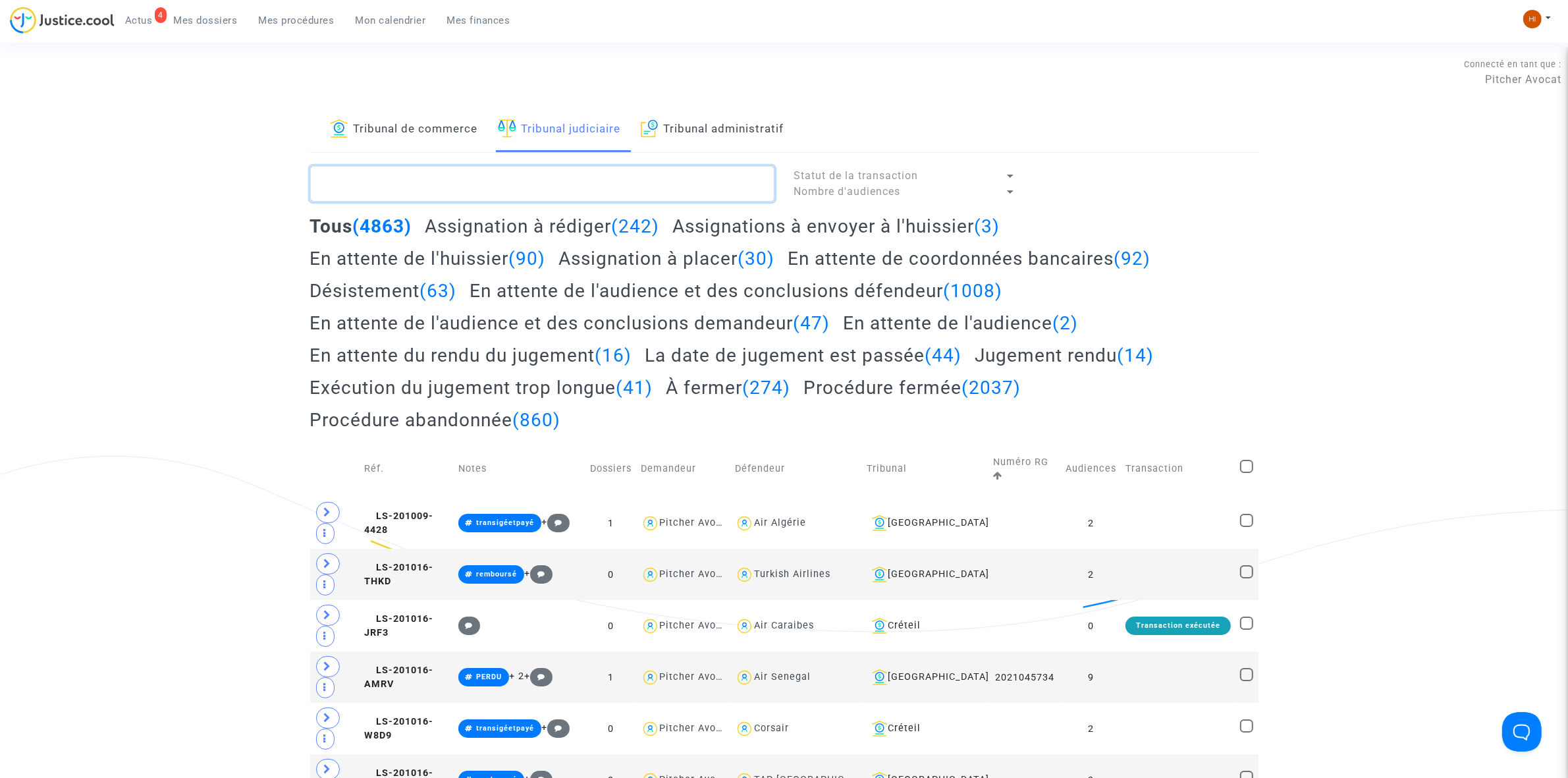
click at [582, 170] on textarea at bounding box center [542, 183] width 464 height 35
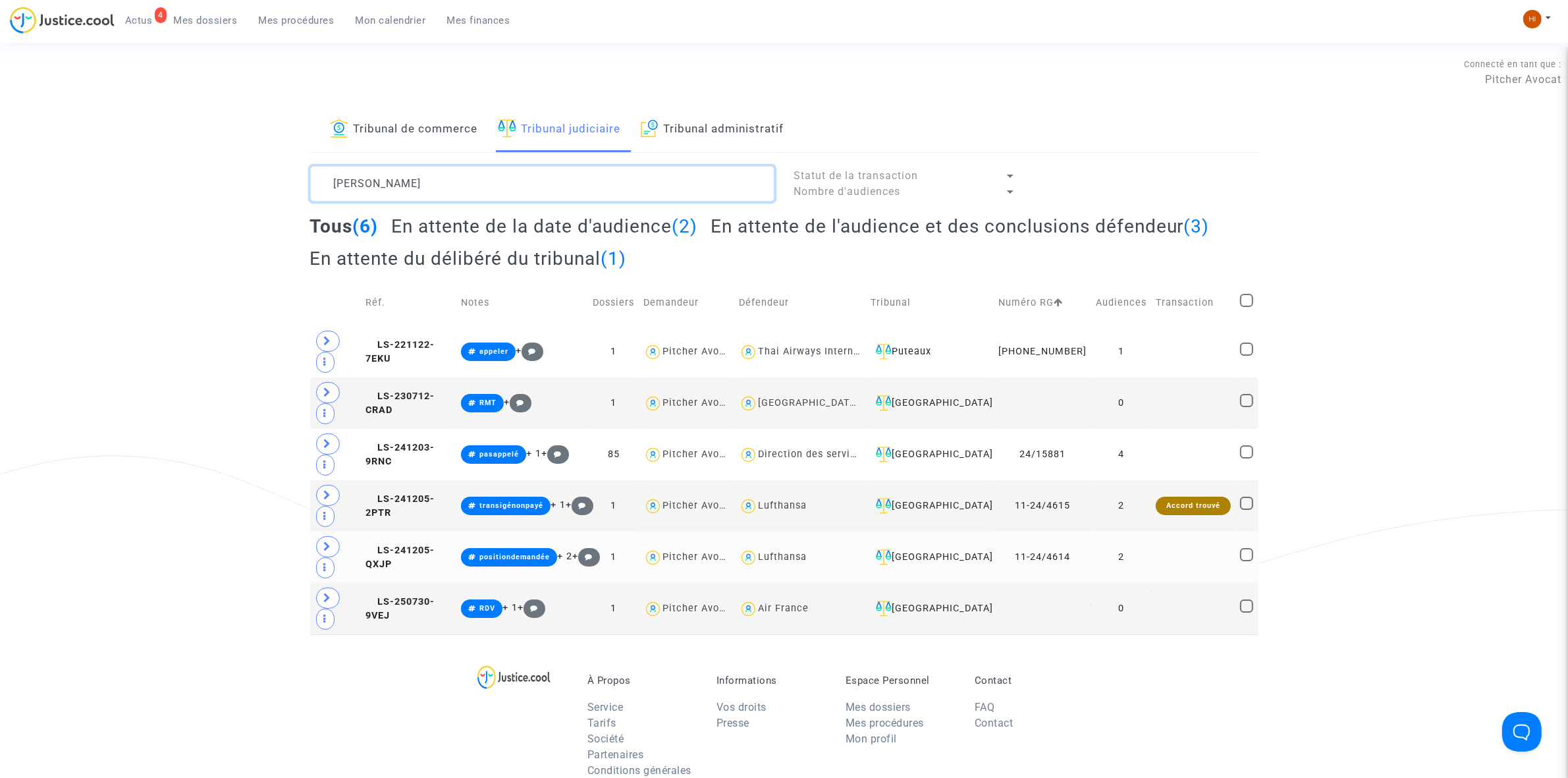
type textarea "BOUCHET"
click at [419, 555] on td "LS-241205-QXJP" at bounding box center [409, 557] width 96 height 52
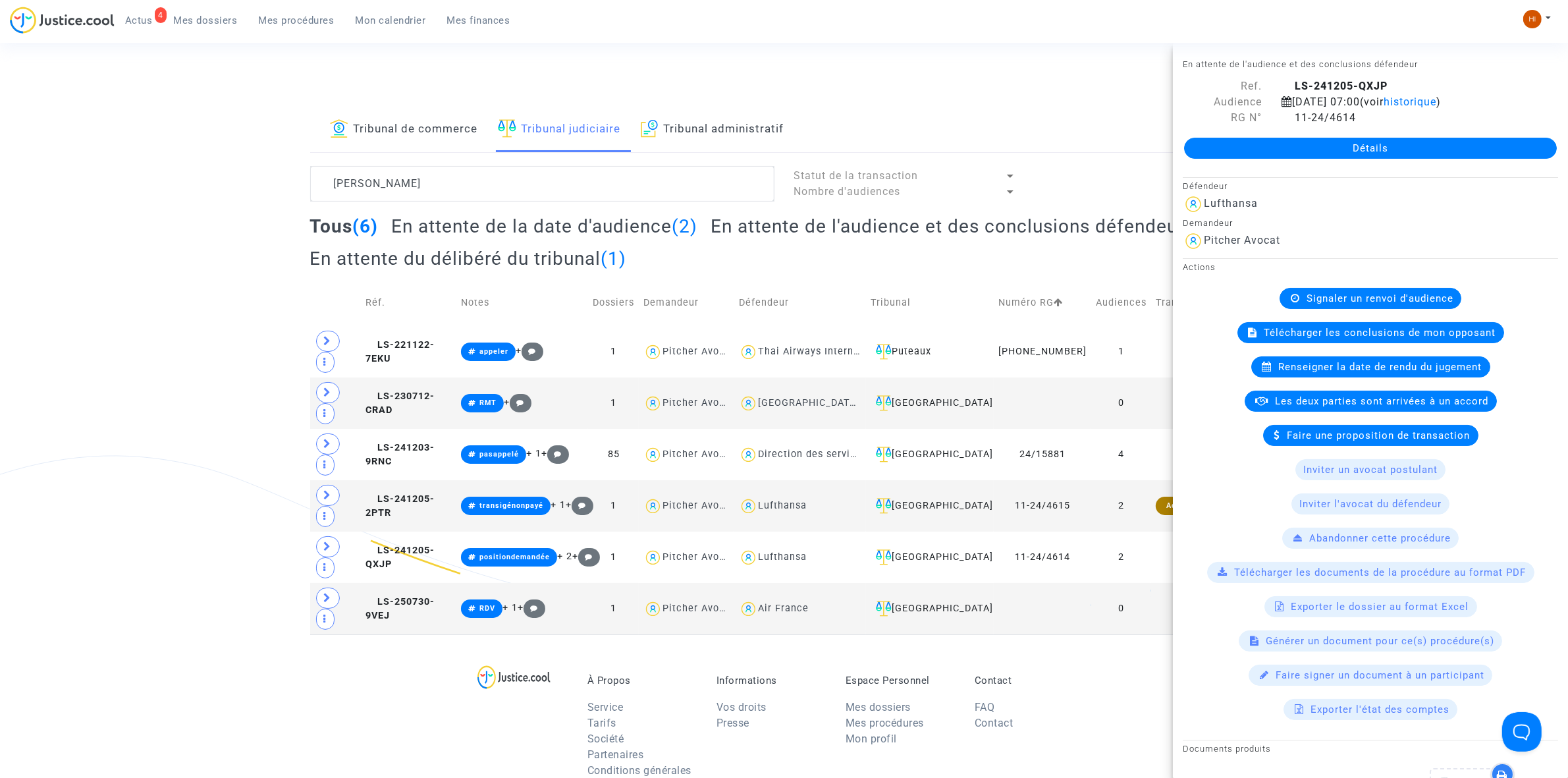
click at [1291, 149] on link "Détails" at bounding box center [1370, 149] width 372 height 21
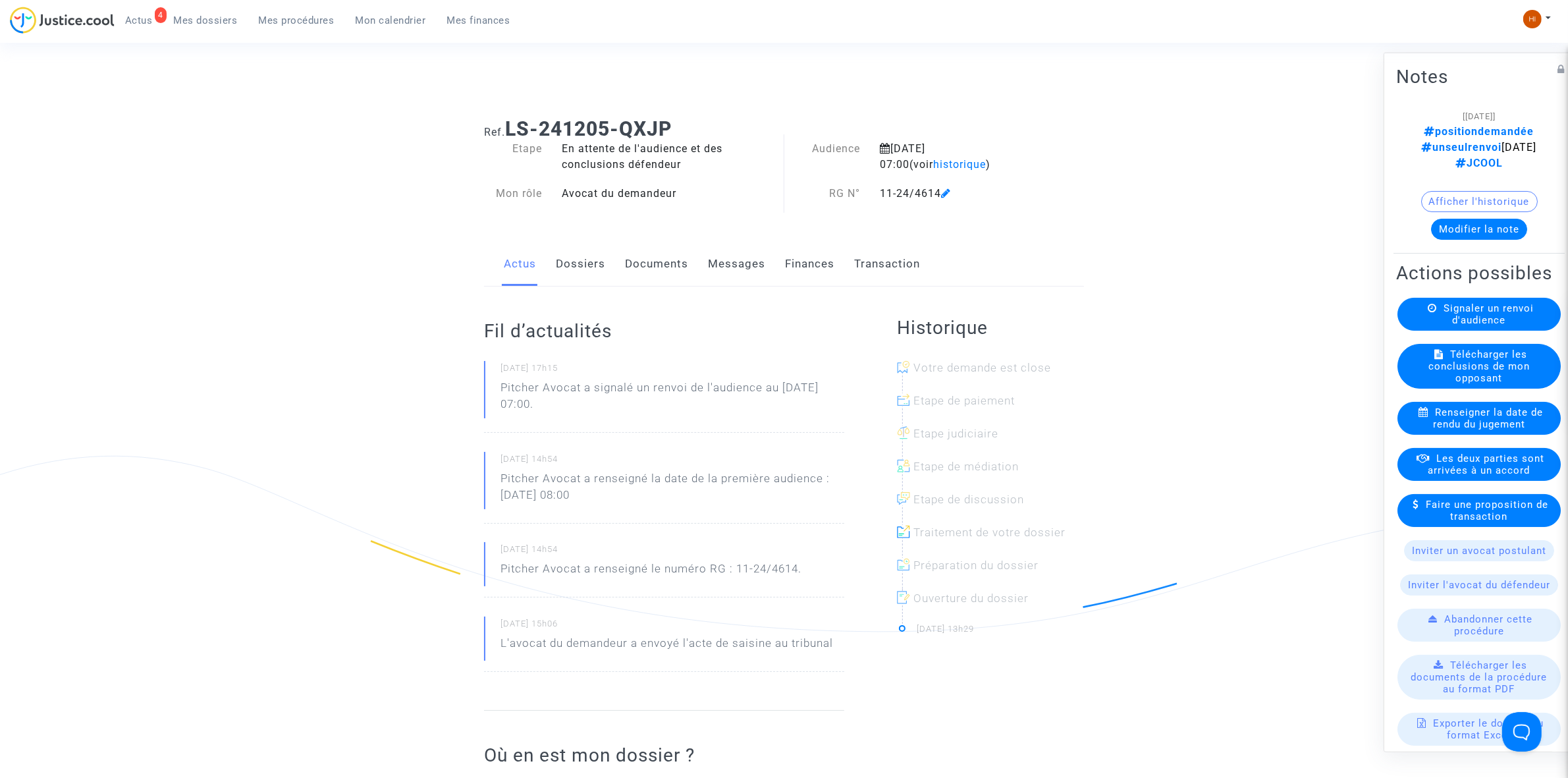
click at [943, 199] on div "11-24/4614" at bounding box center [956, 194] width 172 height 16
click at [947, 190] on icon at bounding box center [945, 193] width 10 height 11
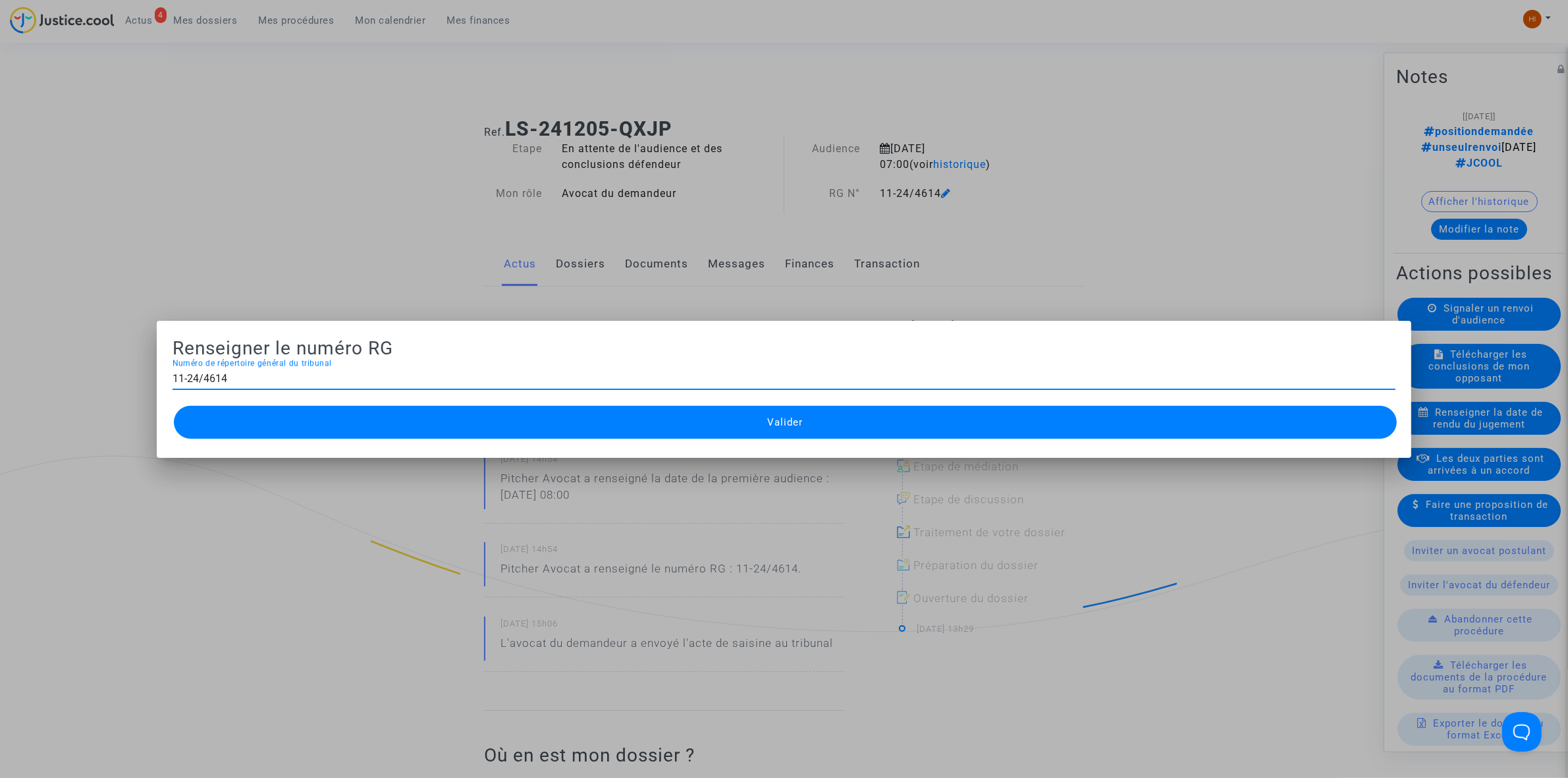
click at [199, 379] on input "11-24/4614" at bounding box center [784, 379] width 1223 height 12
type input "11-24-4614"
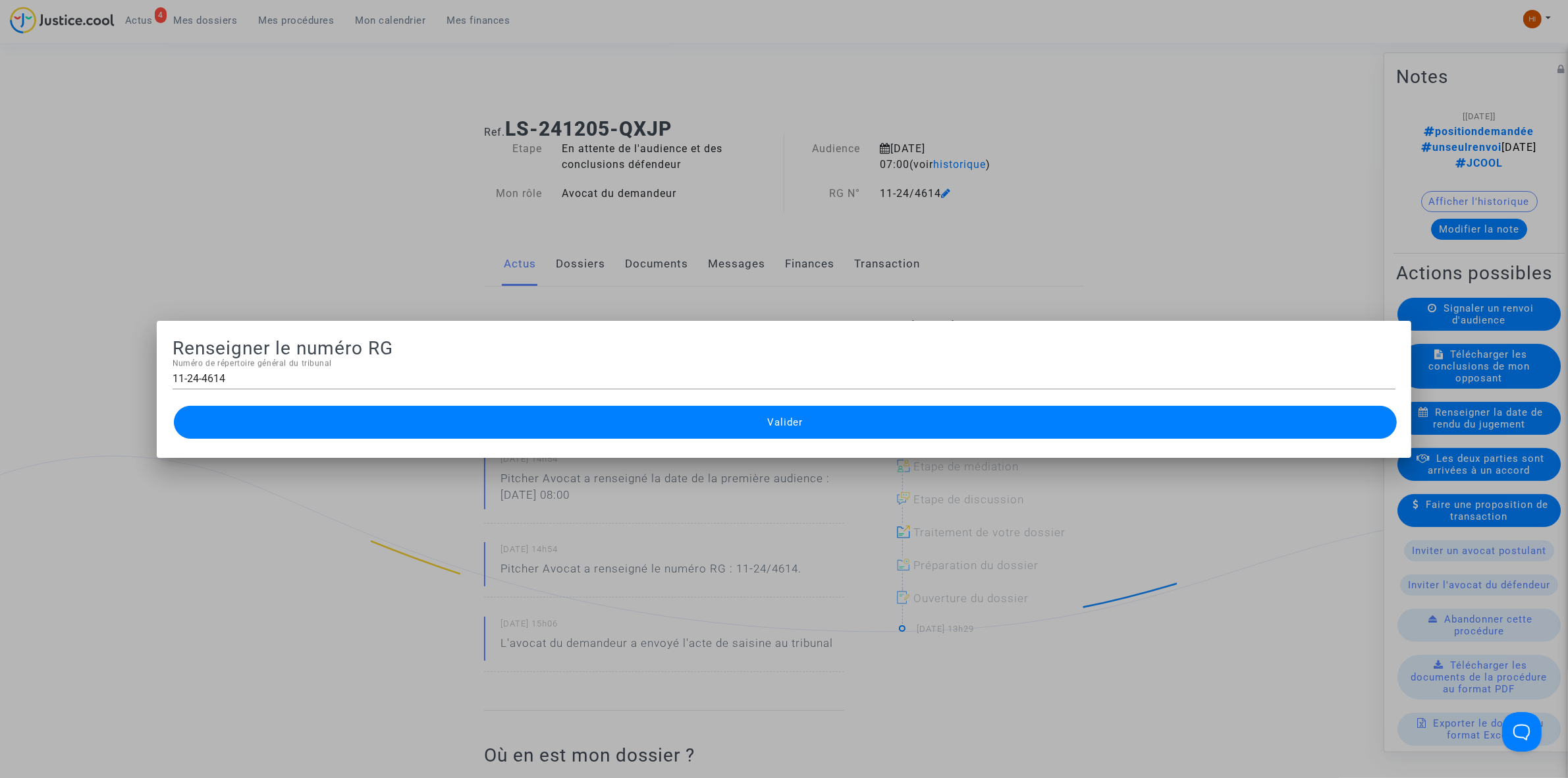
click at [318, 427] on button "Valider" at bounding box center [785, 422] width 1223 height 33
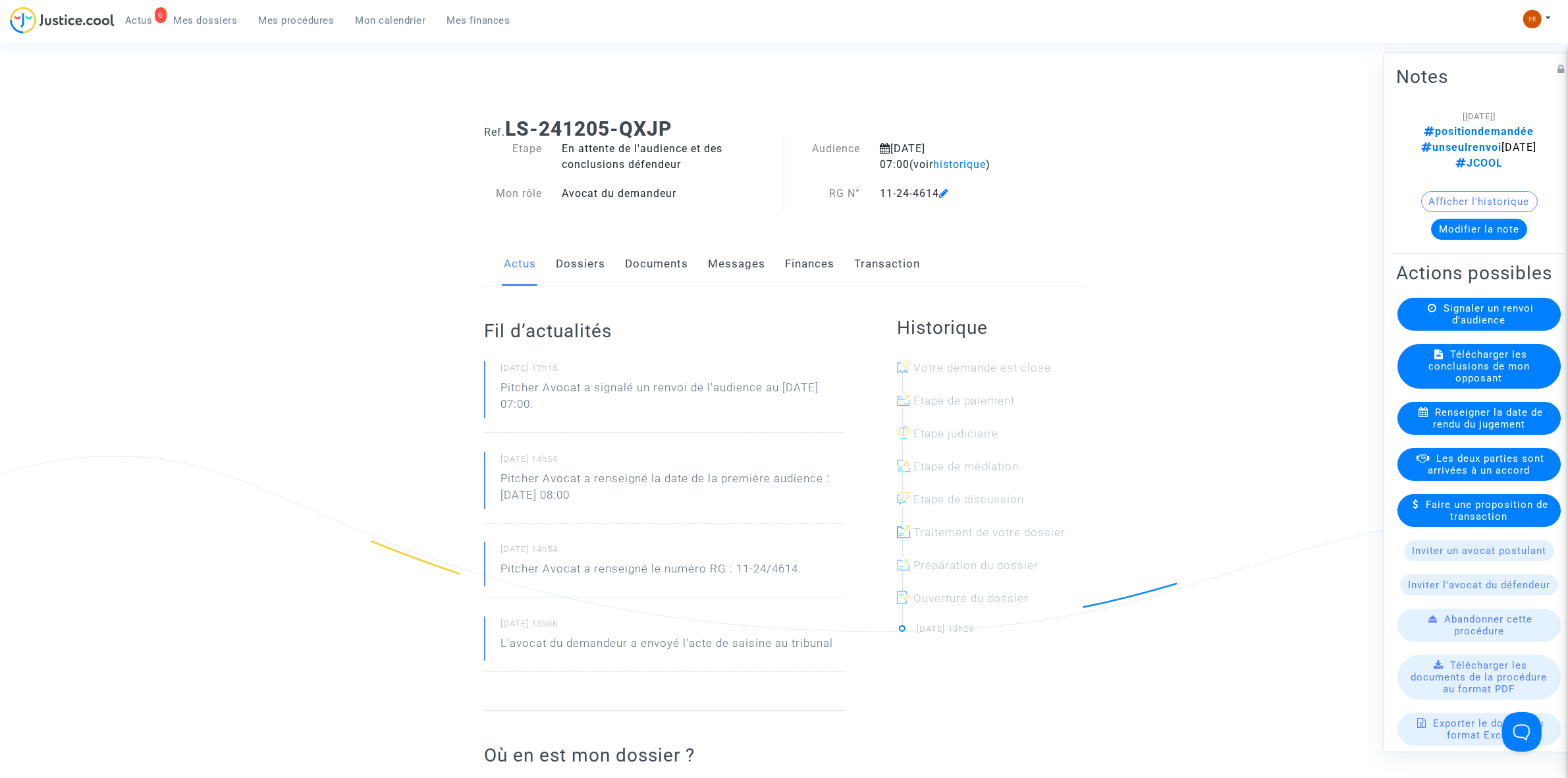
click at [293, 12] on link "Mes procédures" at bounding box center [296, 21] width 97 height 20
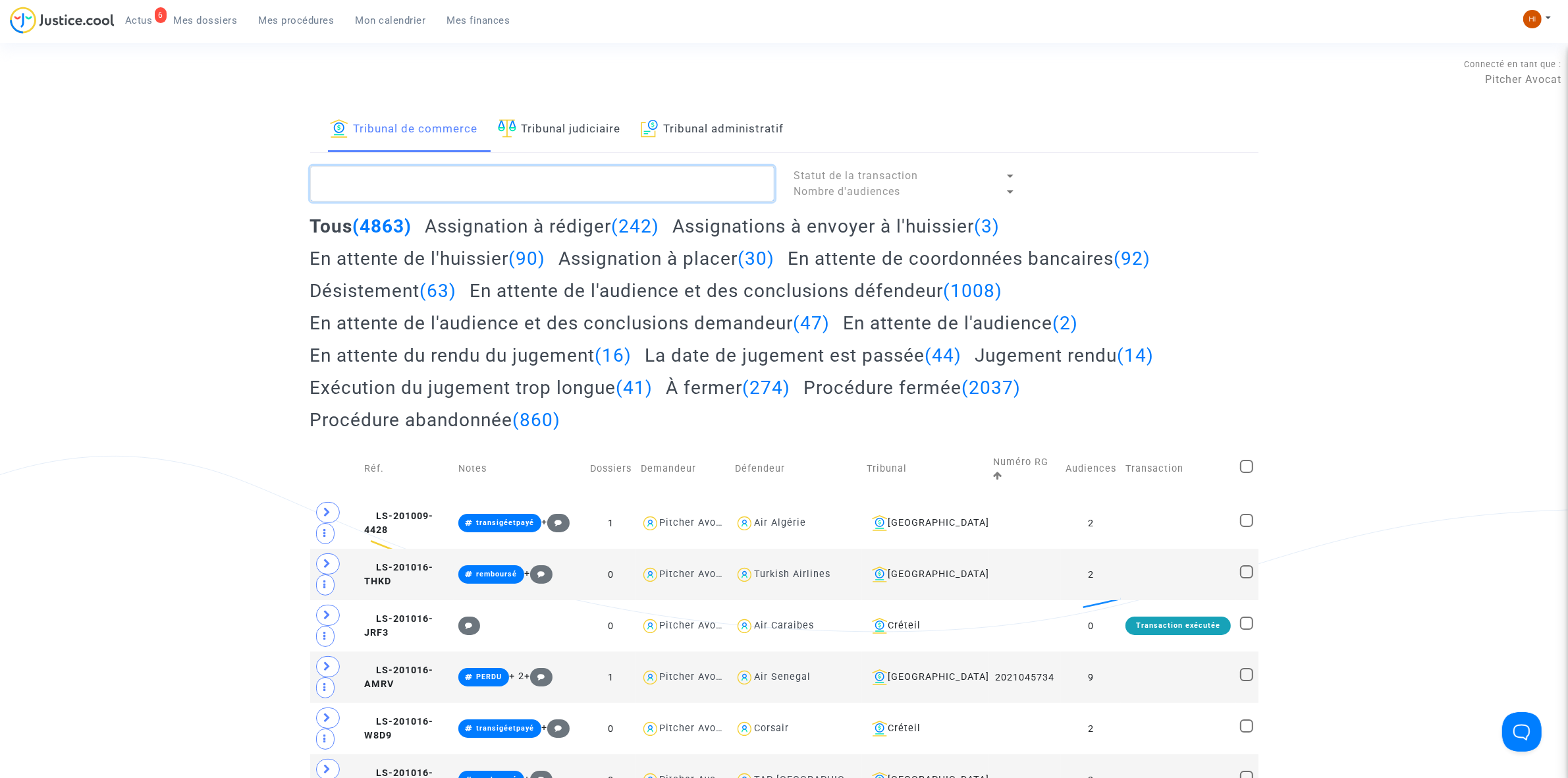
click at [563, 193] on textarea at bounding box center [542, 183] width 464 height 35
paste textarea "- 2025J00748 - 2025J00750 - 2025J00751 - 2025J00752"
type textarea "- 2025J00748 - 2025J00750 - 2025J00751 - 2025J00752"
drag, startPoint x: 514, startPoint y: 203, endPoint x: 519, endPoint y: 190, distance: 13.9
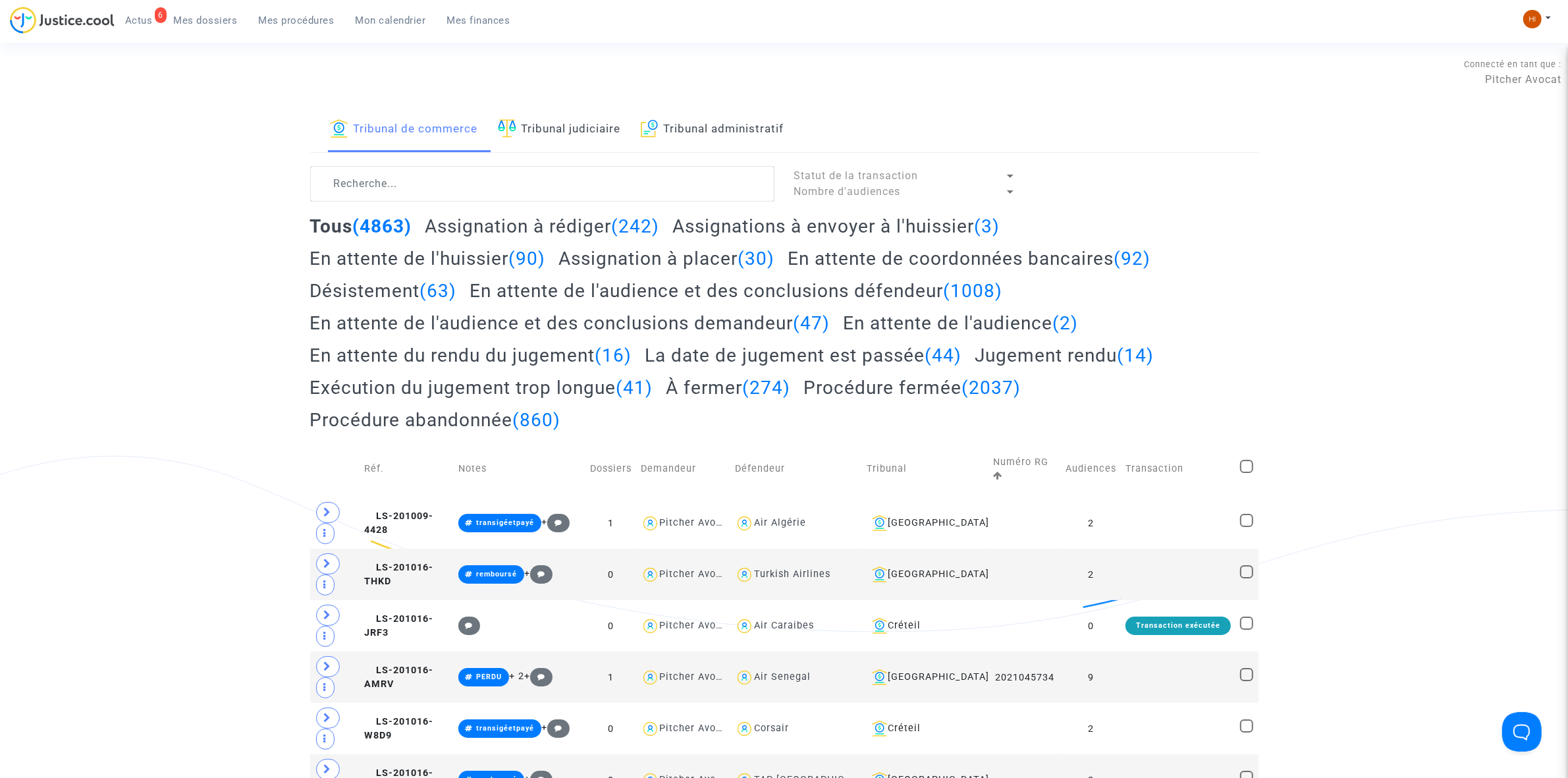
click at [519, 190] on textarea at bounding box center [542, 183] width 464 height 35
paste textarea "2025J00748"
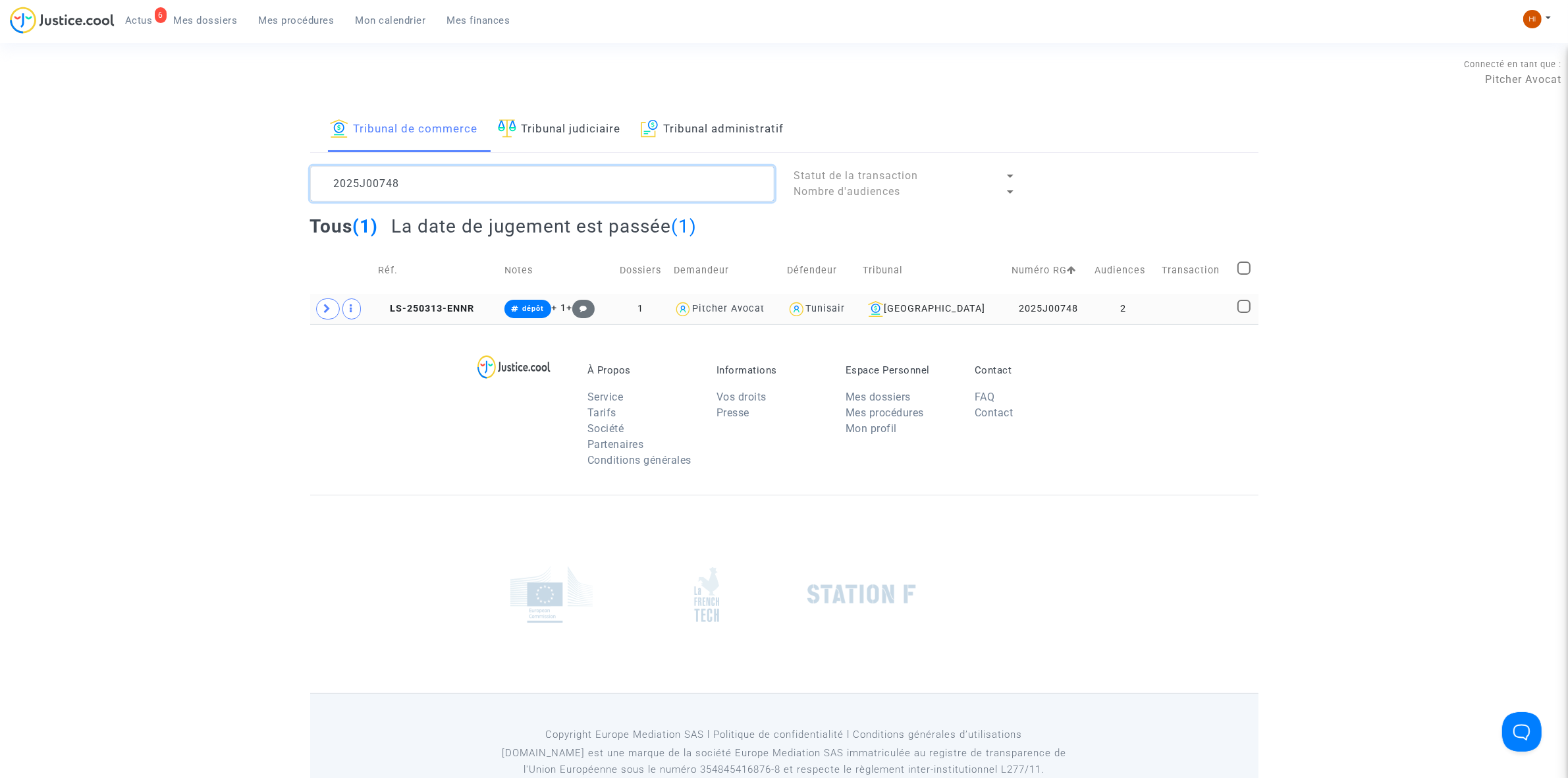
type textarea "2025J00748"
click at [1091, 298] on td "2" at bounding box center [1123, 308] width 67 height 30
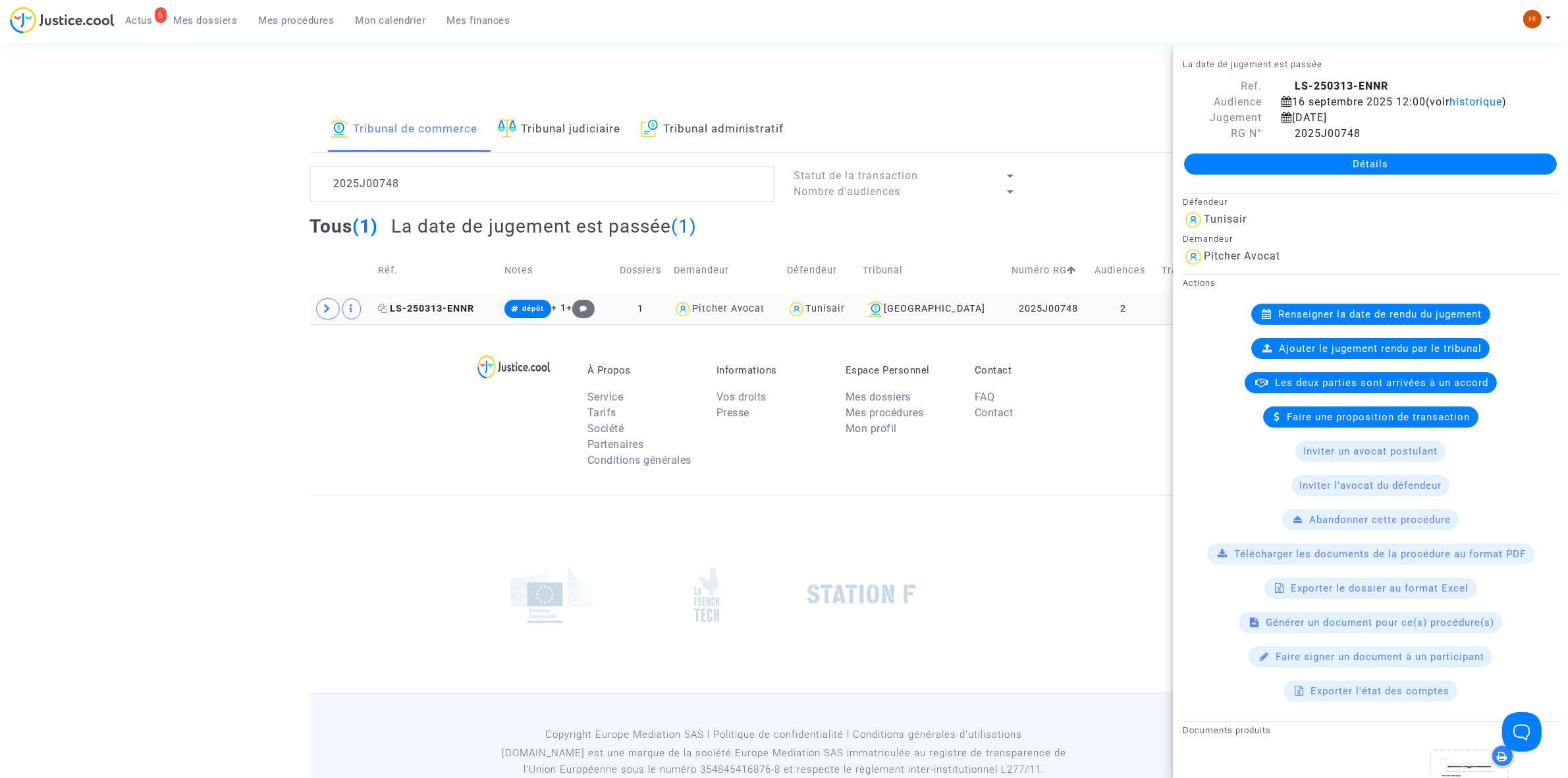
click at [435, 306] on span "LS-250313-ENNR" at bounding box center [426, 308] width 96 height 11
click at [1401, 175] on link "Détails" at bounding box center [1370, 164] width 372 height 21
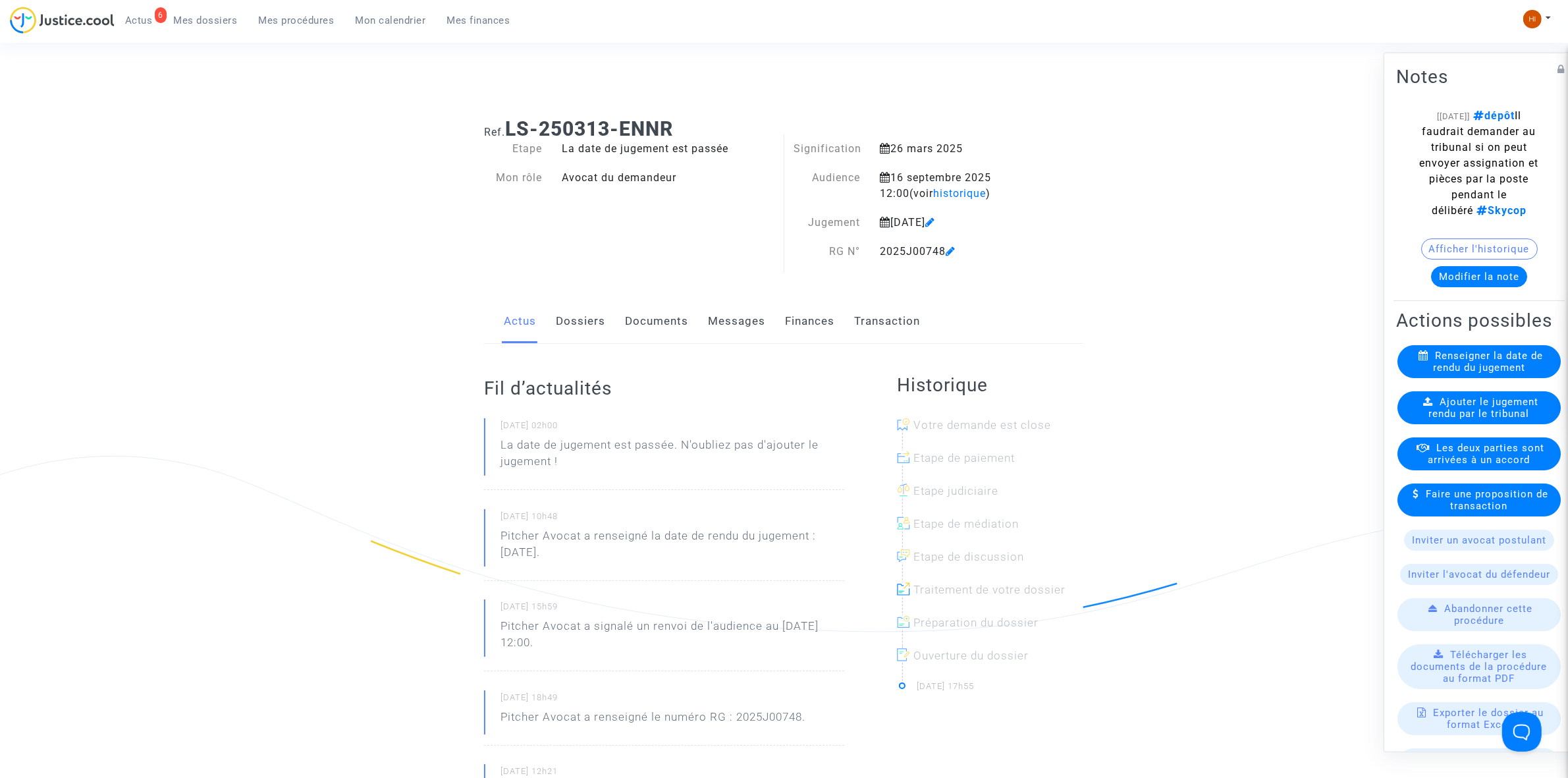
click at [623, 330] on div "Actus Dossiers Documents Messages Finances Transaction" at bounding box center [784, 322] width 600 height 44
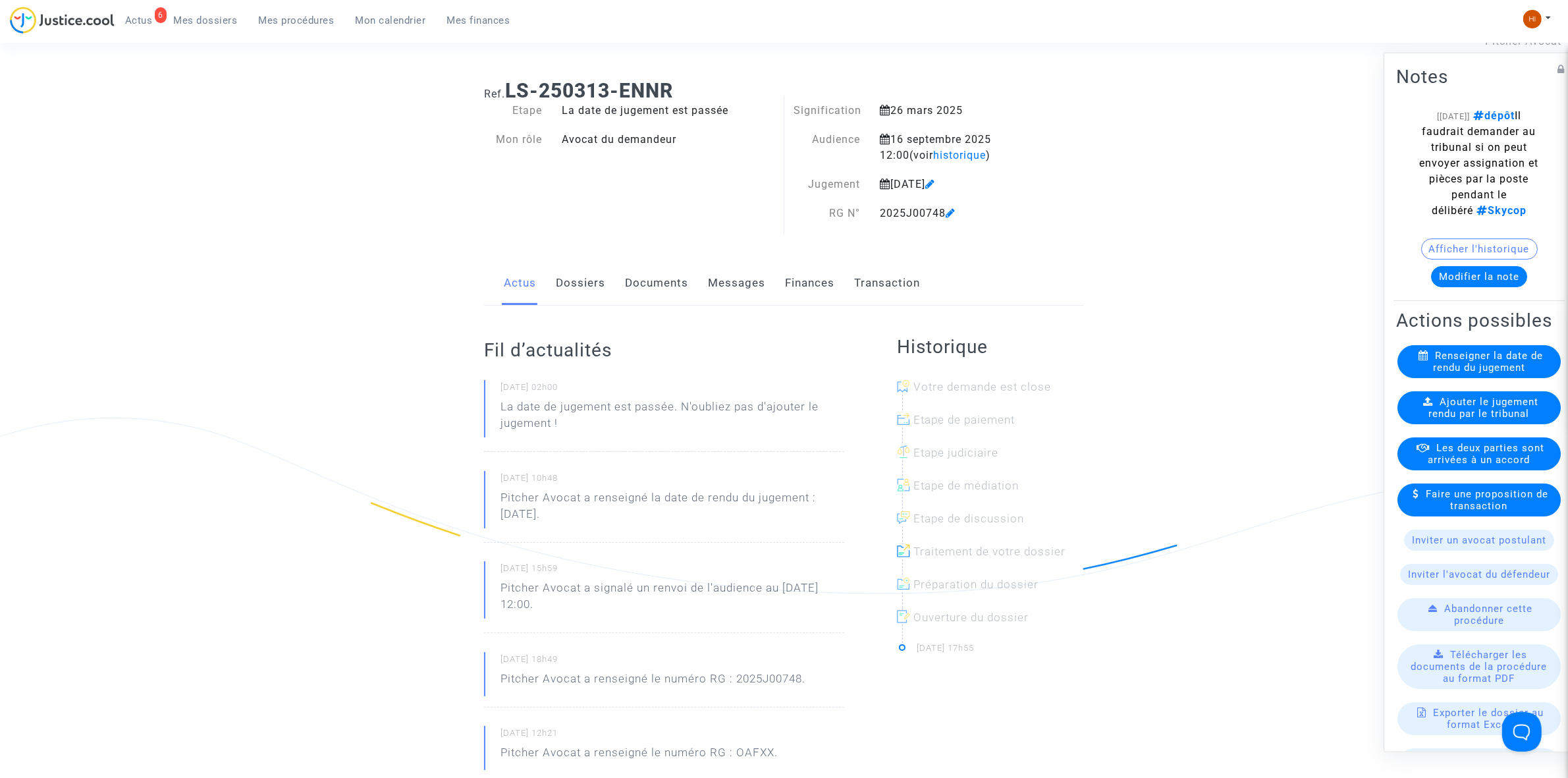
scroll to position [165, 0]
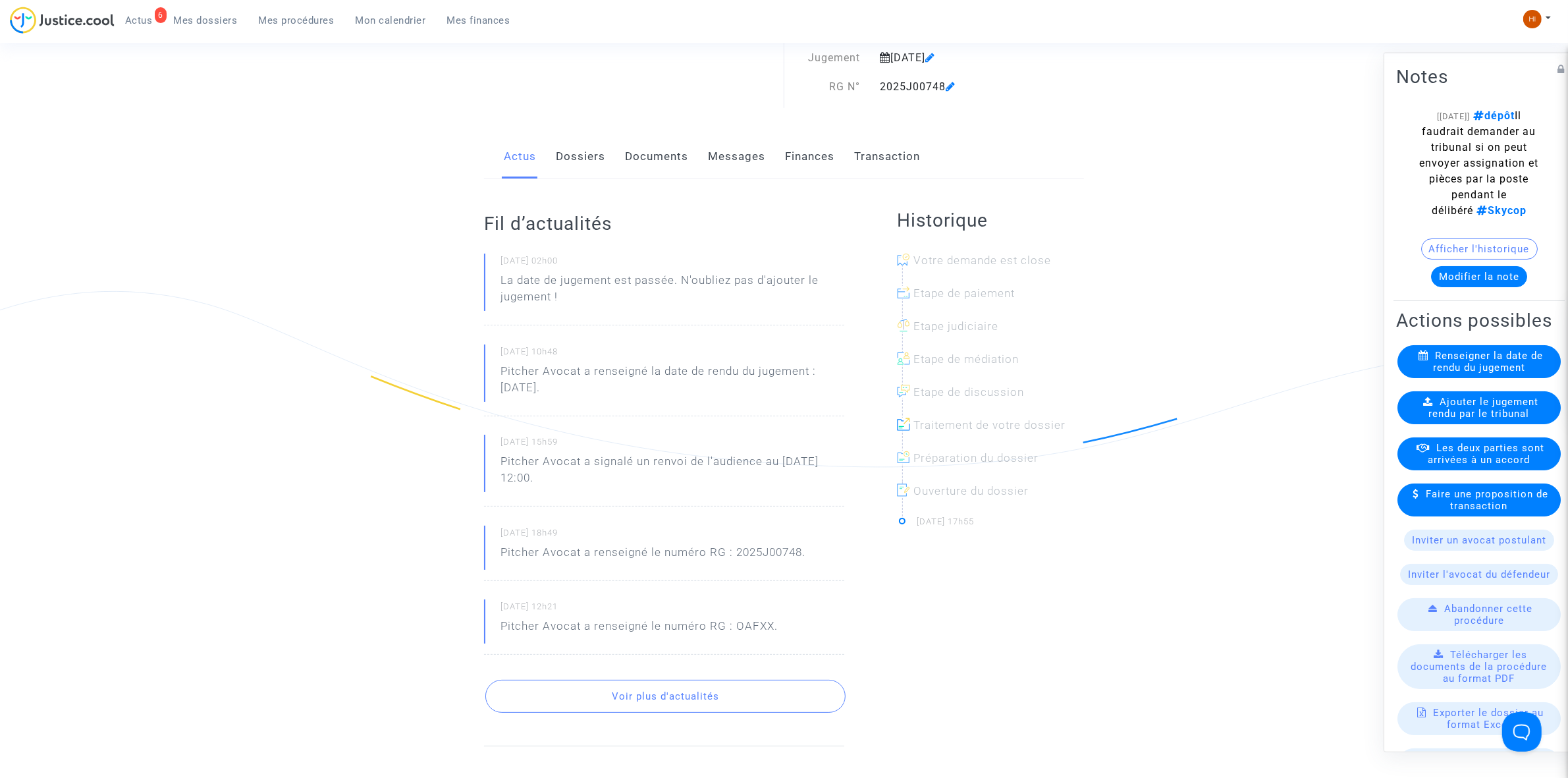
click at [653, 166] on link "Documents" at bounding box center [657, 157] width 64 height 43
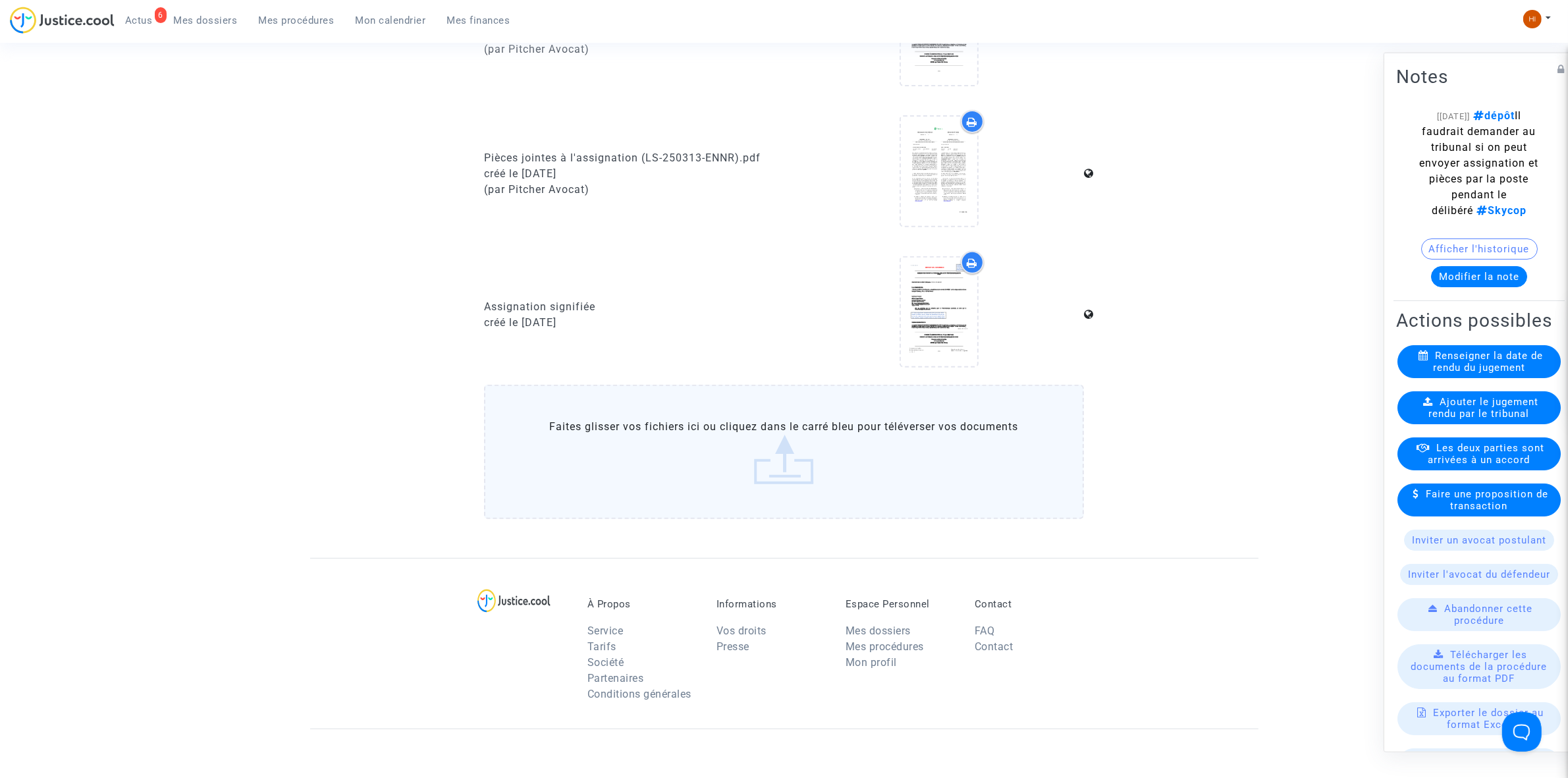
scroll to position [659, 0]
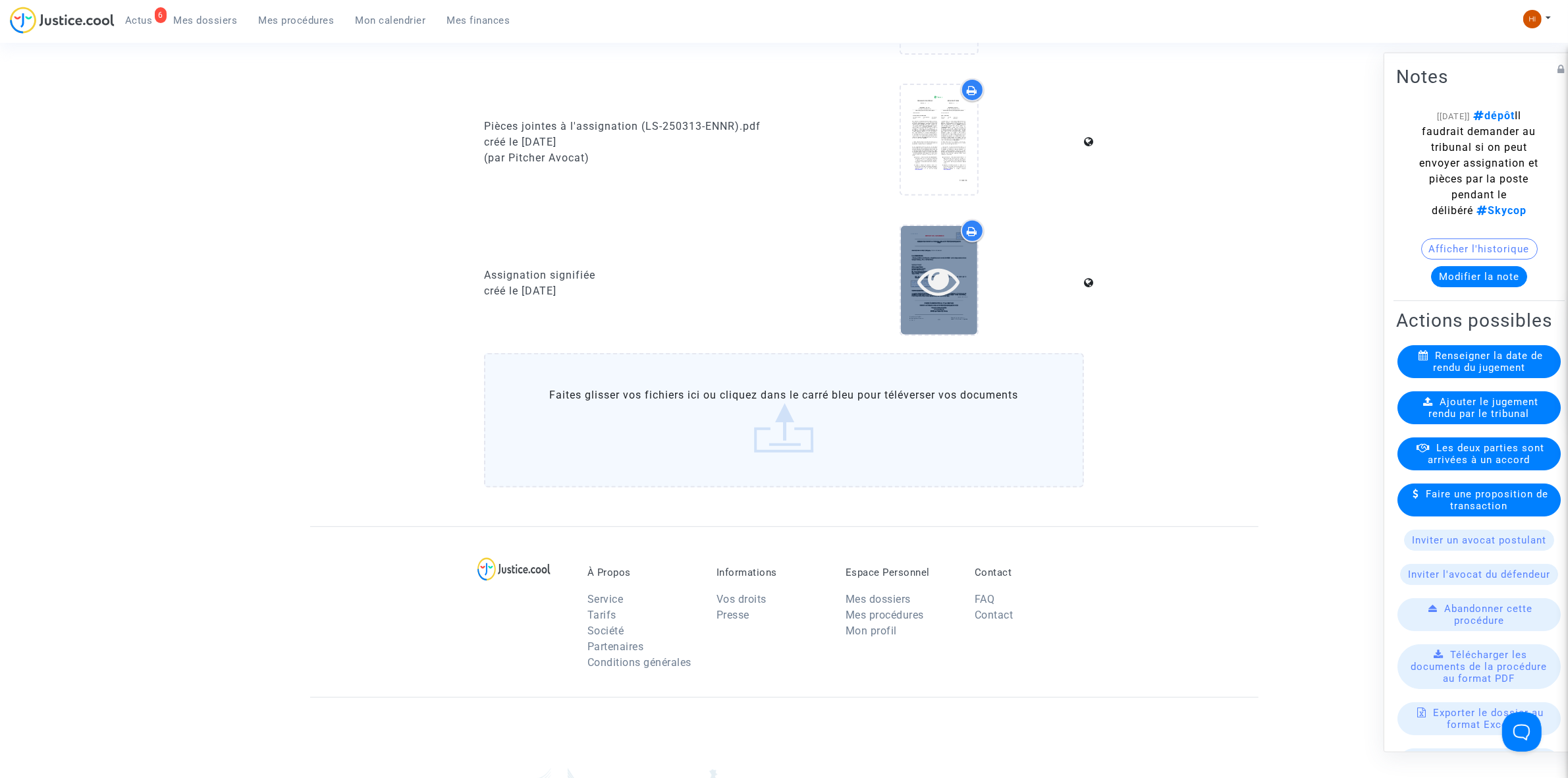
click at [942, 272] on icon at bounding box center [939, 280] width 43 height 42
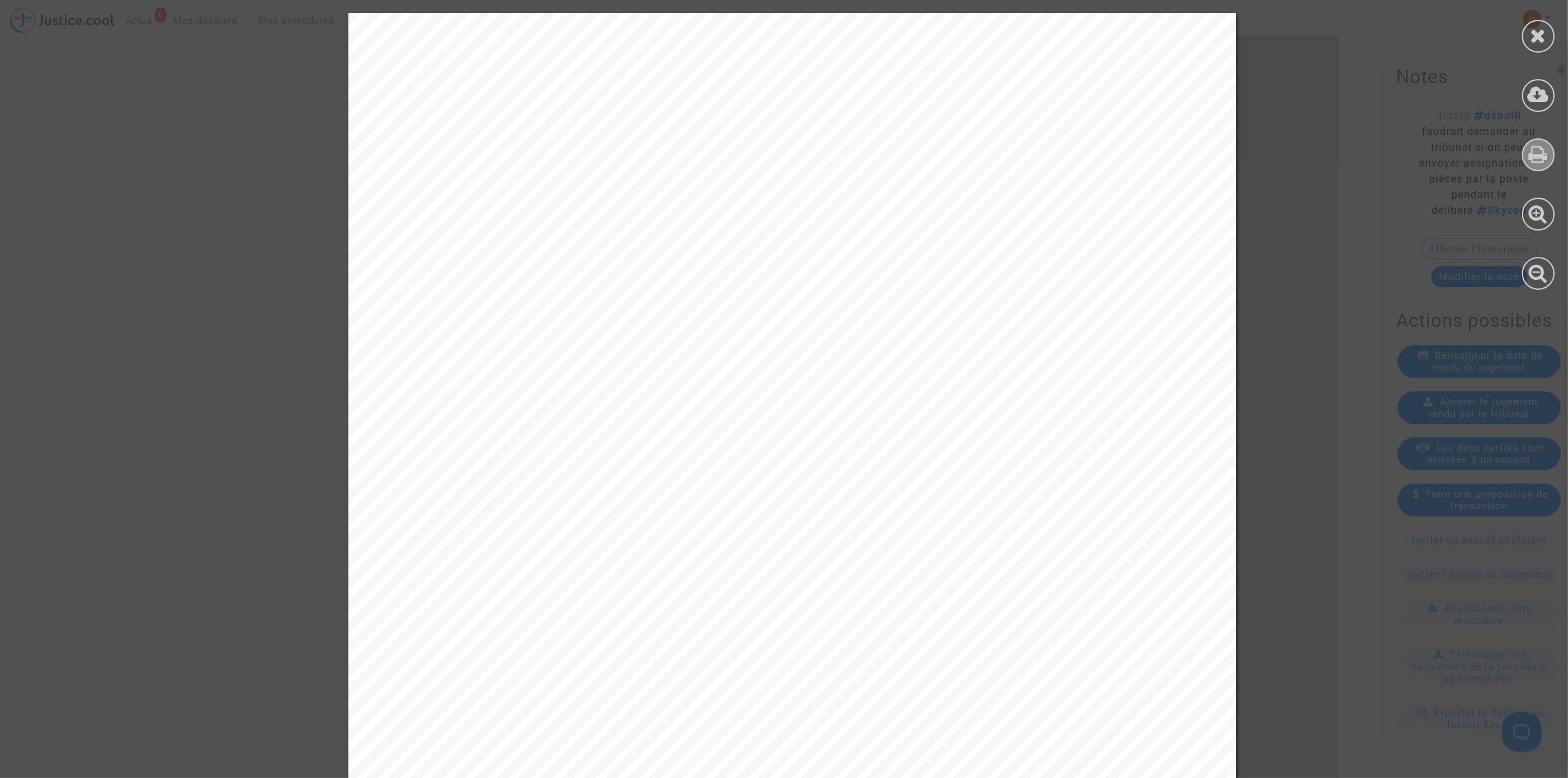
click at [1548, 155] on div at bounding box center [1538, 155] width 33 height 33
click at [1551, 46] on div at bounding box center [1538, 36] width 33 height 33
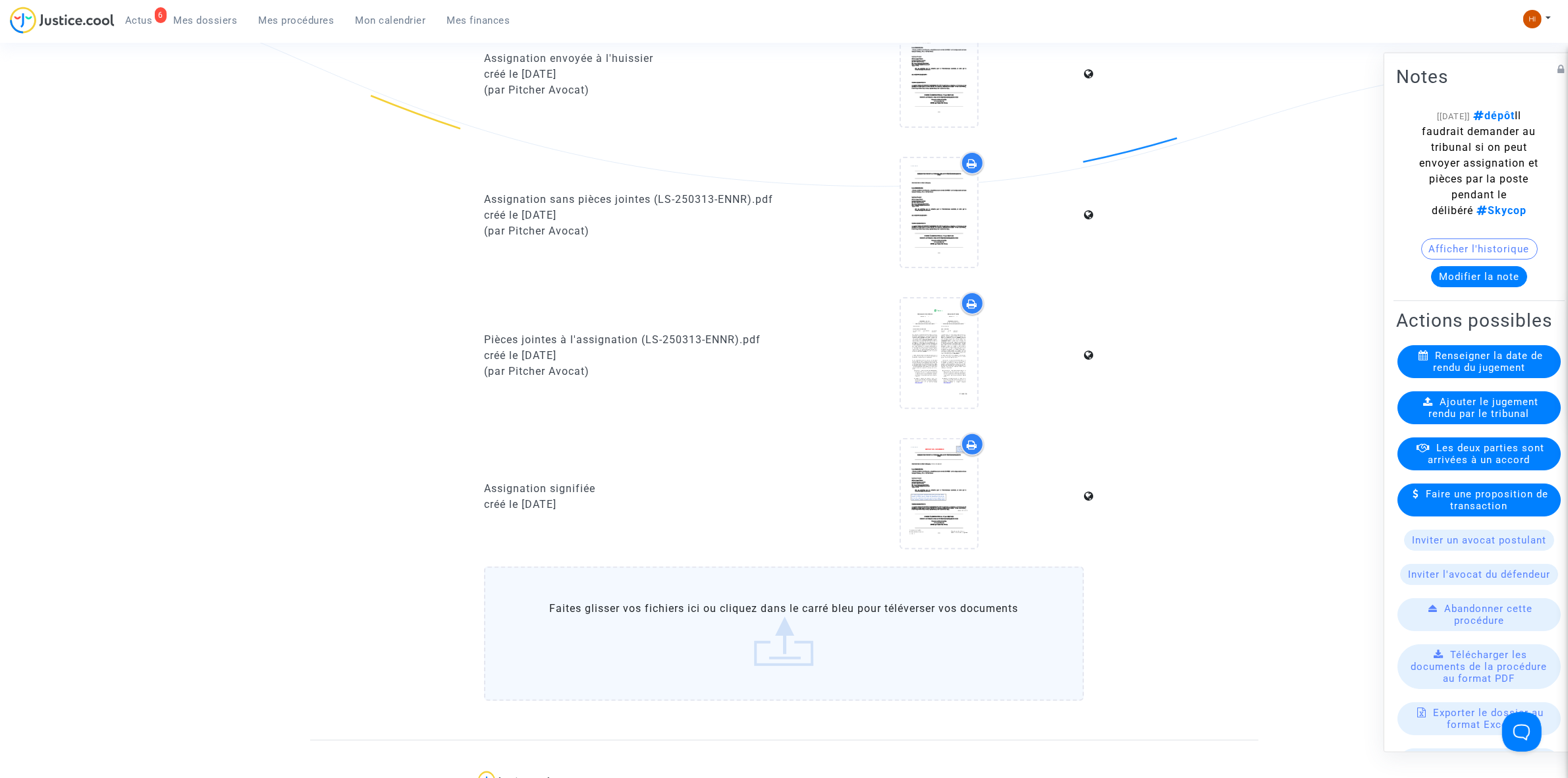
scroll to position [659, 0]
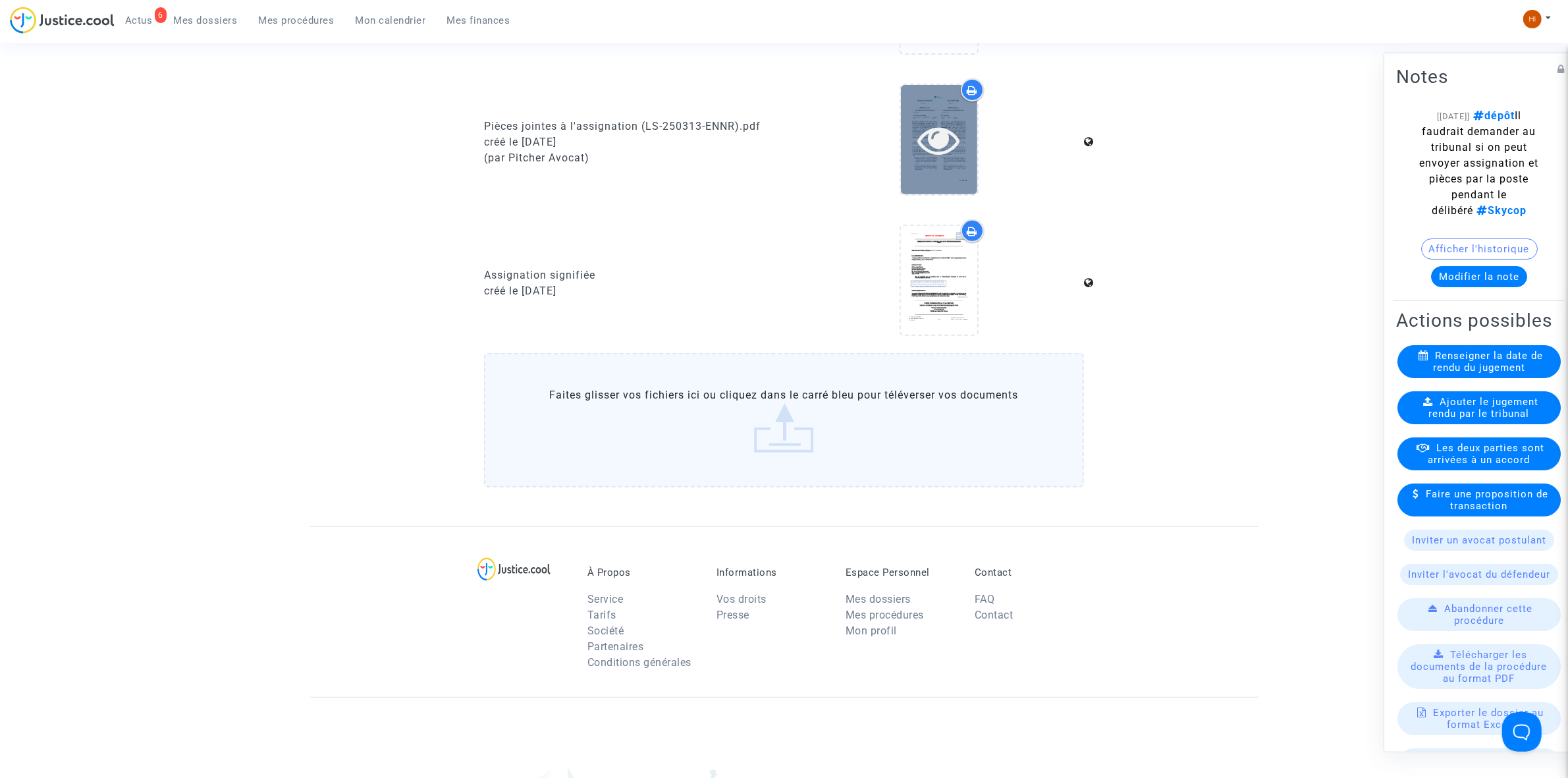
click at [933, 147] on icon at bounding box center [939, 139] width 43 height 42
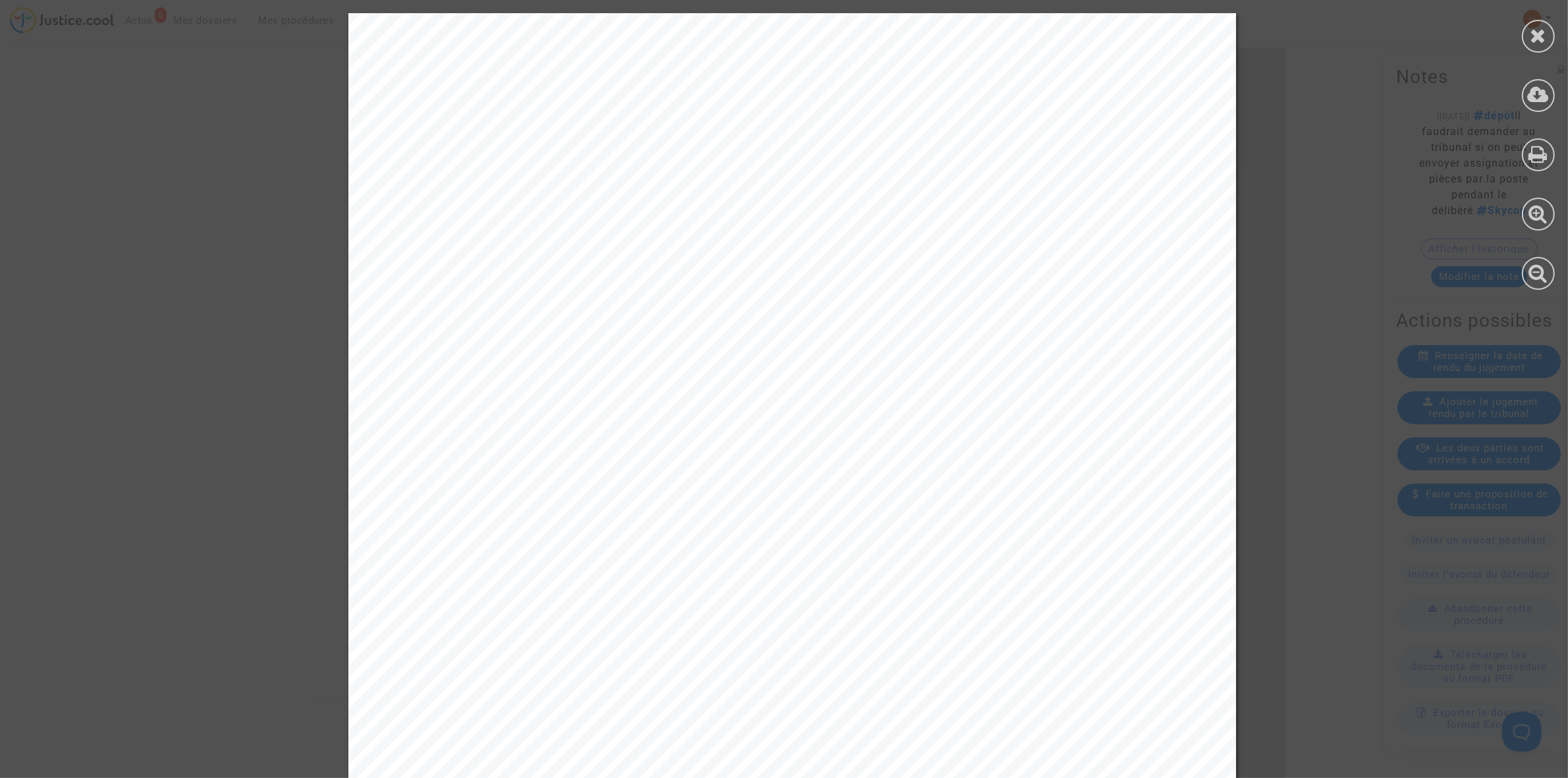
click at [1552, 167] on div at bounding box center [1538, 151] width 60 height 303
click at [1548, 153] on div at bounding box center [1538, 155] width 33 height 33
click at [1533, 37] on icon at bounding box center [1539, 35] width 17 height 20
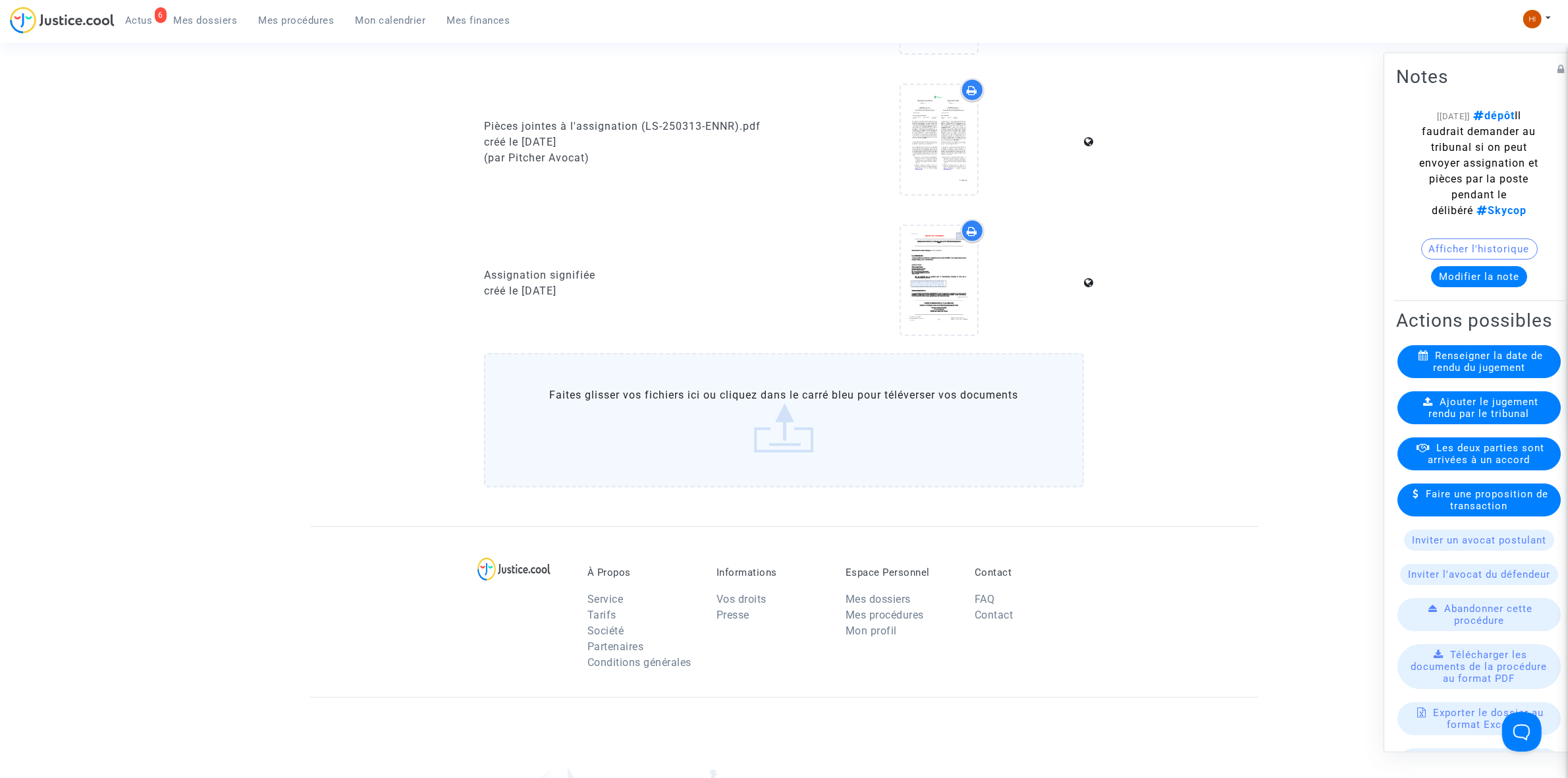
click at [1480, 284] on button "Modifier la note" at bounding box center [1479, 276] width 96 height 21
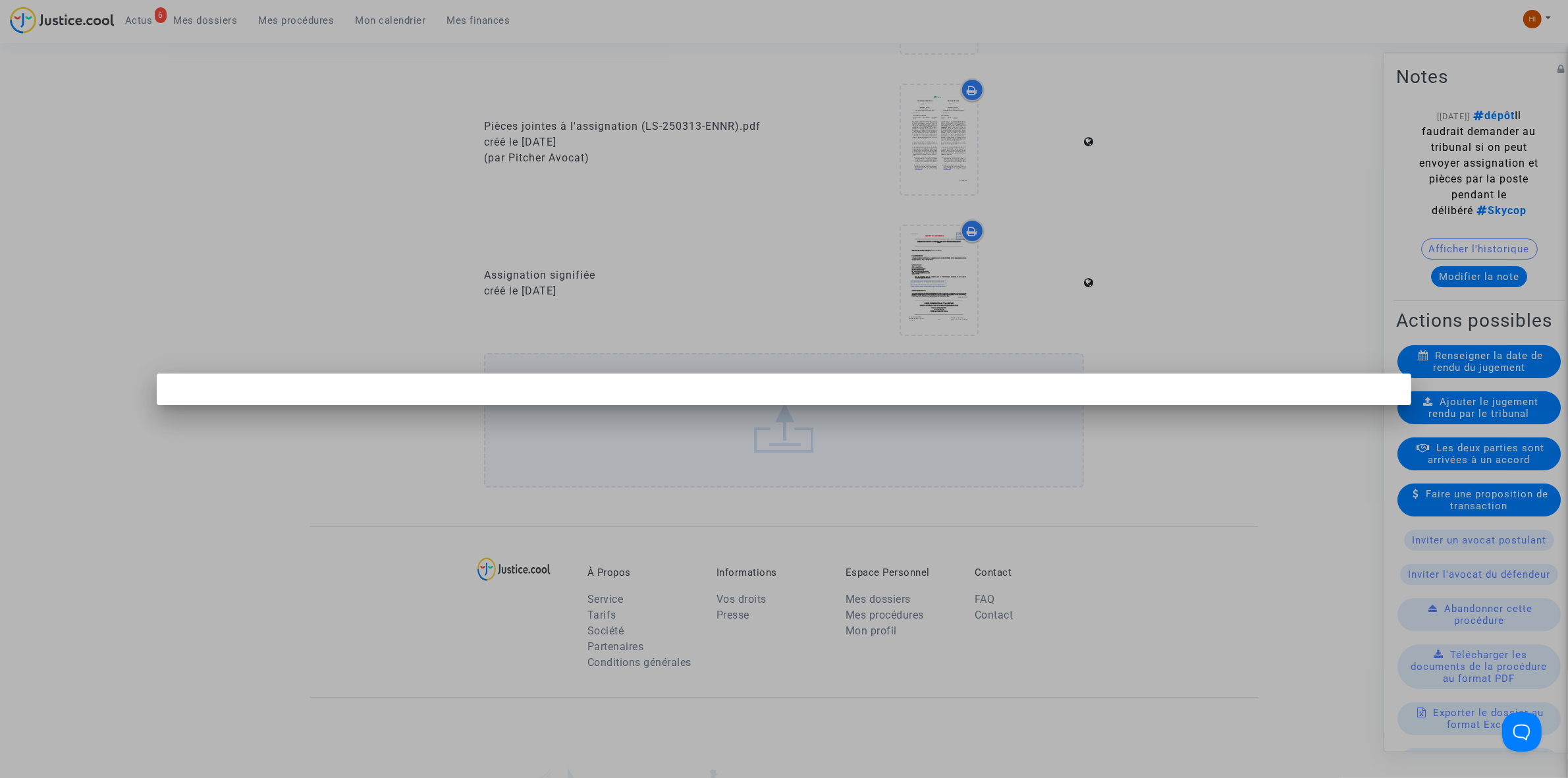
scroll to position [0, 0]
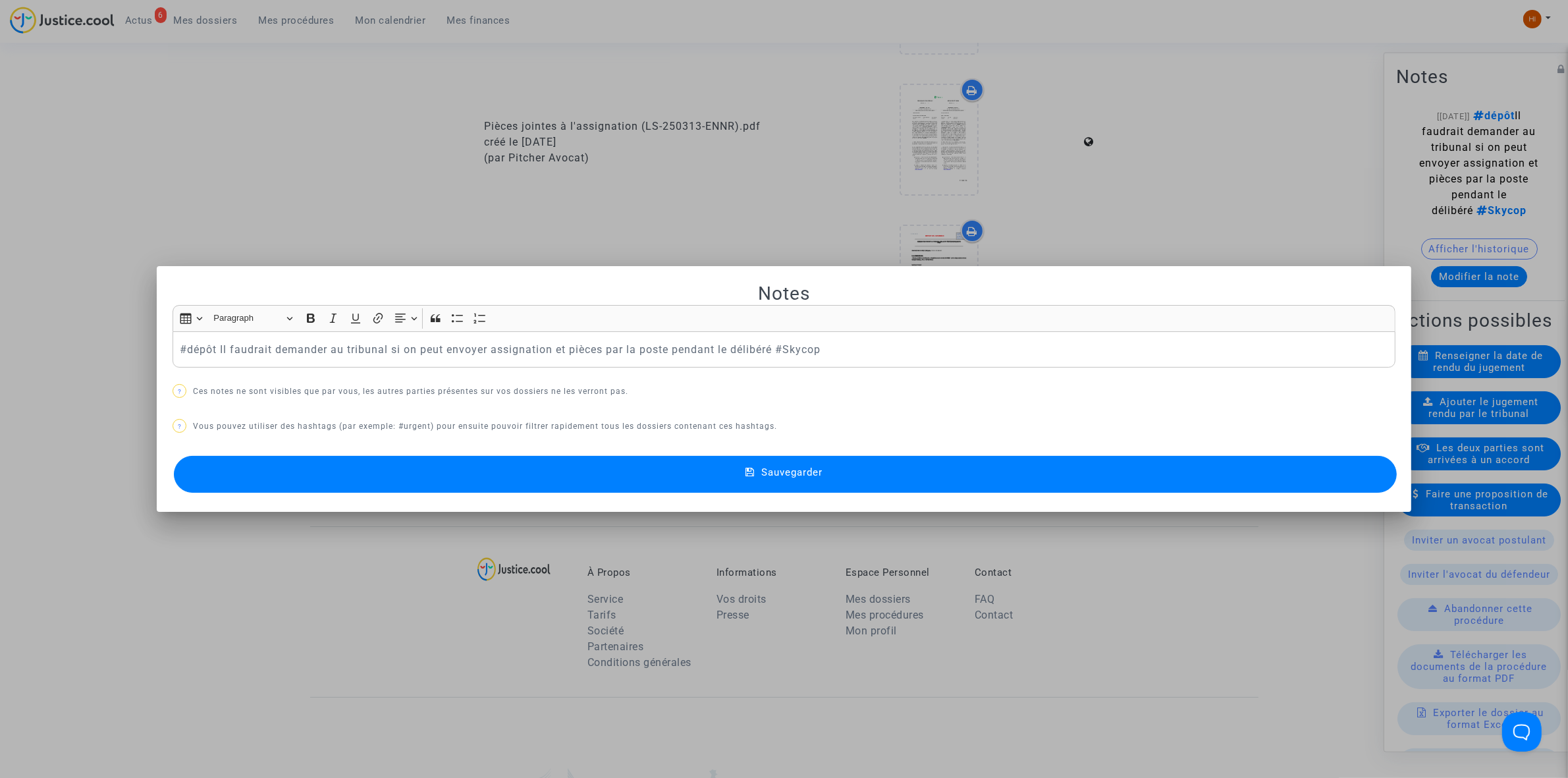
click at [180, 347] on p "#dépôt Il faudrait demander au tribunal si on peut envoyer assignation et pièce…" at bounding box center [784, 349] width 1209 height 17
click at [474, 470] on button "Sauvegarder" at bounding box center [785, 474] width 1223 height 37
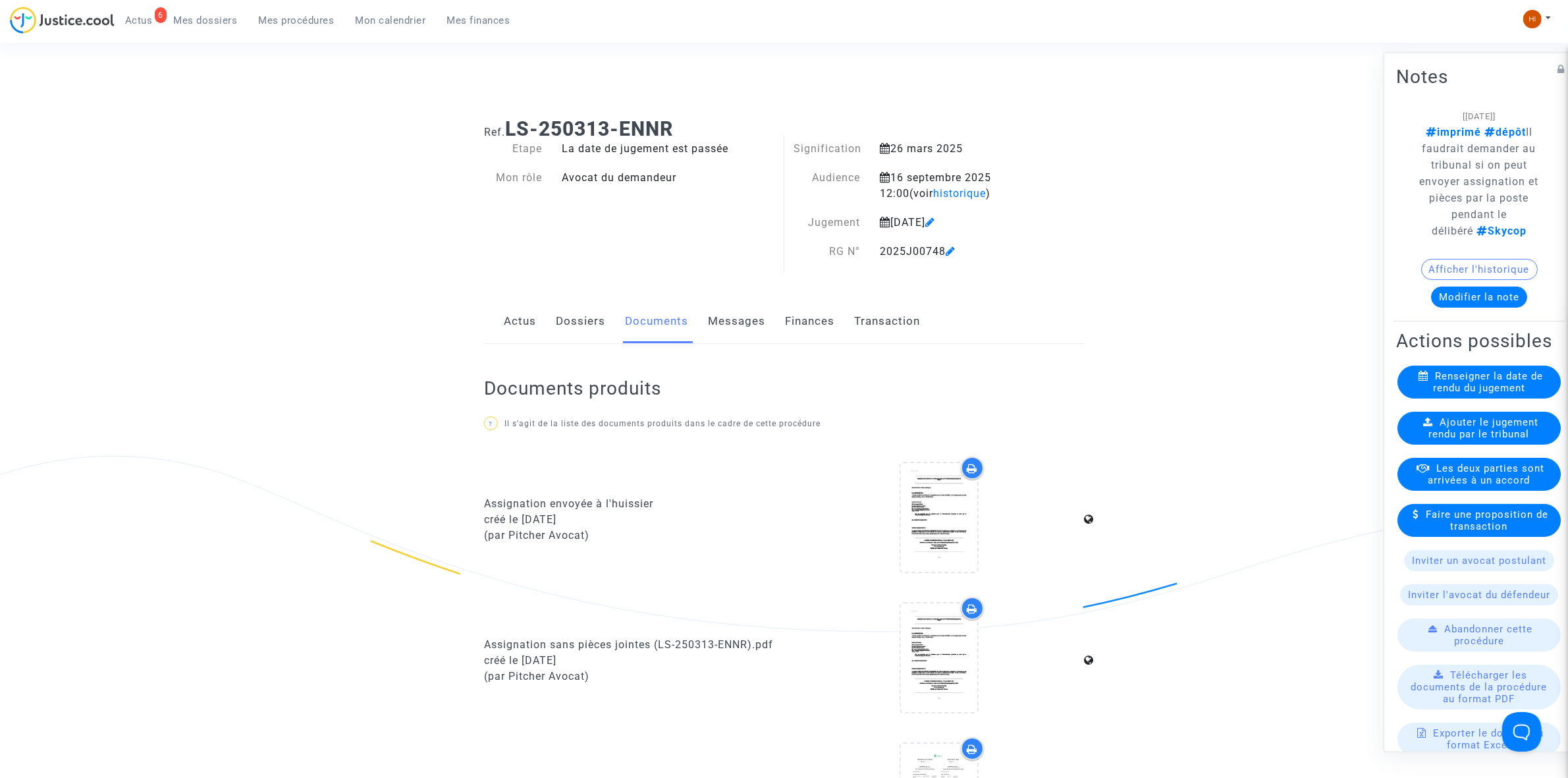
scroll to position [494, 0]
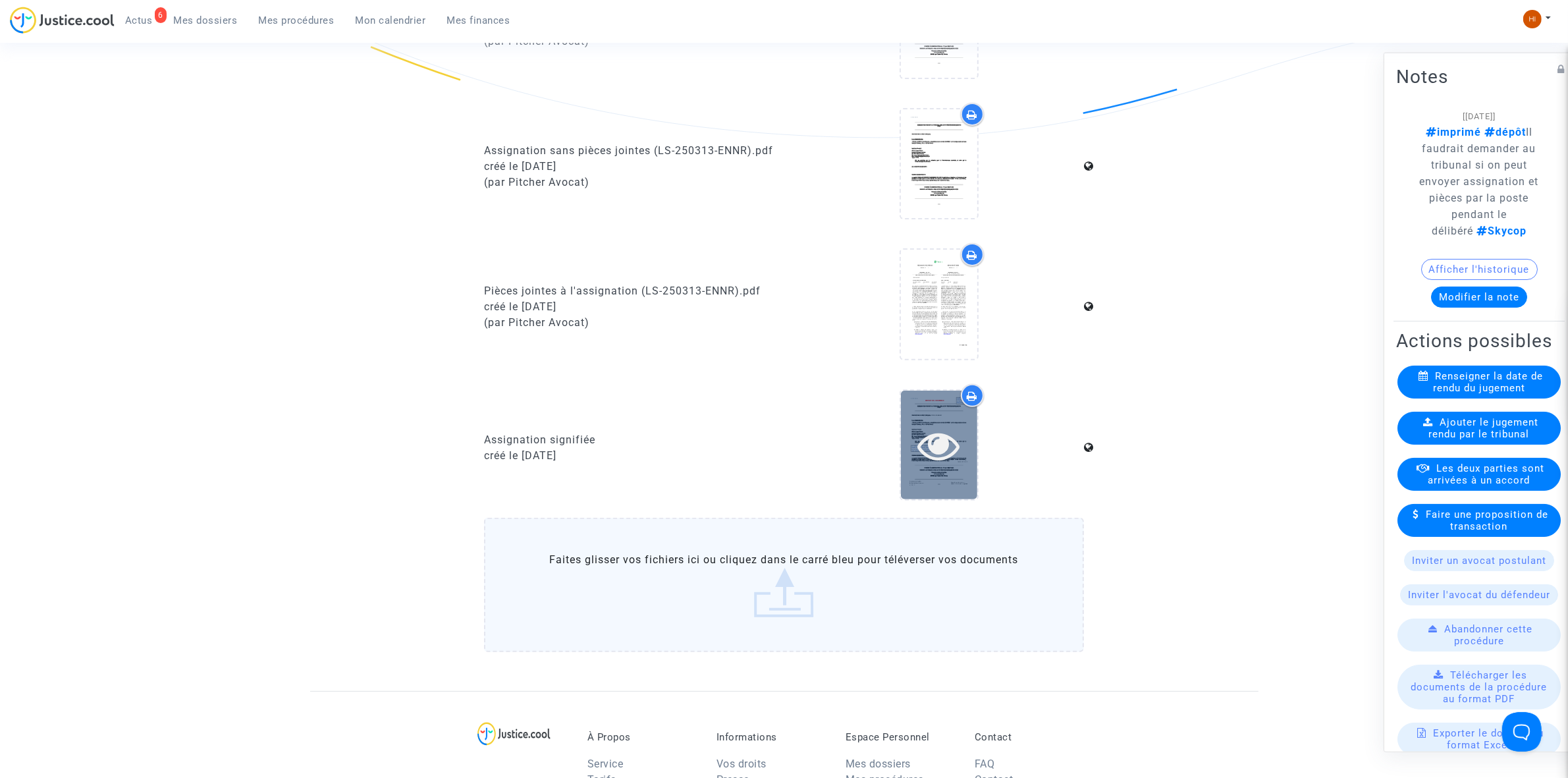
click at [933, 462] on icon at bounding box center [939, 445] width 43 height 42
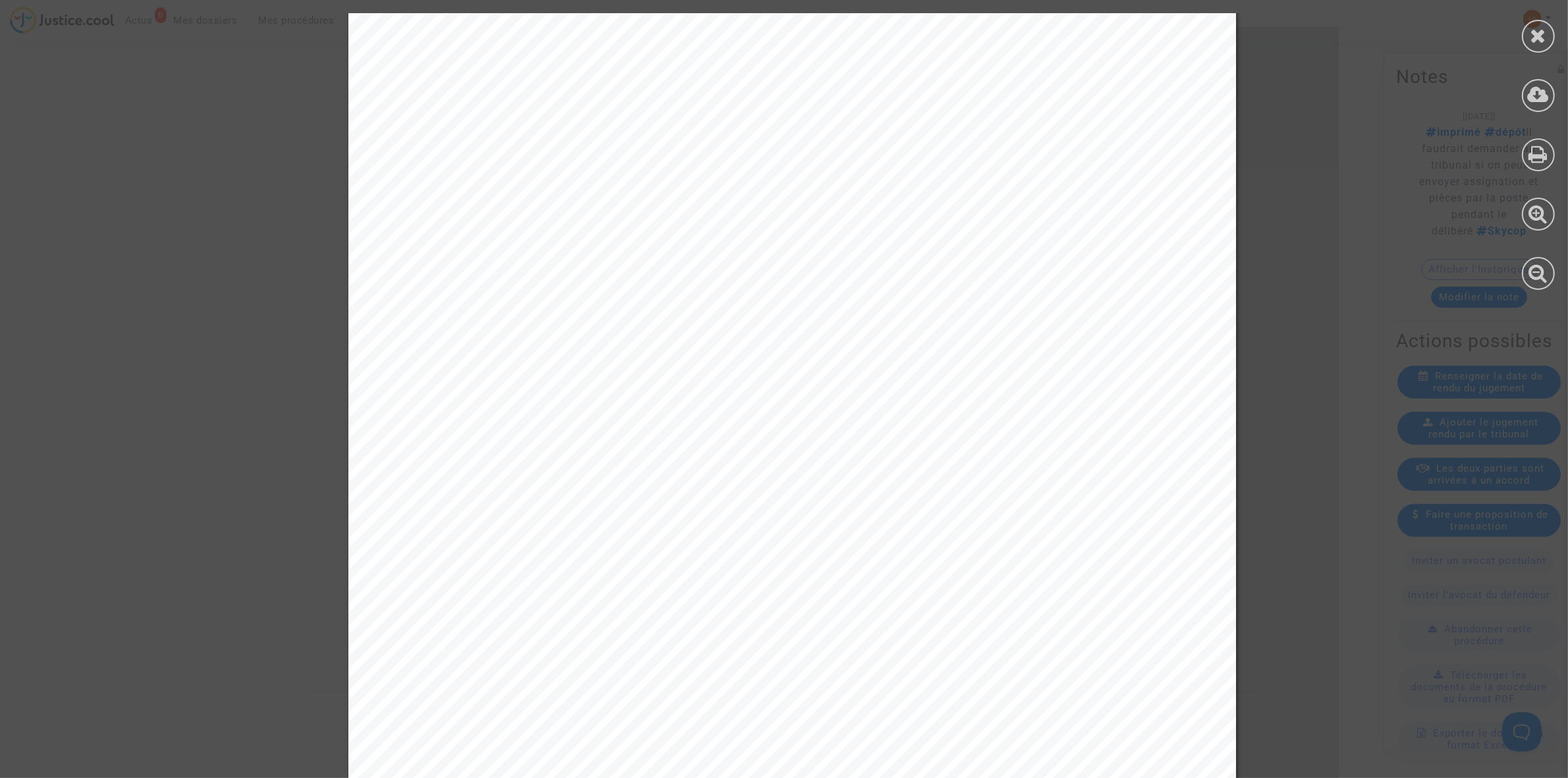
scroll to position [0, 0]
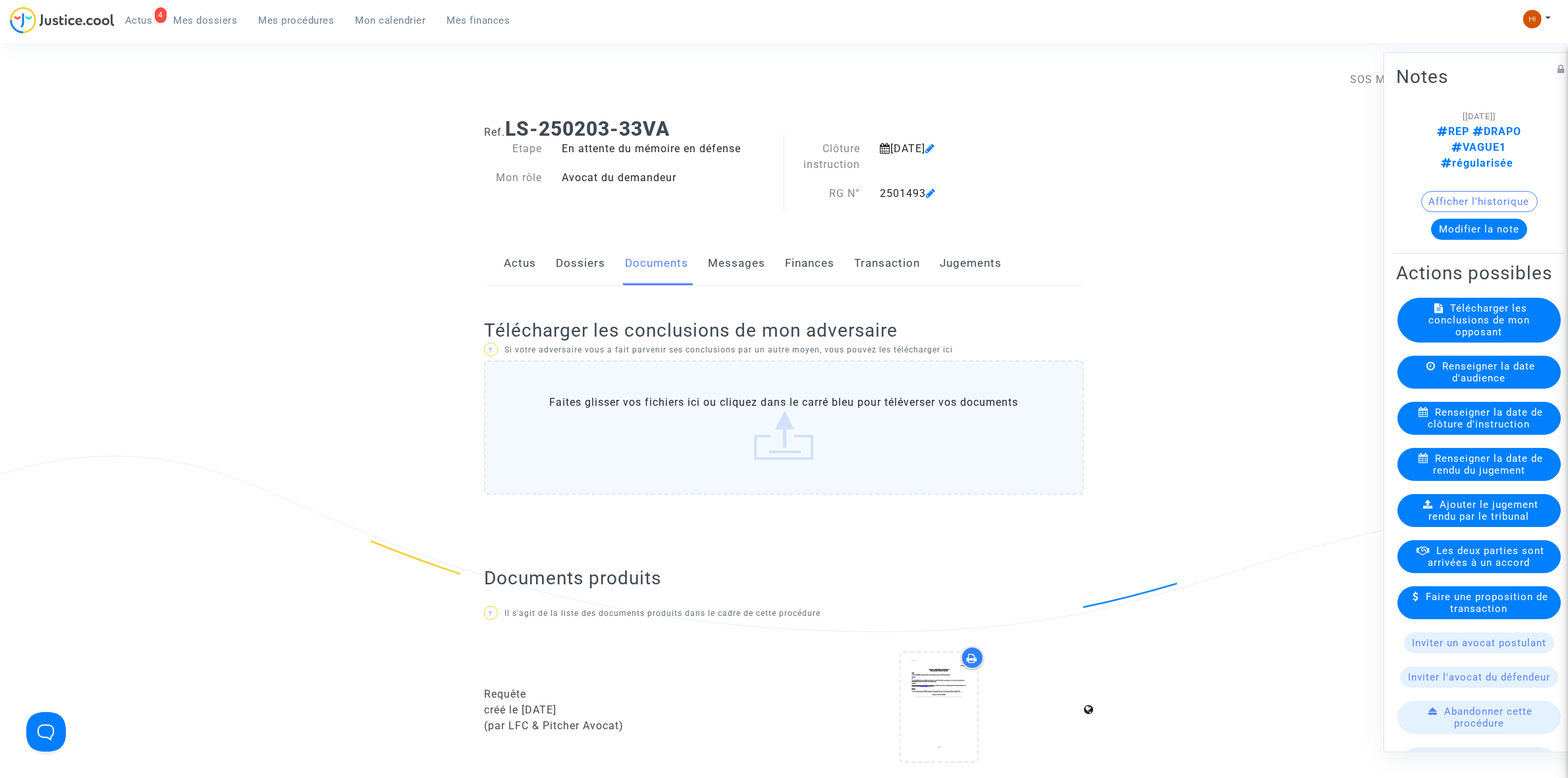
drag, startPoint x: 0, startPoint y: 0, endPoint x: 475, endPoint y: 41, distance: 476.8
click at [386, 15] on span "Mon calendrier" at bounding box center [390, 21] width 70 height 12
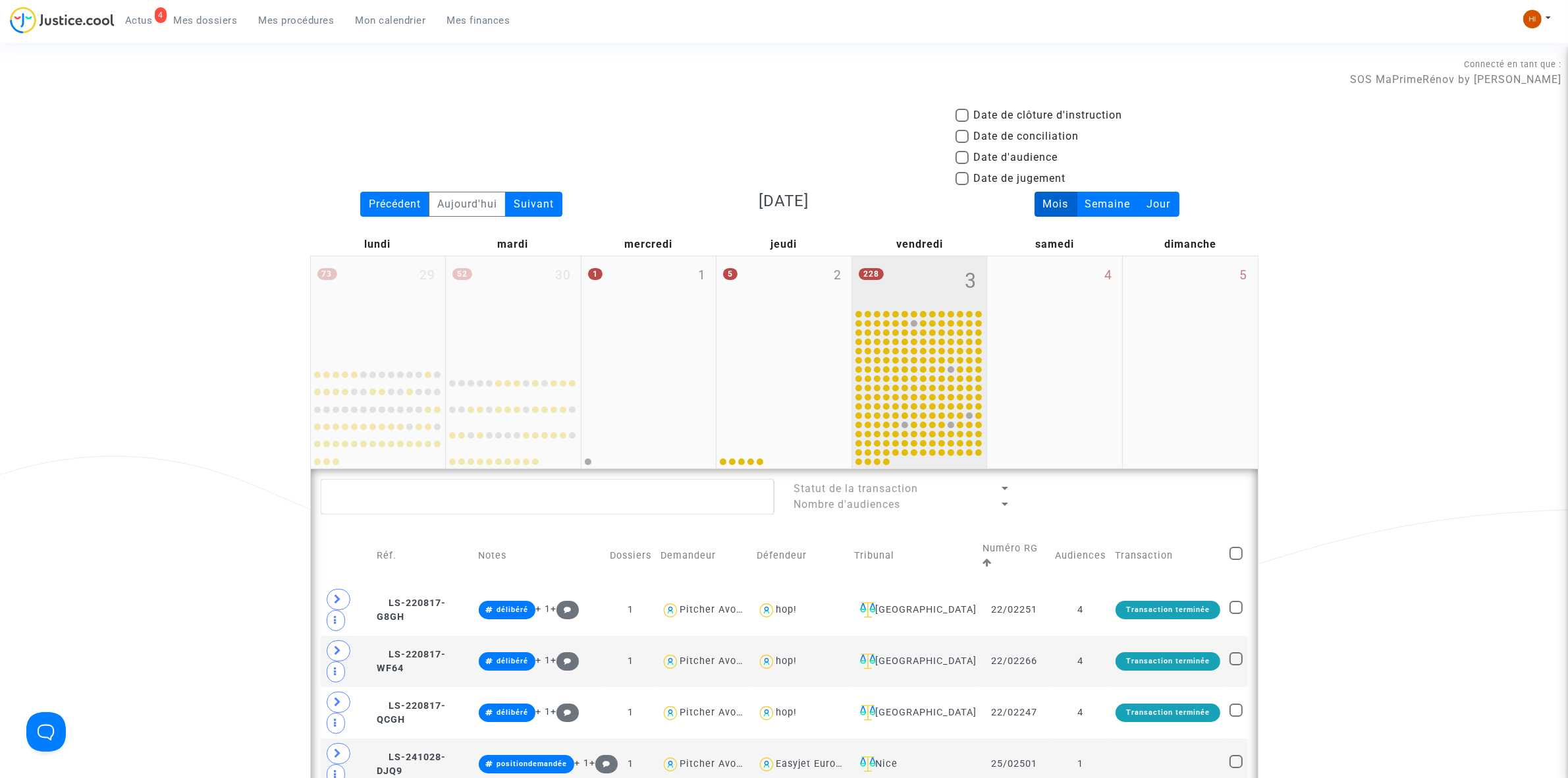
click at [935, 290] on div "228 3" at bounding box center [919, 282] width 135 height 52
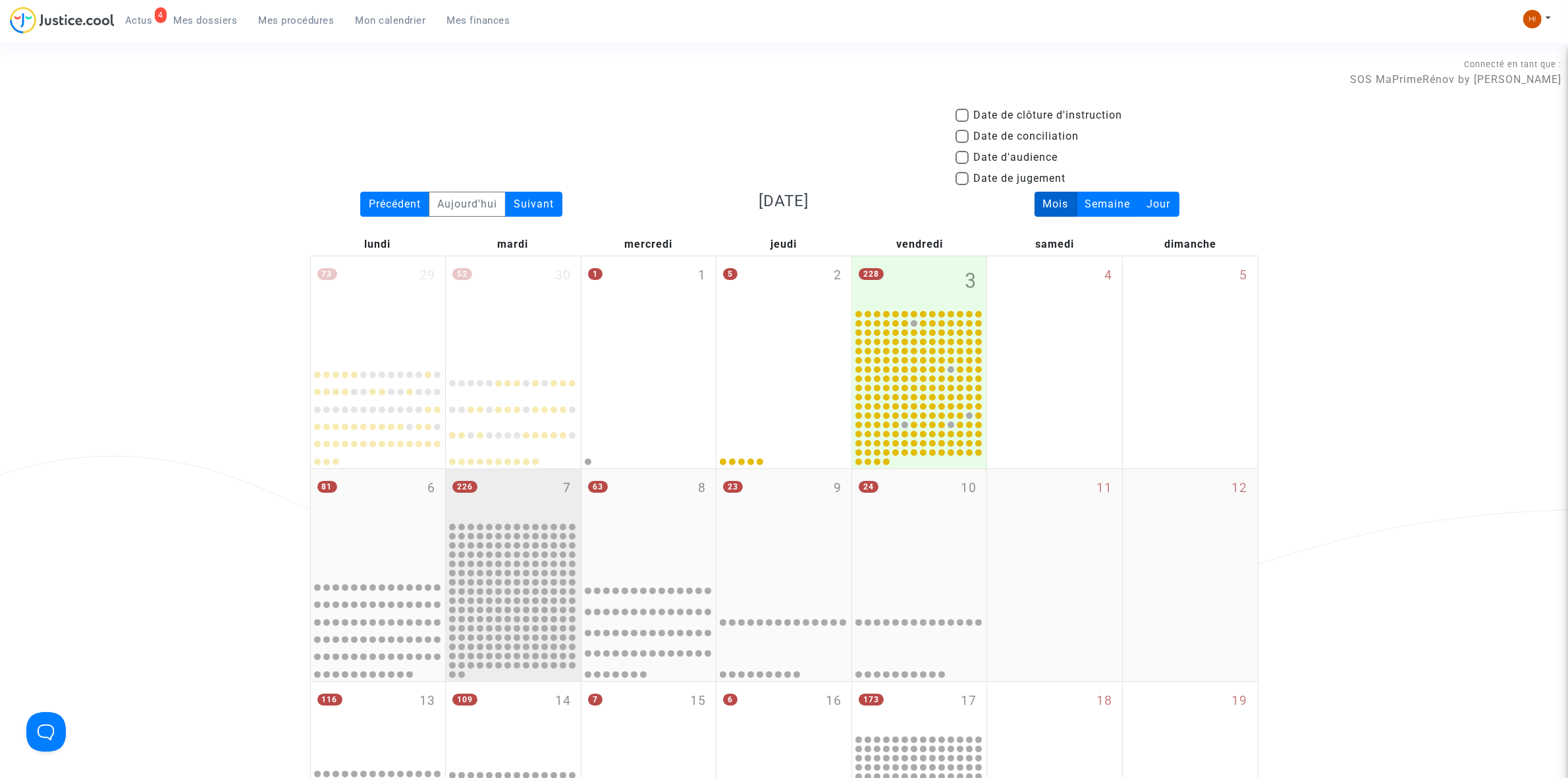
click at [544, 500] on div "226 7" at bounding box center [514, 494] width 135 height 52
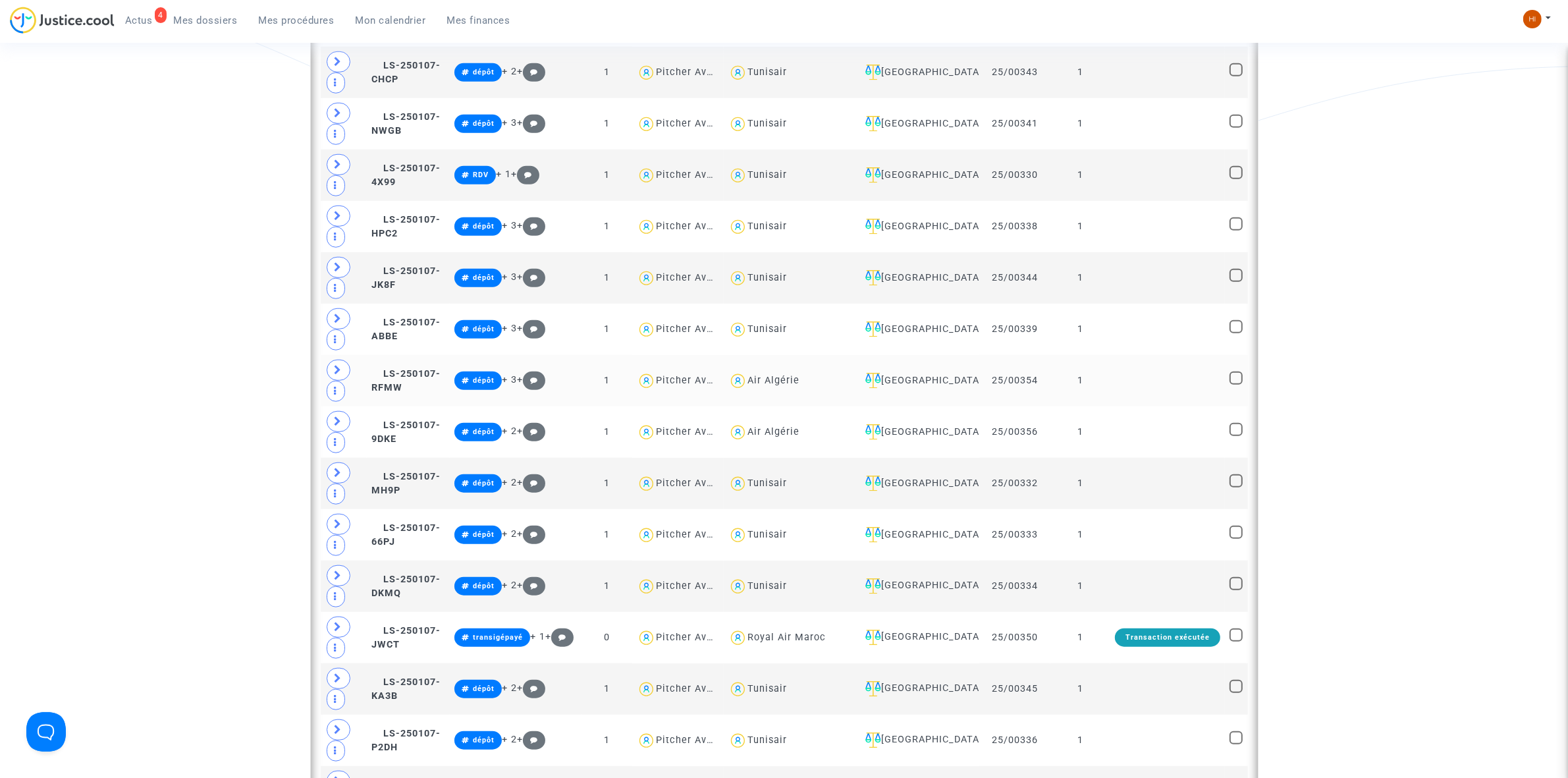
scroll to position [1318, 0]
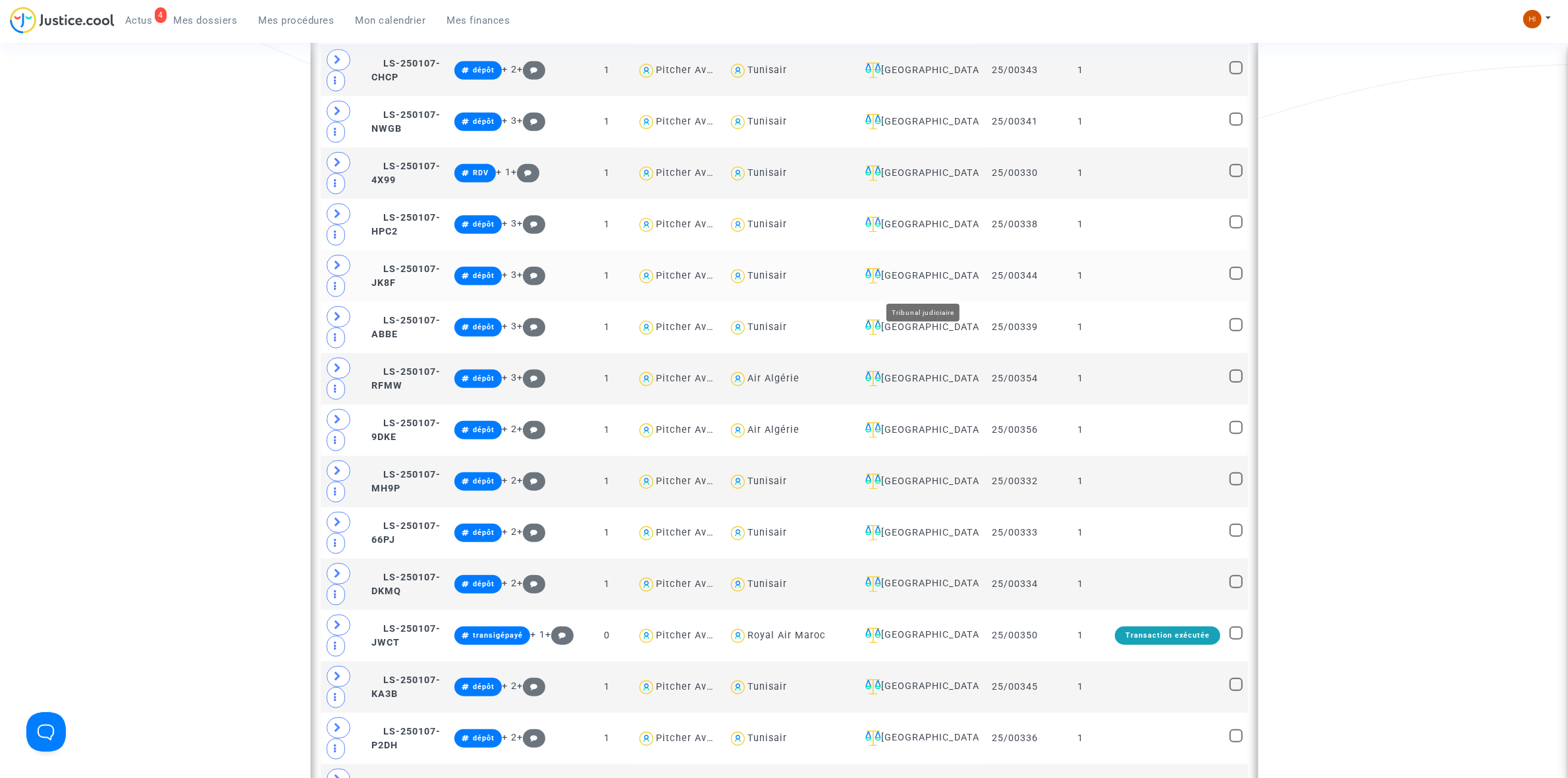
click at [932, 282] on div "[GEOGRAPHIC_DATA]" at bounding box center [917, 276] width 114 height 16
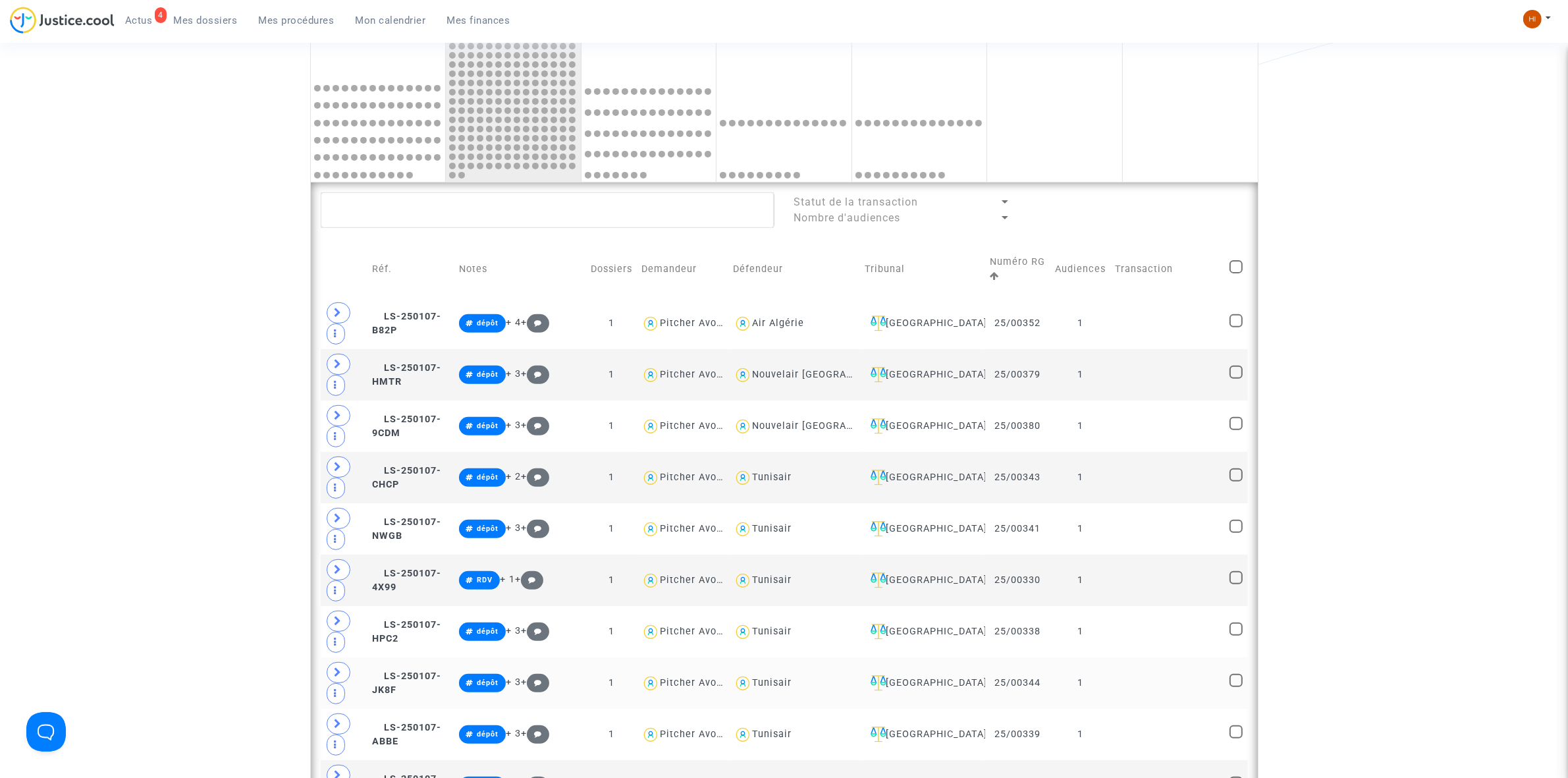
scroll to position [494, 0]
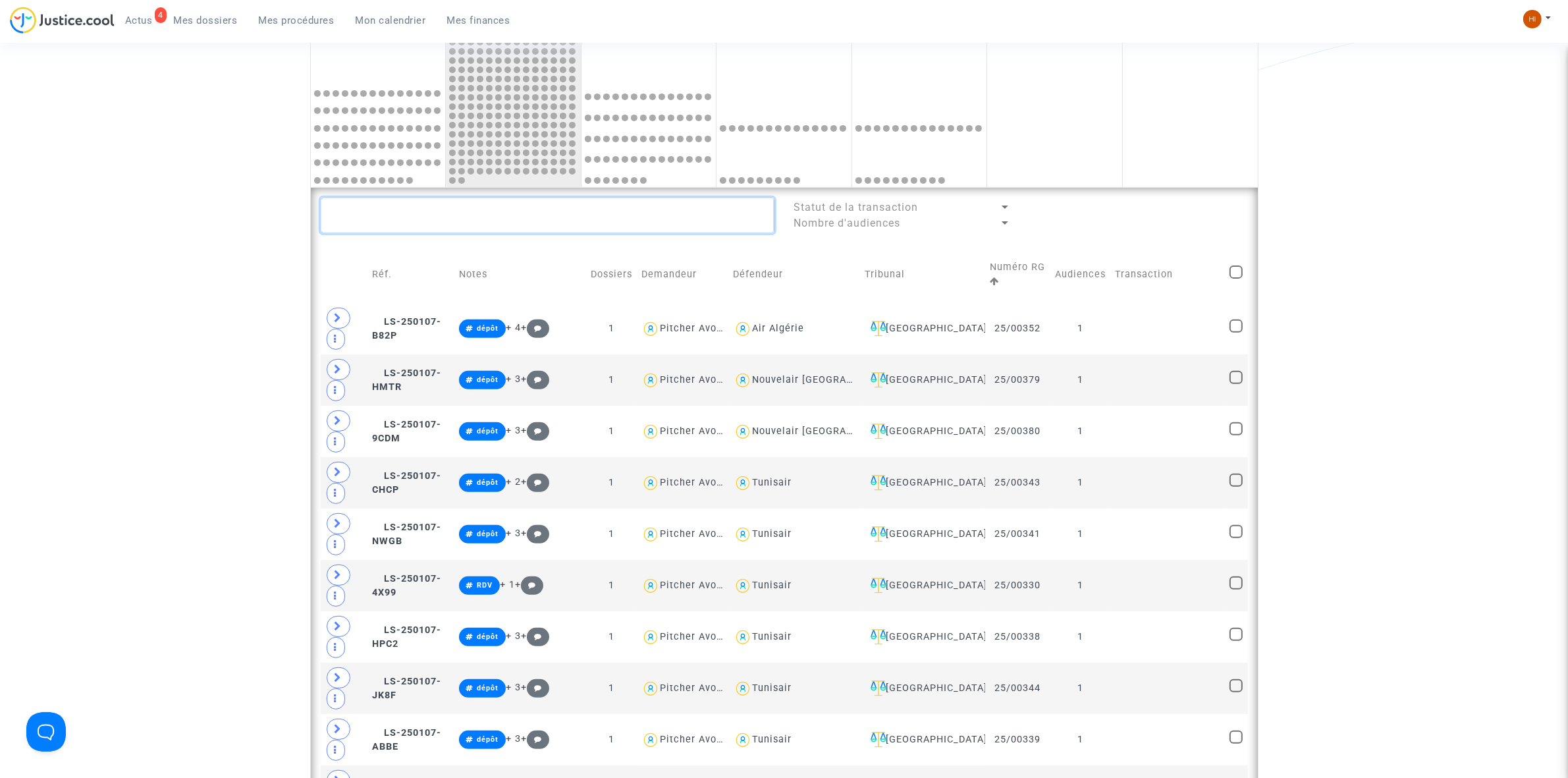
click at [514, 215] on textarea at bounding box center [548, 215] width 454 height 35
click at [574, 202] on textarea at bounding box center [548, 215] width 454 height 35
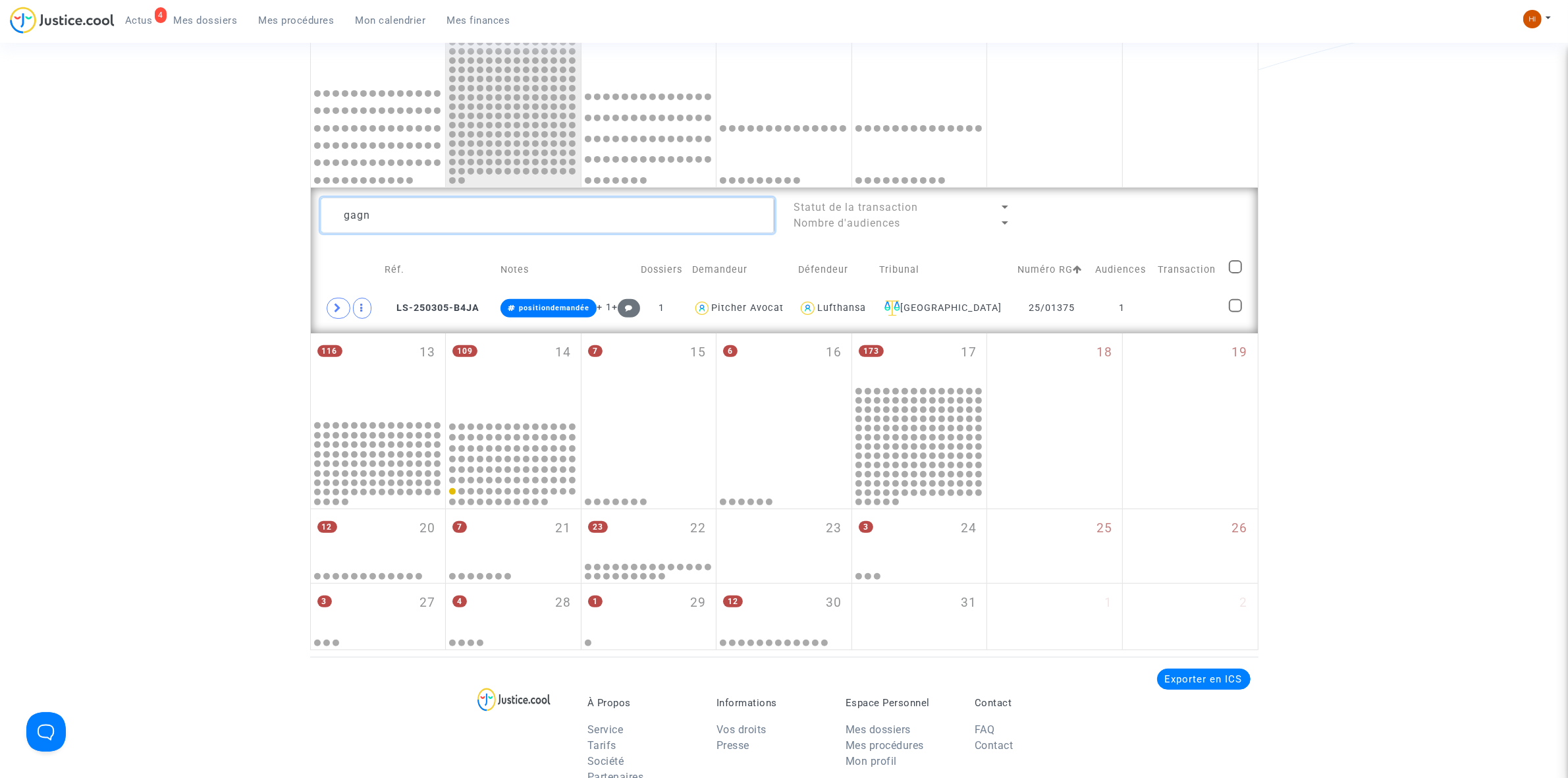
type textarea "gagn"
drag, startPoint x: 572, startPoint y: 232, endPoint x: 207, endPoint y: 232, distance: 365.0
click at [229, 232] on div "Date de clôture d'instruction Date de conciliation Date d'audience Date de juge…" at bounding box center [784, 132] width 1568 height 1037
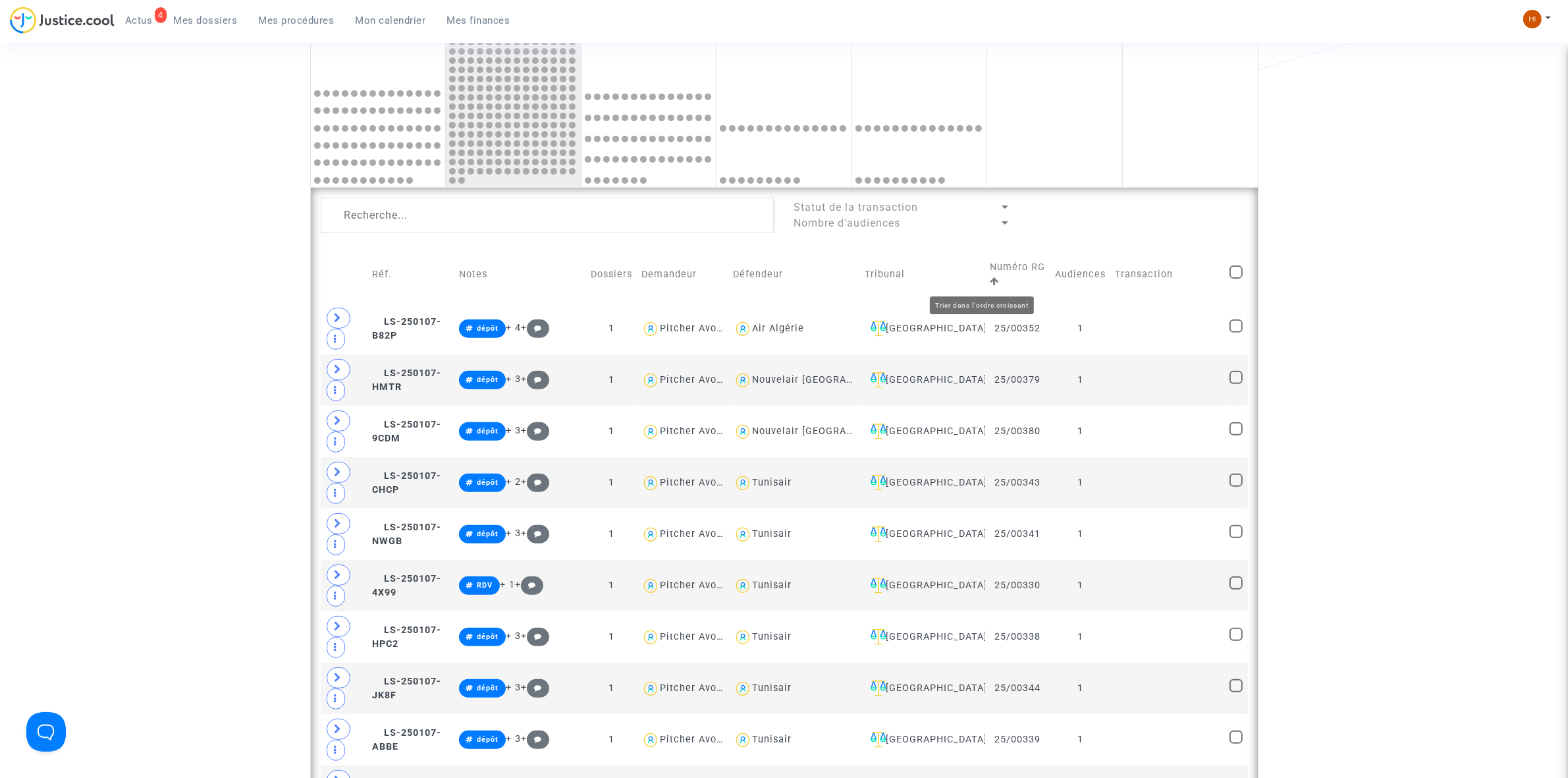
click at [990, 280] on icon at bounding box center [994, 282] width 9 height 9
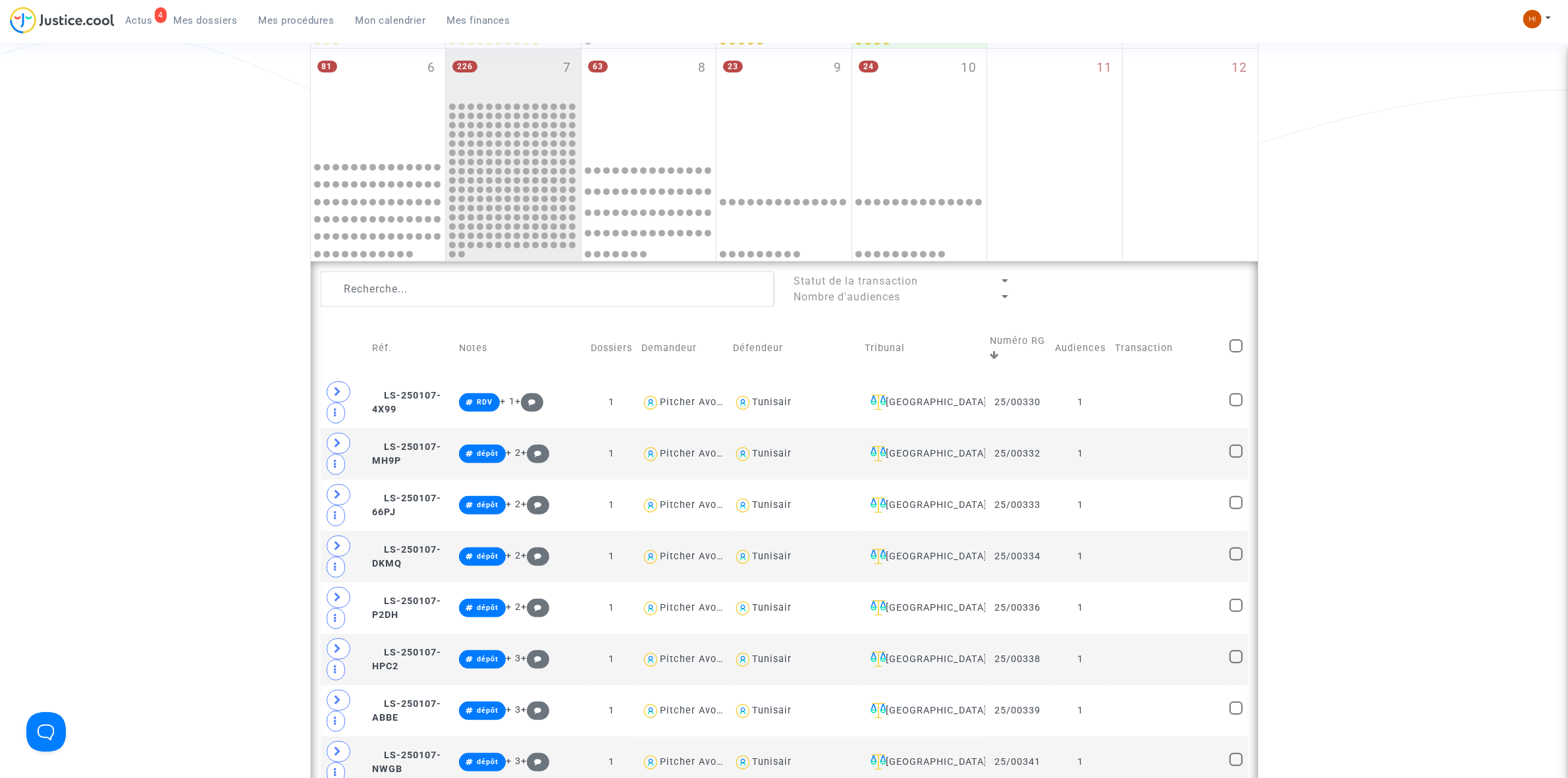
scroll to position [412, 0]
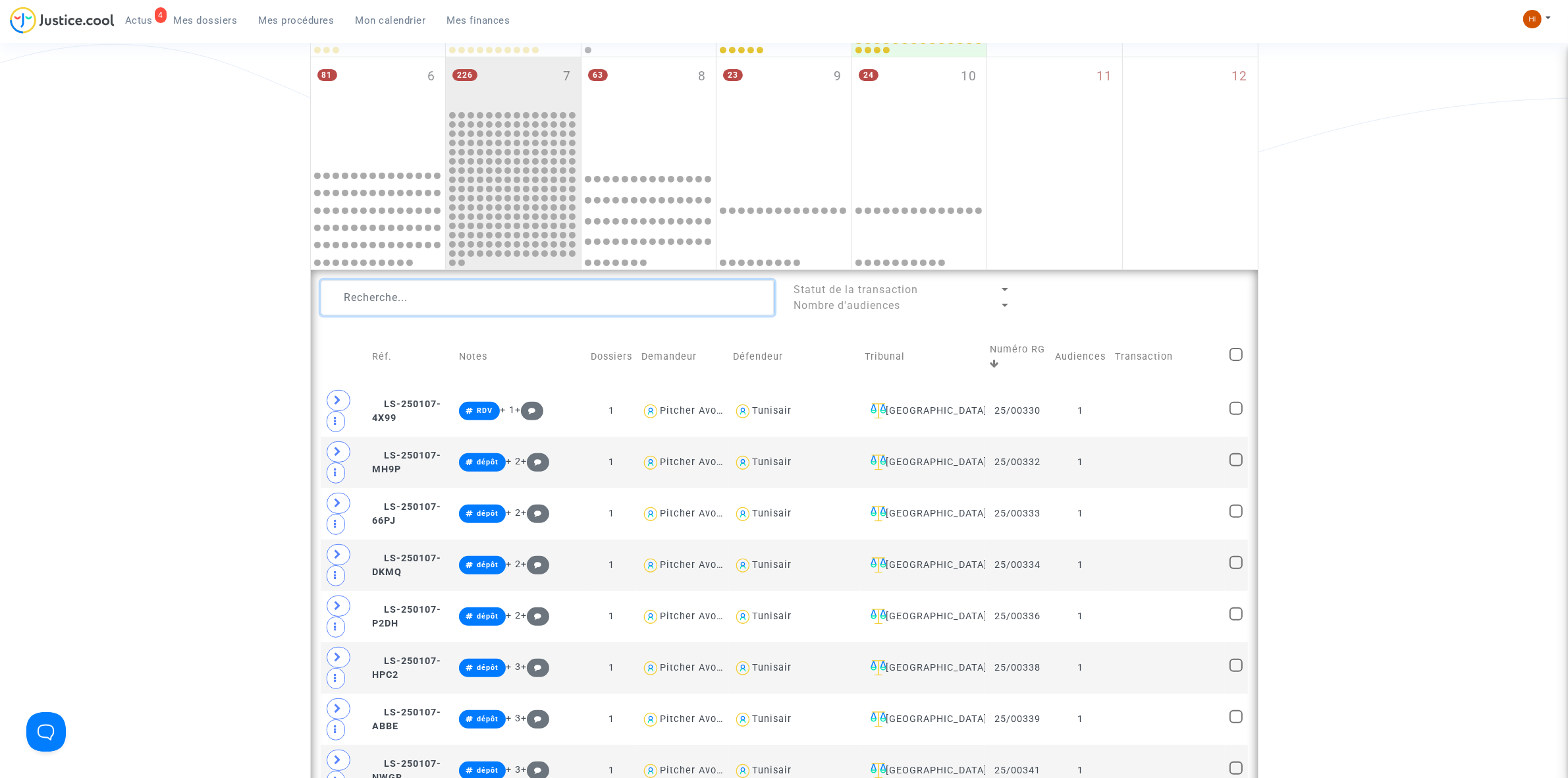
click at [522, 303] on textarea at bounding box center [548, 298] width 454 height 35
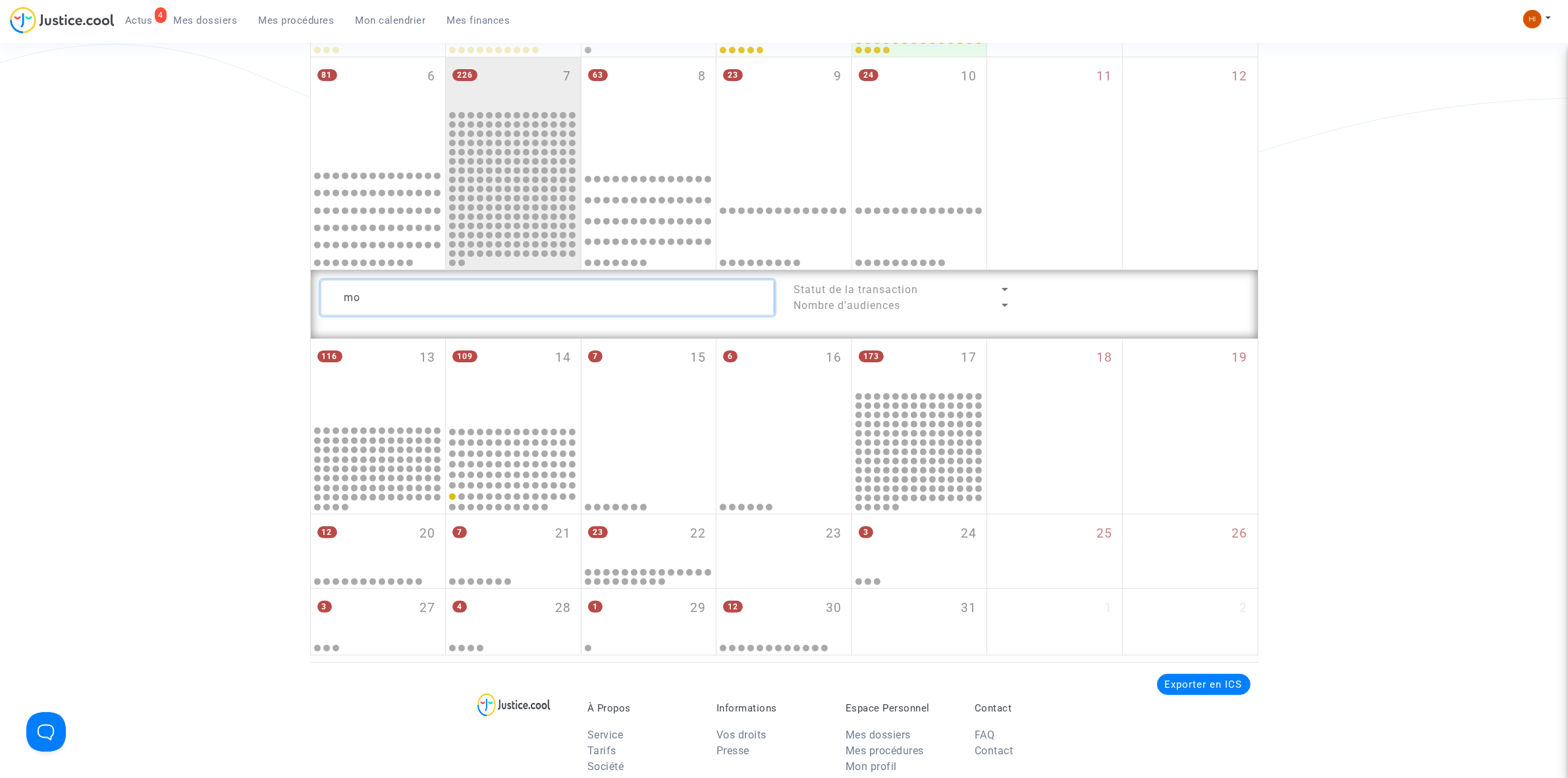
type textarea "m"
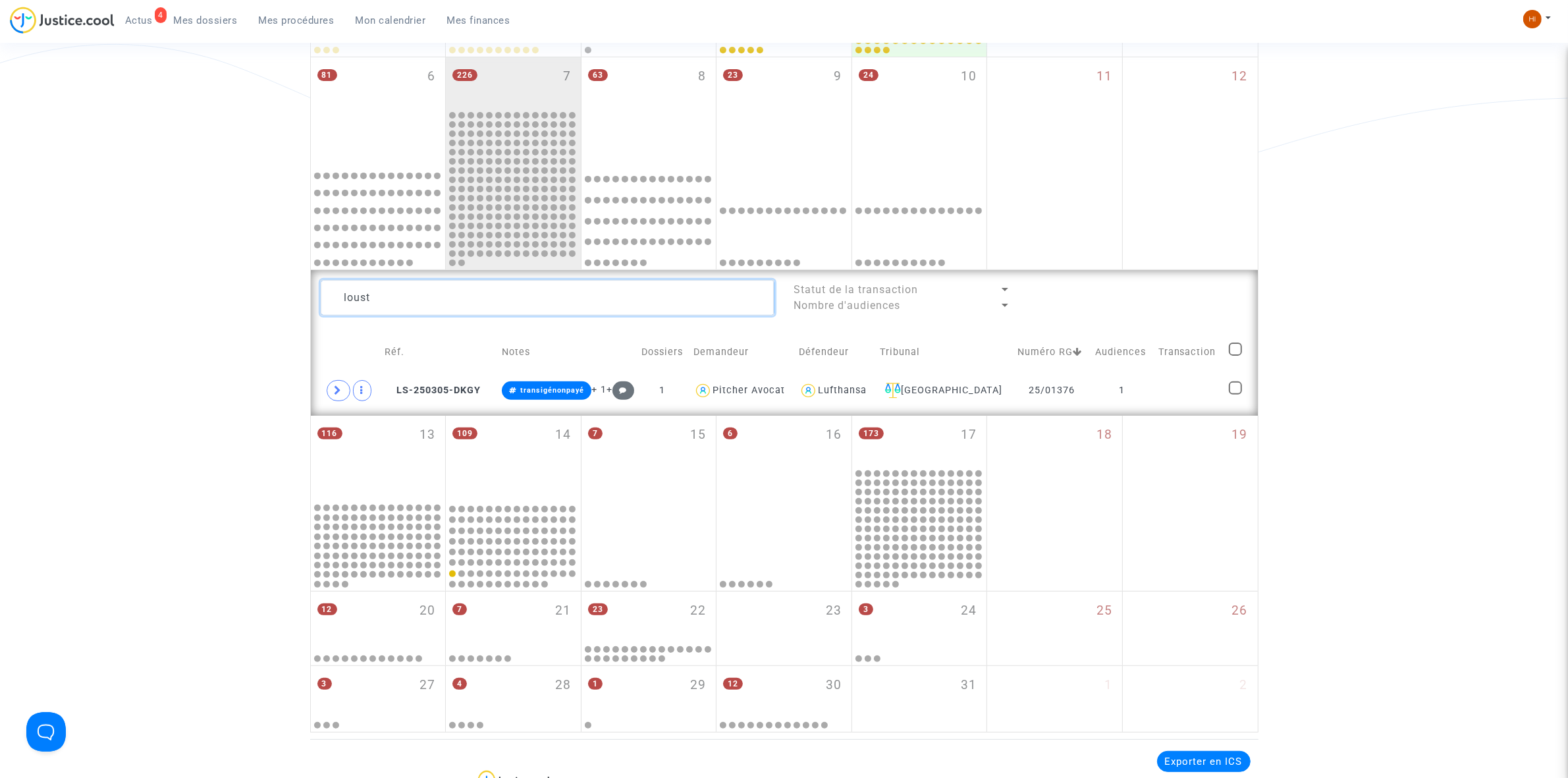
drag, startPoint x: 542, startPoint y: 300, endPoint x: 107, endPoint y: 259, distance: 436.9
click at [171, 282] on div "Date de clôture d'instruction Date de conciliation Date d'audience Date de juge…" at bounding box center [784, 214] width 1568 height 1037
type textarea "d"
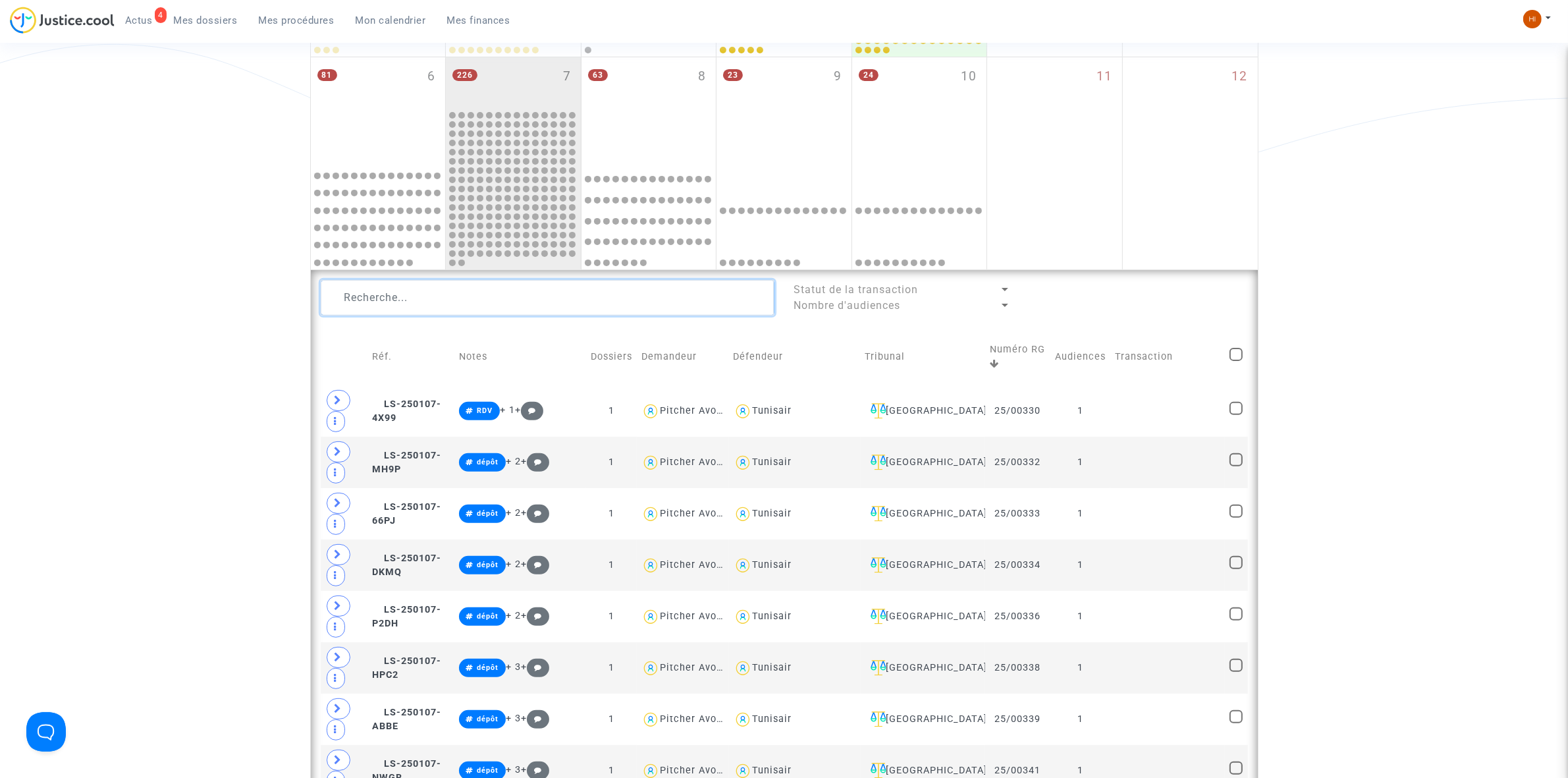
click at [663, 303] on textarea at bounding box center [548, 298] width 454 height 35
paste textarea "25/01377"
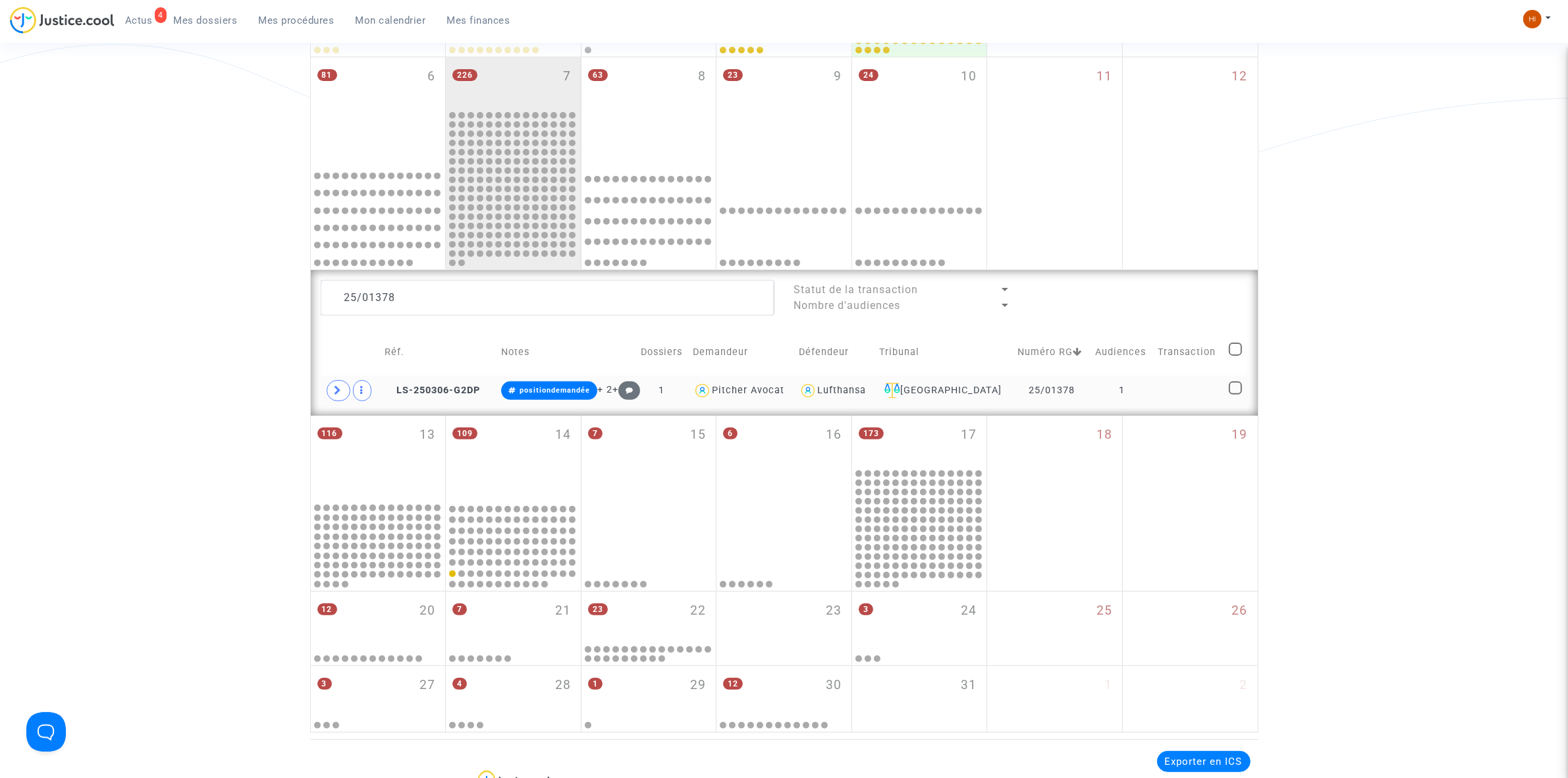
click at [1204, 387] on td at bounding box center [1188, 390] width 70 height 30
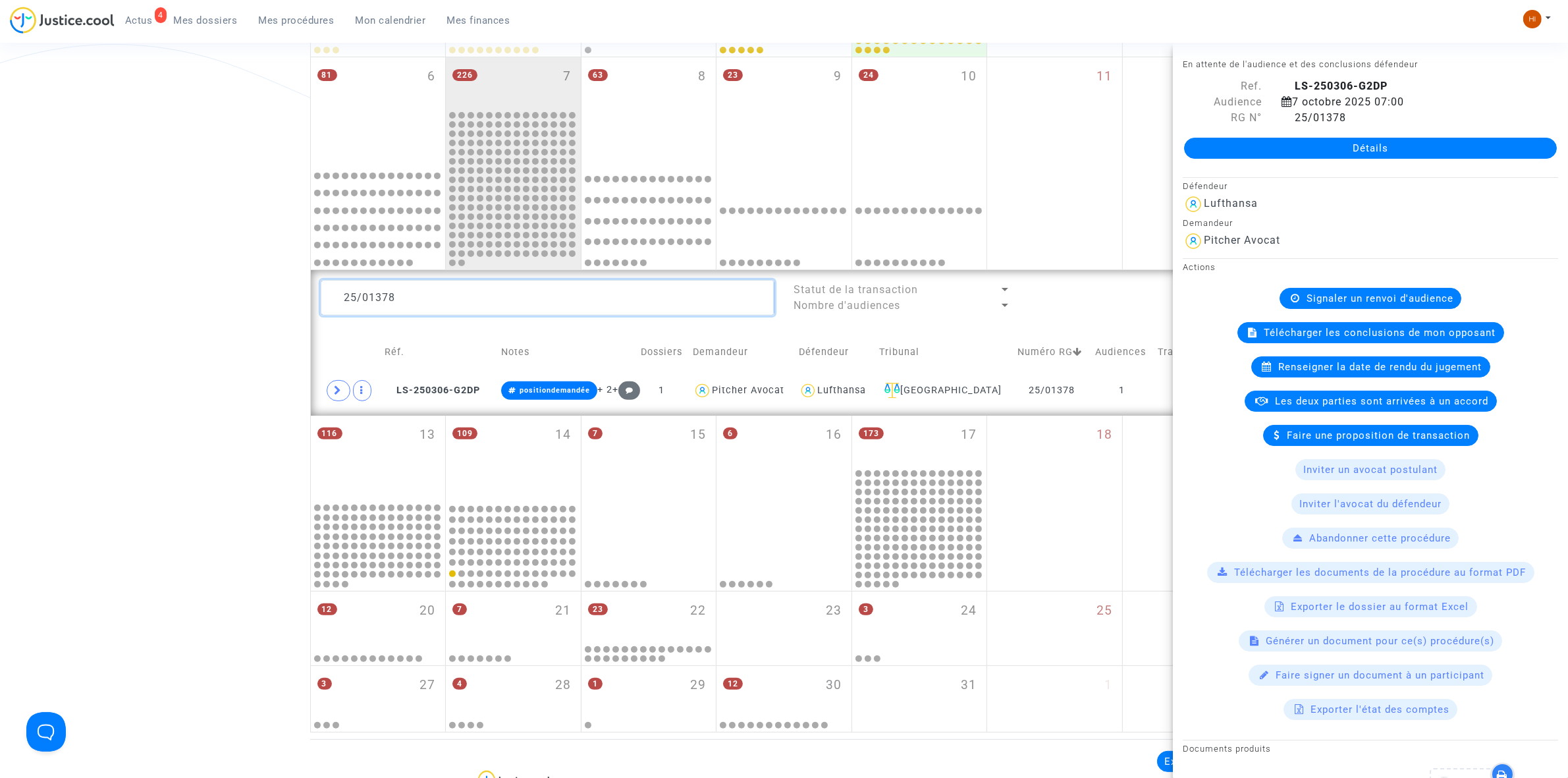
click at [553, 302] on textarea at bounding box center [548, 298] width 454 height 35
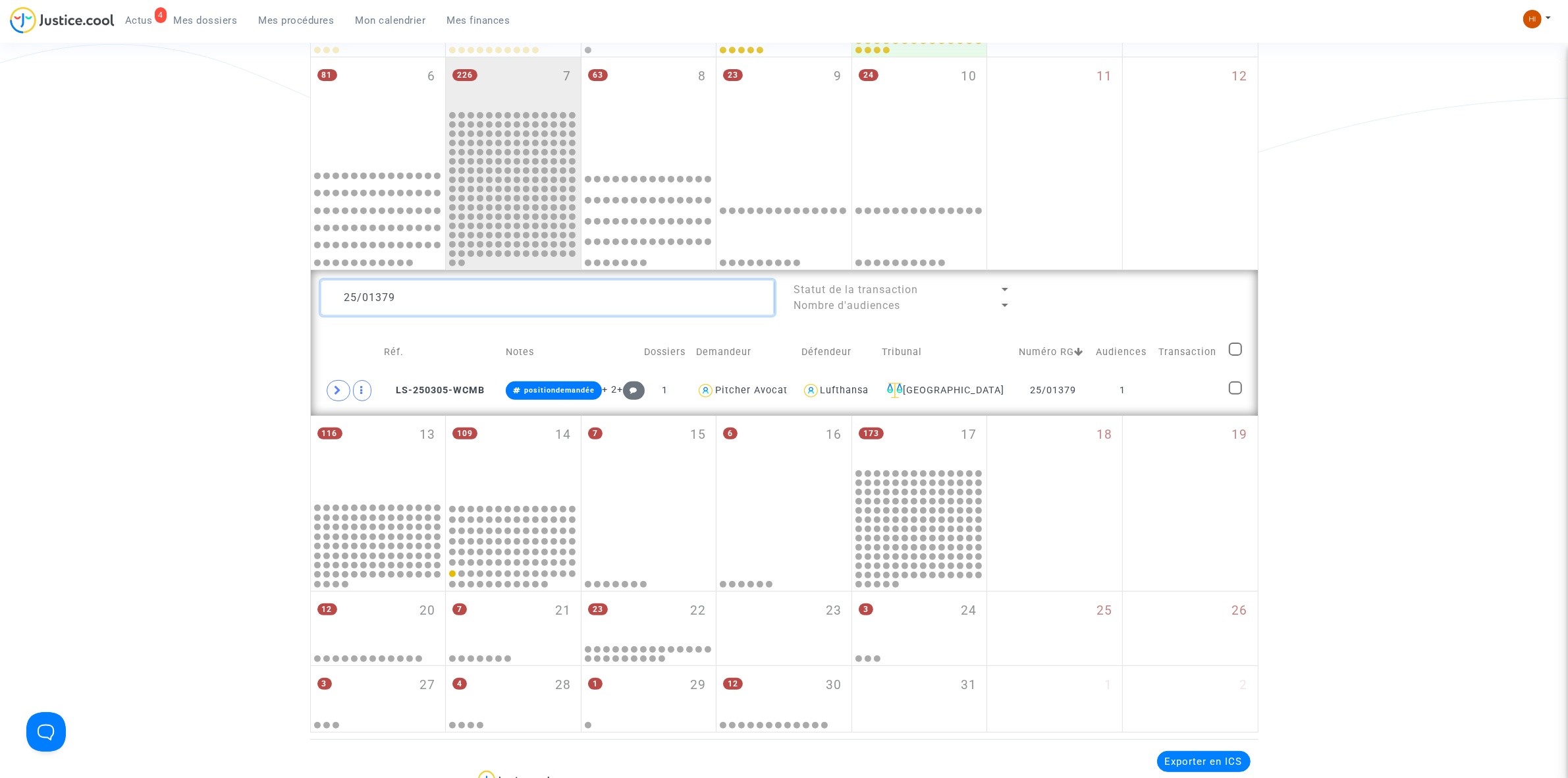
click at [413, 295] on textarea at bounding box center [548, 298] width 454 height 35
click at [507, 295] on textarea at bounding box center [548, 298] width 454 height 35
click at [488, 294] on textarea at bounding box center [548, 298] width 454 height 35
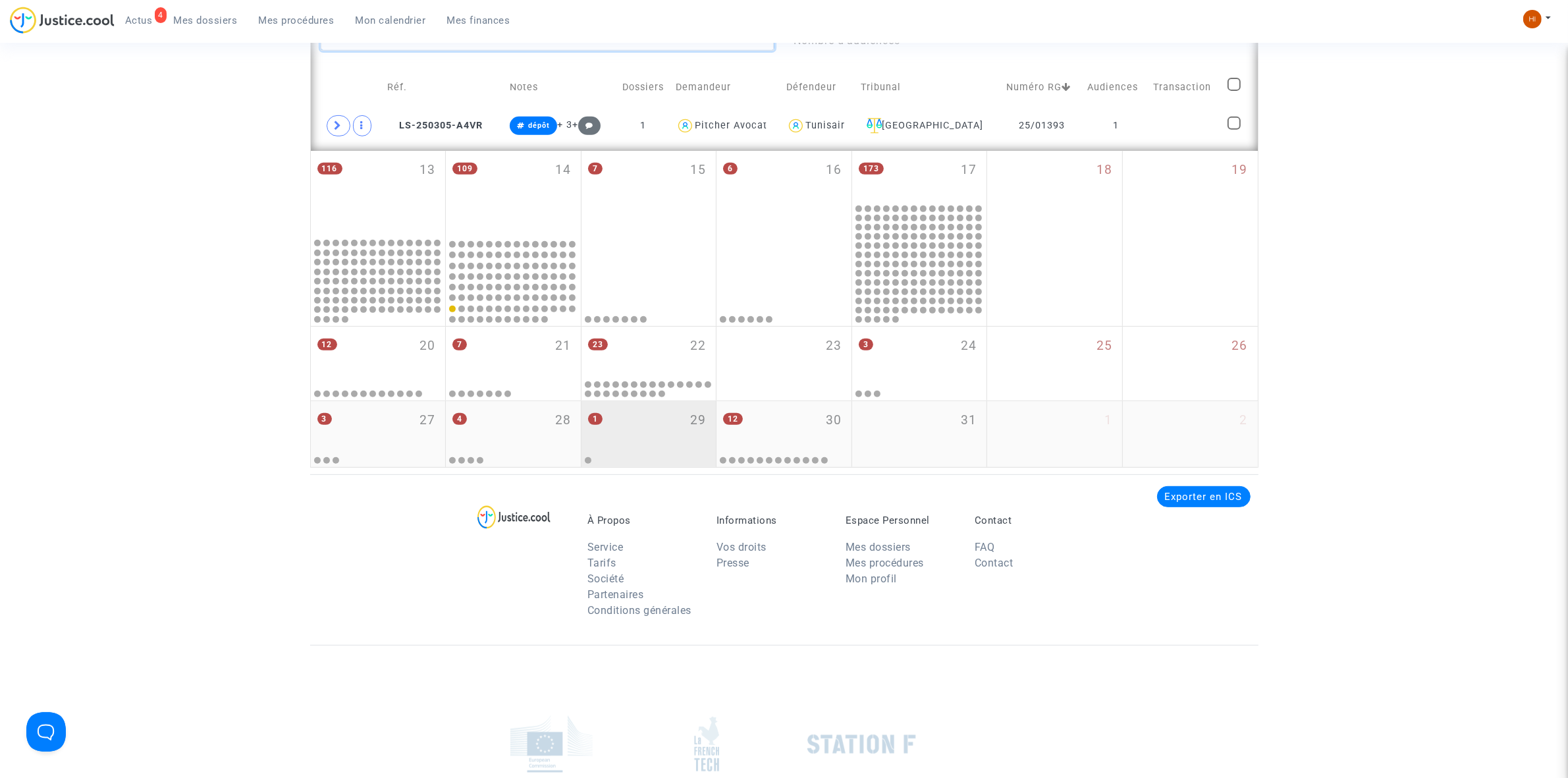
scroll to position [534, 0]
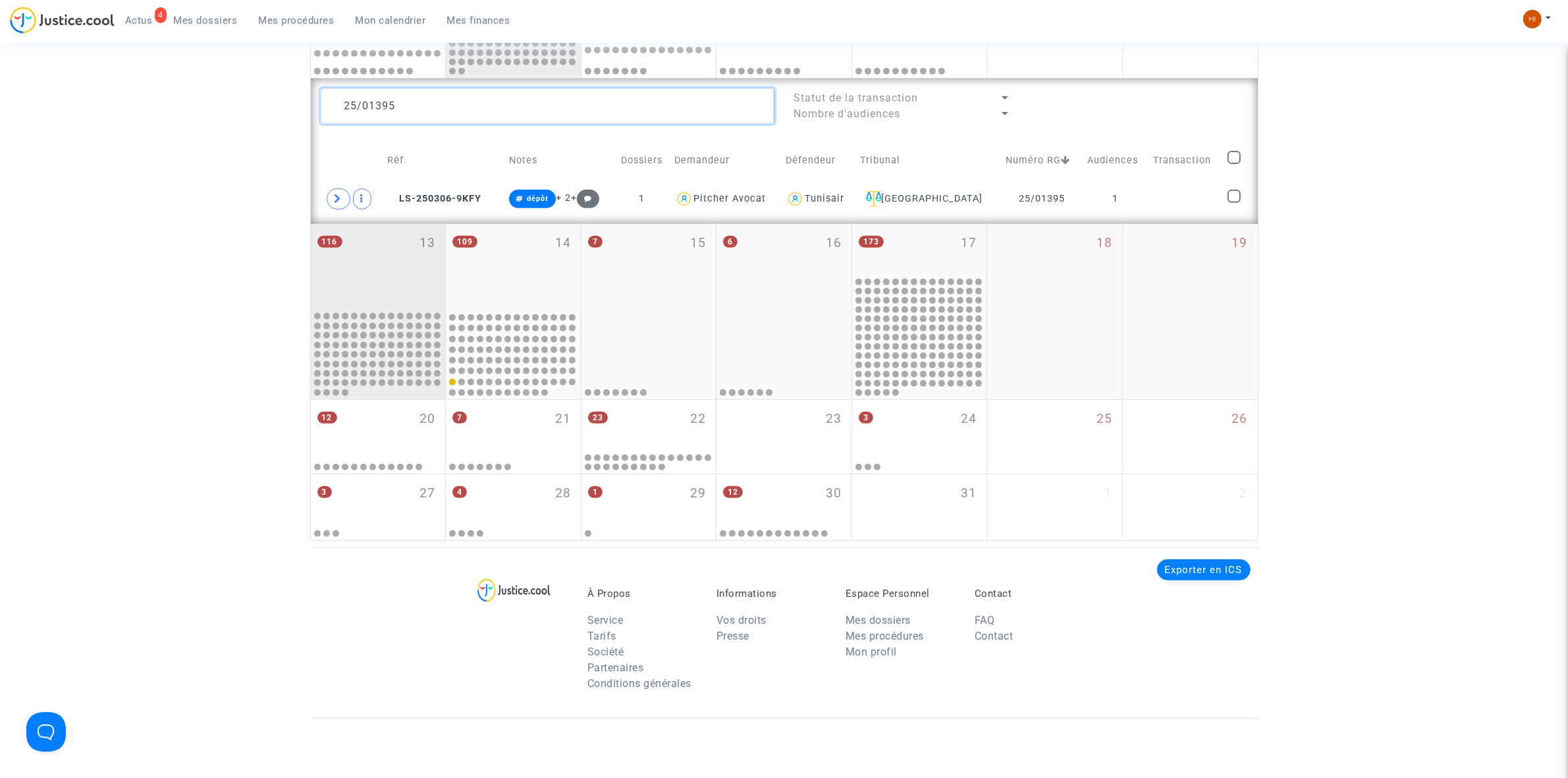
scroll to position [534, 0]
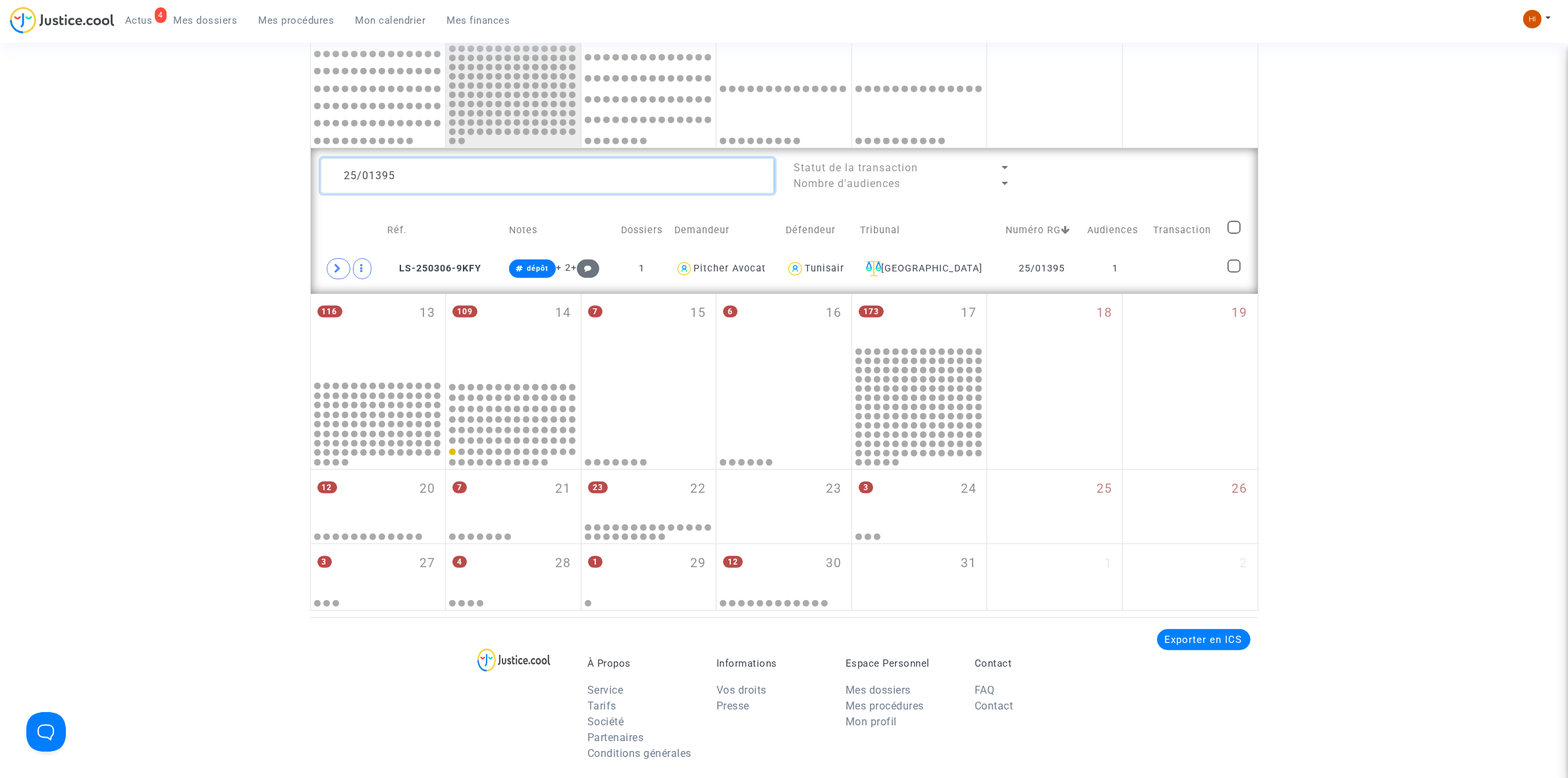
click at [540, 185] on textarea at bounding box center [548, 175] width 454 height 35
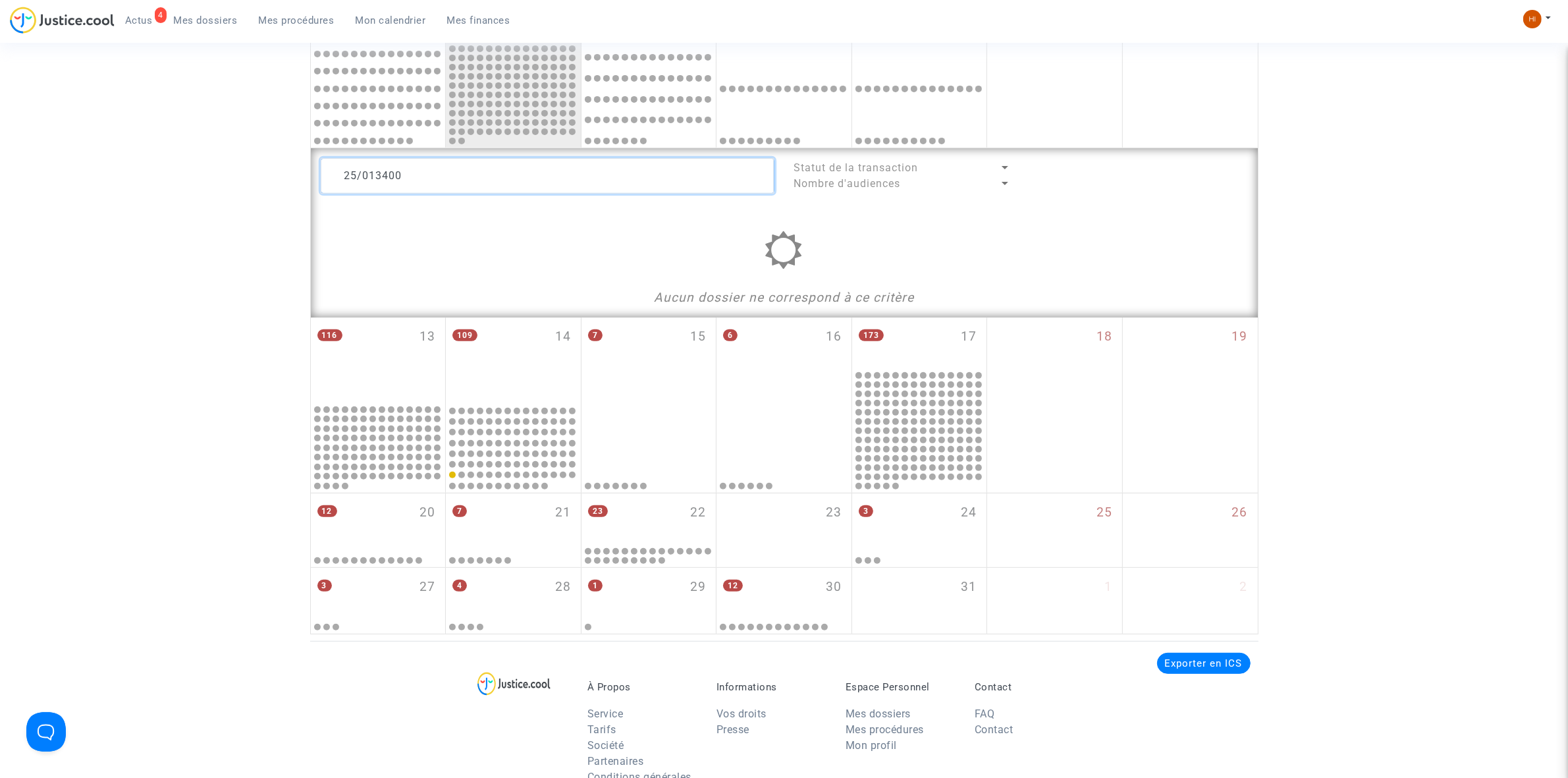
click at [379, 175] on textarea at bounding box center [548, 175] width 454 height 35
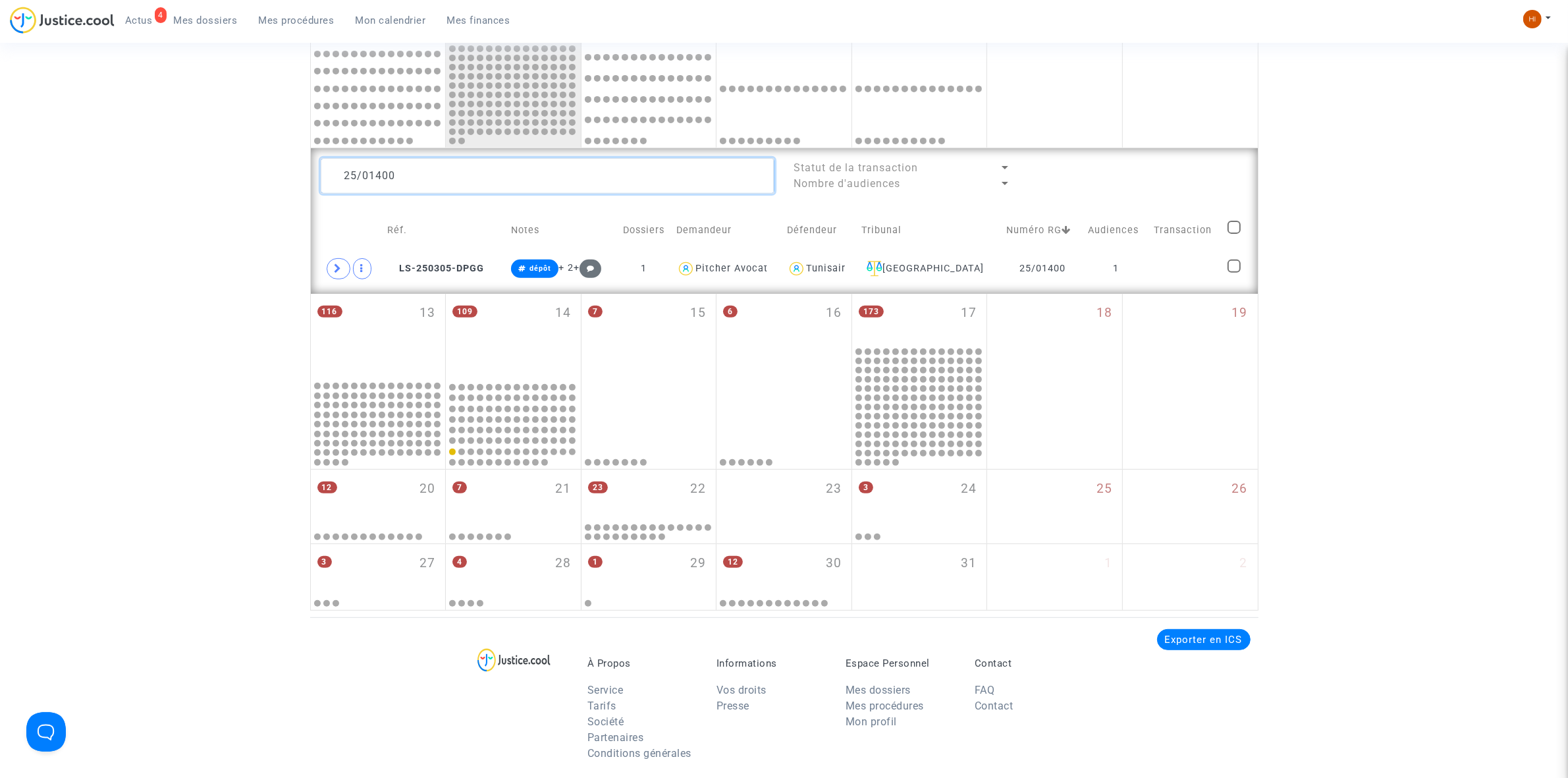
click at [437, 173] on textarea at bounding box center [548, 175] width 454 height 35
type textarea "25/01425"
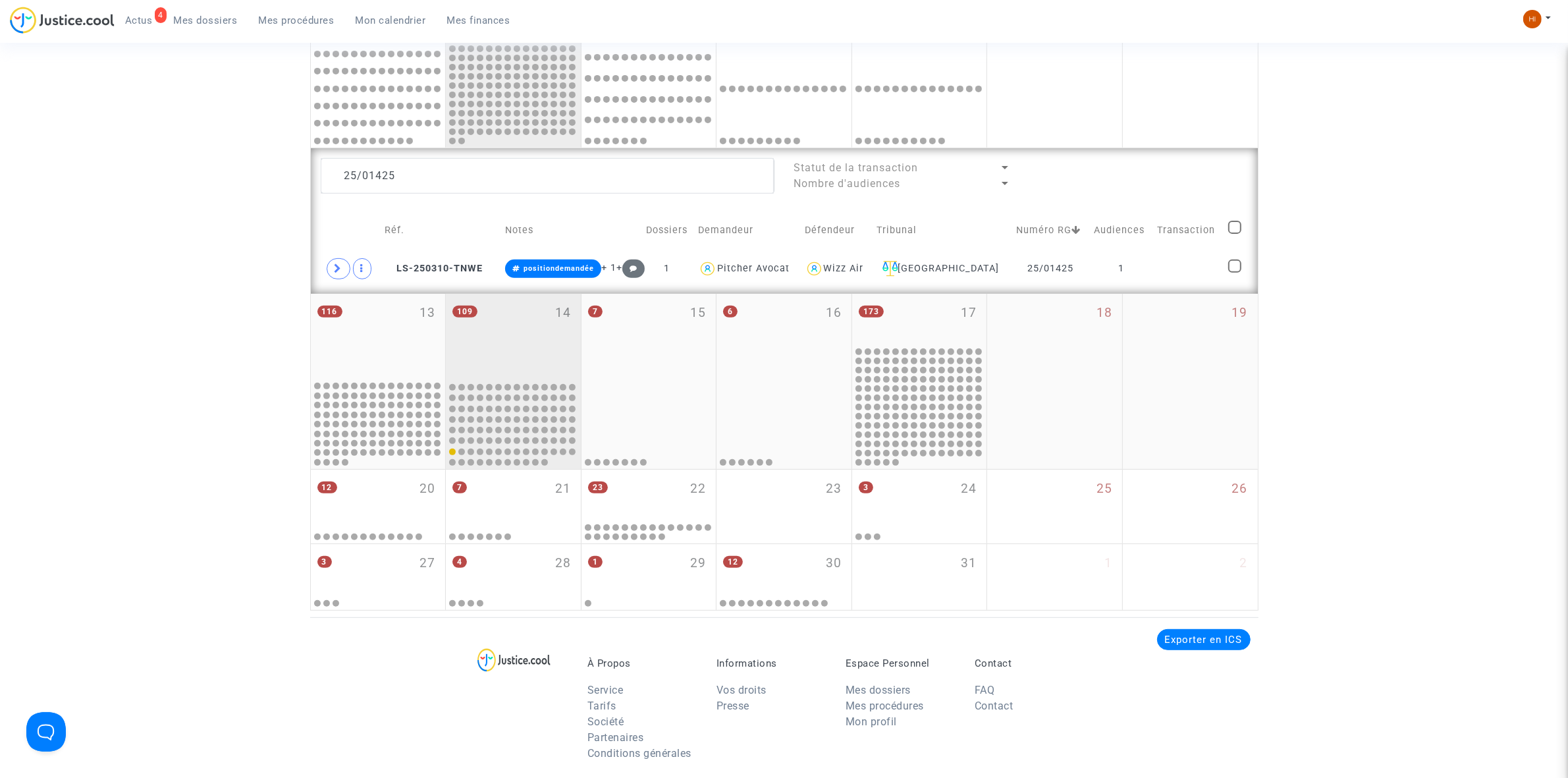
click at [545, 331] on div "109 14" at bounding box center [514, 336] width 135 height 86
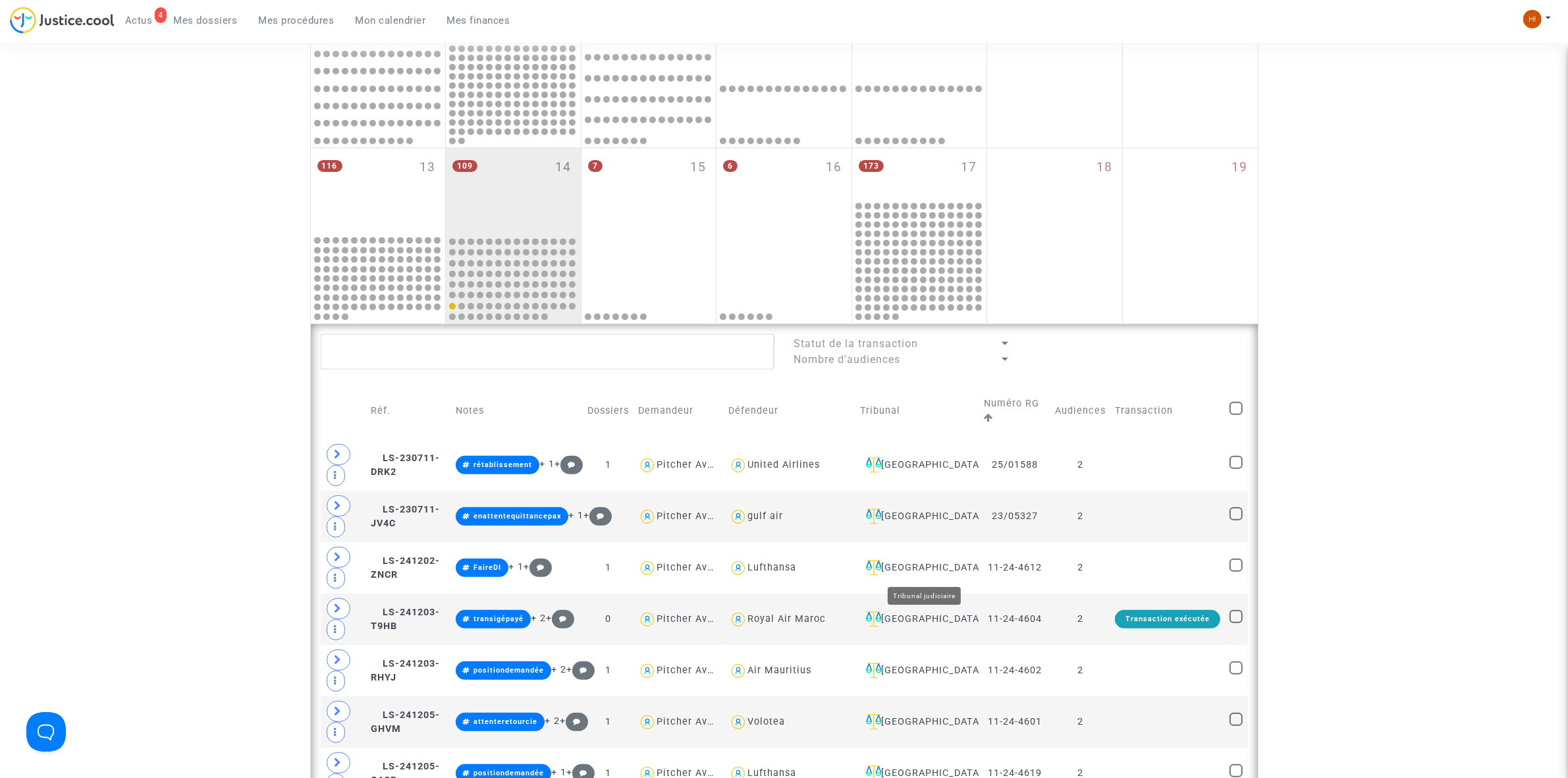
scroll to position [945, 0]
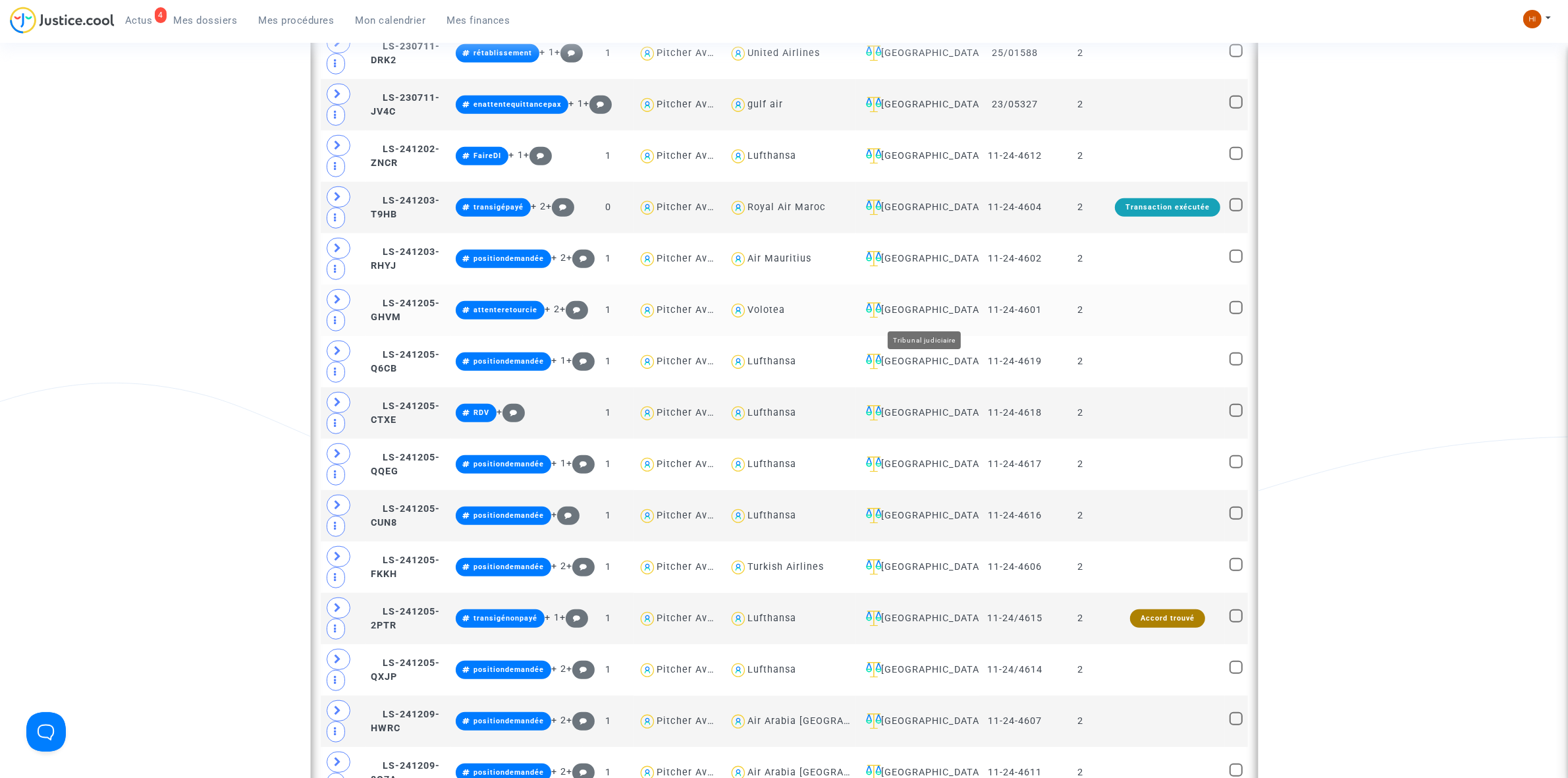
click at [943, 314] on div "Villeurbanne" at bounding box center [917, 310] width 114 height 16
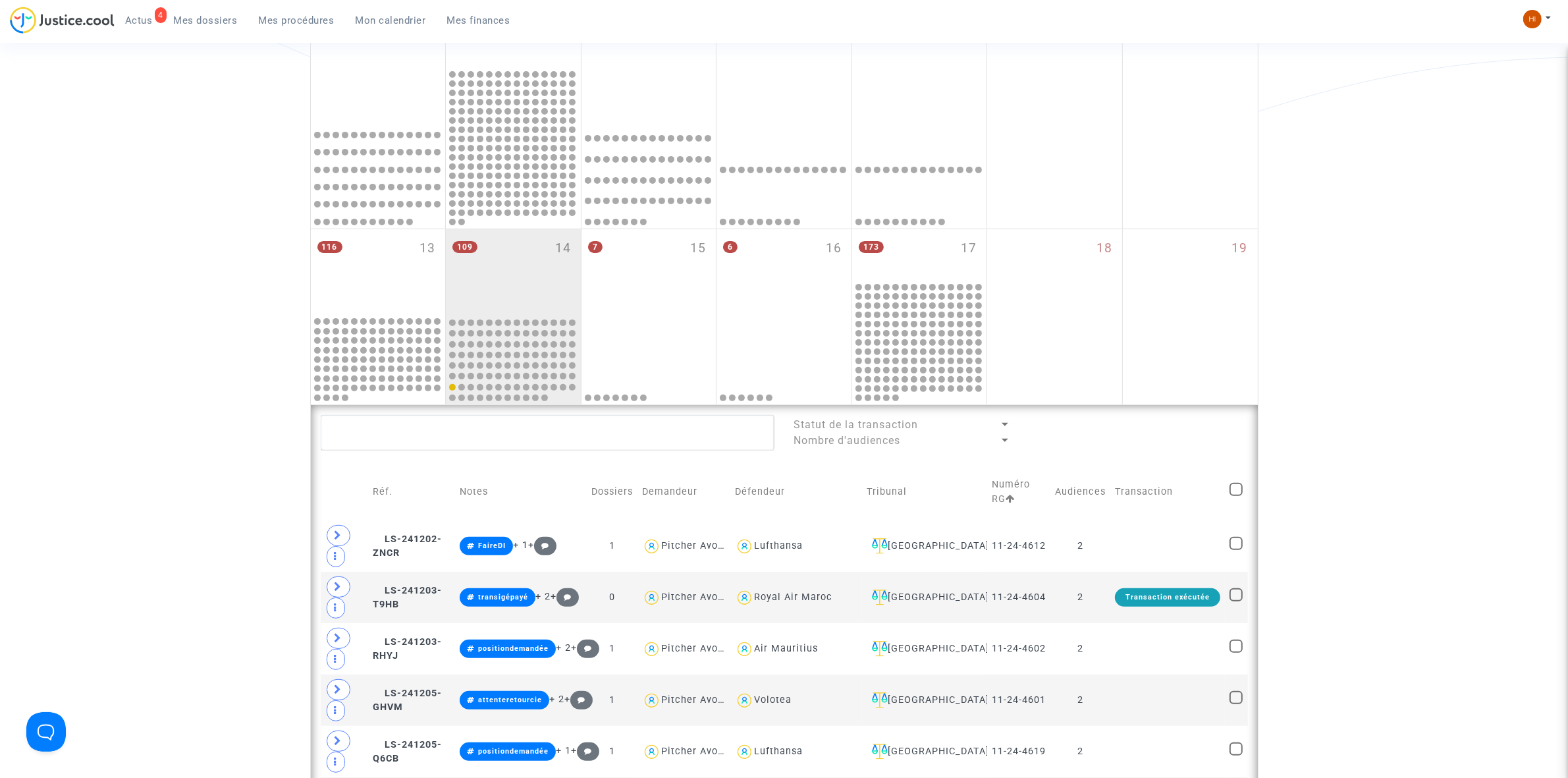
scroll to position [452, 0]
click at [515, 429] on textarea at bounding box center [548, 433] width 454 height 35
click at [518, 442] on textarea at bounding box center [548, 433] width 454 height 35
paste textarea "23 - 11 24-4601"
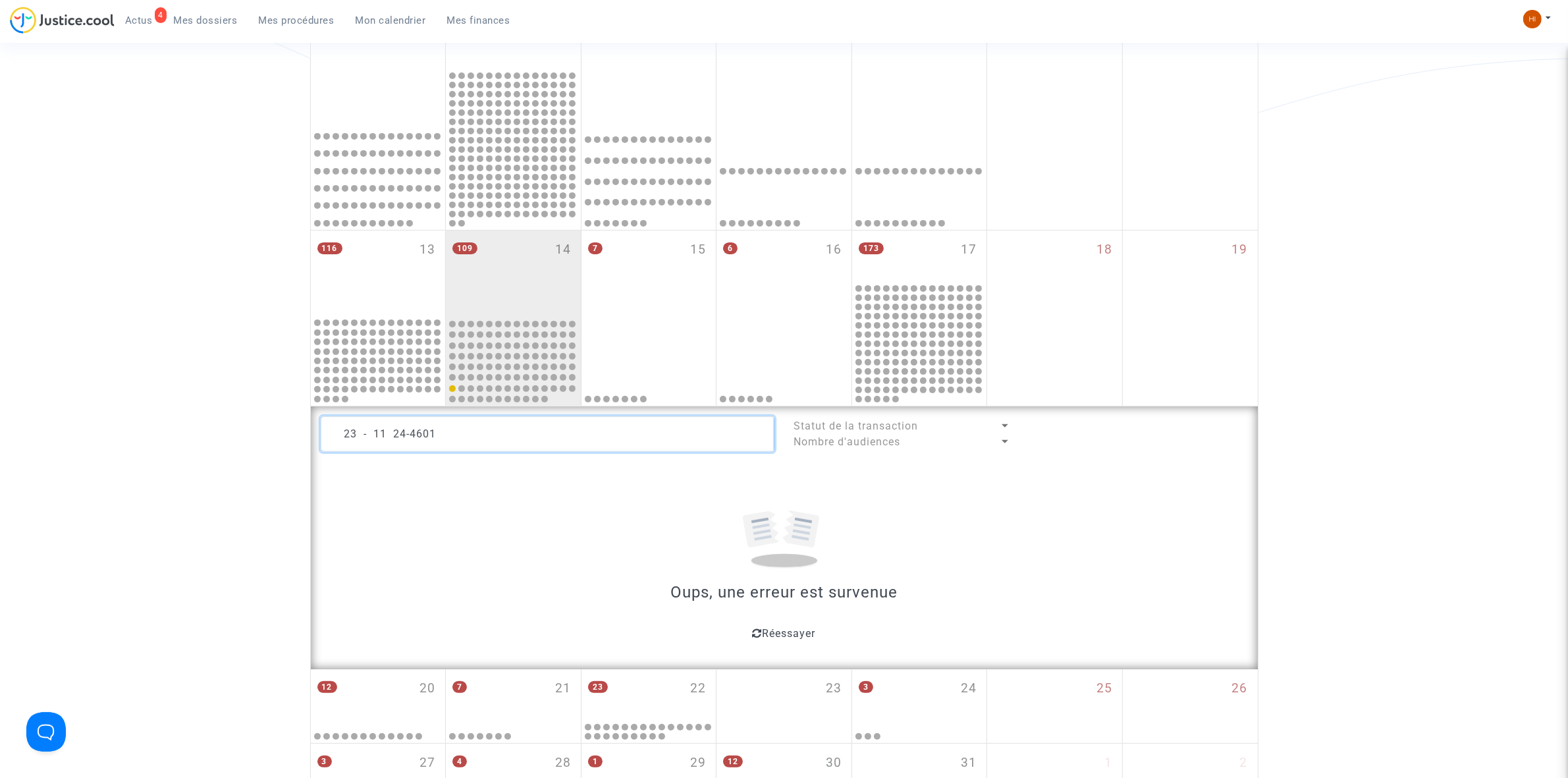
drag, startPoint x: 370, startPoint y: 440, endPoint x: 260, endPoint y: 416, distance: 112.6
click at [260, 416] on div "Date de clôture d'instruction Date de conciliation Date d'audience Date de juge…" at bounding box center [784, 233] width 1568 height 1154
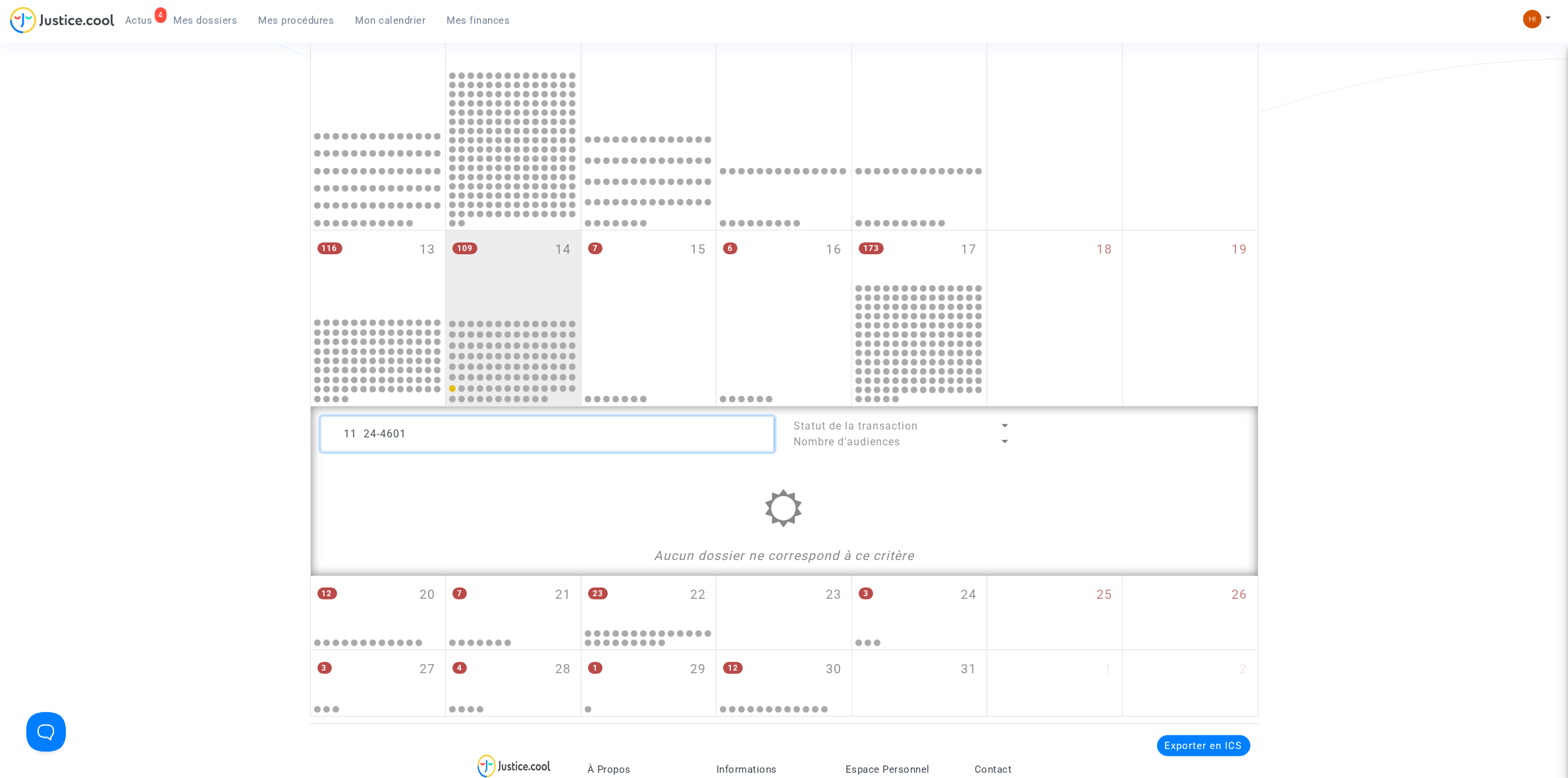
drag, startPoint x: 382, startPoint y: 435, endPoint x: 284, endPoint y: 431, distance: 98.1
click at [284, 431] on div "Date de clôture d'instruction Date de conciliation Date d'audience Date de juge…" at bounding box center [784, 187] width 1568 height 1061
drag, startPoint x: 455, startPoint y: 426, endPoint x: 175, endPoint y: 415, distance: 280.2
click at [199, 422] on div "Date de clôture d'instruction Date de conciliation Date d'audience Date de juge…" at bounding box center [784, 187] width 1568 height 1061
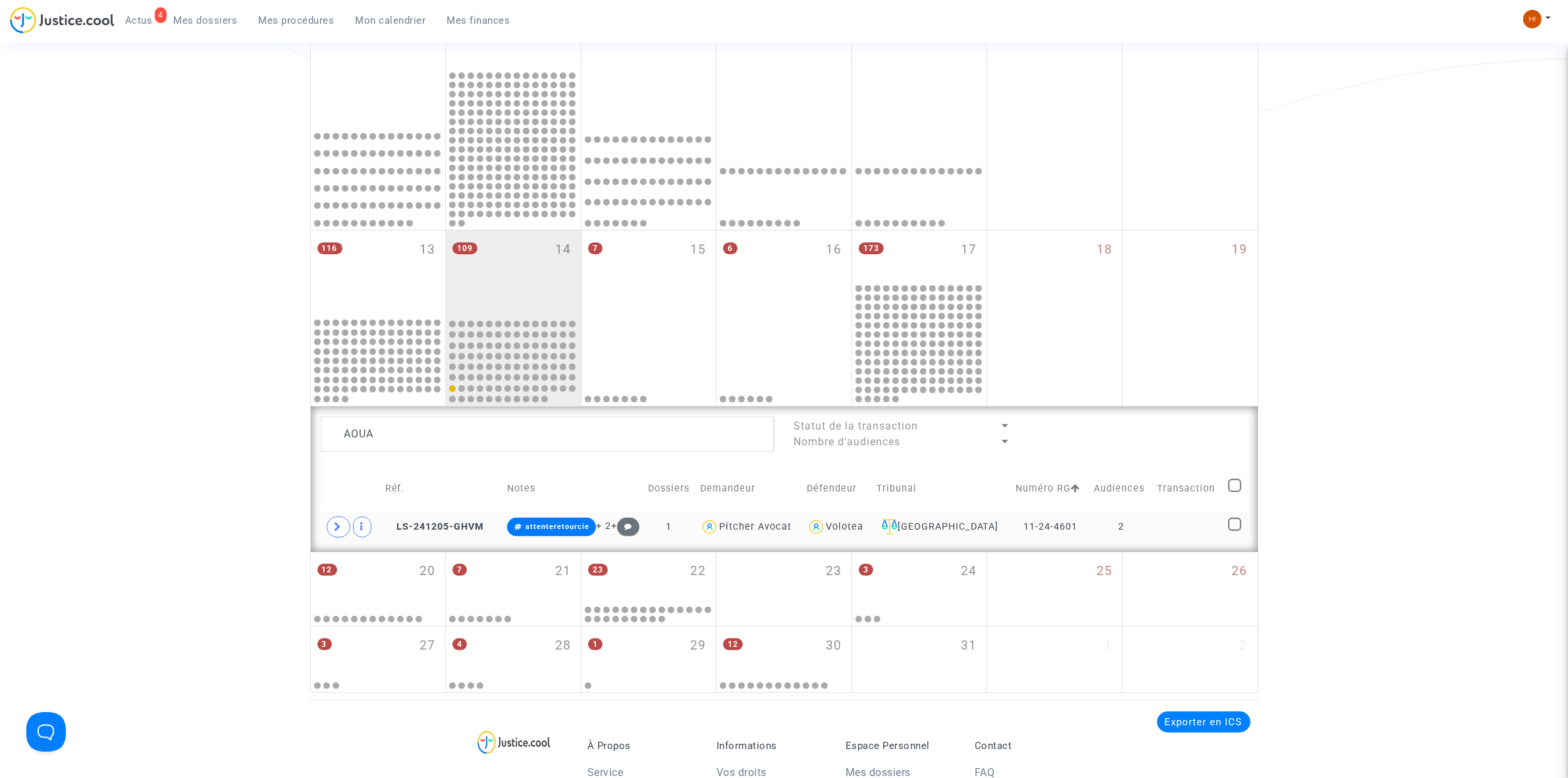
drag, startPoint x: 1165, startPoint y: 528, endPoint x: 1178, endPoint y: 512, distance: 20.6
click at [1166, 528] on td at bounding box center [1188, 526] width 71 height 30
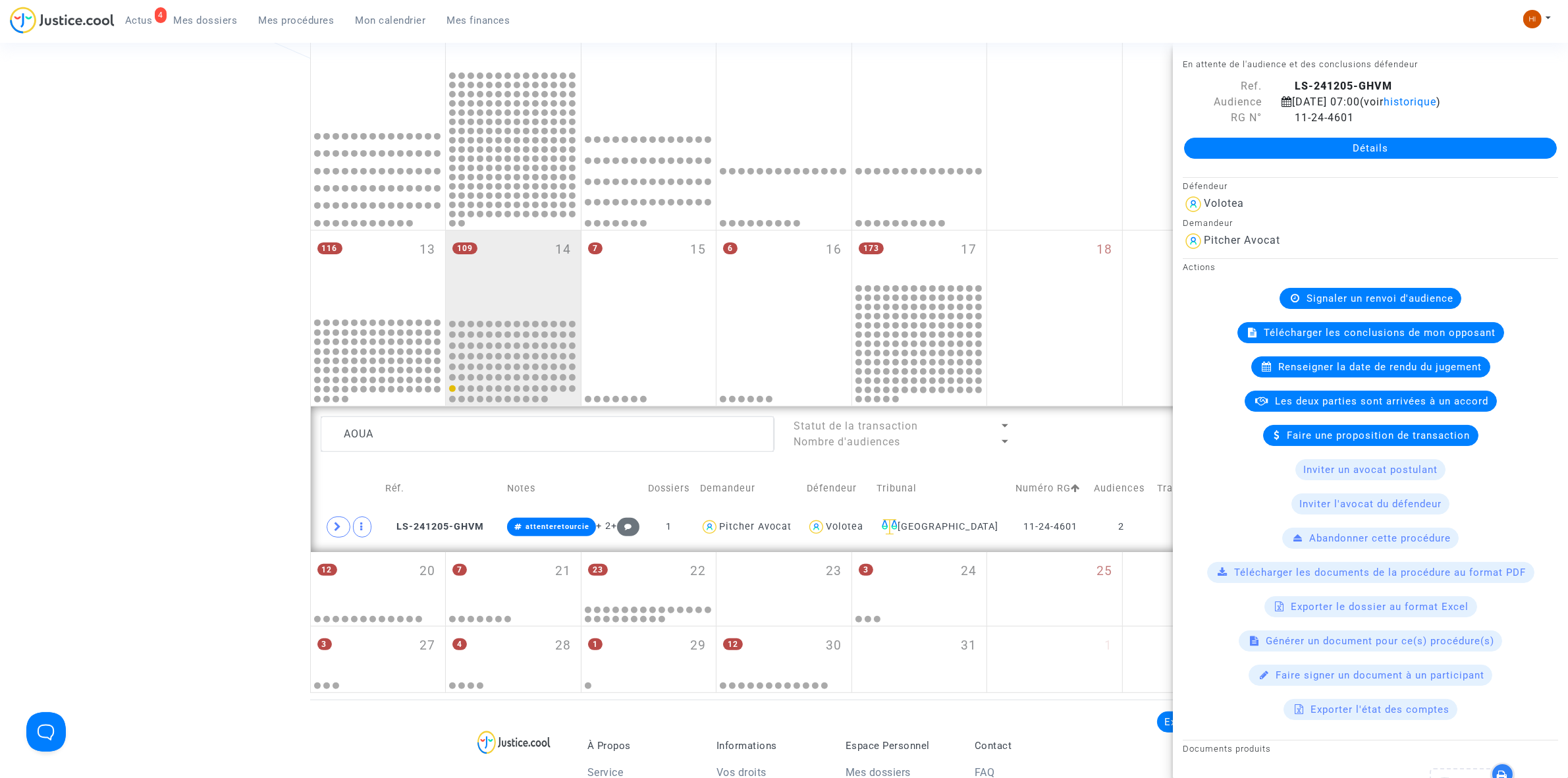
drag, startPoint x: 1286, startPoint y: 119, endPoint x: 1241, endPoint y: 153, distance: 56.4
click at [1286, 119] on icon at bounding box center [1287, 117] width 11 height 11
drag, startPoint x: 450, startPoint y: 448, endPoint x: -22, endPoint y: 423, distance: 472.7
click at [0, 423] on html "4 Actus Mes dossiers Mes procédures Mon calendrier Mes finances Mon profil Chan…" at bounding box center [784, 368] width 1568 height 1640
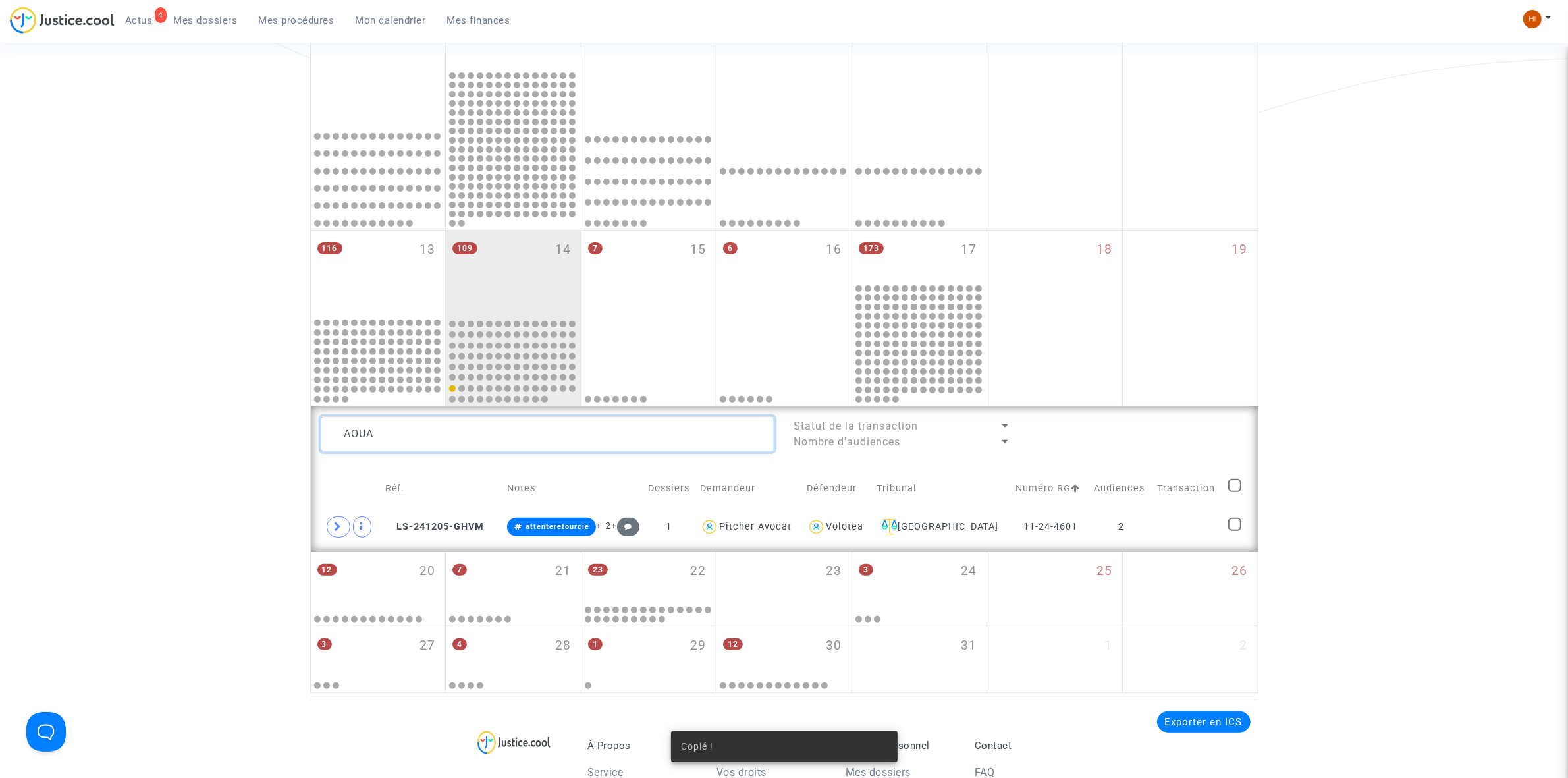
paste textarea "11-24-4601"
click at [445, 425] on textarea at bounding box center [548, 433] width 454 height 35
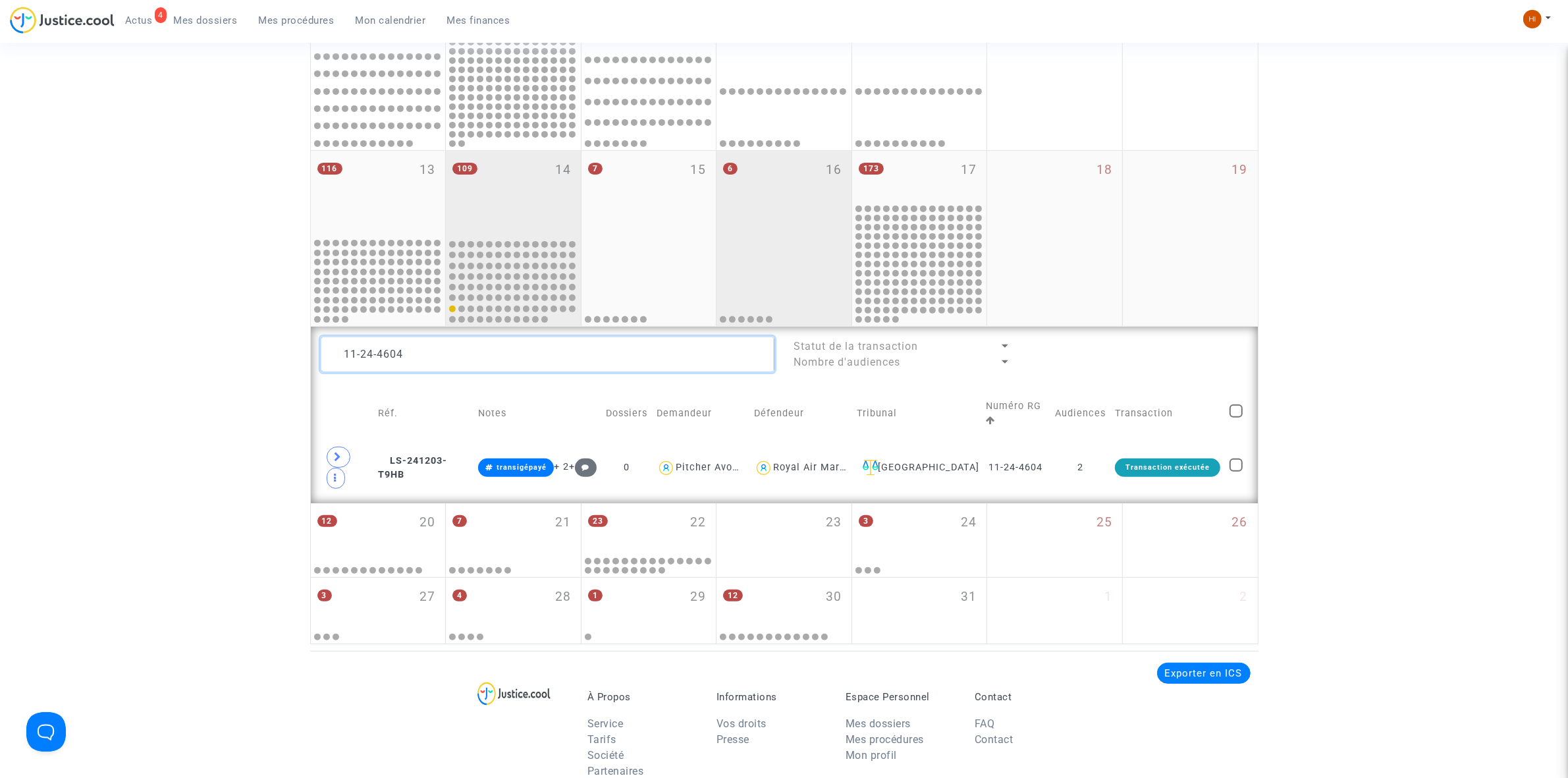
scroll to position [534, 0]
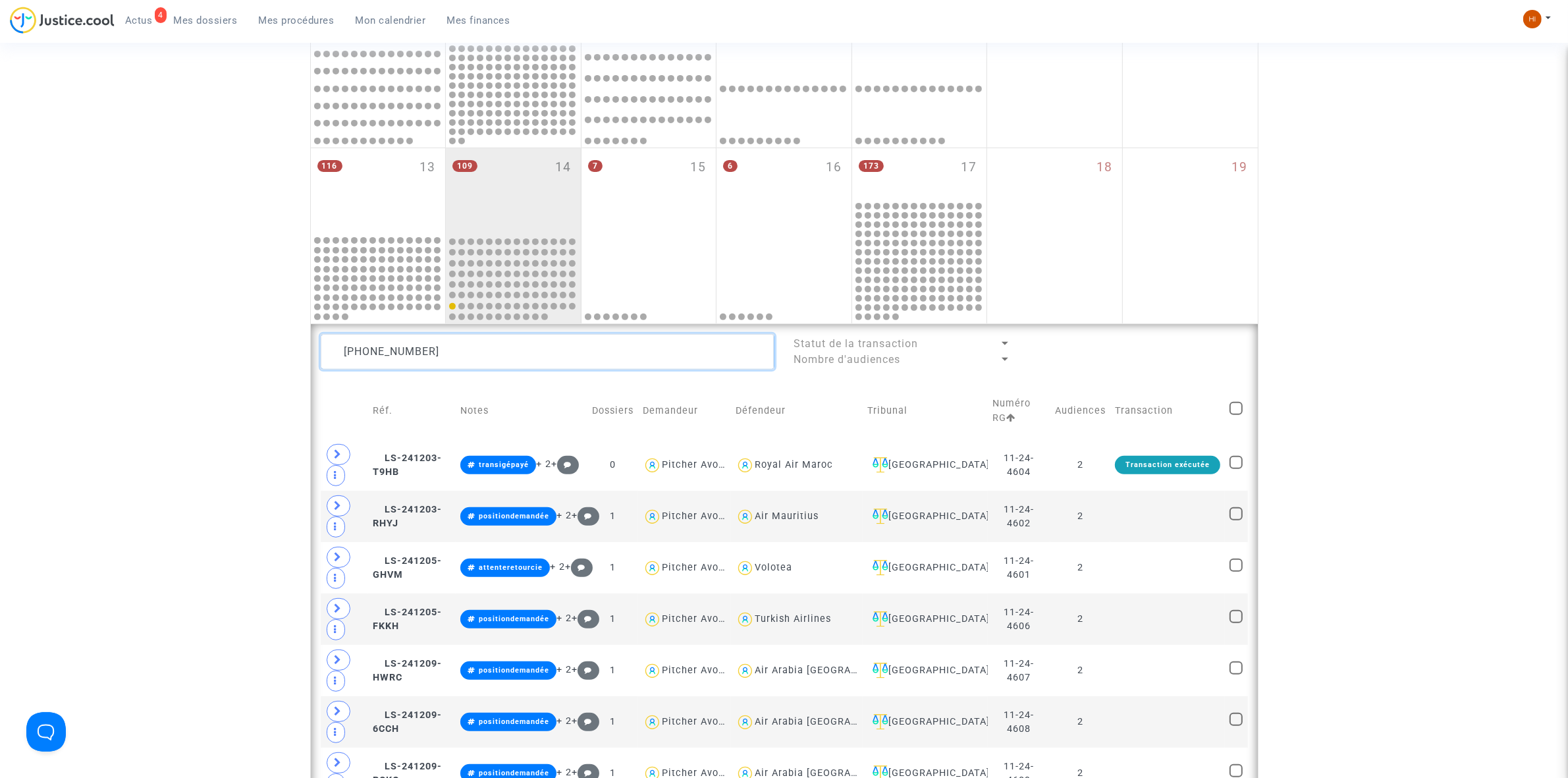
click at [479, 347] on textarea at bounding box center [548, 351] width 454 height 35
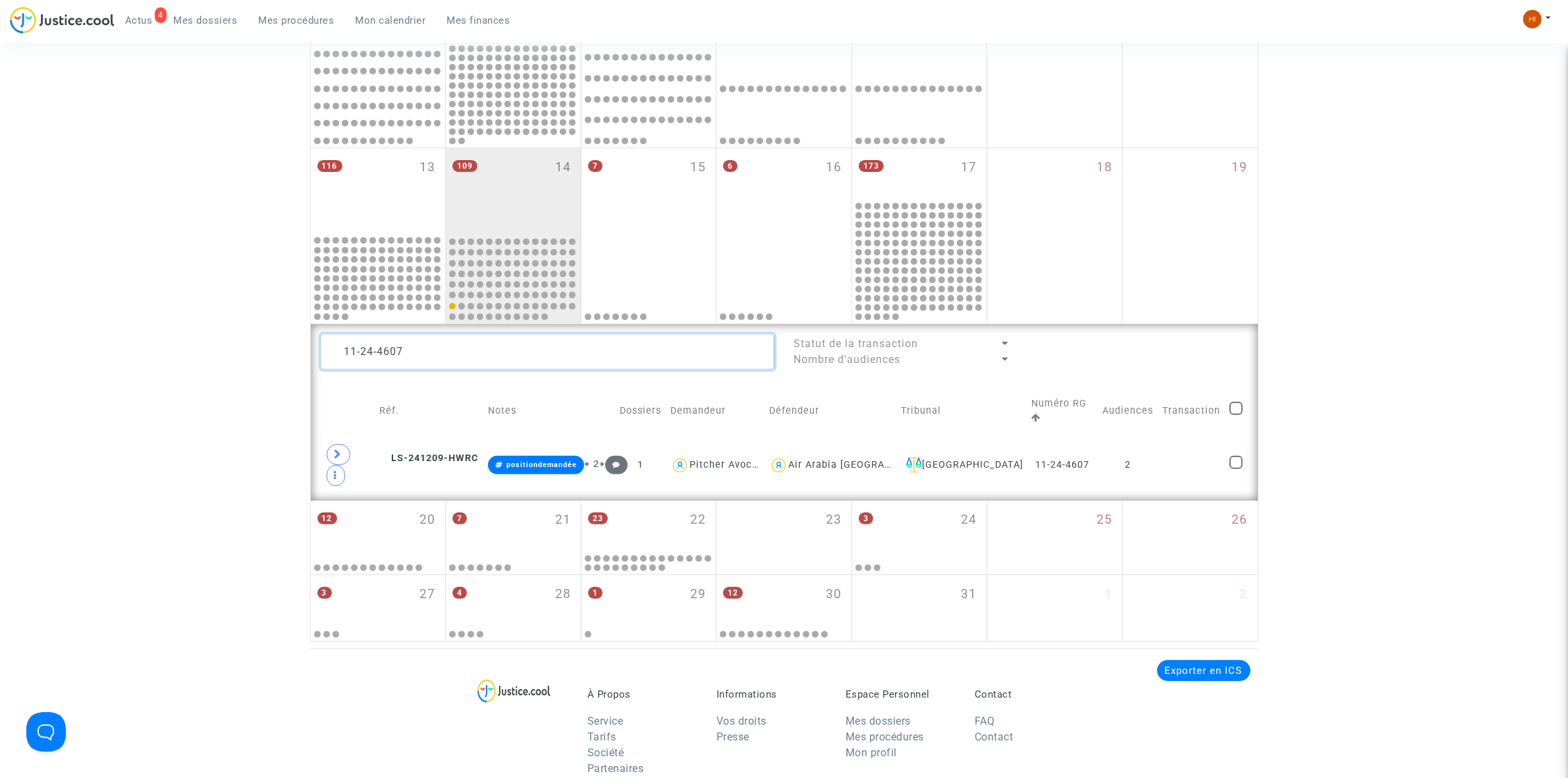
click at [482, 341] on textarea at bounding box center [548, 351] width 454 height 35
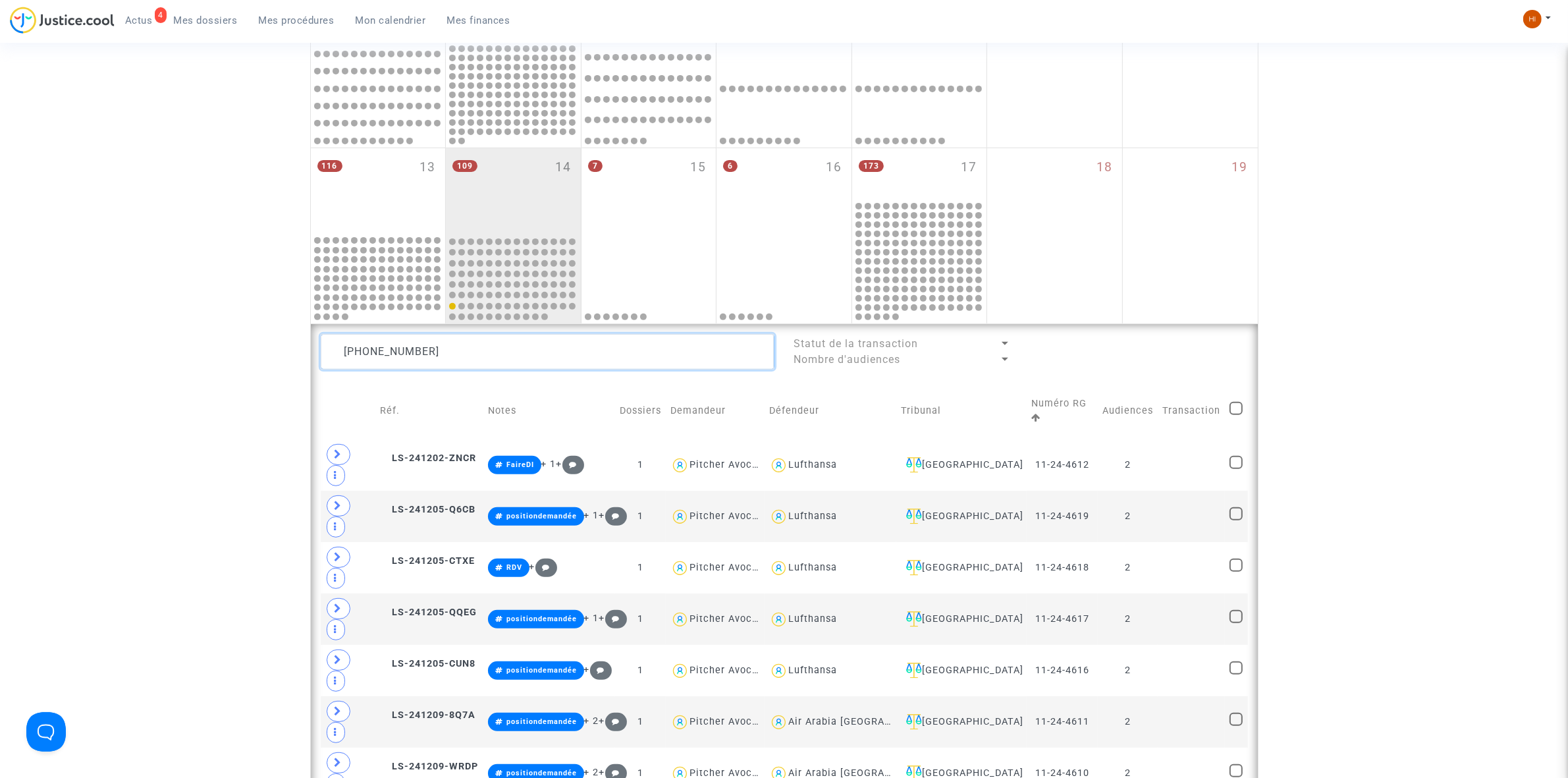
click at [484, 359] on textarea at bounding box center [548, 351] width 454 height 35
click at [442, 369] on textarea at bounding box center [548, 351] width 454 height 35
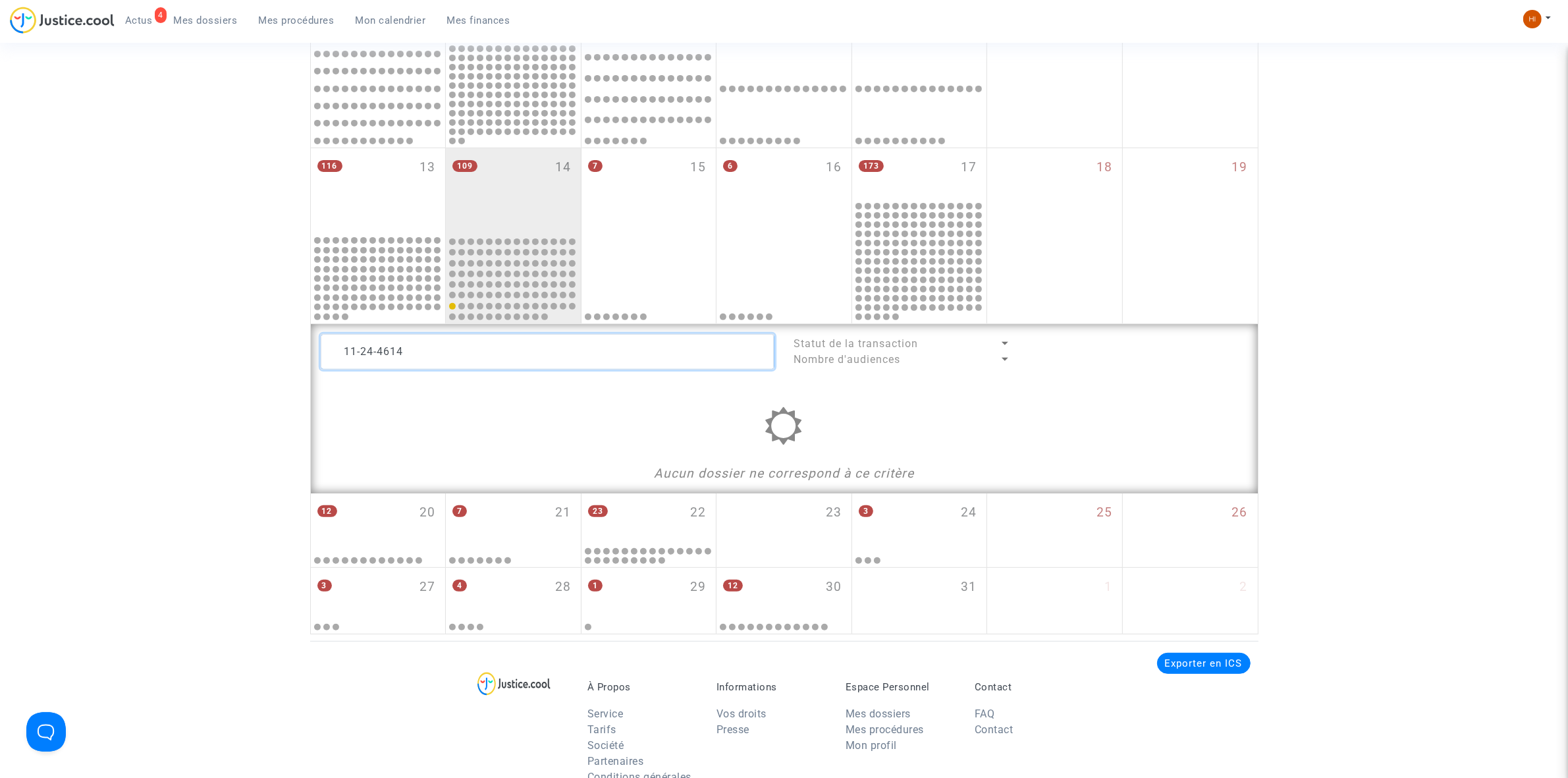
click at [436, 358] on textarea at bounding box center [548, 351] width 454 height 35
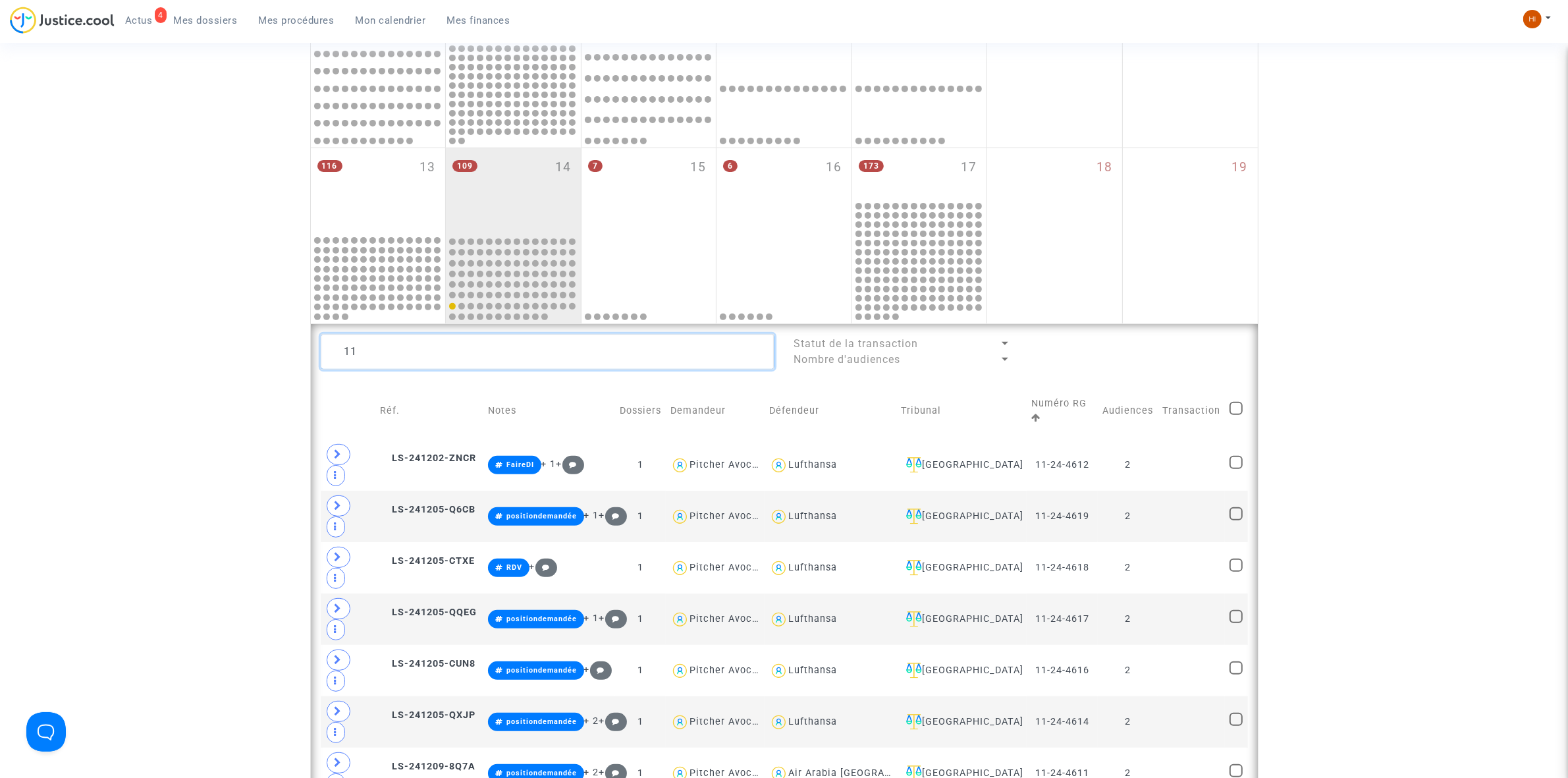
type textarea "1"
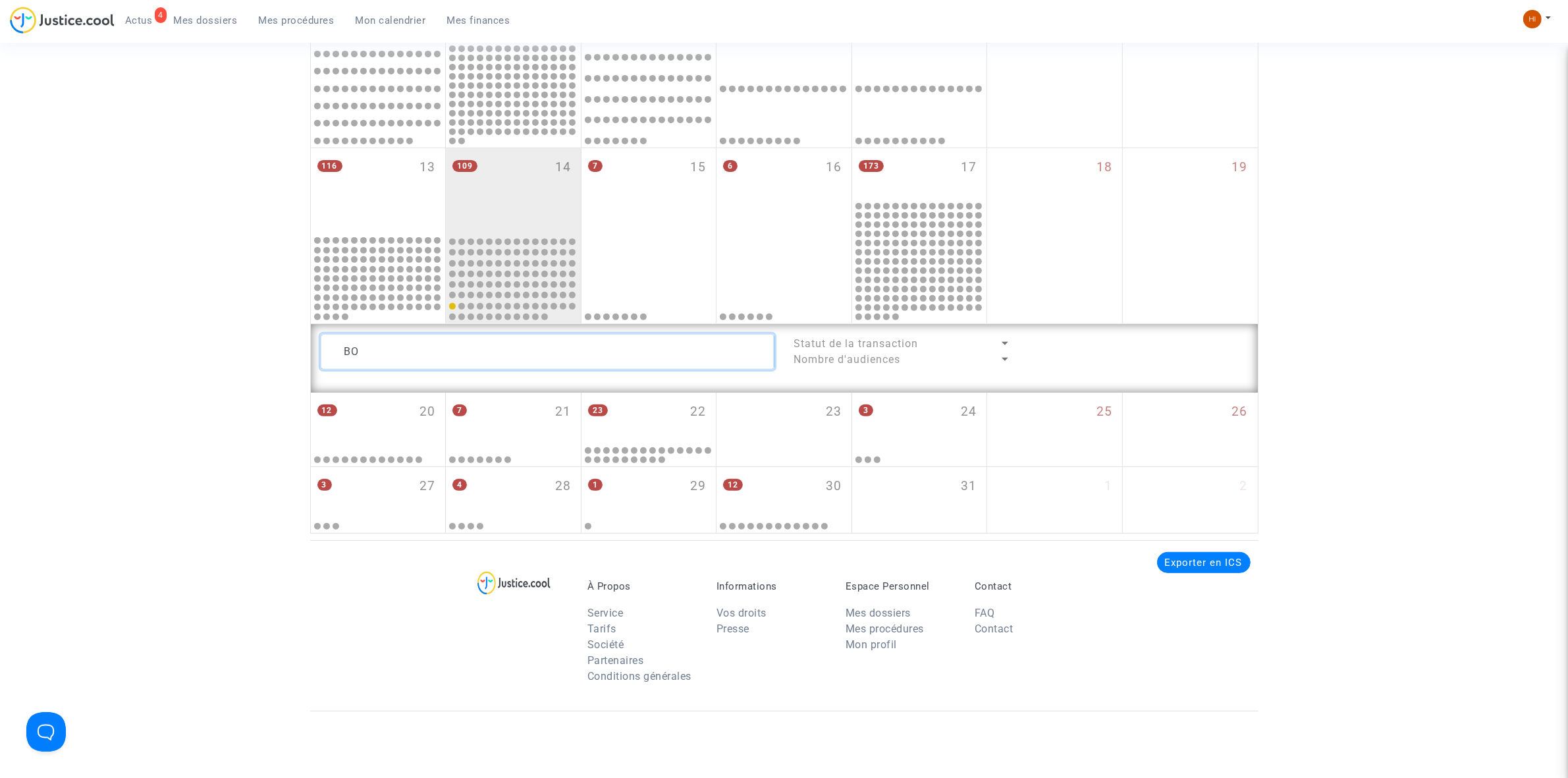
type textarea "B"
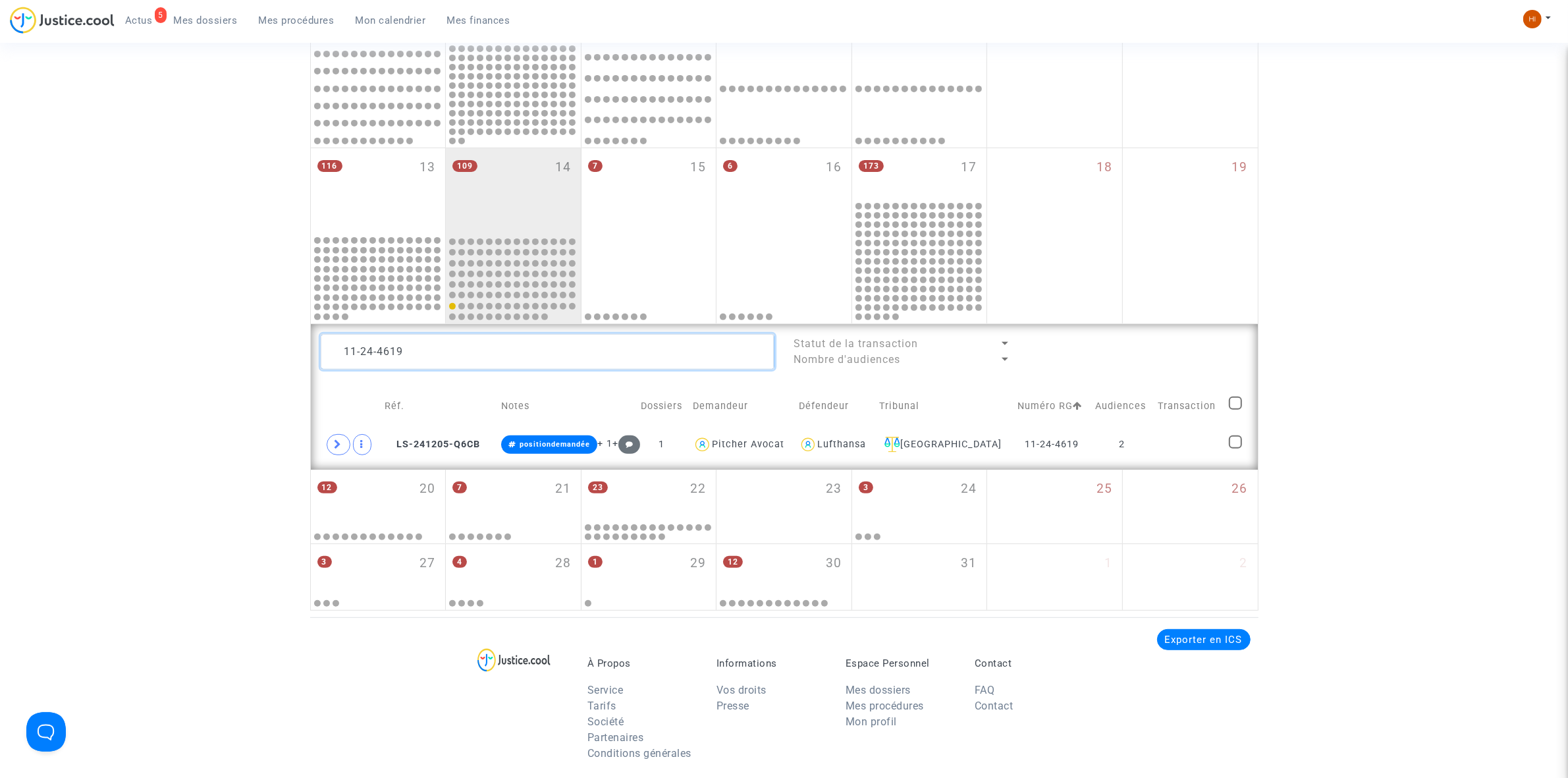
click at [474, 359] on textarea at bounding box center [548, 351] width 454 height 35
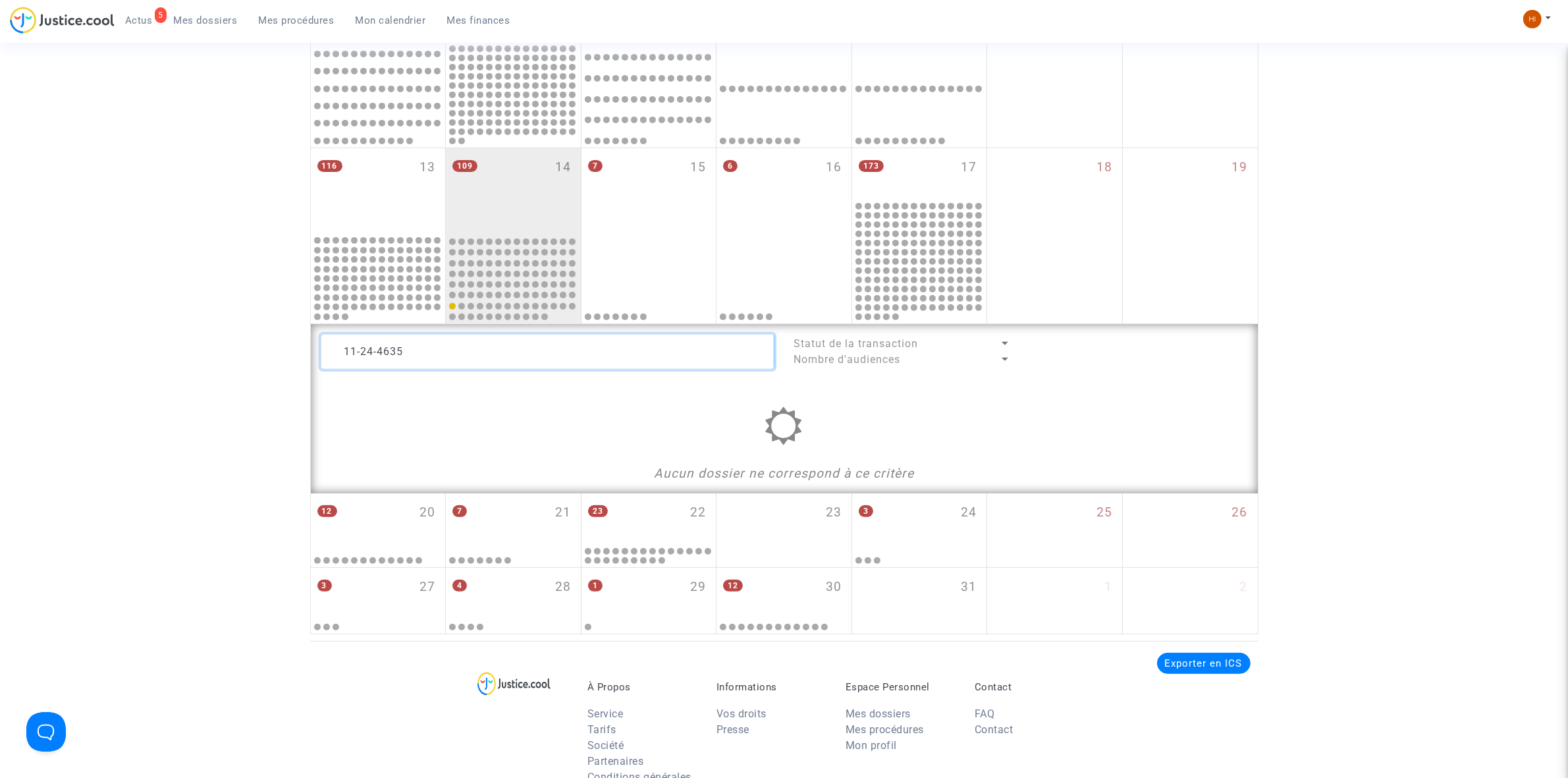
type textarea "11-24-4635"
click at [277, 7] on ul "6 Actus Mes dossiers Mes procédures Mon calendrier Mes finances" at bounding box center [318, 18] width 407 height 23
click at [301, 23] on span "Mes procédures" at bounding box center [296, 21] width 76 height 12
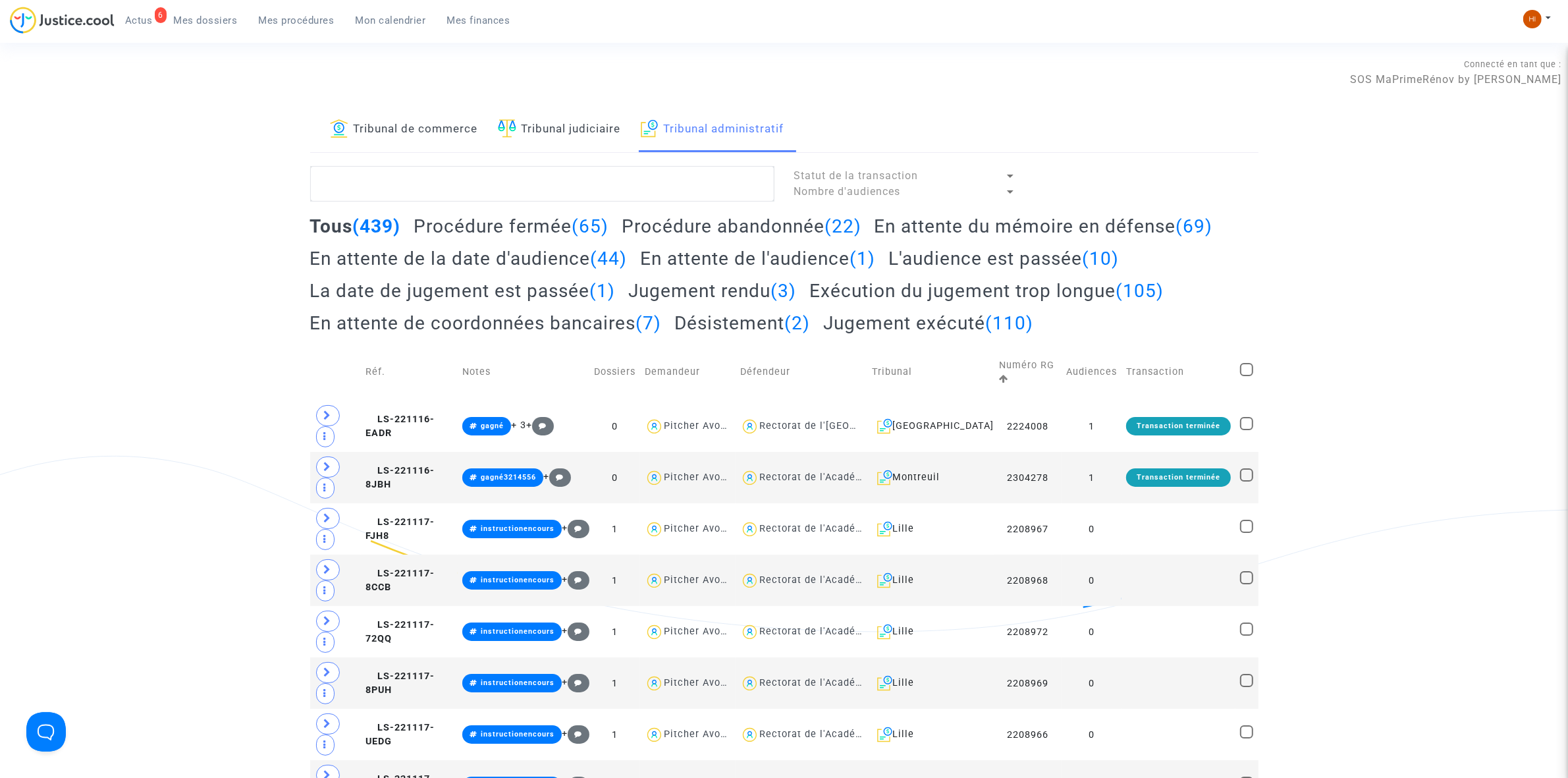
click at [475, 127] on link "Tribunal de commerce" at bounding box center [404, 130] width 148 height 45
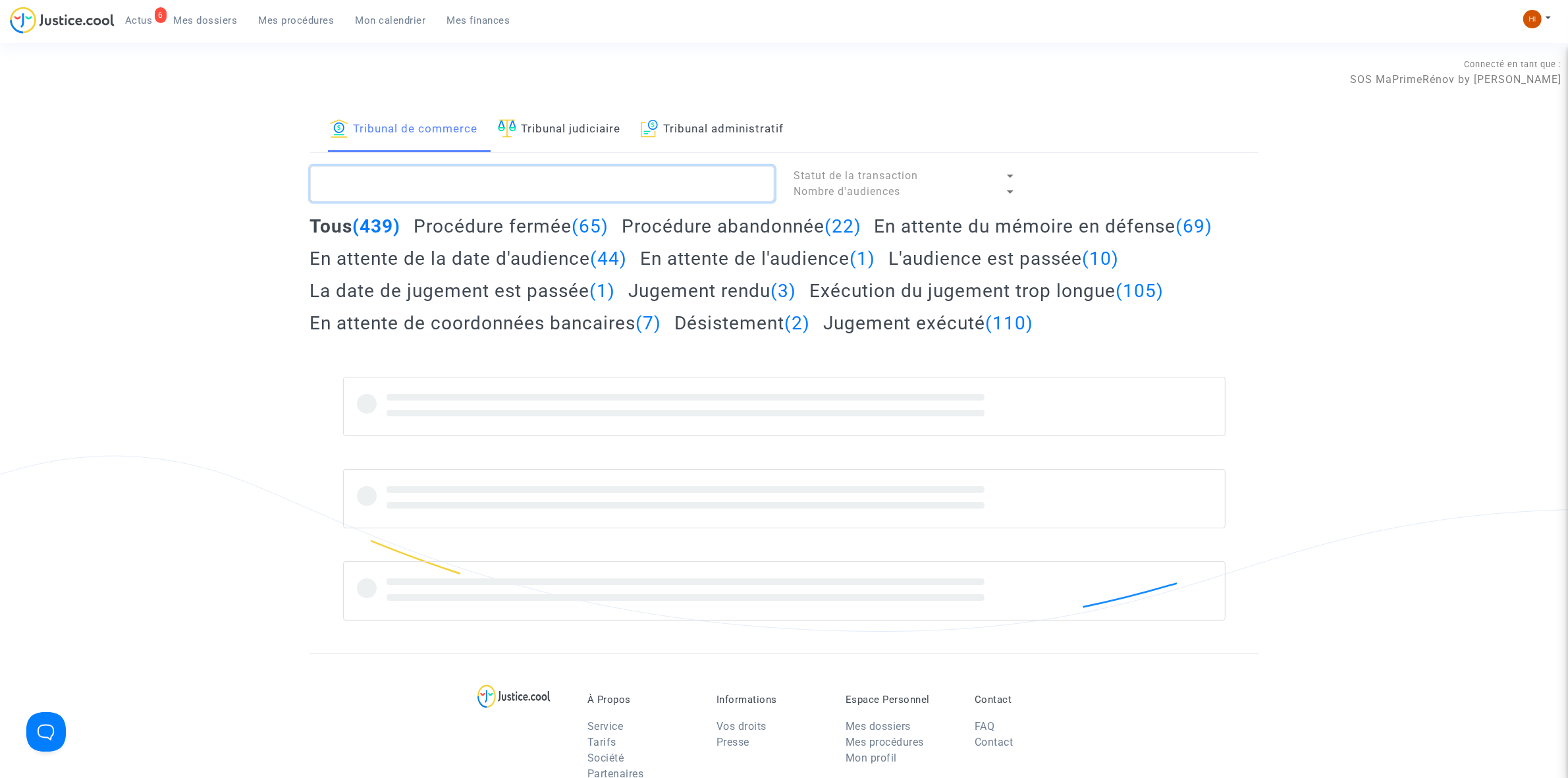
click at [467, 175] on textarea at bounding box center [542, 183] width 464 height 35
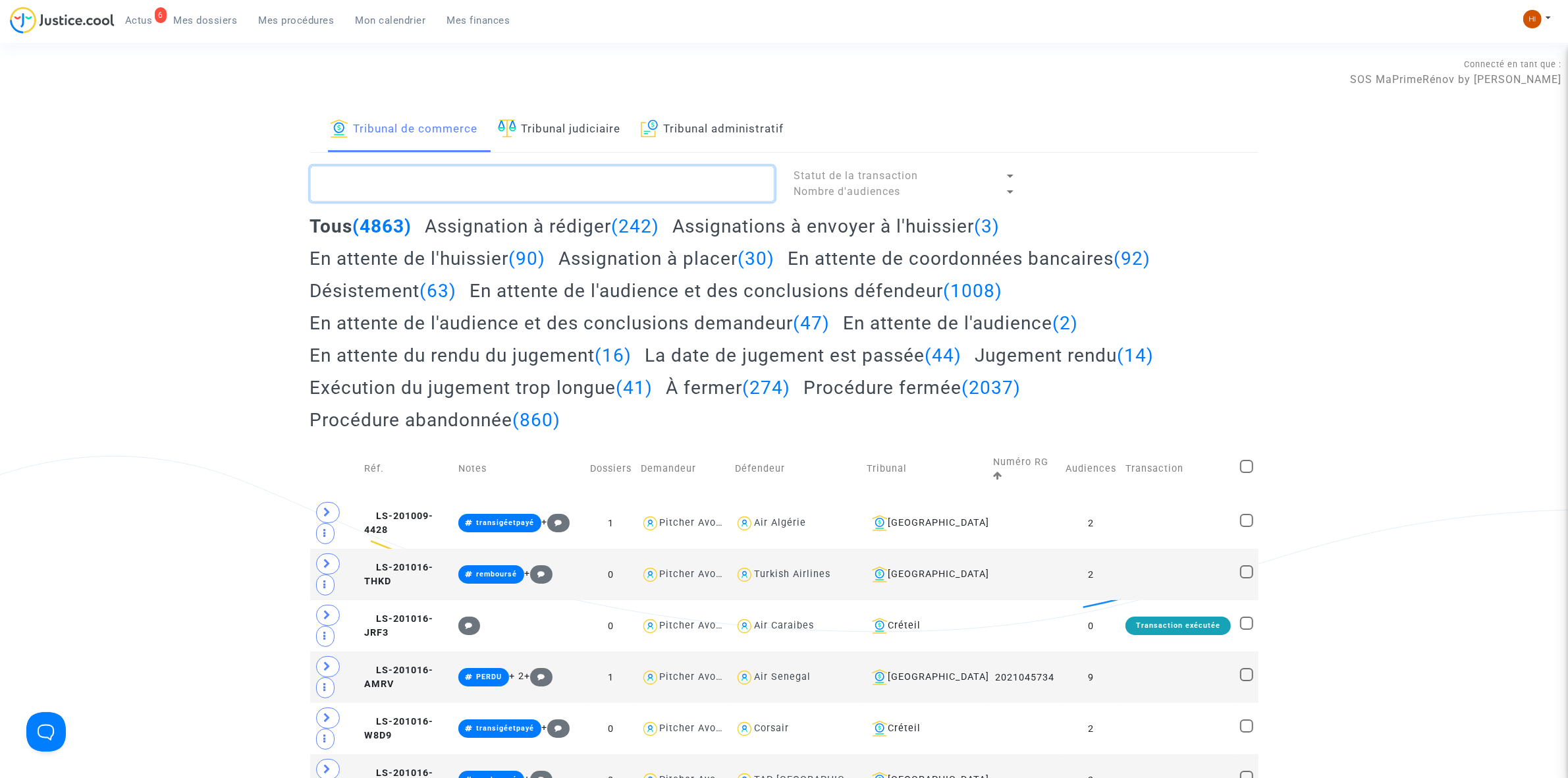
paste textarea "2025J00751"
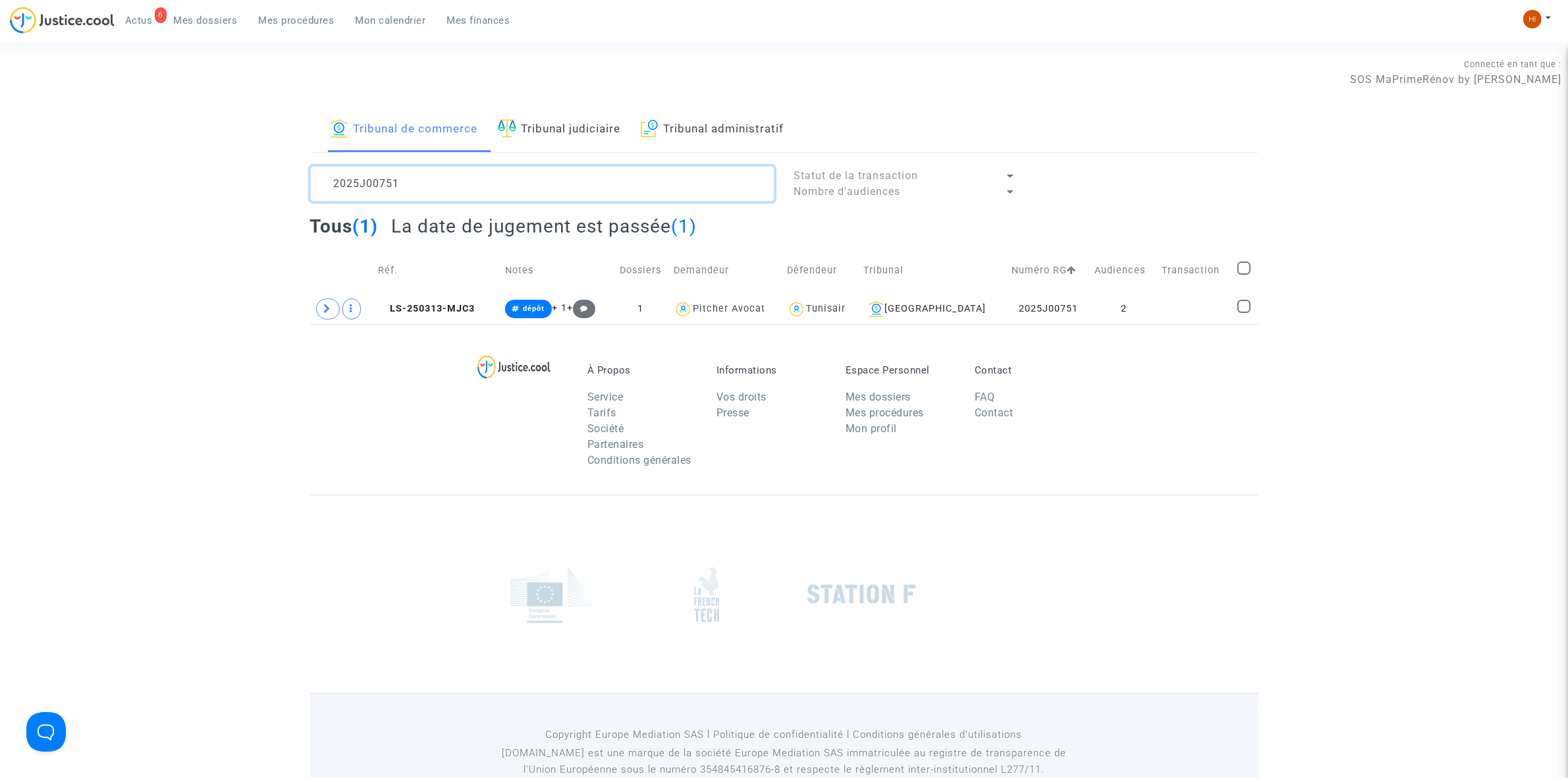
type textarea "2025J00751"
click at [443, 313] on span "LS-250313-MJC3" at bounding box center [426, 308] width 97 height 11
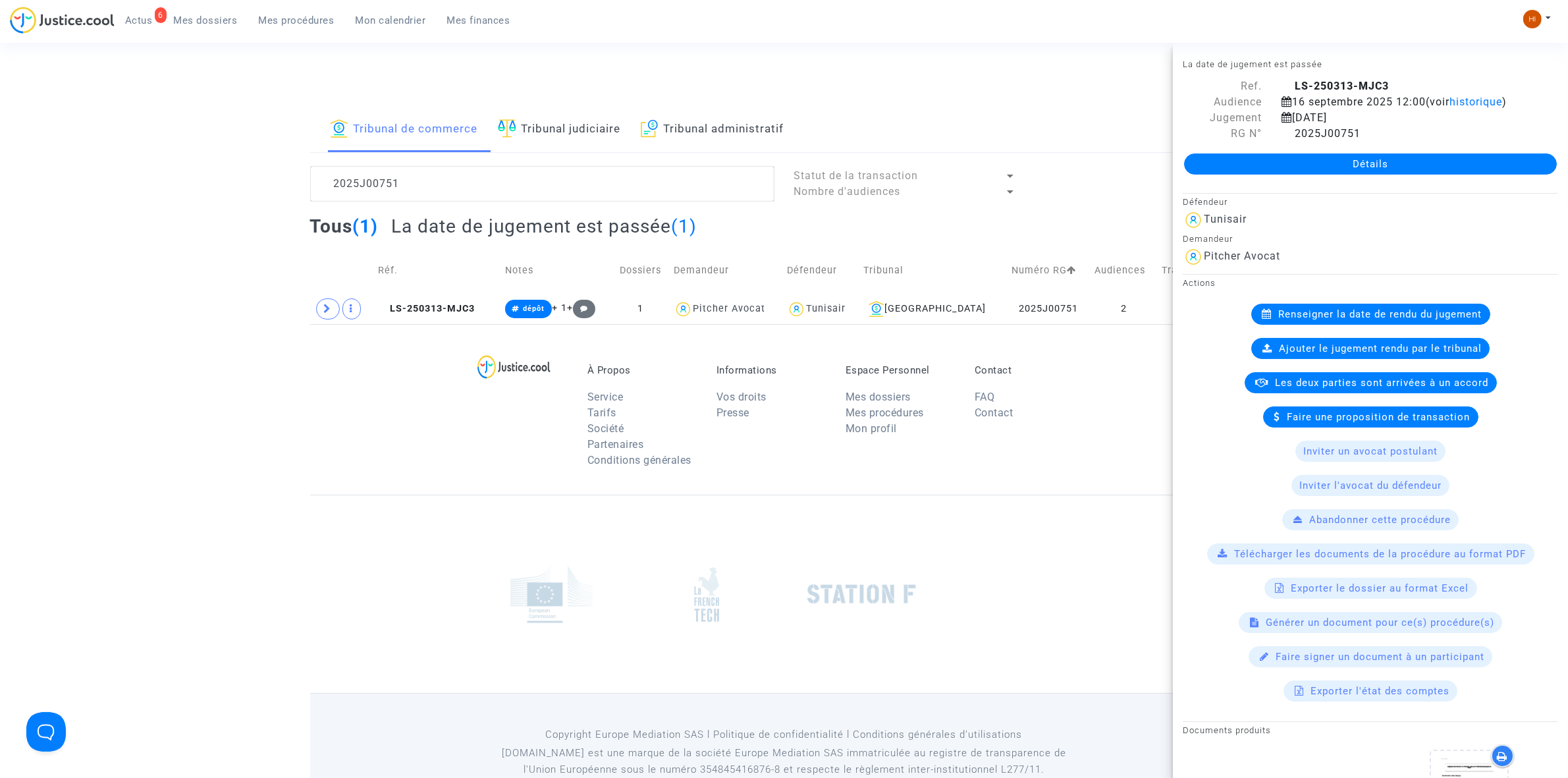
click at [1210, 175] on link "Détails" at bounding box center [1370, 164] width 372 height 21
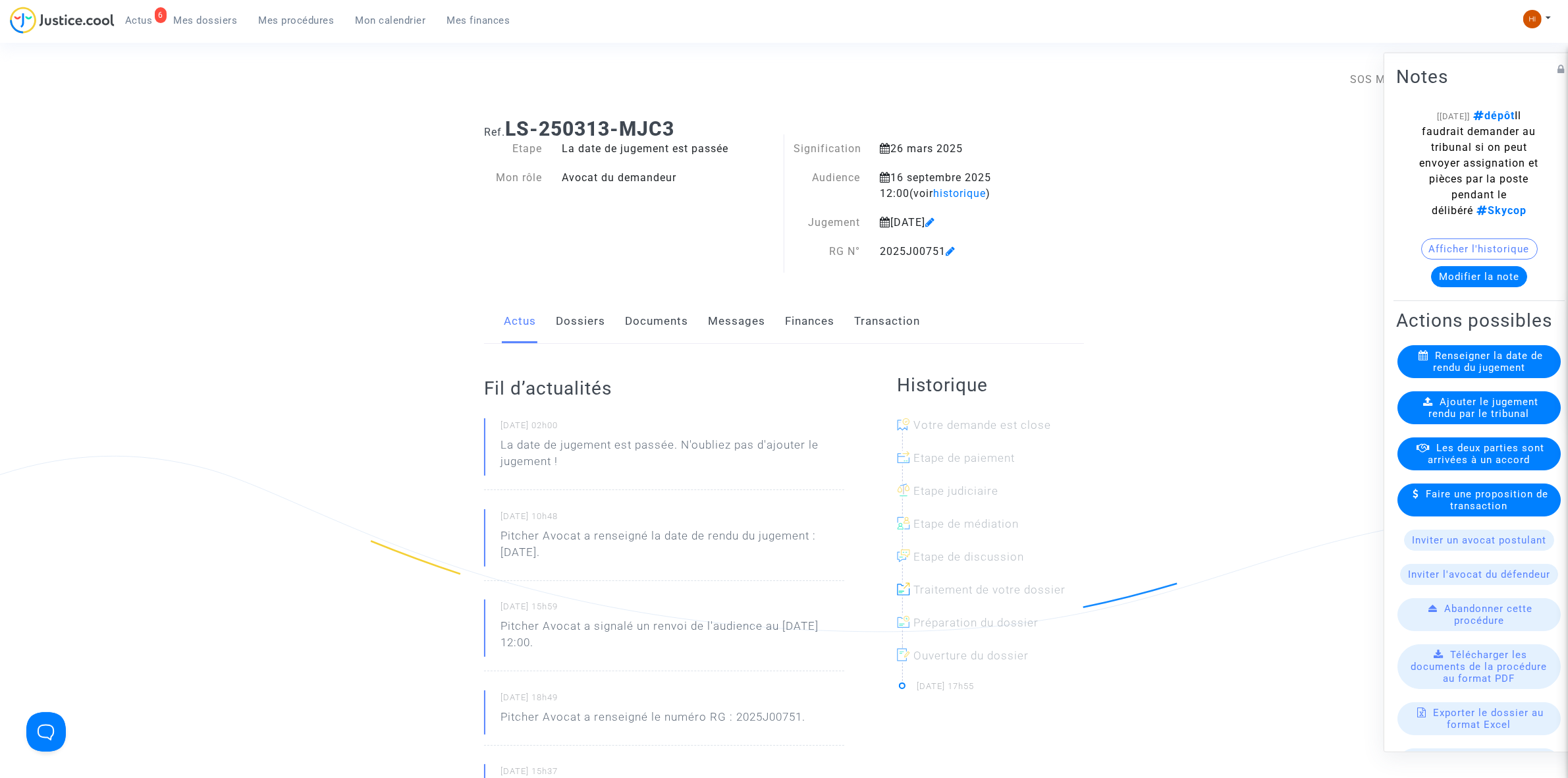
click at [589, 325] on link "Dossiers" at bounding box center [580, 321] width 49 height 43
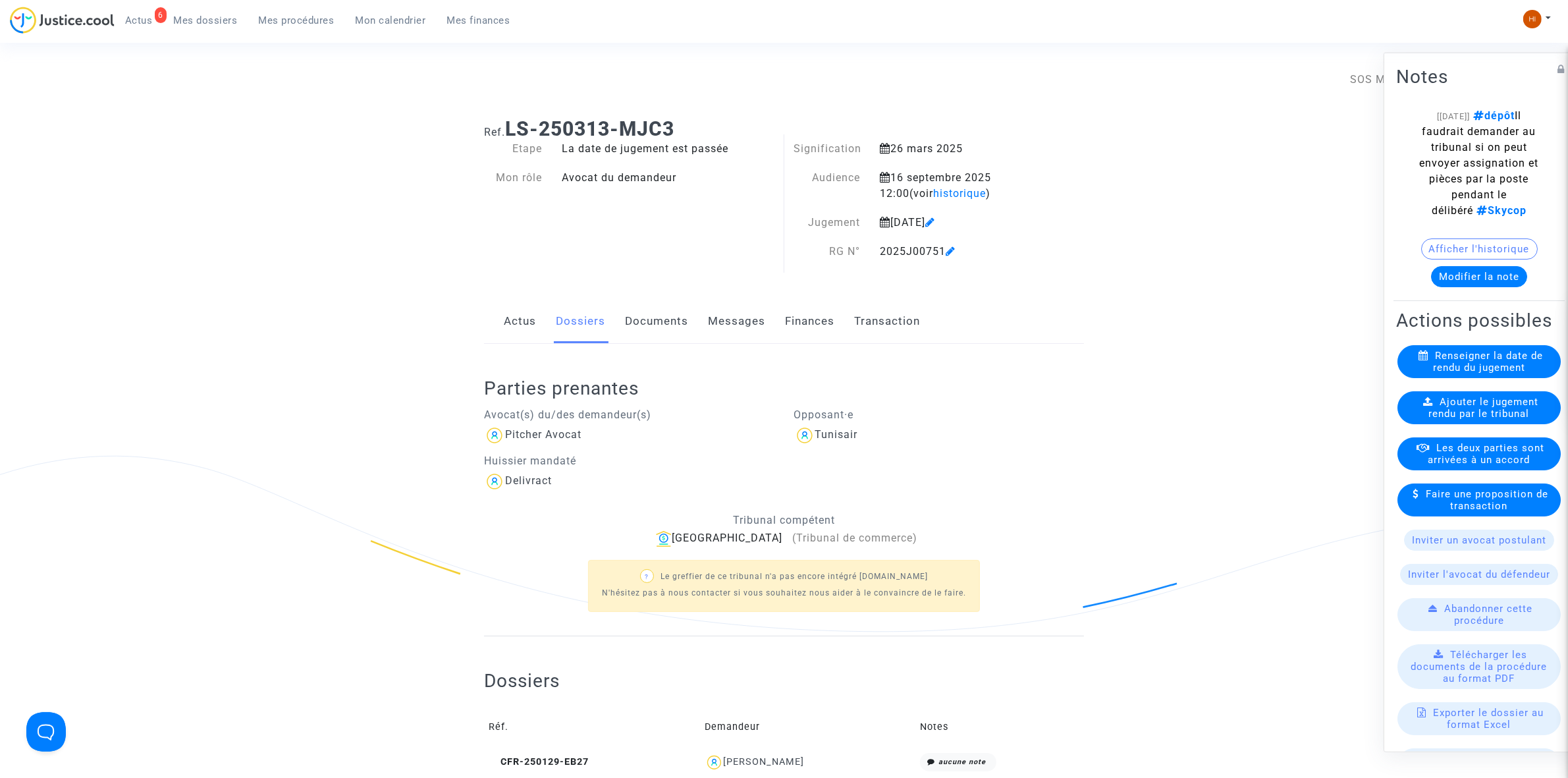
click at [641, 316] on link "Documents" at bounding box center [657, 321] width 64 height 43
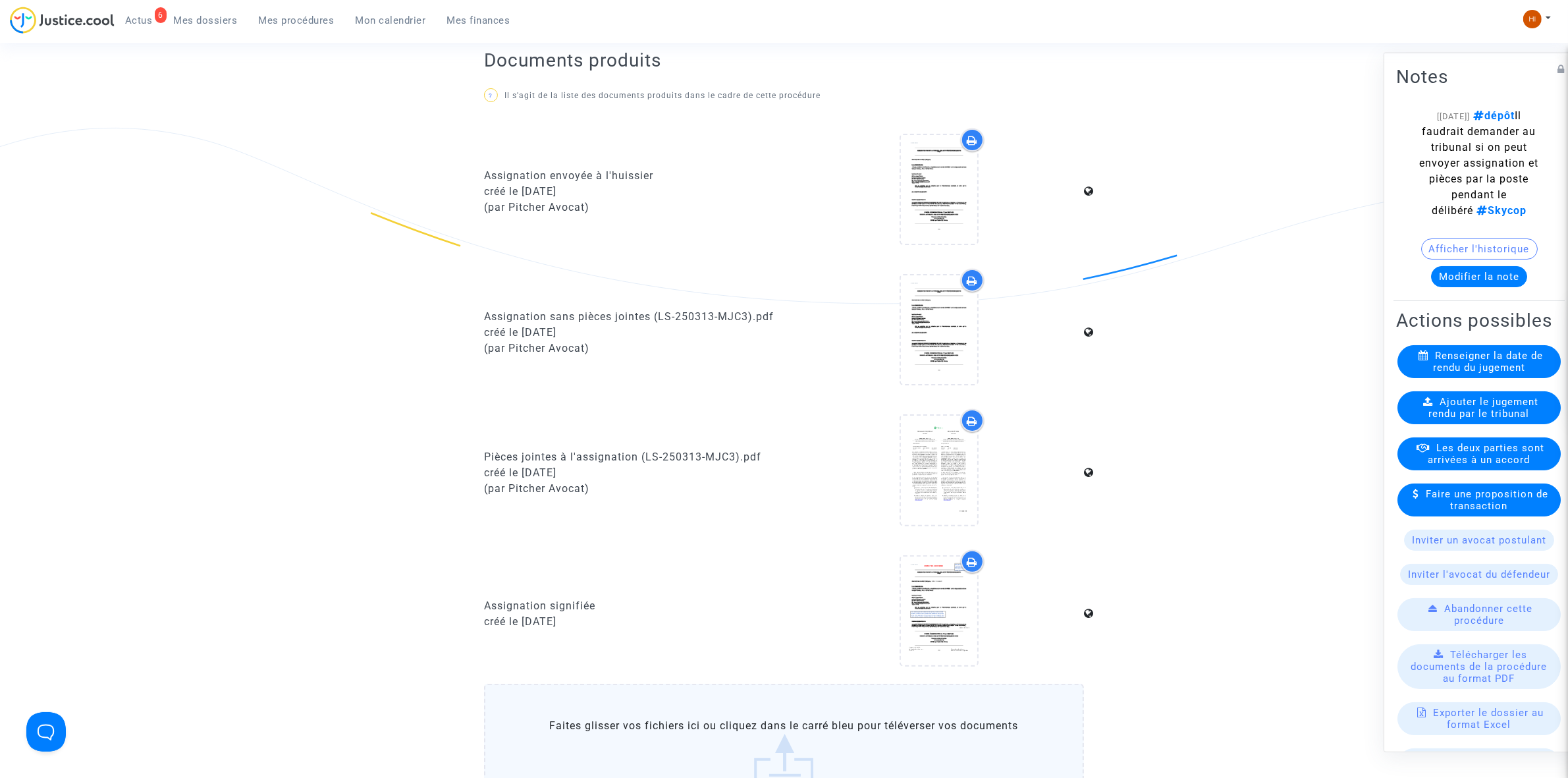
scroll to position [329, 0]
click at [906, 597] on div at bounding box center [939, 609] width 76 height 42
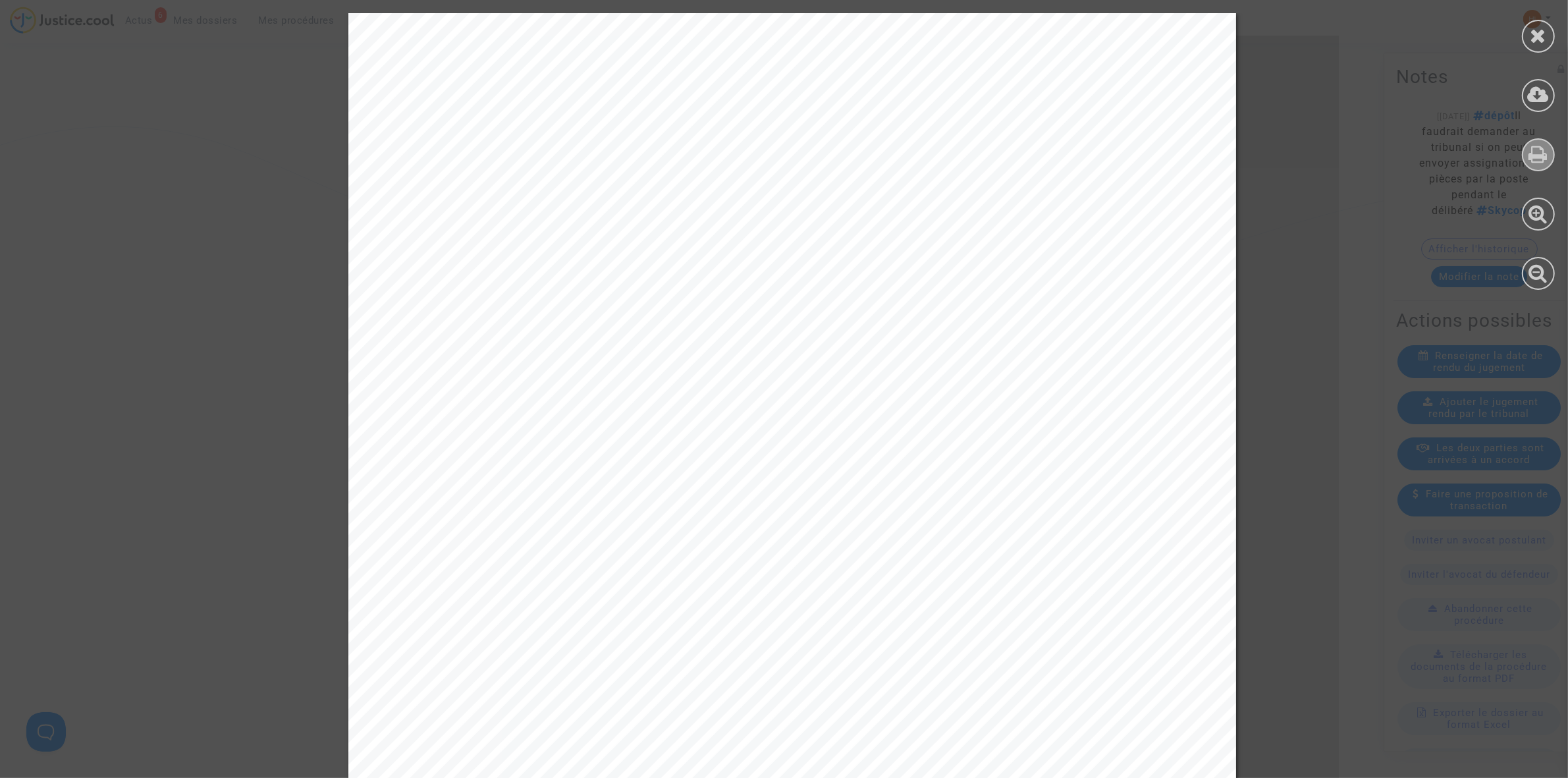
click at [1542, 156] on icon at bounding box center [1539, 155] width 19 height 20
click at [1531, 31] on icon at bounding box center [1539, 35] width 17 height 20
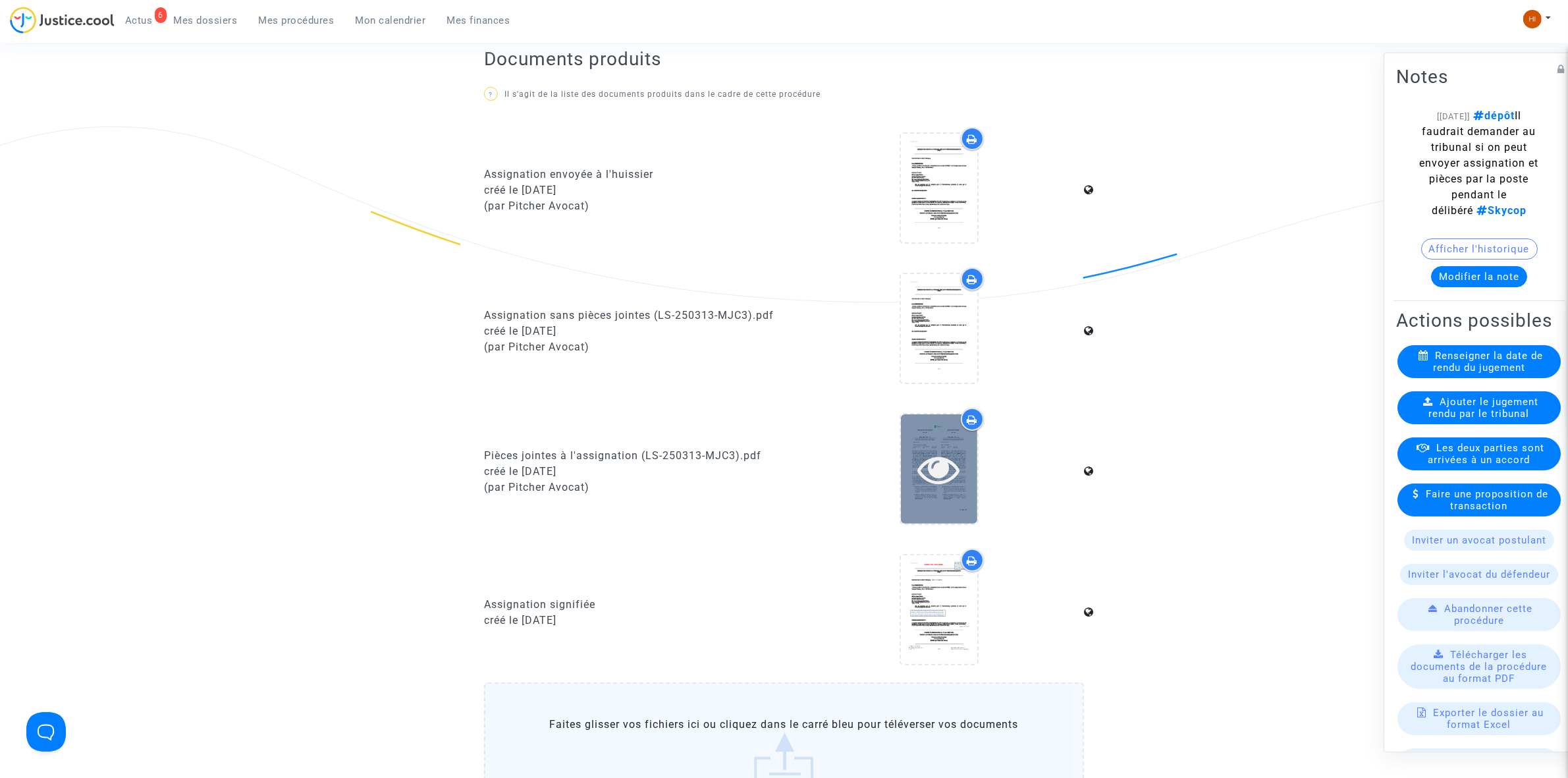
click at [945, 474] on icon at bounding box center [939, 469] width 43 height 42
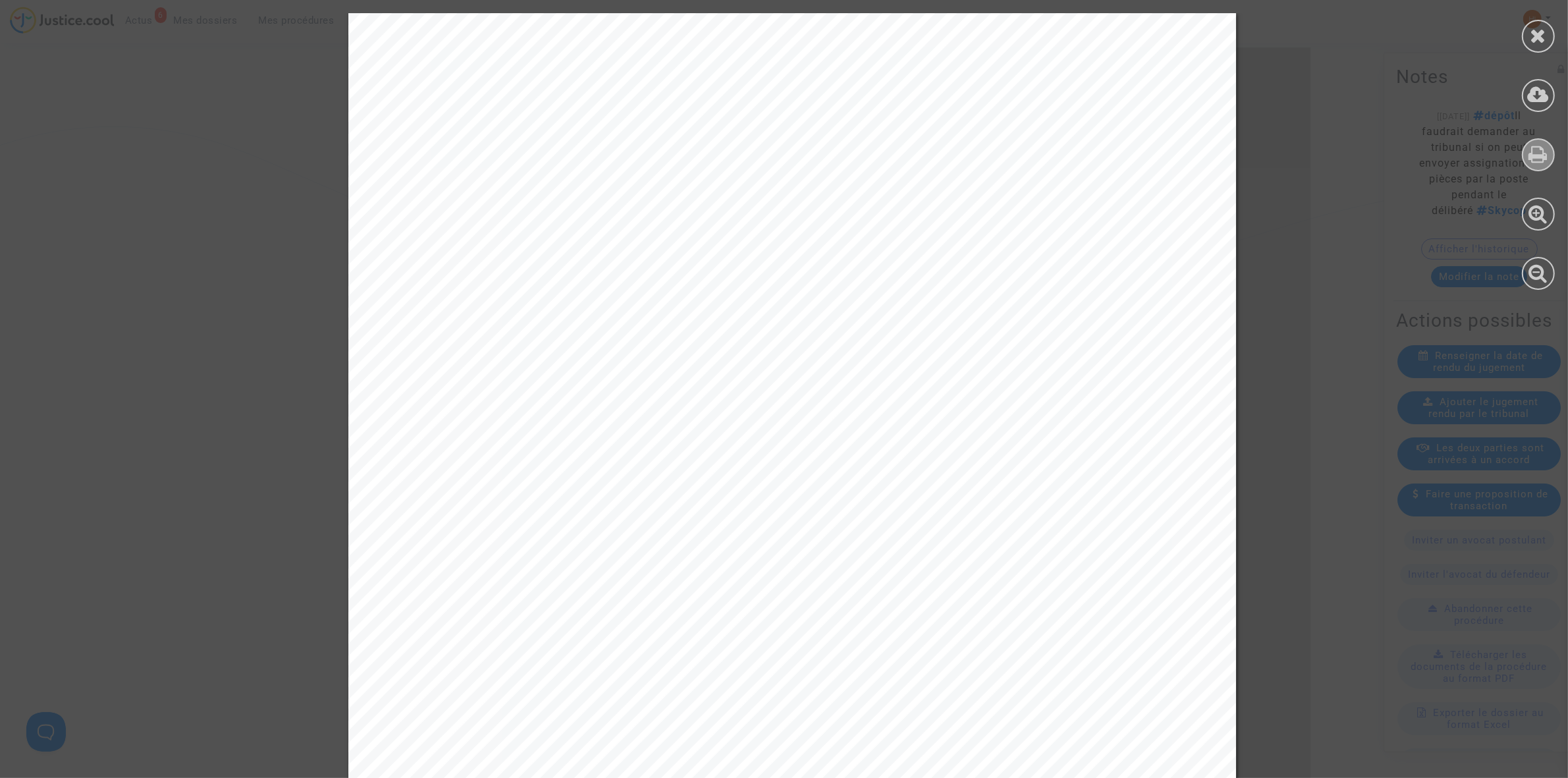
click at [1527, 143] on div at bounding box center [1538, 155] width 33 height 33
click at [1545, 36] on icon at bounding box center [1539, 35] width 17 height 20
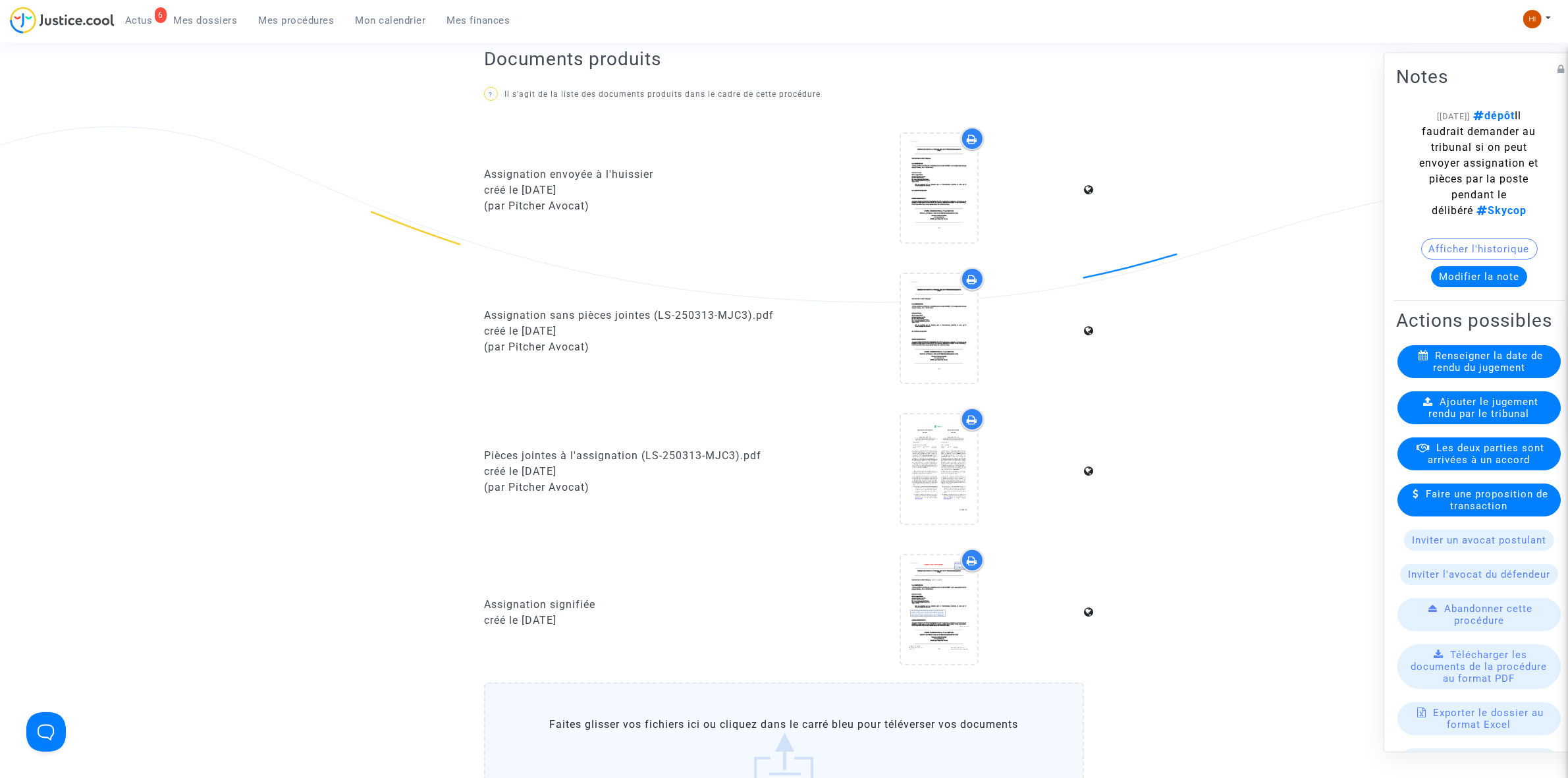
click at [1496, 281] on button "Modifier la note" at bounding box center [1479, 276] width 96 height 21
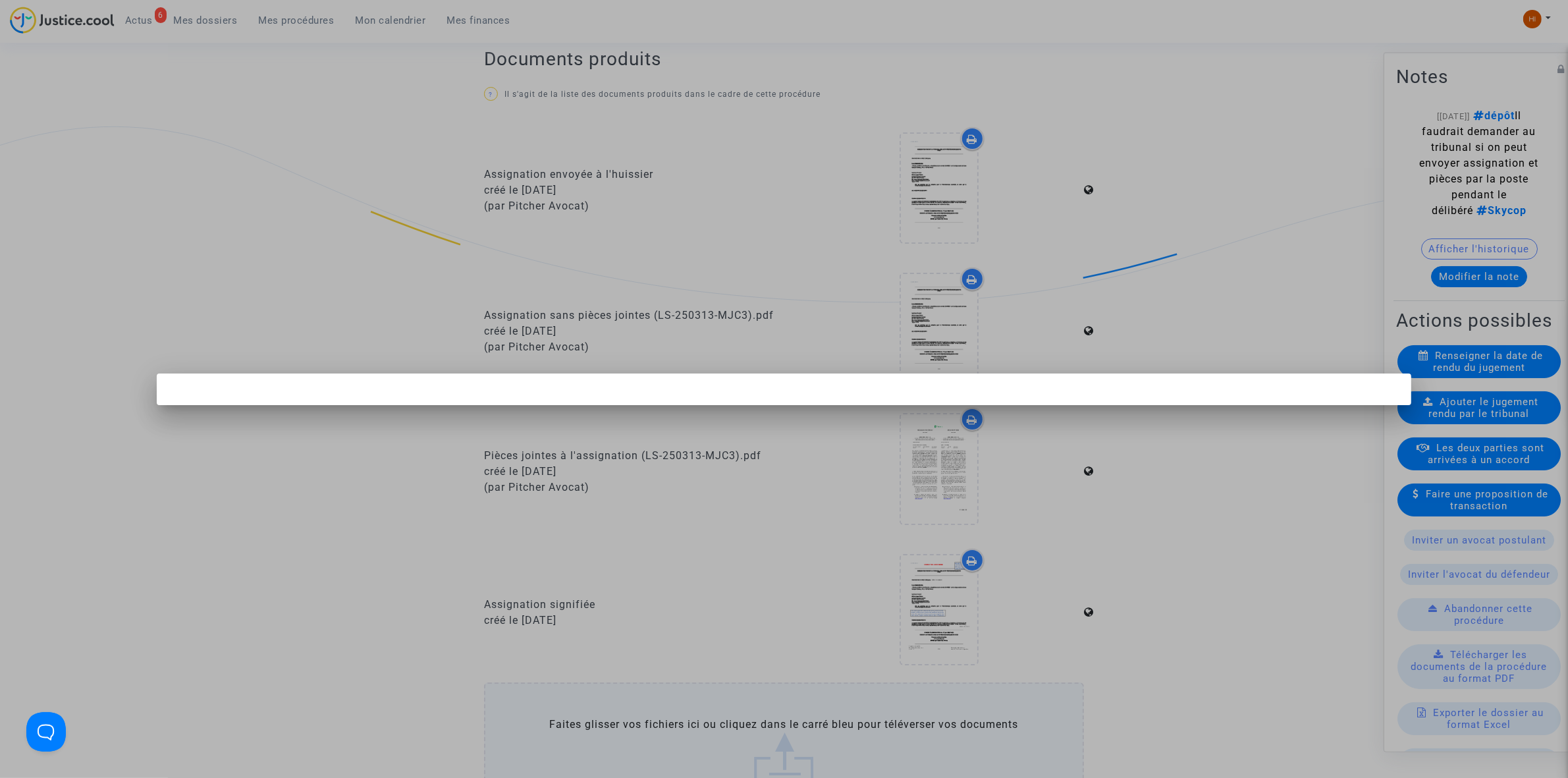
scroll to position [0, 0]
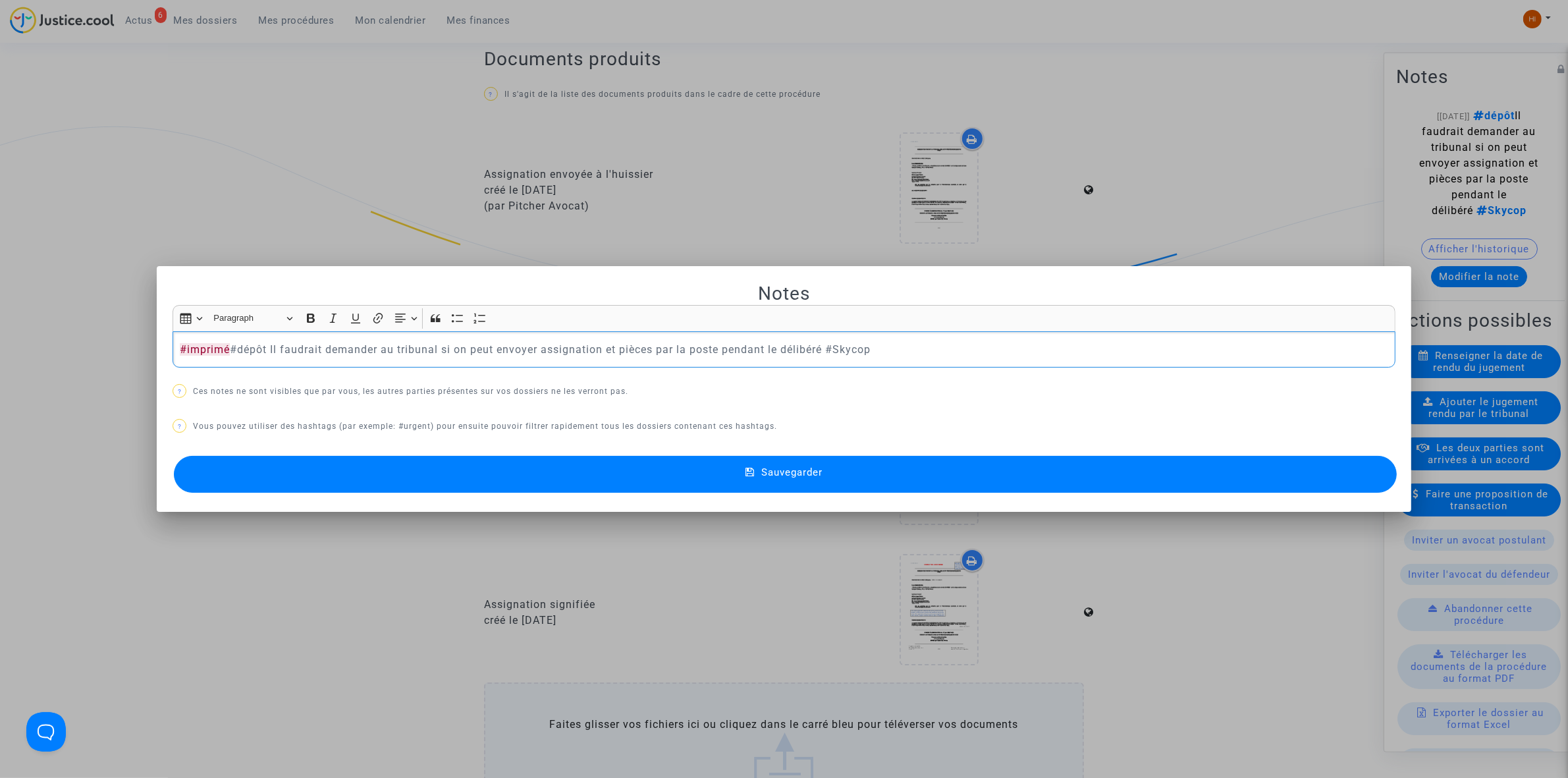
click at [570, 484] on button "Sauvegarder" at bounding box center [785, 474] width 1223 height 37
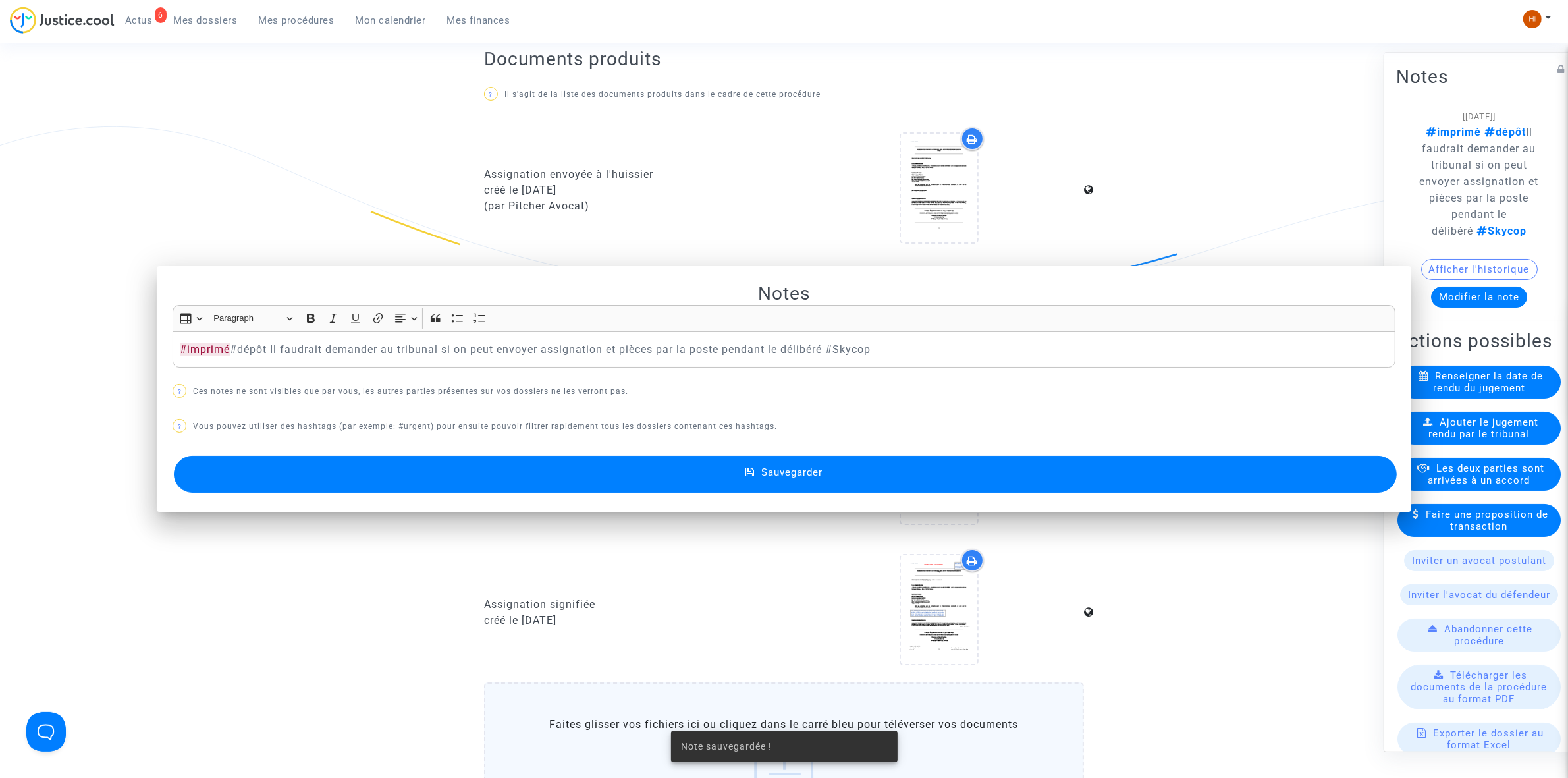
scroll to position [329, 0]
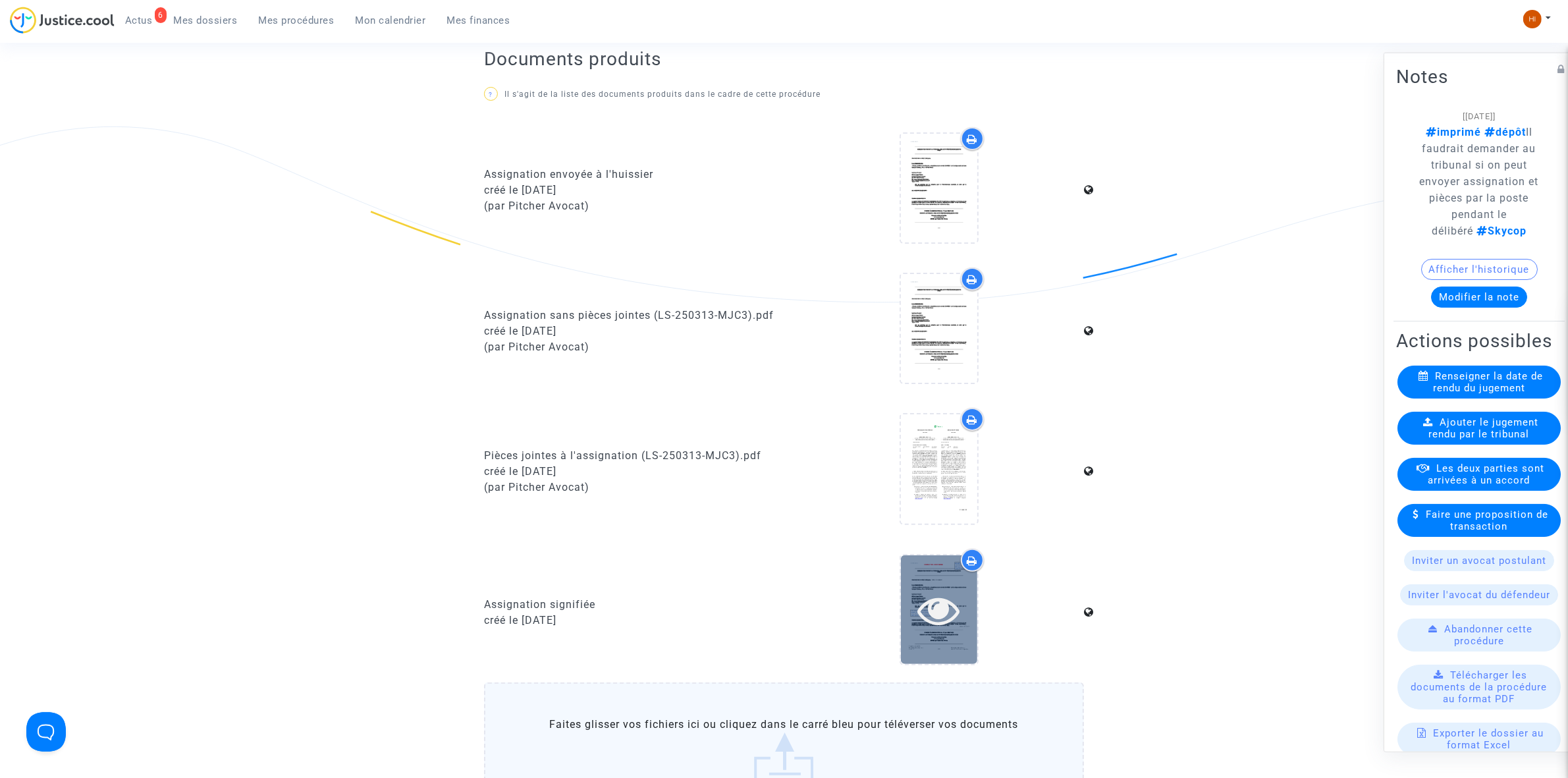
click at [960, 613] on icon at bounding box center [939, 609] width 43 height 42
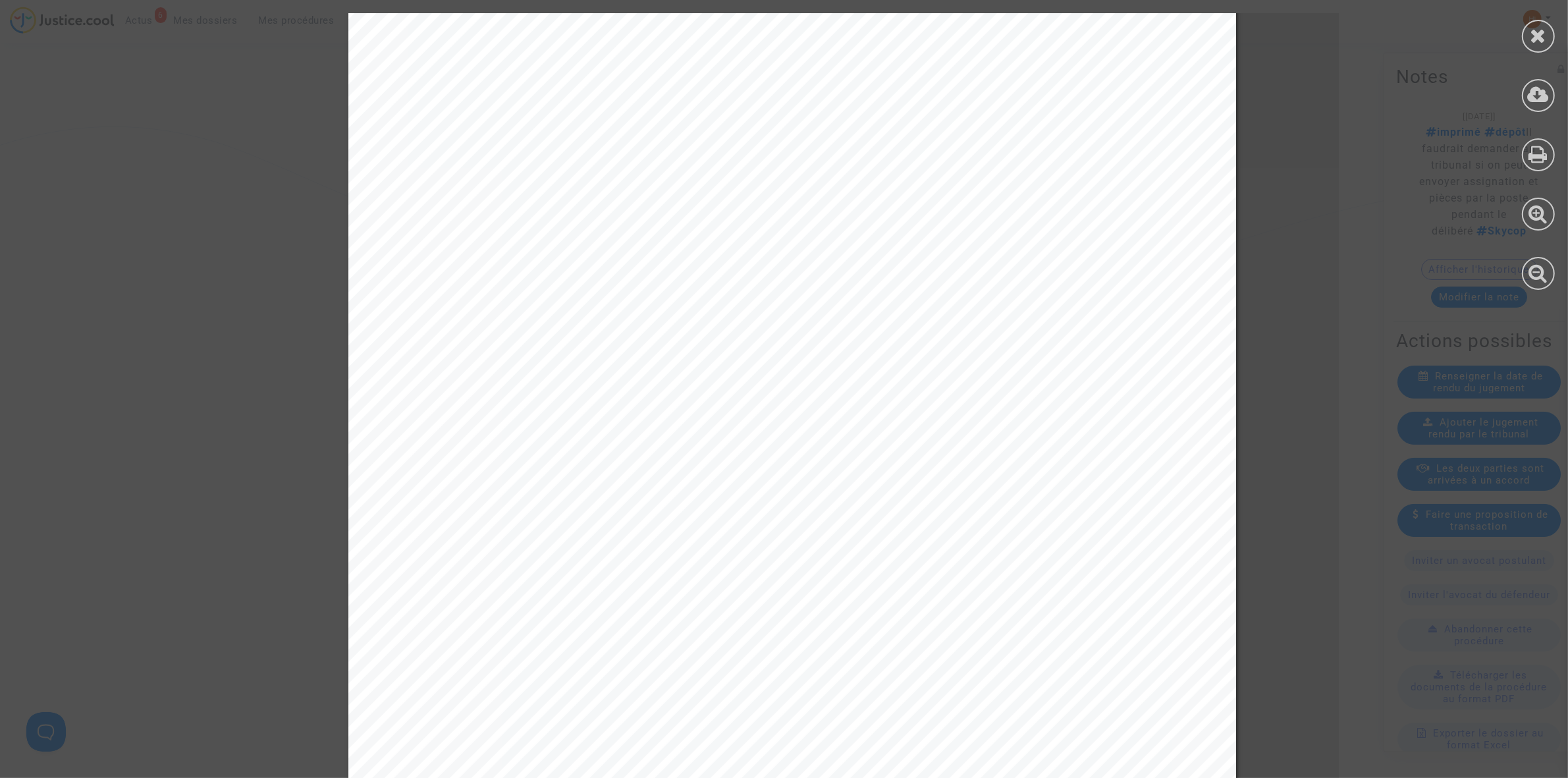
scroll to position [494, 0]
click at [1529, 39] on div at bounding box center [1538, 36] width 33 height 33
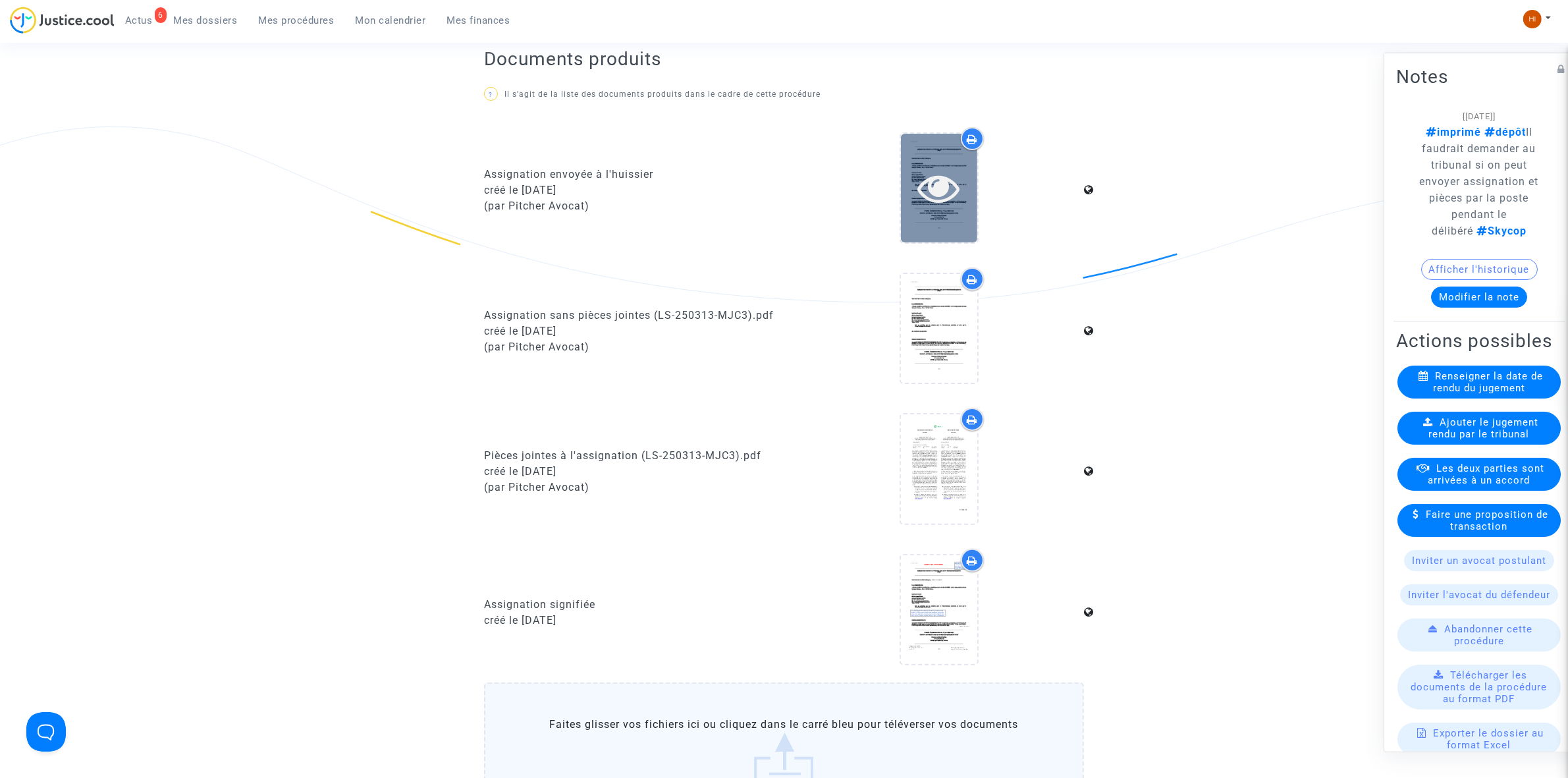
scroll to position [0, 0]
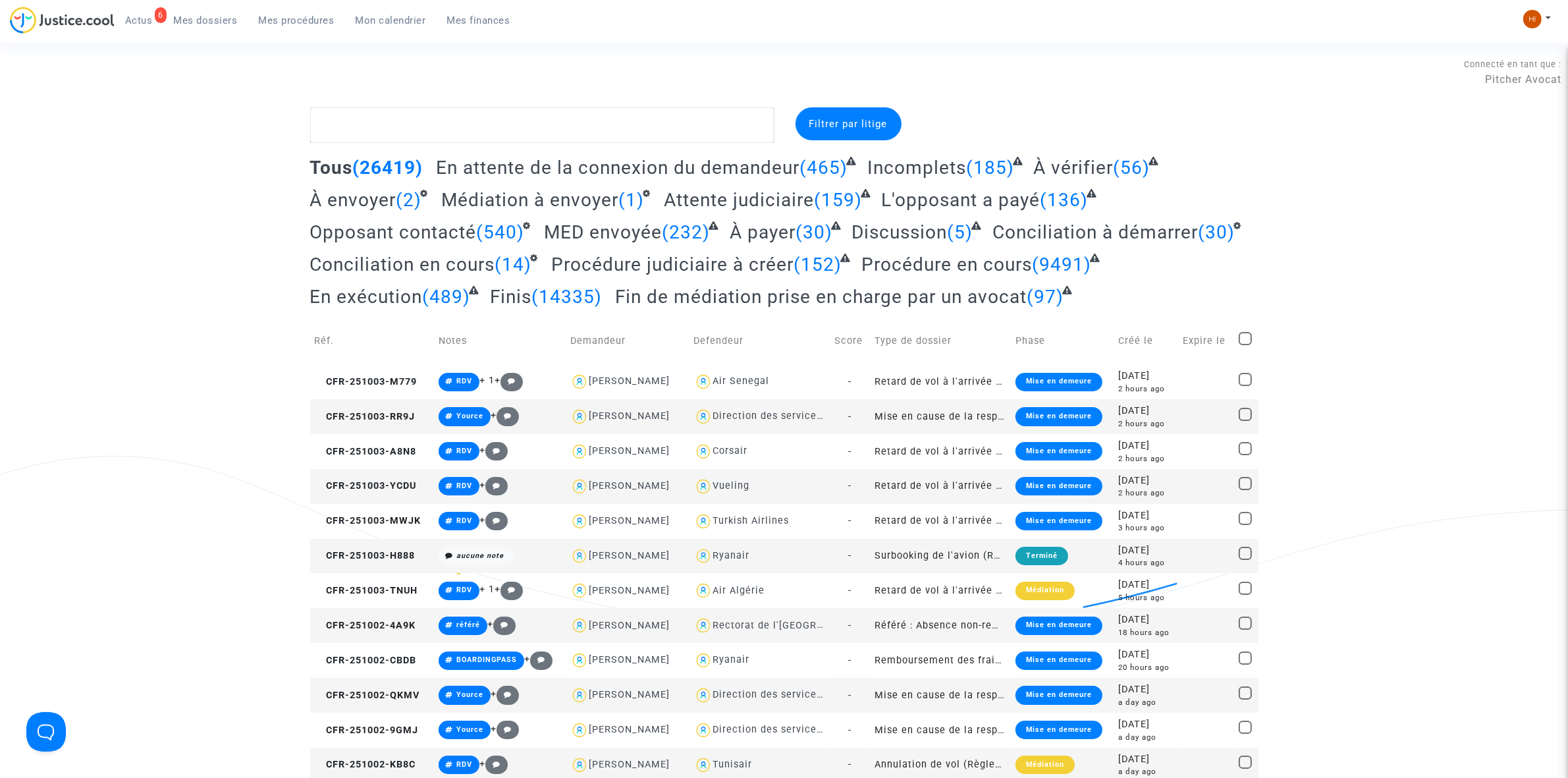
drag, startPoint x: 283, startPoint y: 17, endPoint x: 380, endPoint y: 77, distance: 114.1
click at [283, 17] on span "Mes procédures" at bounding box center [296, 21] width 76 height 12
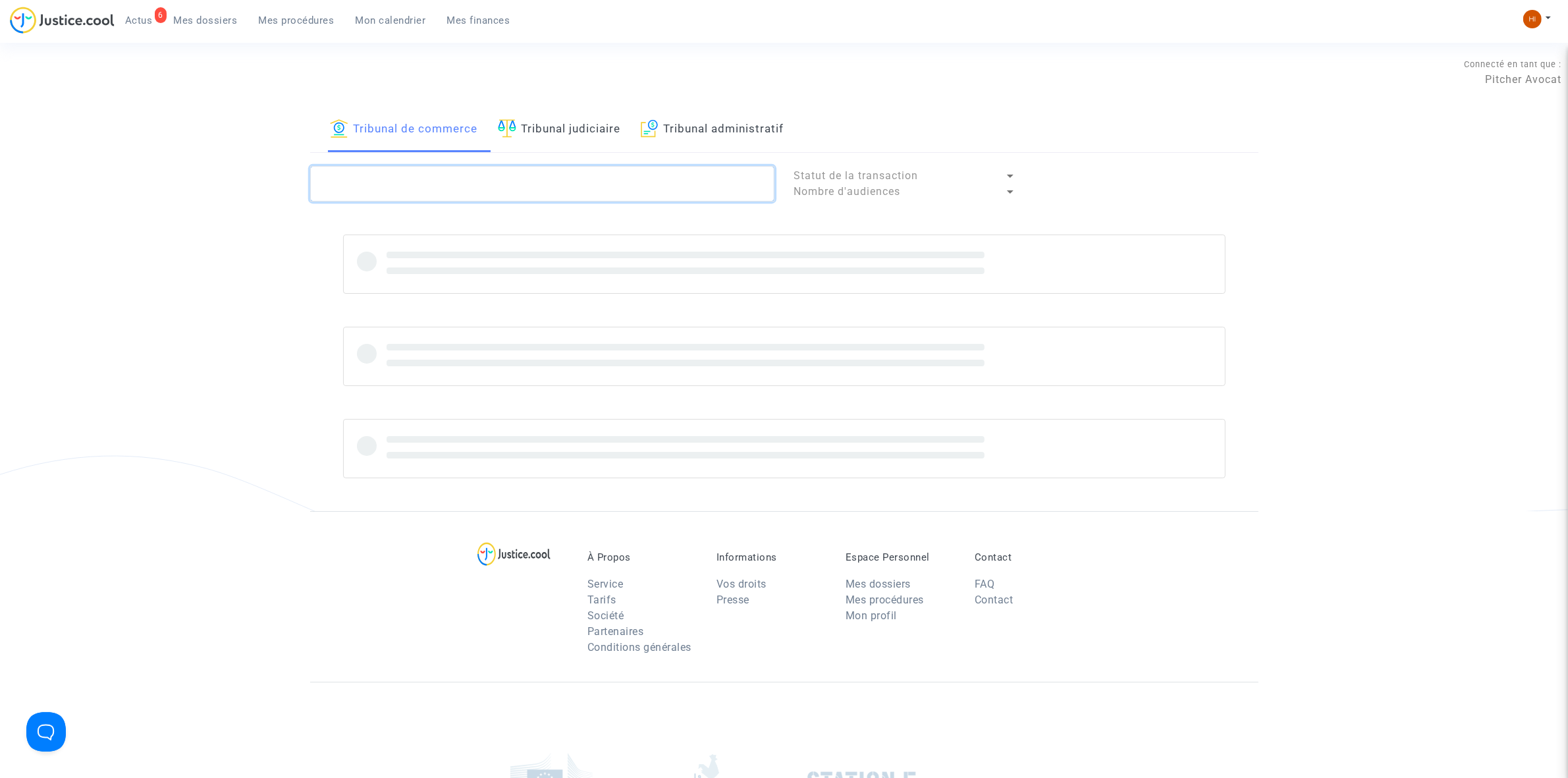
click at [379, 175] on textarea at bounding box center [542, 183] width 464 height 35
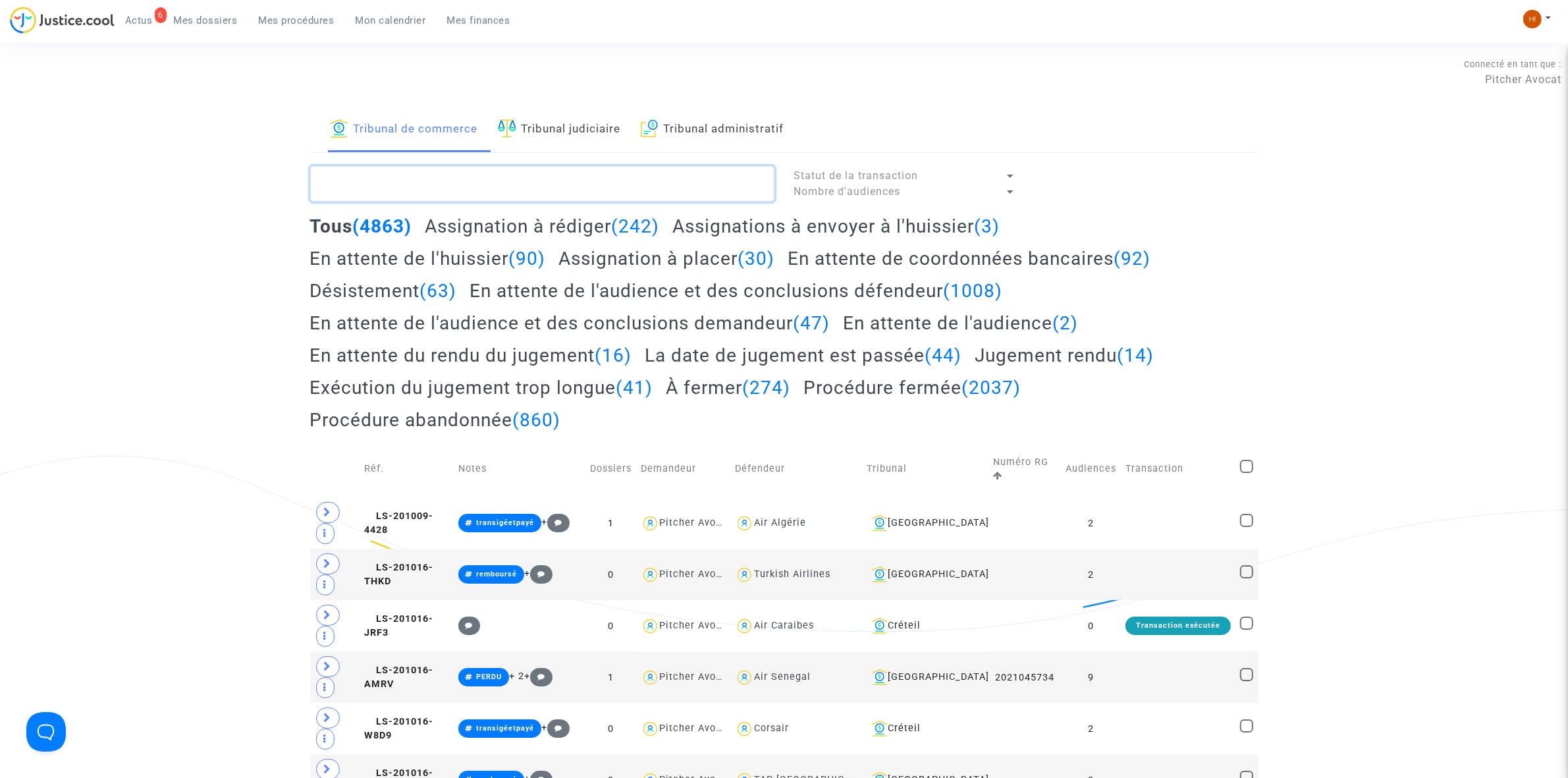
paste textarea "2025J00752"
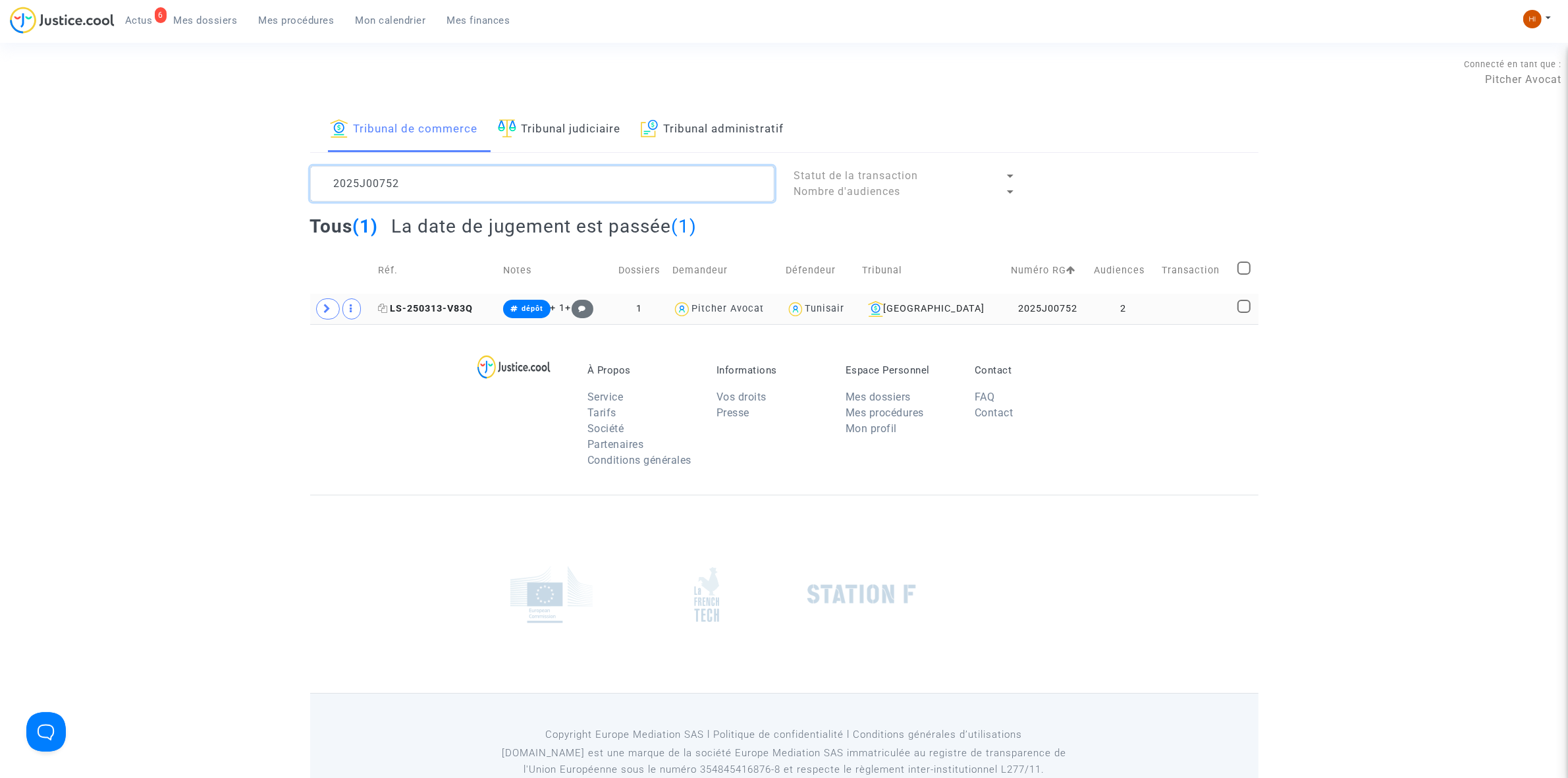
type textarea "2025J00752"
click at [461, 310] on span "LS-250313-V83Q" at bounding box center [425, 308] width 95 height 11
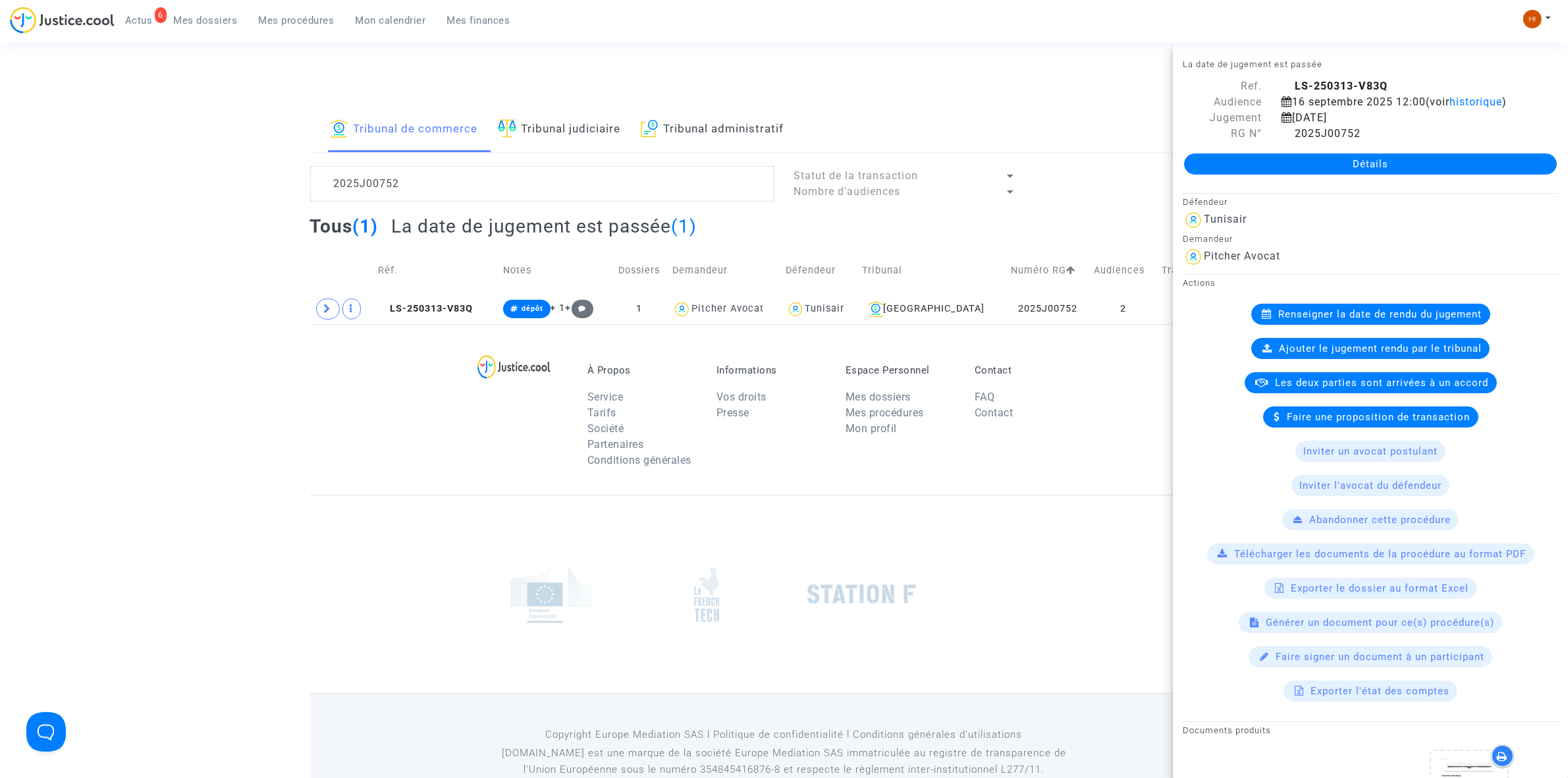
click at [1266, 187] on div "Détails" at bounding box center [1370, 164] width 395 height 45
click at [1270, 175] on link "Détails" at bounding box center [1370, 164] width 372 height 21
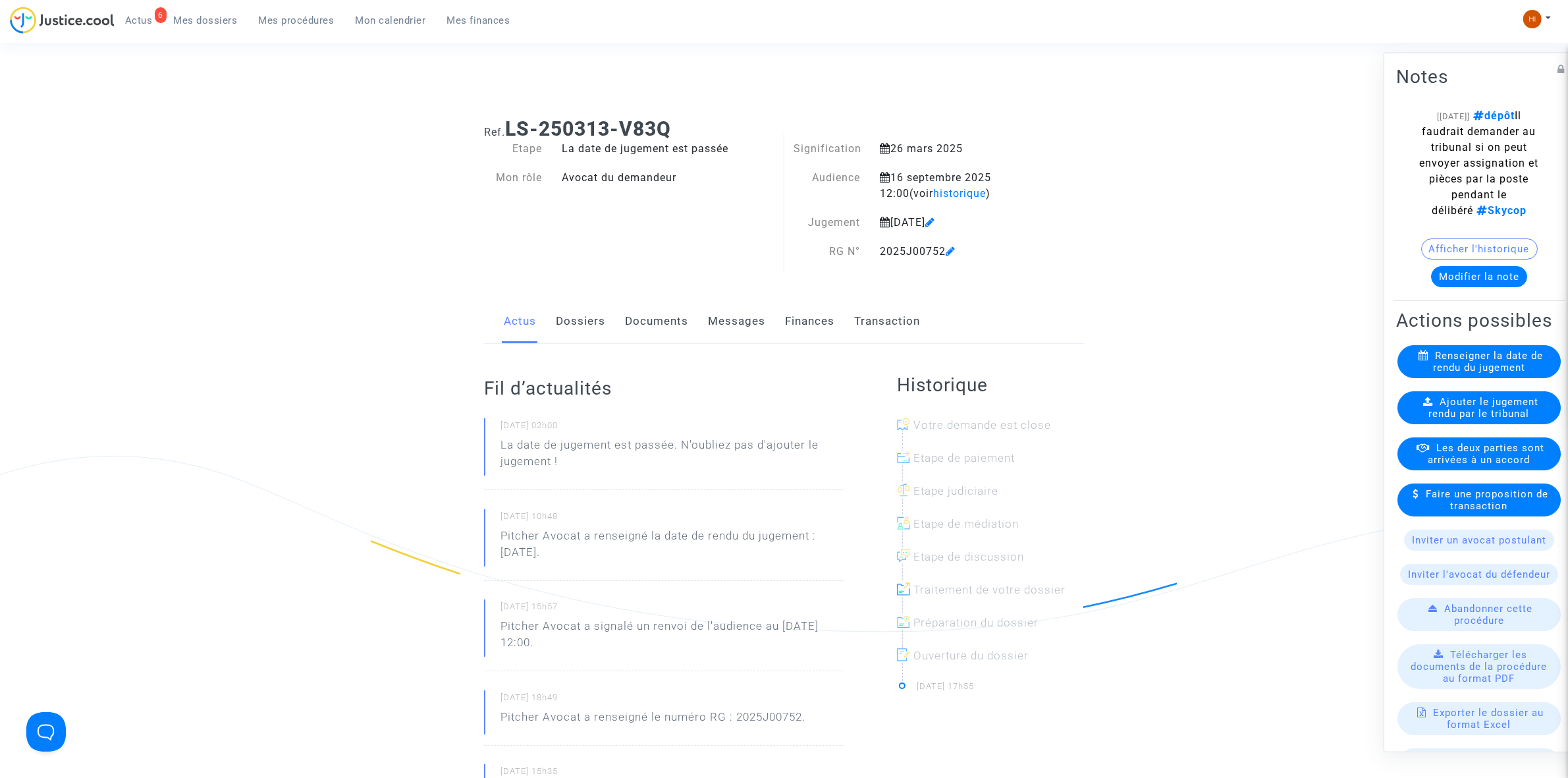
click at [639, 321] on link "Documents" at bounding box center [657, 321] width 64 height 43
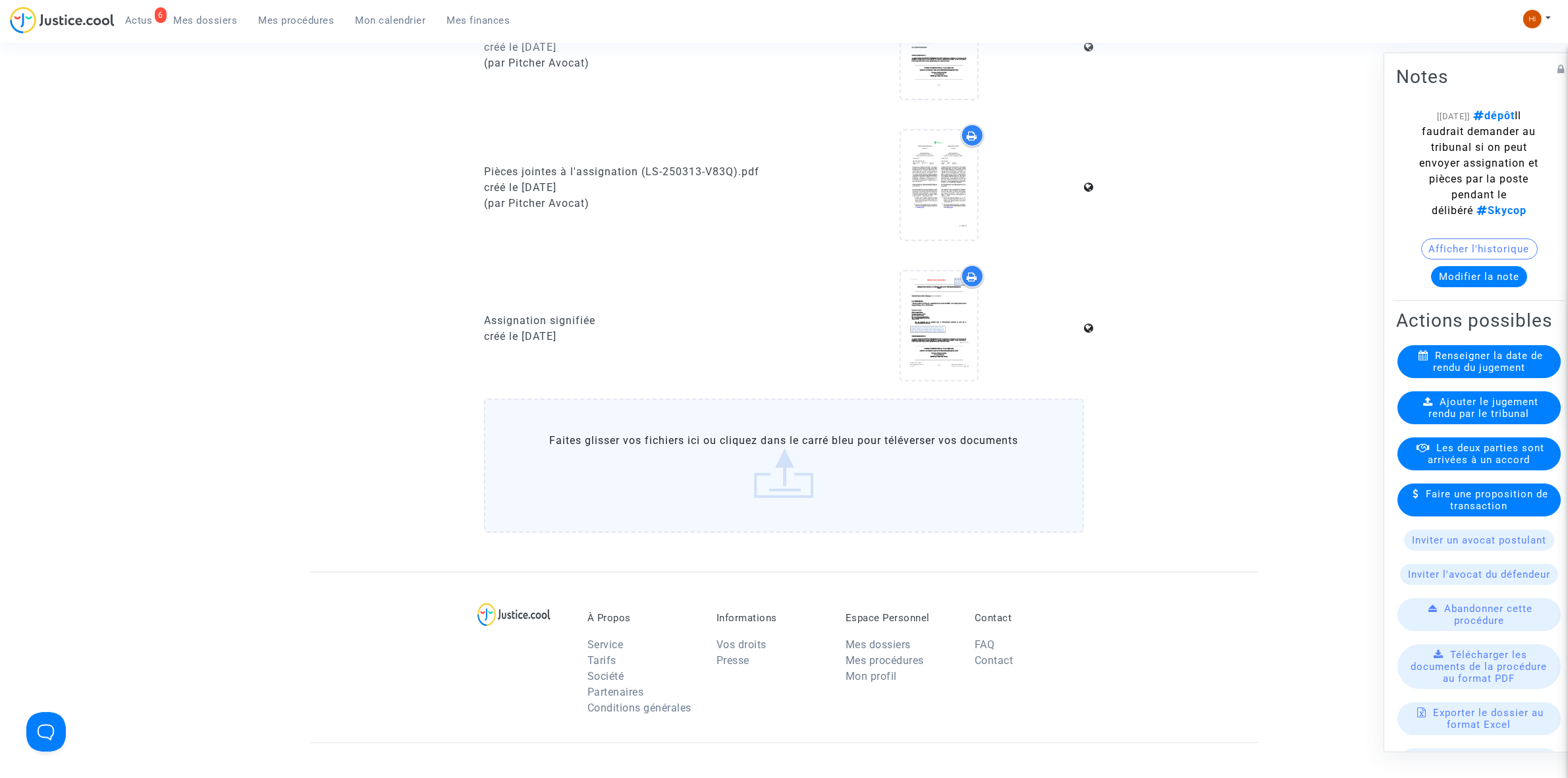
scroll to position [659, 0]
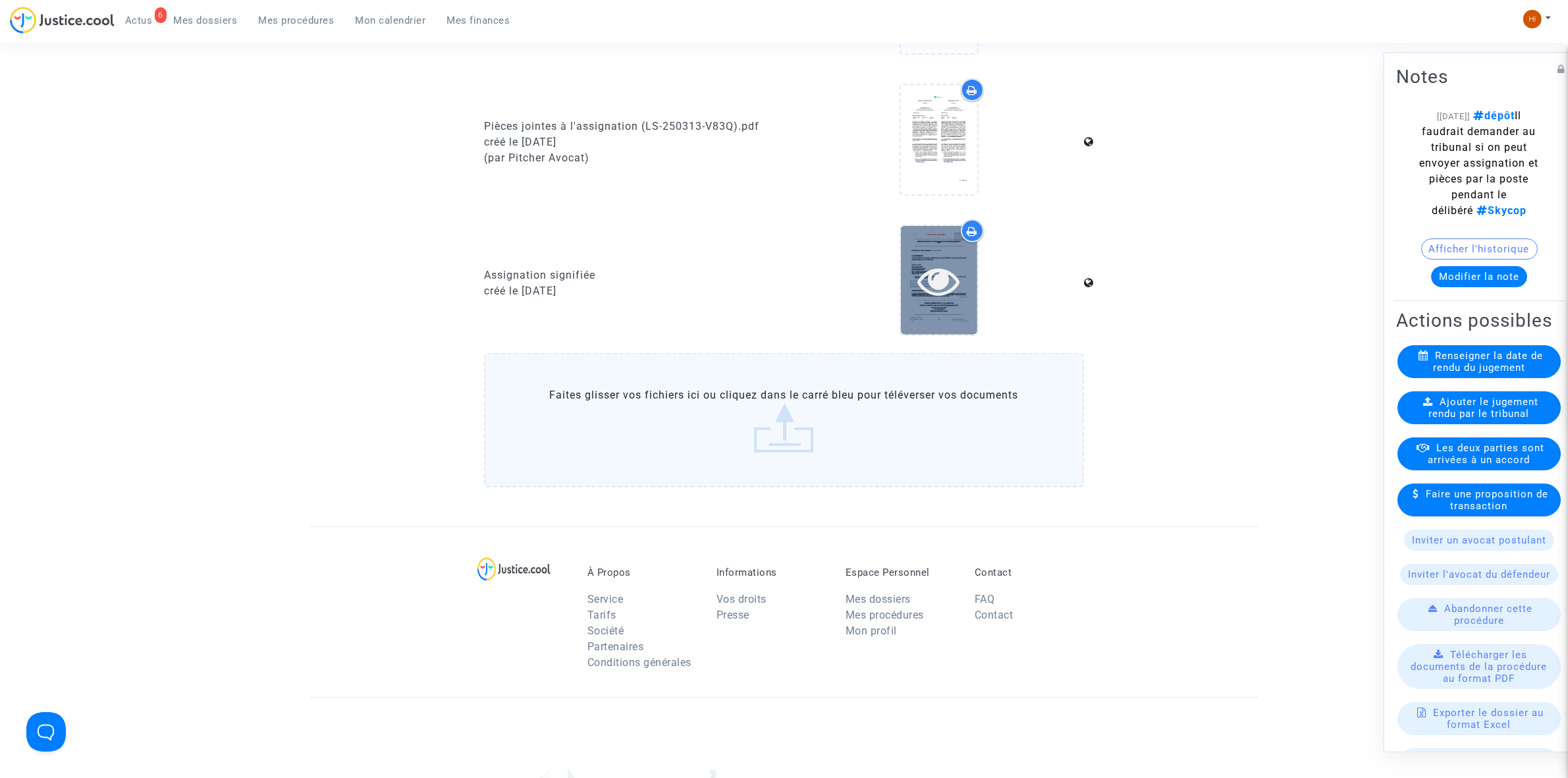
click at [965, 278] on div at bounding box center [939, 280] width 76 height 42
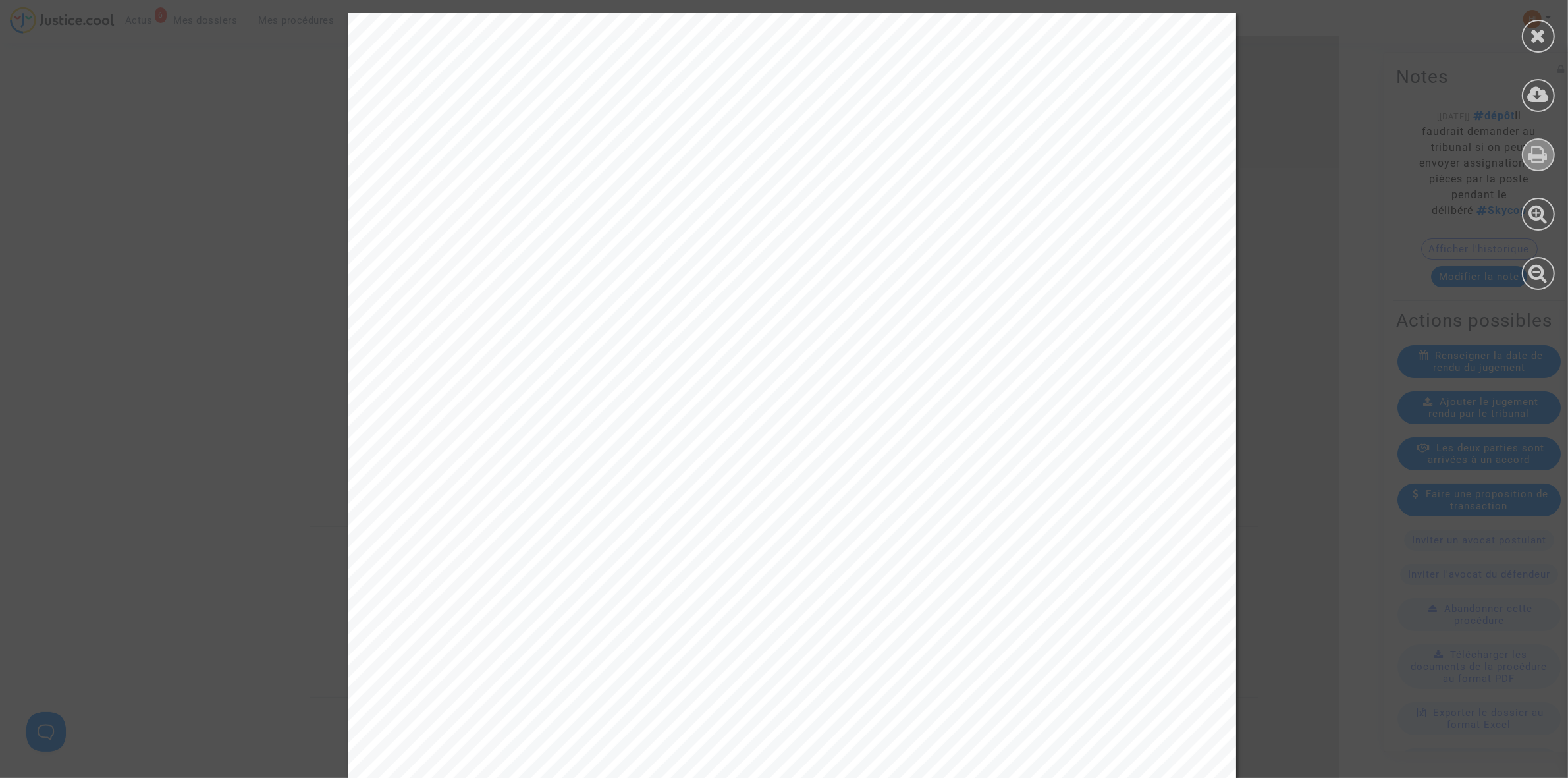
click at [1530, 165] on div at bounding box center [1538, 155] width 33 height 33
click at [1535, 43] on icon at bounding box center [1539, 35] width 17 height 20
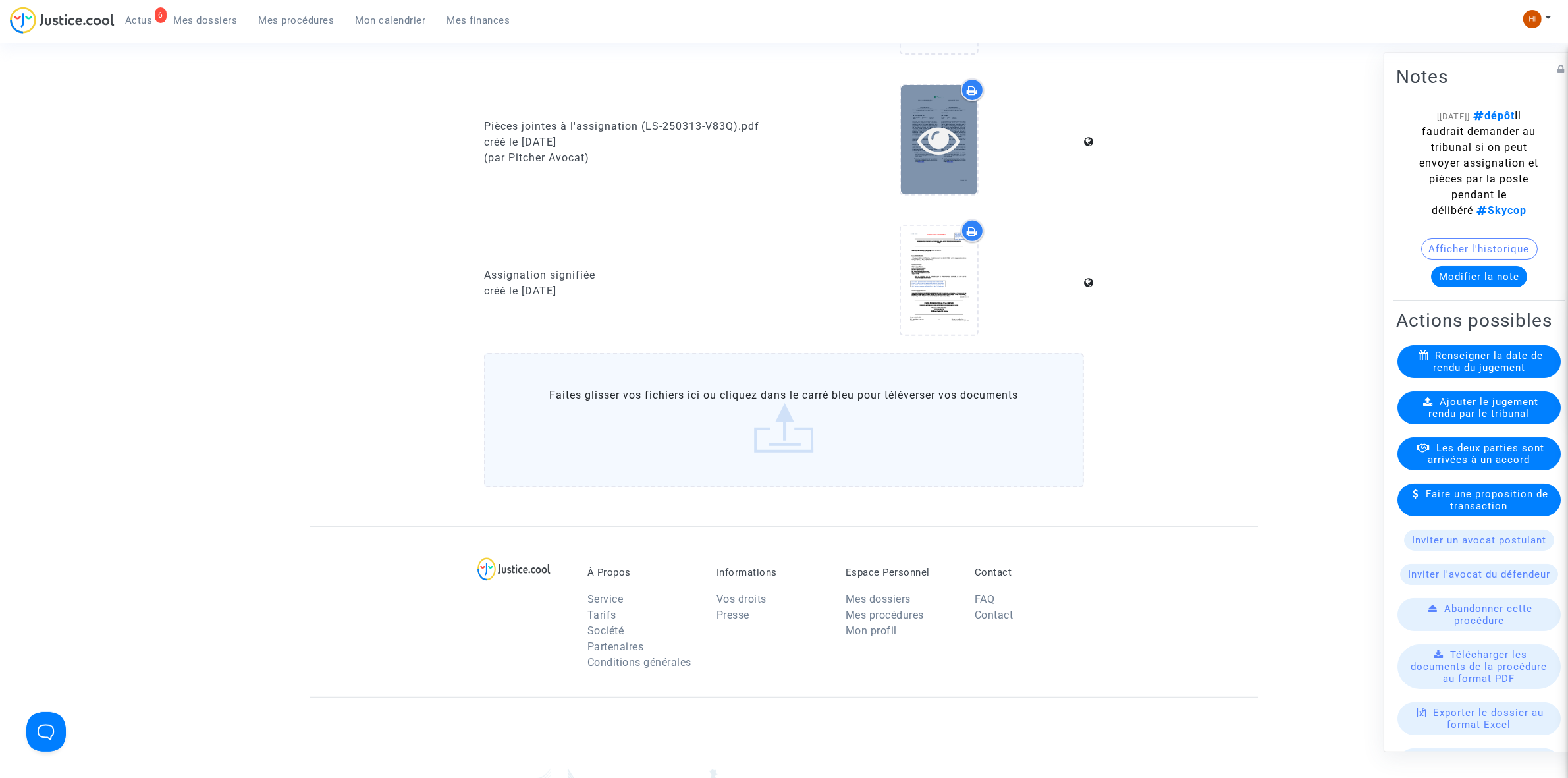
click at [943, 143] on icon at bounding box center [939, 139] width 43 height 42
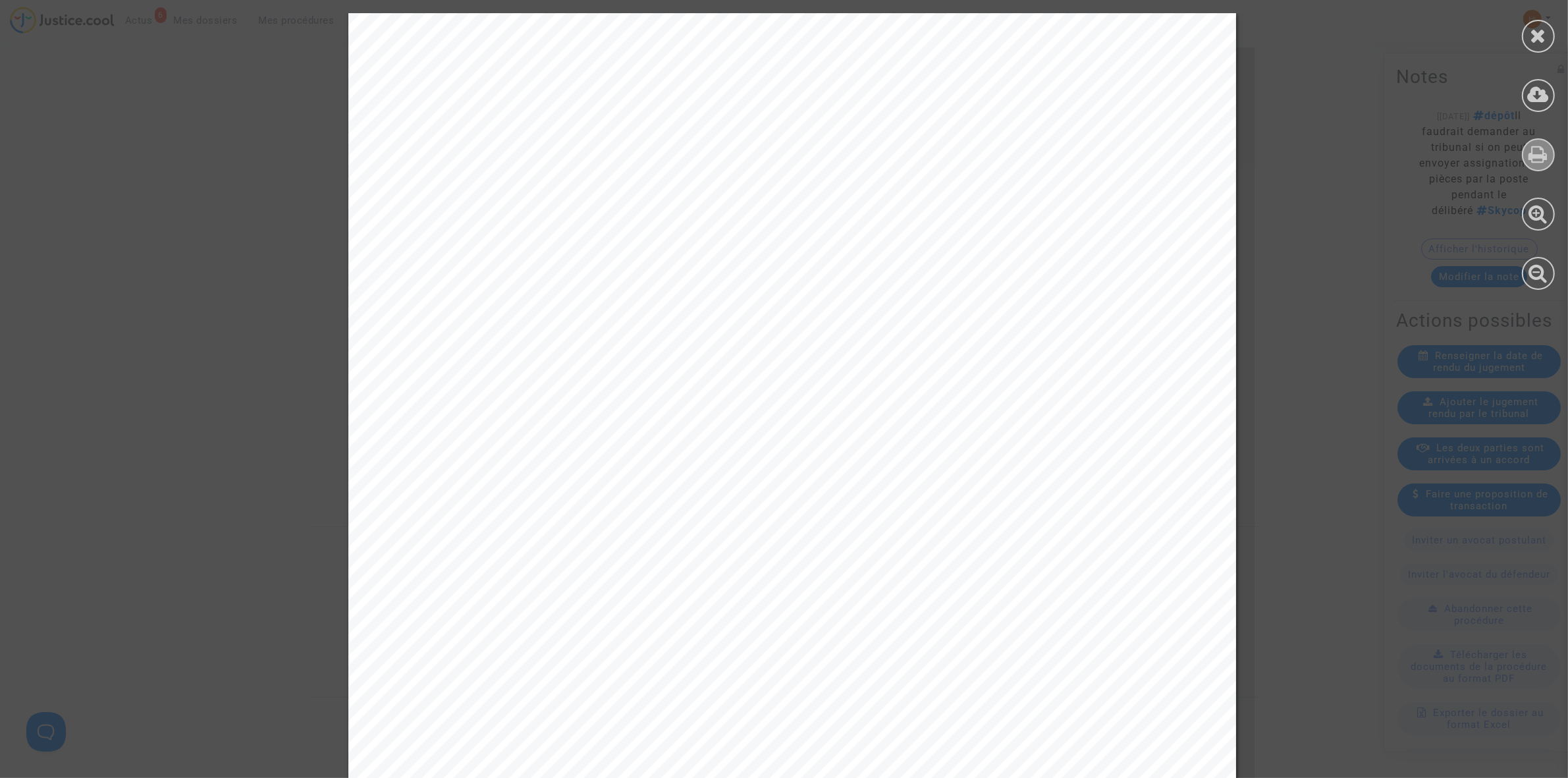
click at [1535, 152] on icon at bounding box center [1539, 155] width 19 height 20
click at [1541, 41] on icon at bounding box center [1539, 35] width 17 height 20
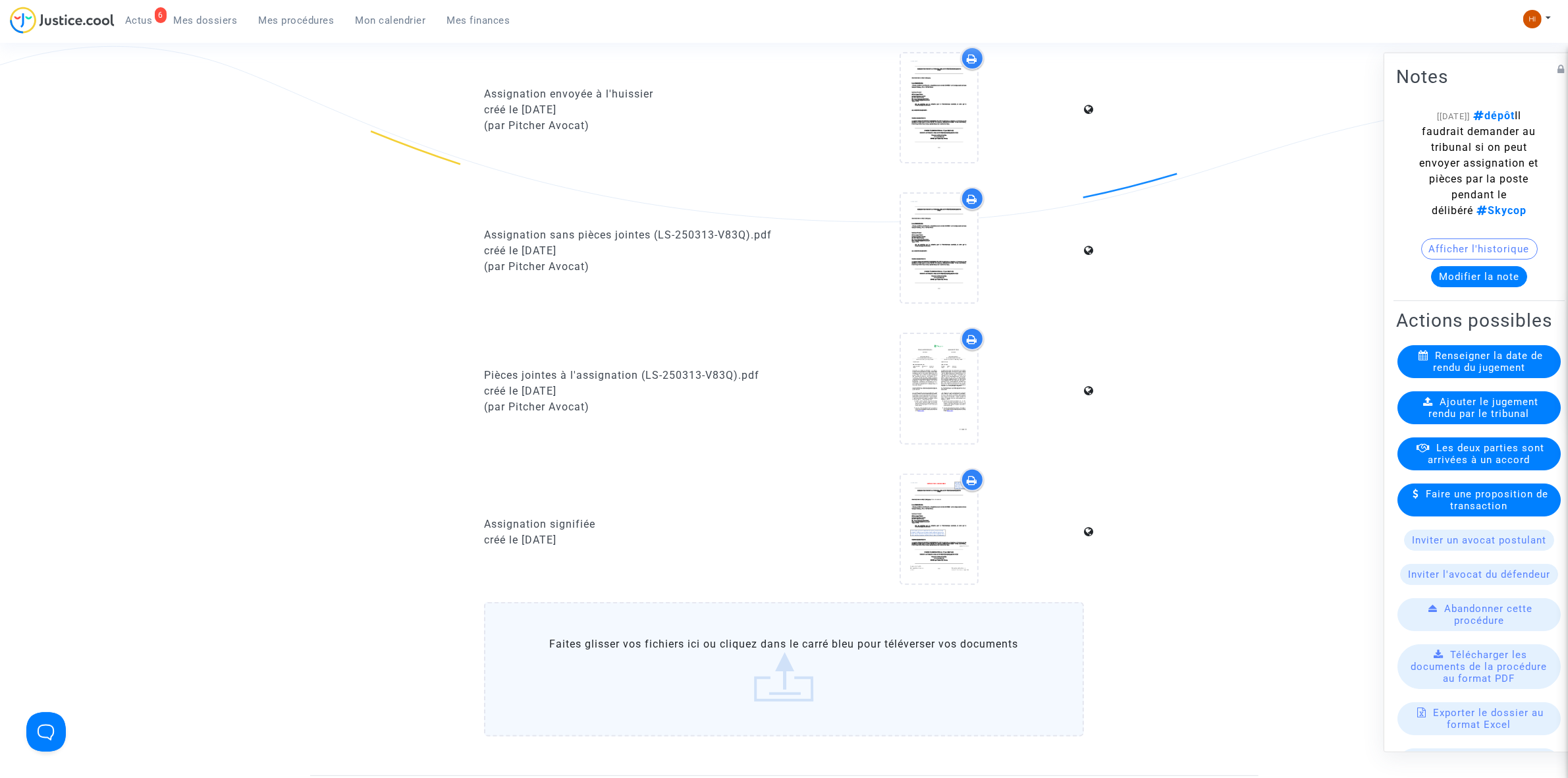
scroll to position [412, 0]
click at [966, 534] on div at bounding box center [939, 527] width 76 height 42
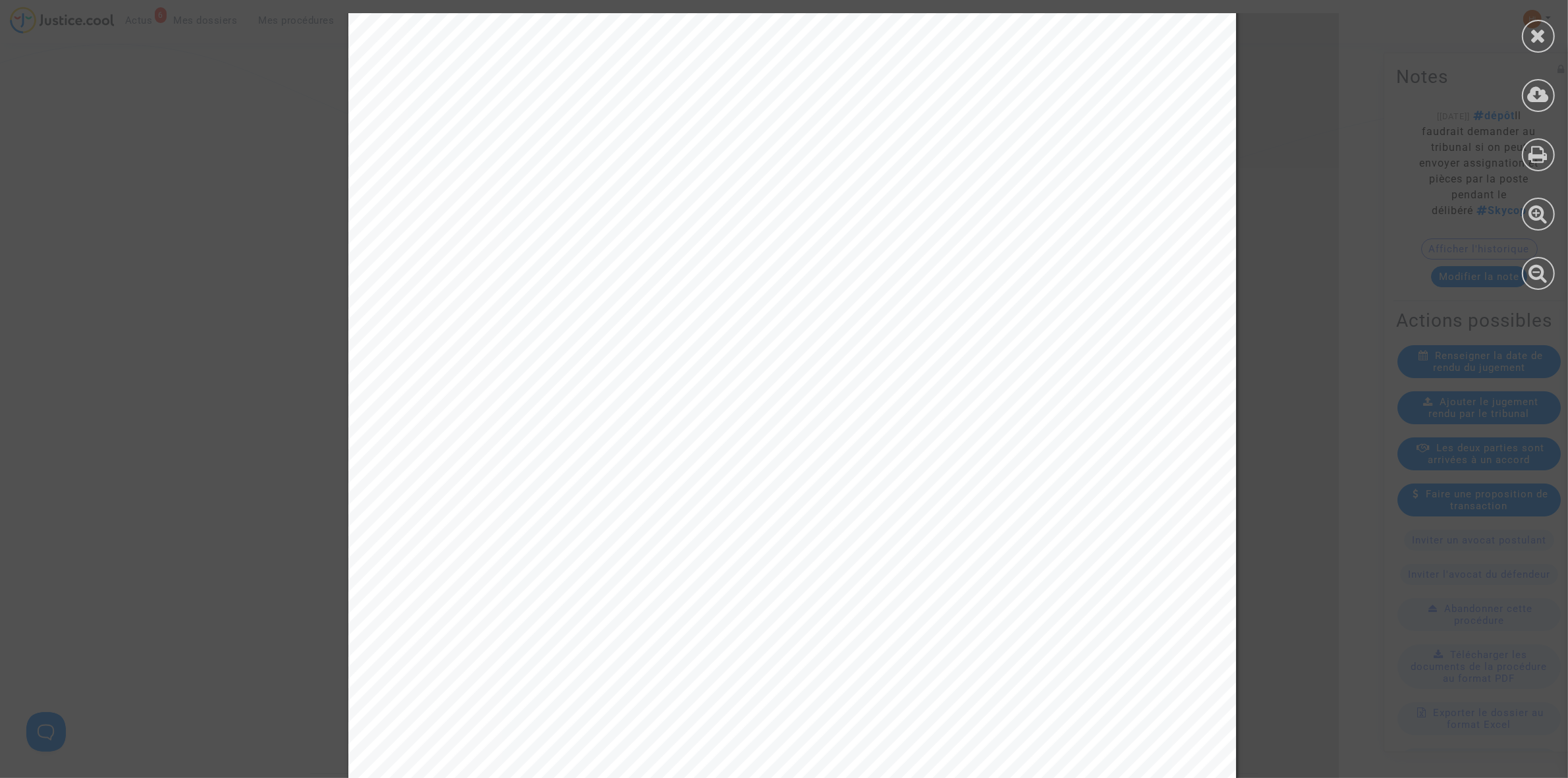
click at [1049, 328] on div "ASSIGNATION DEVANT LE TRIBUNAL DES ACTIVITÉS ÉCONOMIQUES DE LYON L'AN DEUX MILL…" at bounding box center [792, 229] width 888 height 1255
click at [1551, 28] on div at bounding box center [1538, 36] width 33 height 33
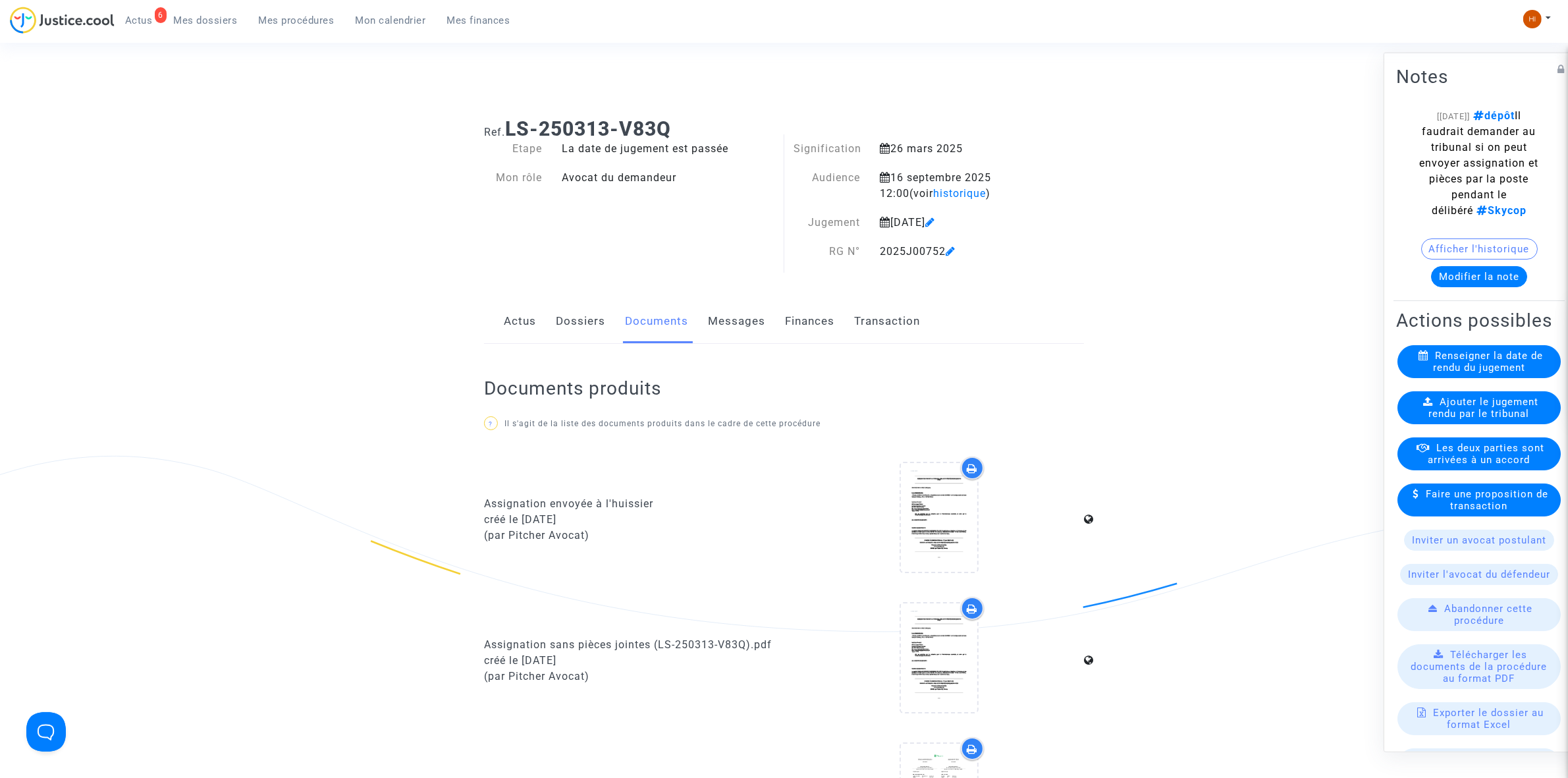
click at [1446, 277] on button "Modifier la note" at bounding box center [1479, 276] width 96 height 21
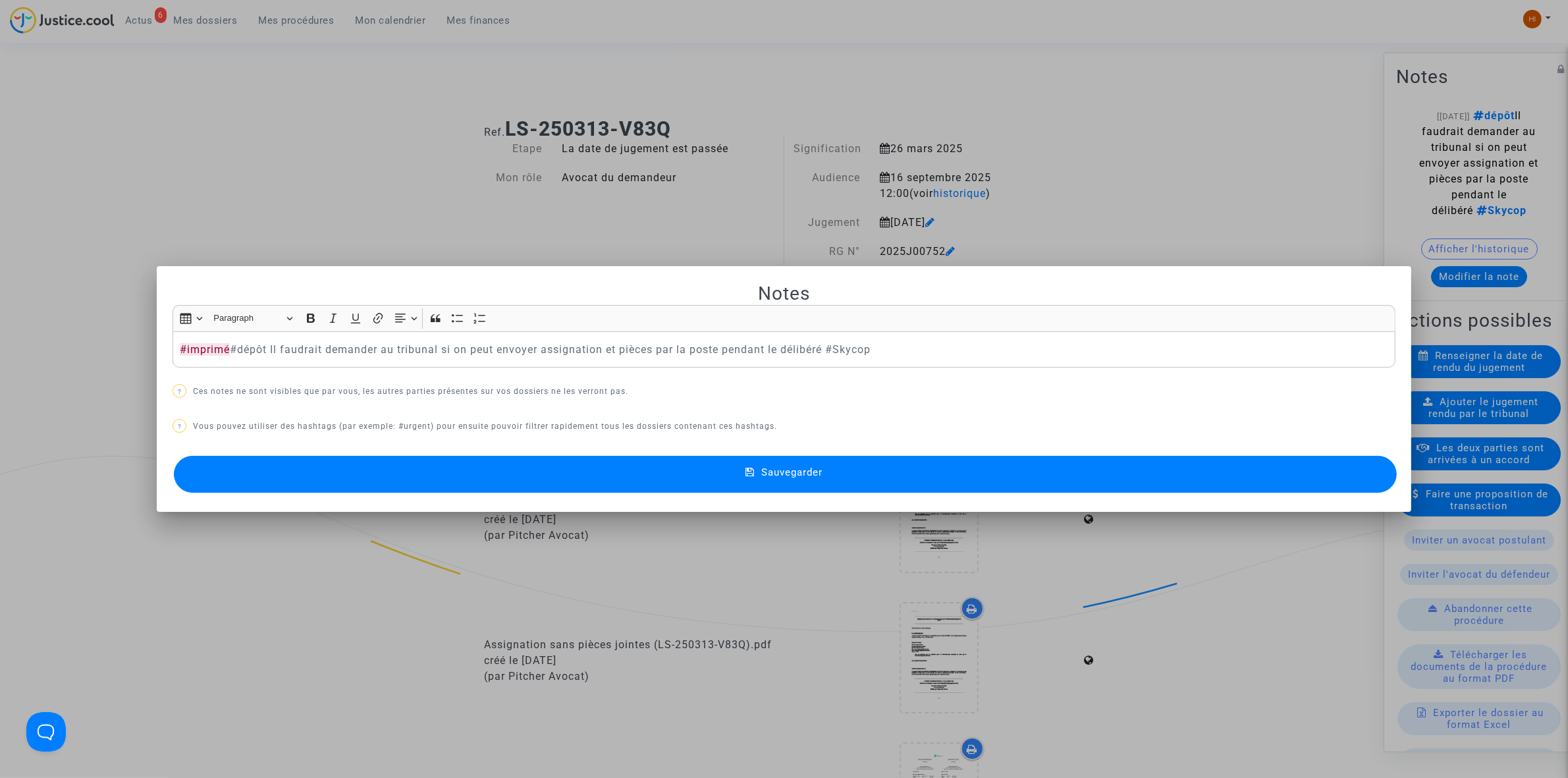
click at [399, 480] on button "Sauvegarder" at bounding box center [785, 474] width 1223 height 37
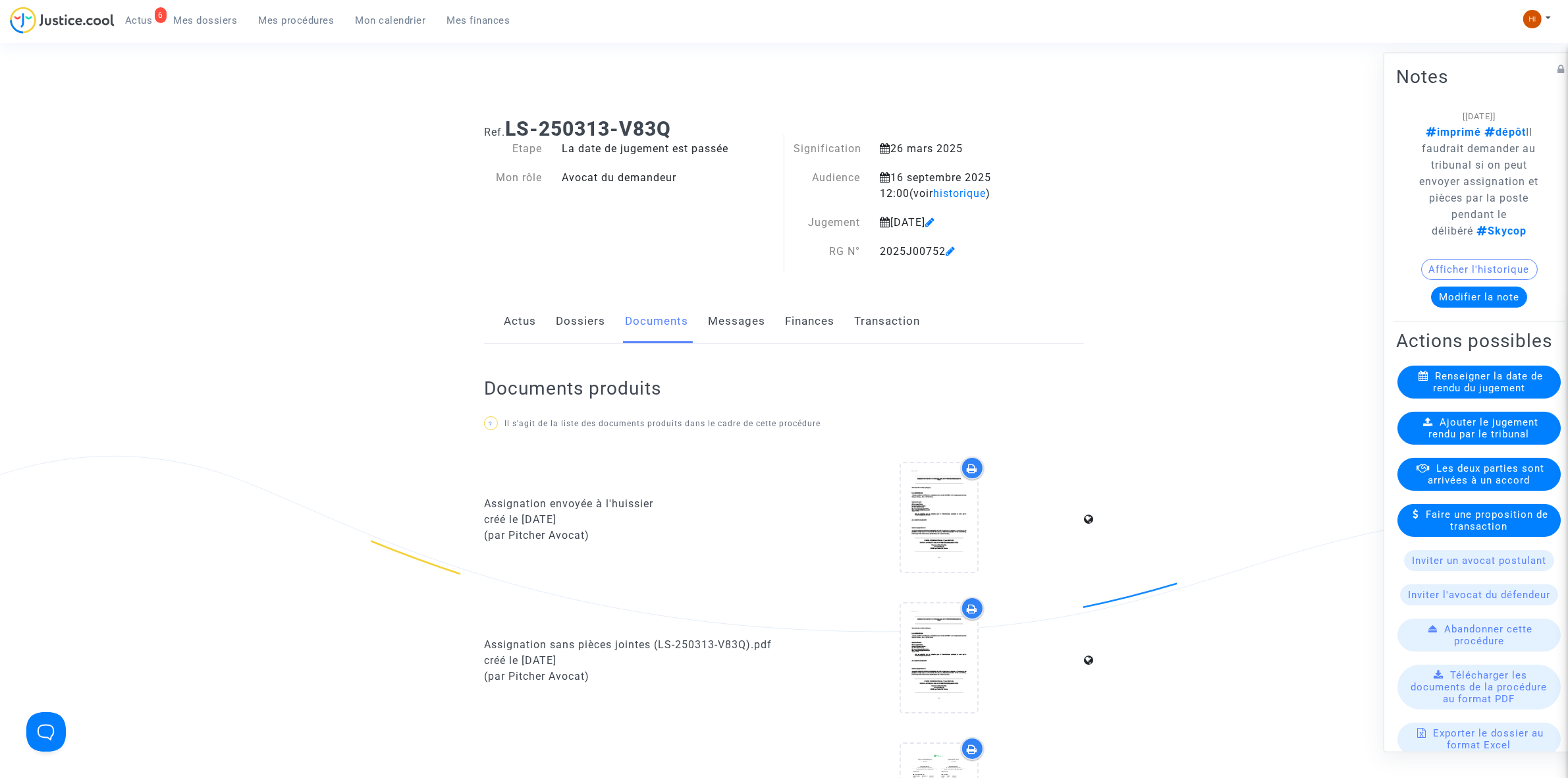
click at [390, 30] on div "6 Actus Mes dossiers Mes procédures Mon calendrier Mes finances" at bounding box center [265, 25] width 511 height 36
click at [390, 20] on span "Mon calendrier" at bounding box center [390, 21] width 70 height 12
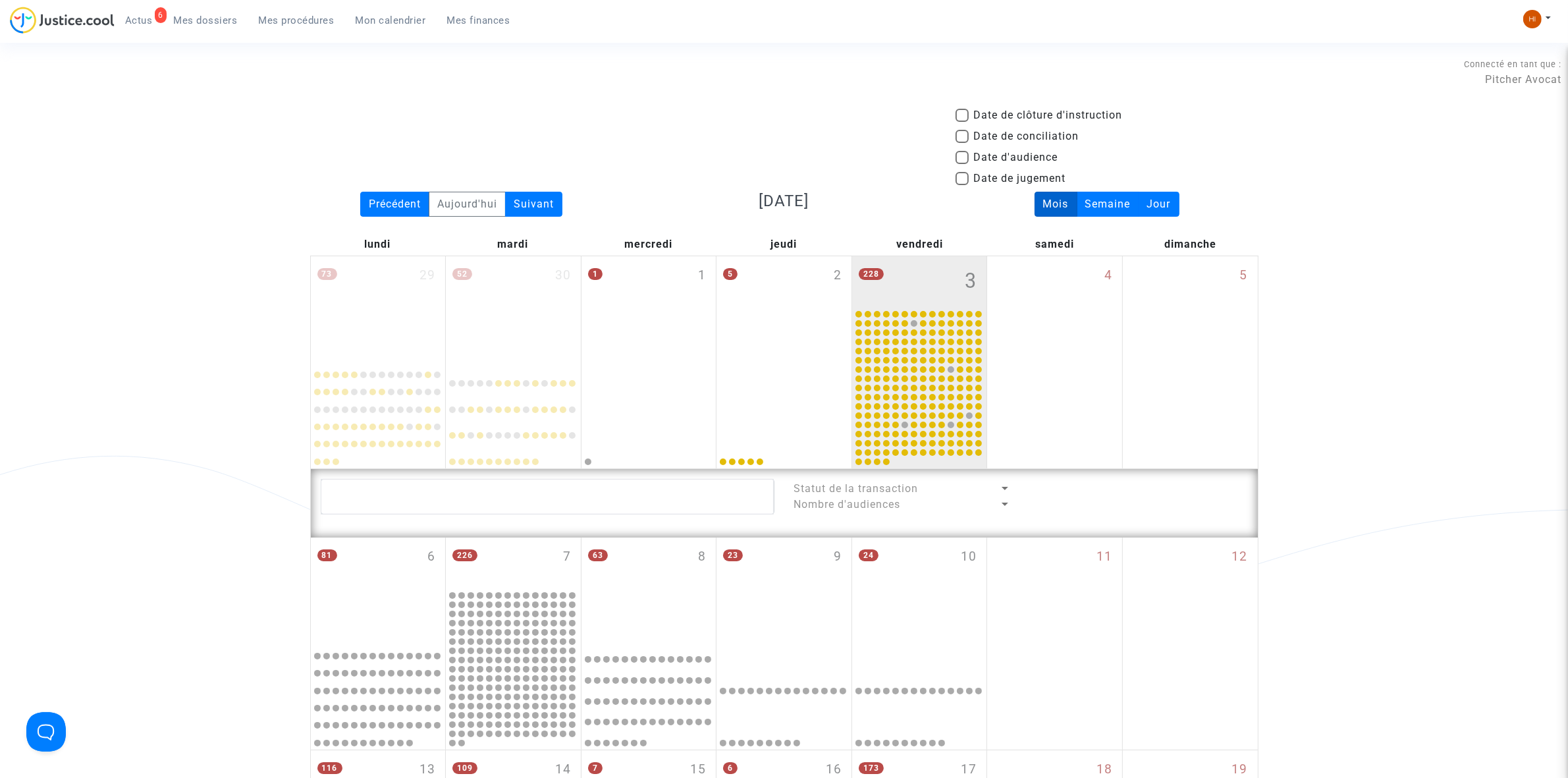
click at [403, 24] on span "Mon calendrier" at bounding box center [390, 21] width 70 height 12
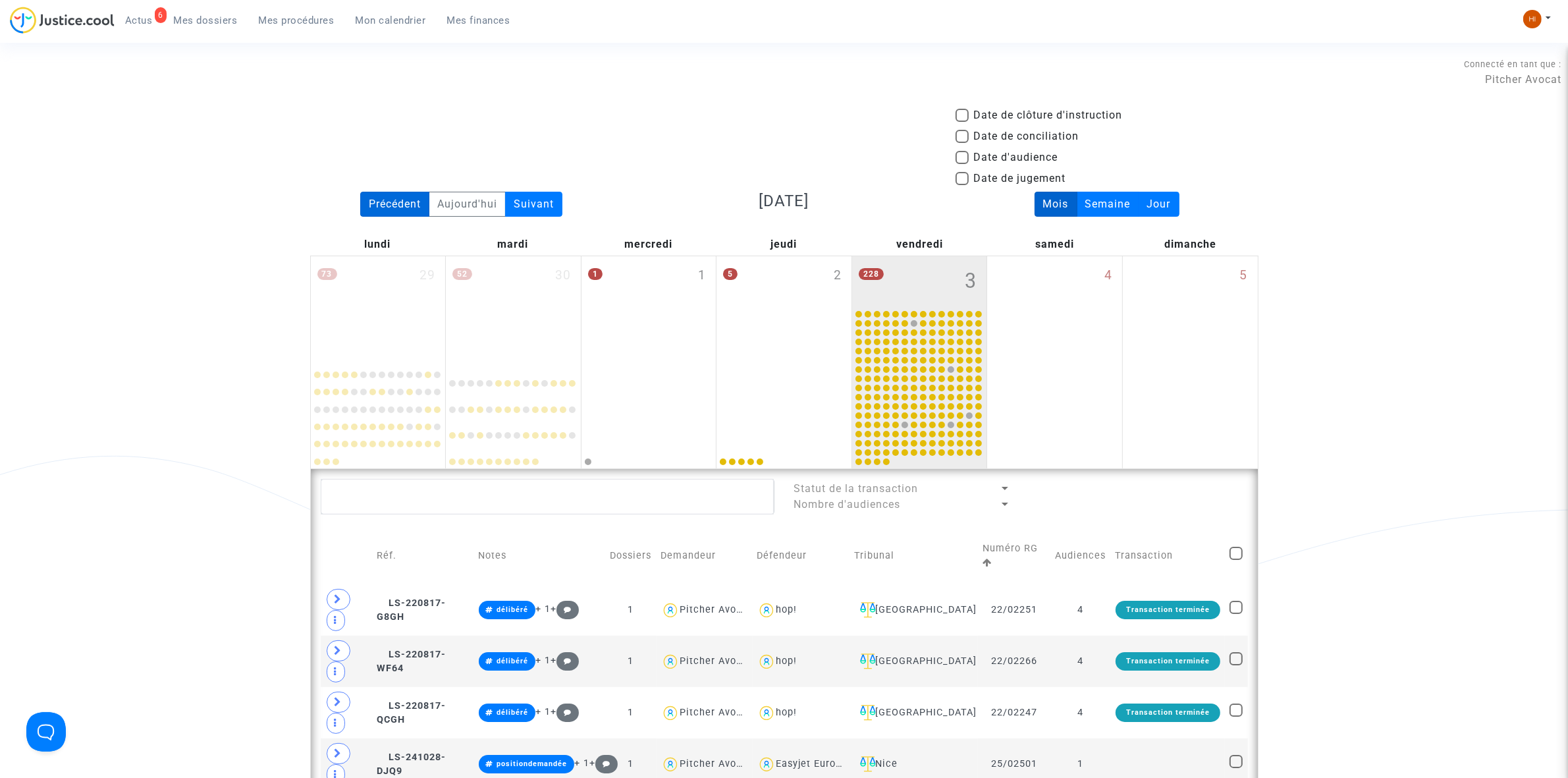
click at [403, 212] on div "Précédent" at bounding box center [395, 204] width 69 height 25
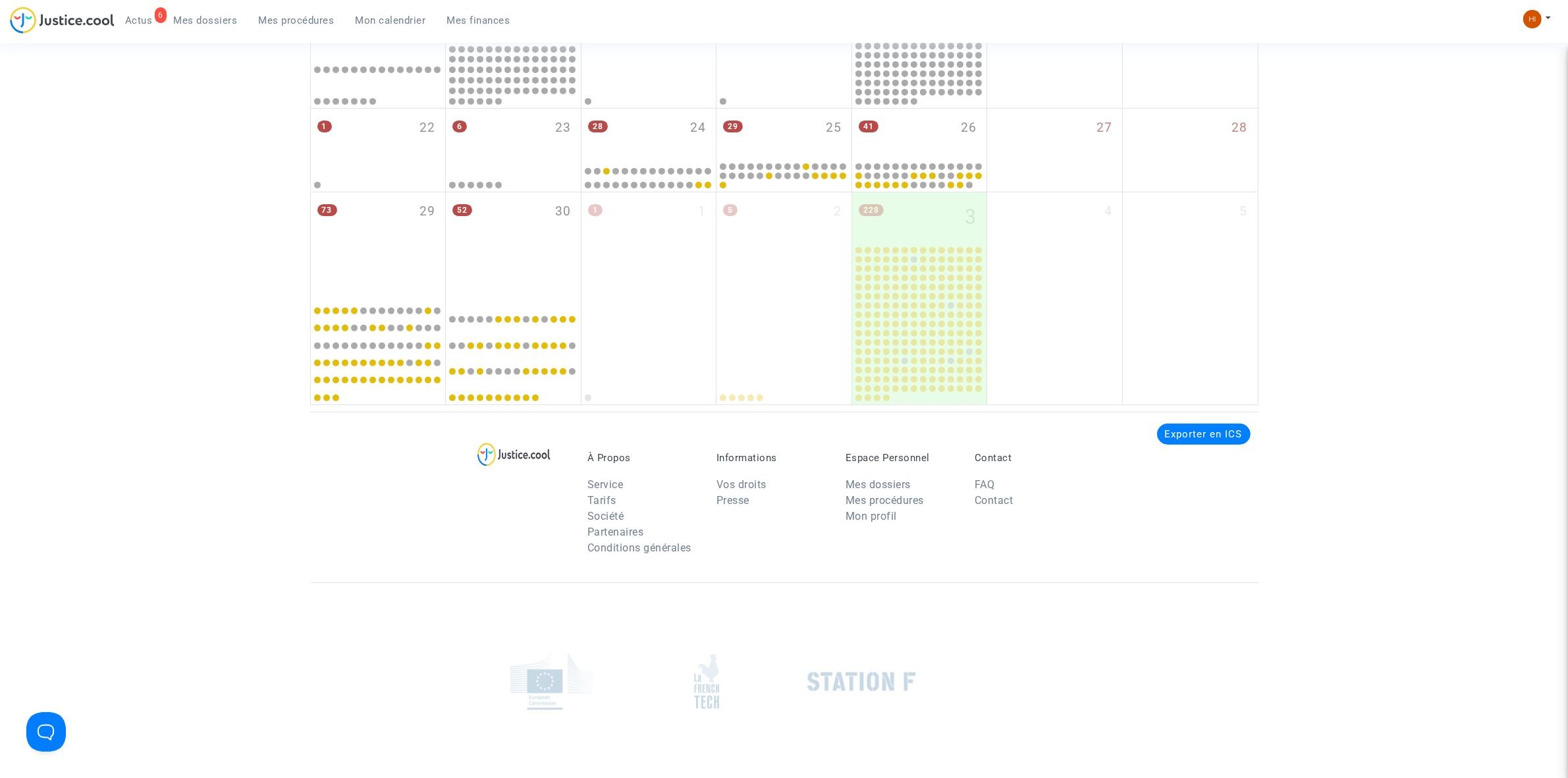
scroll to position [577, 0]
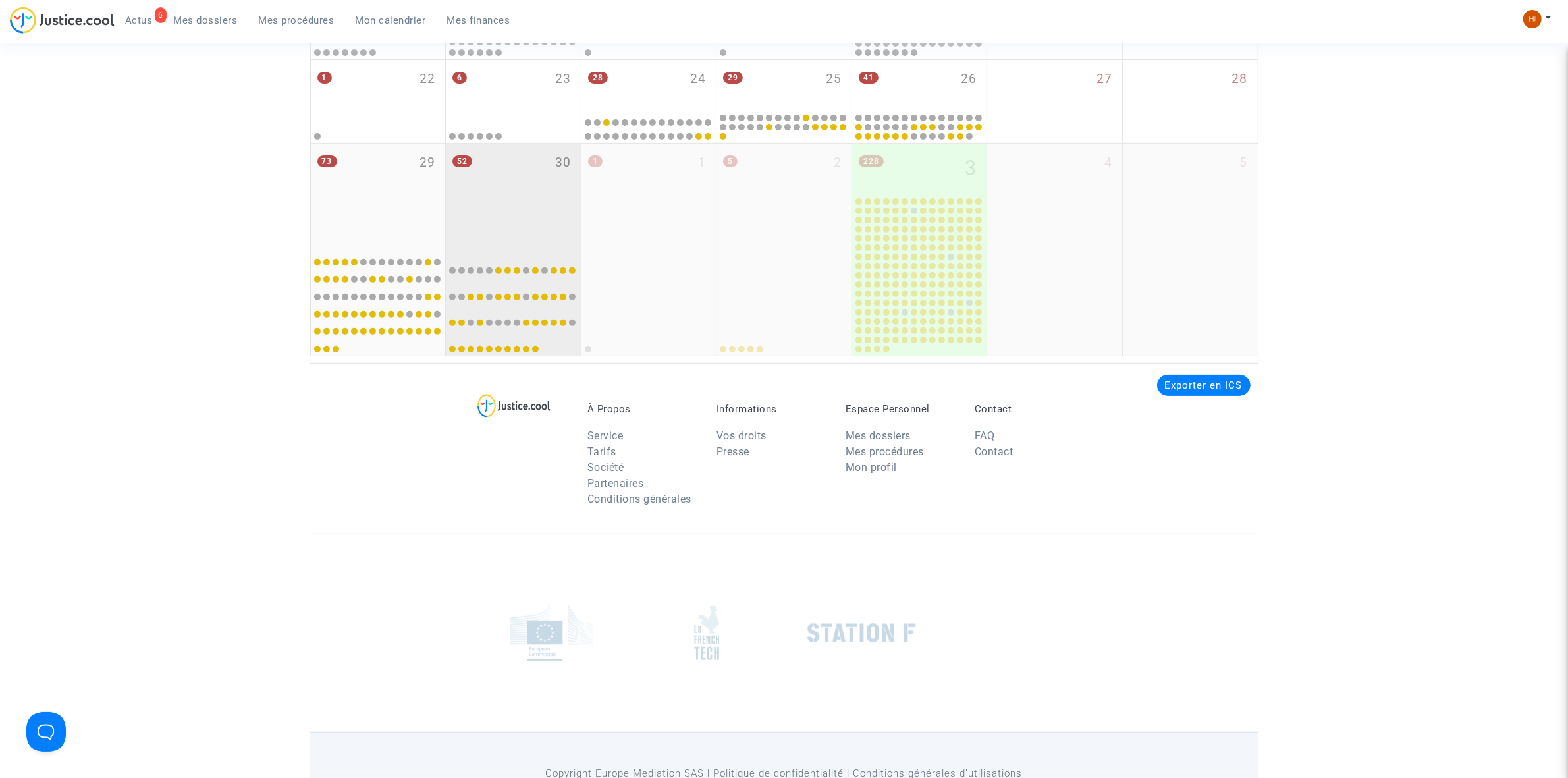
click at [540, 219] on div "52 30" at bounding box center [514, 196] width 135 height 104
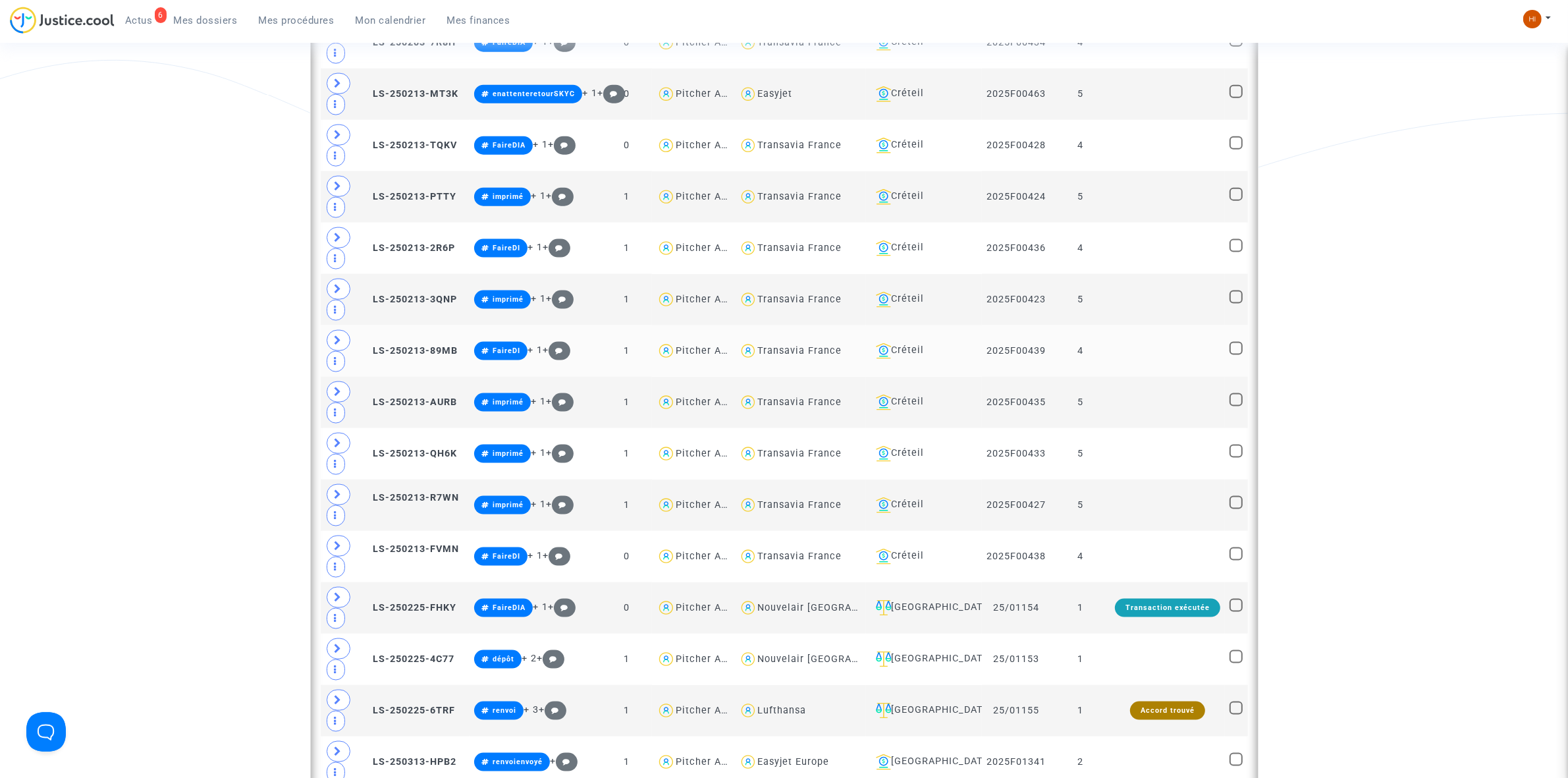
scroll to position [2553, 0]
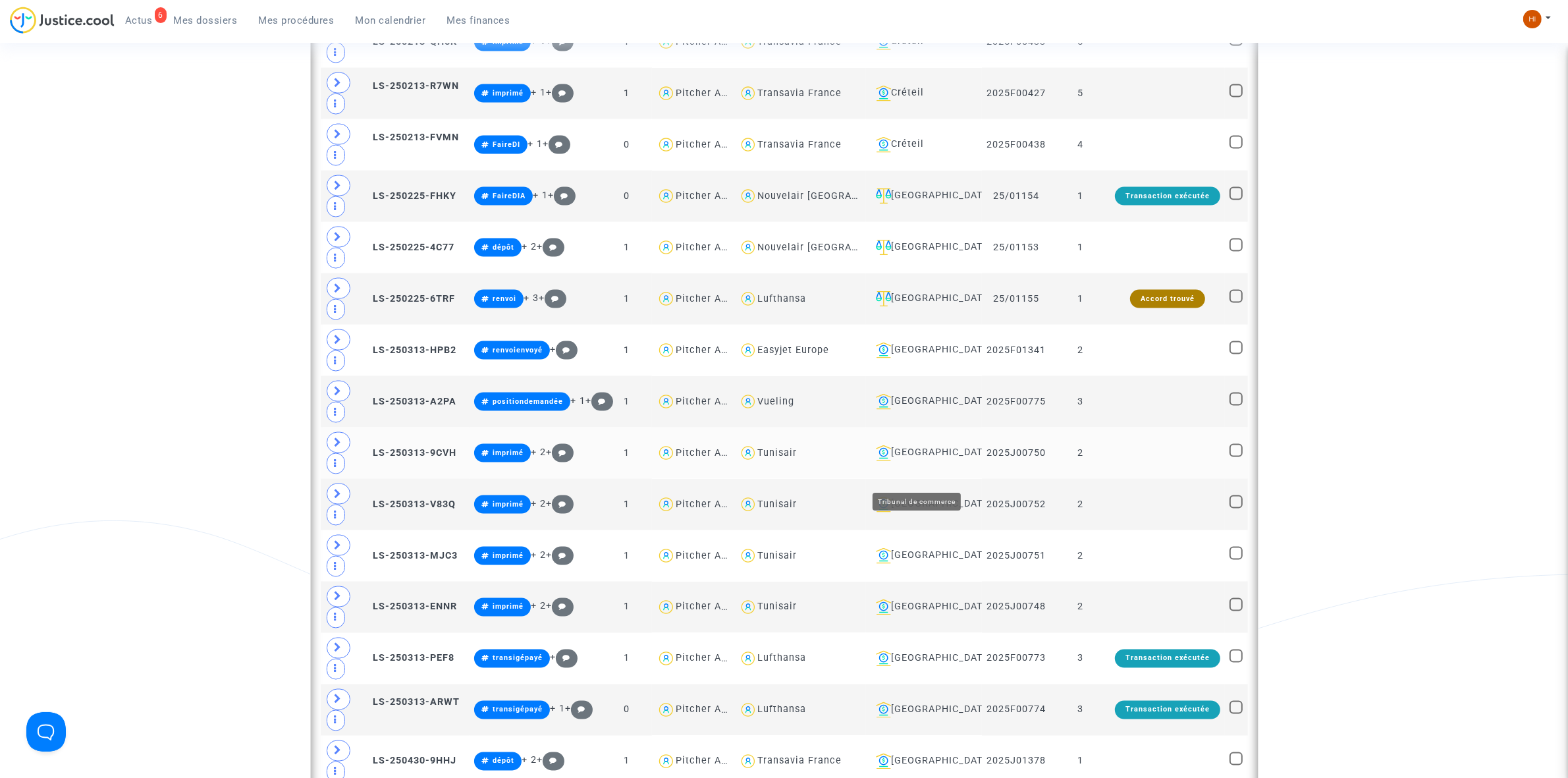
click at [905, 461] on div "[GEOGRAPHIC_DATA]" at bounding box center [924, 454] width 107 height 16
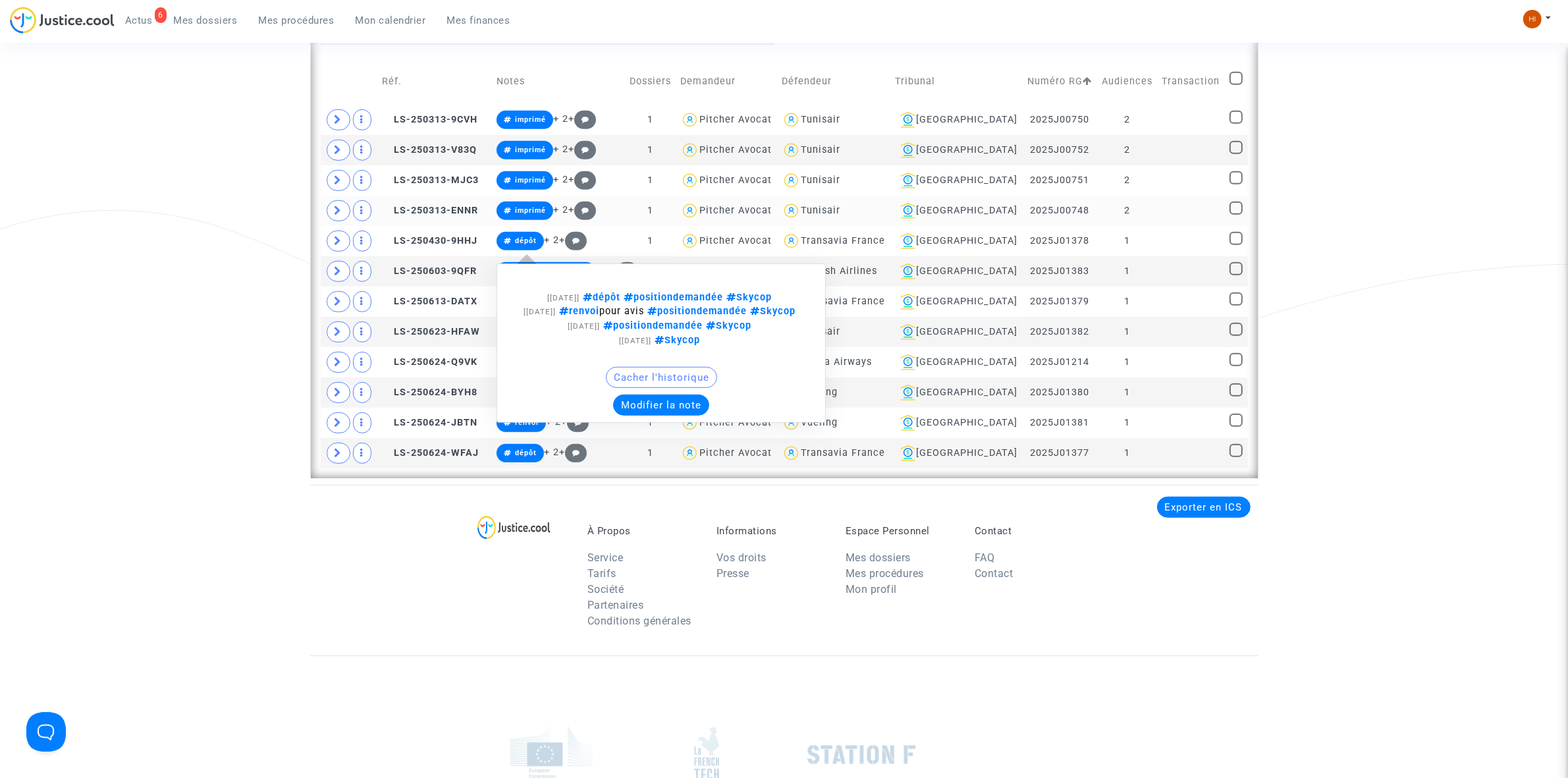
scroll to position [1071, 0]
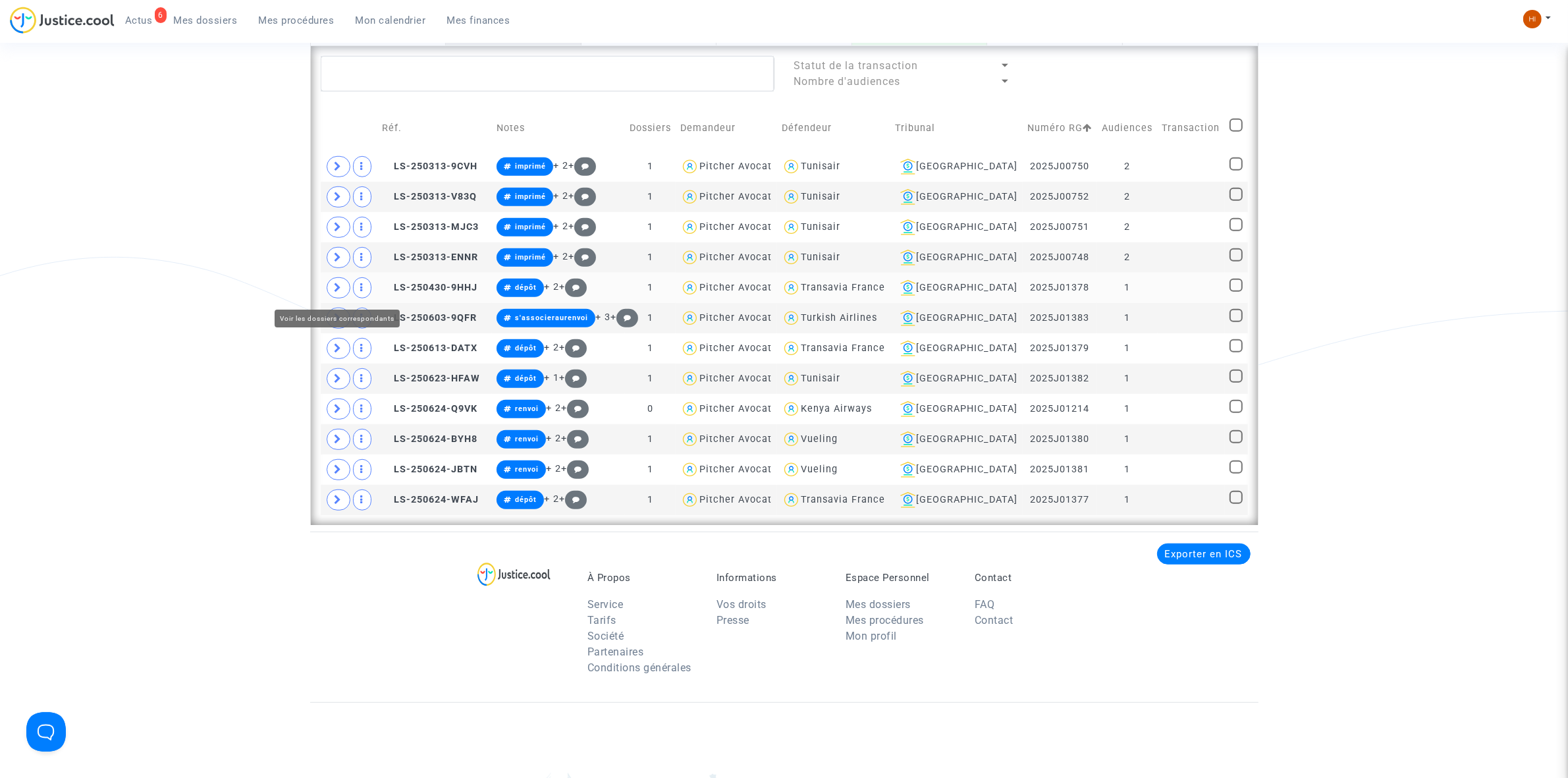
click at [332, 290] on span at bounding box center [338, 288] width 23 height 21
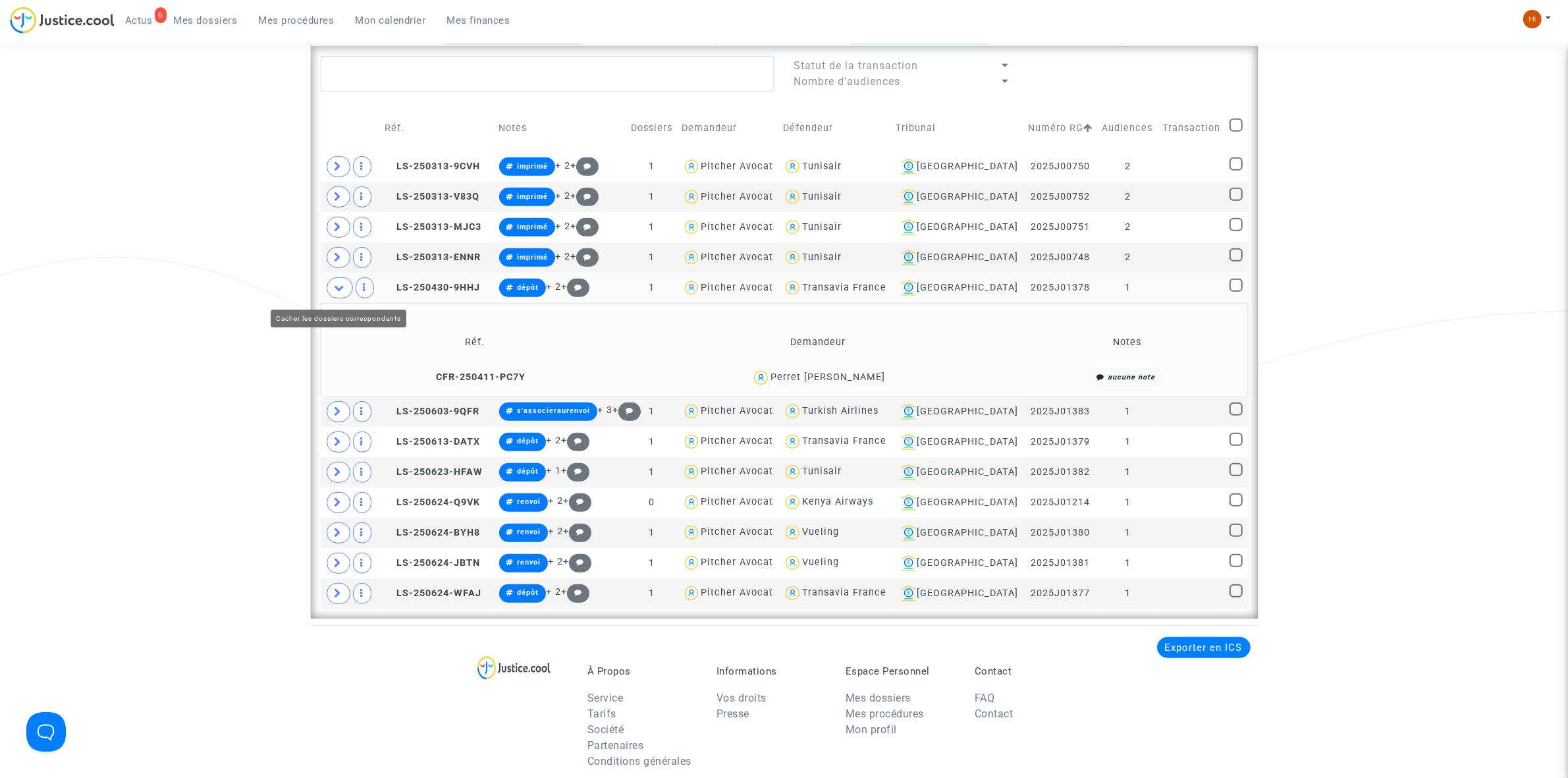
click at [334, 290] on icon at bounding box center [340, 288] width 11 height 10
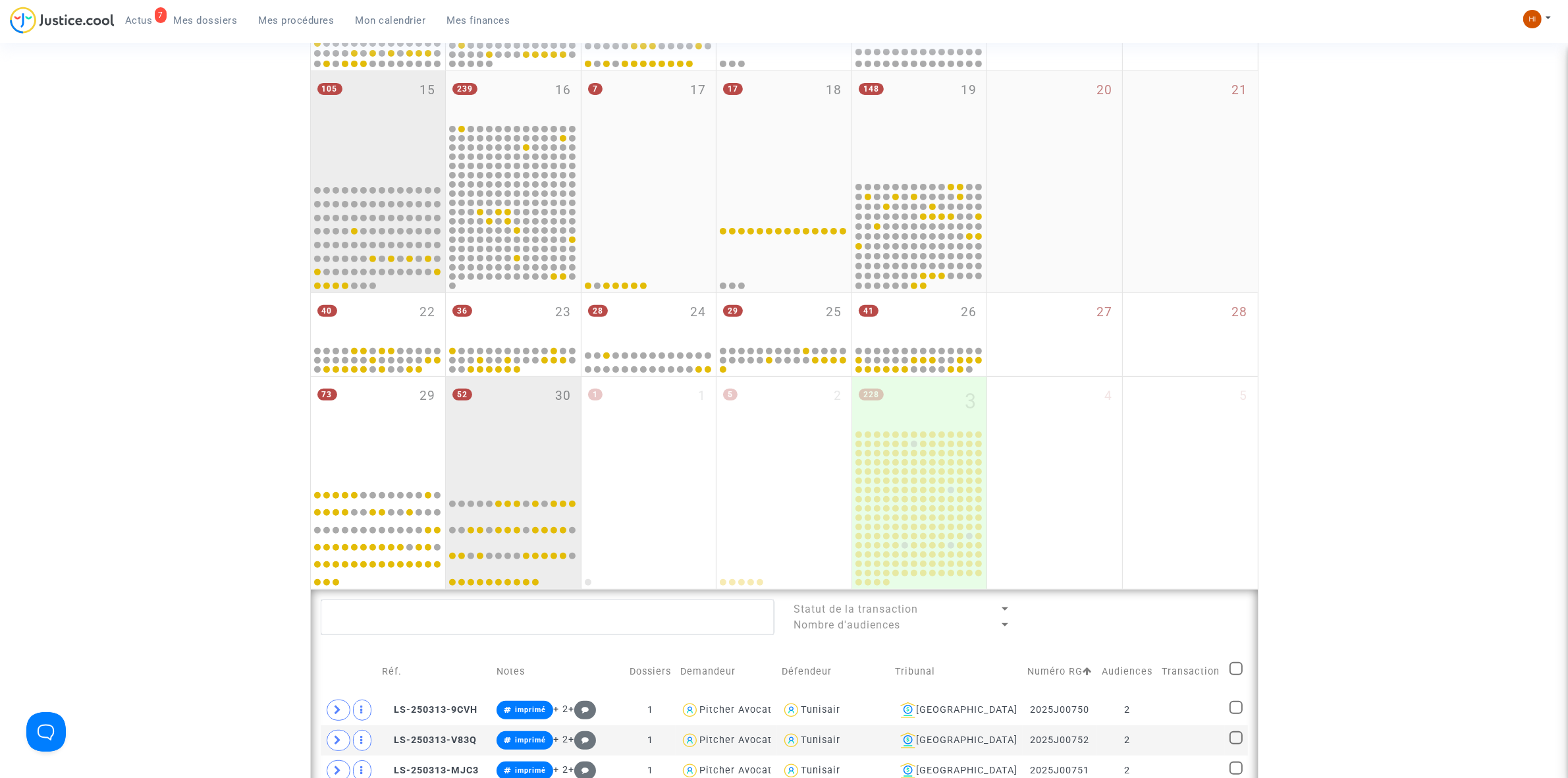
scroll to position [495, 0]
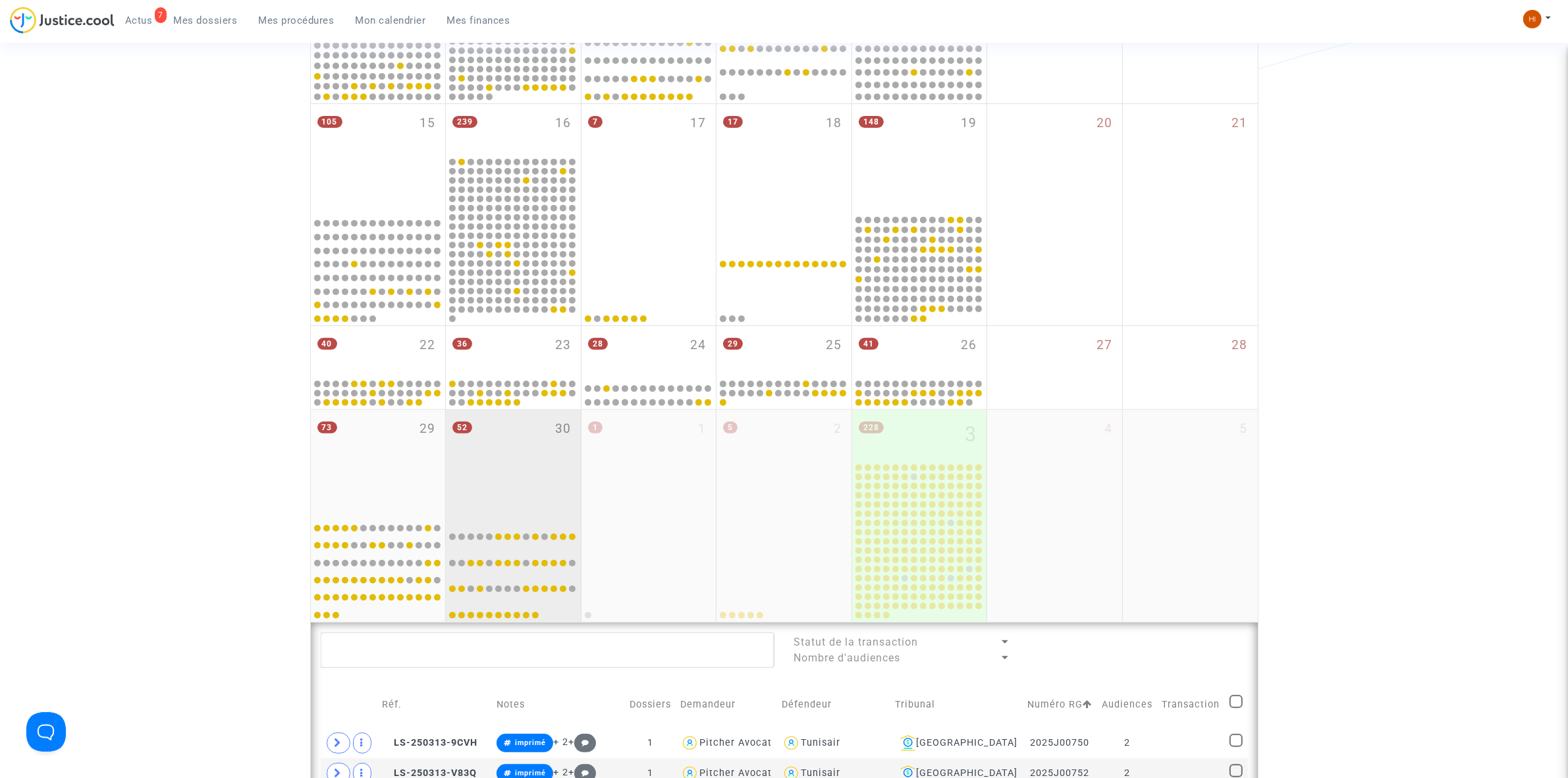
click at [520, 479] on div "52 30" at bounding box center [514, 462] width 135 height 104
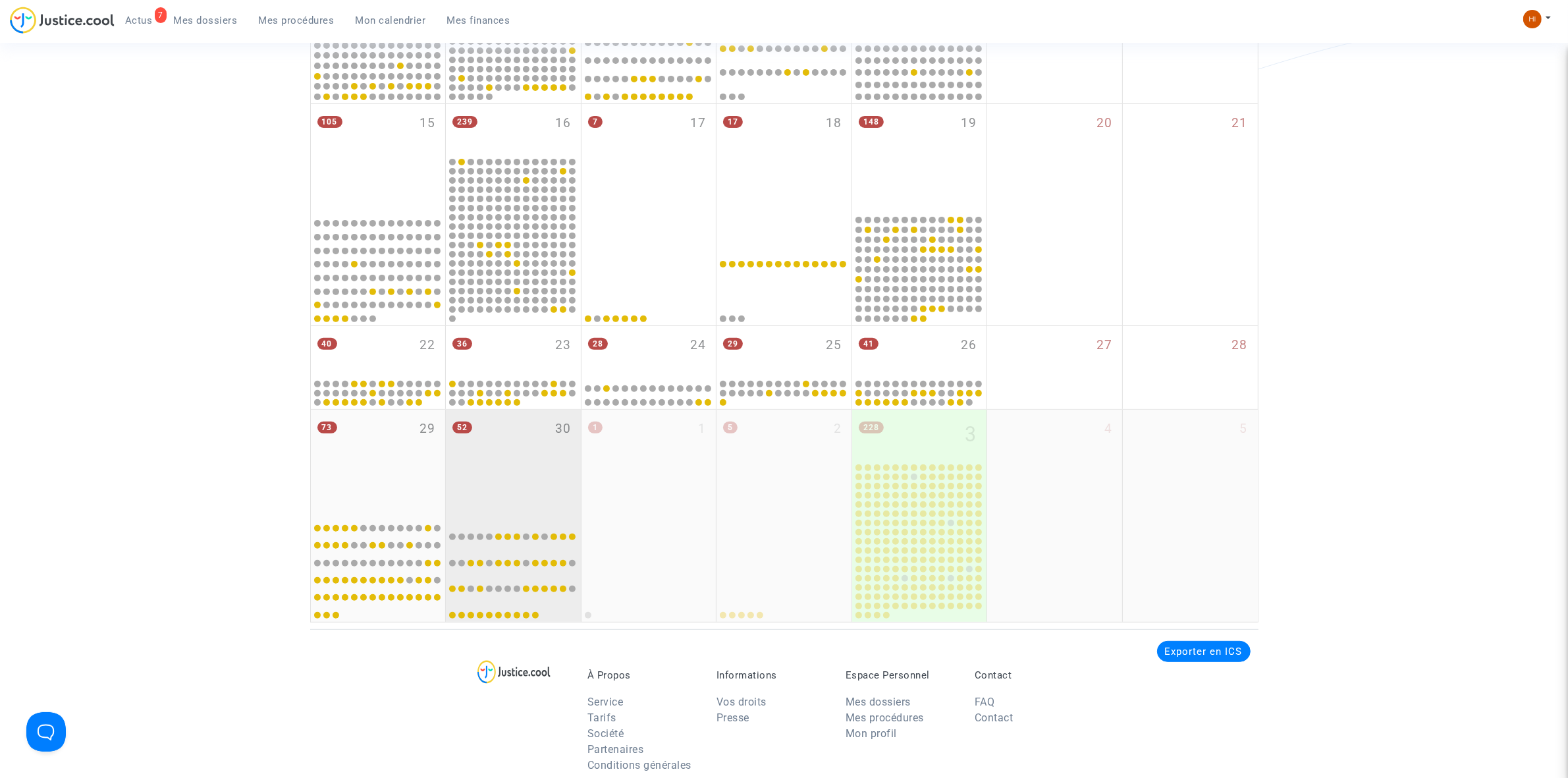
click at [520, 479] on div "52 30" at bounding box center [514, 462] width 135 height 104
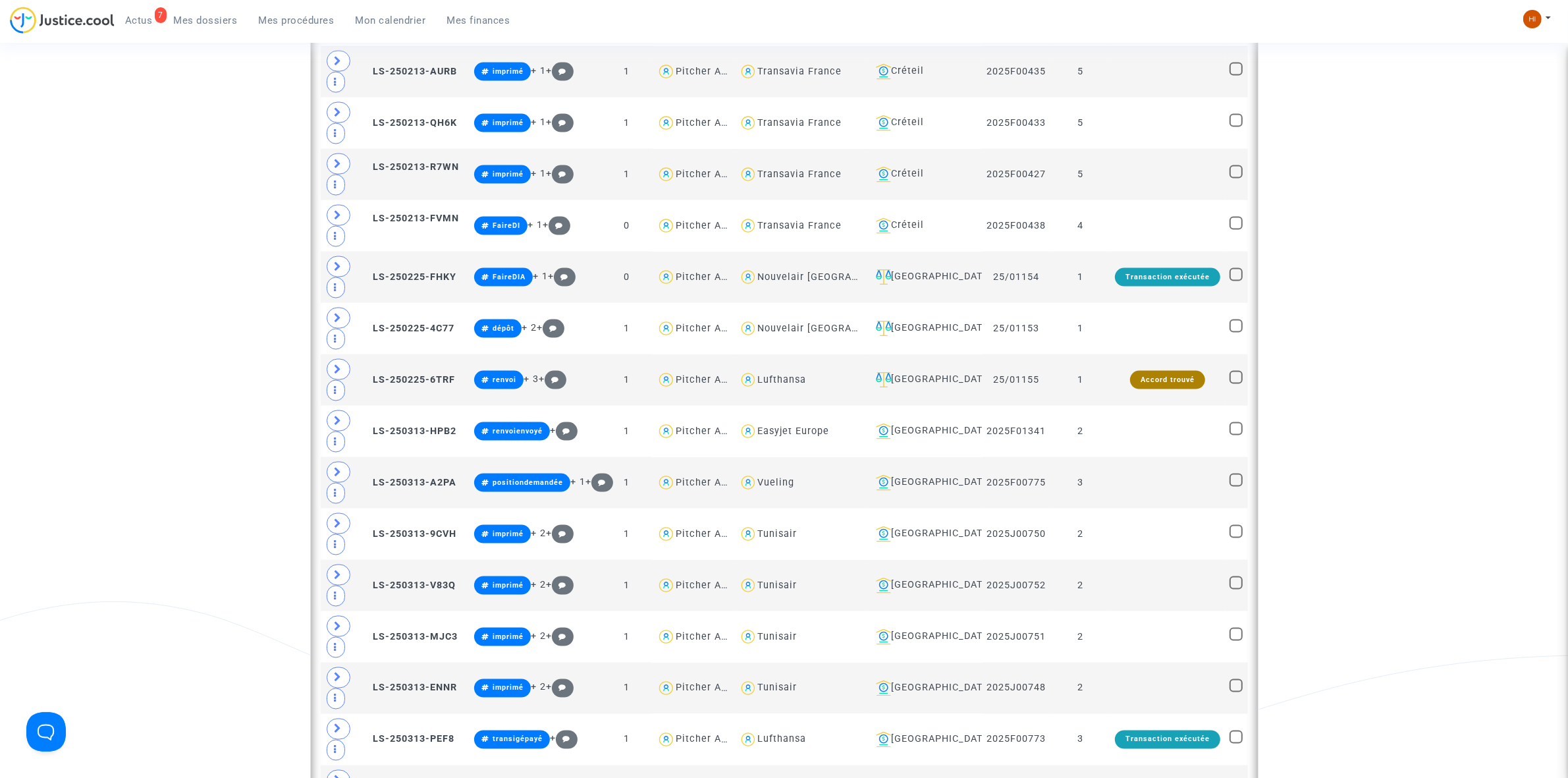
scroll to position [2719, 0]
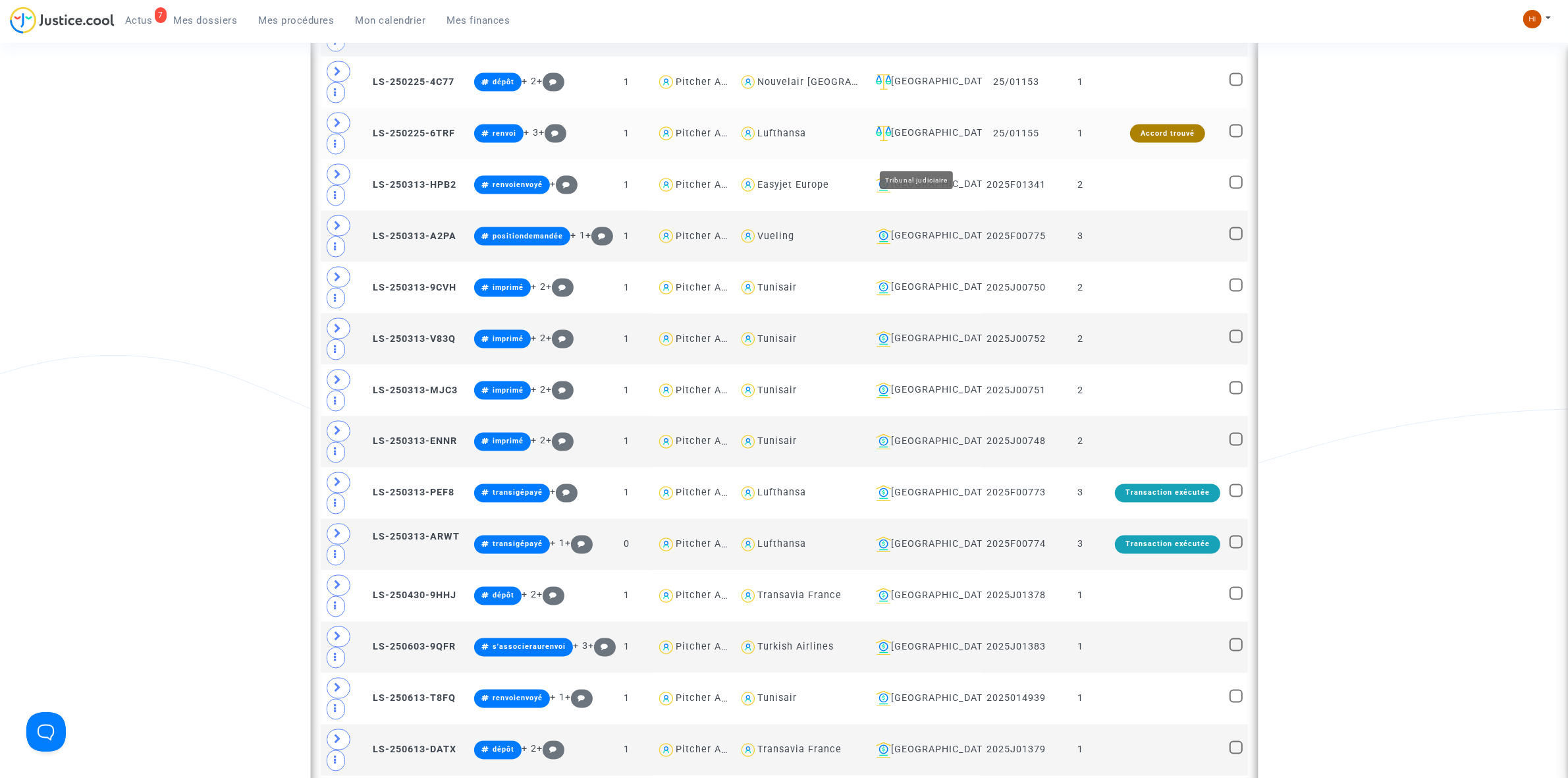
click at [935, 142] on div "[GEOGRAPHIC_DATA]" at bounding box center [924, 134] width 107 height 16
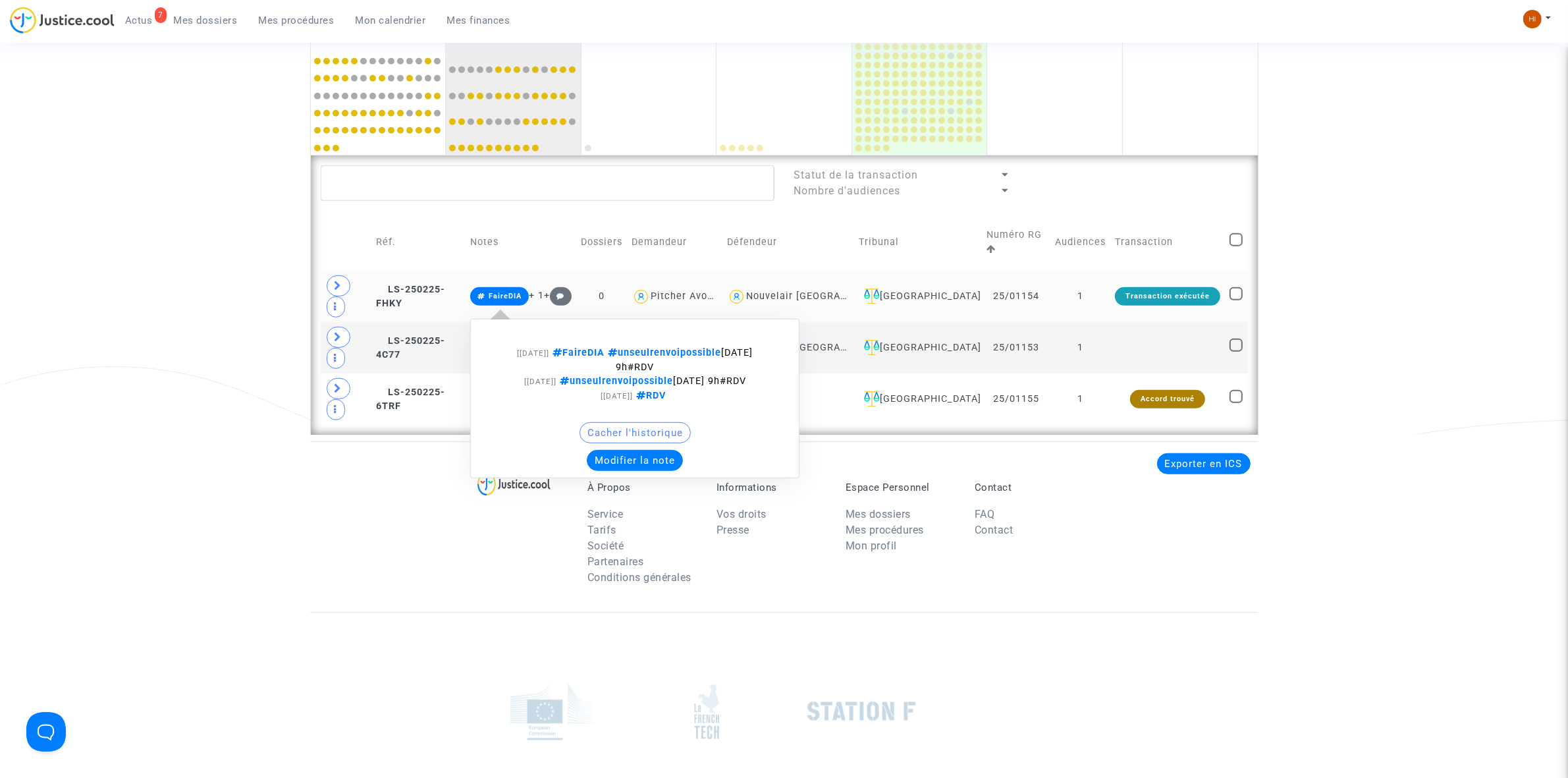
scroll to position [960, 0]
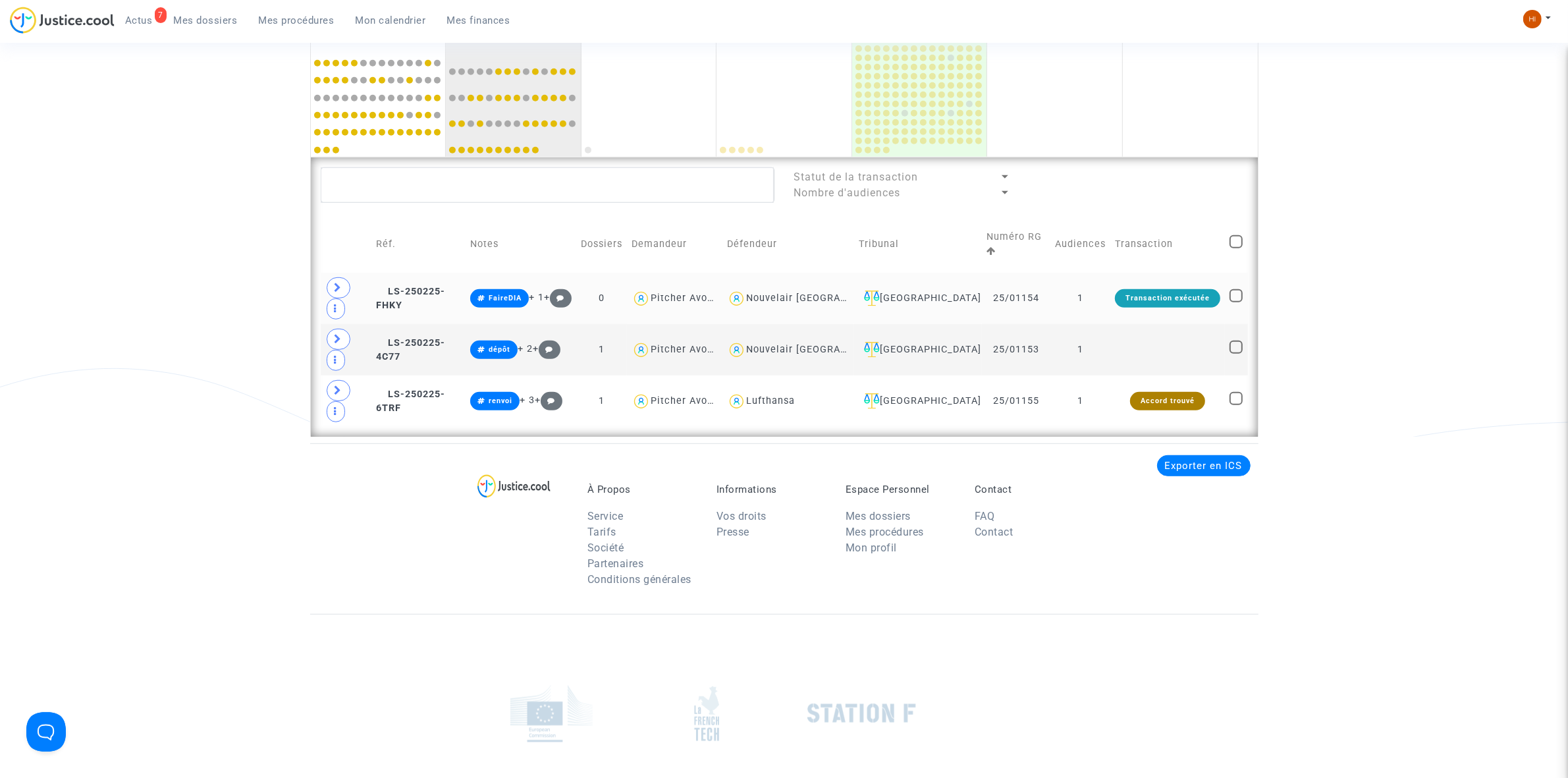
click at [1101, 274] on td "1" at bounding box center [1081, 298] width 60 height 52
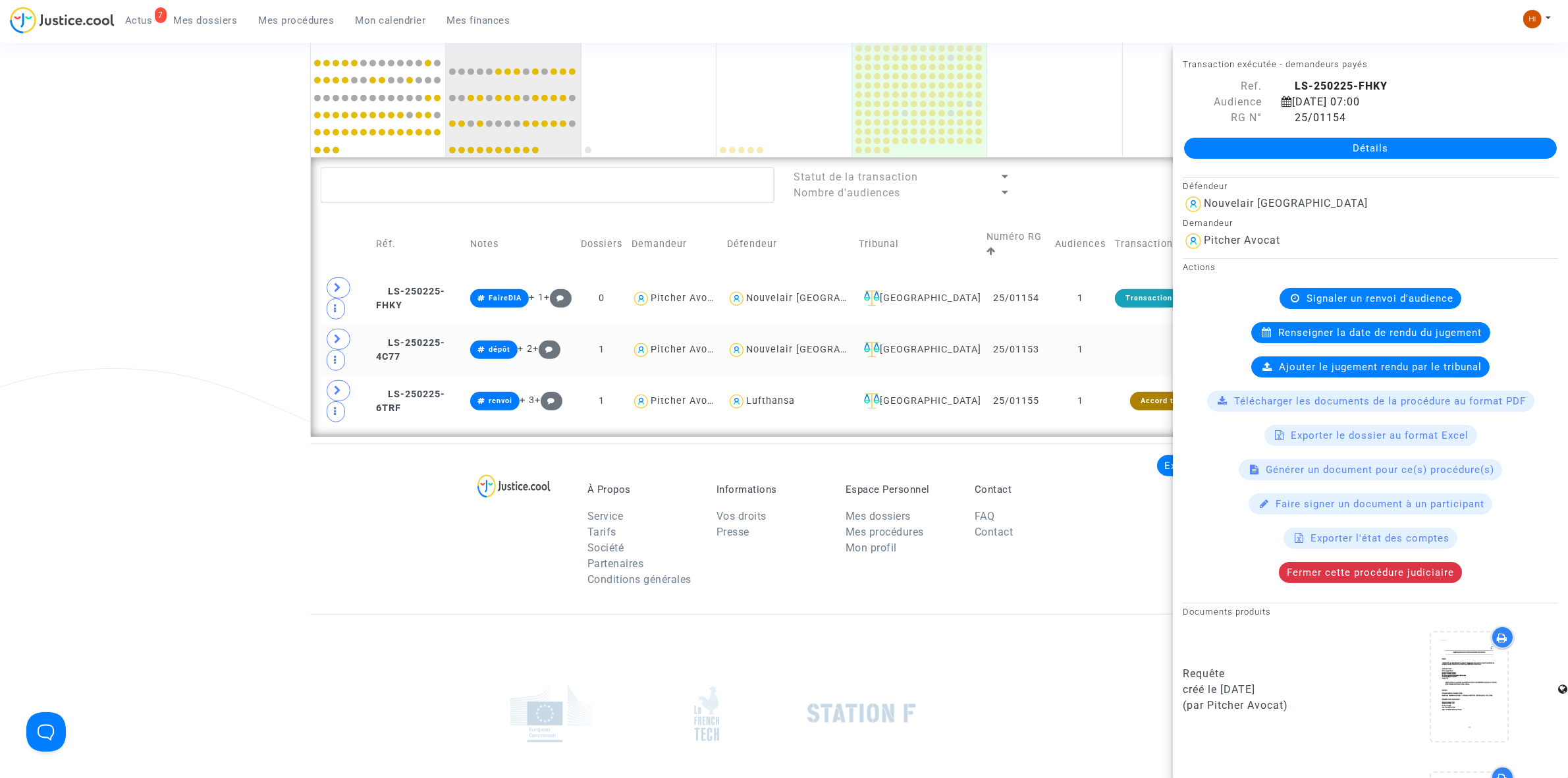
click at [1099, 324] on td "1" at bounding box center [1081, 350] width 60 height 52
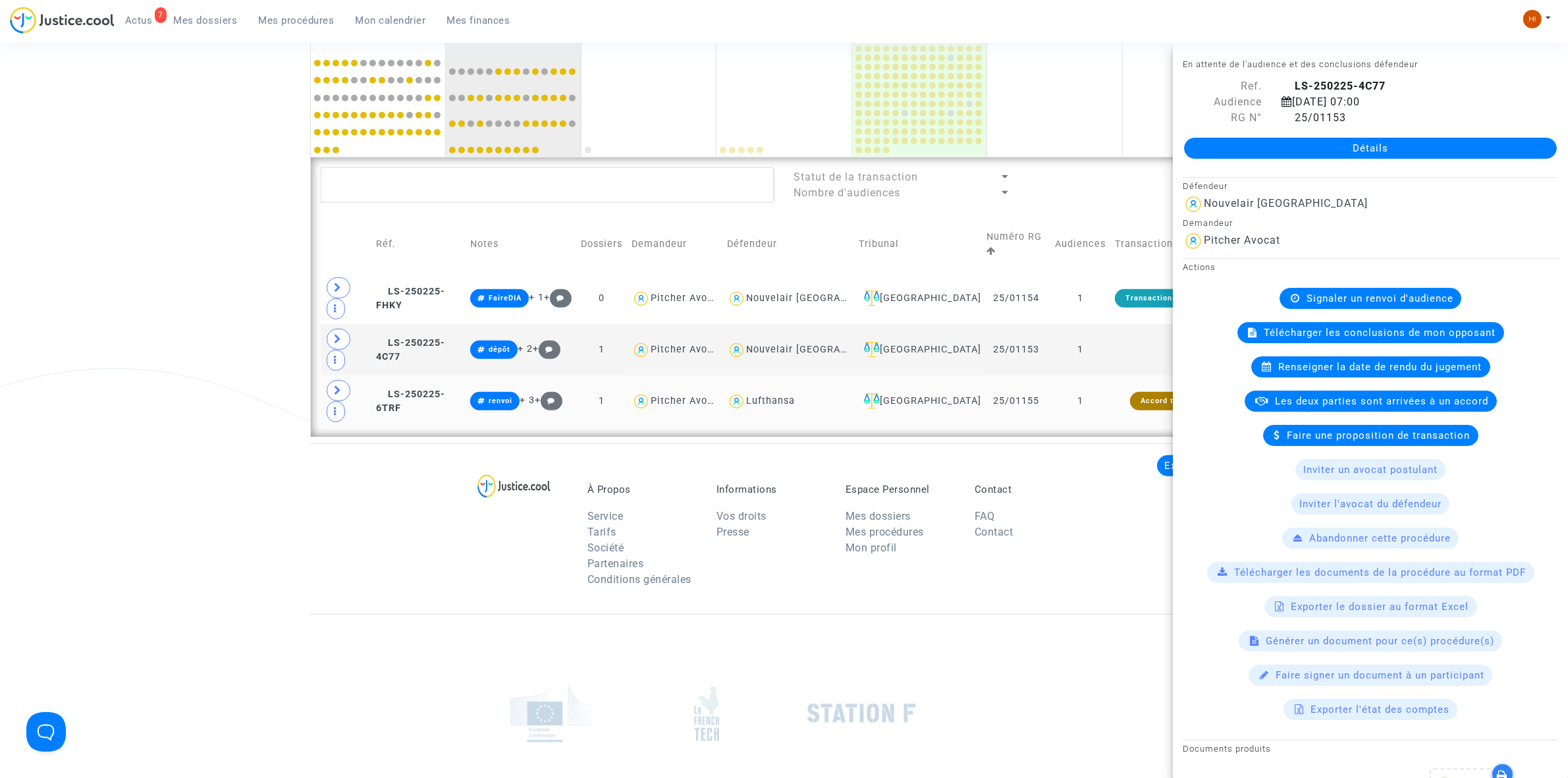
click at [1101, 375] on td "1" at bounding box center [1081, 401] width 60 height 52
click at [340, 283] on icon at bounding box center [338, 288] width 8 height 10
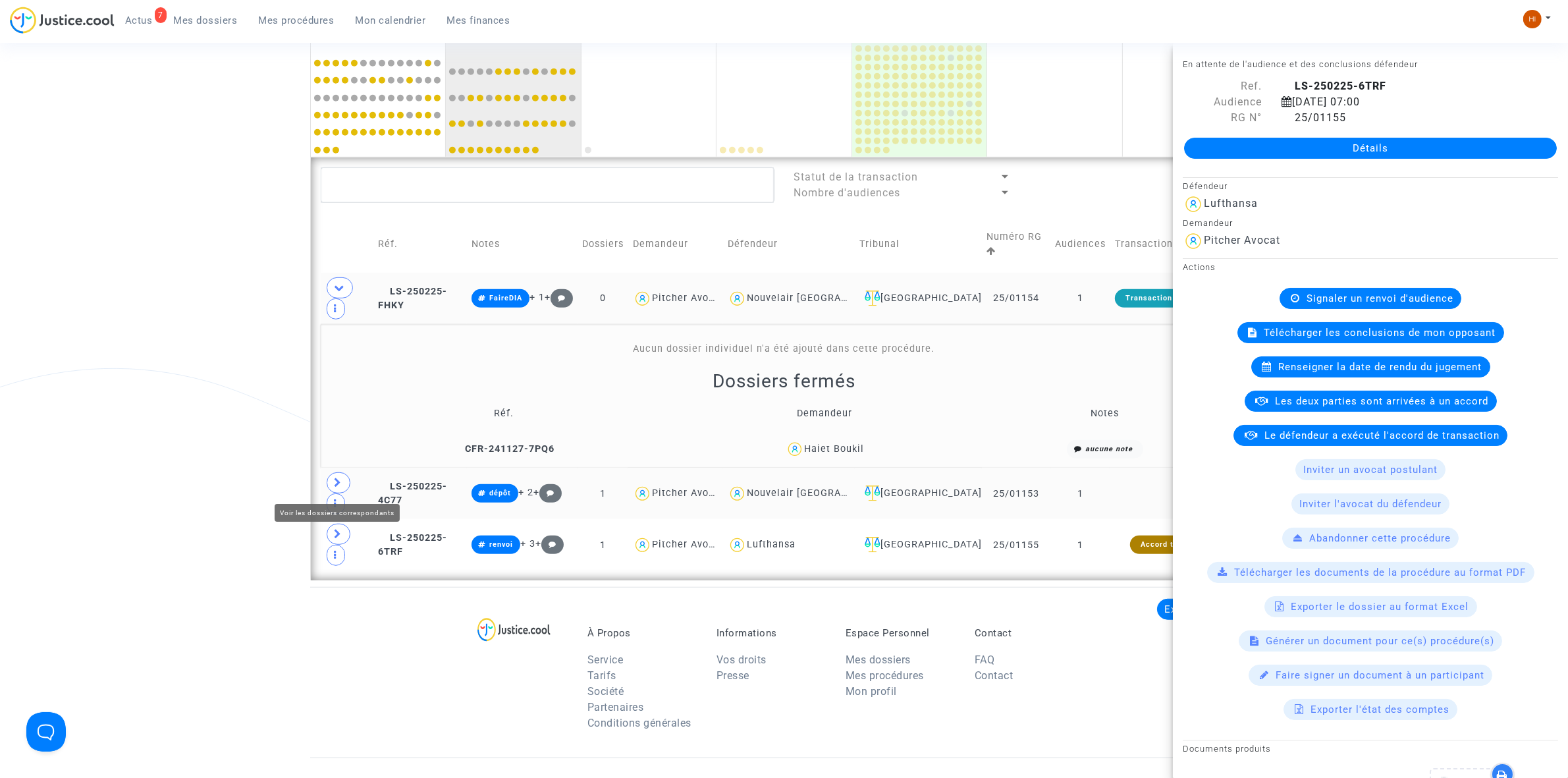
click at [334, 482] on icon at bounding box center [338, 482] width 8 height 10
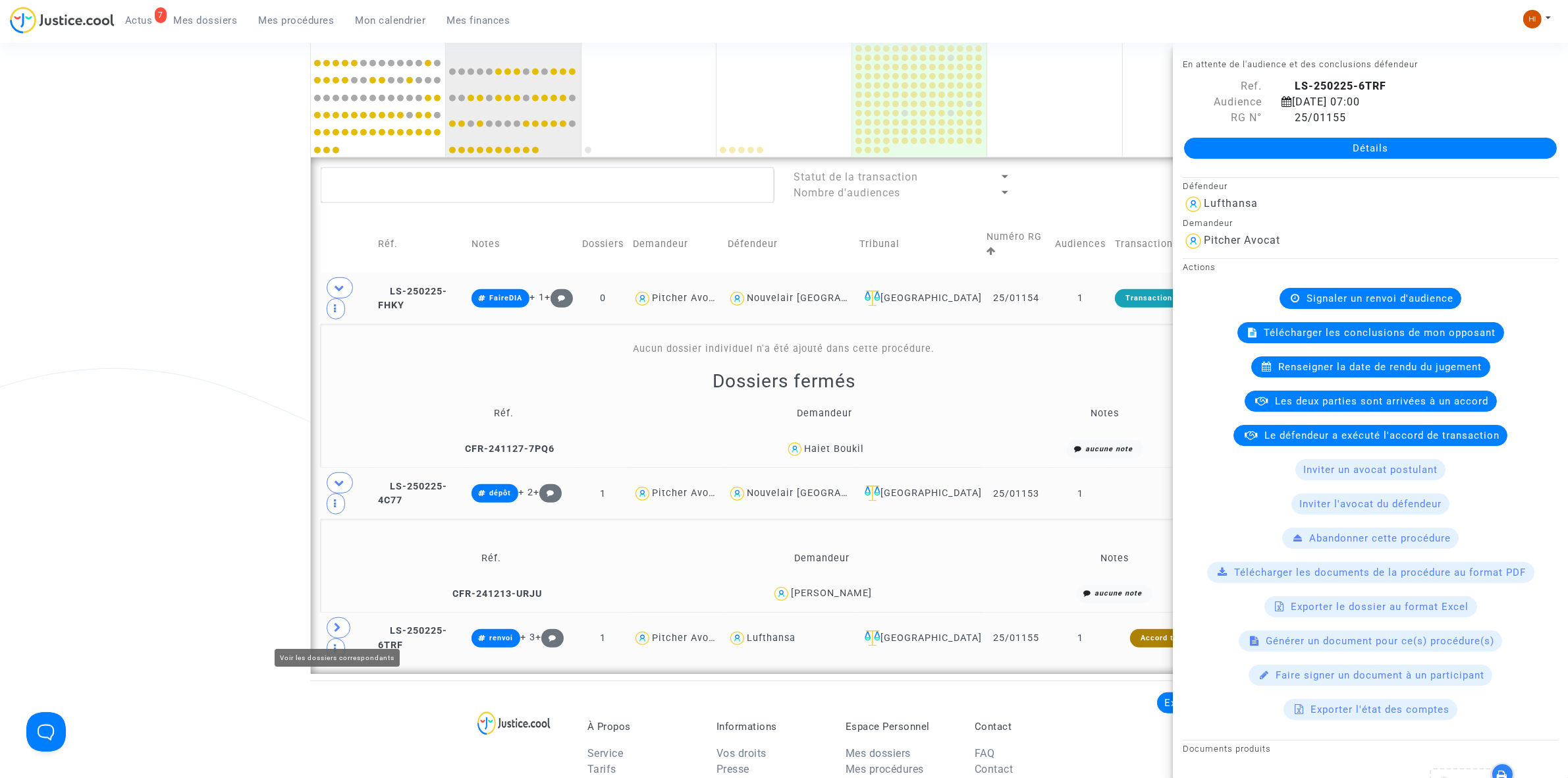
click at [334, 632] on icon at bounding box center [338, 627] width 8 height 10
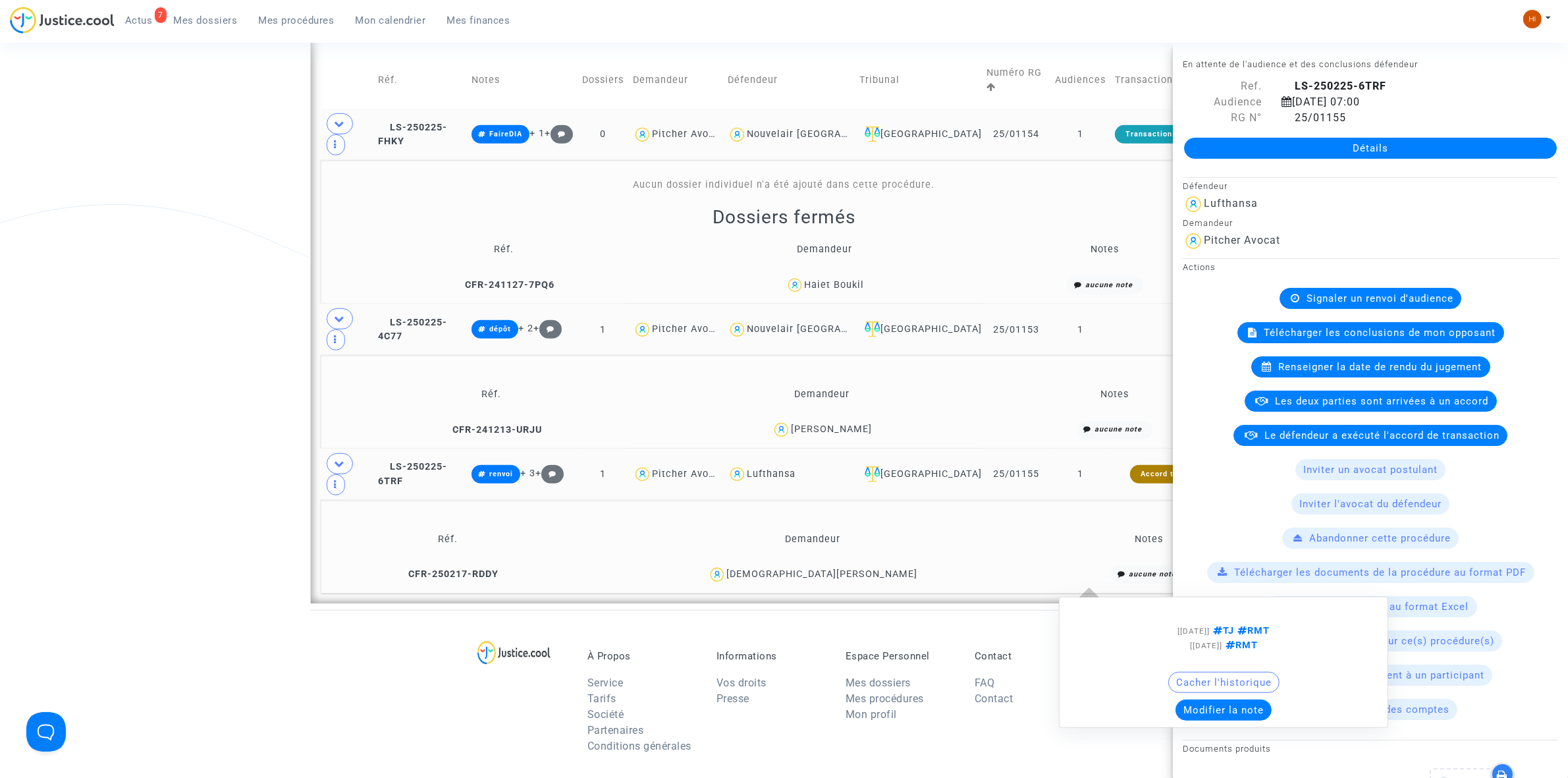
scroll to position [713, 0]
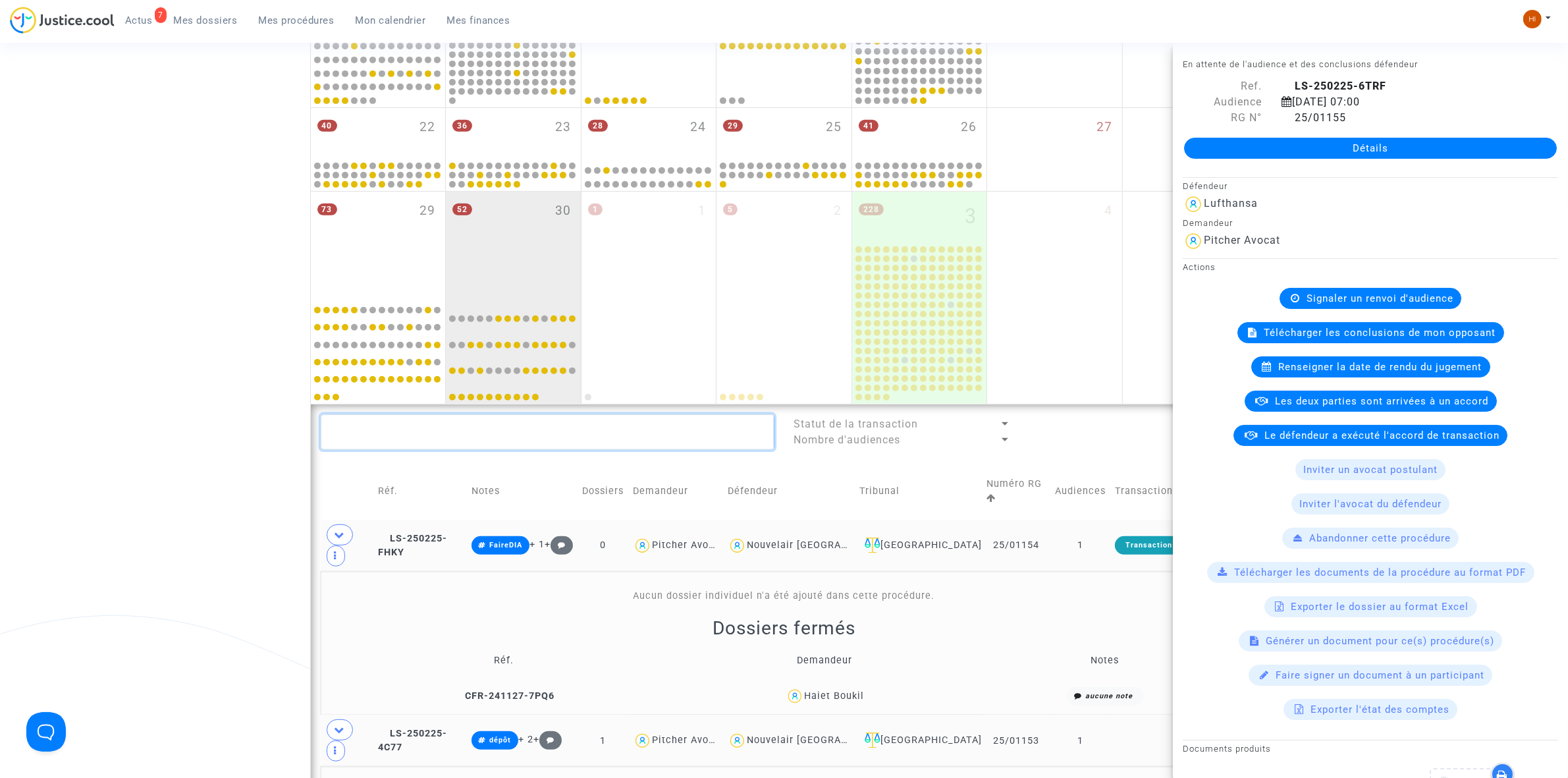
click at [548, 429] on textarea at bounding box center [548, 431] width 454 height 35
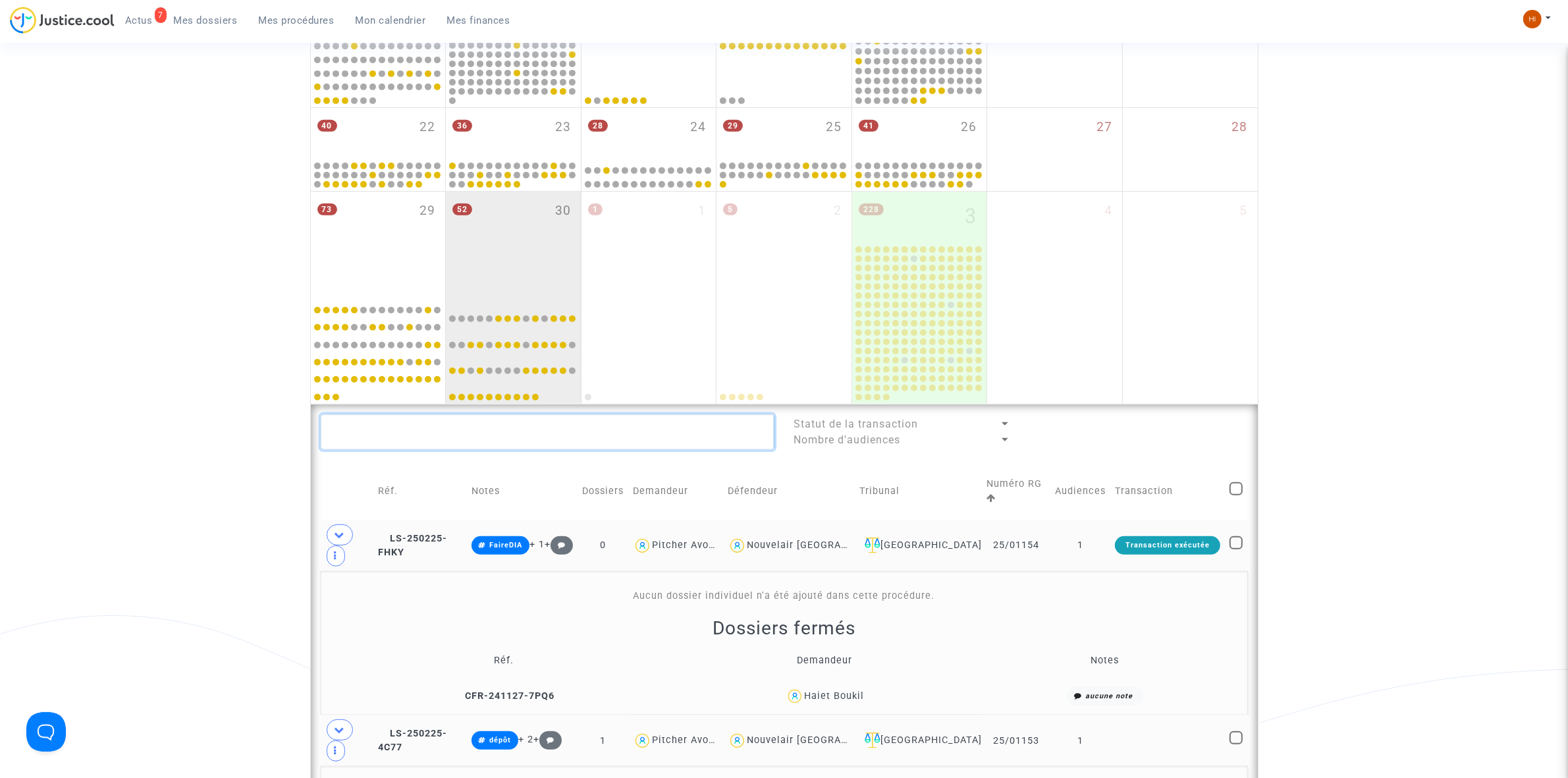
paste textarea "BASCIU"
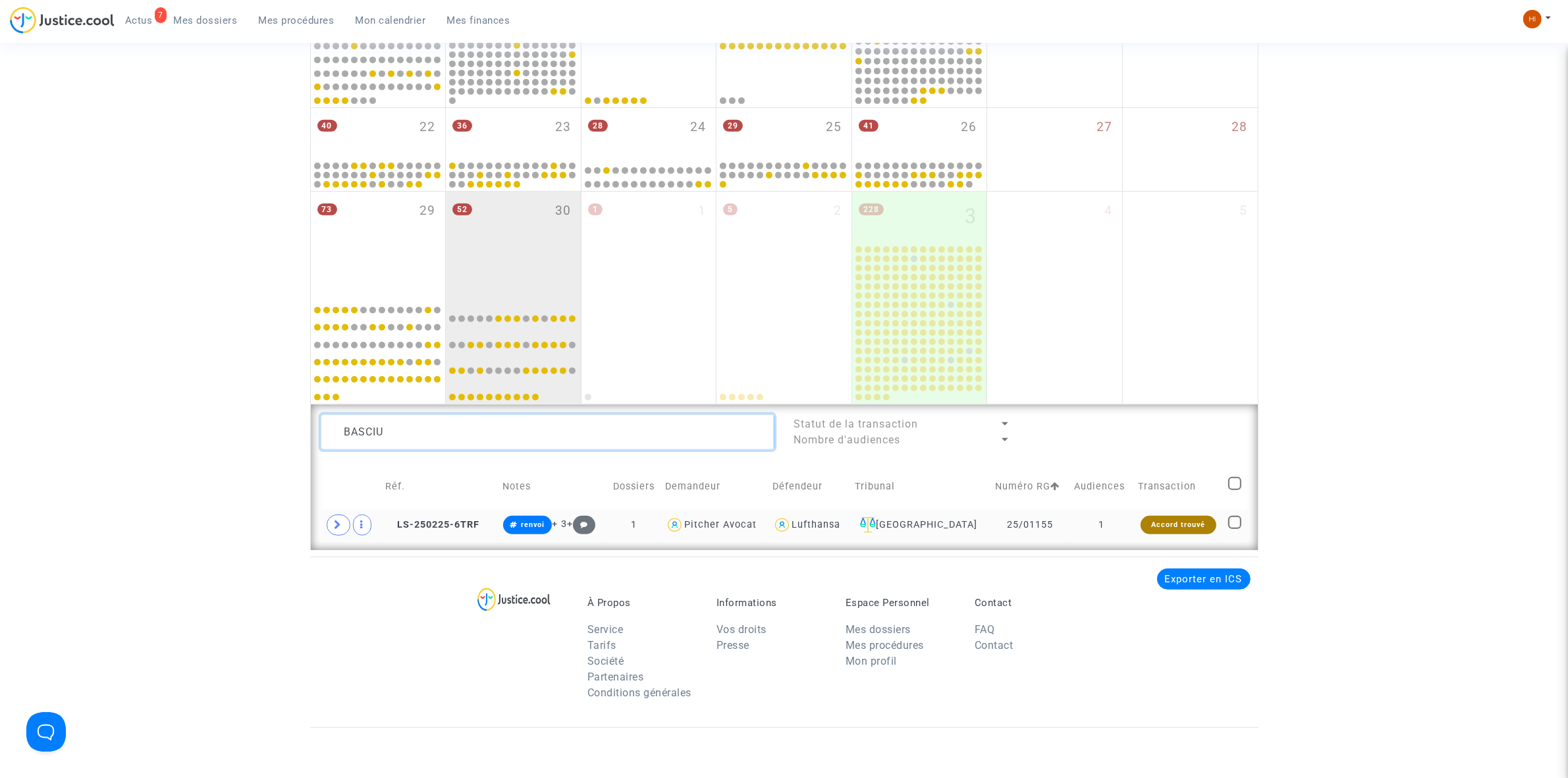
type textarea "BASCIU"
click at [1098, 522] on td "1" at bounding box center [1101, 524] width 64 height 30
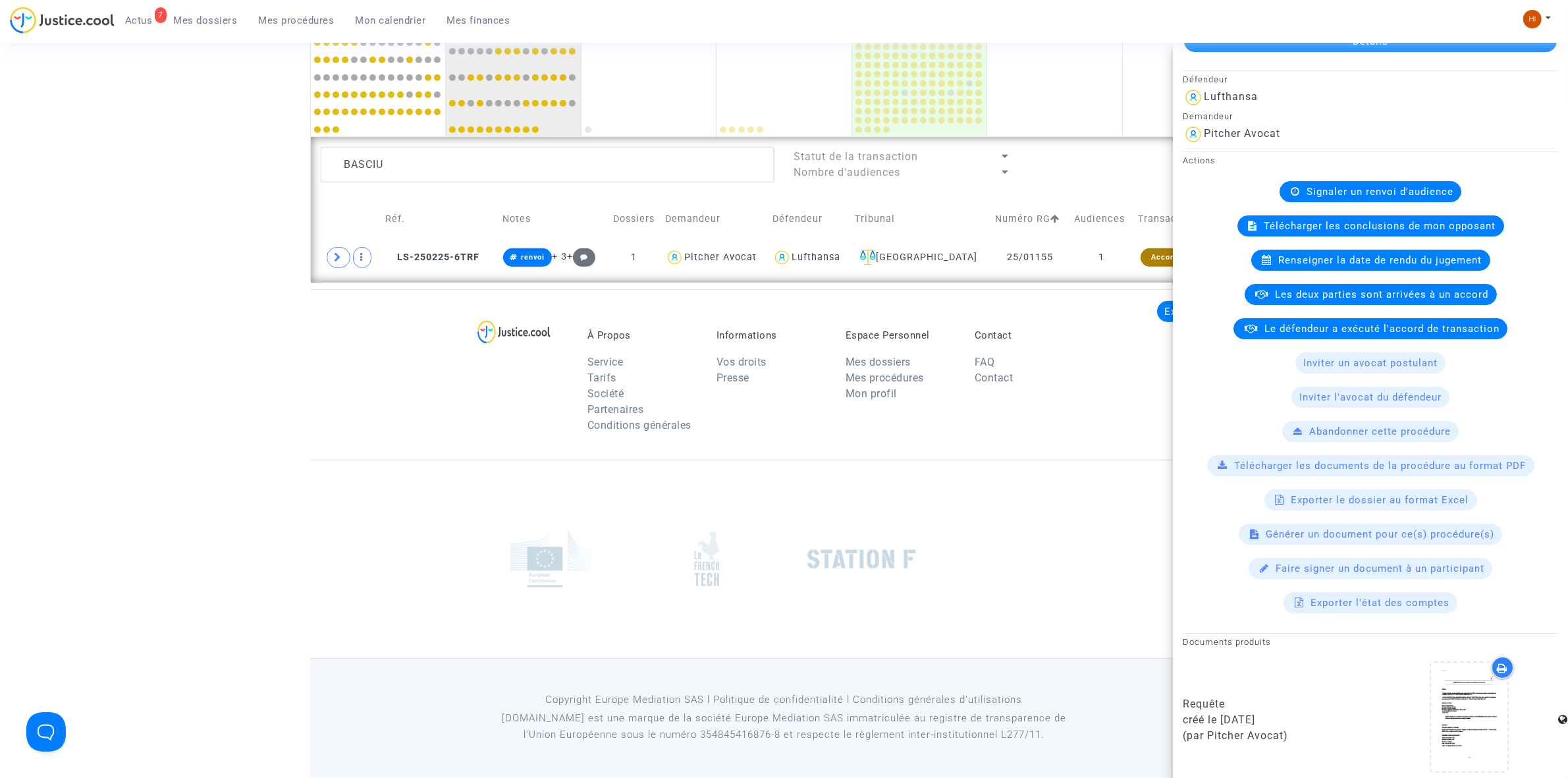
scroll to position [72, 0]
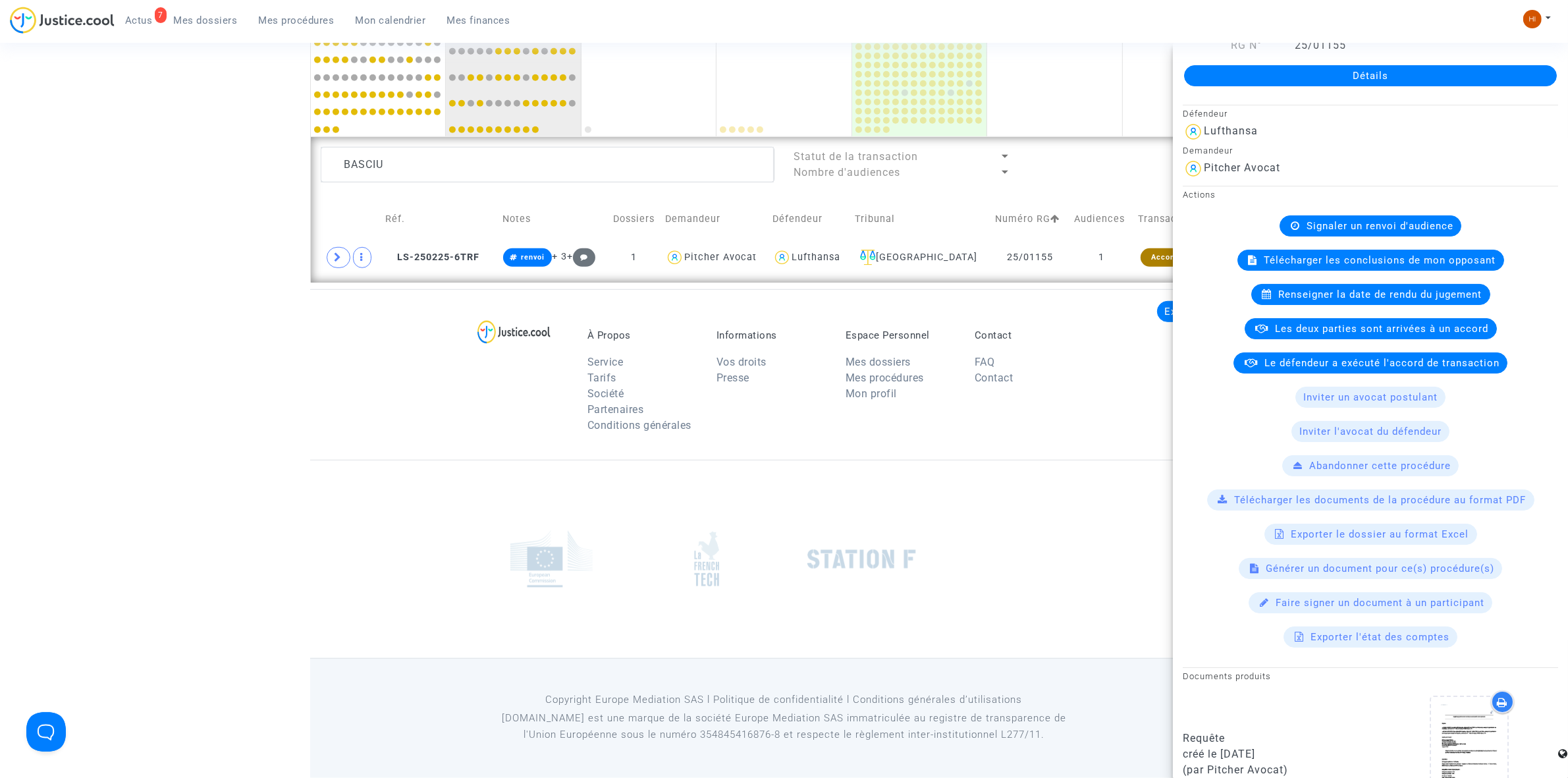
click at [1307, 229] on span "Signaler un renvoi d'audience" at bounding box center [1380, 226] width 147 height 12
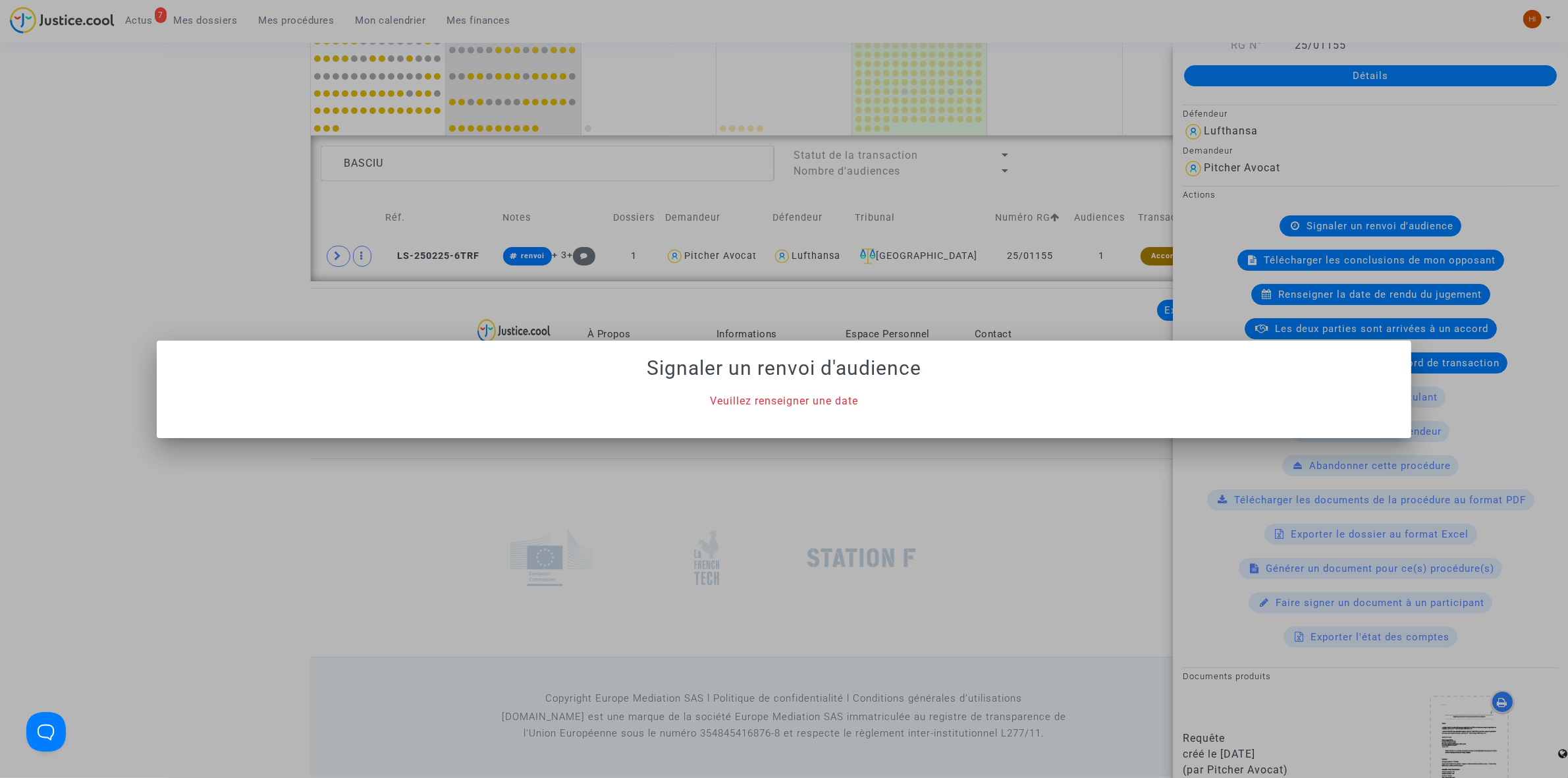
scroll to position [0, 0]
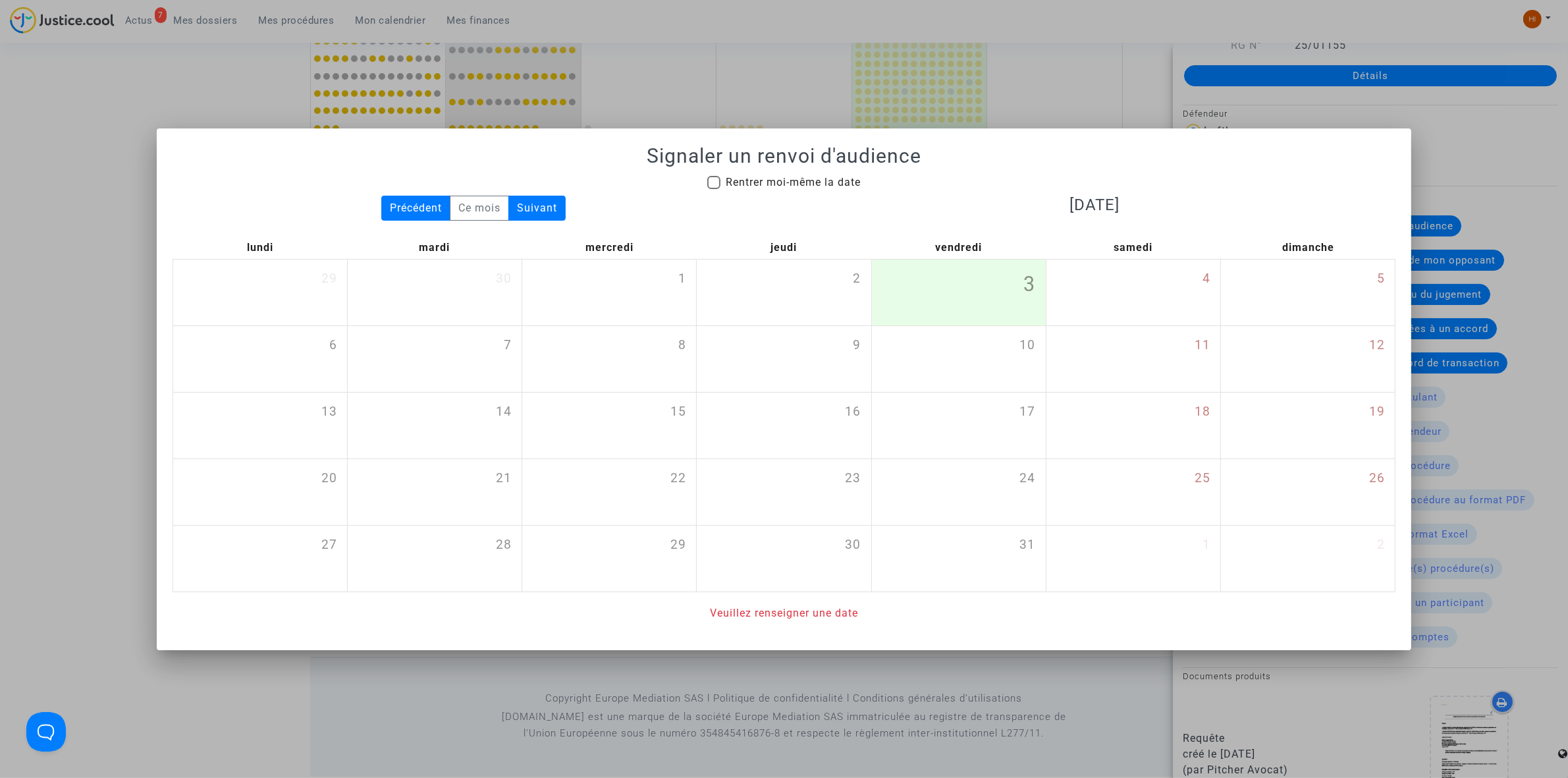
click at [156, 183] on mat-dialog-container "Signaler un renvoi d'audience Rentrer moi-même la date Précédent Ce mois Suivan…" at bounding box center [784, 389] width 1254 height 522
drag, startPoint x: 50, startPoint y: 206, endPoint x: 72, endPoint y: 209, distance: 22.2
click at [47, 208] on div at bounding box center [784, 389] width 1568 height 778
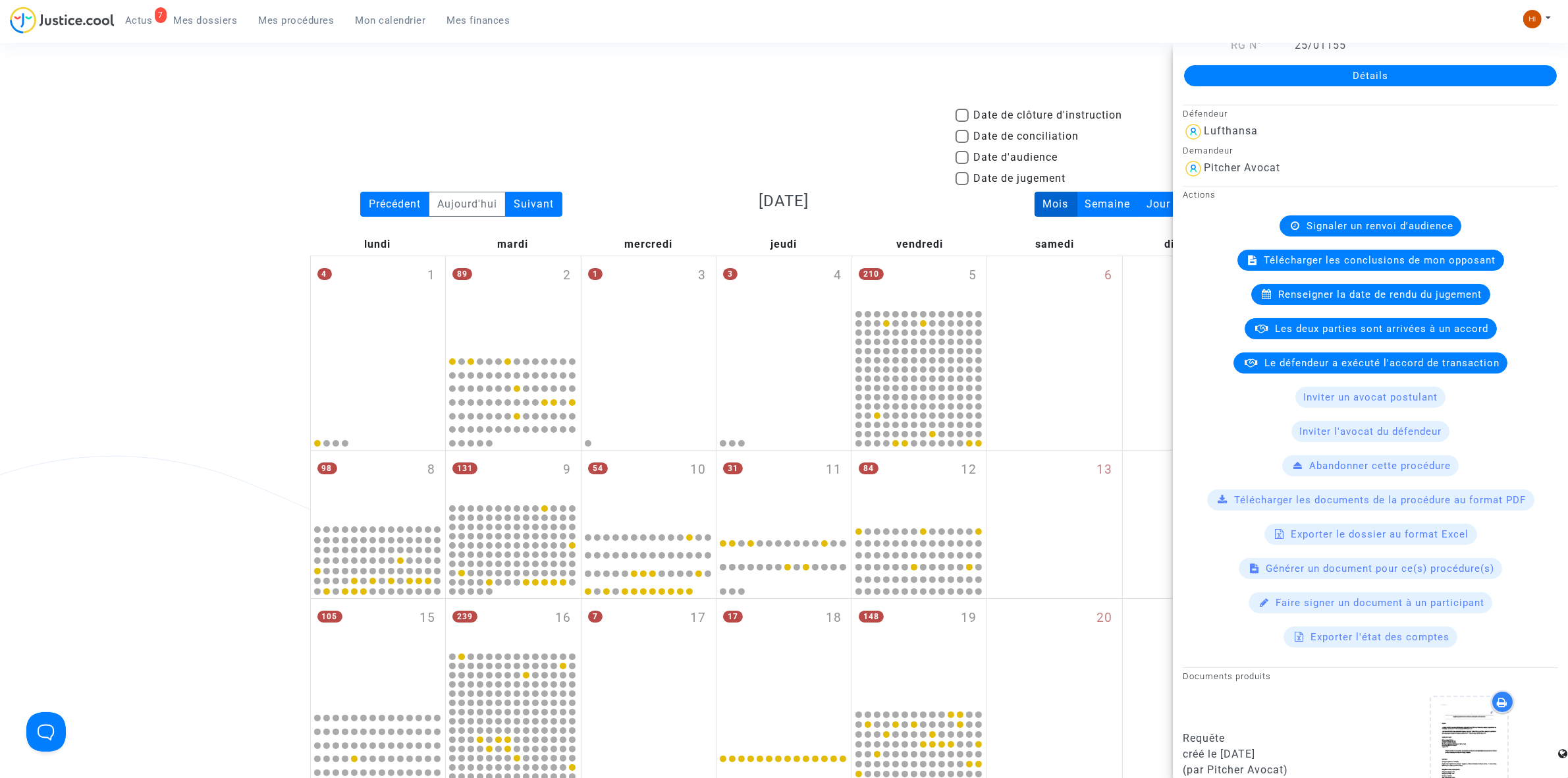
scroll to position [981, 0]
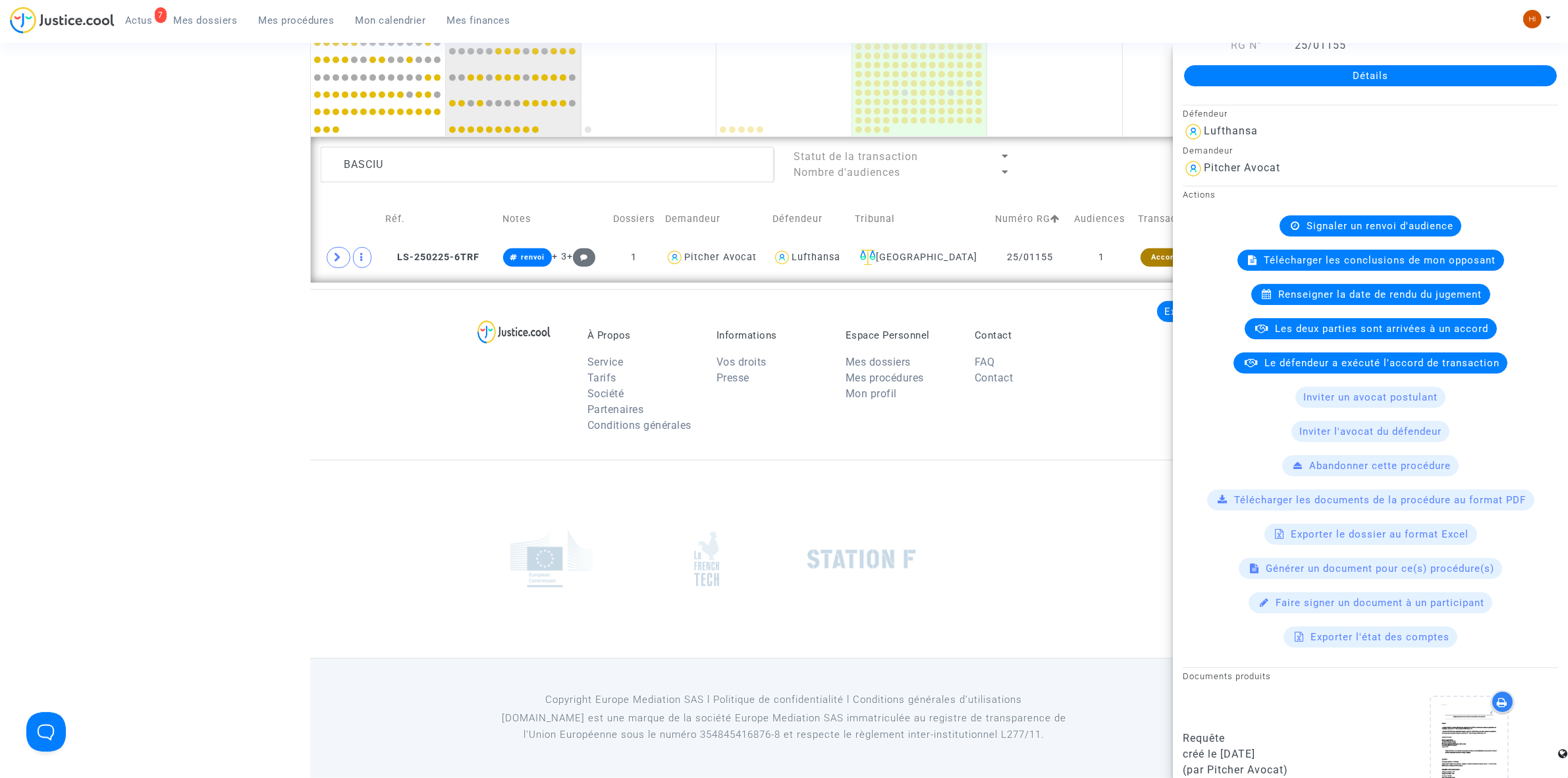
click at [1383, 221] on span "Signaler un renvoi d'audience" at bounding box center [1380, 226] width 147 height 12
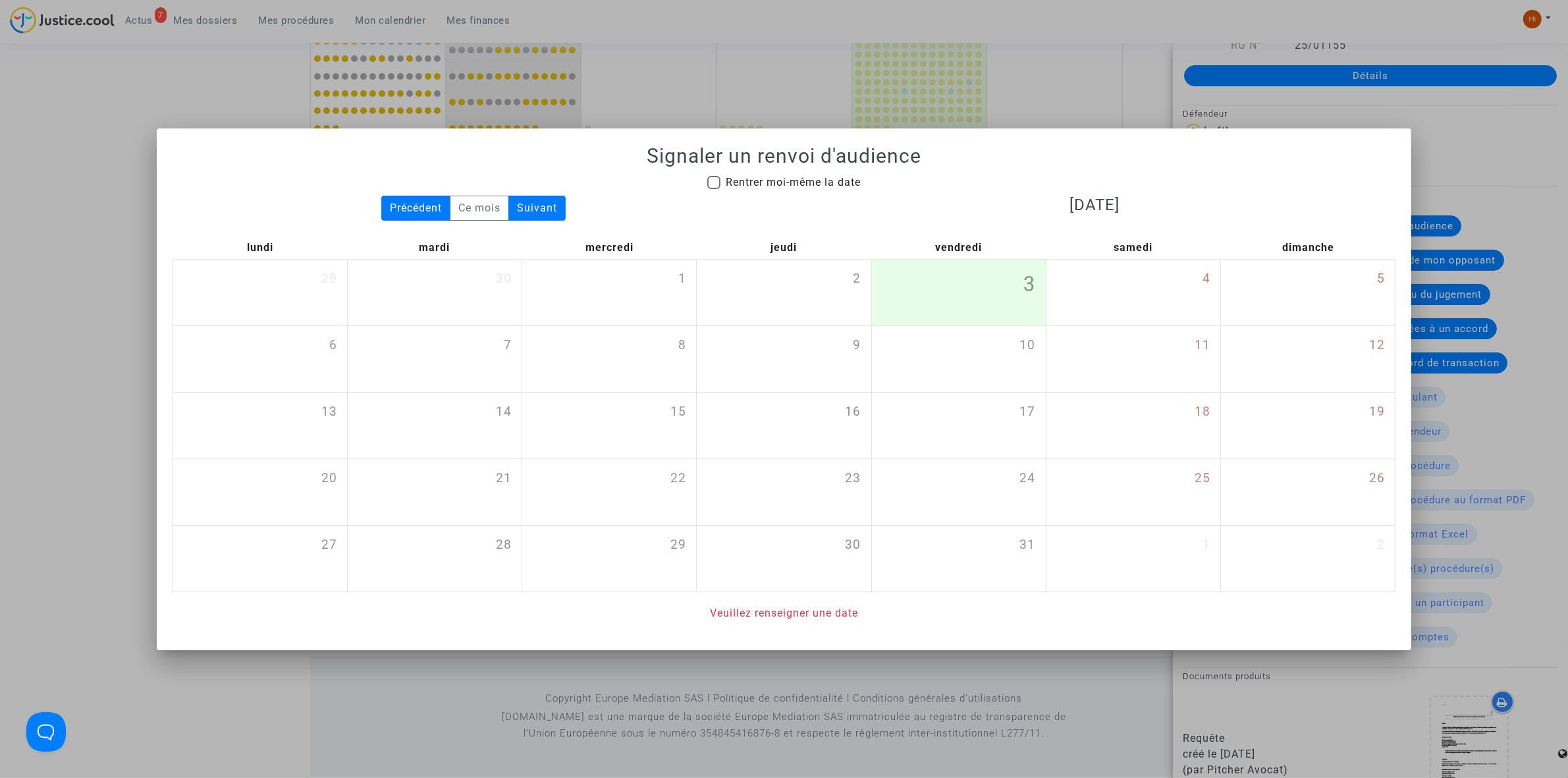
click at [808, 170] on div "Signaler un renvoi d'audience Rentrer moi-même la date Précédent Ce mois Suivan…" at bounding box center [784, 383] width 1223 height 477
click at [824, 187] on span "Rentrer moi-même la date" at bounding box center [793, 182] width 135 height 13
click at [714, 189] on input "Rentrer moi-même la date" at bounding box center [713, 189] width 1 height 1
checkbox input "true"
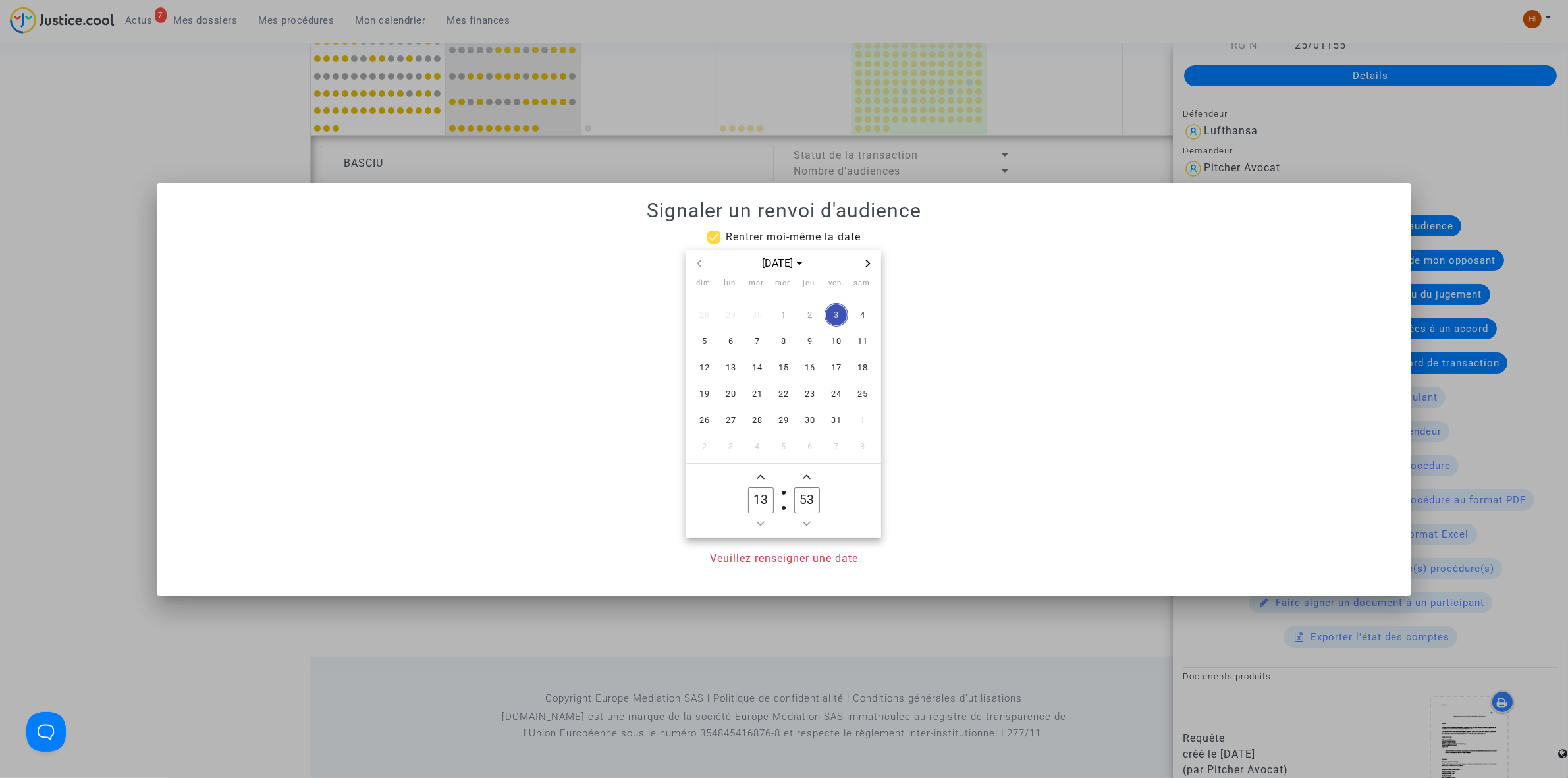
click at [868, 269] on span "Next month" at bounding box center [868, 264] width 16 height 16
click at [863, 259] on span "Next month" at bounding box center [868, 264] width 16 height 16
click at [764, 367] on span "13" at bounding box center [757, 367] width 23 height 23
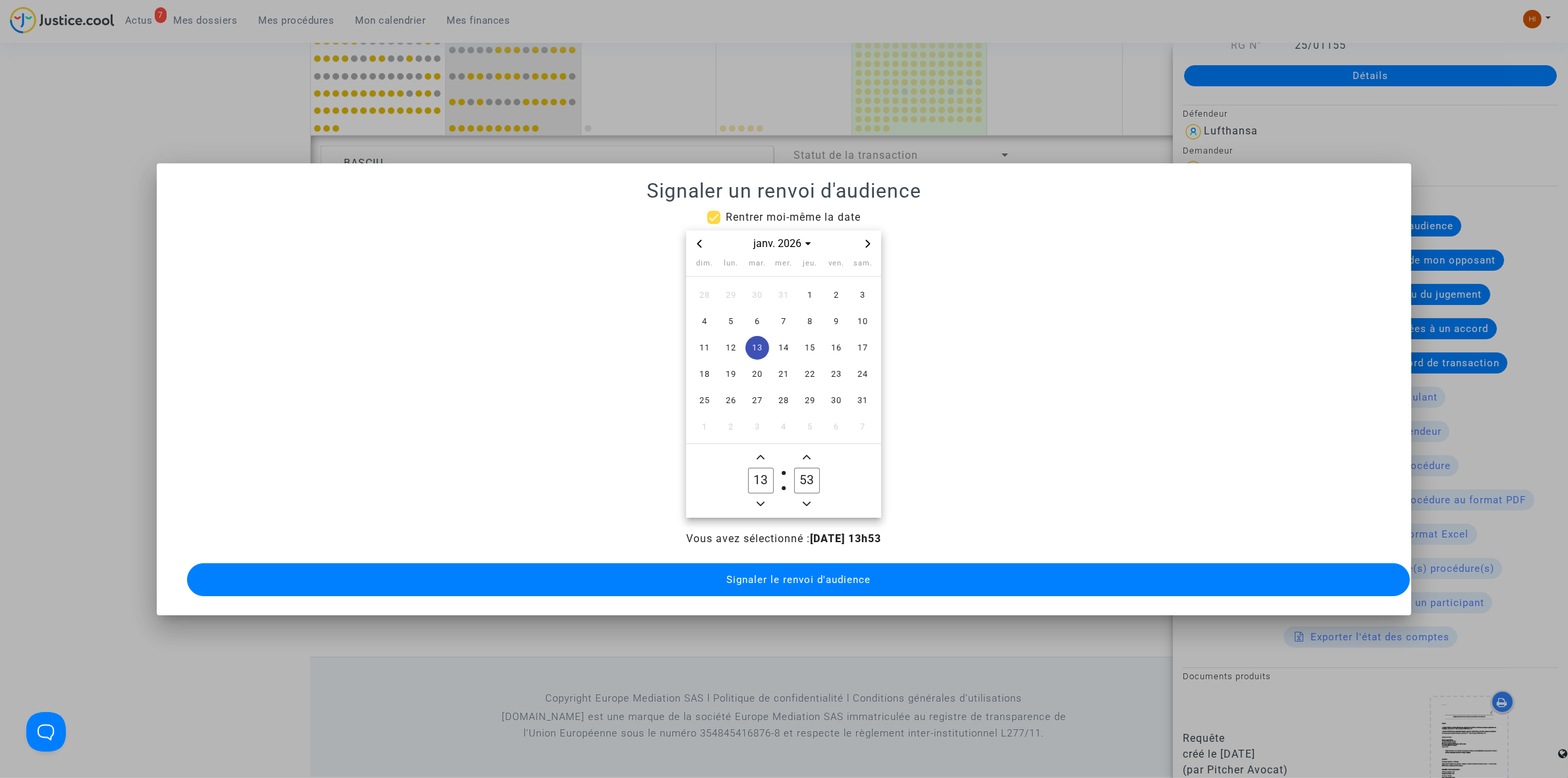
click at [770, 476] on input "13" at bounding box center [760, 480] width 25 height 25
type input "09"
type input "00"
click at [805, 580] on button "Signaler le renvoi d'audience" at bounding box center [798, 579] width 1223 height 33
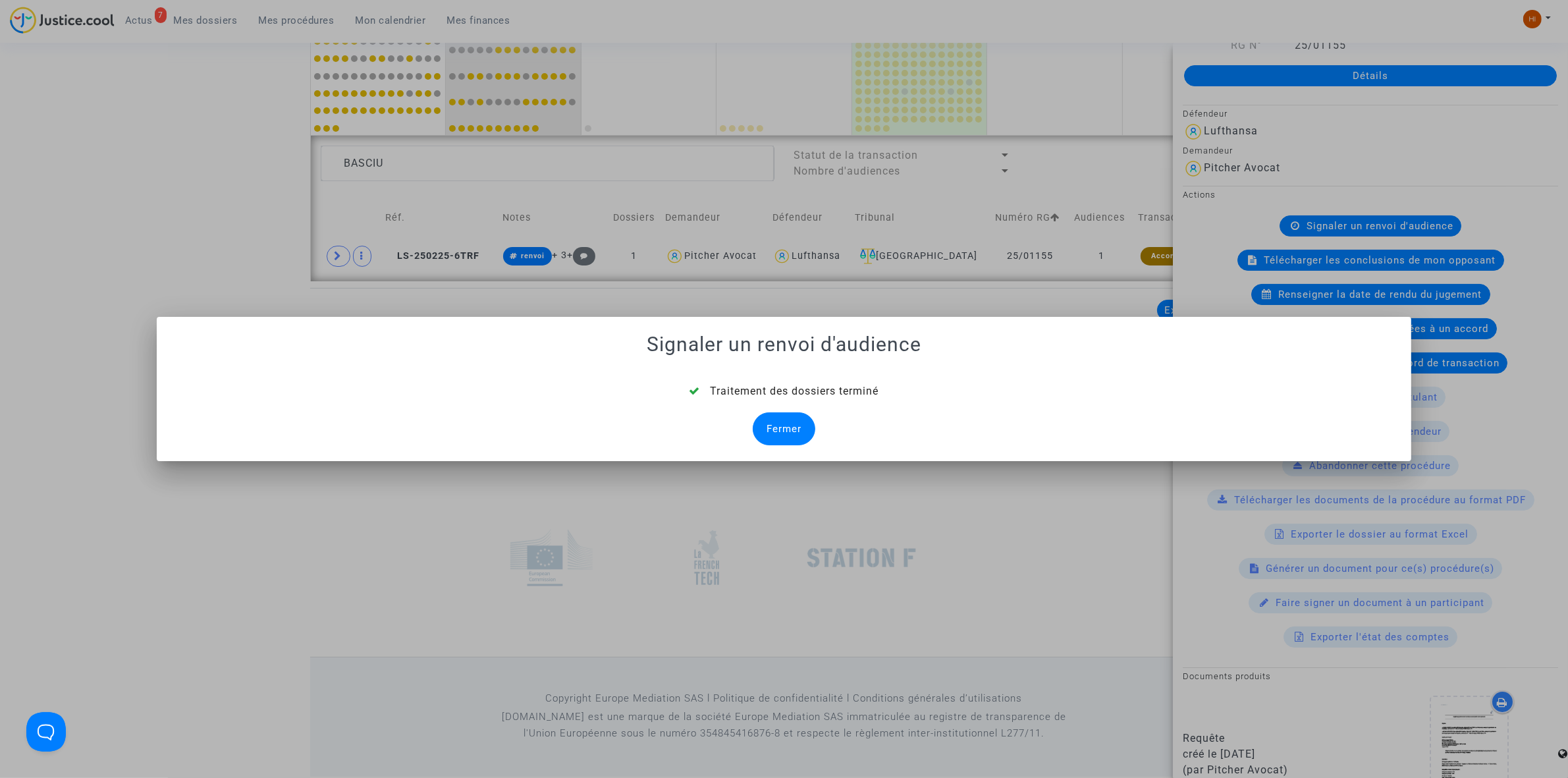
click at [789, 426] on div "Fermer" at bounding box center [784, 429] width 63 height 33
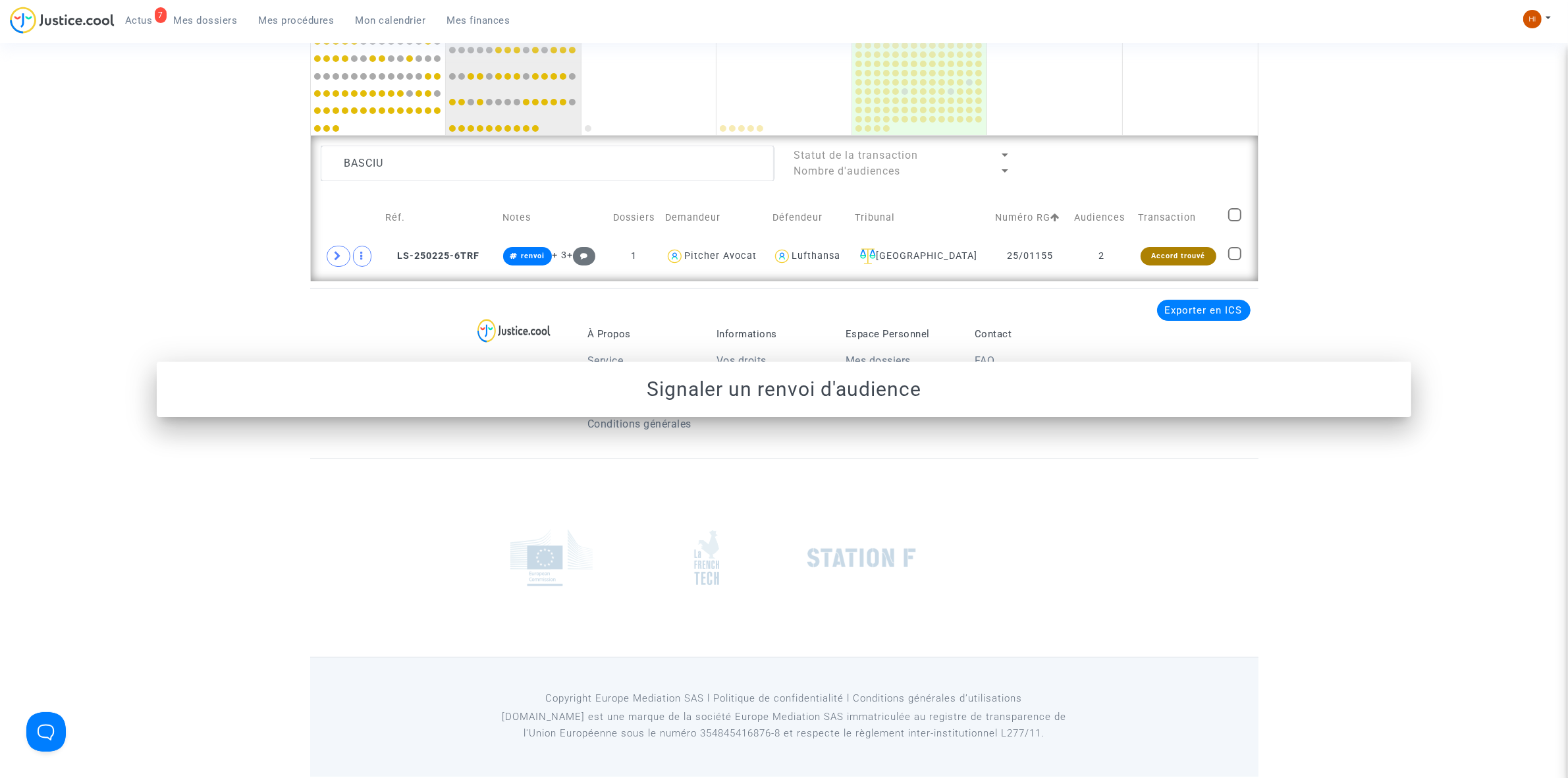
scroll to position [981, 0]
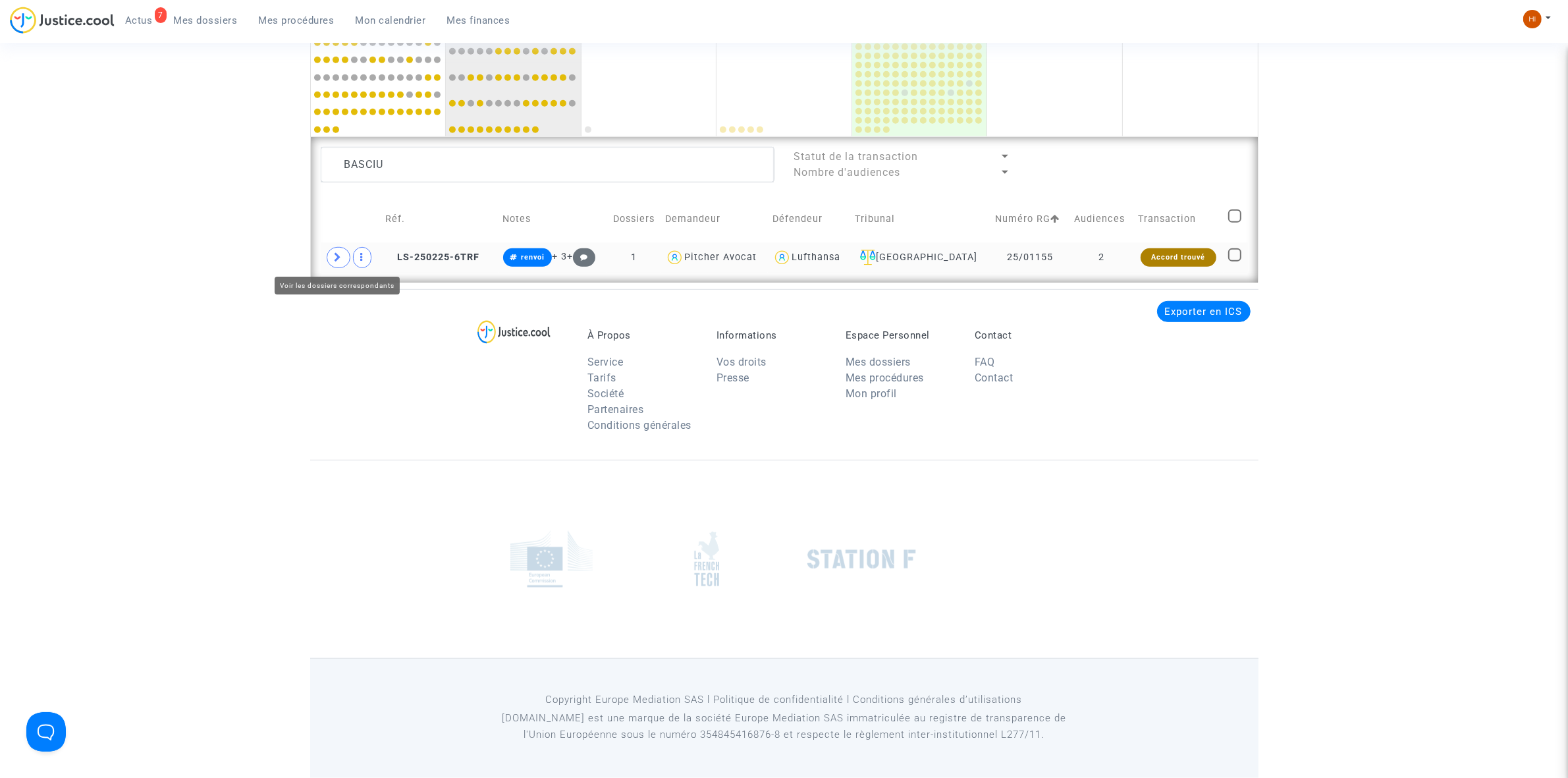
click at [329, 261] on span at bounding box center [338, 258] width 23 height 21
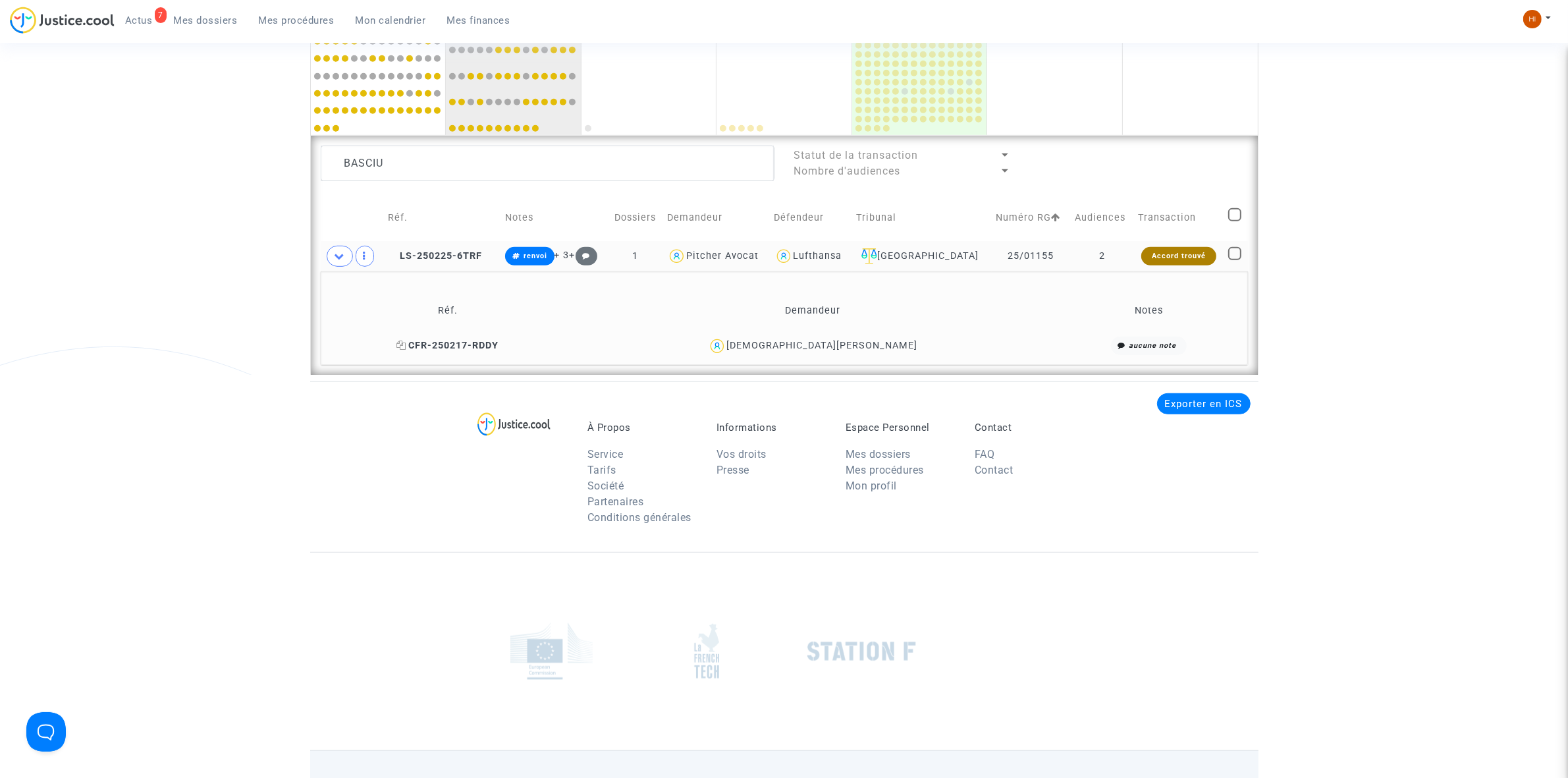
click at [499, 347] on span "CFR-250217-RDDY" at bounding box center [448, 345] width 102 height 11
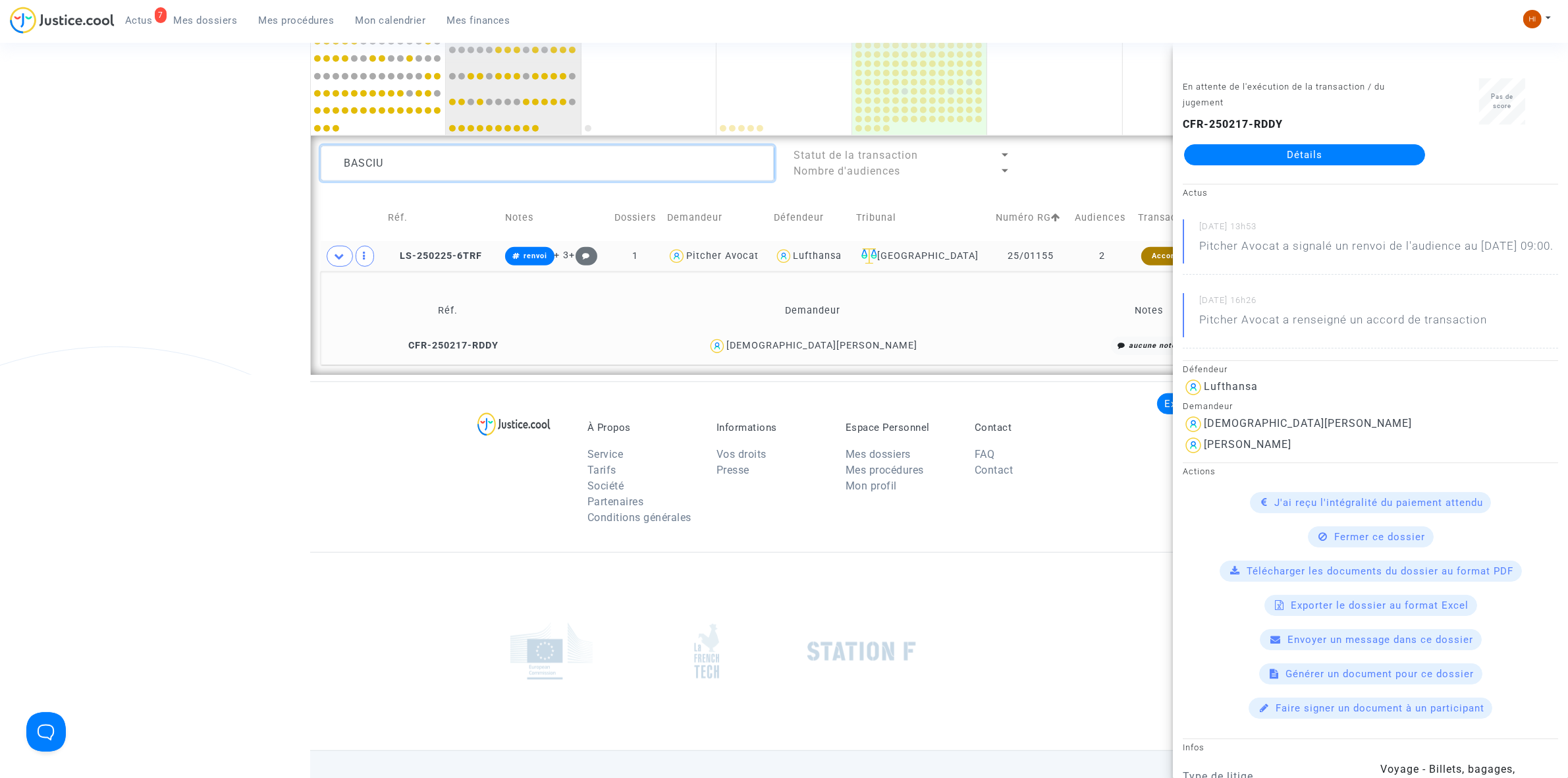
drag, startPoint x: 491, startPoint y: 169, endPoint x: 195, endPoint y: 187, distance: 296.5
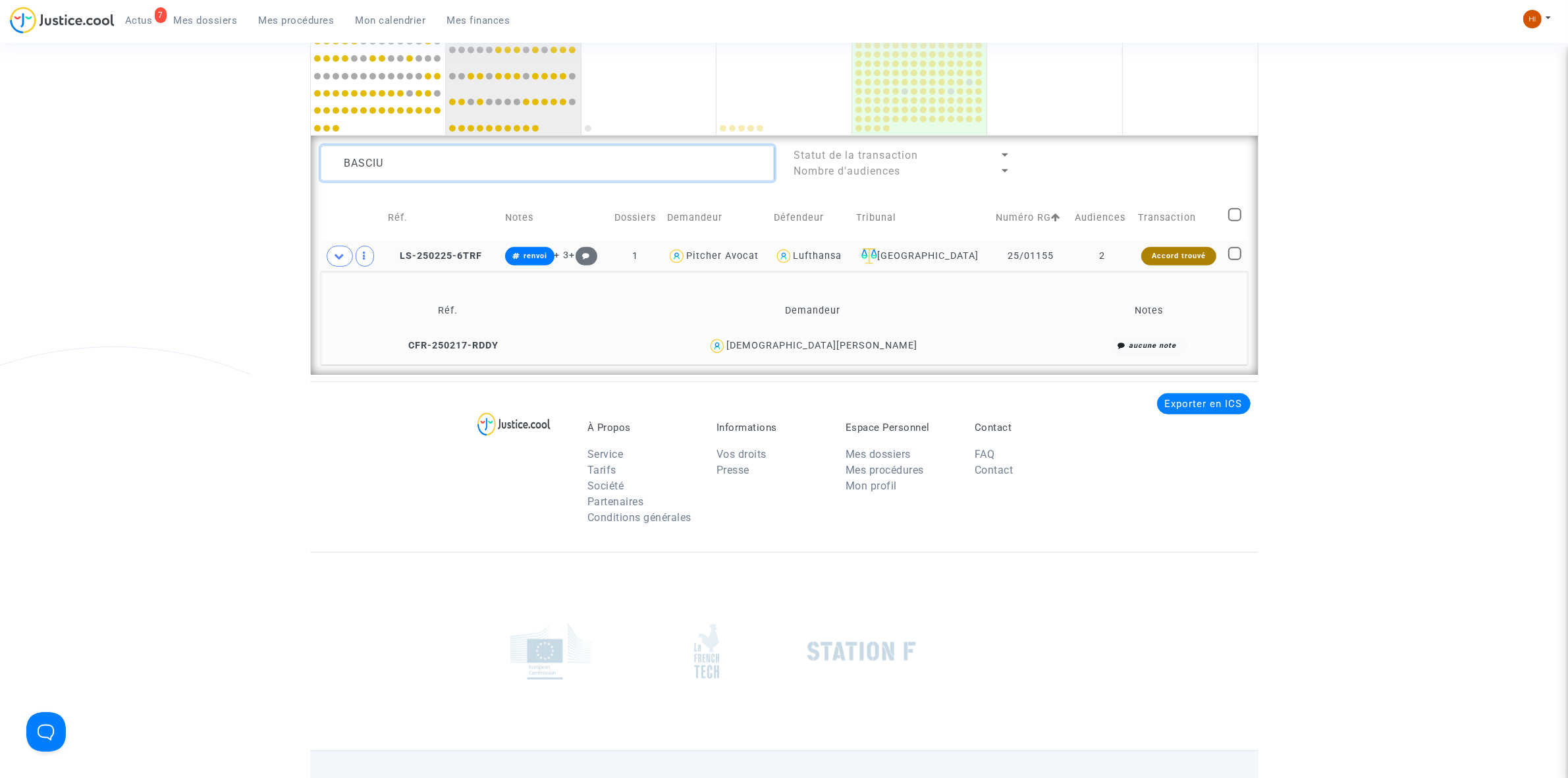
paste textarea "OUKIL Haiet"
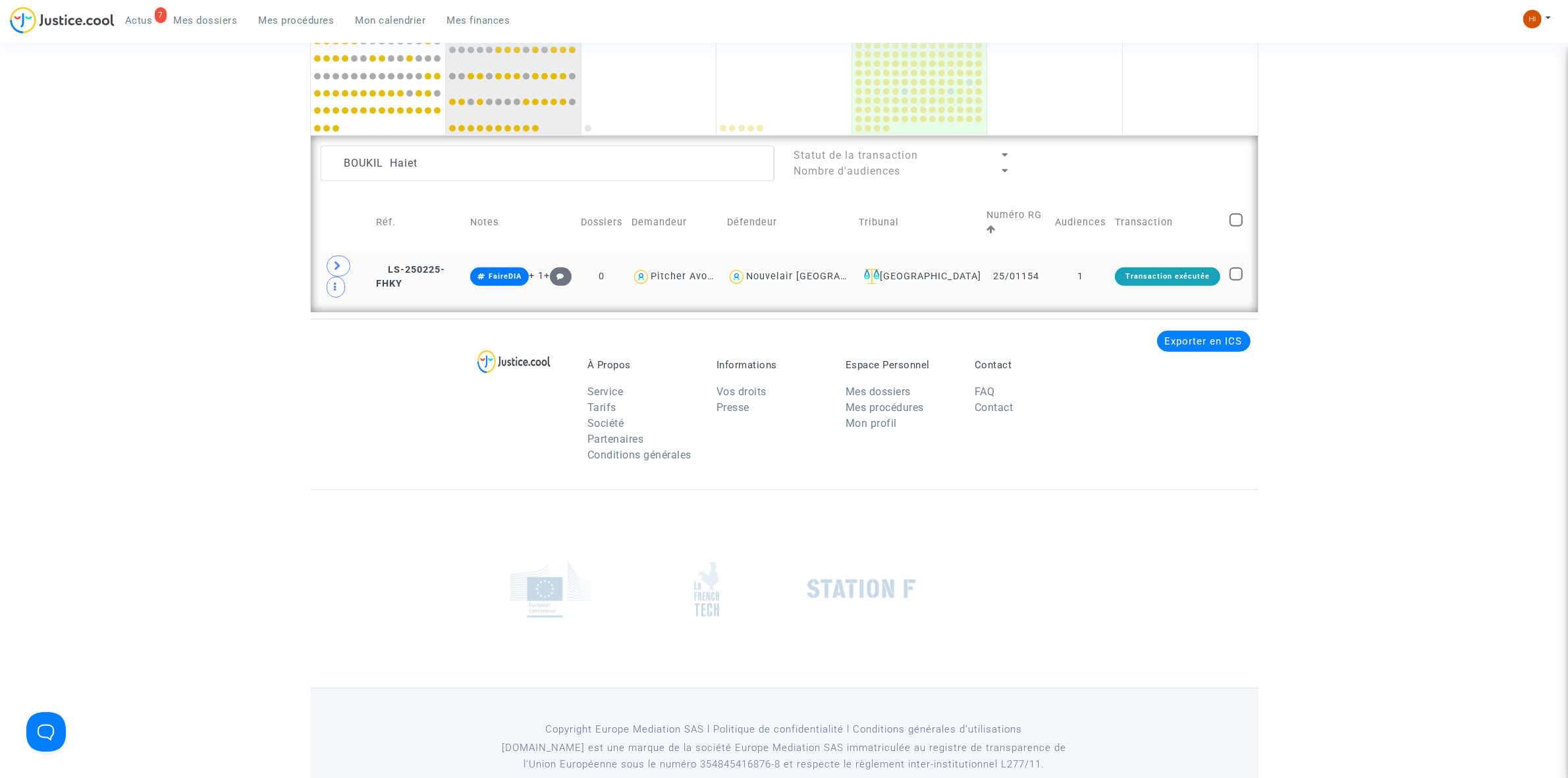
click at [1115, 270] on td "Transaction exécutée" at bounding box center [1167, 276] width 114 height 52
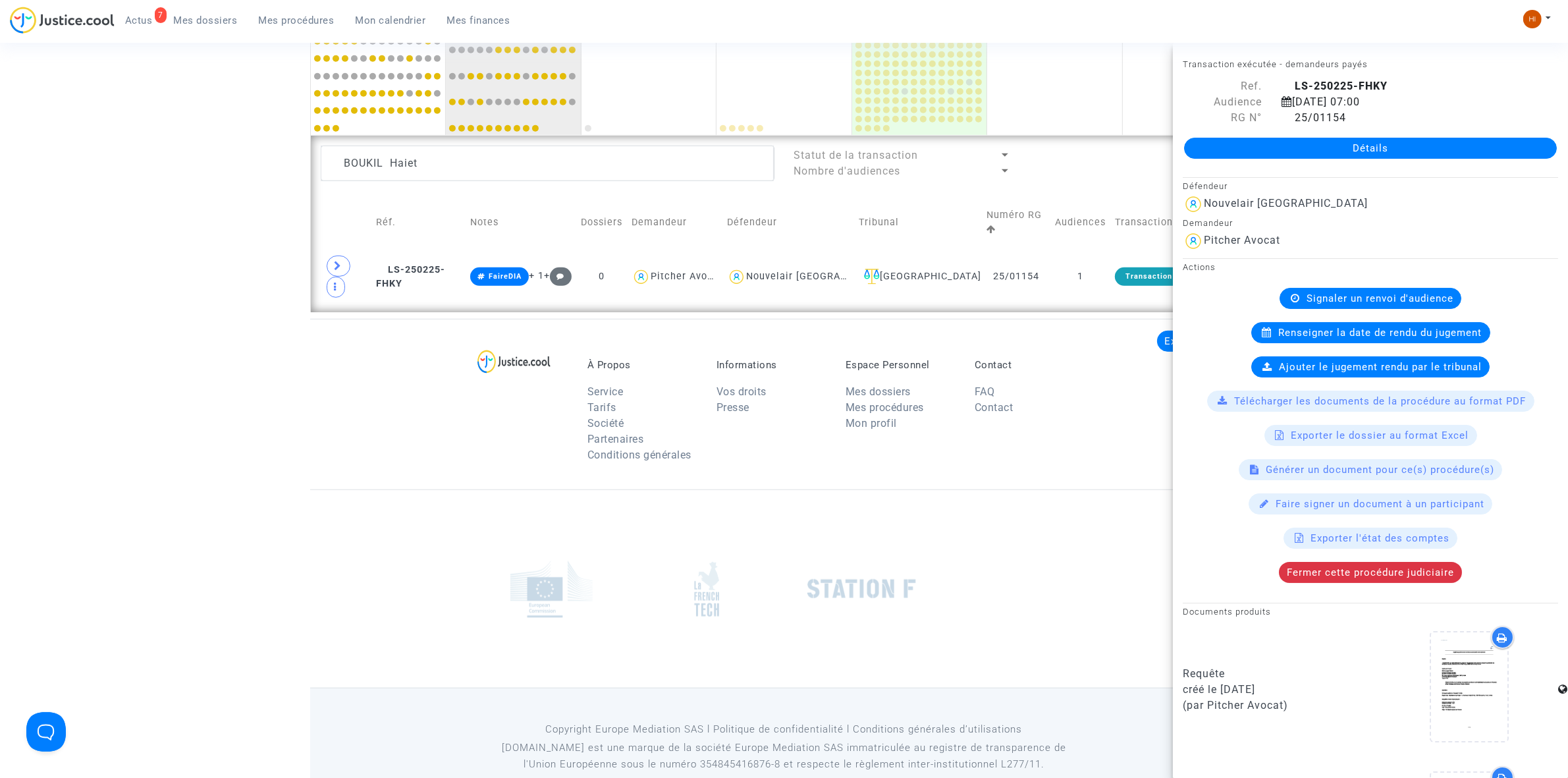
click at [1426, 336] on span "Renseigner la date de rendu du jugement" at bounding box center [1381, 332] width 203 height 12
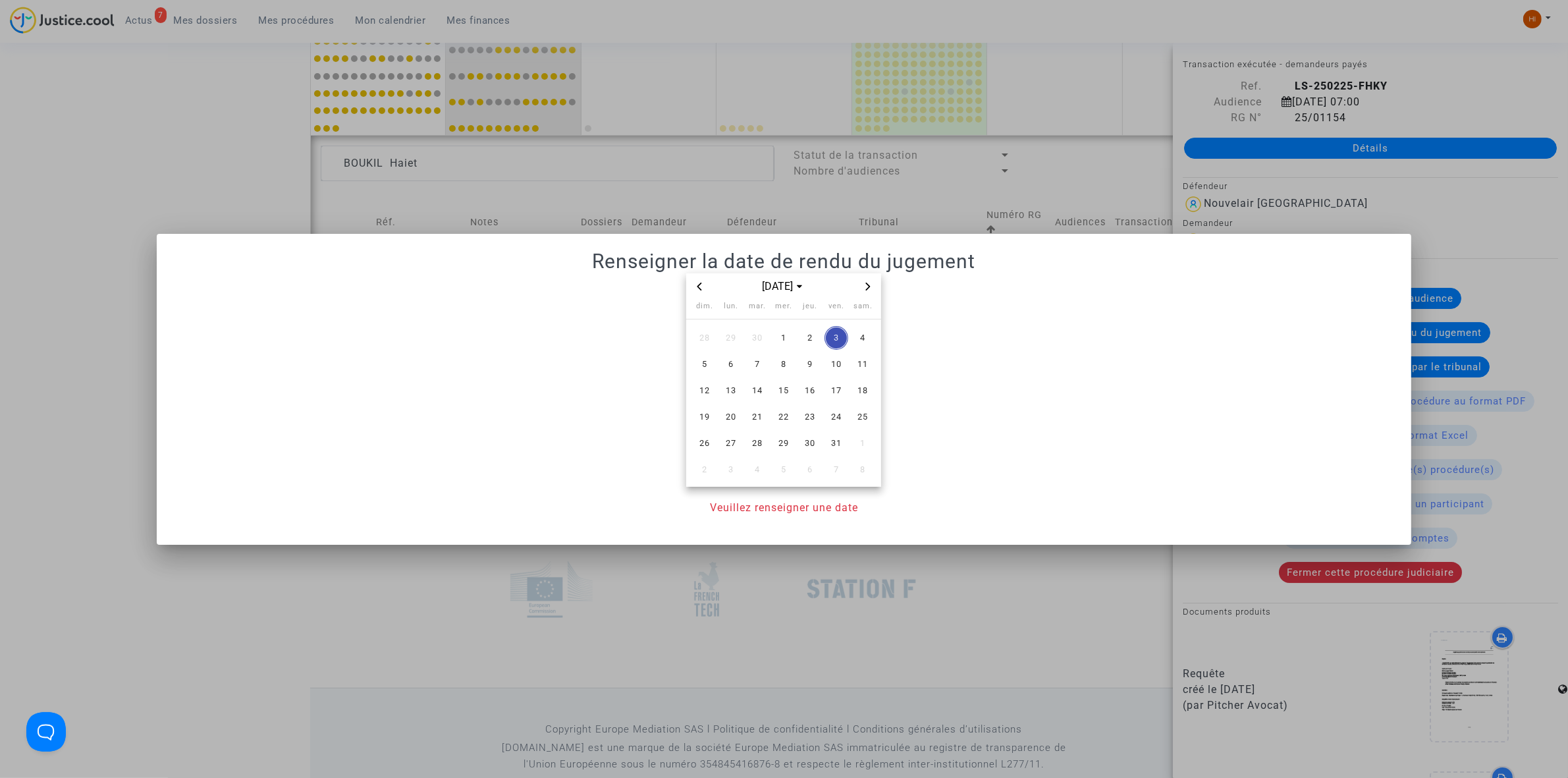
click at [698, 290] on icon "Previous month" at bounding box center [699, 287] width 8 height 8
click at [755, 446] on span "30" at bounding box center [757, 443] width 23 height 23
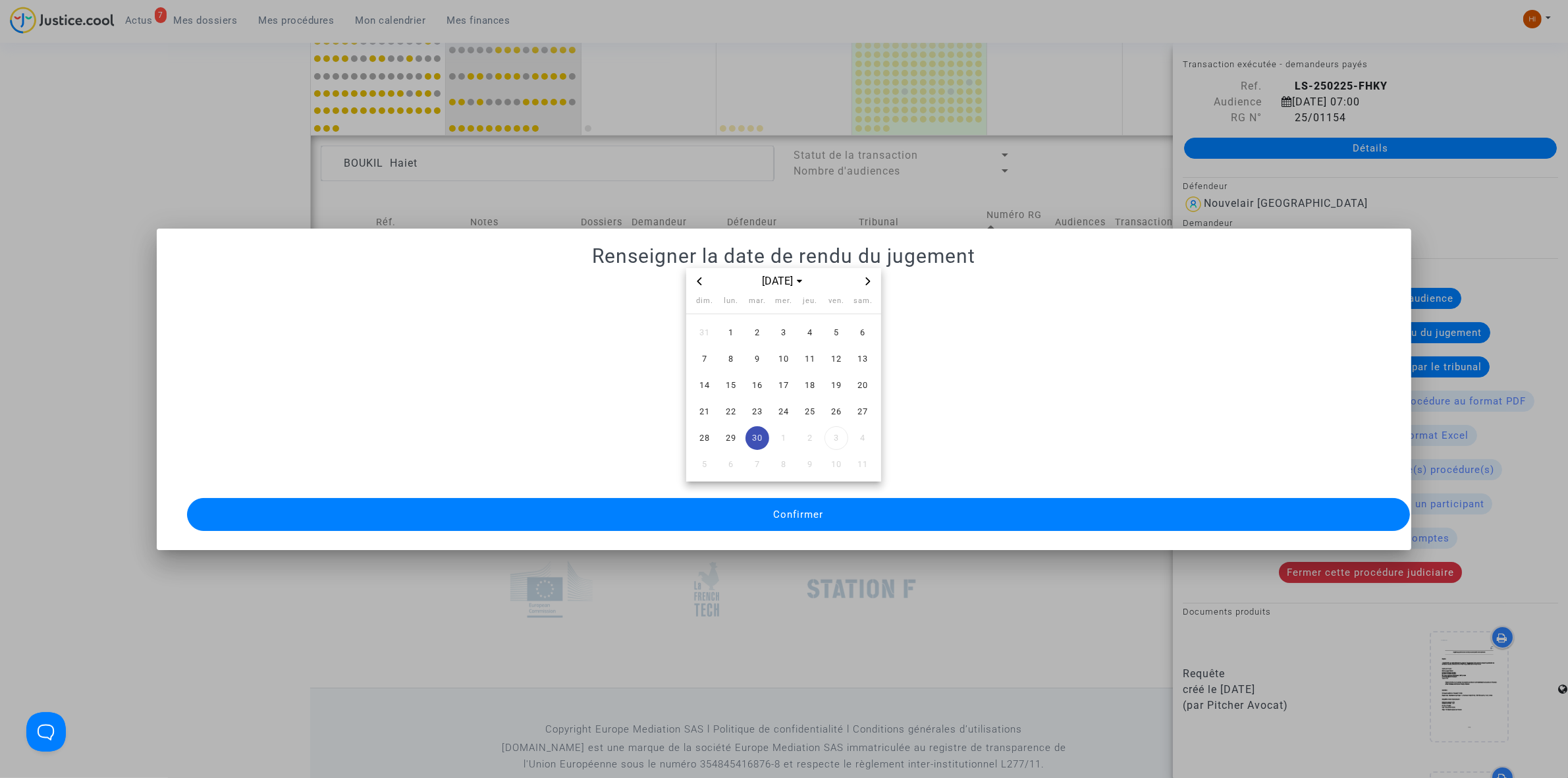
click at [750, 511] on button "Confirmer" at bounding box center [798, 514] width 1223 height 33
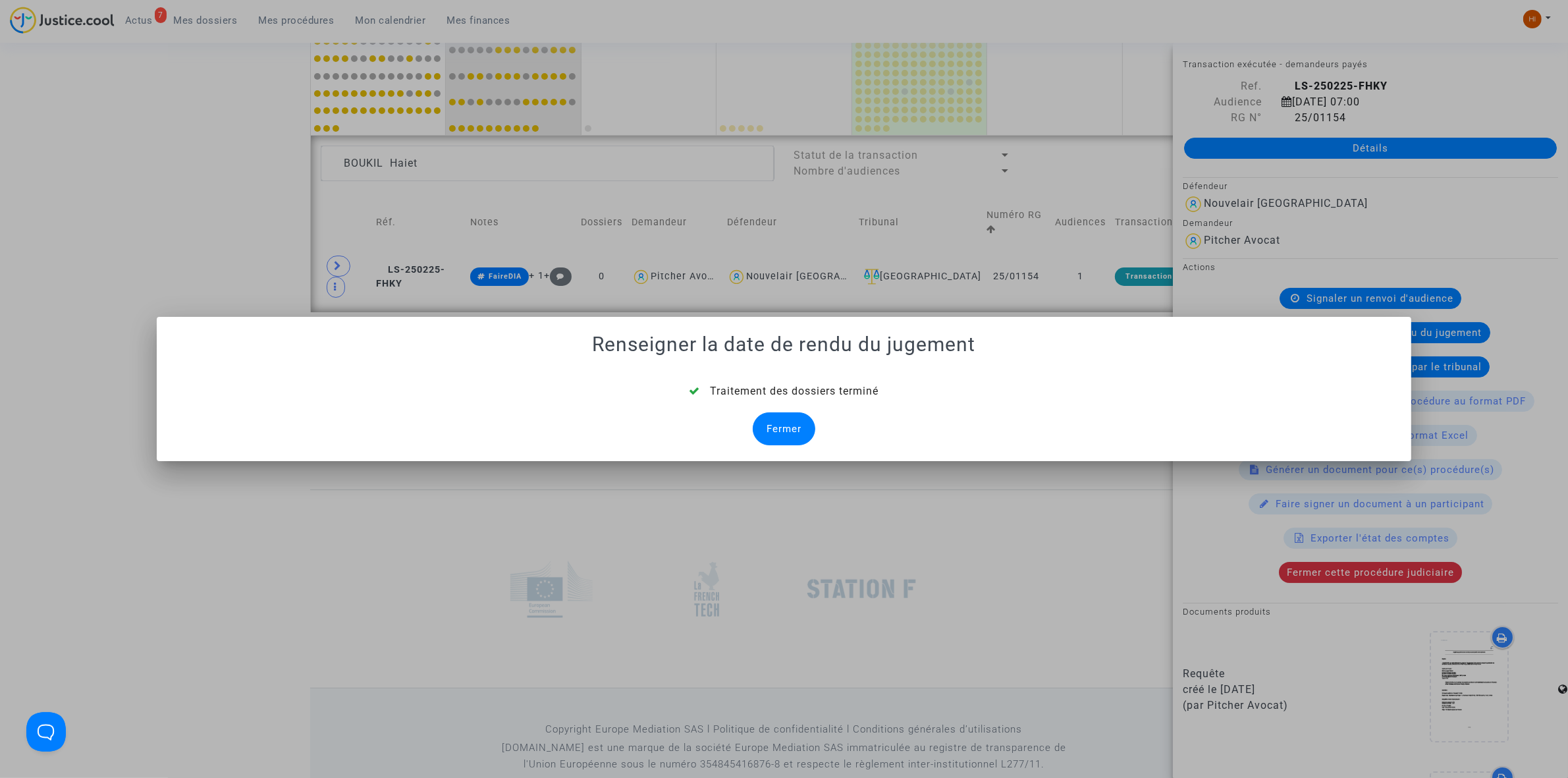
drag, startPoint x: 798, startPoint y: 433, endPoint x: 728, endPoint y: 384, distance: 85.4
click at [796, 432] on div "Fermer" at bounding box center [784, 429] width 63 height 33
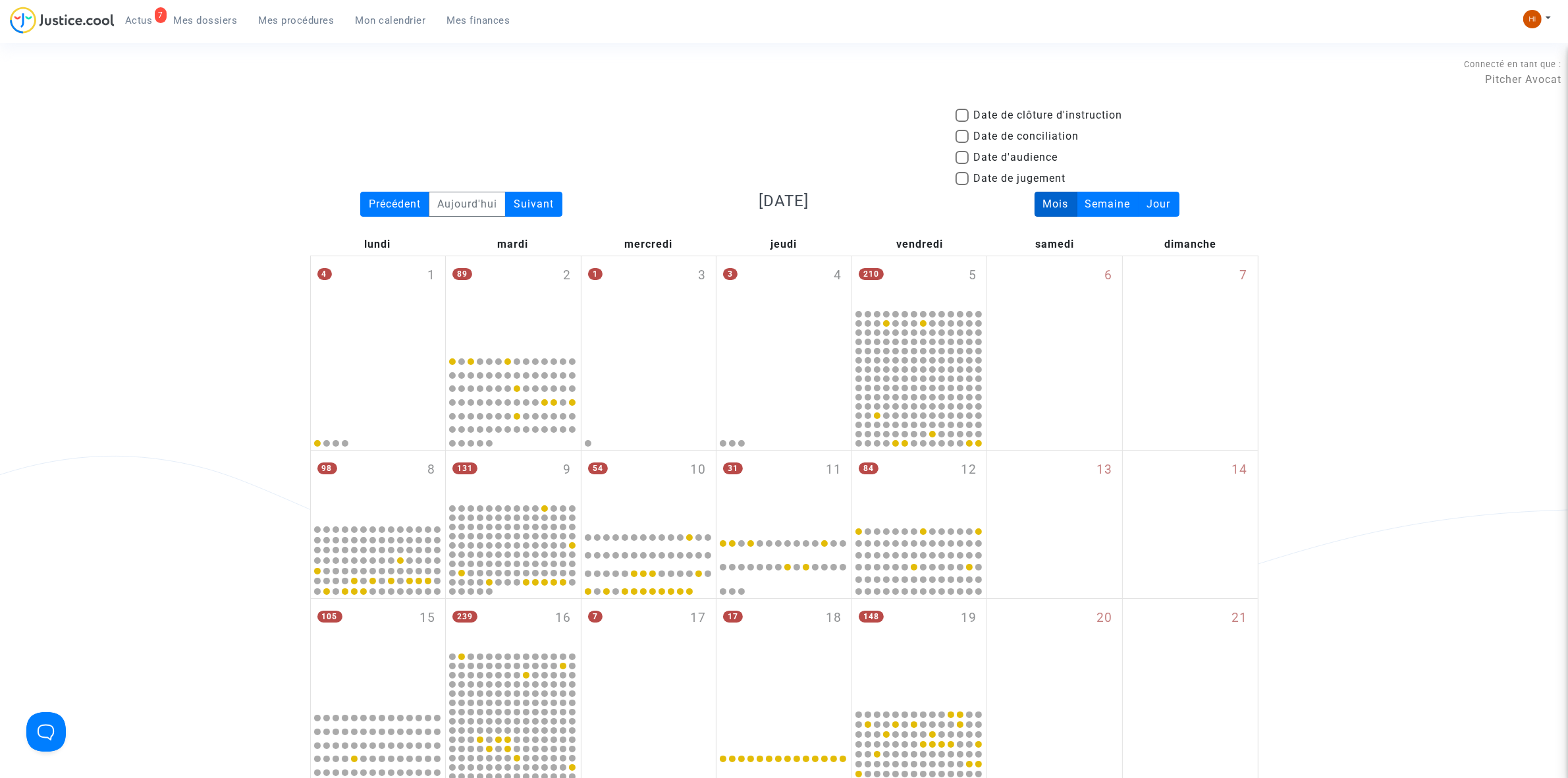
scroll to position [981, 0]
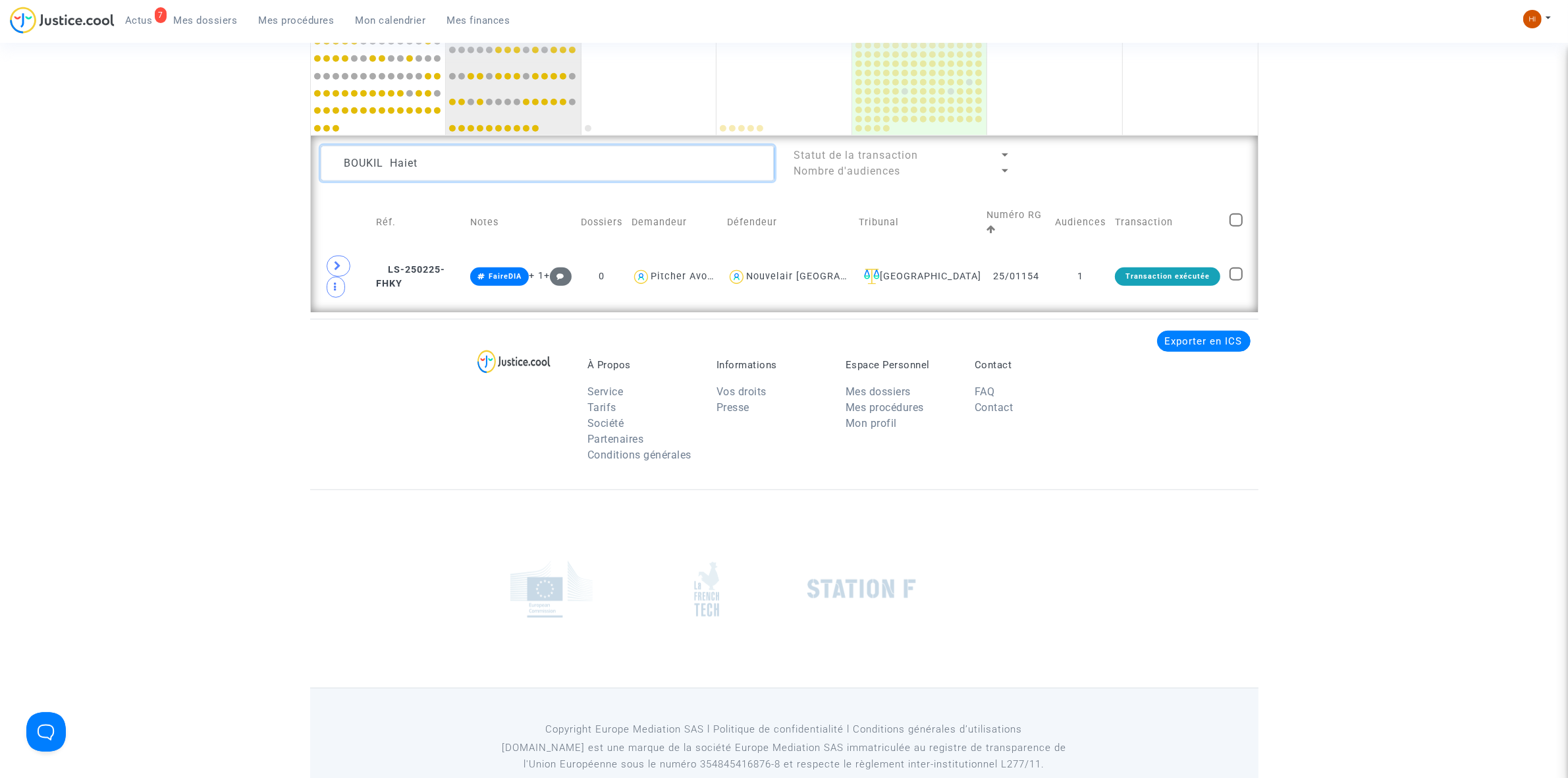
click at [476, 163] on textarea at bounding box center [548, 163] width 454 height 35
paste textarea "HADDAD"
type textarea "HADDAD"
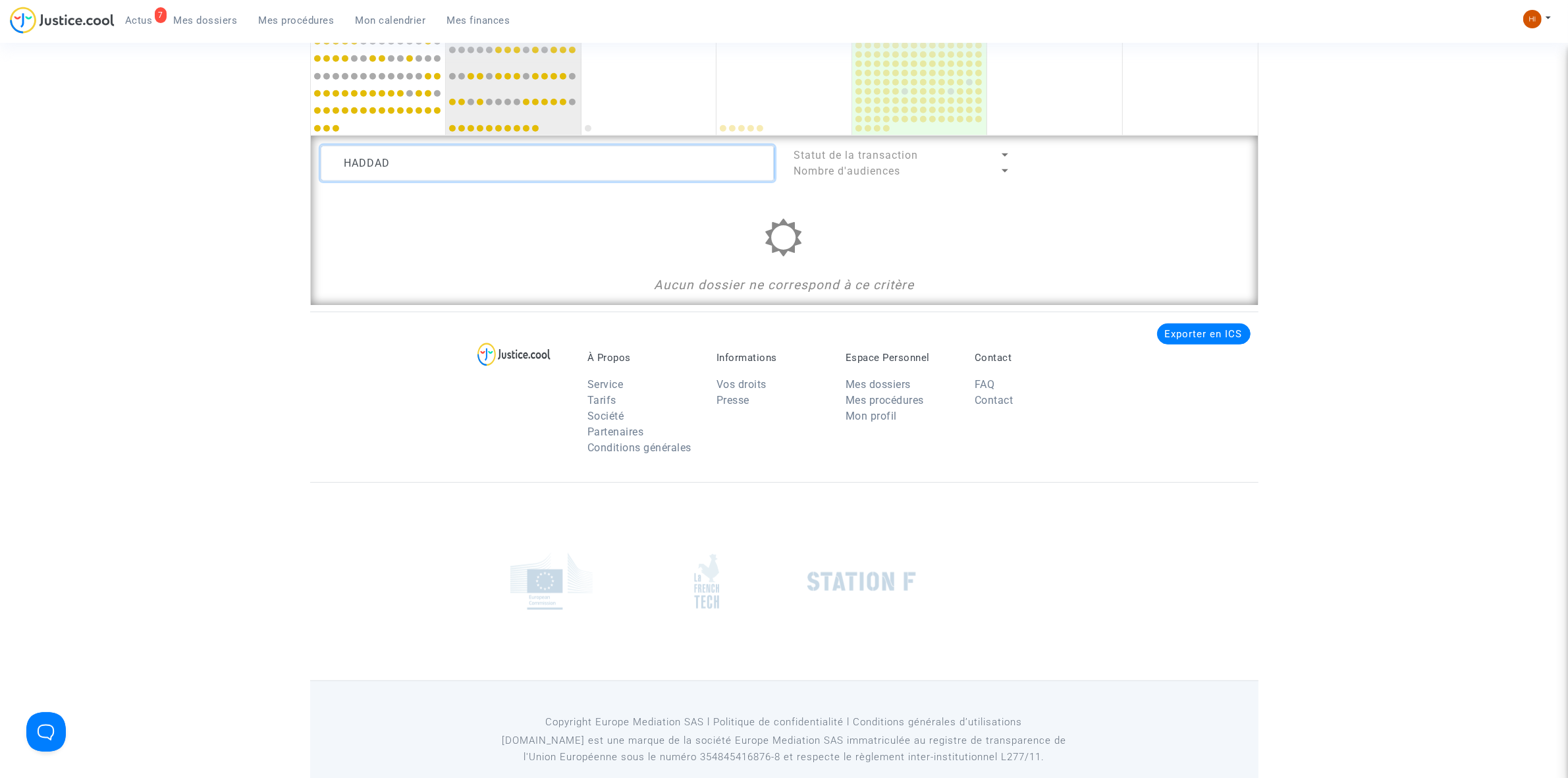
drag, startPoint x: 476, startPoint y: 165, endPoint x: 257, endPoint y: 147, distance: 219.7
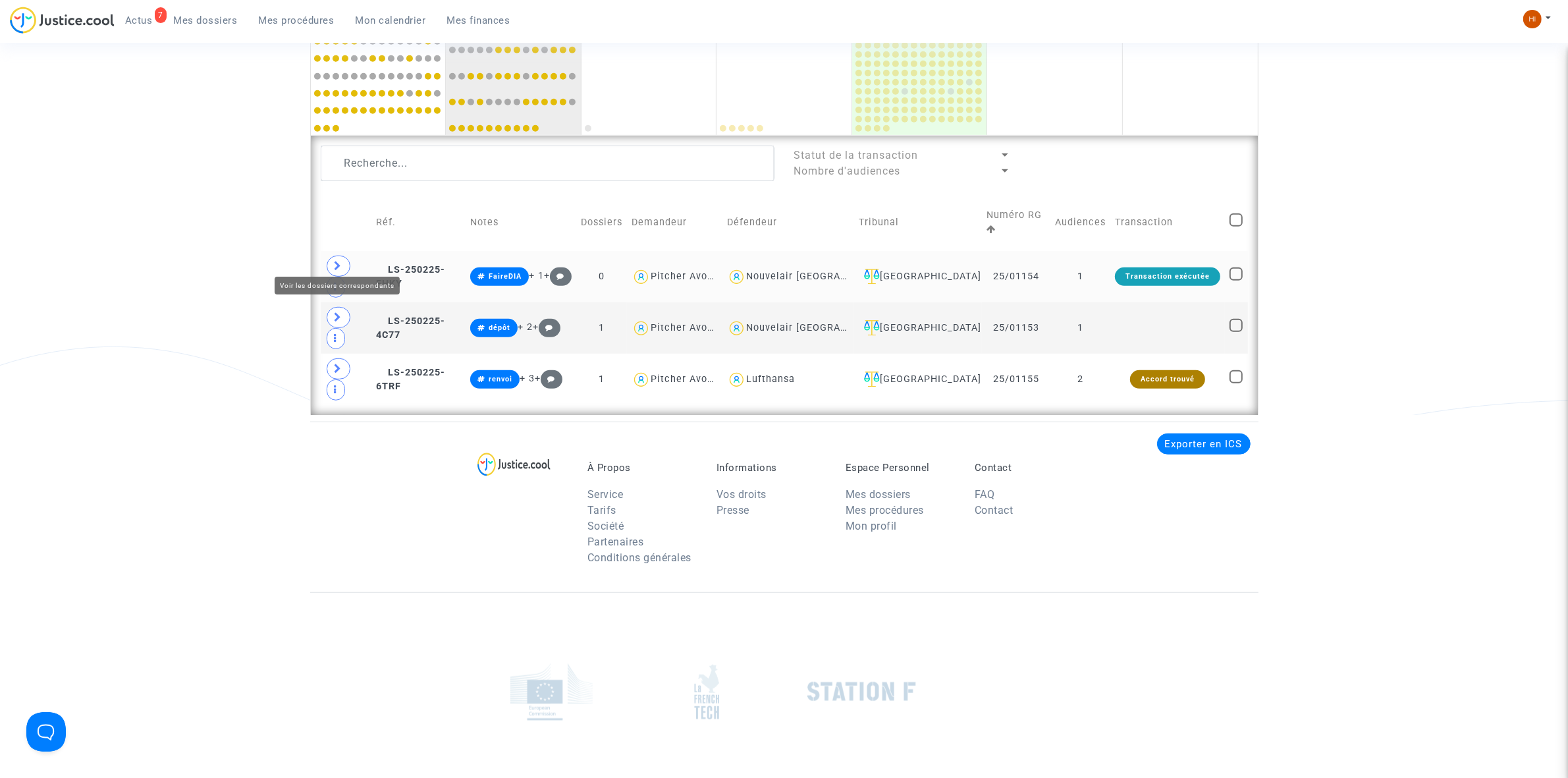
click at [342, 256] on span at bounding box center [338, 266] width 23 height 21
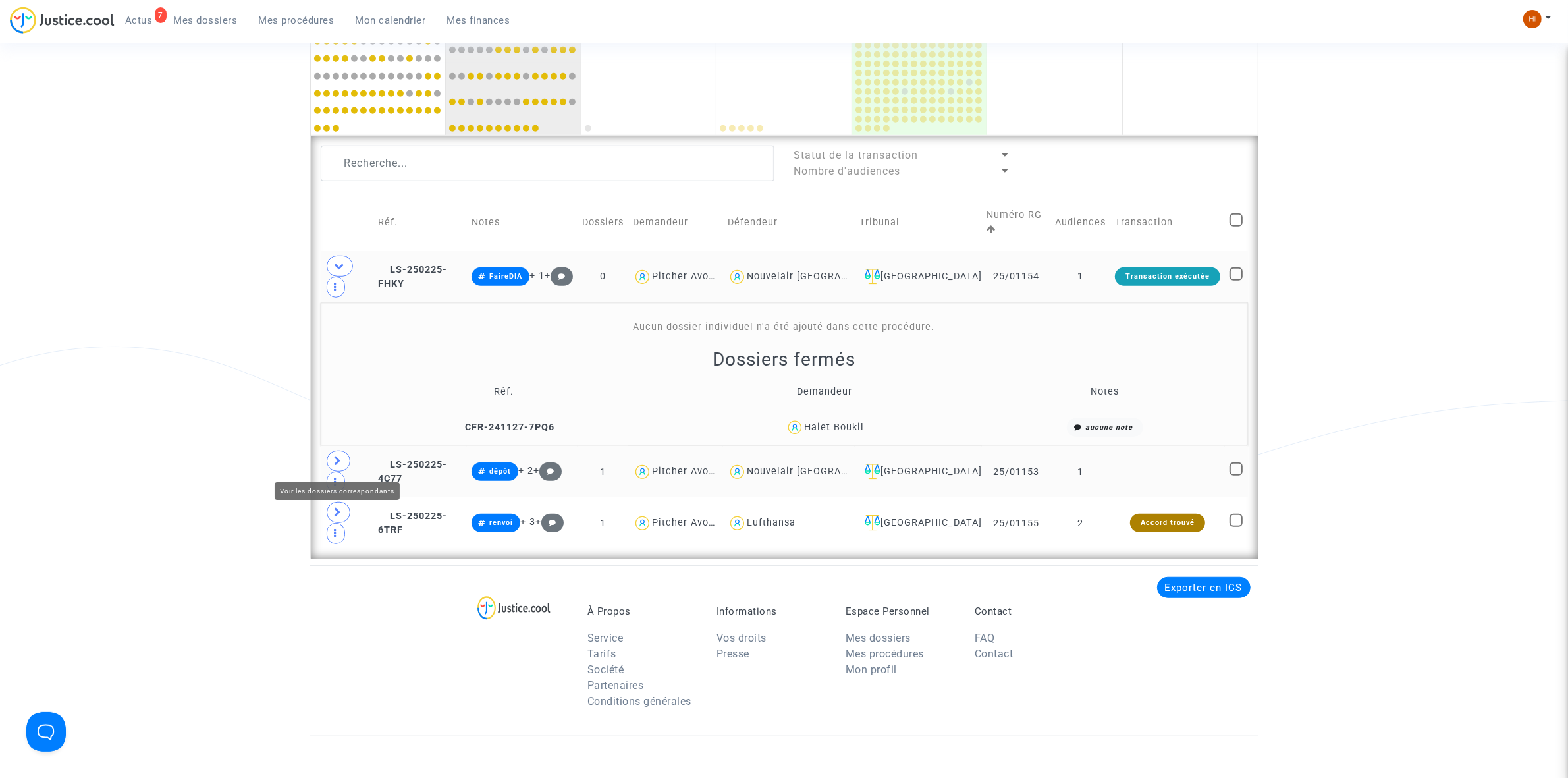
click at [340, 459] on icon at bounding box center [338, 461] width 8 height 10
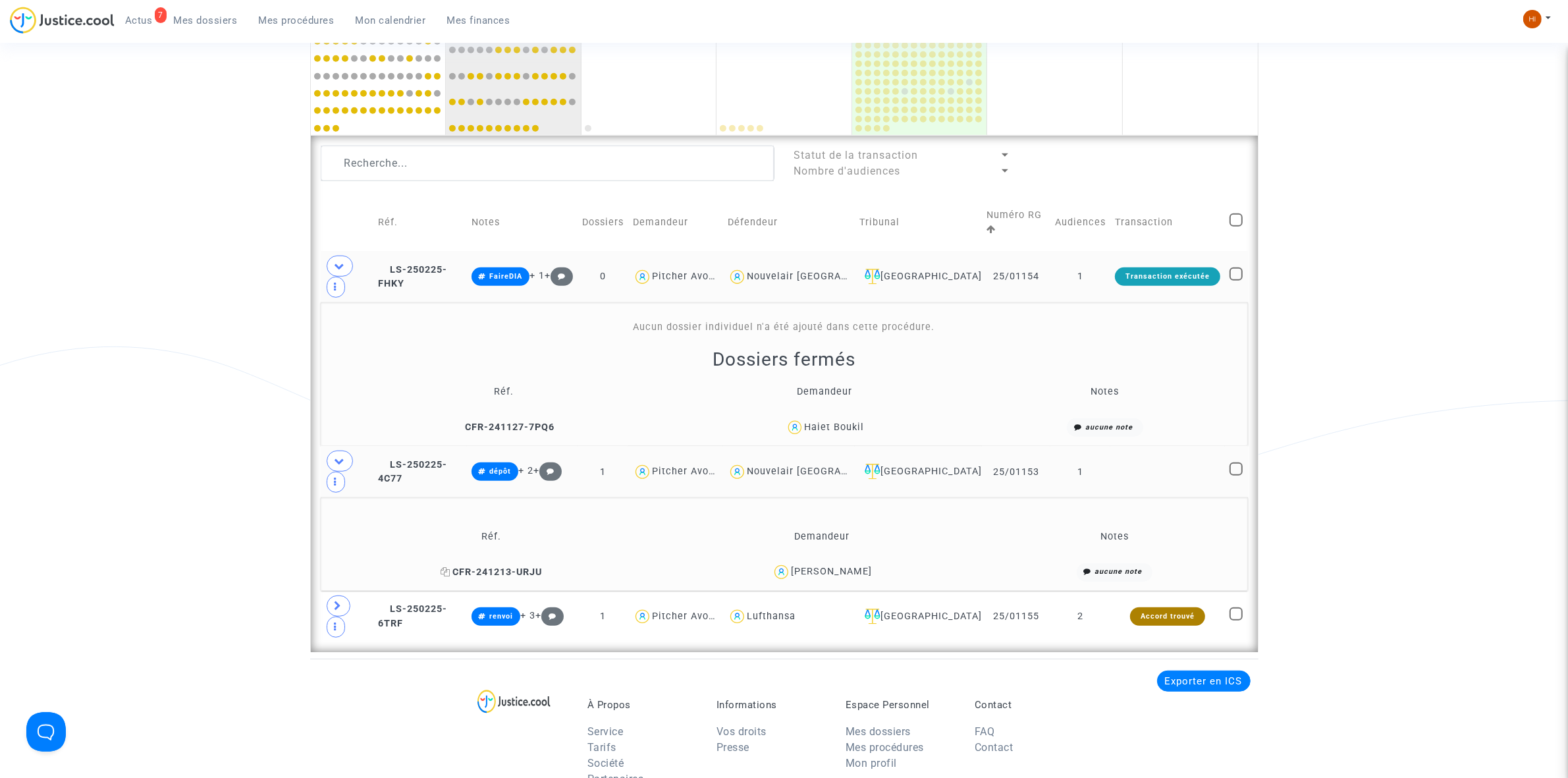
click at [539, 569] on span "CFR-241213-URJU" at bounding box center [491, 572] width 102 height 11
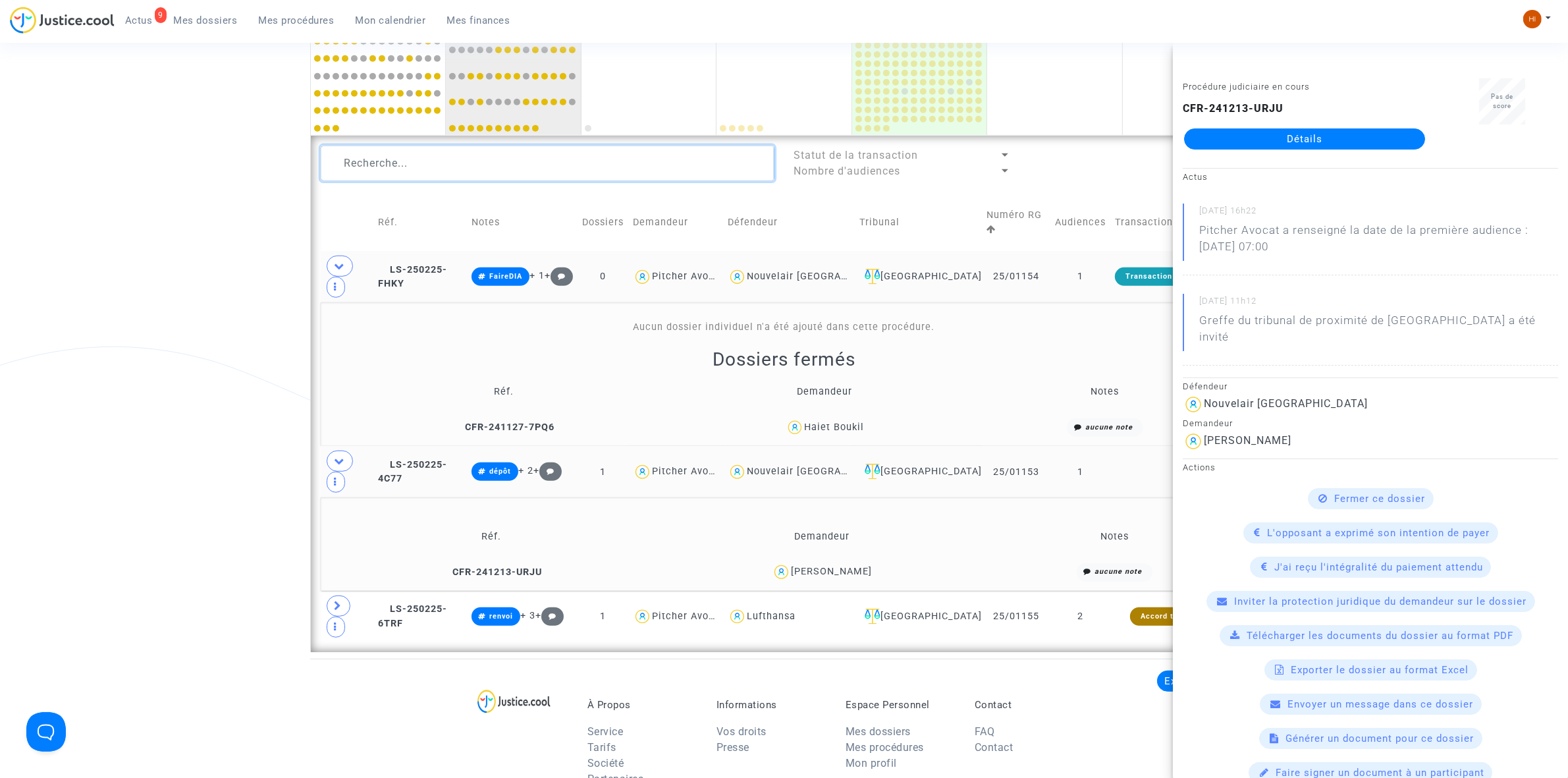
click at [494, 169] on textarea at bounding box center [548, 163] width 454 height 35
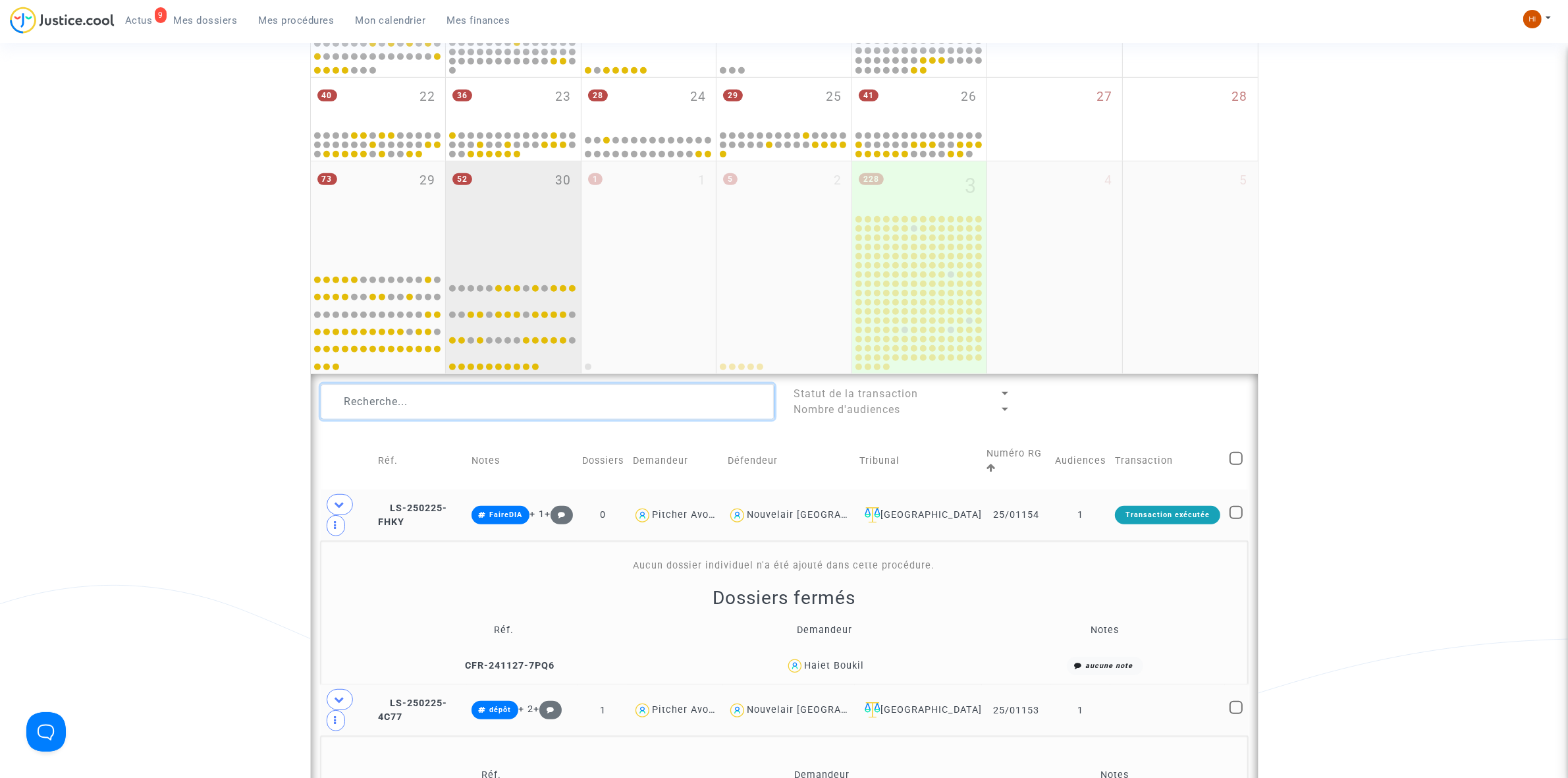
scroll to position [735, 0]
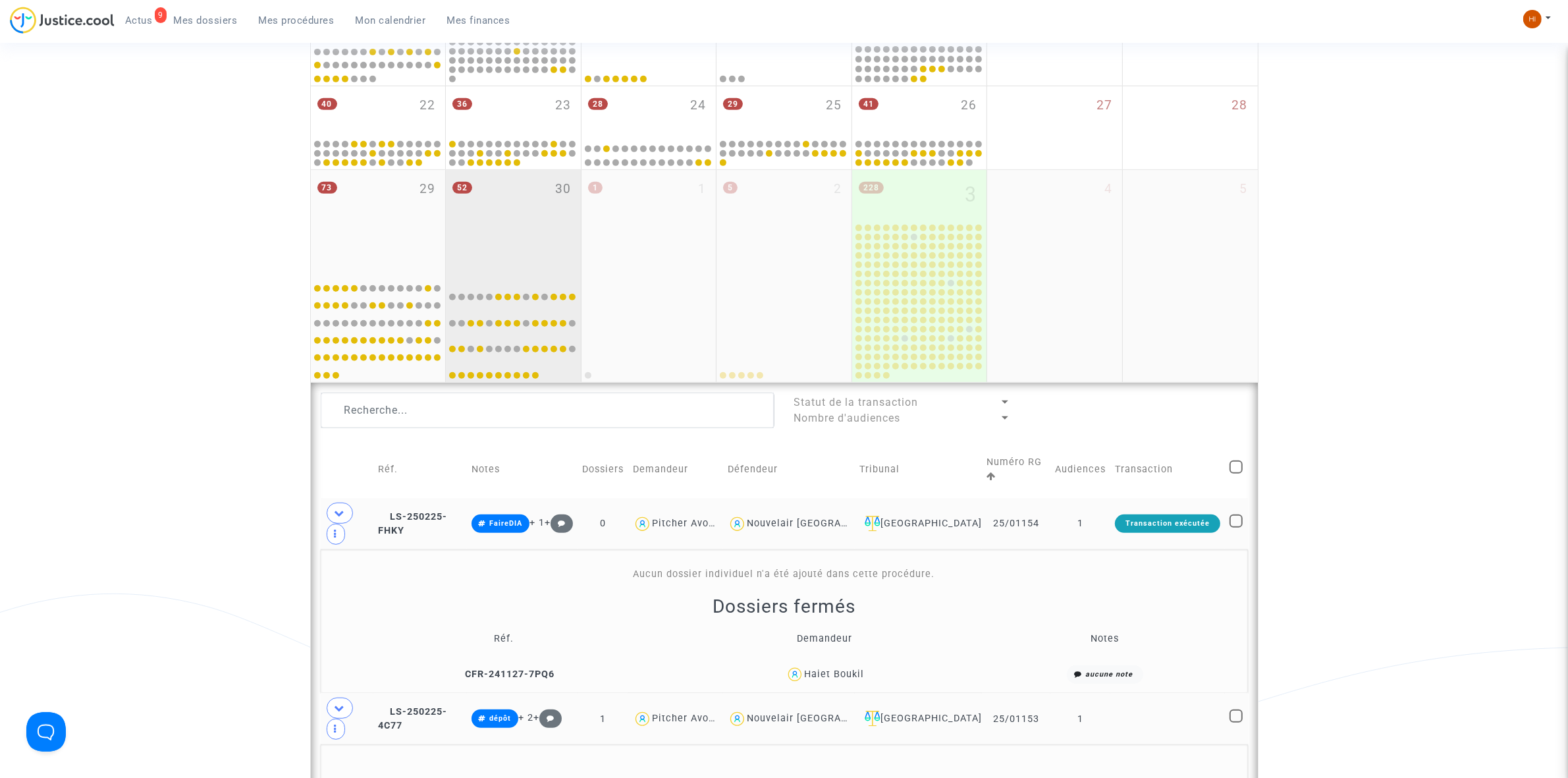
click at [514, 198] on div "52 30" at bounding box center [514, 222] width 135 height 104
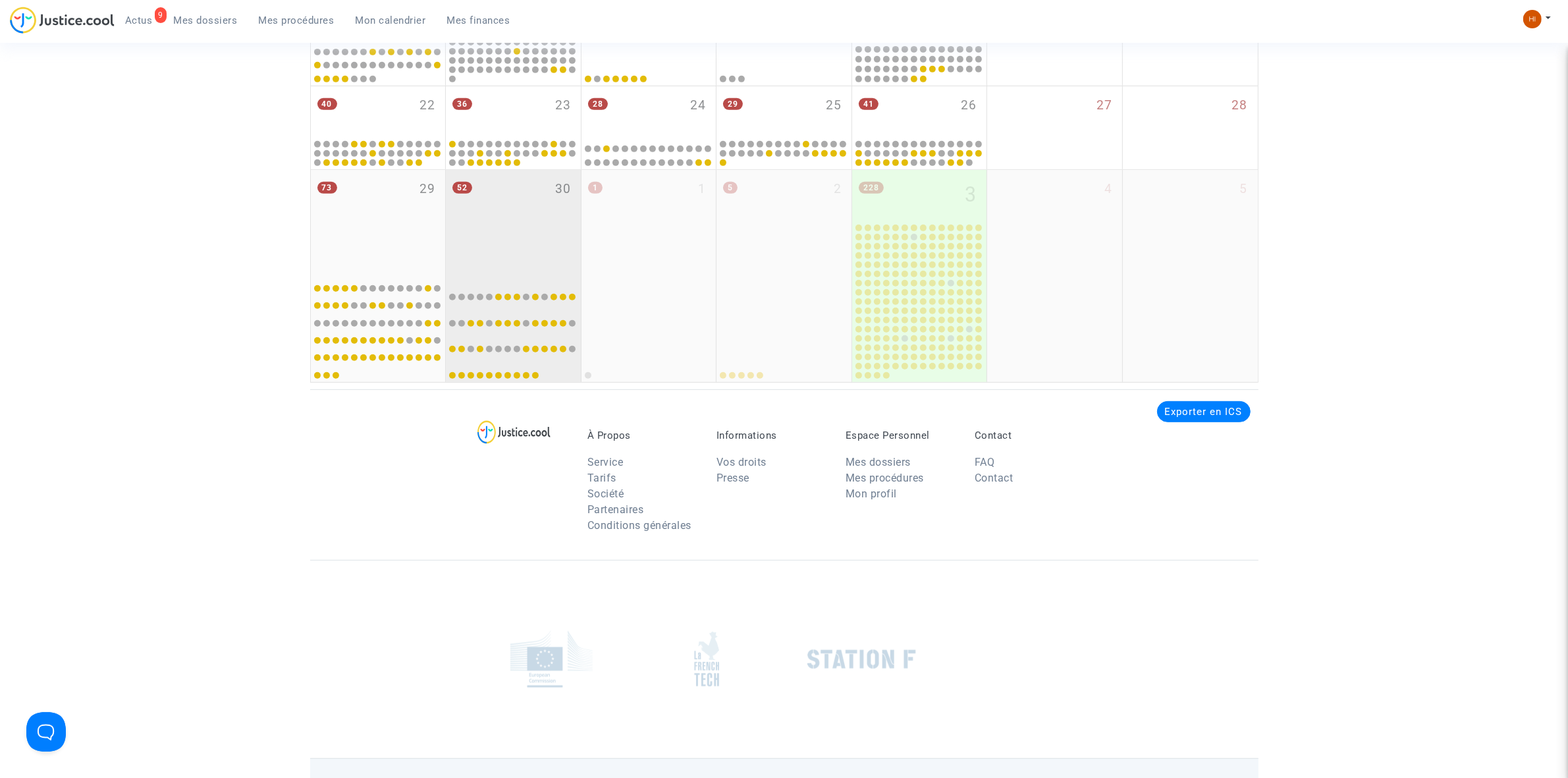
click at [517, 201] on div "52 30" at bounding box center [514, 222] width 135 height 104
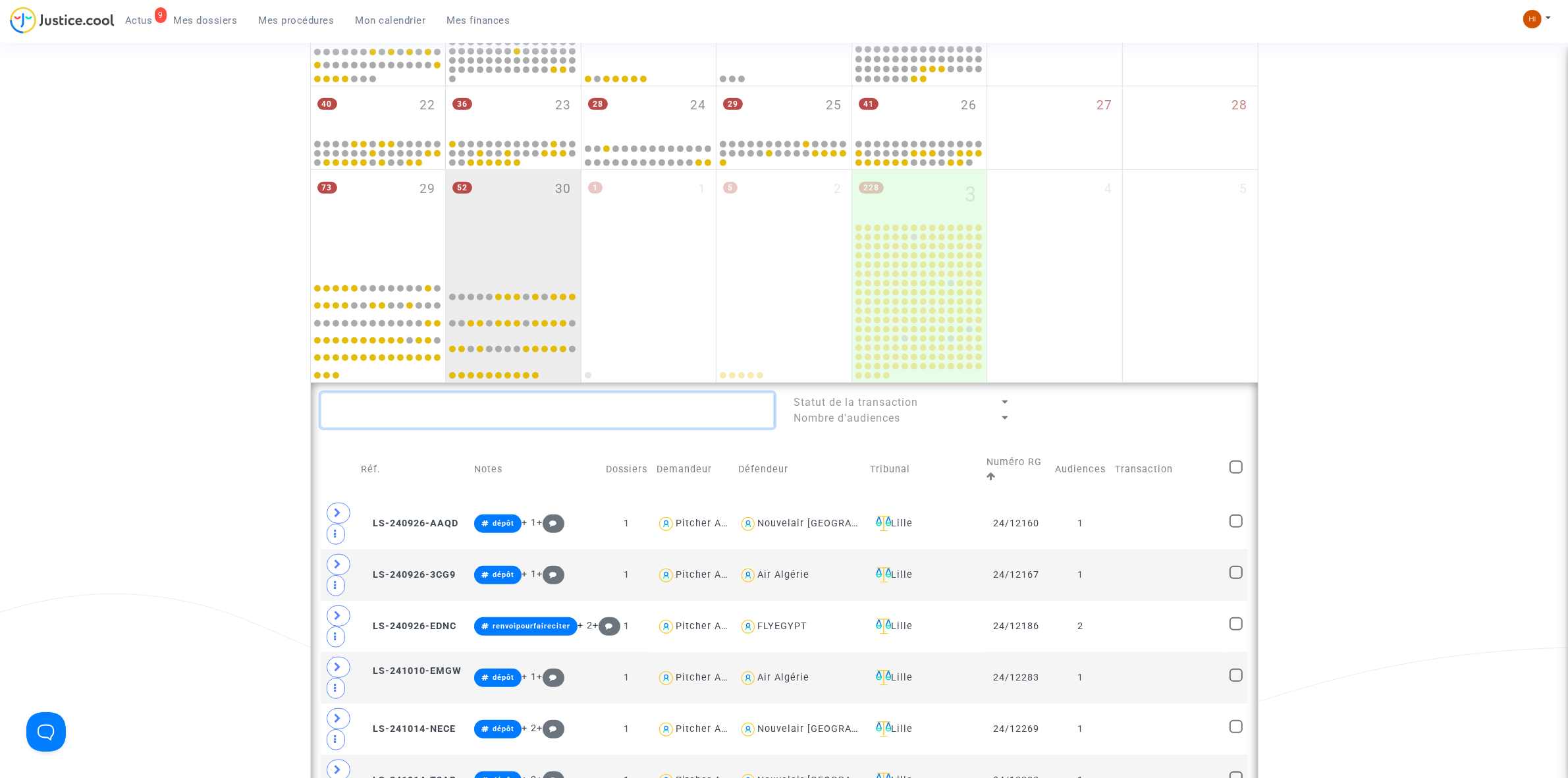
click at [423, 417] on textarea at bounding box center [548, 410] width 454 height 35
paste textarea "2025J01383"
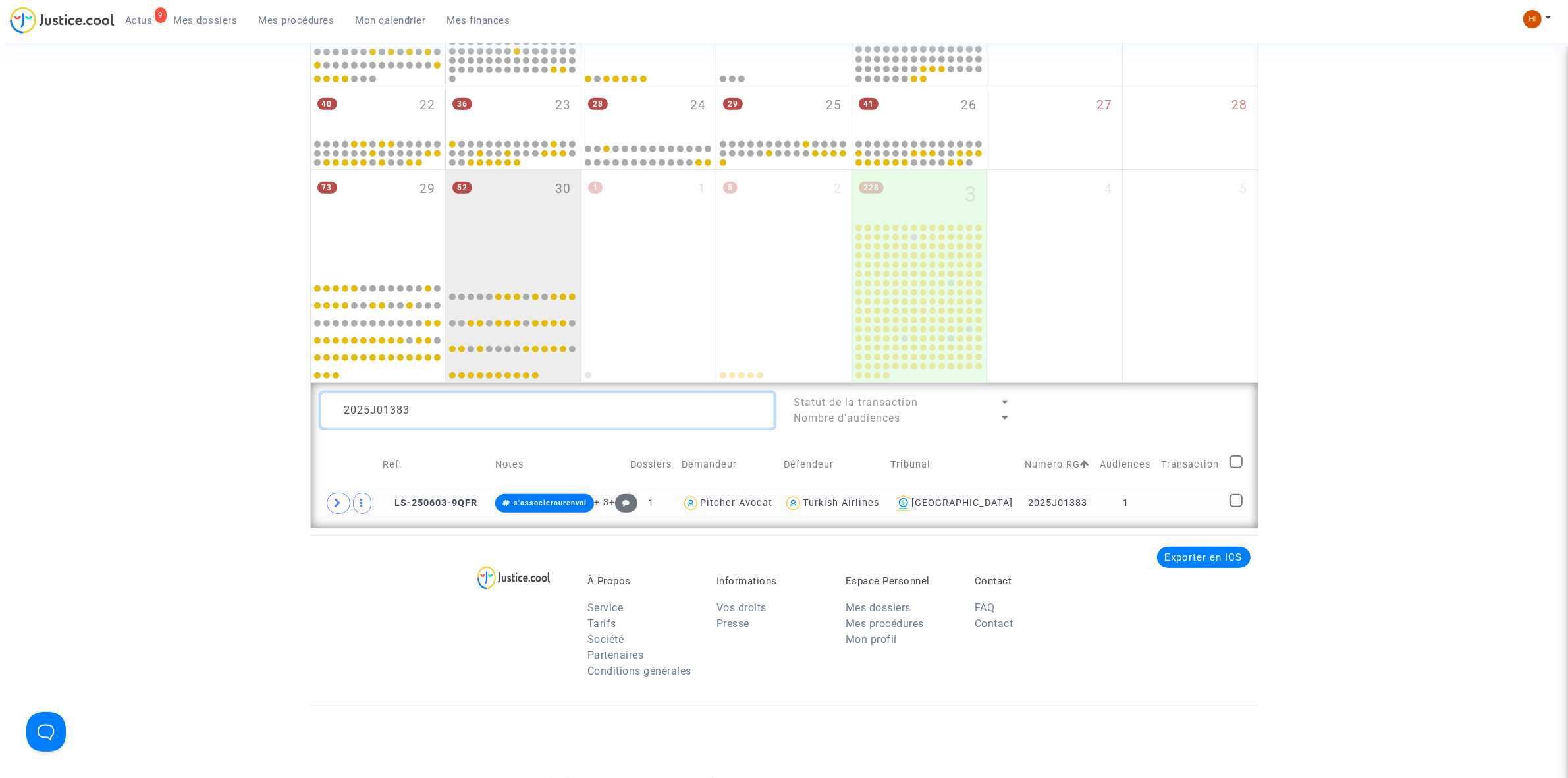
type textarea "2025J01383"
click at [1117, 496] on td "1" at bounding box center [1126, 503] width 62 height 30
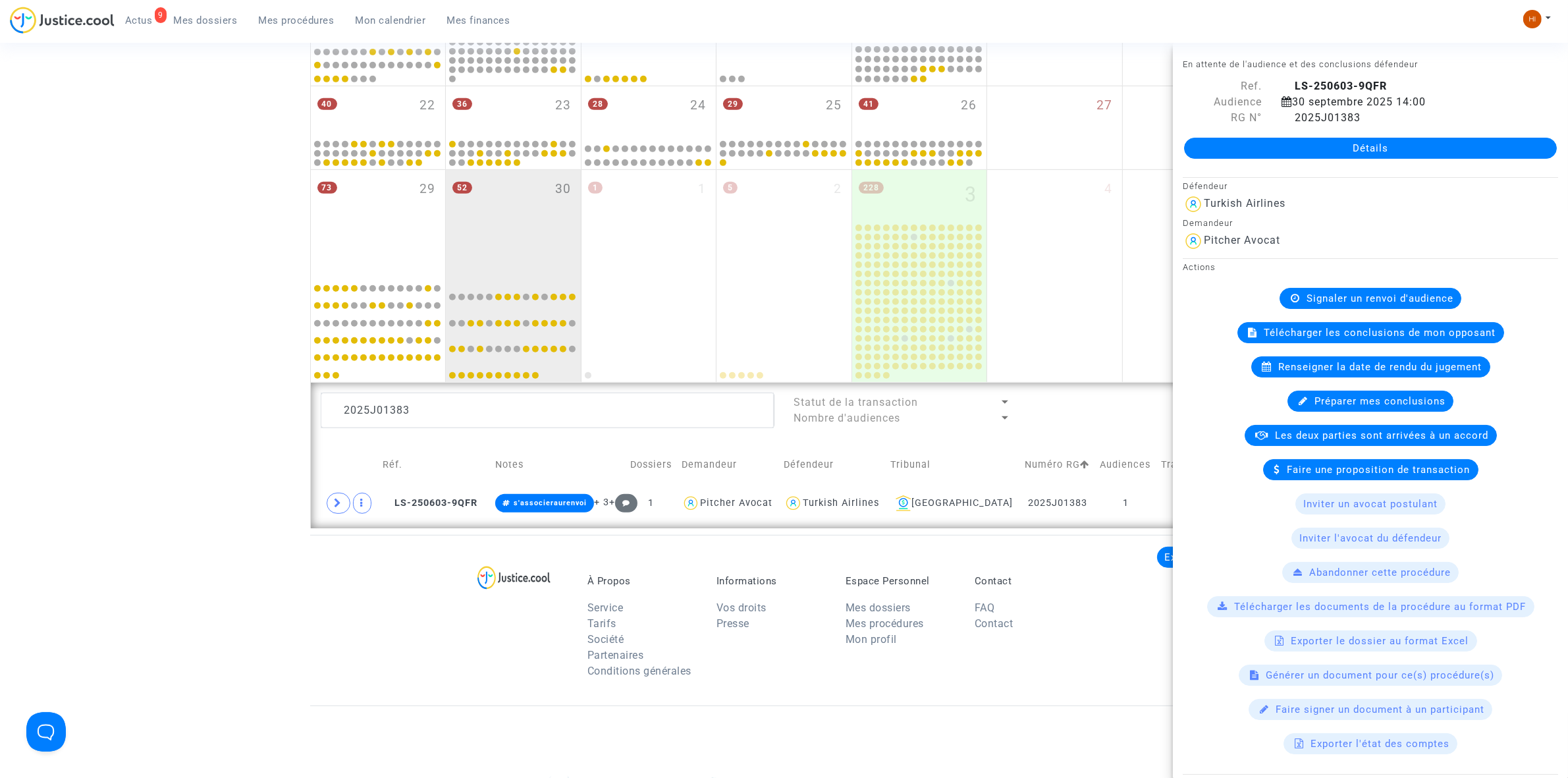
click at [1395, 297] on span "Signaler un renvoi d'audience" at bounding box center [1380, 298] width 147 height 12
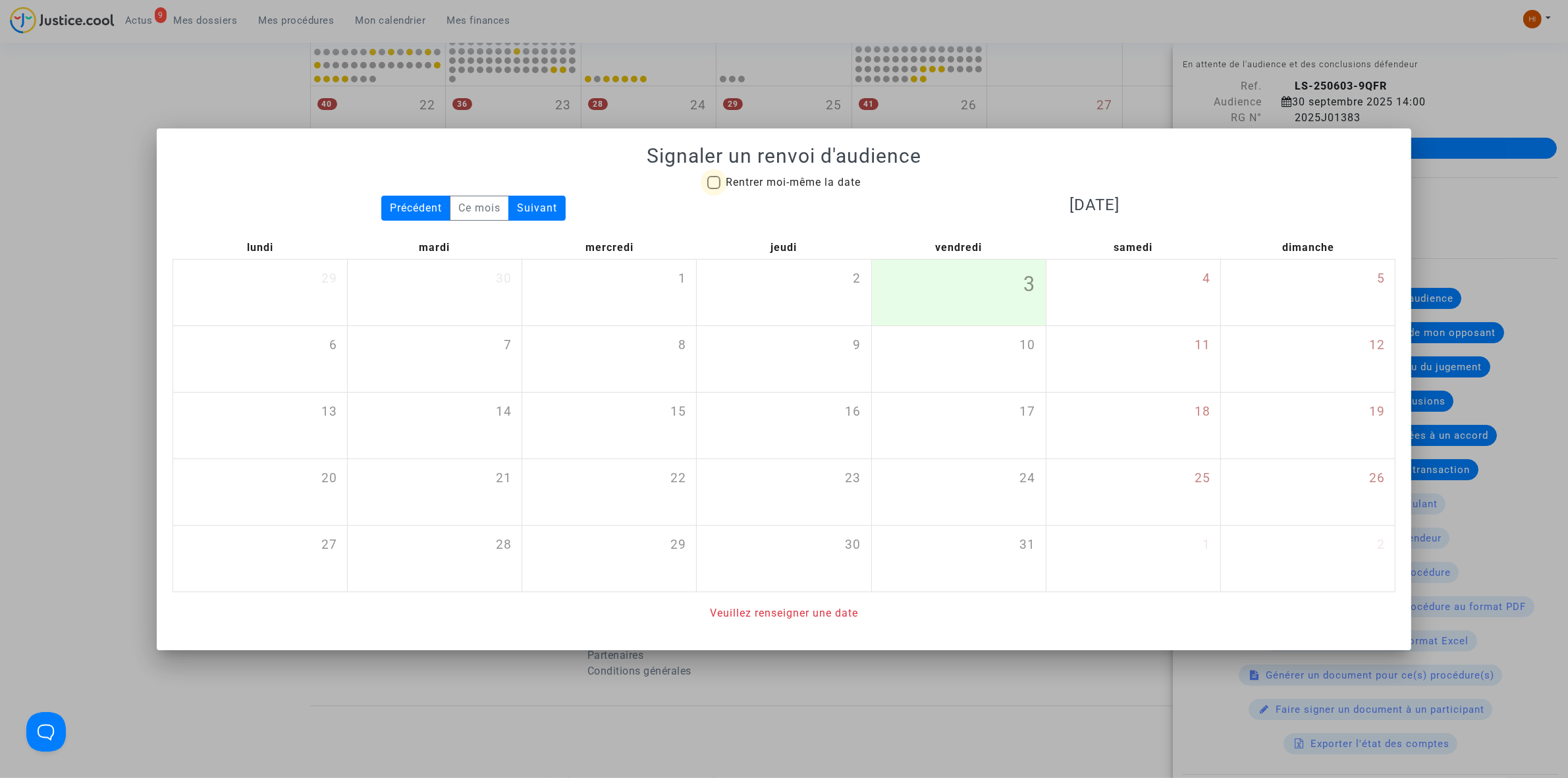
click at [762, 175] on span "Rentrer moi-même la date" at bounding box center [793, 183] width 135 height 16
click at [714, 189] on input "Rentrer moi-même la date" at bounding box center [713, 189] width 1 height 1
checkbox input "true"
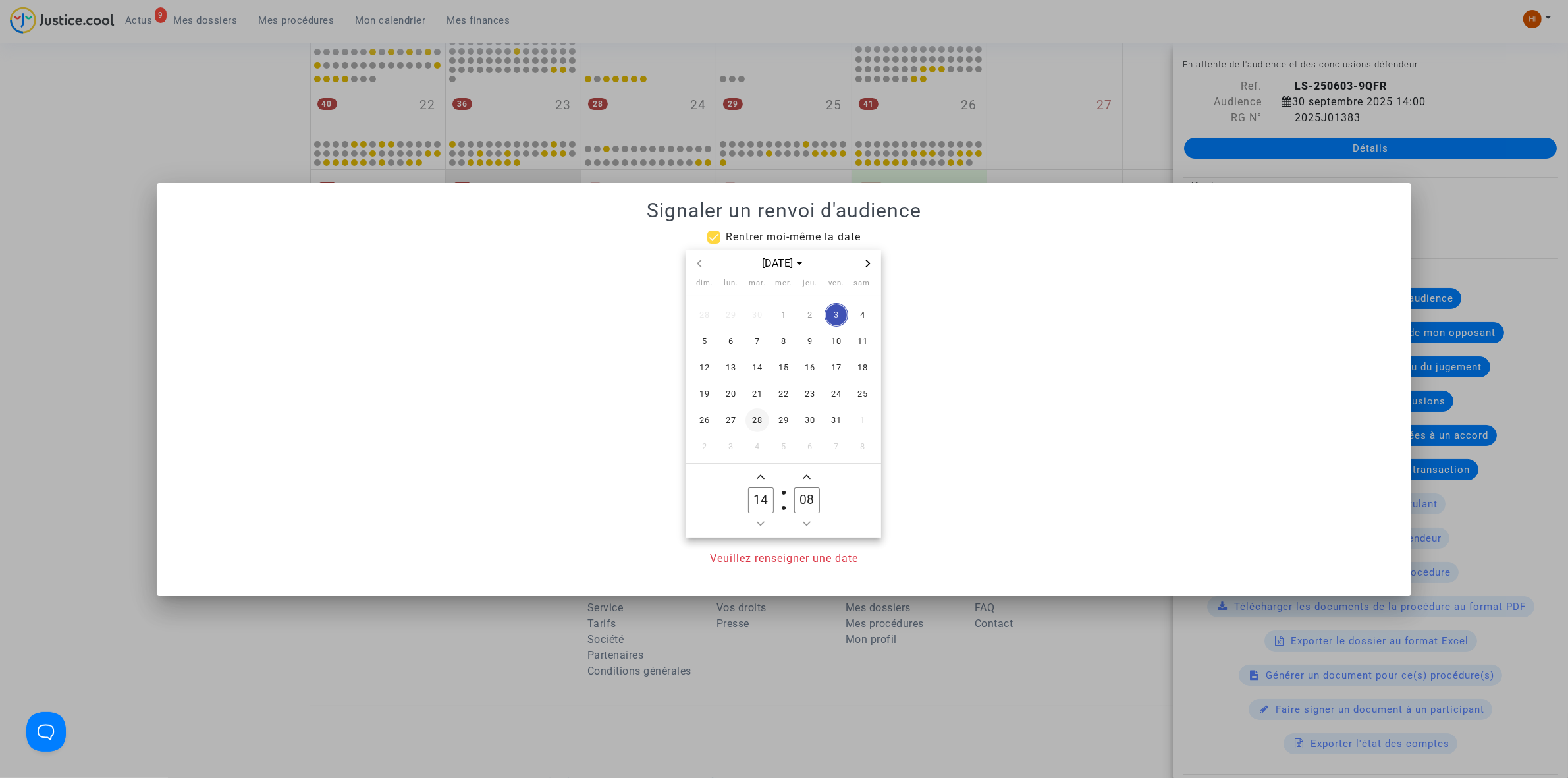
click at [761, 427] on span "28" at bounding box center [757, 420] width 23 height 23
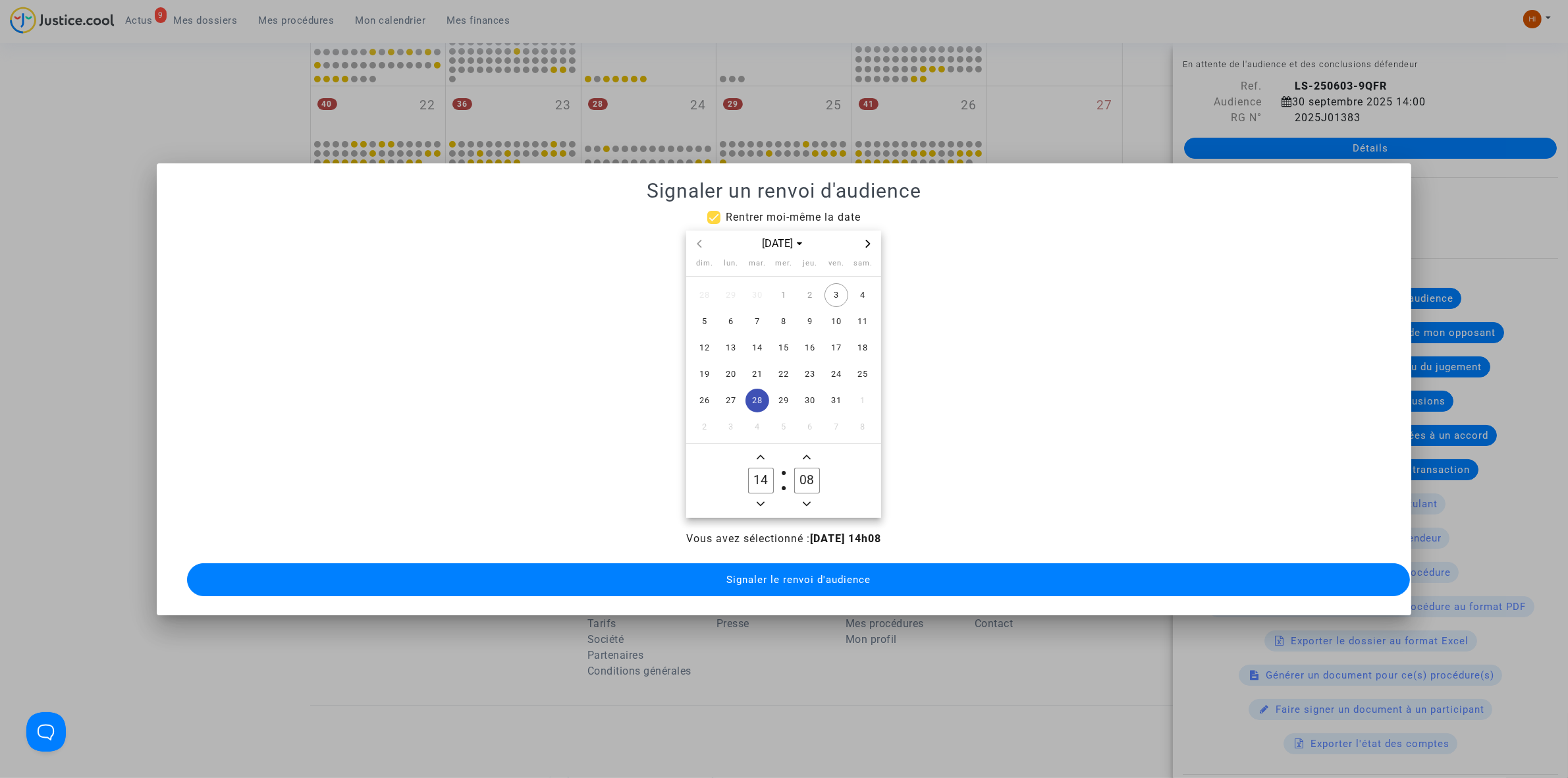
click at [805, 479] on input "08" at bounding box center [806, 480] width 25 height 25
type input "00"
click at [791, 583] on button "Signaler le renvoi d'audience" at bounding box center [798, 579] width 1223 height 33
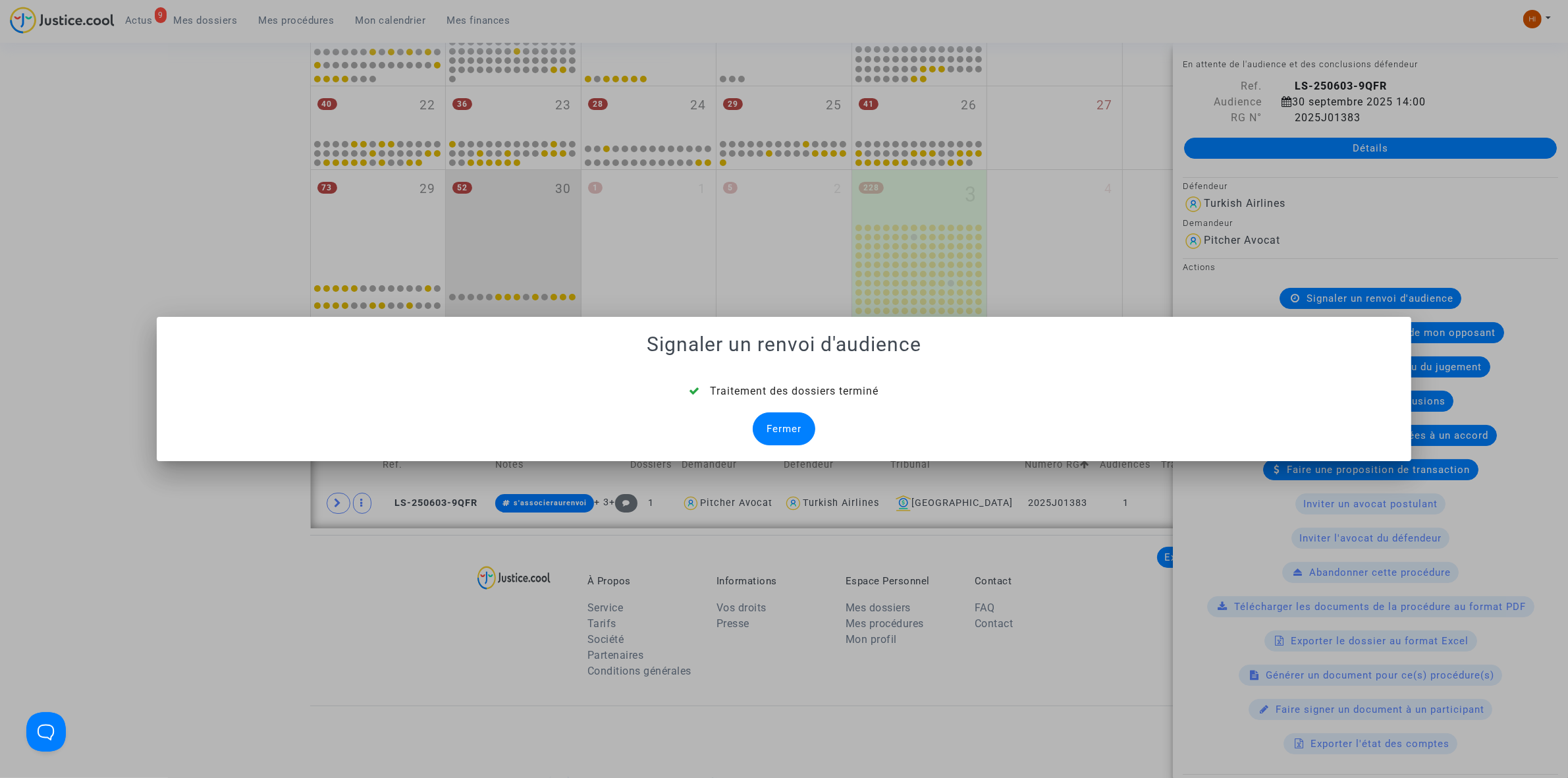
click at [791, 440] on div "Fermer" at bounding box center [784, 429] width 63 height 33
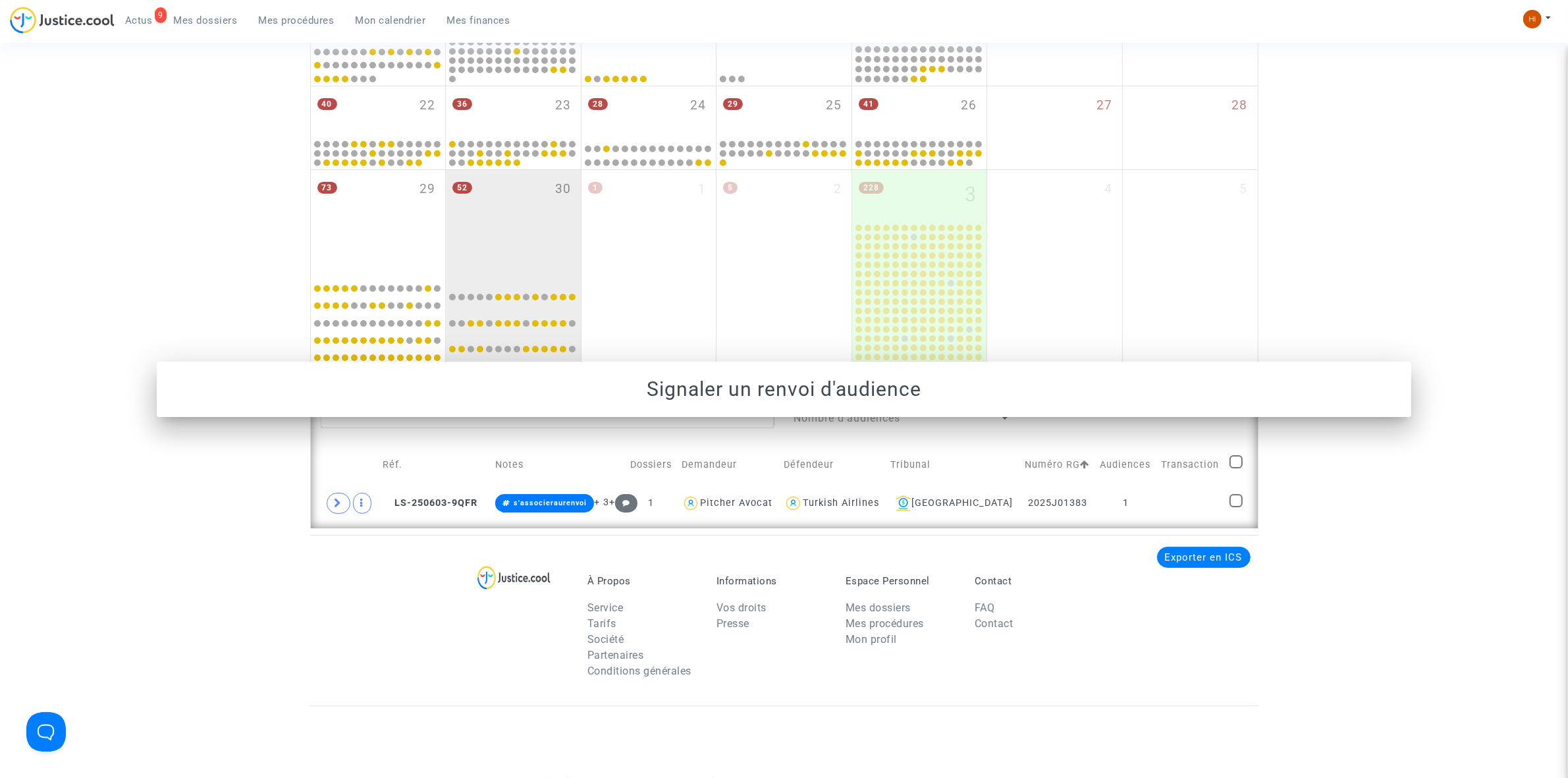
scroll to position [735, 0]
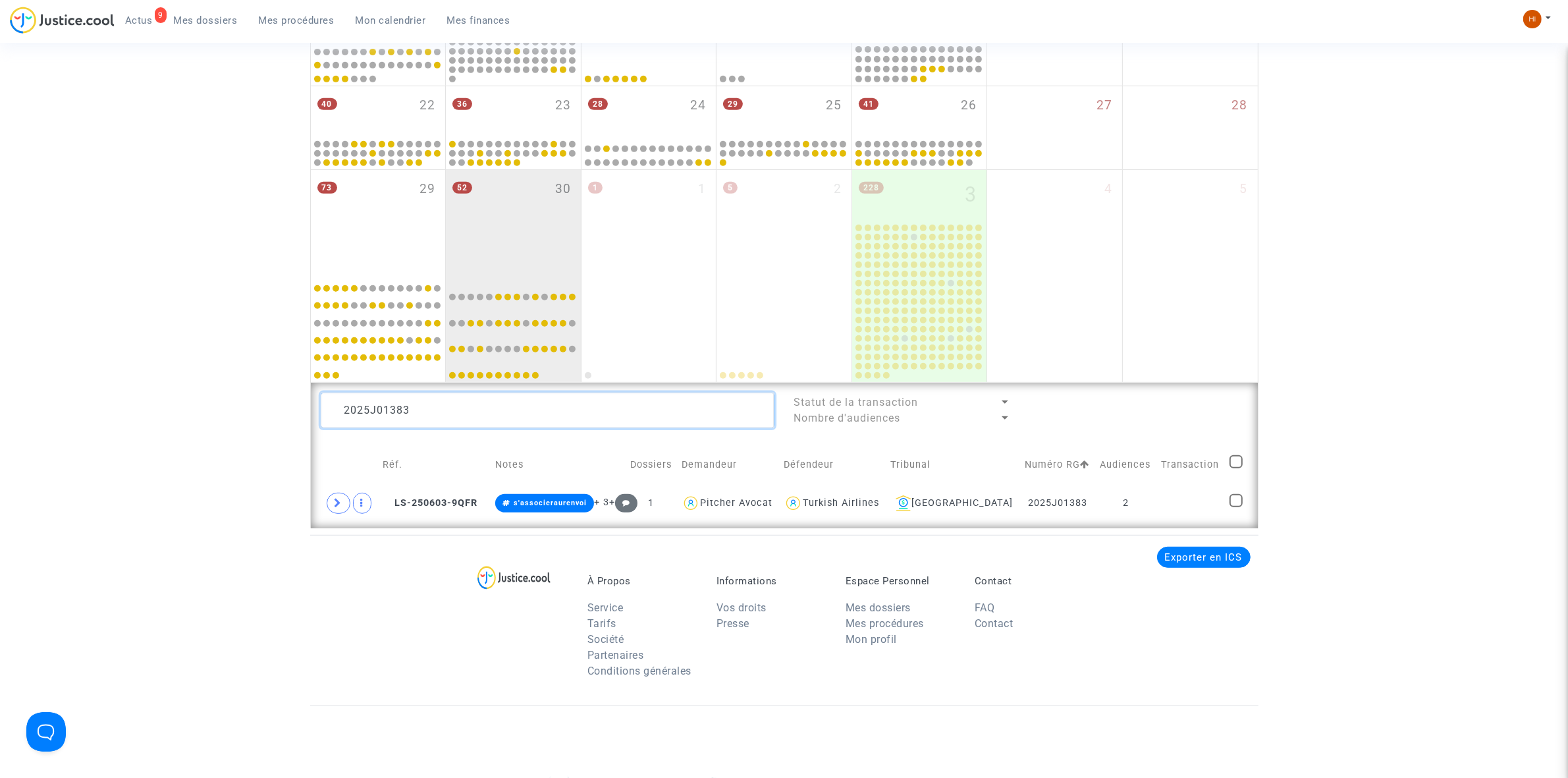
click at [534, 412] on textarea at bounding box center [548, 410] width 454 height 35
click at [532, 412] on textarea at bounding box center [548, 410] width 454 height 35
paste textarea "0"
type textarea "2025J01380"
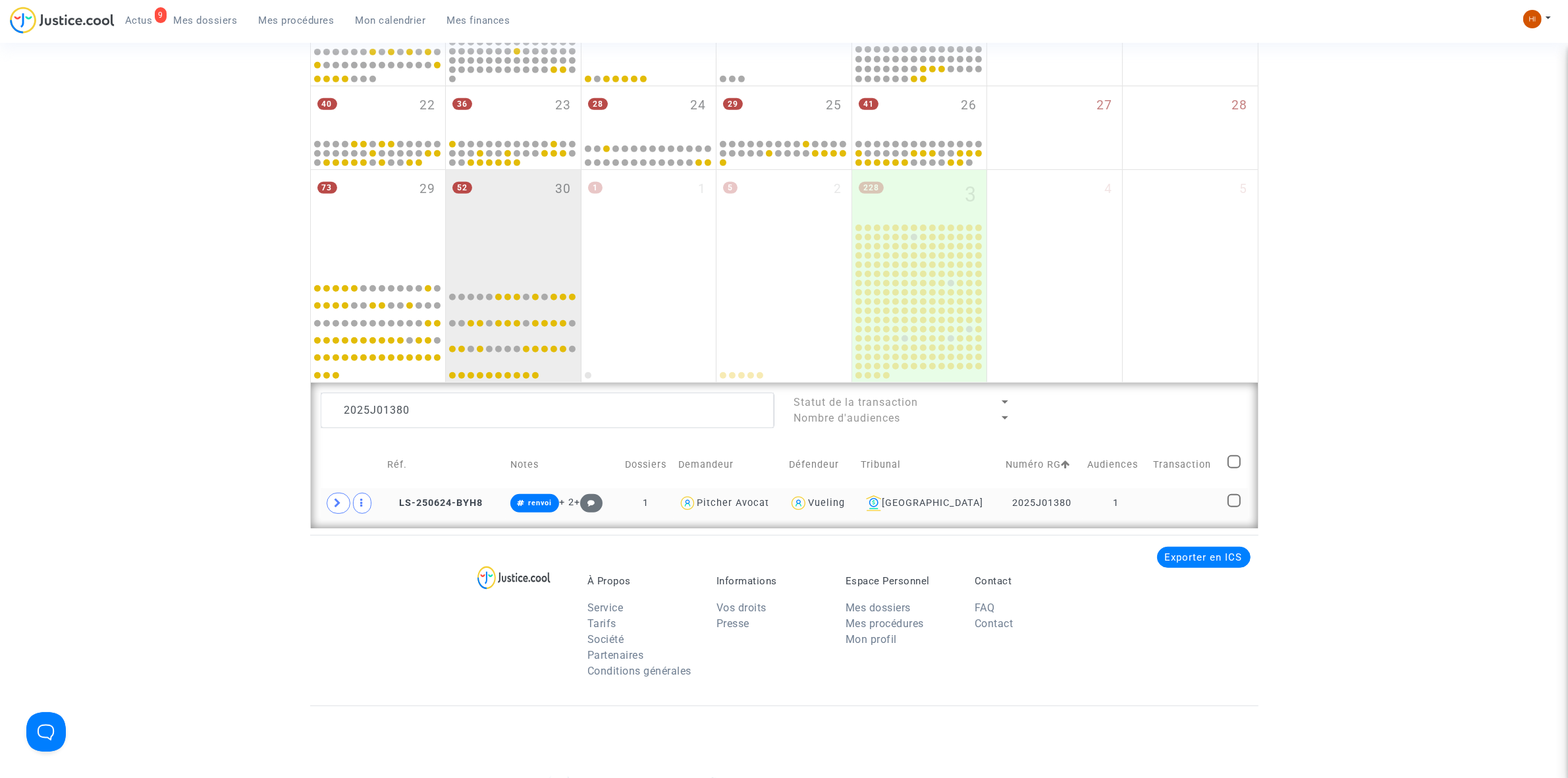
click at [1114, 499] on td "1" at bounding box center [1115, 503] width 66 height 30
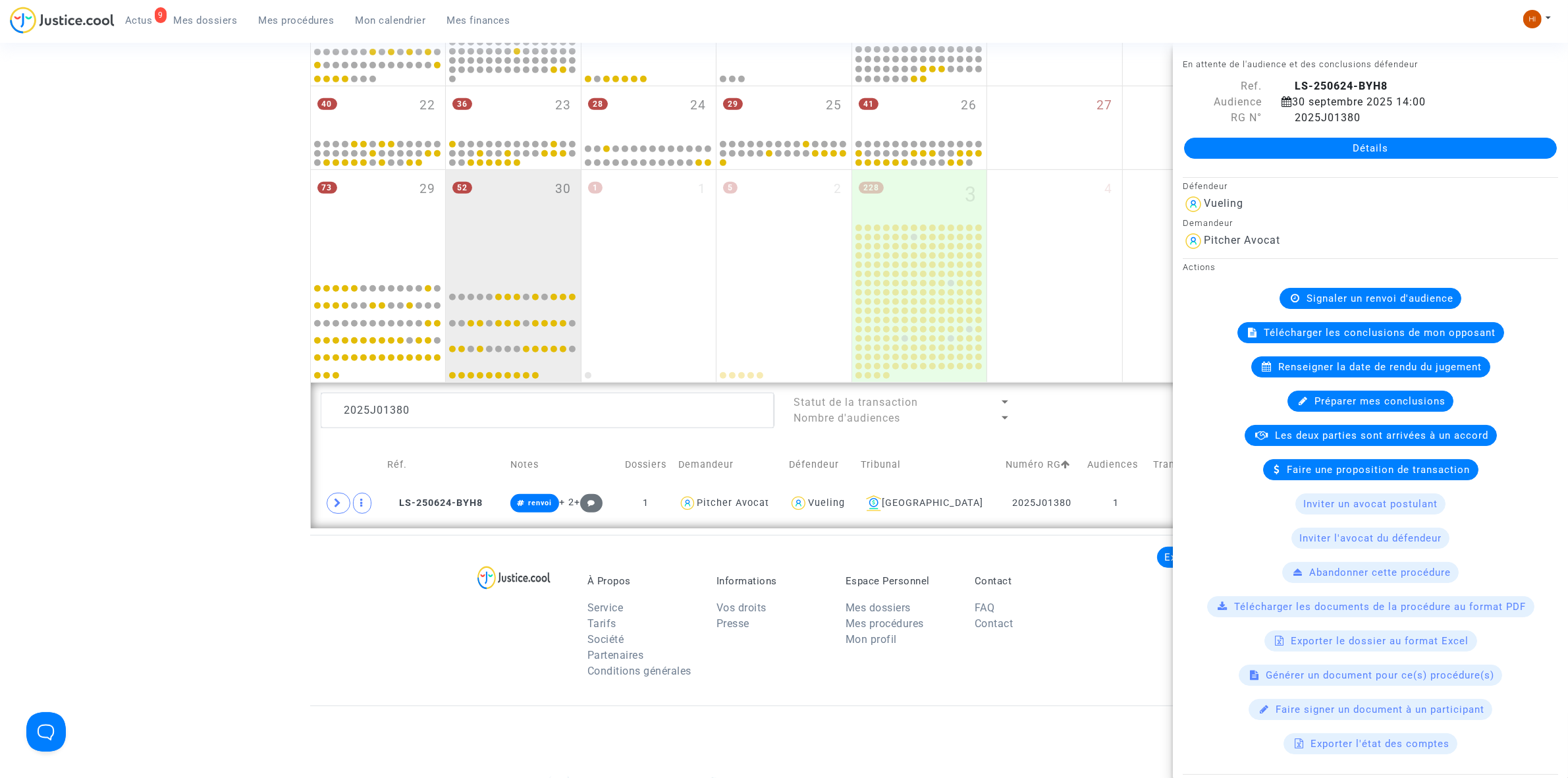
click at [1353, 301] on span "Signaler un renvoi d'audience" at bounding box center [1380, 298] width 147 height 12
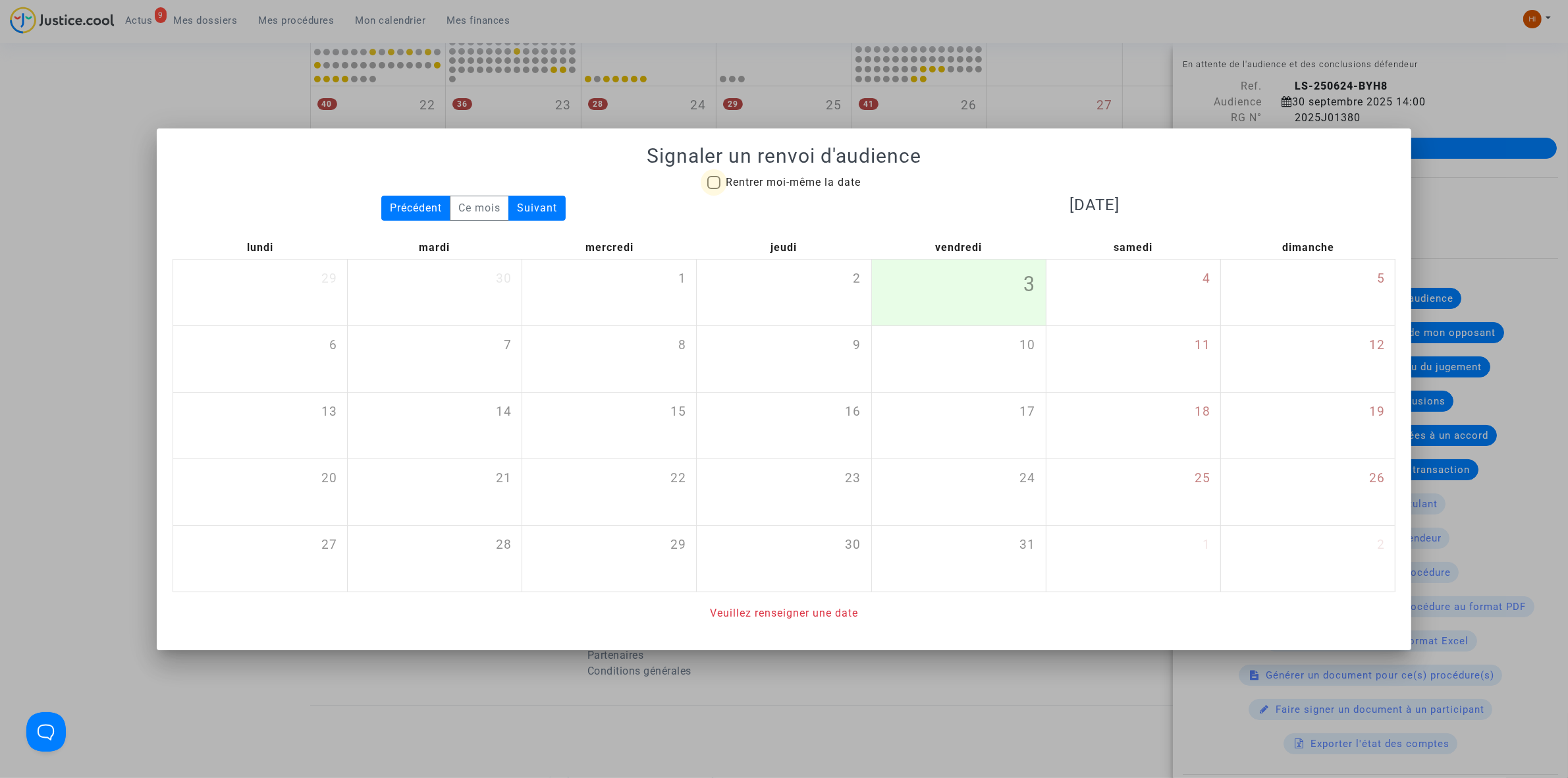
click at [752, 185] on span "Rentrer moi-même la date" at bounding box center [793, 182] width 135 height 13
click at [714, 189] on input "Rentrer moi-même la date" at bounding box center [713, 189] width 1 height 1
checkbox input "true"
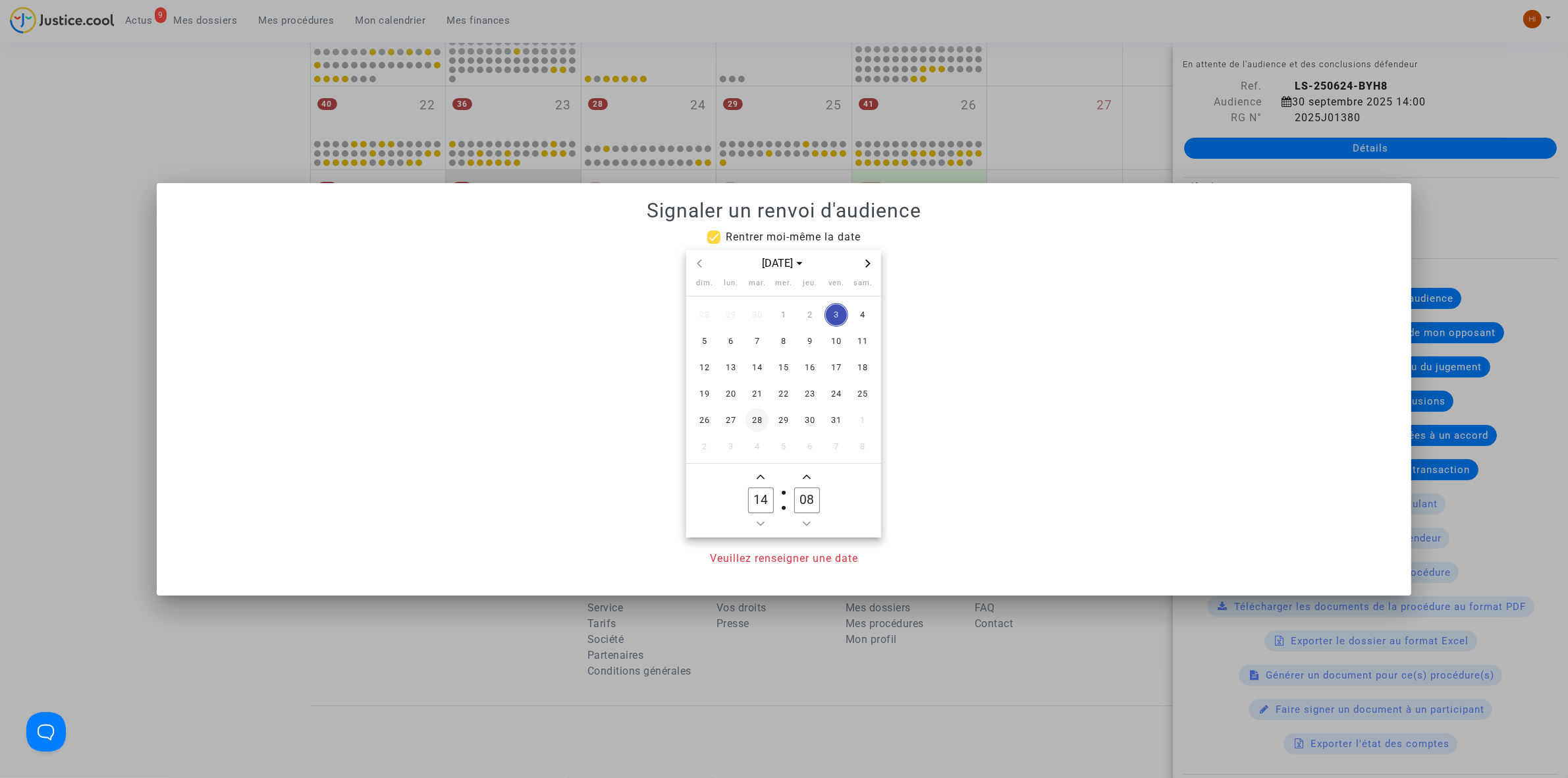
click at [755, 419] on span "28" at bounding box center [757, 420] width 23 height 23
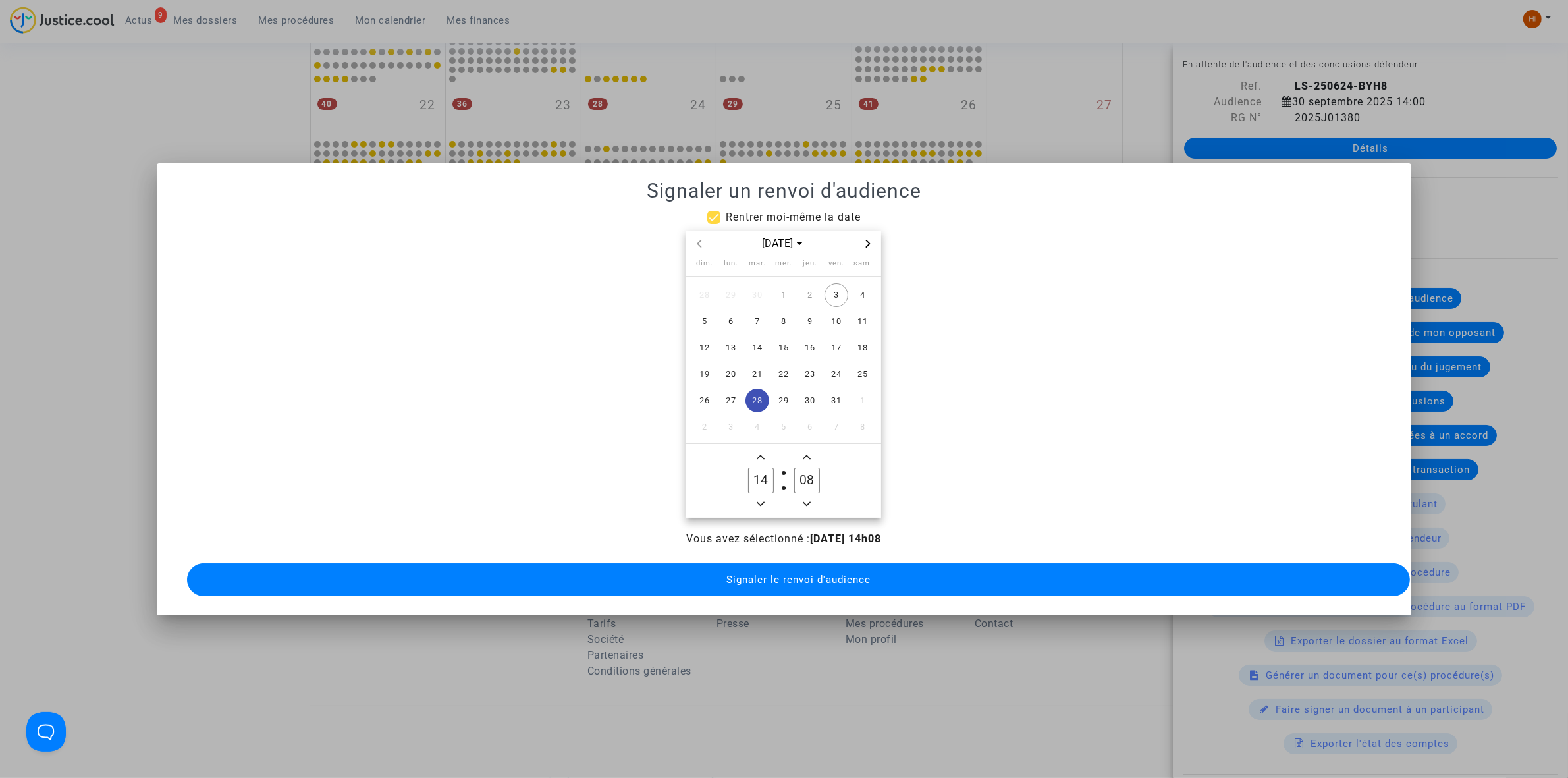
click at [801, 472] on input "08" at bounding box center [806, 480] width 25 height 25
type input "00"
click at [821, 574] on span "Signaler le renvoi d'audience" at bounding box center [798, 580] width 144 height 12
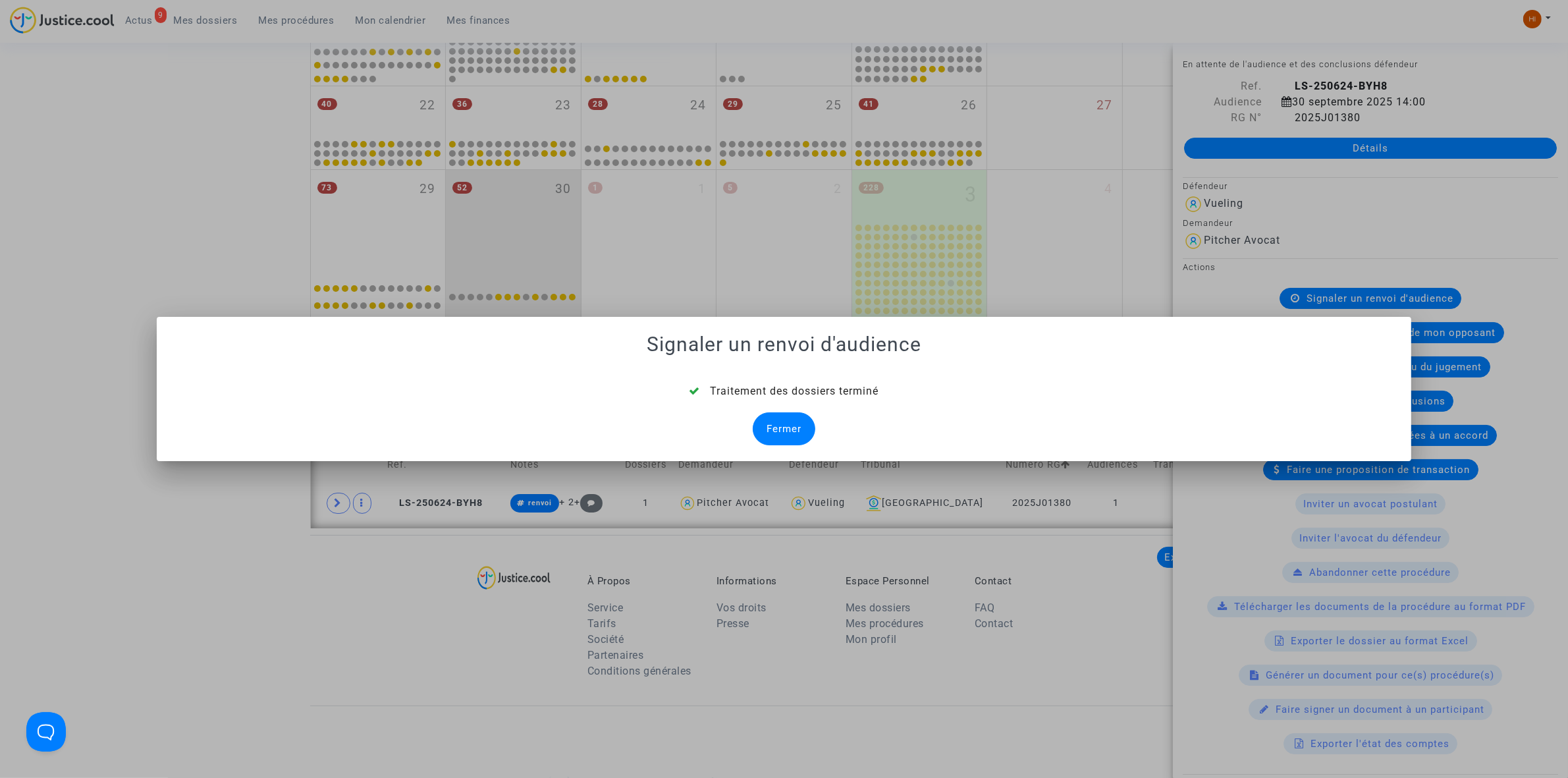
click at [802, 437] on div "Fermer" at bounding box center [784, 429] width 63 height 33
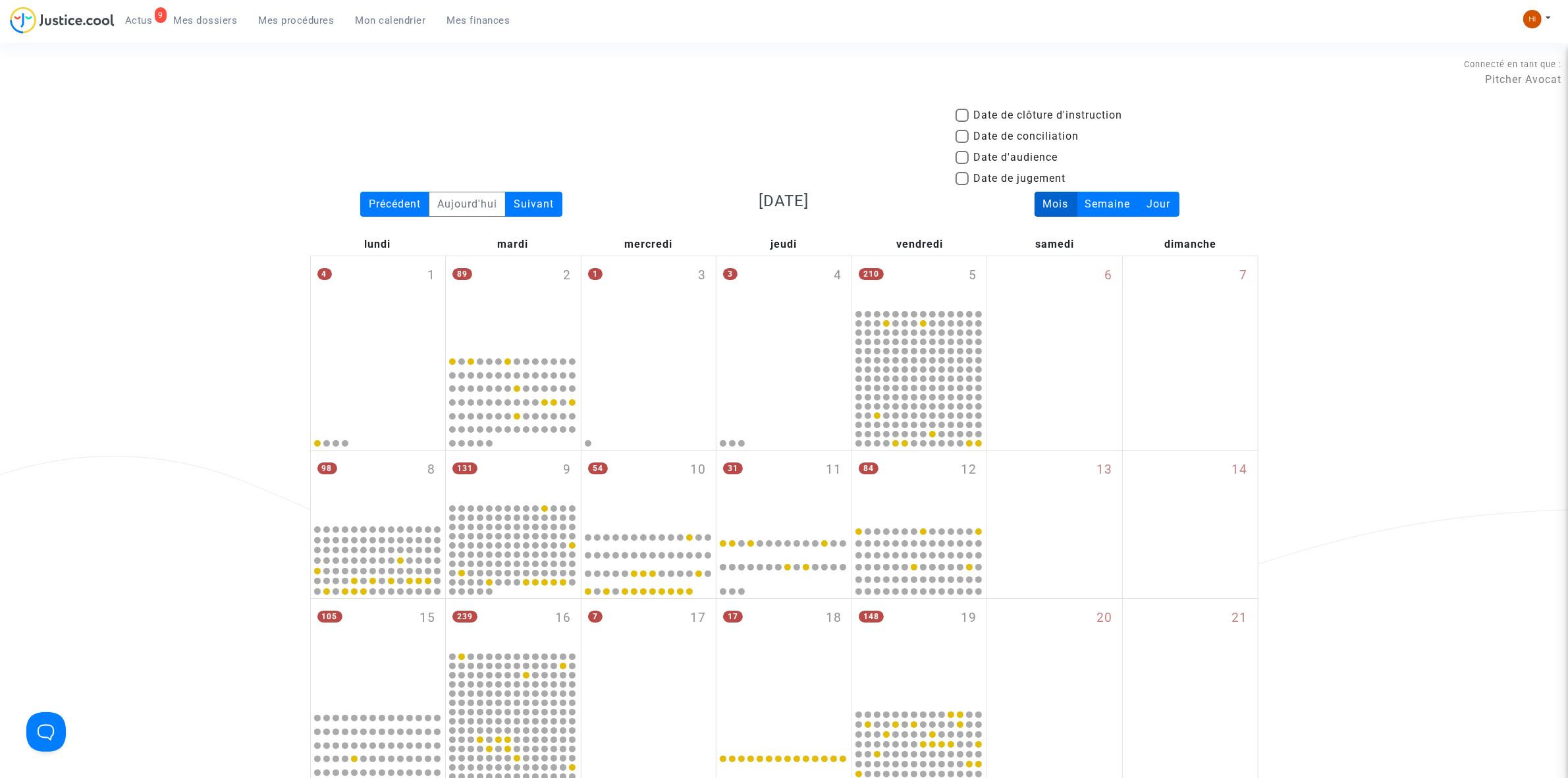
scroll to position [735, 0]
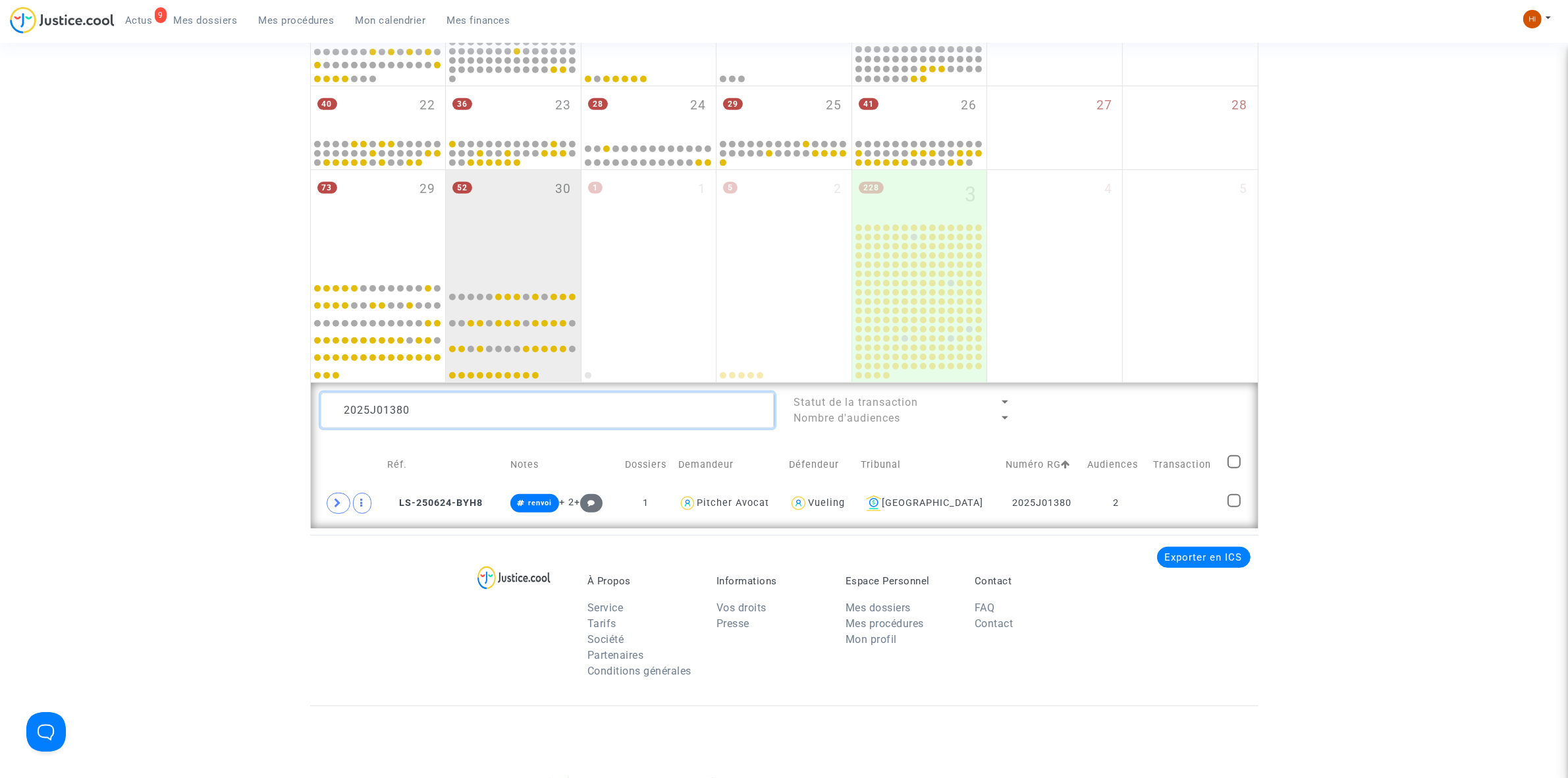
drag, startPoint x: 491, startPoint y: 406, endPoint x: 250, endPoint y: 401, distance: 241.1
paste textarea "1"
type textarea "2025J01381"
click at [1088, 508] on td "1" at bounding box center [1115, 503] width 66 height 30
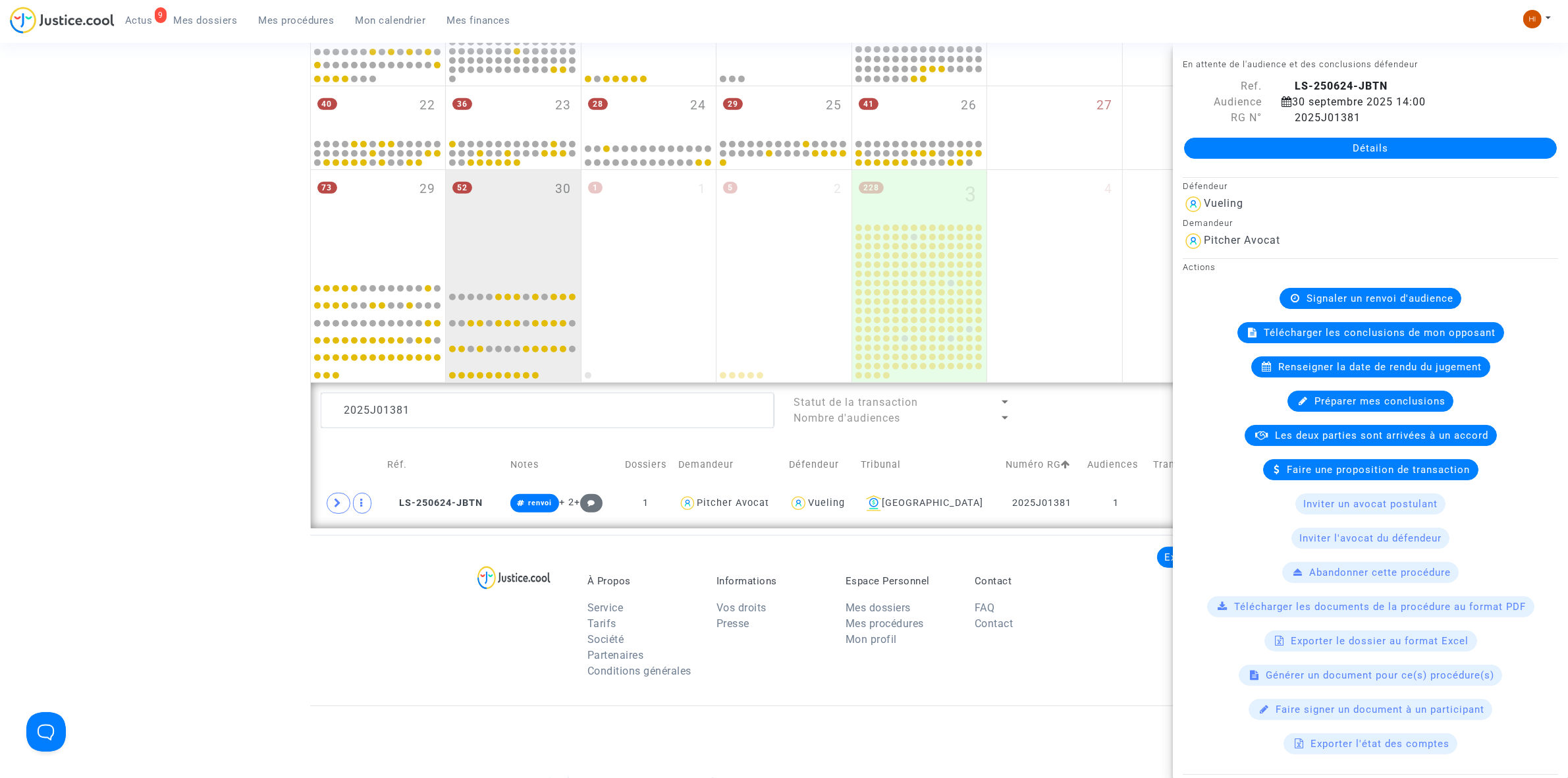
click at [1371, 300] on span "Signaler un renvoi d'audience" at bounding box center [1380, 298] width 147 height 12
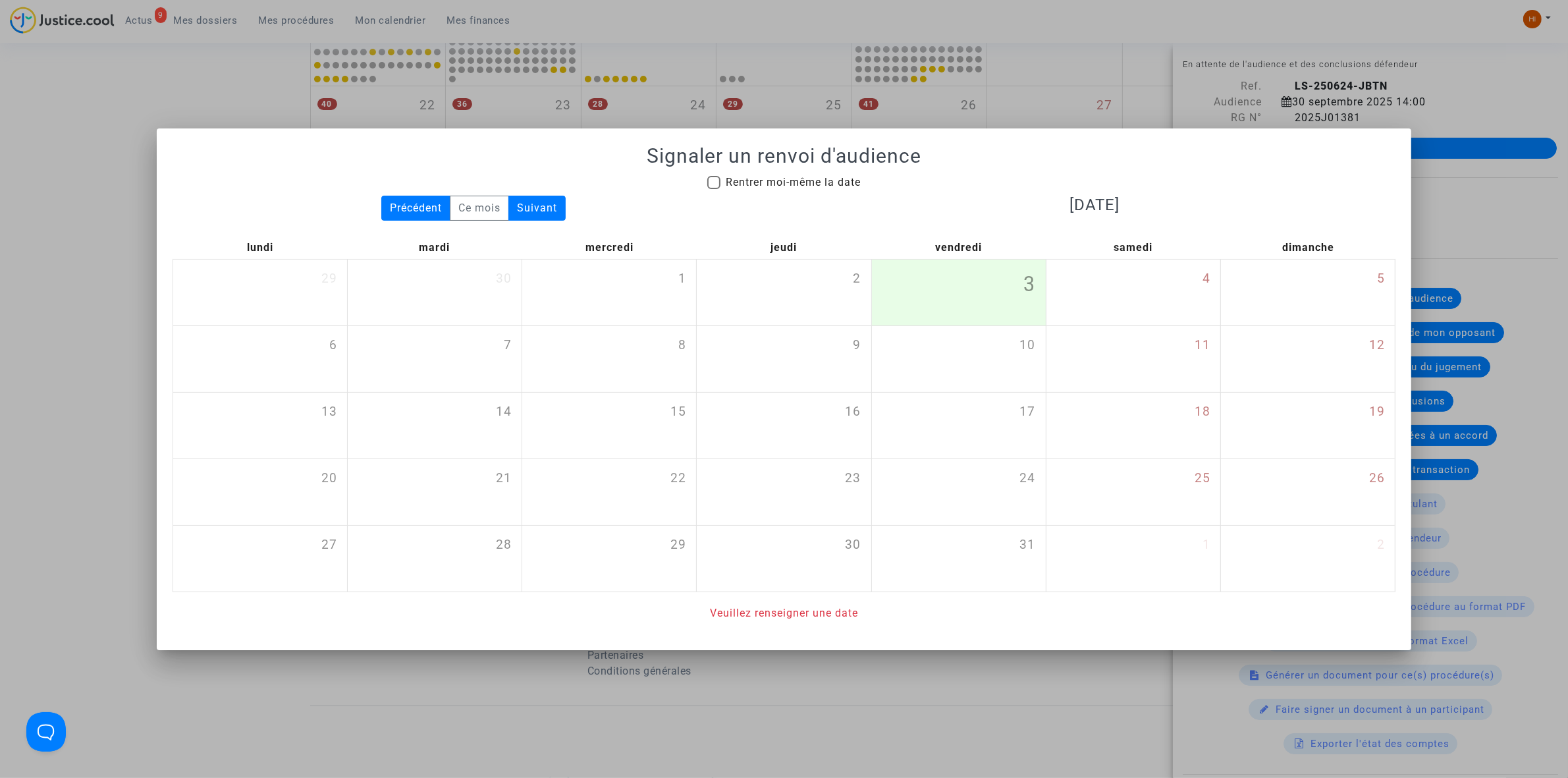
click at [736, 186] on span "Rentrer moi-même la date" at bounding box center [793, 182] width 135 height 13
click at [714, 189] on input "Rentrer moi-même la date" at bounding box center [713, 189] width 1 height 1
checkbox input "true"
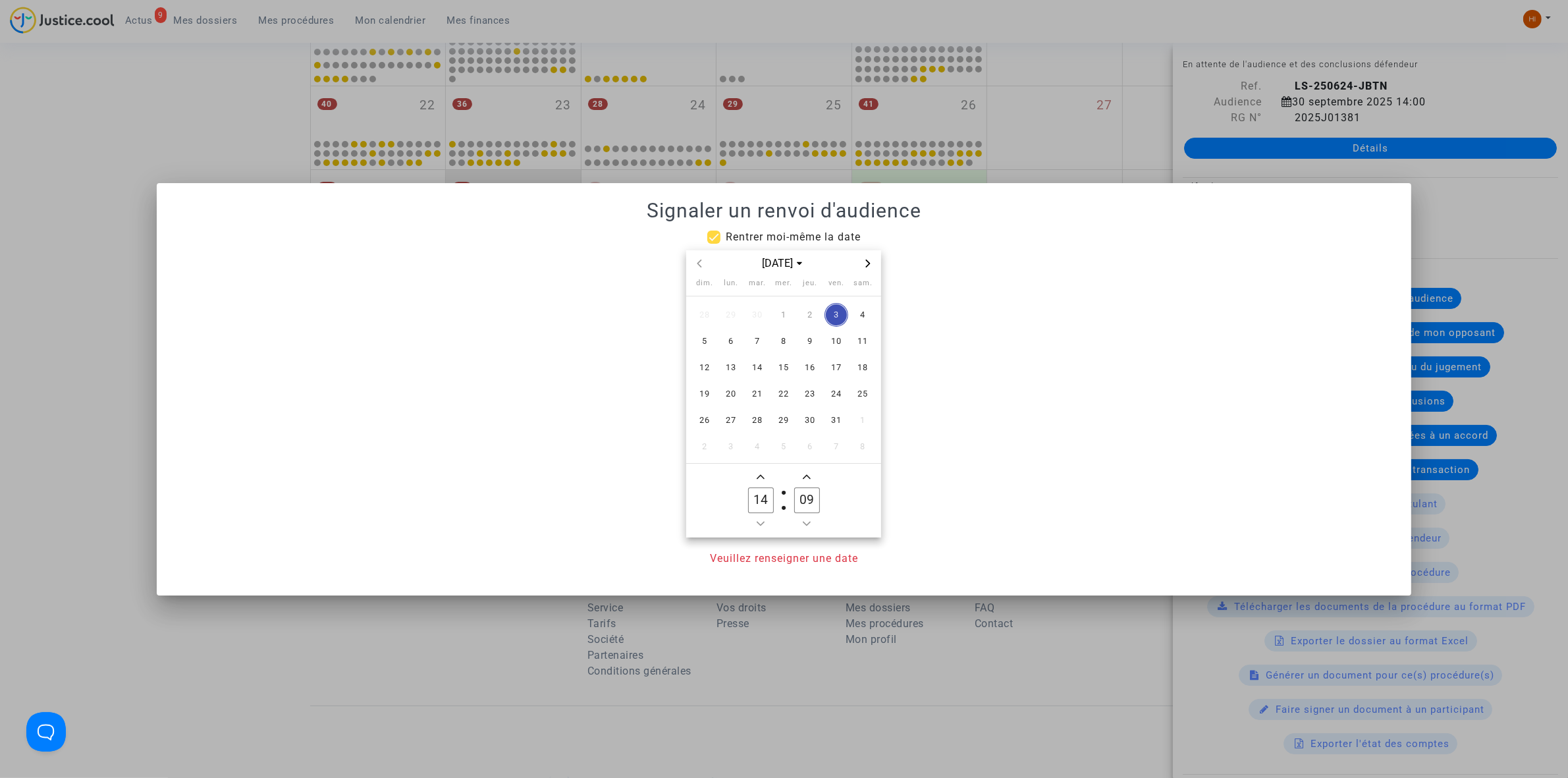
drag, startPoint x: 764, startPoint y: 419, endPoint x: 765, endPoint y: 457, distance: 38.0
click at [764, 423] on span "28" at bounding box center [757, 420] width 23 height 23
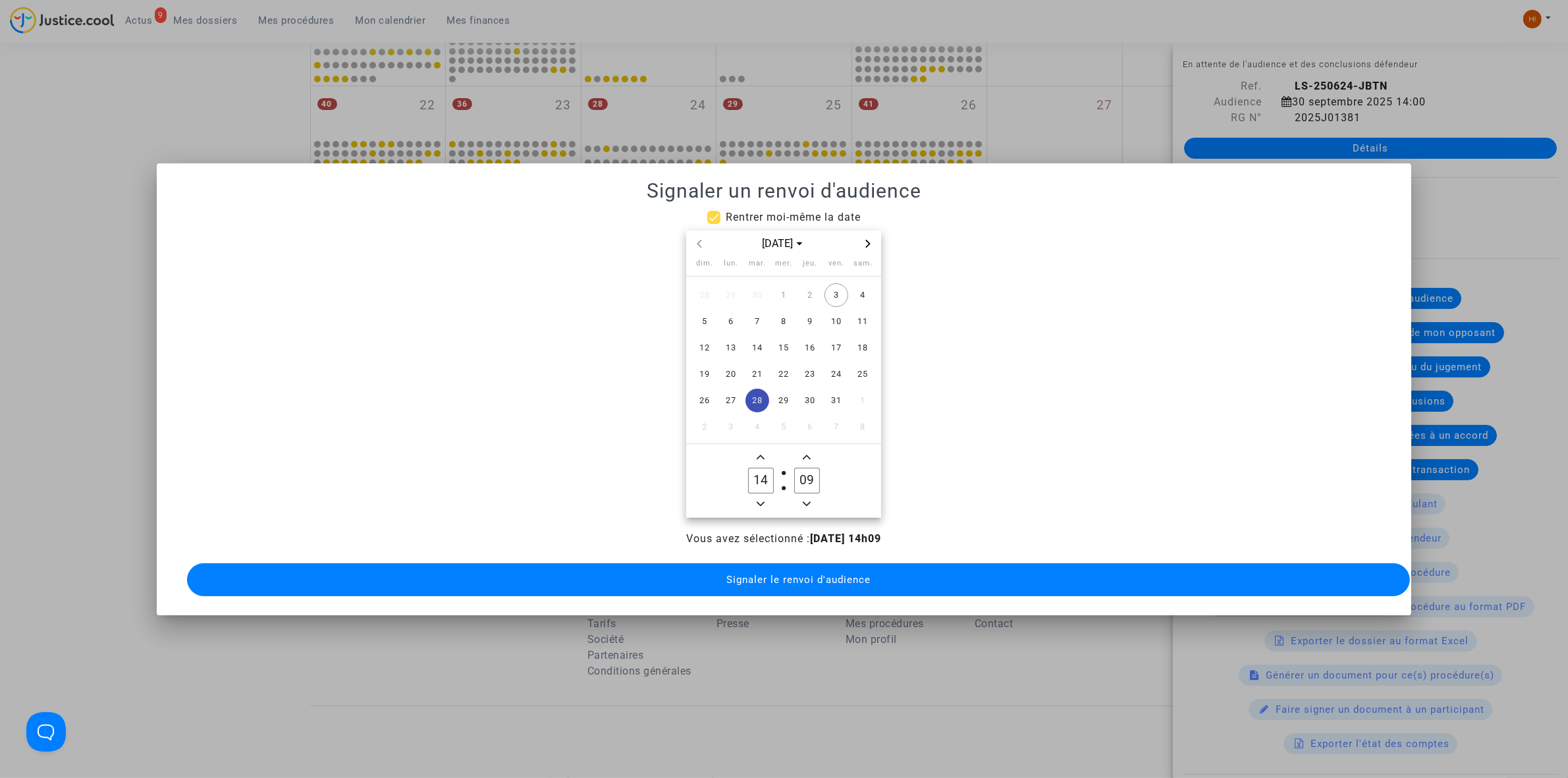
click at [805, 468] on input "09" at bounding box center [806, 480] width 25 height 25
type input "00"
click at [786, 563] on button "Signaler le renvoi d'audience" at bounding box center [798, 579] width 1223 height 33
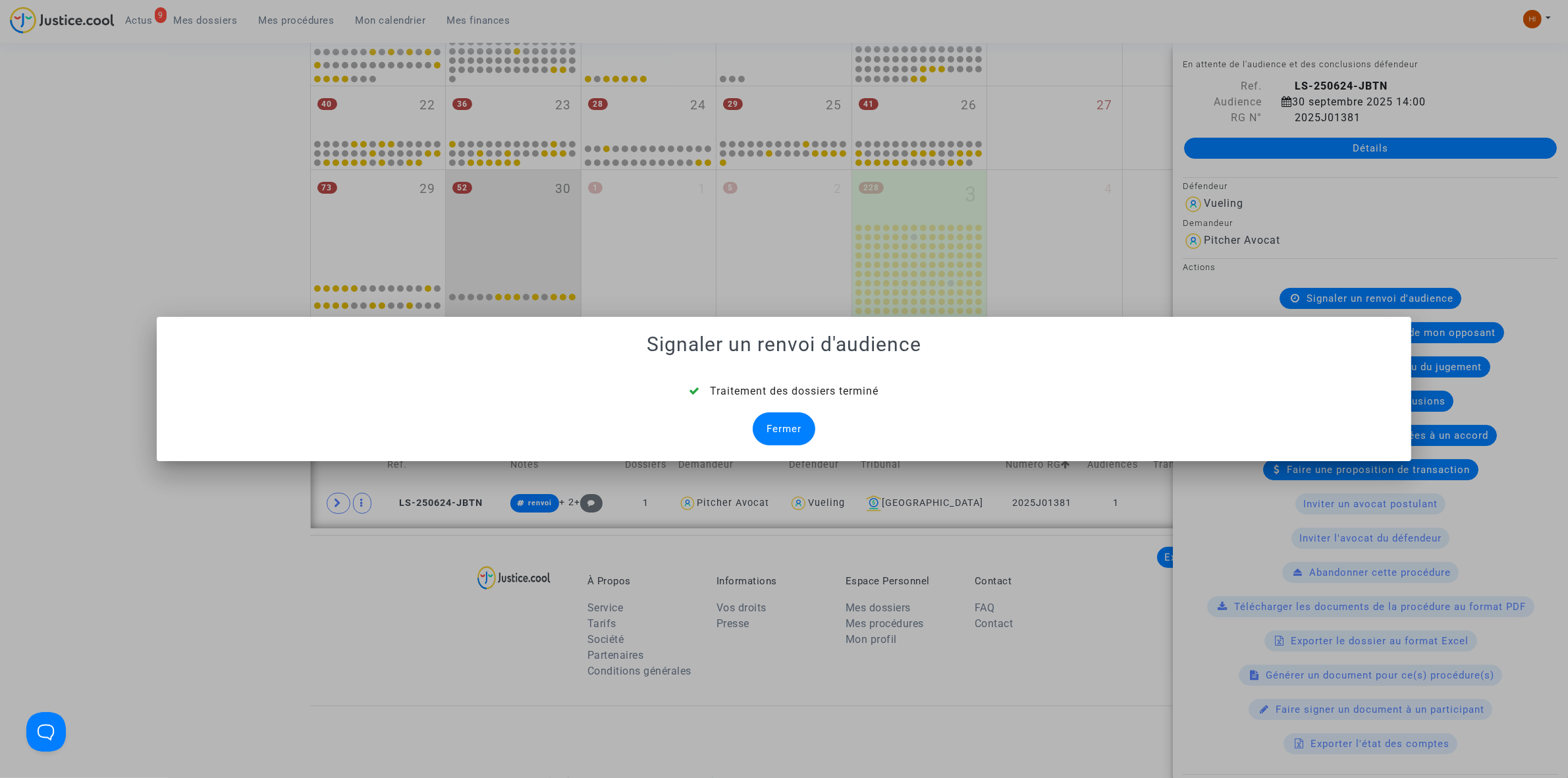
click at [800, 425] on div "Fermer" at bounding box center [784, 429] width 63 height 33
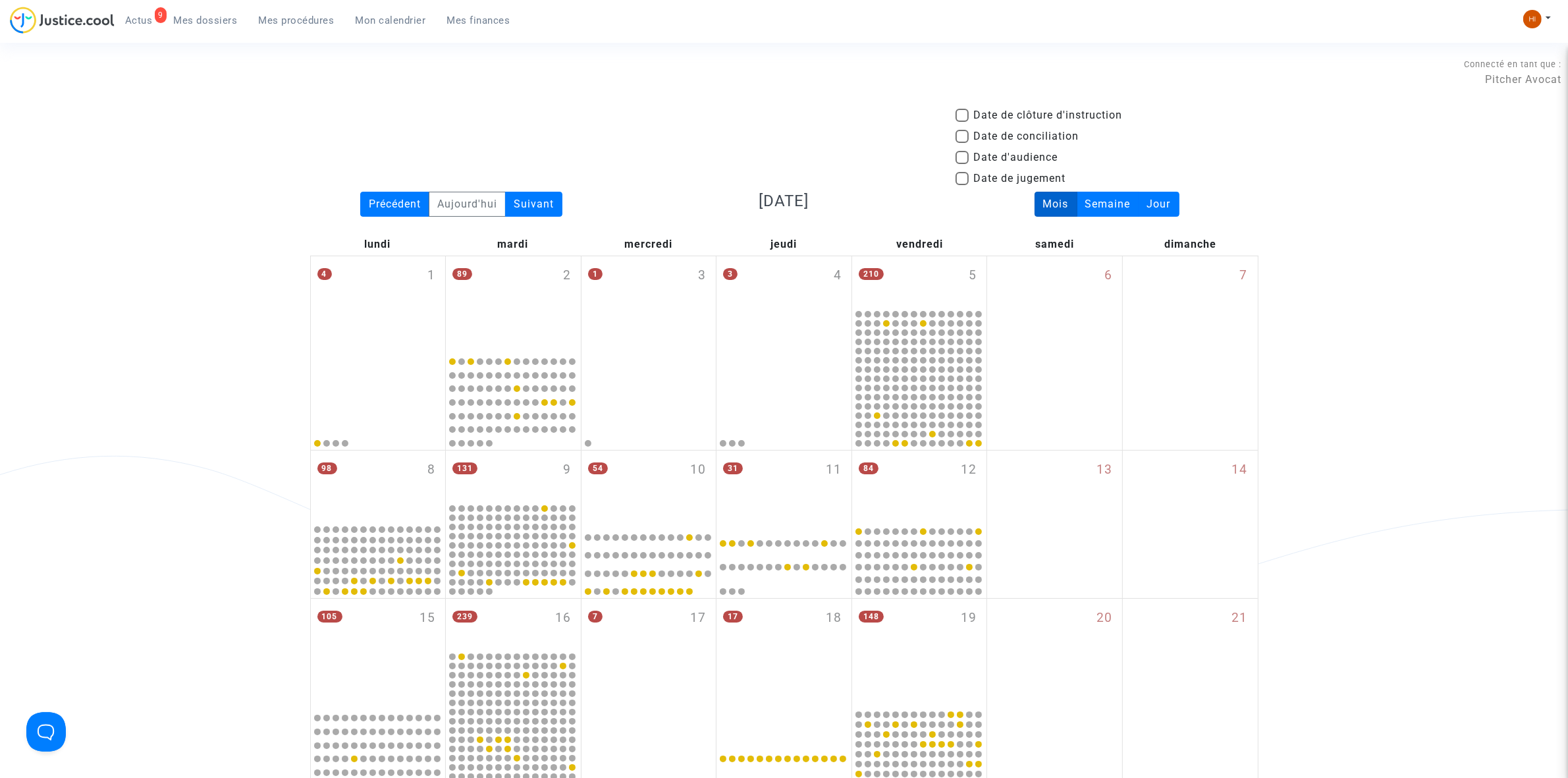
scroll to position [735, 0]
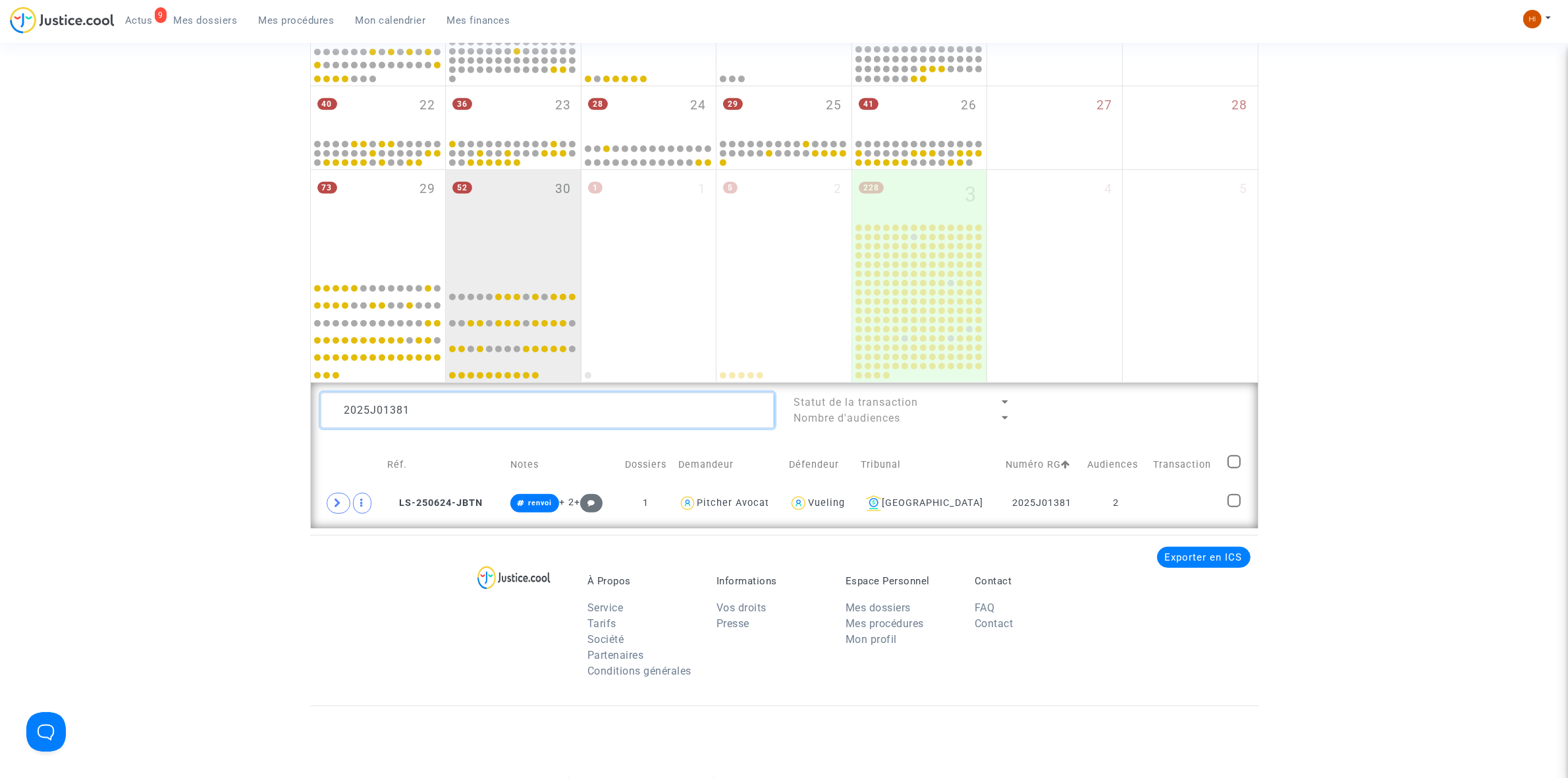
drag, startPoint x: 481, startPoint y: 407, endPoint x: 271, endPoint y: 407, distance: 210.0
paste textarea "214"
type textarea "2025J01214"
click at [1153, 499] on td at bounding box center [1188, 503] width 71 height 30
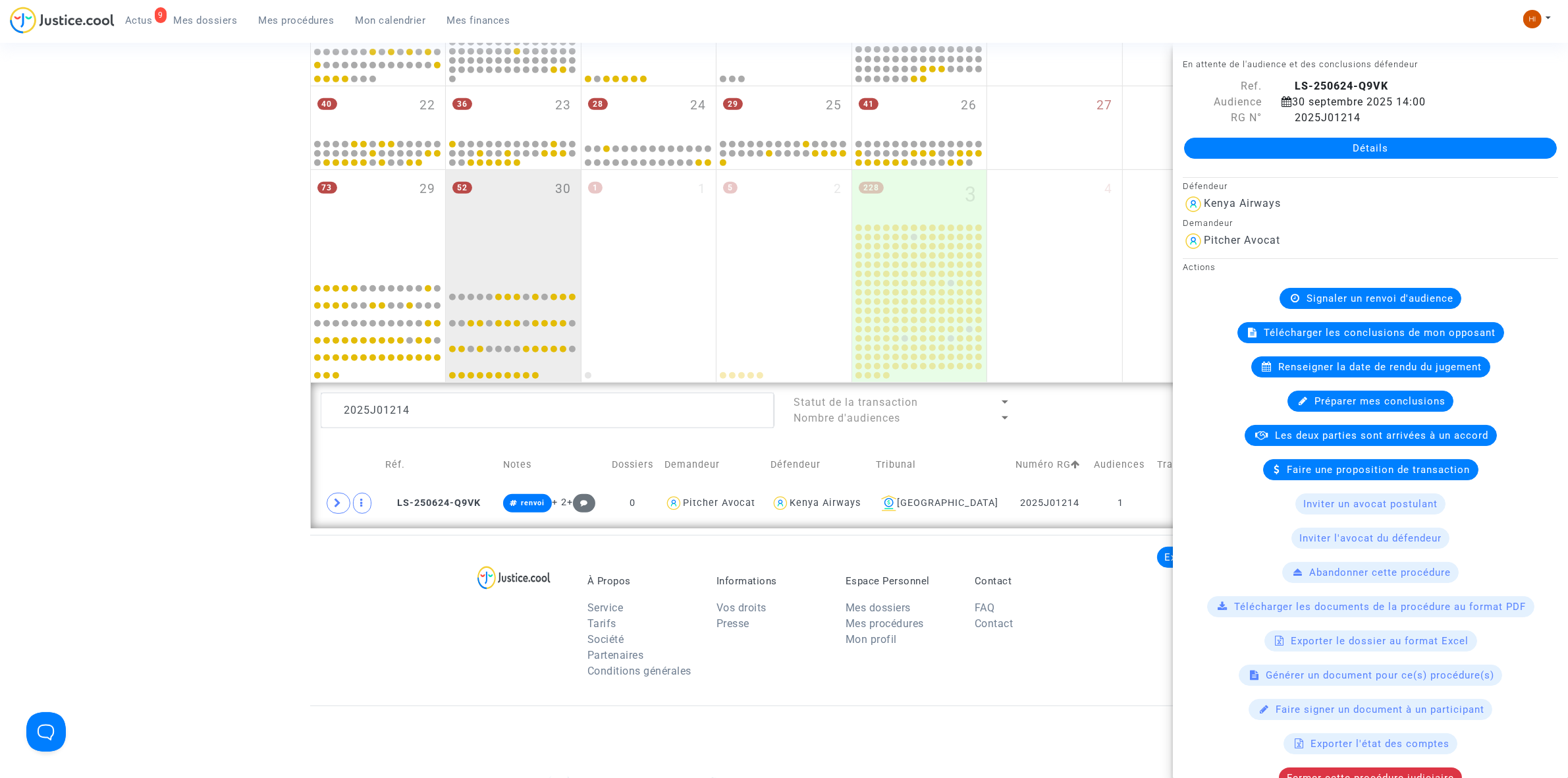
click at [1354, 294] on span "Signaler un renvoi d'audience" at bounding box center [1380, 298] width 147 height 12
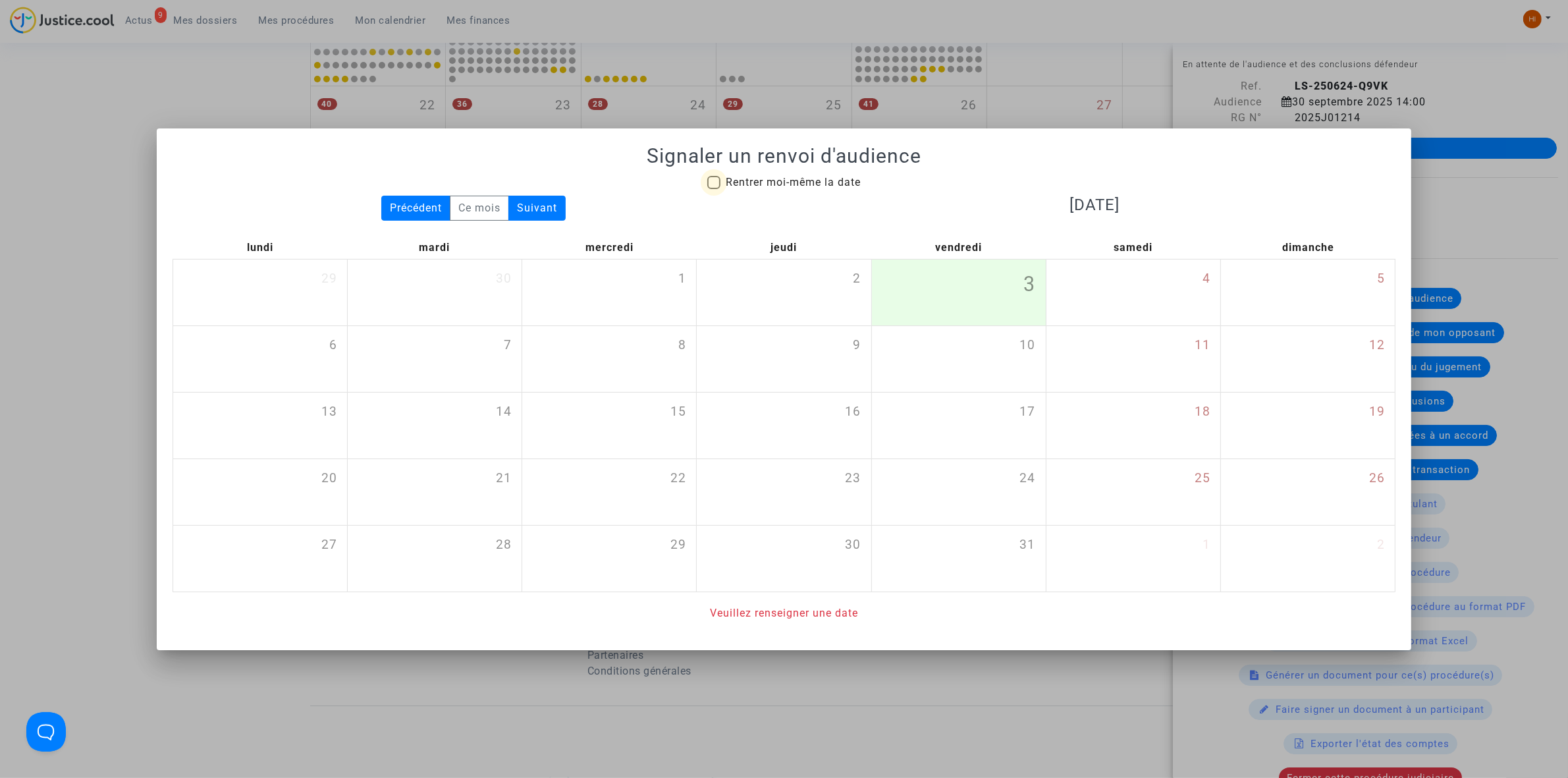
click at [787, 178] on span "Rentrer moi-même la date" at bounding box center [793, 182] width 135 height 13
click at [714, 189] on input "Rentrer moi-même la date" at bounding box center [713, 189] width 1 height 1
checkbox input "true"
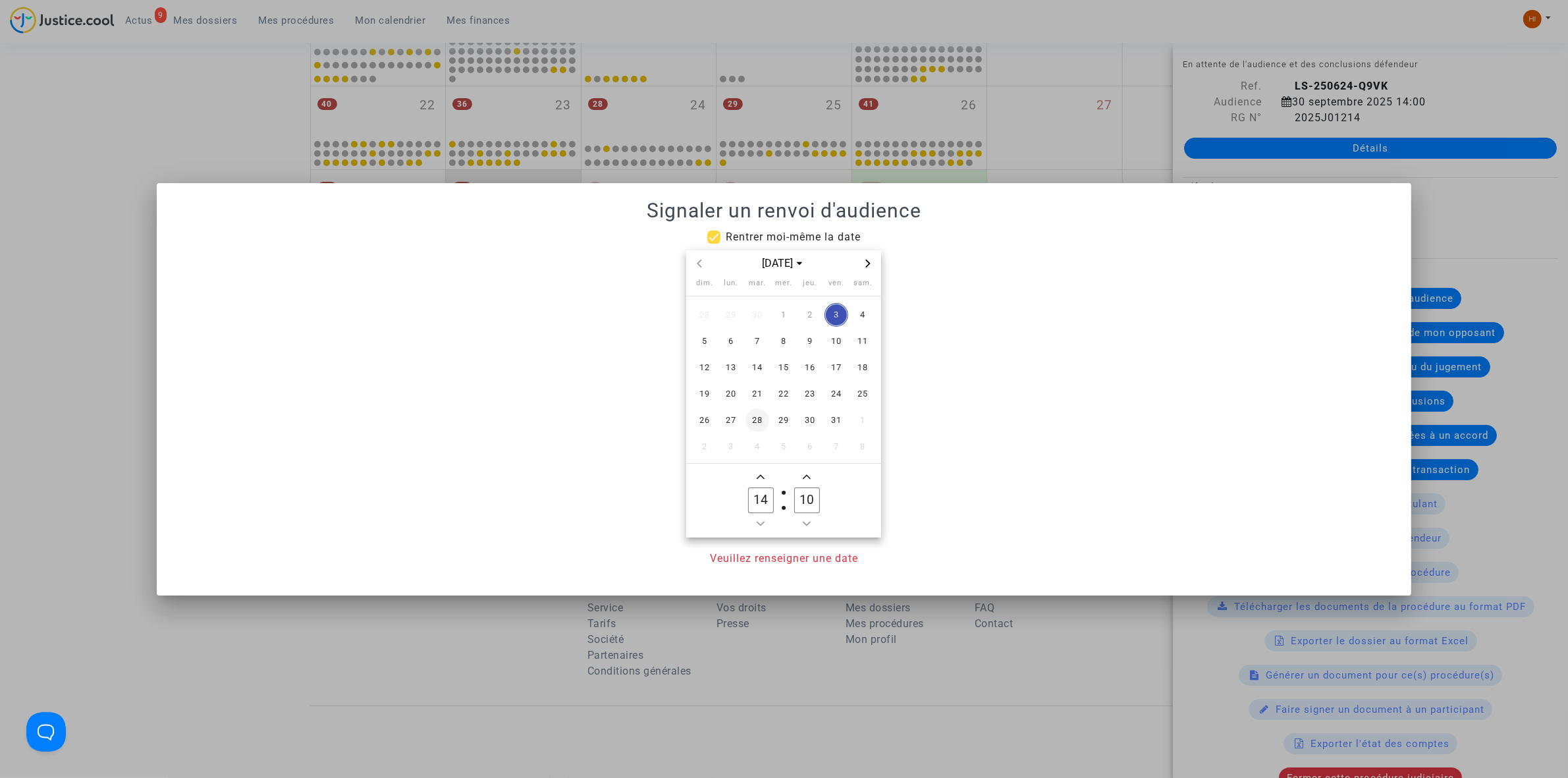
click at [758, 417] on span "28" at bounding box center [757, 420] width 23 height 23
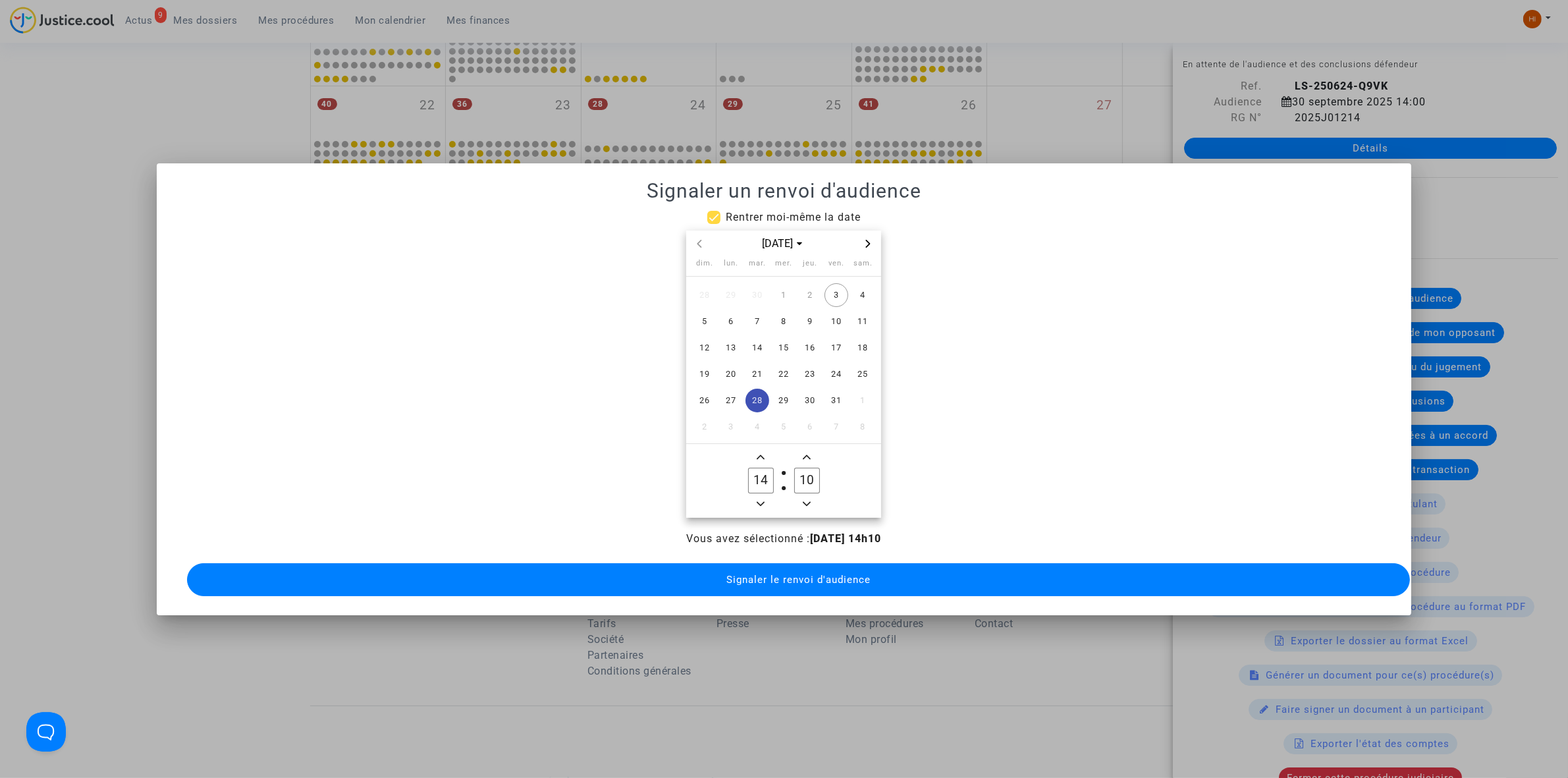
click at [810, 483] on input "10" at bounding box center [806, 480] width 25 height 25
click at [810, 482] on input "10" at bounding box center [806, 480] width 25 height 25
type input "00"
drag, startPoint x: 810, startPoint y: 568, endPoint x: 784, endPoint y: 557, distance: 28.2
click at [808, 574] on span "Signaler le renvoi d'audience" at bounding box center [798, 580] width 144 height 12
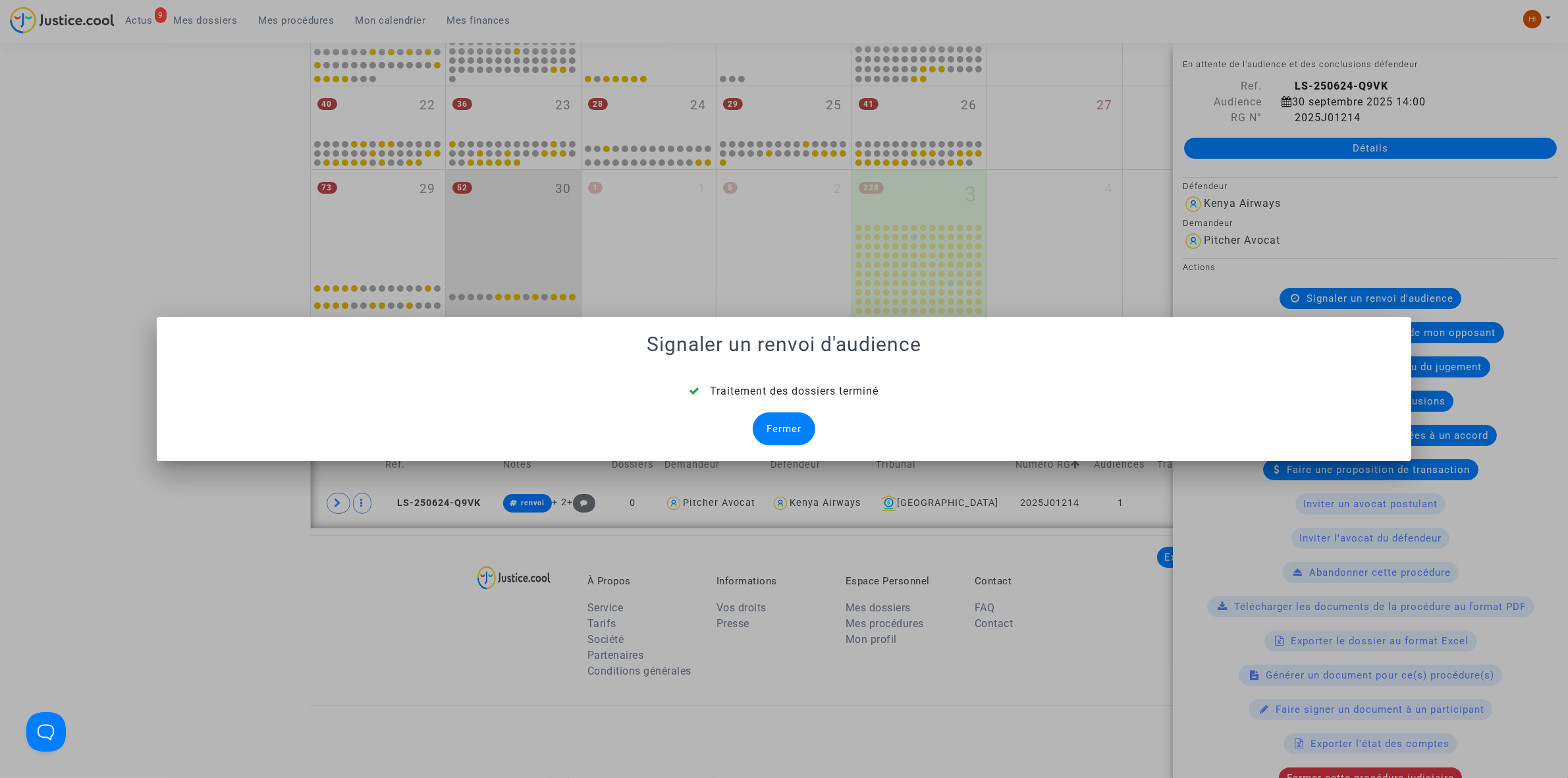
click at [772, 429] on div "Fermer" at bounding box center [784, 429] width 63 height 33
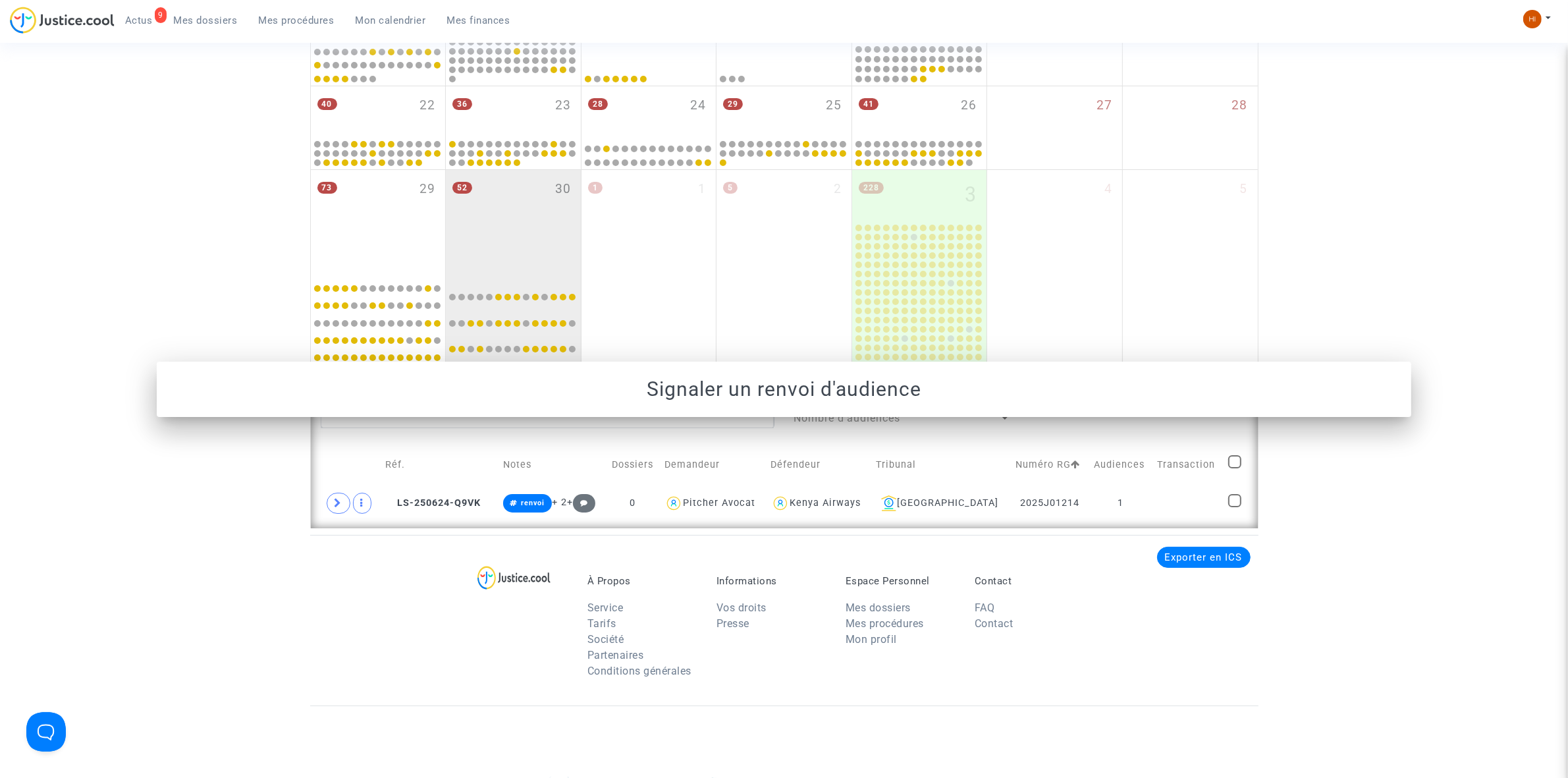
scroll to position [735, 0]
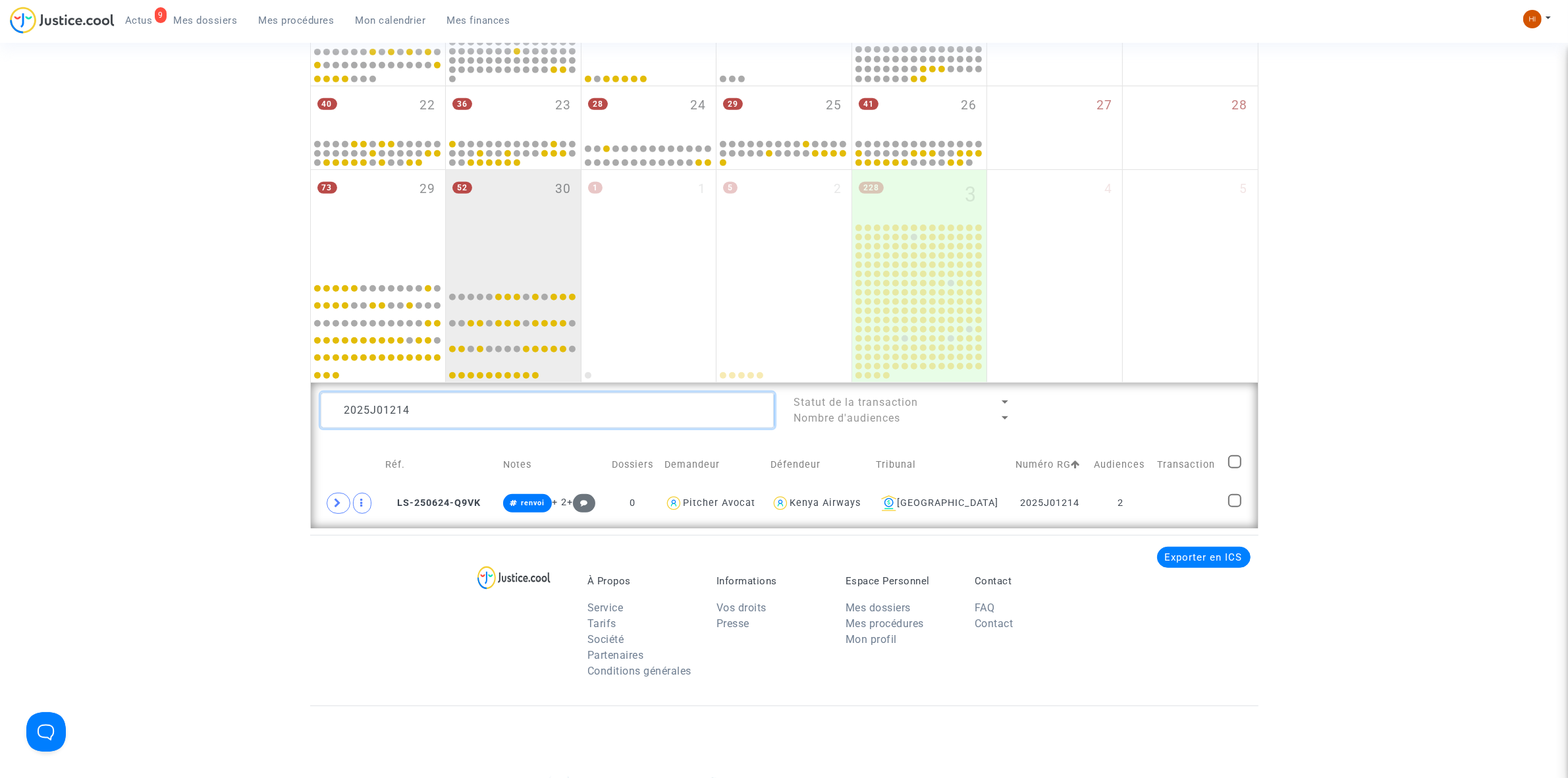
drag, startPoint x: 465, startPoint y: 412, endPoint x: -9, endPoint y: 372, distance: 475.7
click at [0, 372] on html "9 Actus Mes dossiers Mes procédures Mon calendrier Mes finances Mon profil Chan…" at bounding box center [784, 144] width 1568 height 1759
click at [508, 419] on textarea at bounding box center [548, 410] width 454 height 35
click at [508, 419] on textarea at bounding box center [548, 410] width 454 height 35
paste textarea "378"
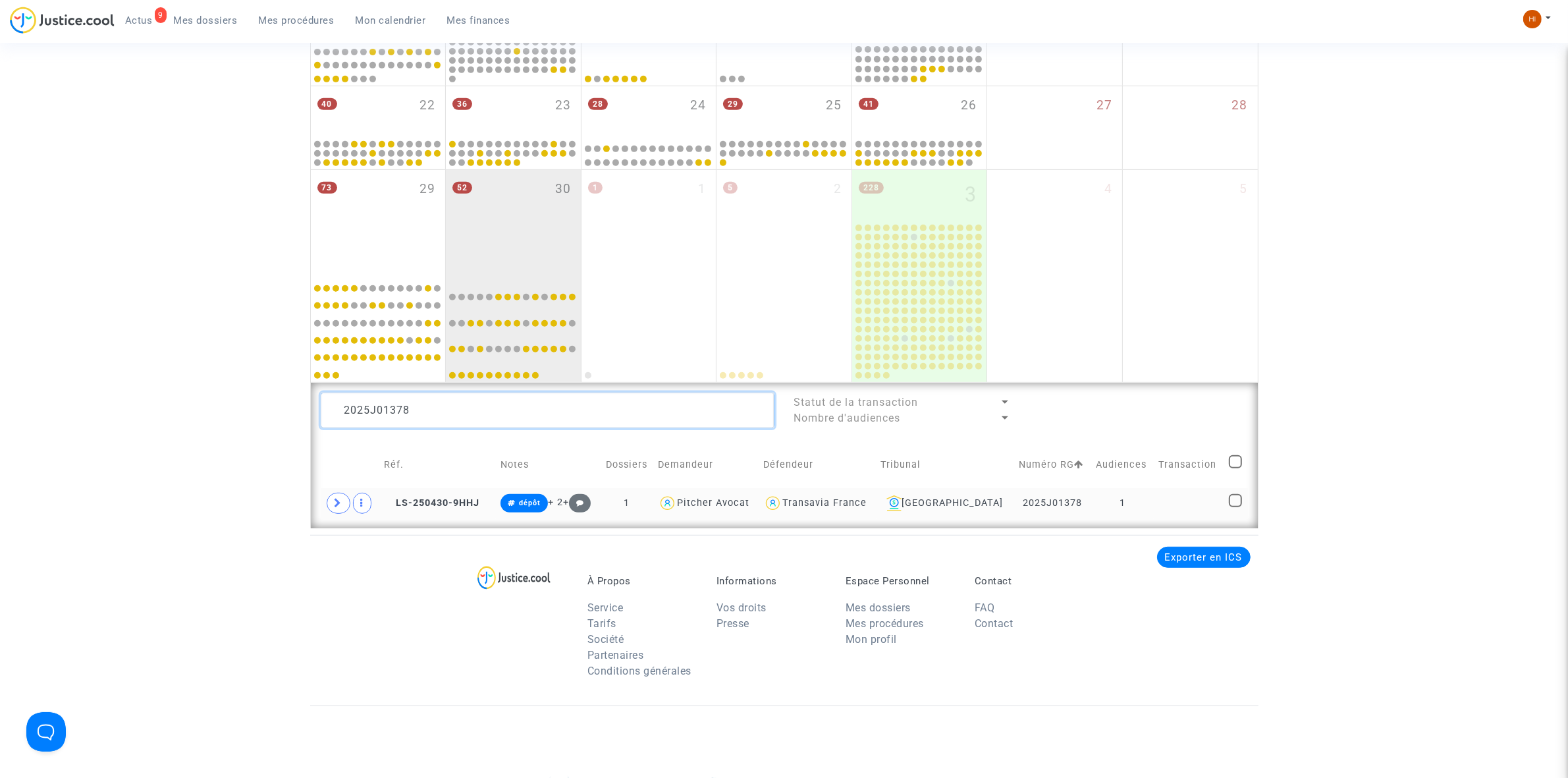
type textarea "2025J01378"
click at [1157, 504] on td at bounding box center [1188, 503] width 70 height 30
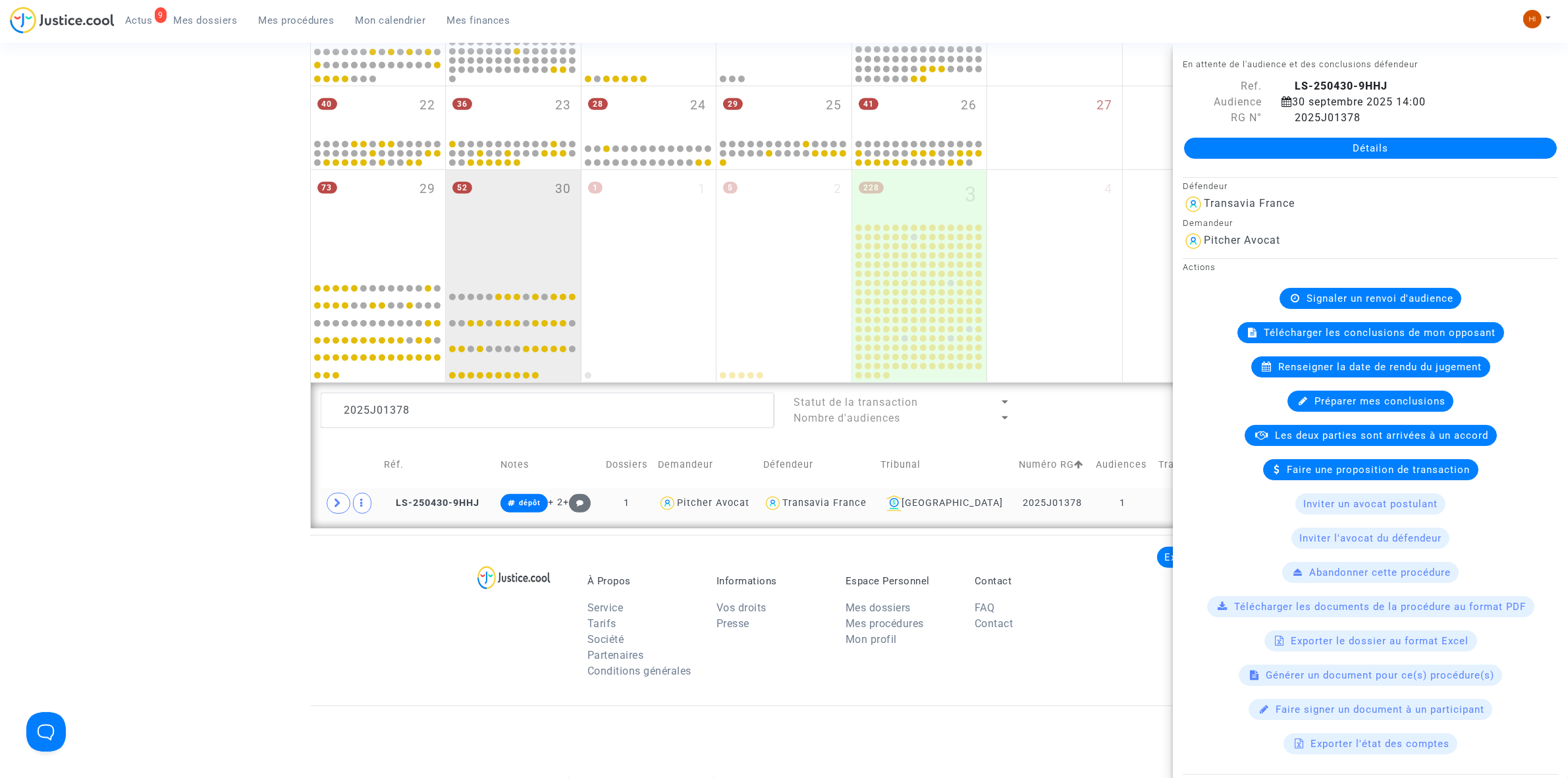
click at [1127, 508] on td "1" at bounding box center [1123, 503] width 63 height 30
click at [302, 23] on span "Mes procédures" at bounding box center [296, 21] width 76 height 12
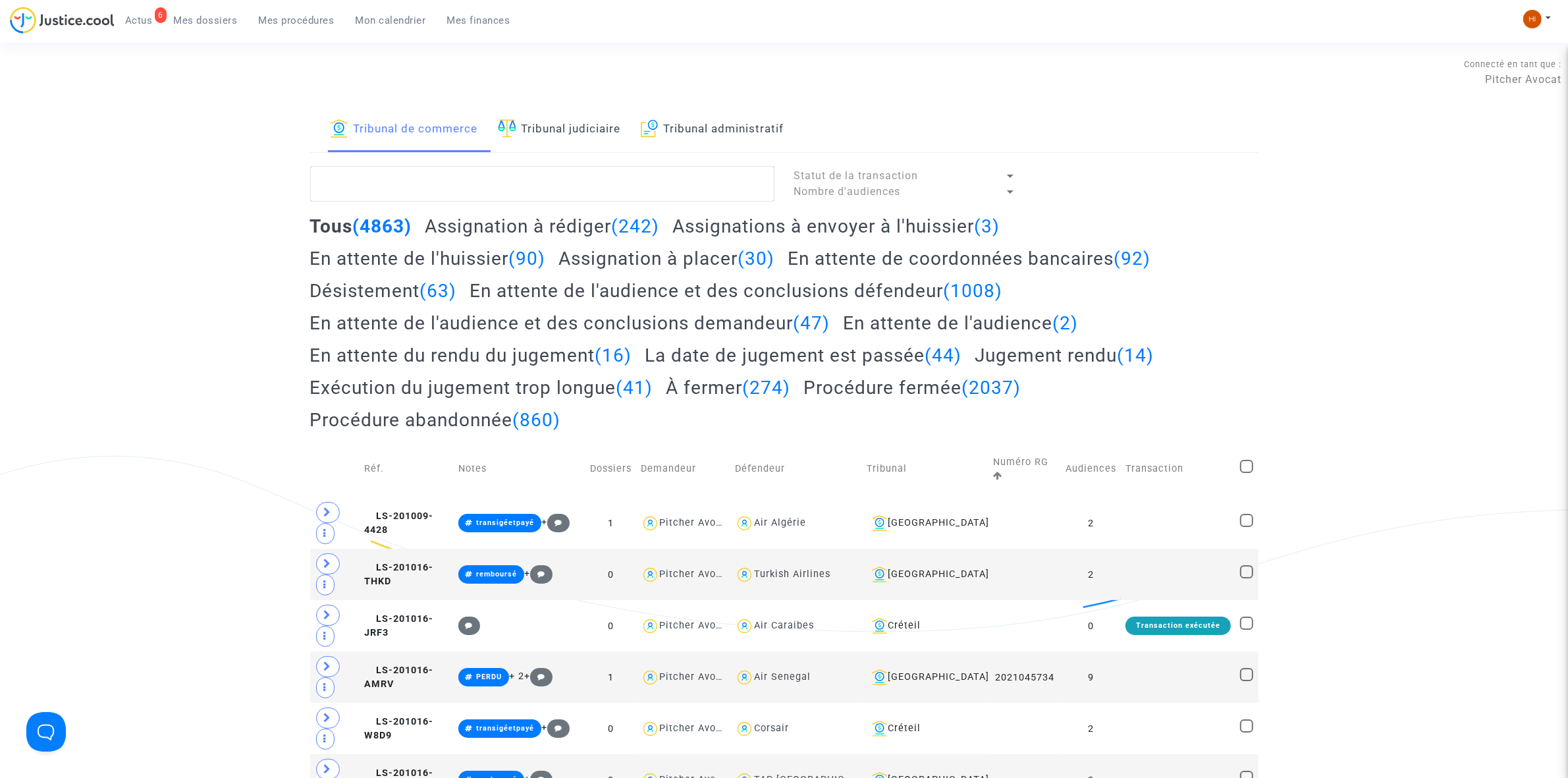
click at [274, 11] on link "Mes procédures" at bounding box center [296, 21] width 97 height 20
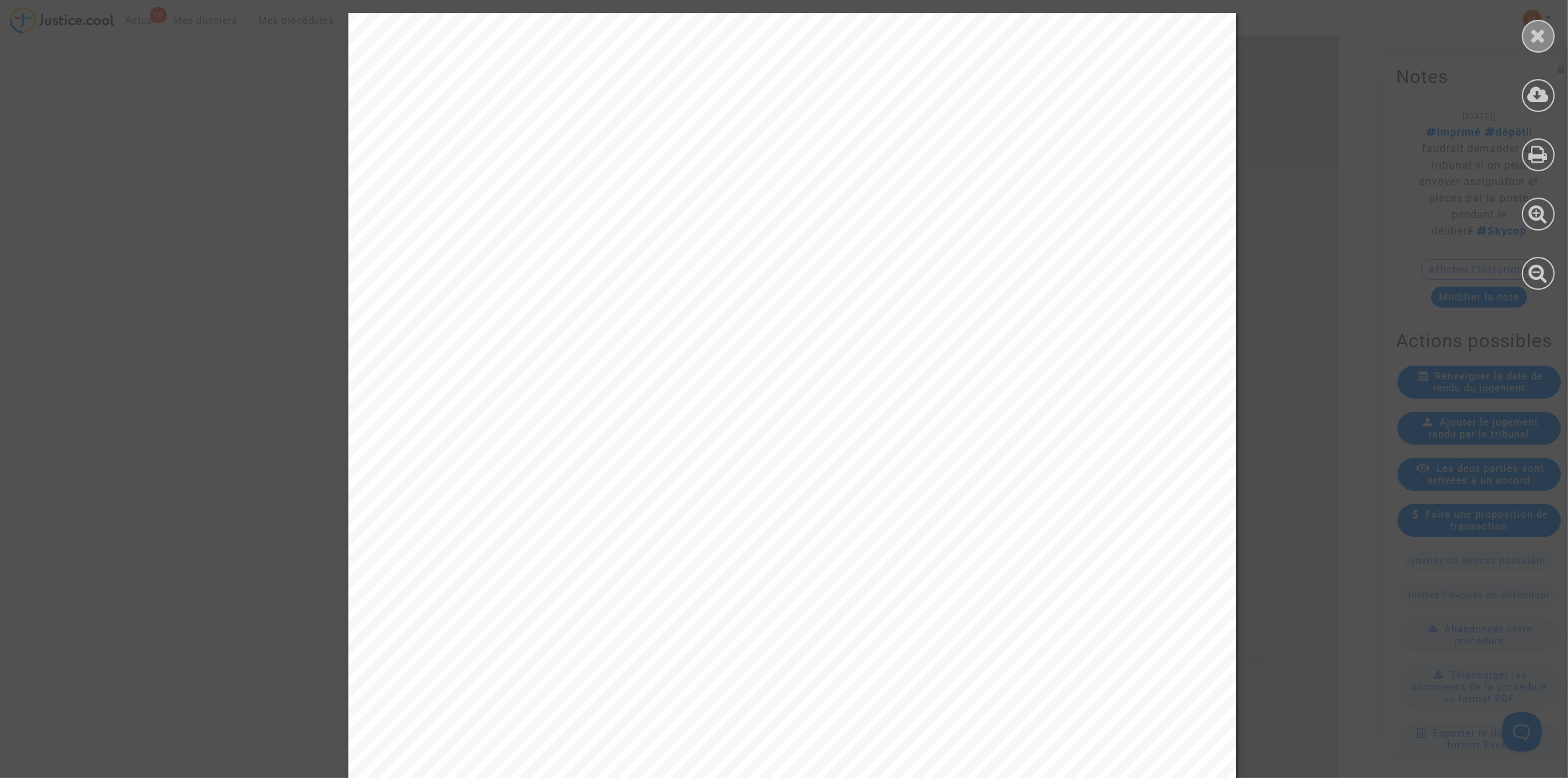
click at [1540, 21] on div at bounding box center [1538, 36] width 33 height 33
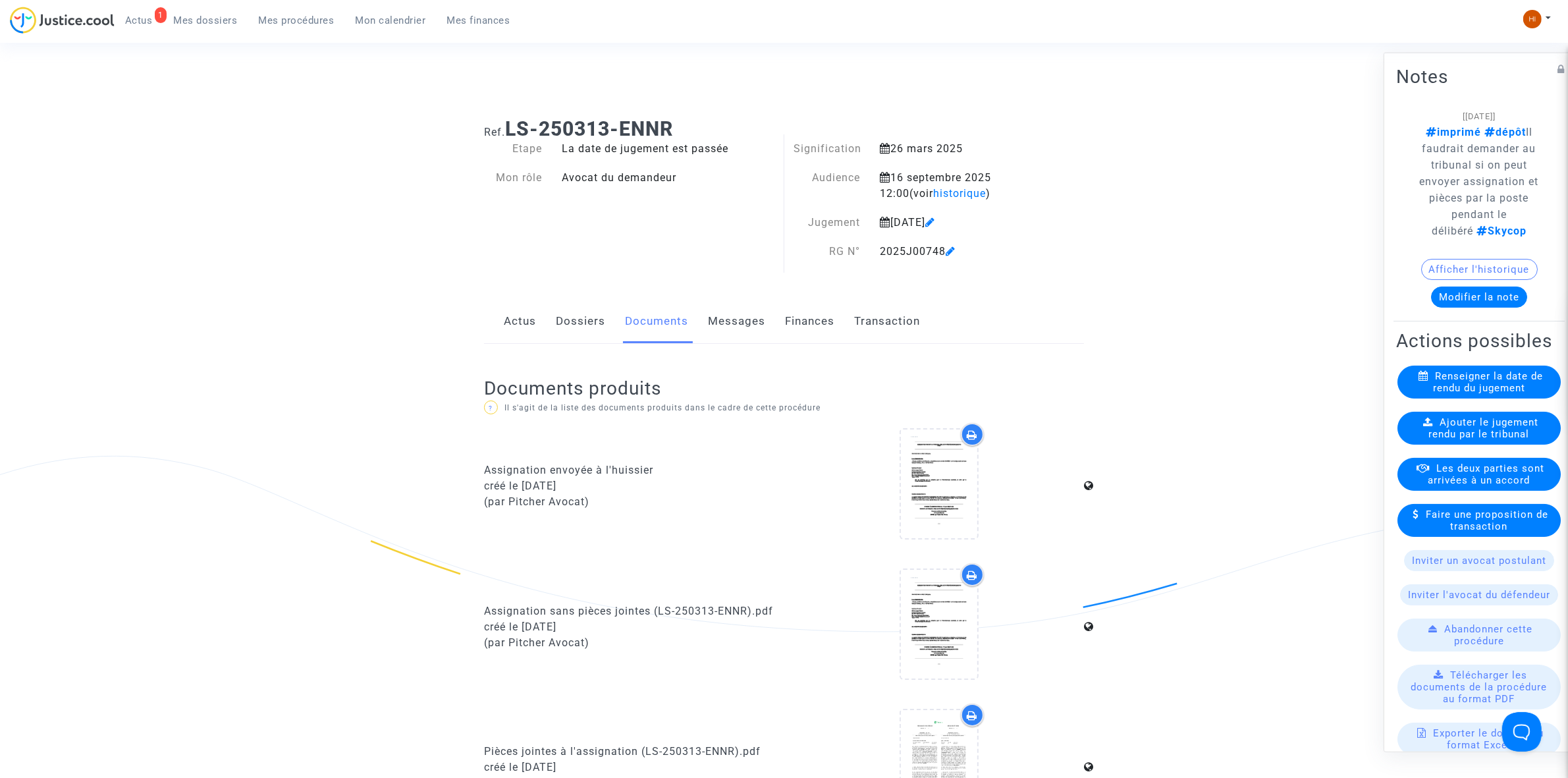
click at [300, 9] on ul "1 Actus Mes dossiers Mes procédures Mon calendrier Mes finances" at bounding box center [318, 18] width 407 height 23
click at [317, 12] on link "Mes procédures" at bounding box center [296, 21] width 97 height 20
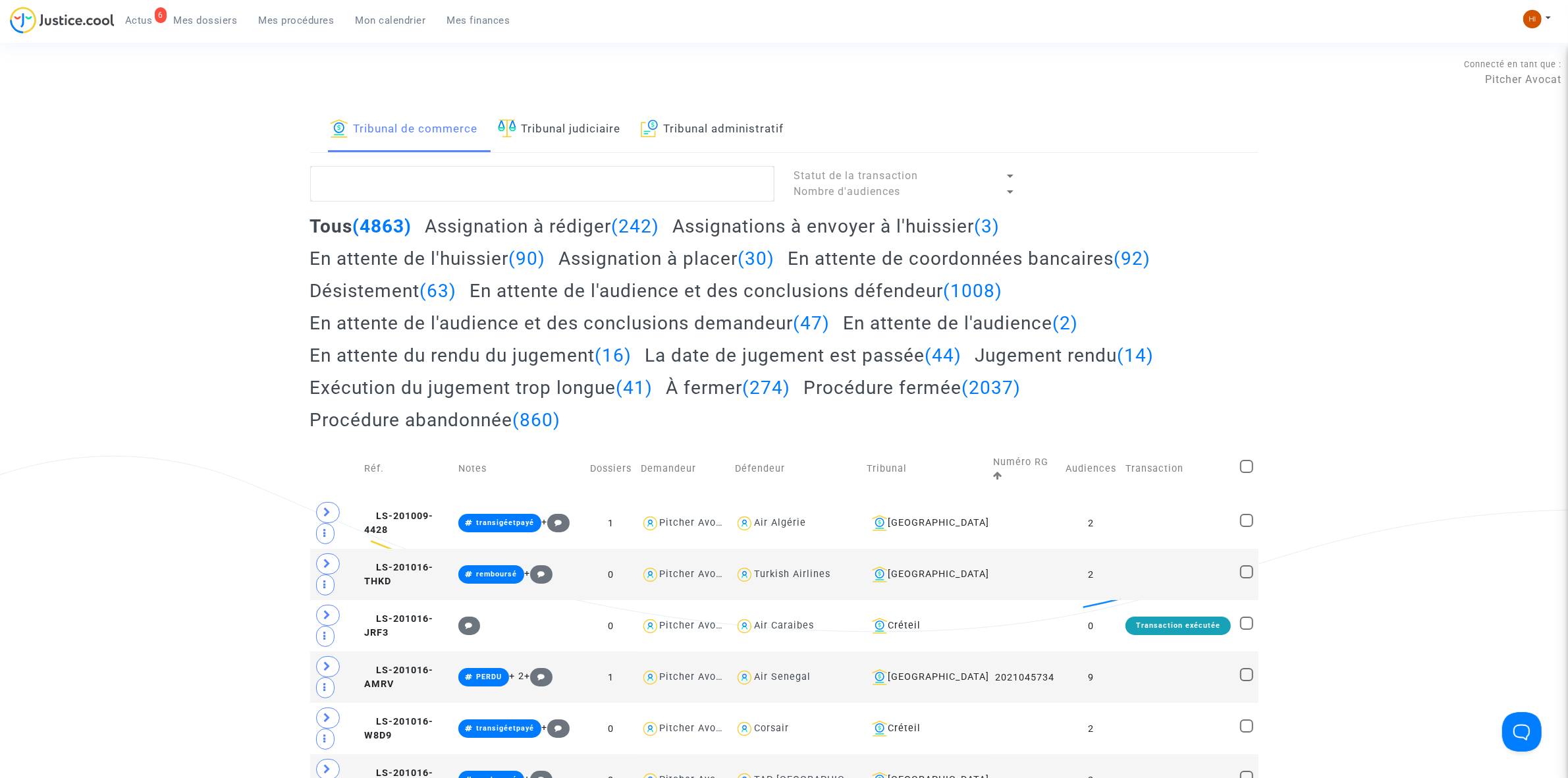
drag, startPoint x: 759, startPoint y: 132, endPoint x: 738, endPoint y: 147, distance: 25.8
click at [759, 132] on link "Tribunal administratif" at bounding box center [712, 130] width 144 height 45
click at [659, 181] on textarea at bounding box center [542, 183] width 464 height 35
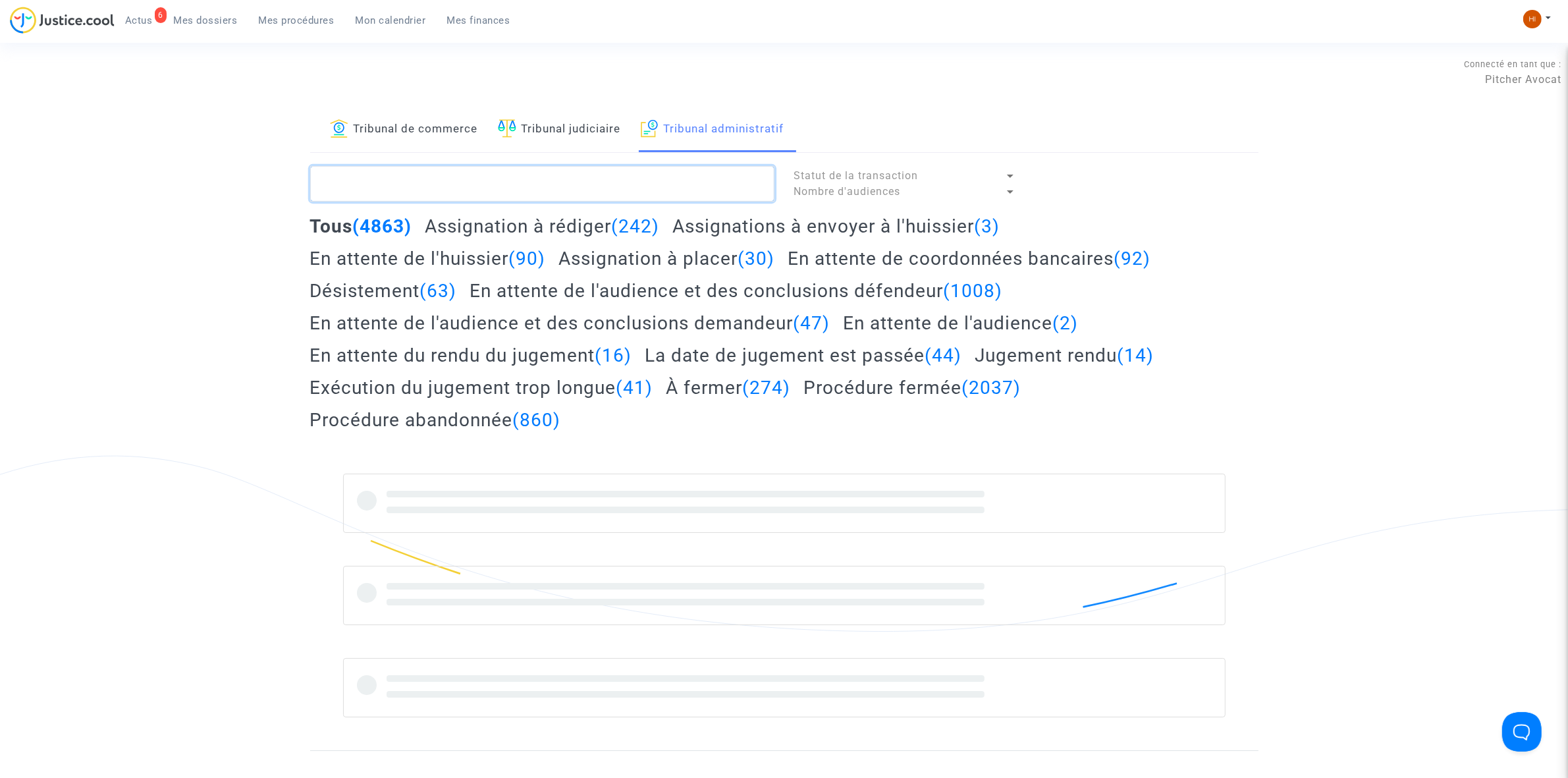
paste textarea "2501134 - Monsieur [PERSON_NAME]"
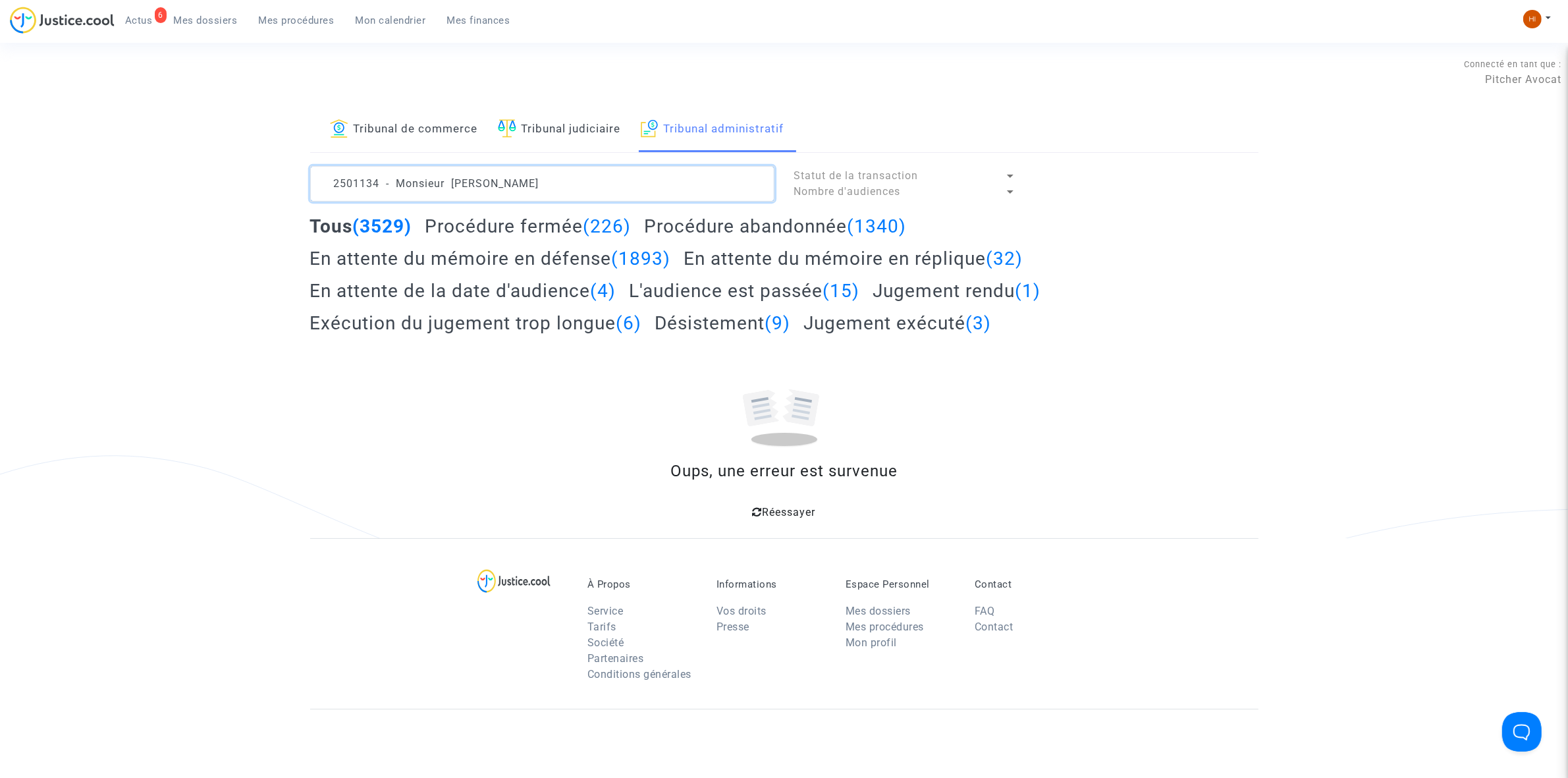
drag, startPoint x: 450, startPoint y: 189, endPoint x: 34, endPoint y: 169, distance: 416.5
click at [37, 169] on div "Tribunal de commerce Tribunal judiciaire Tribunal administratif 2501134 - Monsi…" at bounding box center [784, 323] width 1568 height 431
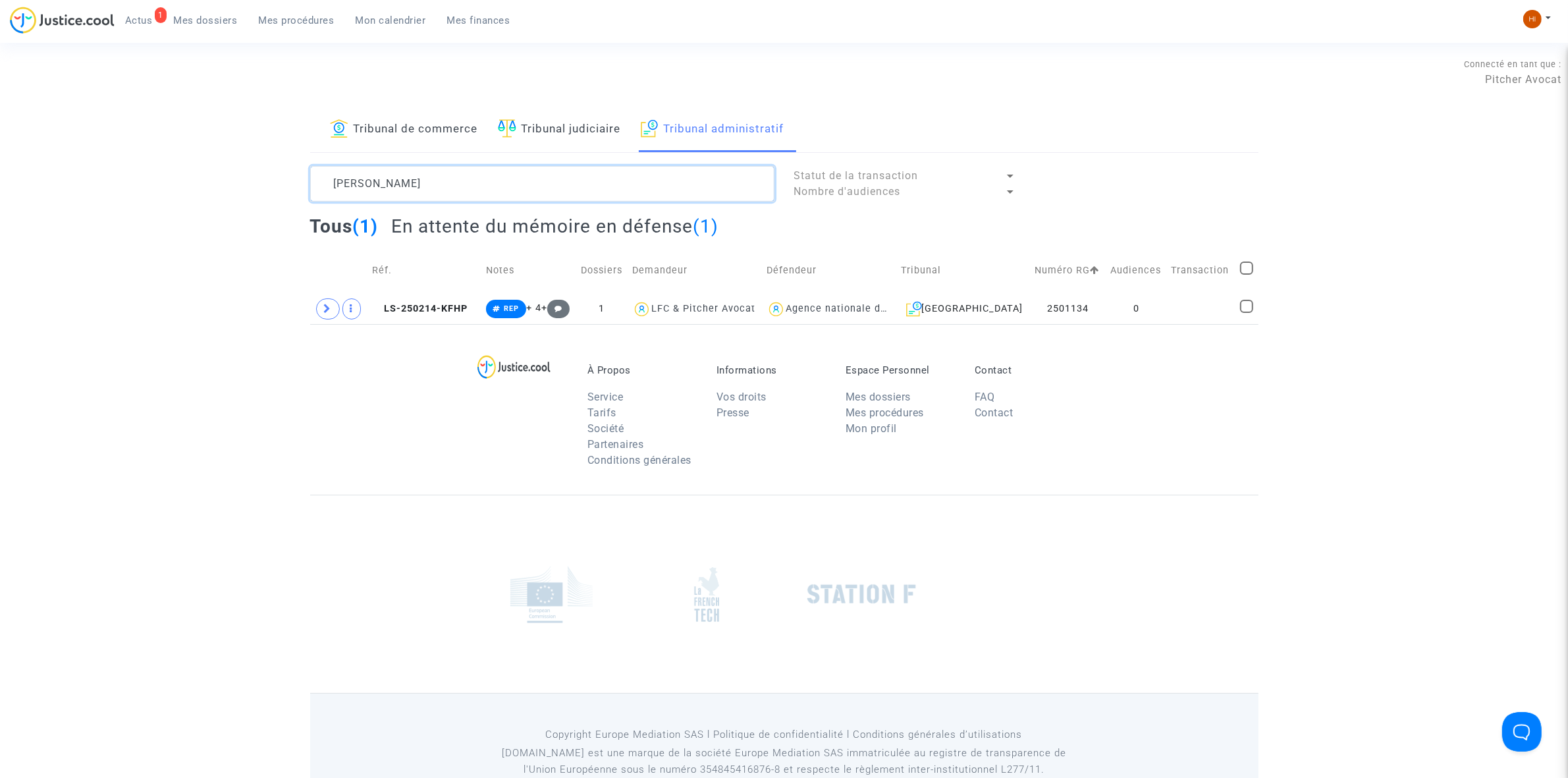
type textarea "[PERSON_NAME]"
click at [445, 304] on span "LS-250214-KFHP" at bounding box center [419, 308] width 96 height 11
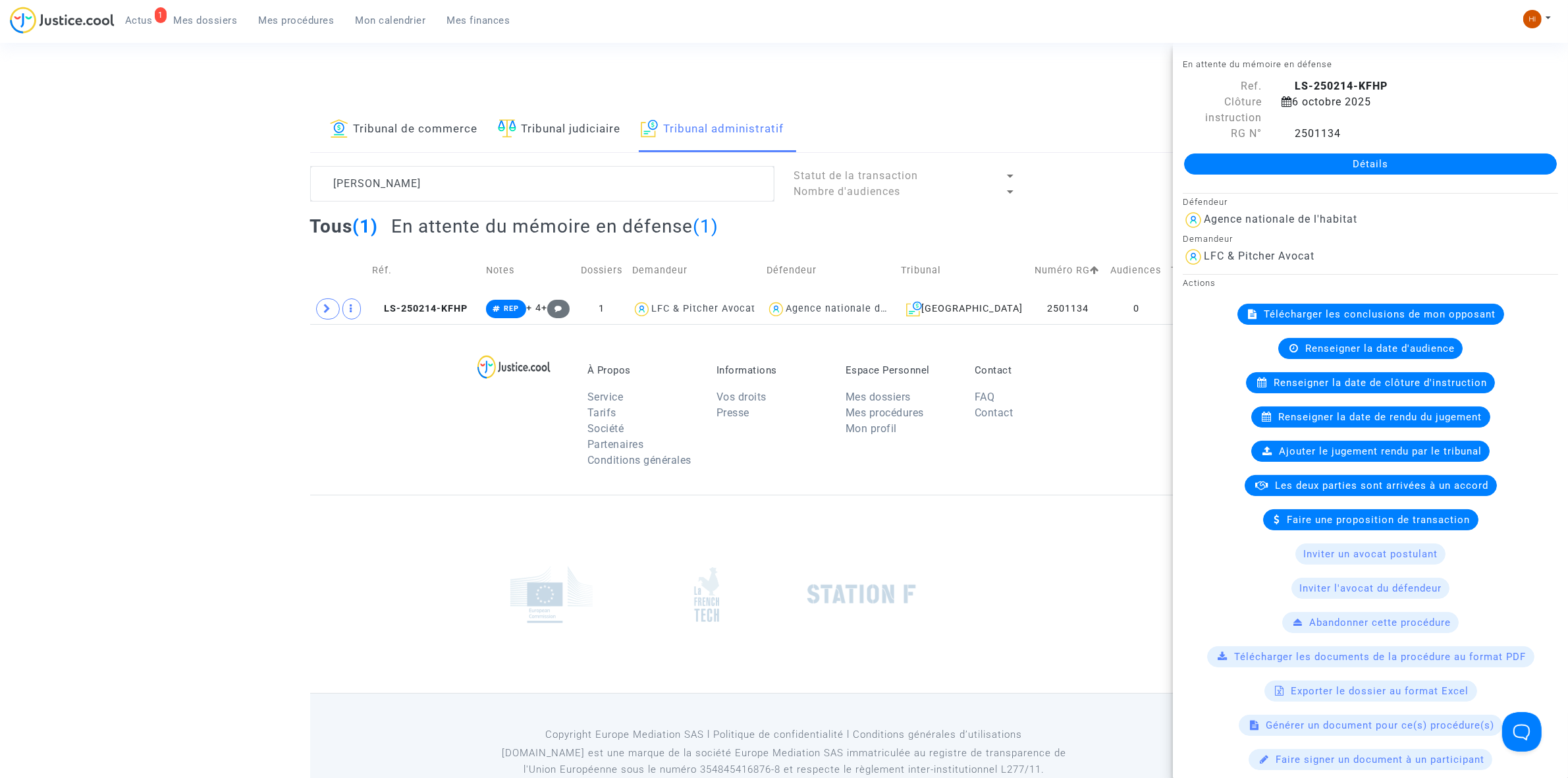
click at [1482, 175] on div "Détails" at bounding box center [1370, 164] width 395 height 45
drag, startPoint x: 1303, startPoint y: 168, endPoint x: 1246, endPoint y: 205, distance: 68.0
click at [1303, 168] on link "Détails" at bounding box center [1370, 164] width 372 height 21
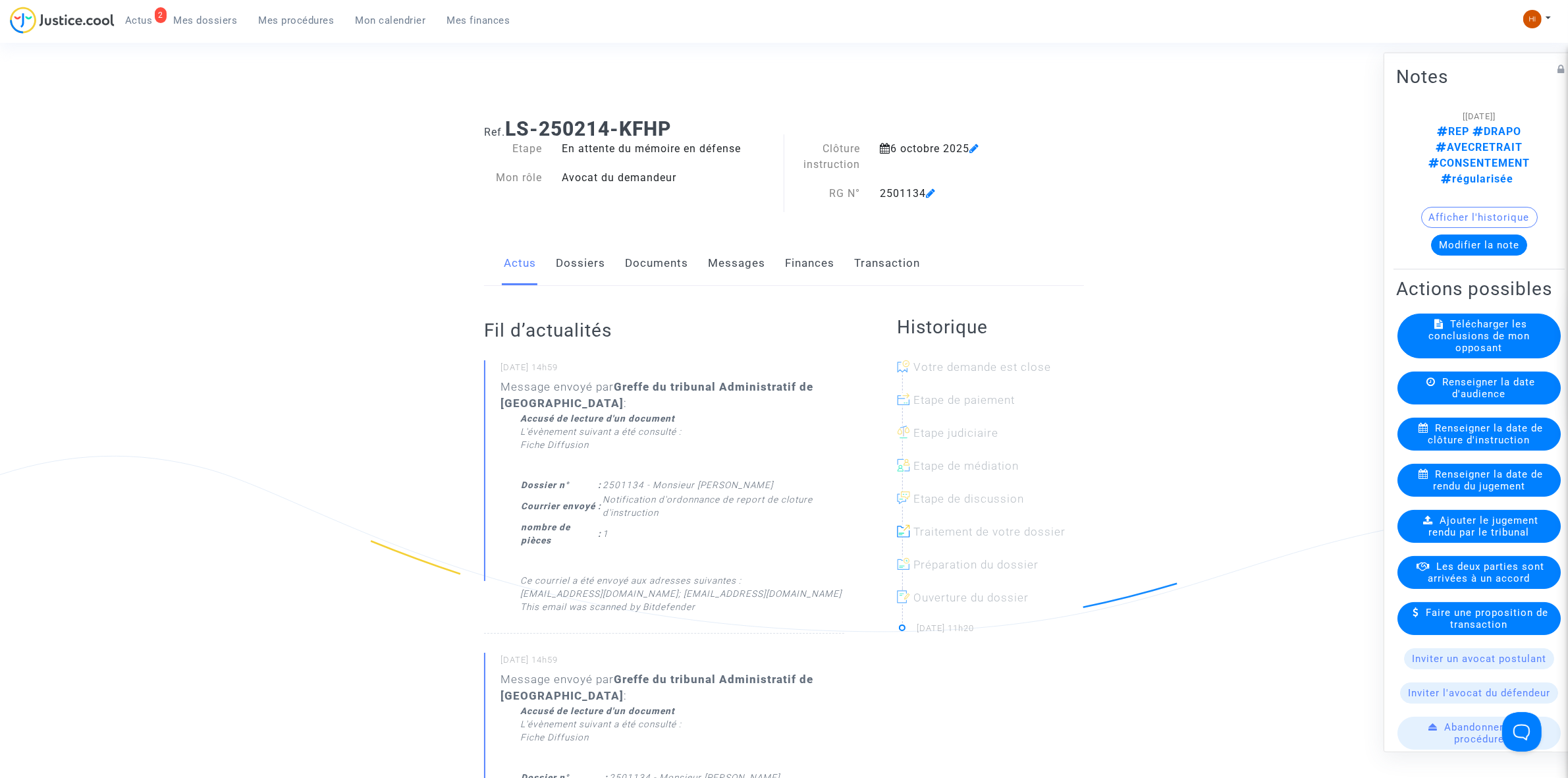
click at [1499, 421] on span "Renseigner la date de clôture d'instruction" at bounding box center [1486, 433] width 115 height 23
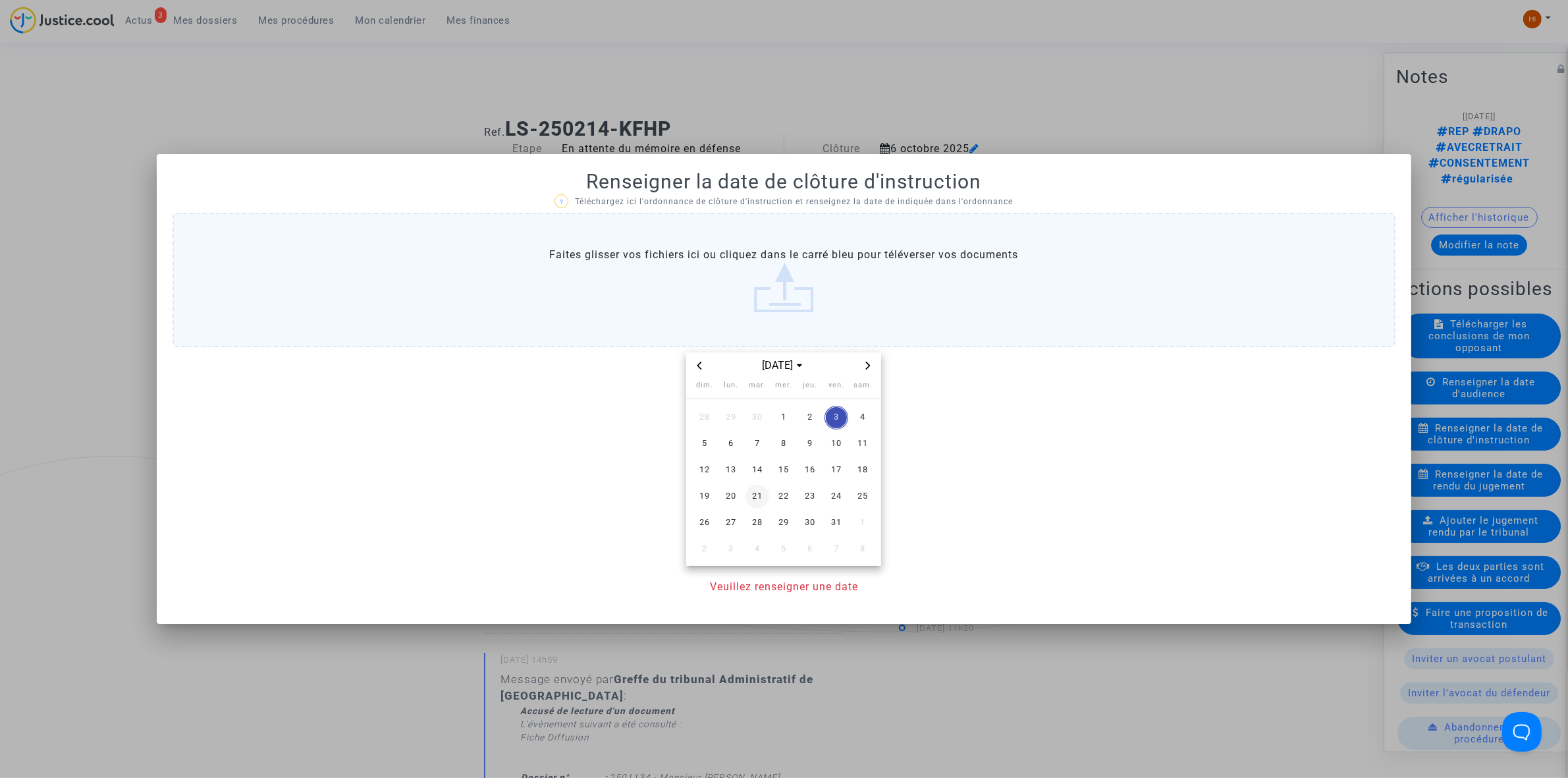
click at [758, 498] on span "21" at bounding box center [757, 496] width 23 height 23
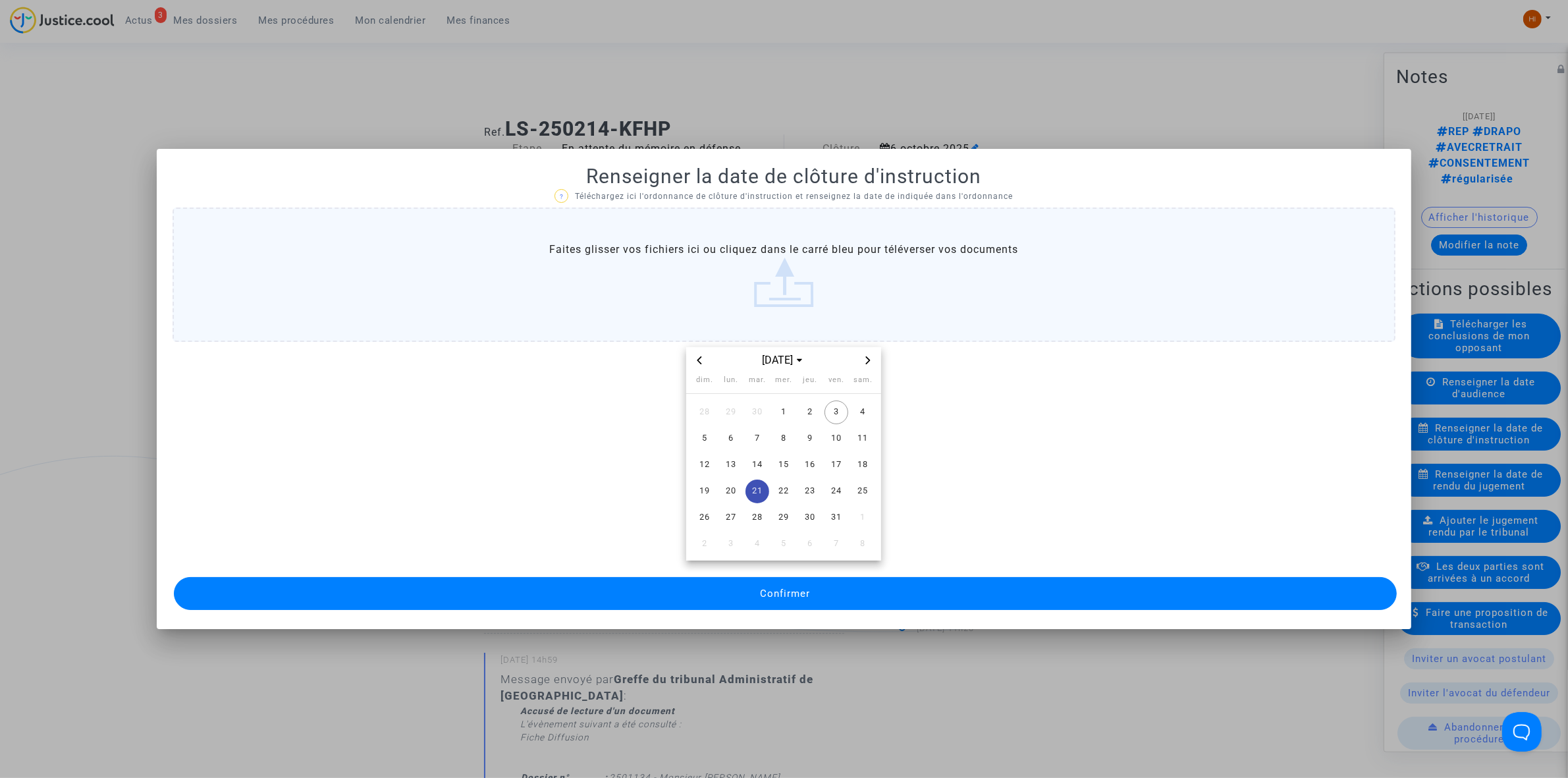
click at [749, 594] on button "Confirmer" at bounding box center [785, 593] width 1223 height 33
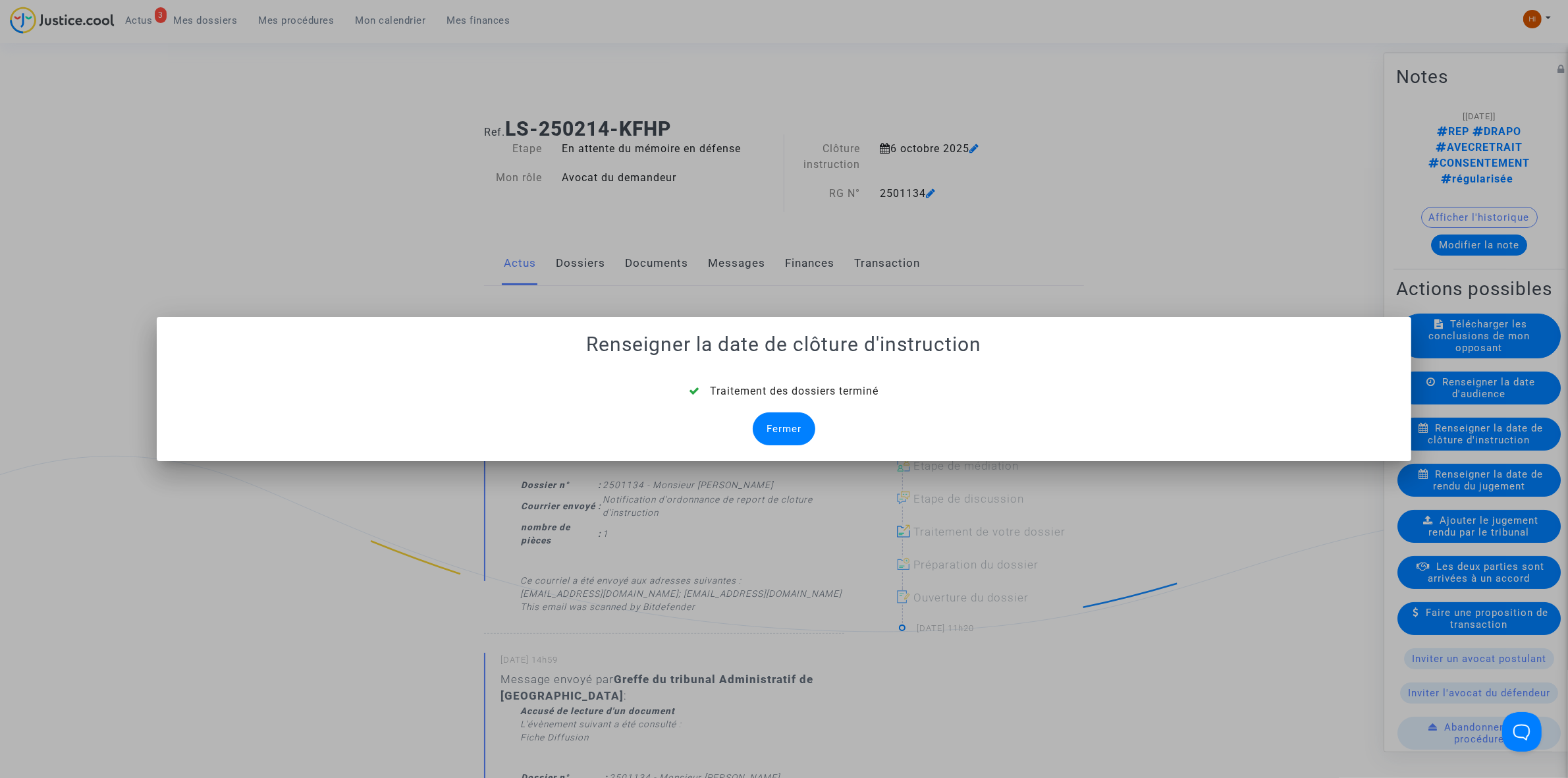
drag, startPoint x: 784, startPoint y: 426, endPoint x: 667, endPoint y: 435, distance: 117.3
click at [784, 427] on div "Fermer" at bounding box center [784, 429] width 63 height 33
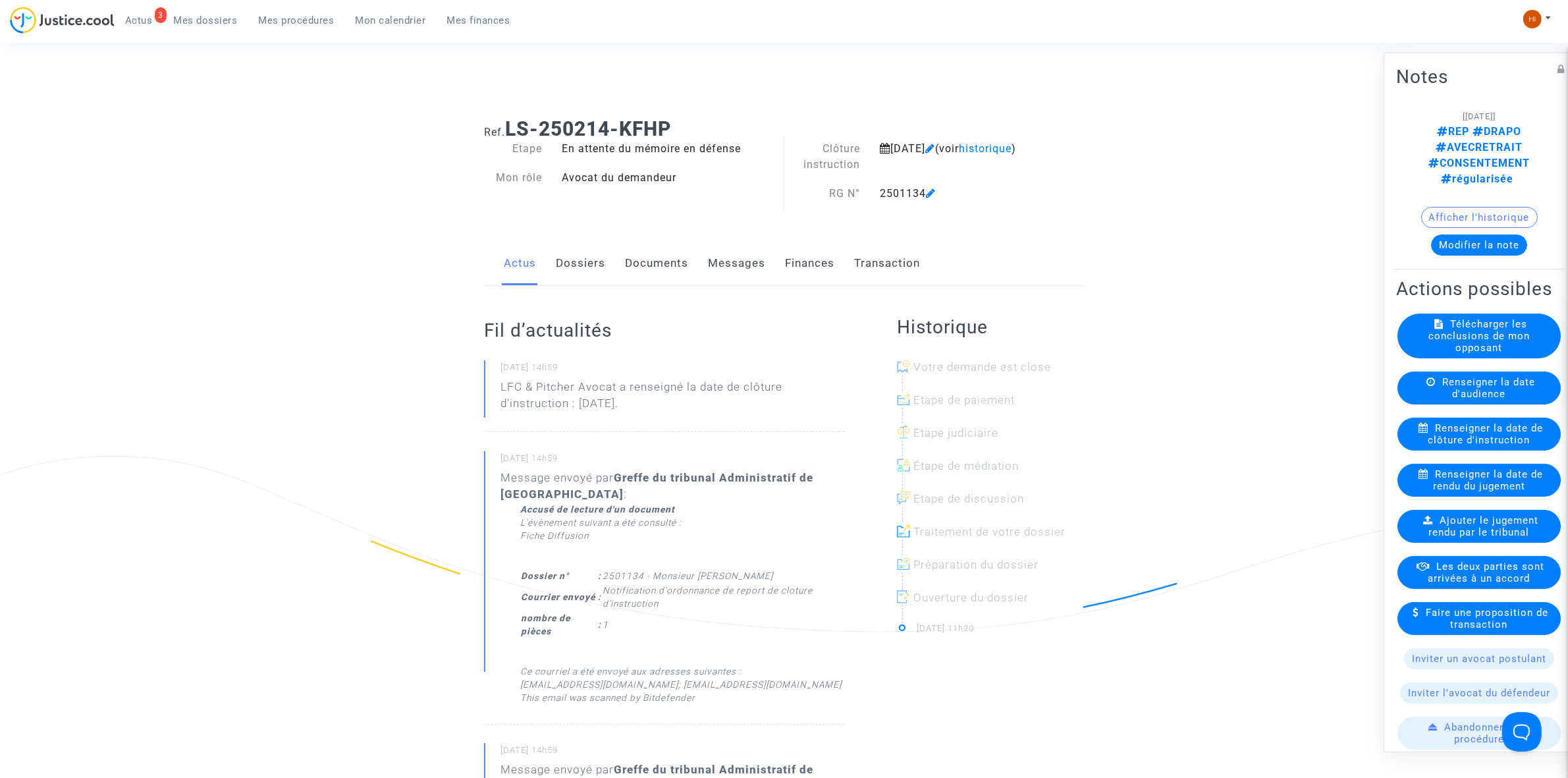
click at [639, 270] on link "Documents" at bounding box center [657, 263] width 64 height 43
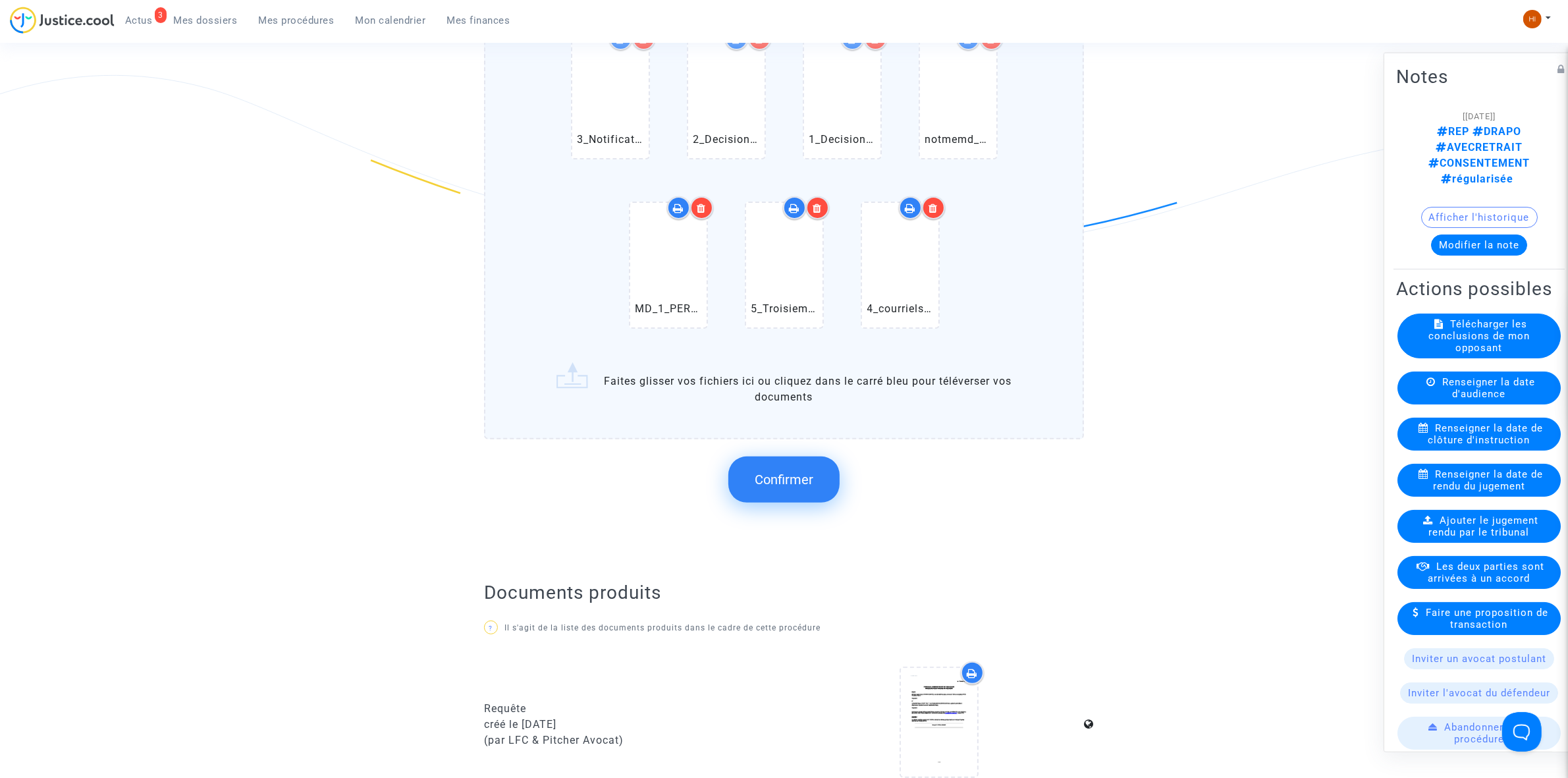
scroll to position [412, 0]
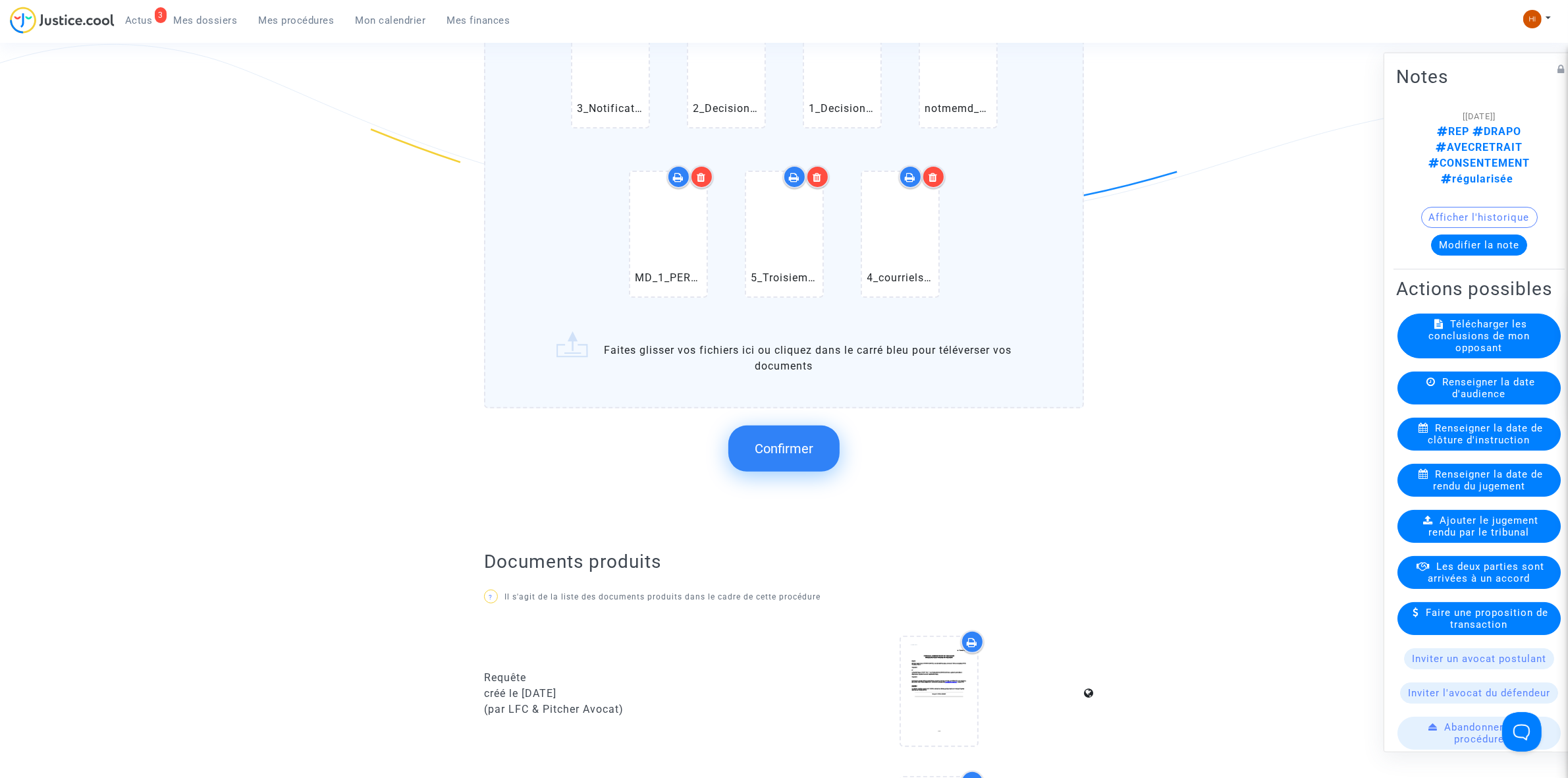
click at [789, 464] on button "Confirmer" at bounding box center [784, 448] width 111 height 46
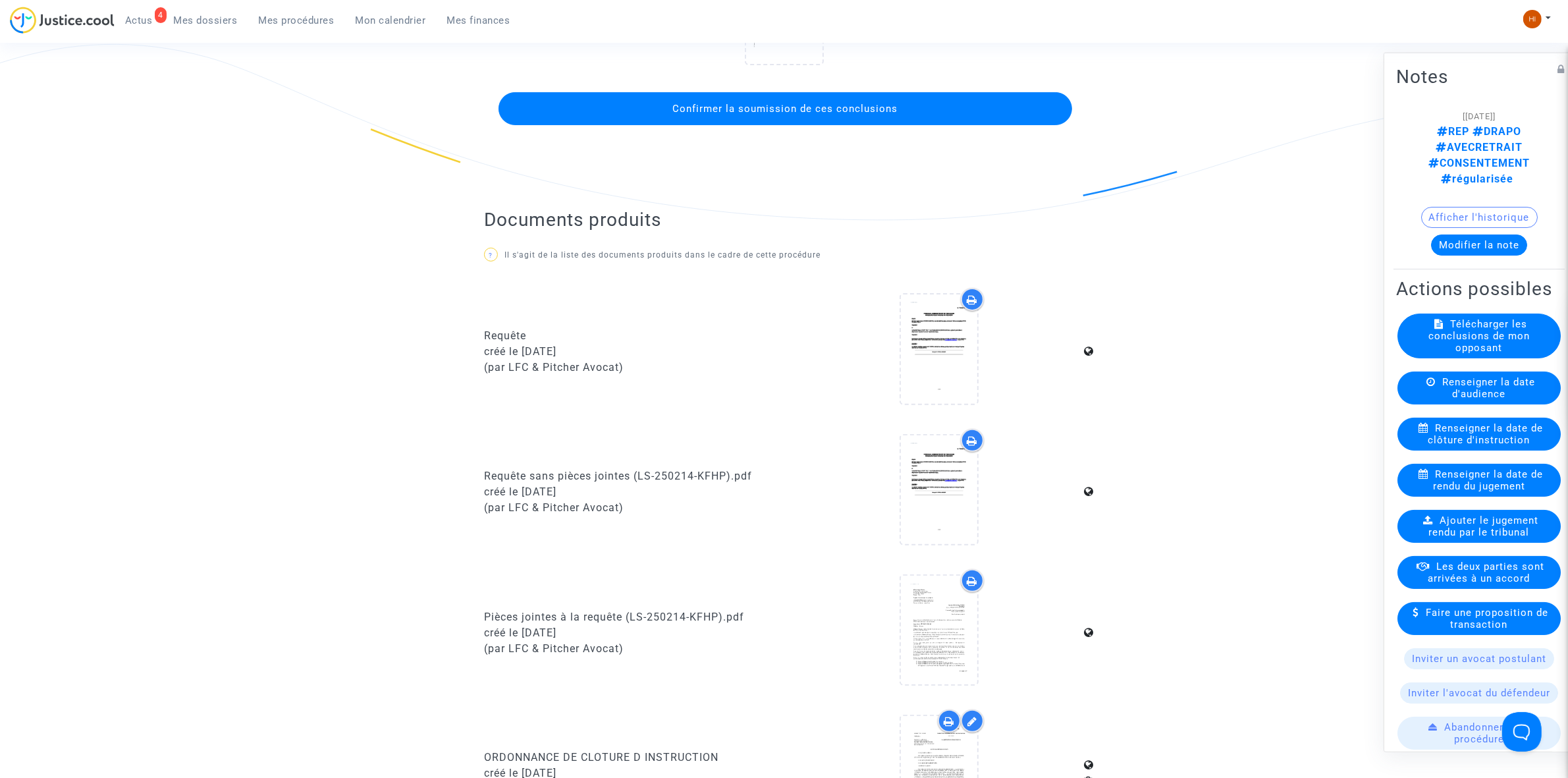
scroll to position [0, 0]
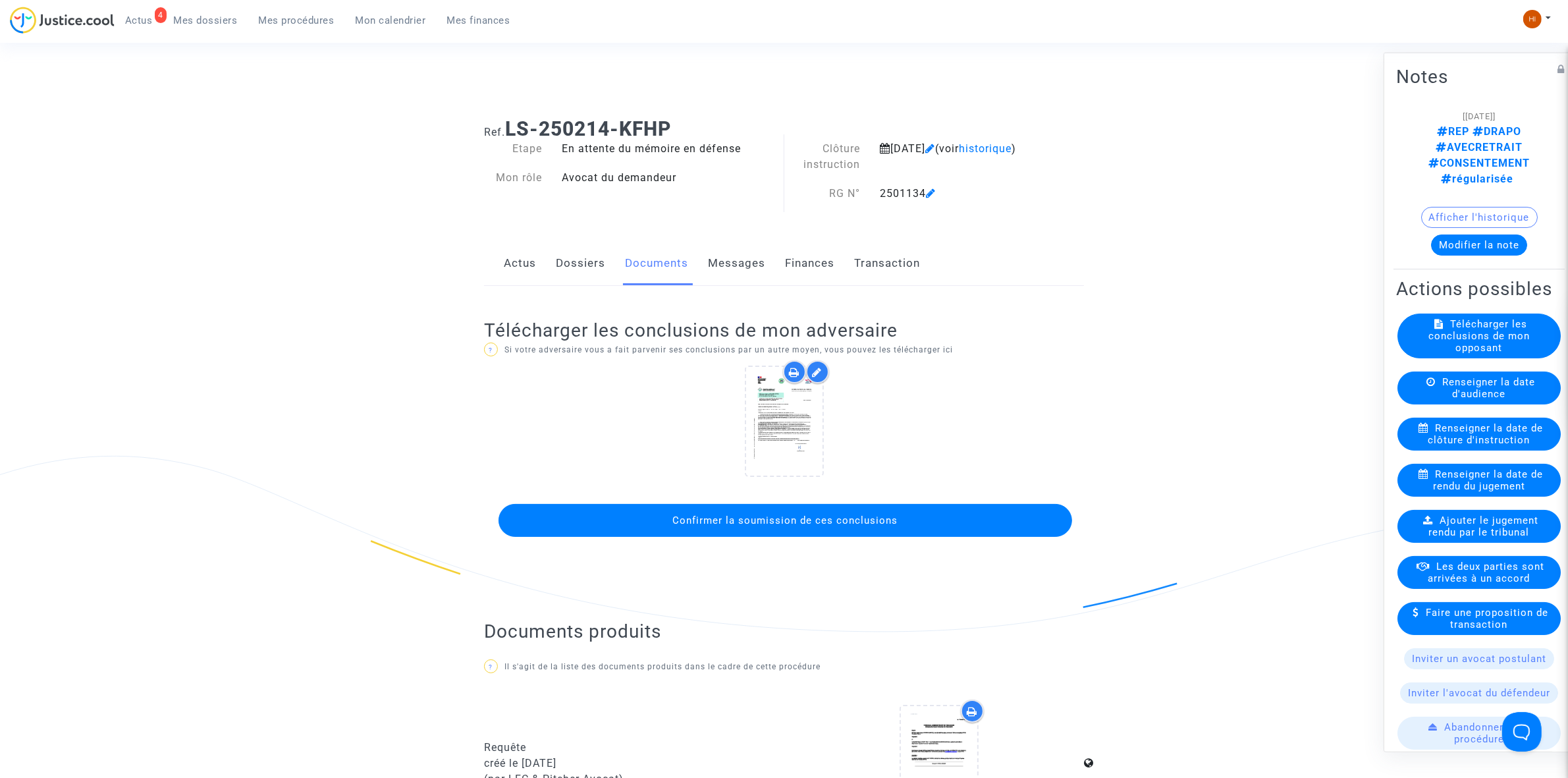
click at [286, 23] on span "Mes procédures" at bounding box center [296, 21] width 76 height 12
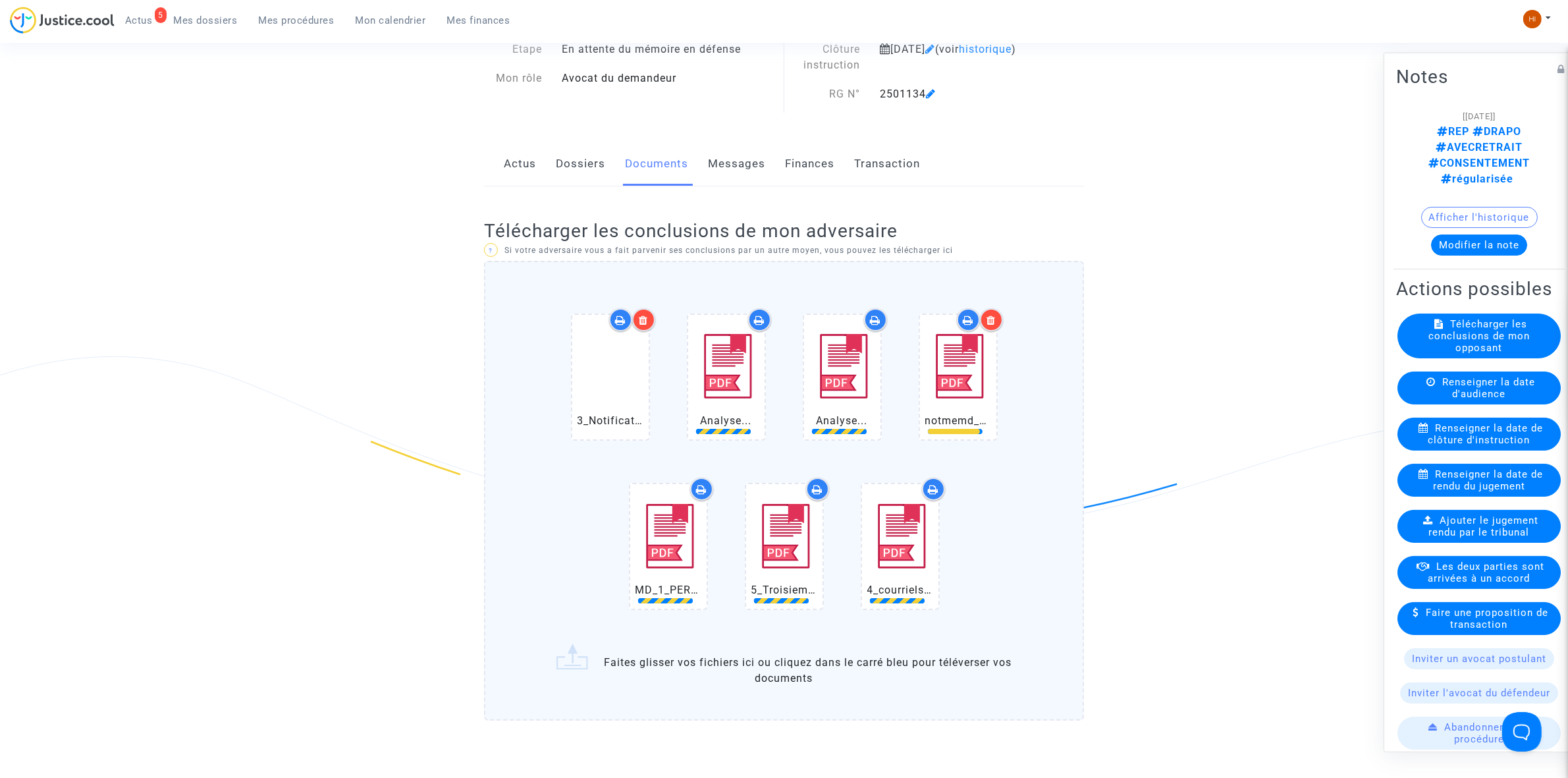
scroll to position [329, 0]
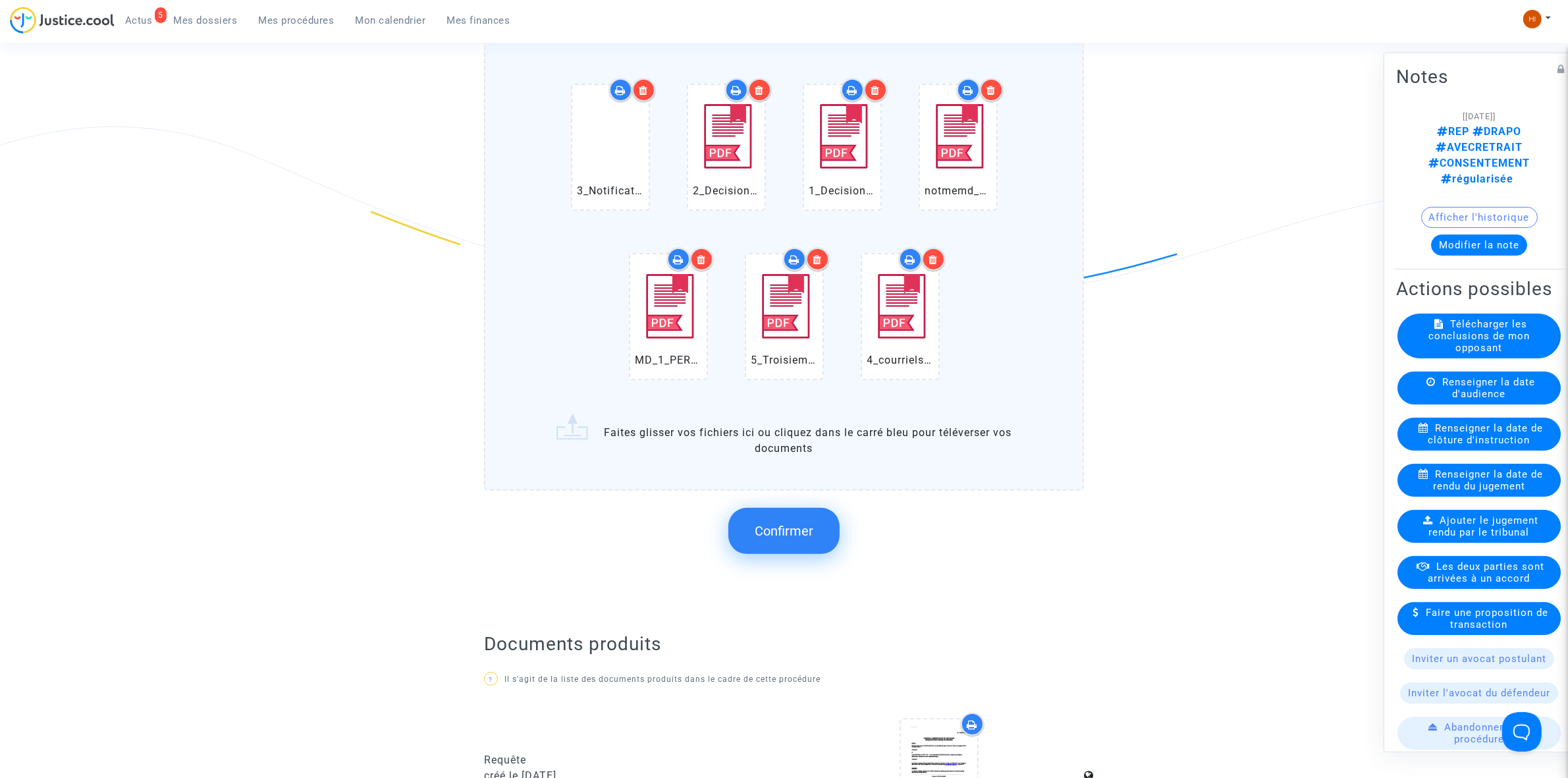
click at [778, 537] on button "Confirmer" at bounding box center [784, 530] width 111 height 46
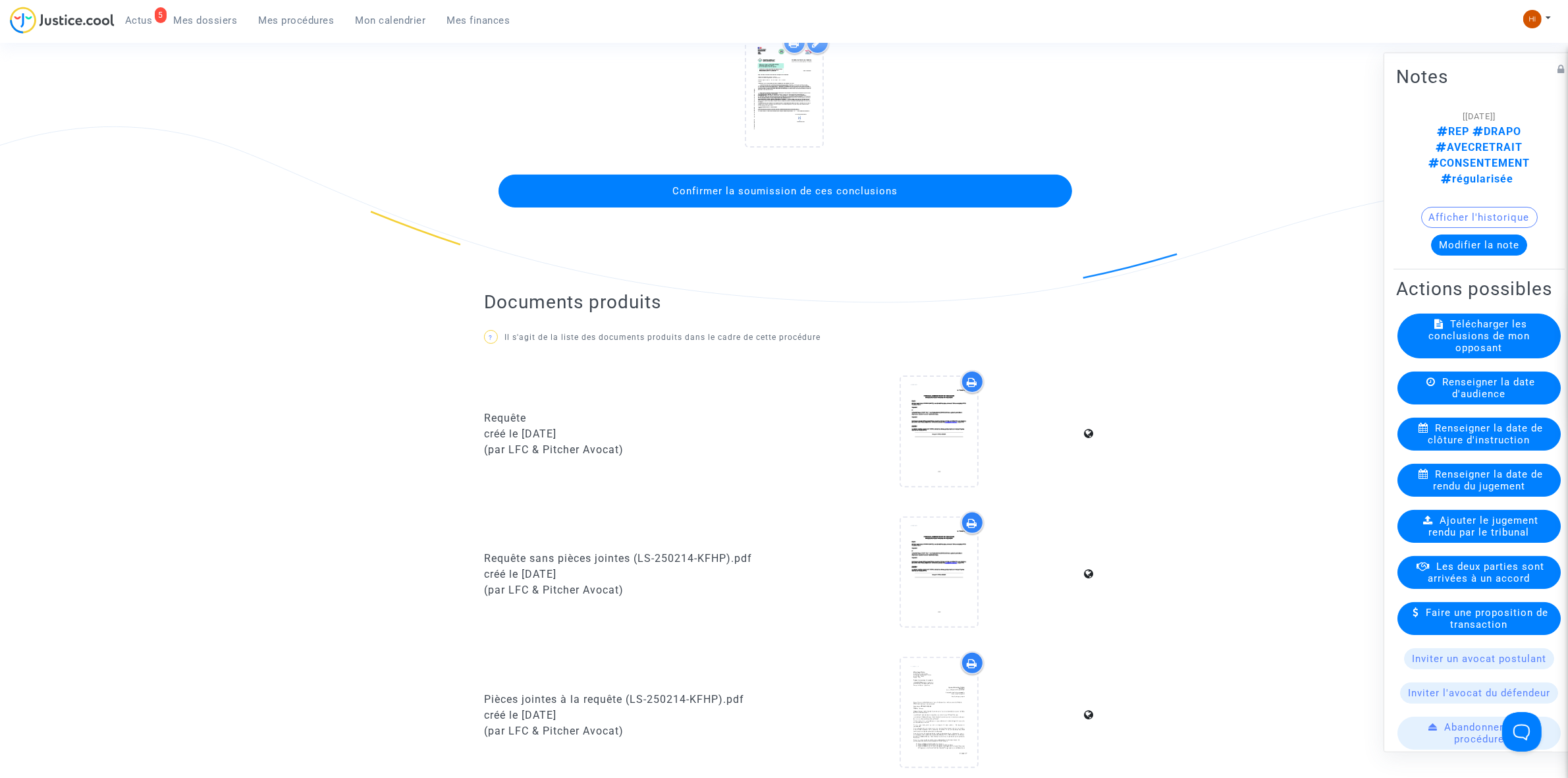
click at [873, 186] on span "Confirmer la soumission de ces conclusions" at bounding box center [786, 191] width 225 height 12
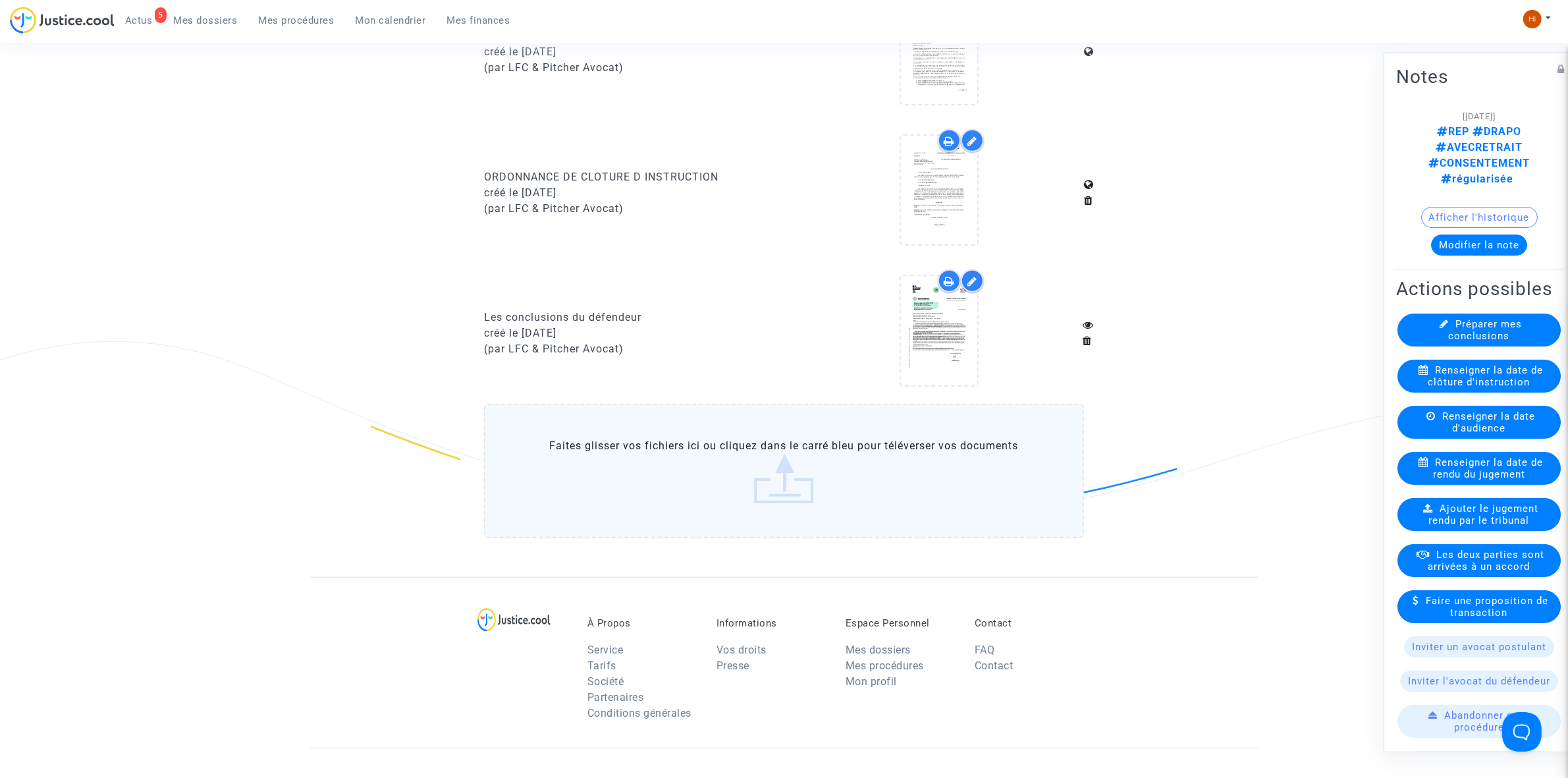
scroll to position [988, 0]
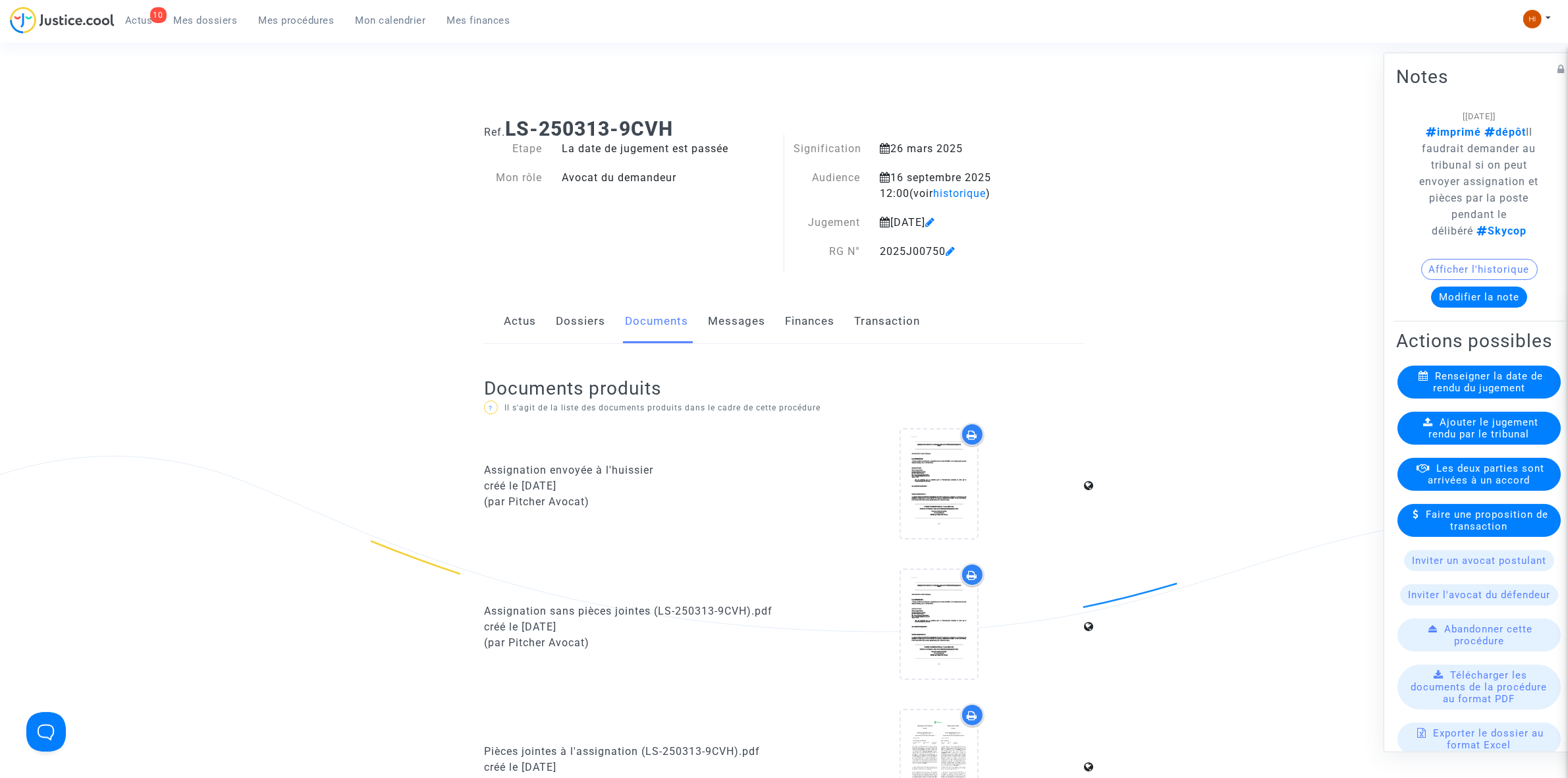
click at [1230, 108] on ng-component "Ref. LS-250313-9CVH Etape La date de jugement est passée Mon rôle Avocat du dem…" at bounding box center [784, 629] width 948 height 1044
click at [1539, 15] on img at bounding box center [1533, 19] width 19 height 19
click at [1480, 67] on link "Changer de compte" at bounding box center [1484, 68] width 133 height 21
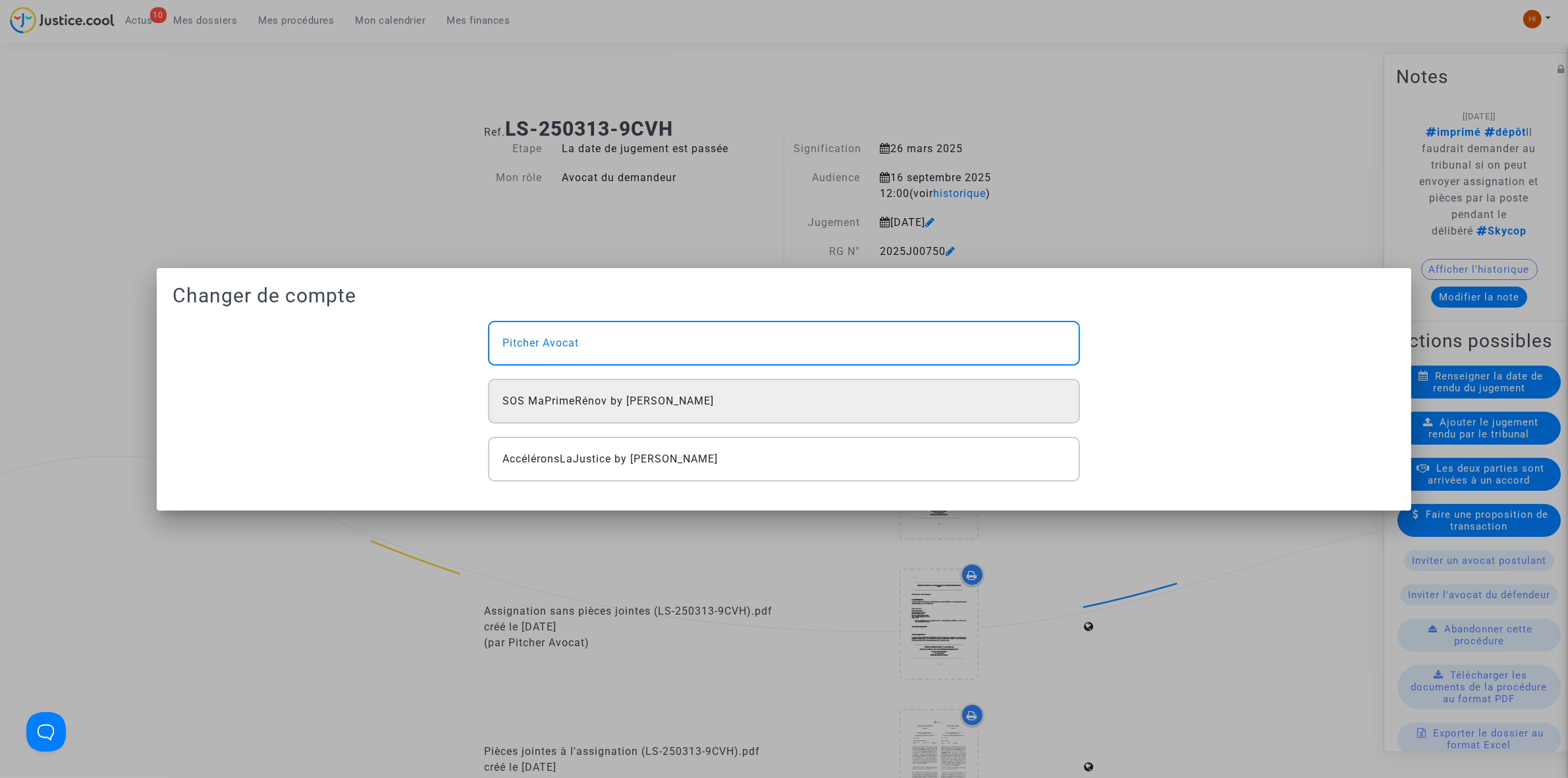
click at [546, 415] on div "SOS MaPrimeRénov by [PERSON_NAME]" at bounding box center [784, 401] width 591 height 45
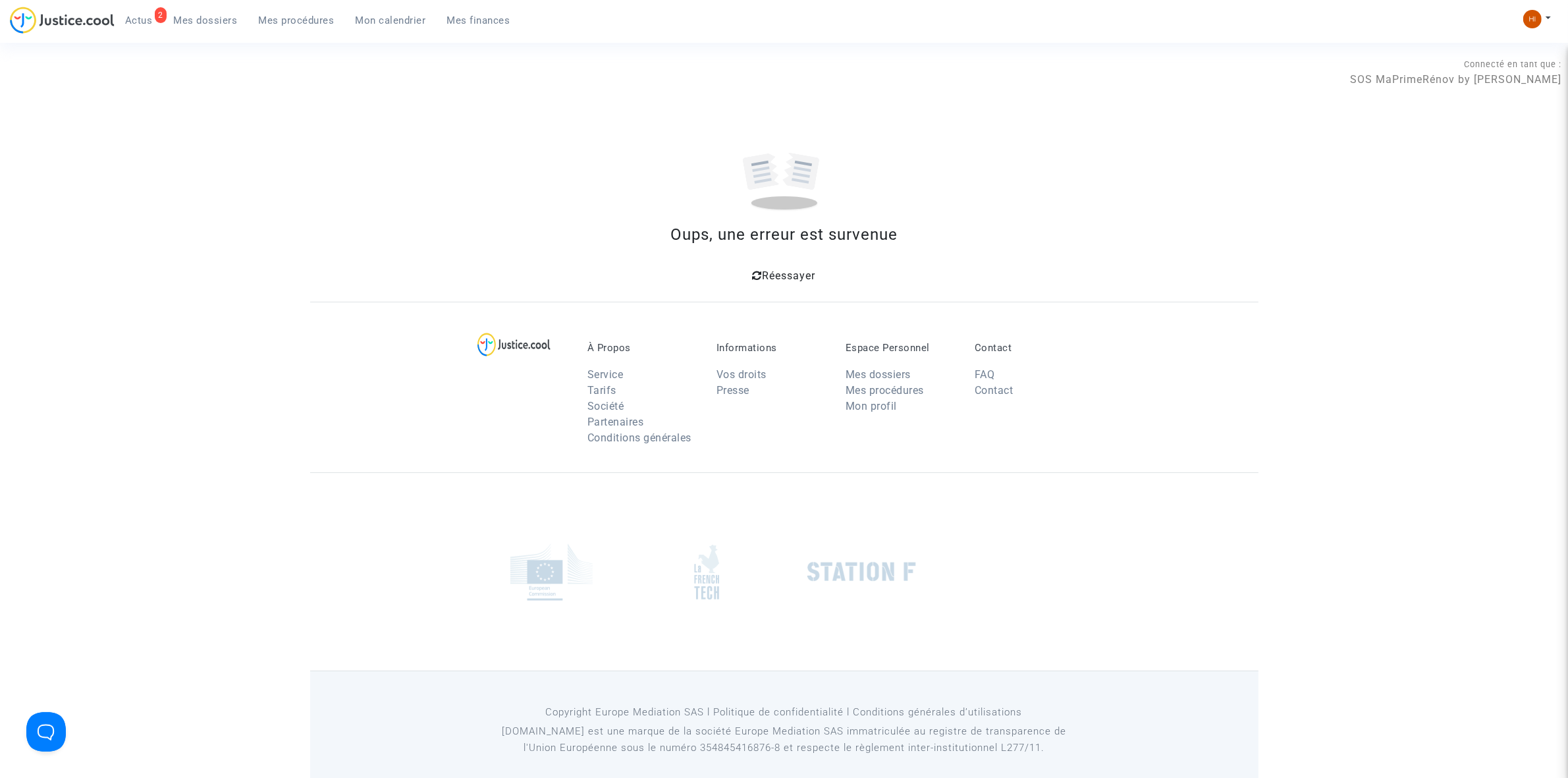
click at [784, 275] on span "Réessayer" at bounding box center [789, 276] width 53 height 13
